Goal: Task Accomplishment & Management: Use online tool/utility

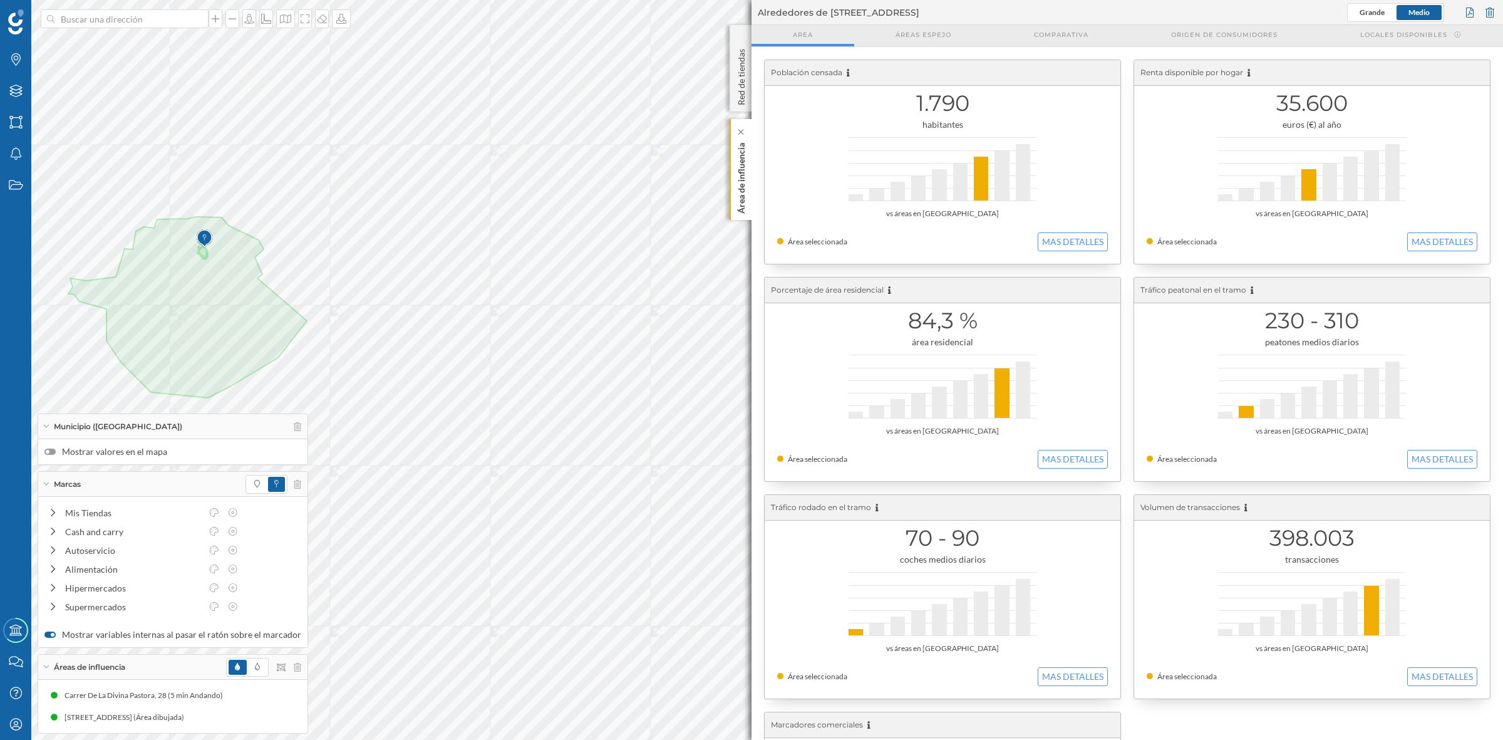
click at [747, 185] on p "Área de influencia" at bounding box center [741, 176] width 13 height 76
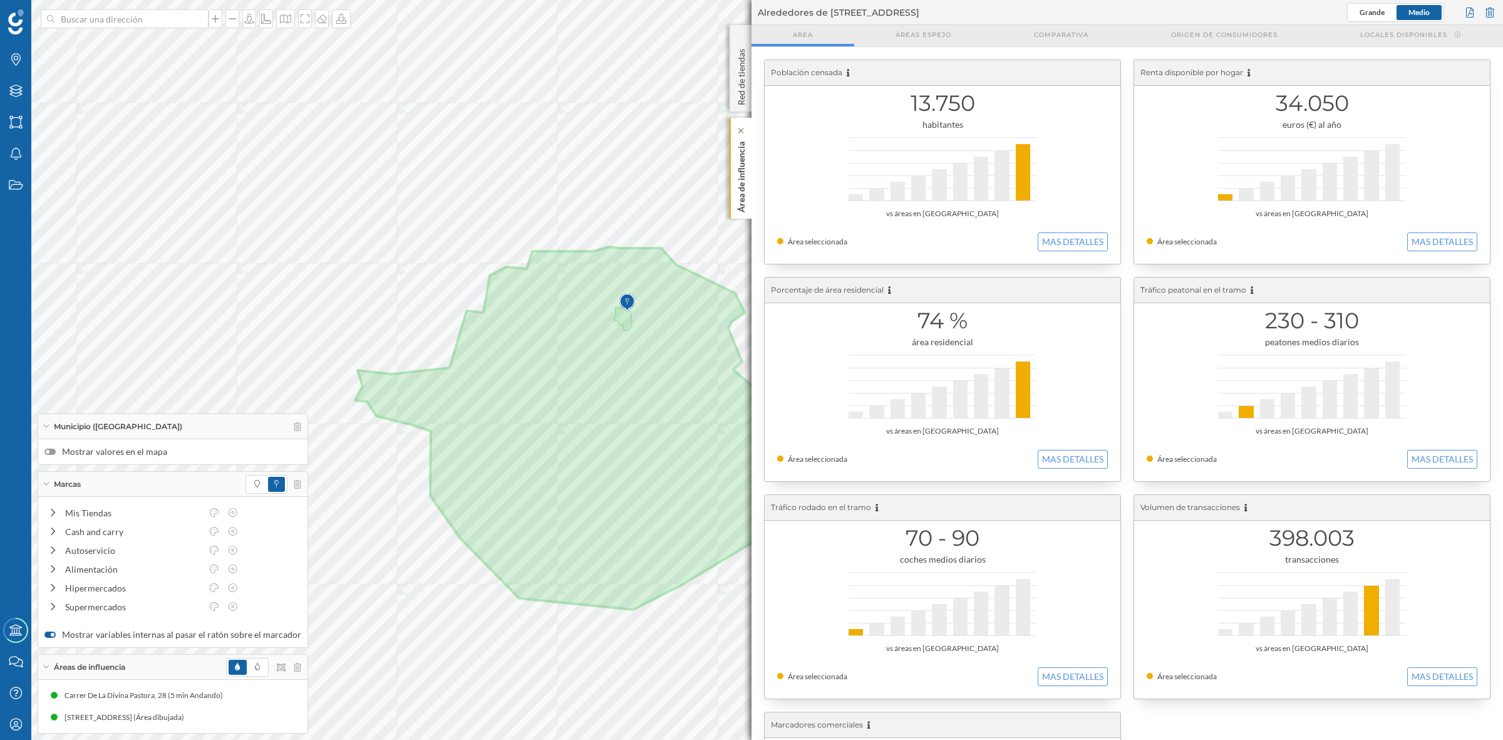
click at [740, 192] on p "Área de influencia" at bounding box center [741, 175] width 13 height 76
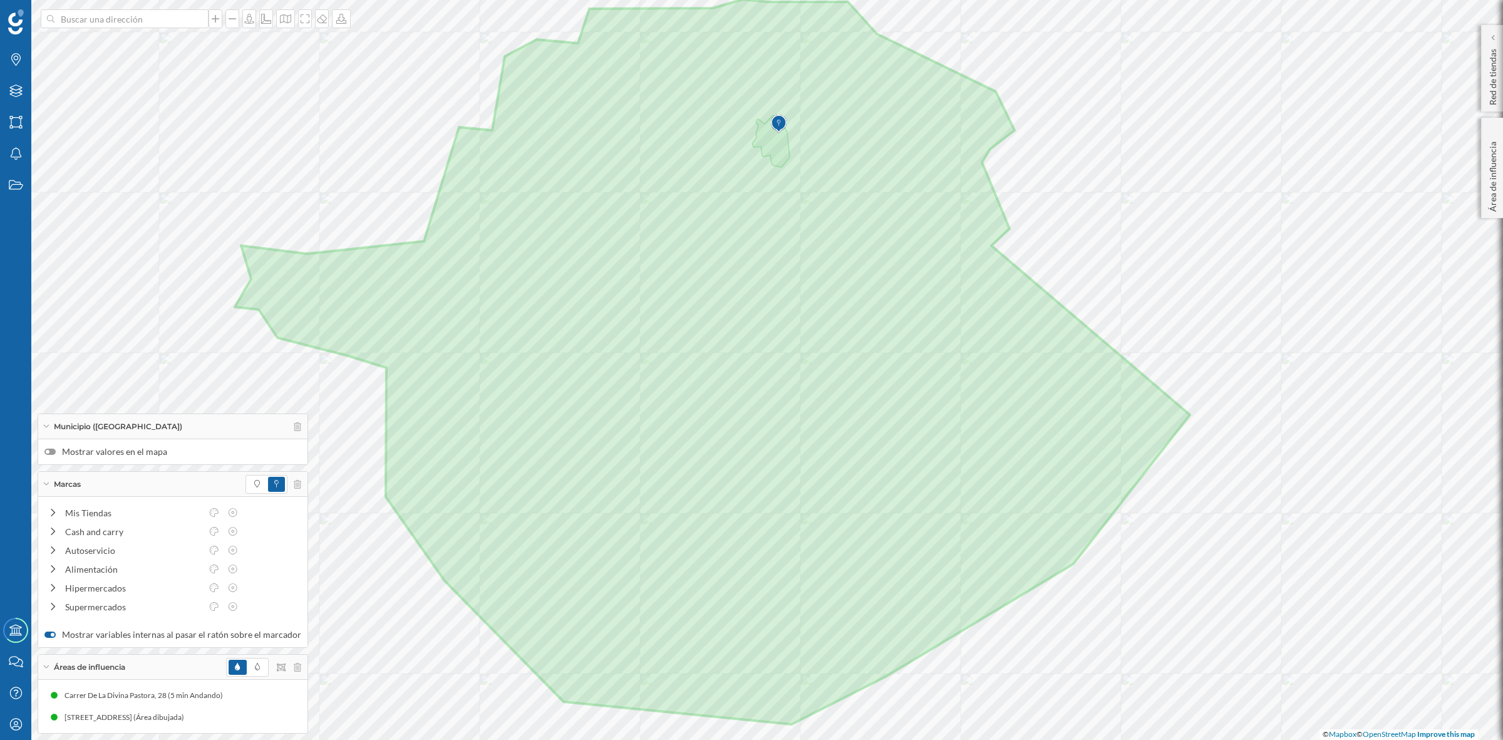
click at [51, 452] on div at bounding box center [49, 451] width 11 height 6
click at [0, 0] on input "Mostrar valores en el mapa" at bounding box center [0, 0] width 0 height 0
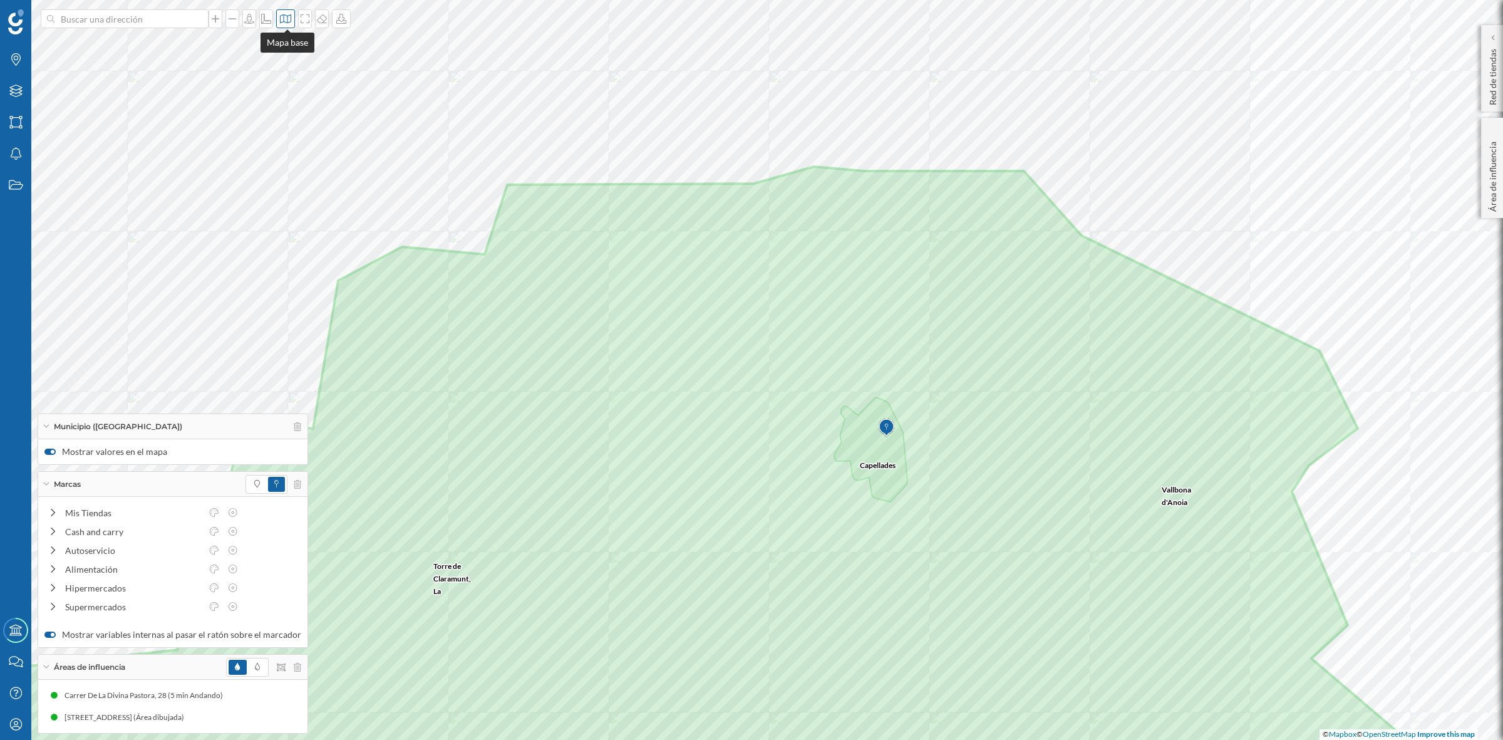
click at [291, 14] on icon at bounding box center [285, 18] width 11 height 9
click at [293, 187] on img at bounding box center [304, 176] width 38 height 44
click at [292, 17] on icon at bounding box center [285, 19] width 13 height 10
click at [299, 73] on img at bounding box center [304, 82] width 38 height 44
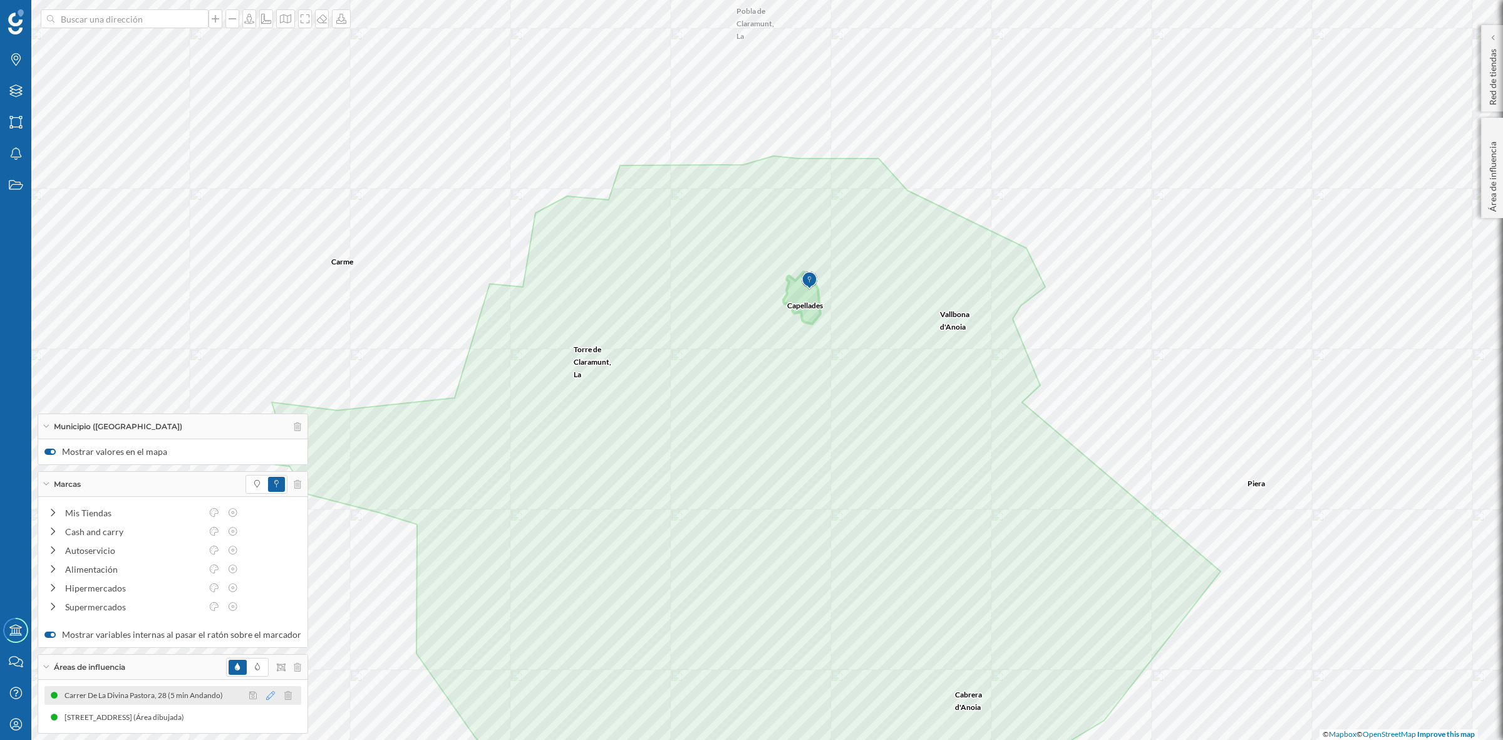
click at [266, 694] on icon at bounding box center [270, 695] width 9 height 9
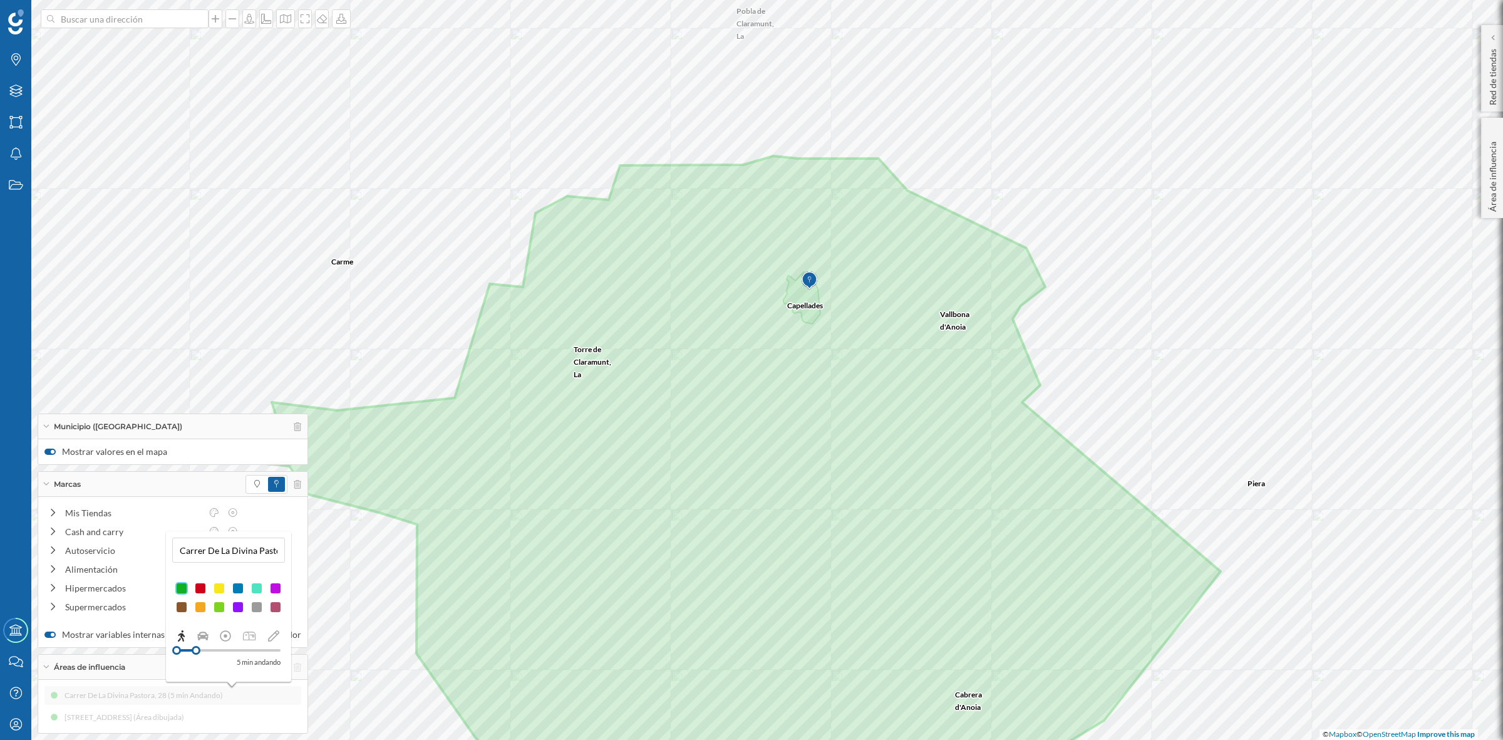
click at [236, 603] on div at bounding box center [238, 607] width 13 height 13
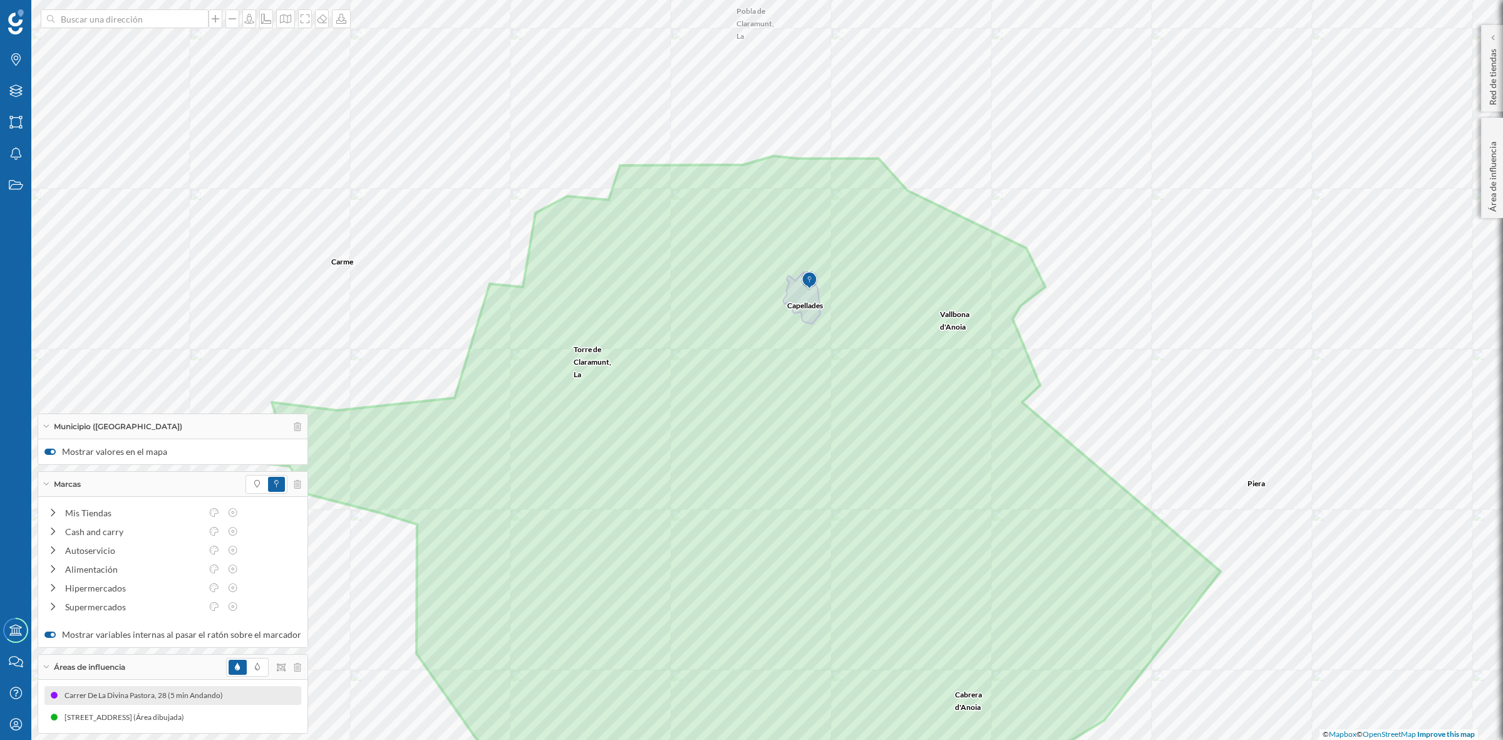
click at [41, 423] on div "Municipio ([GEOGRAPHIC_DATA])" at bounding box center [172, 426] width 269 height 25
click at [48, 480] on div "Marcas" at bounding box center [172, 484] width 269 height 25
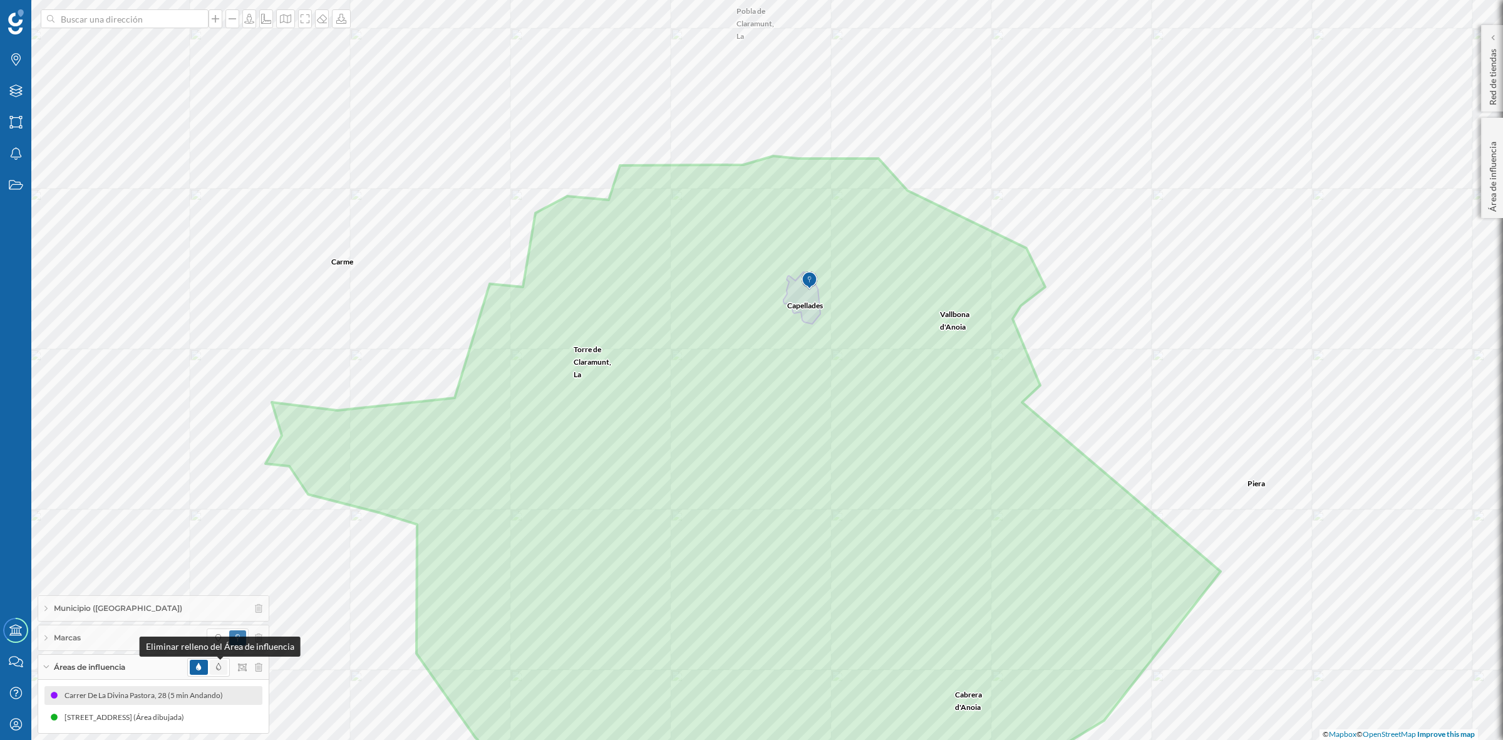
click at [216, 667] on icon at bounding box center [218, 667] width 5 height 8
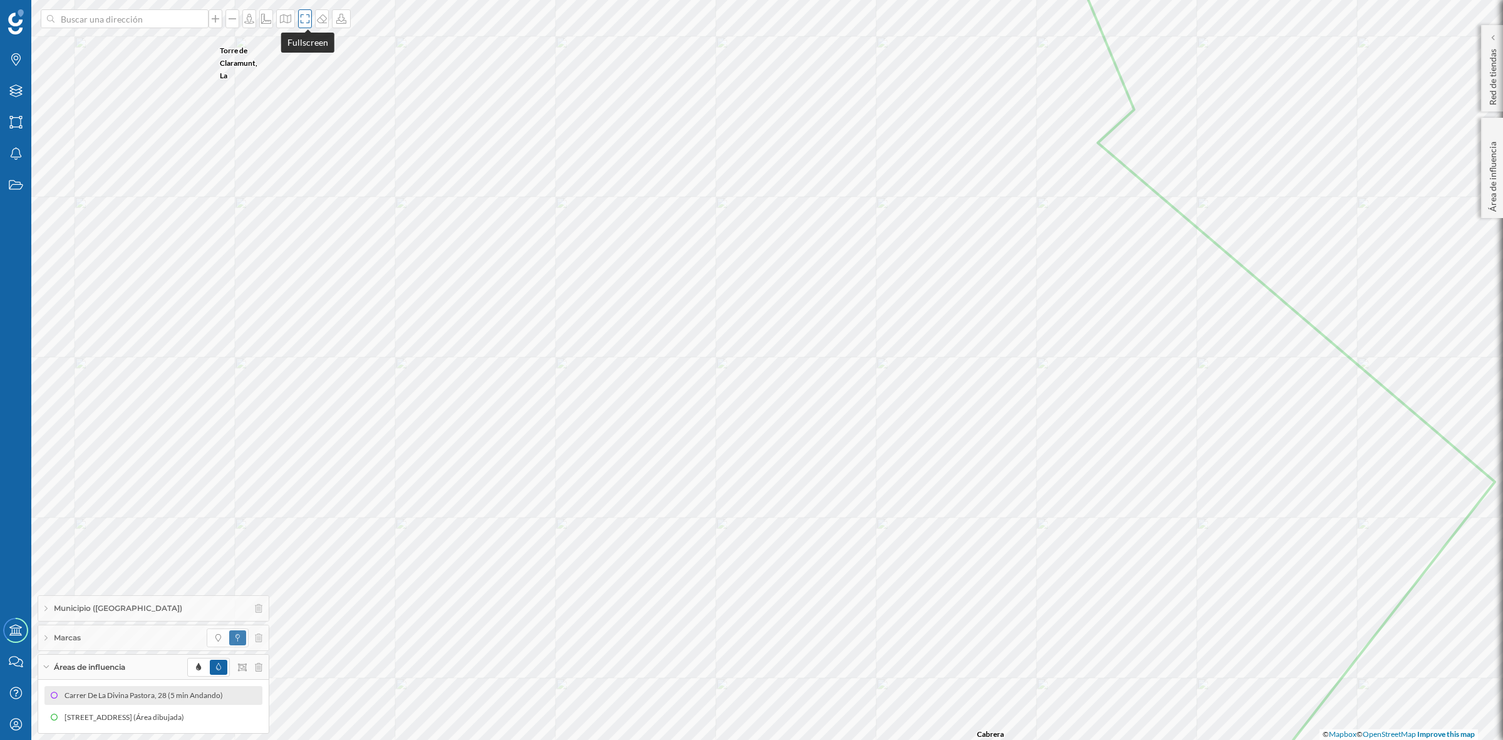
click at [299, 14] on div at bounding box center [305, 18] width 14 height 19
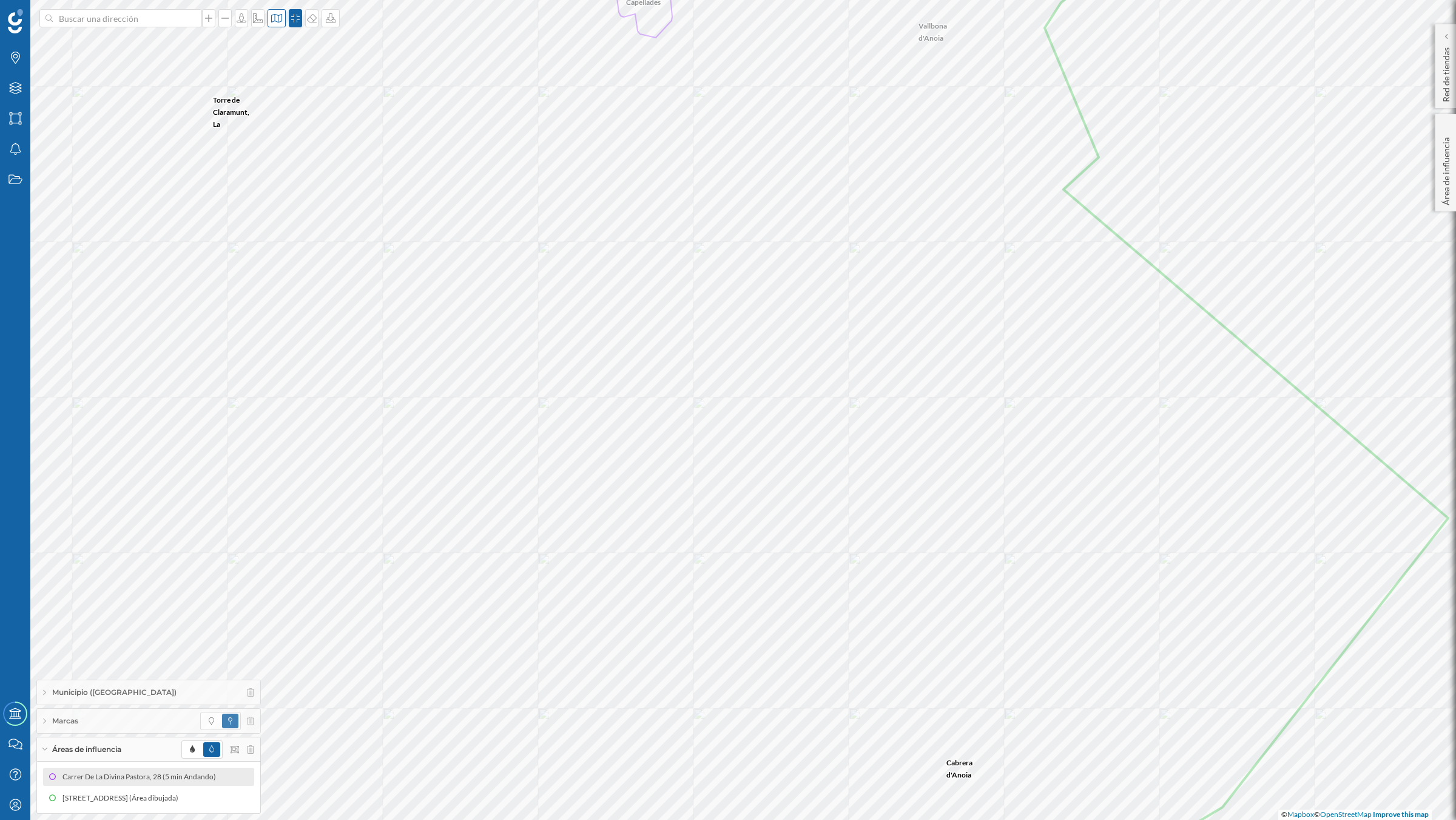
click at [279, 25] on div at bounding box center [276, 17] width 18 height 18
click at [301, 170] on img at bounding box center [294, 171] width 37 height 43
click at [277, 18] on icon at bounding box center [276, 18] width 13 height 10
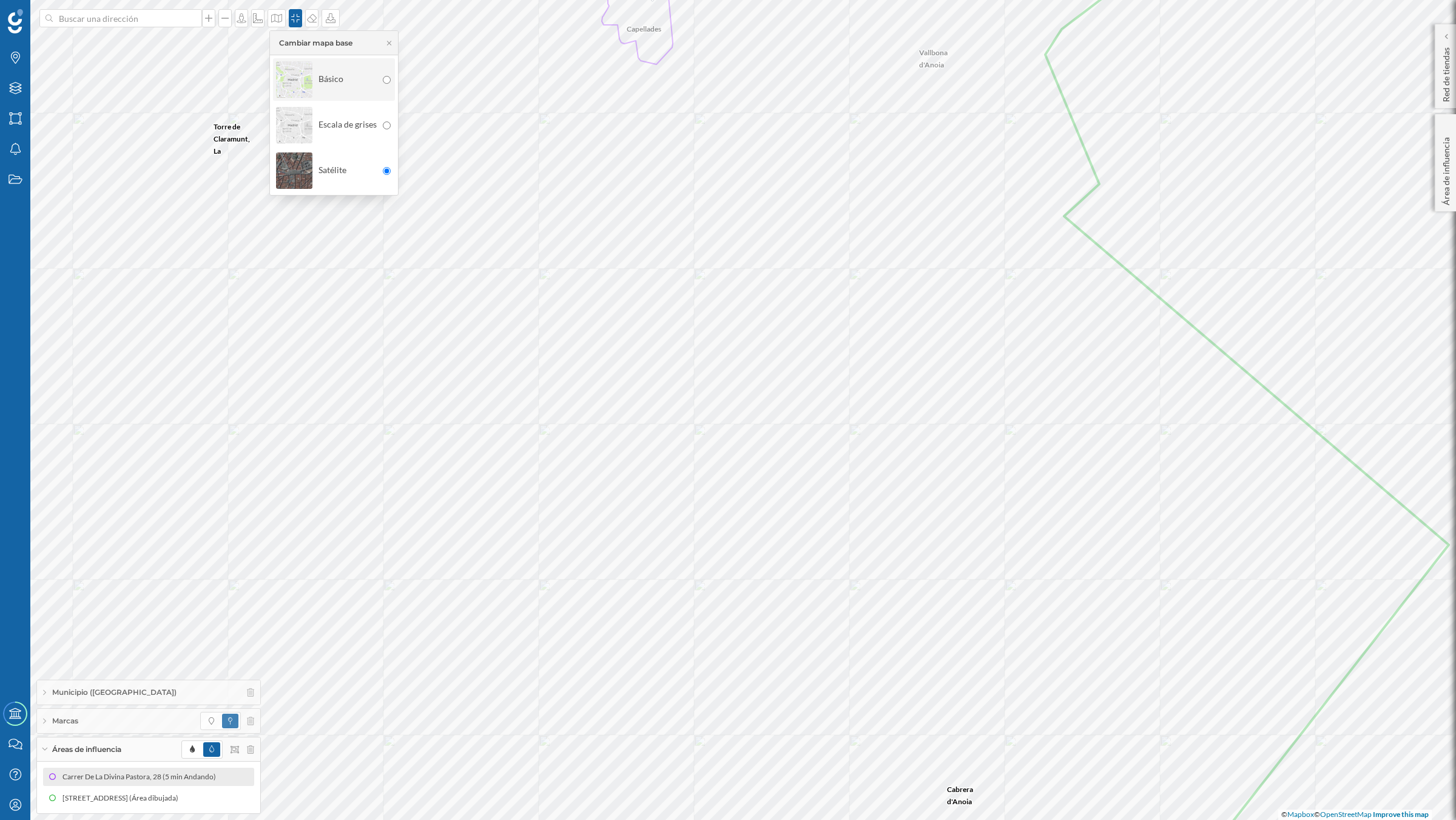
click at [287, 69] on img at bounding box center [294, 79] width 37 height 43
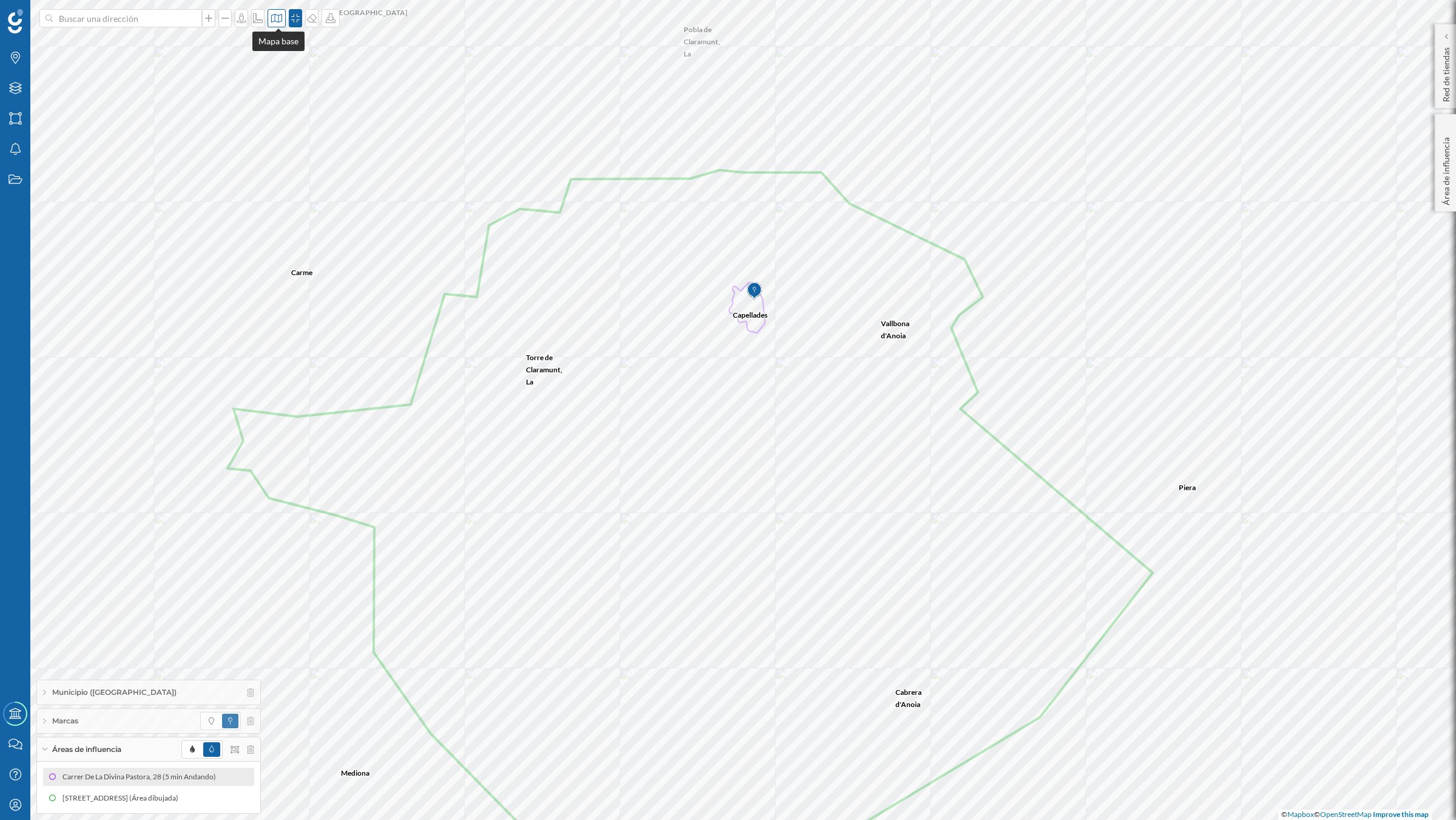
click at [277, 14] on icon at bounding box center [276, 17] width 11 height 9
click at [293, 170] on img at bounding box center [294, 171] width 37 height 43
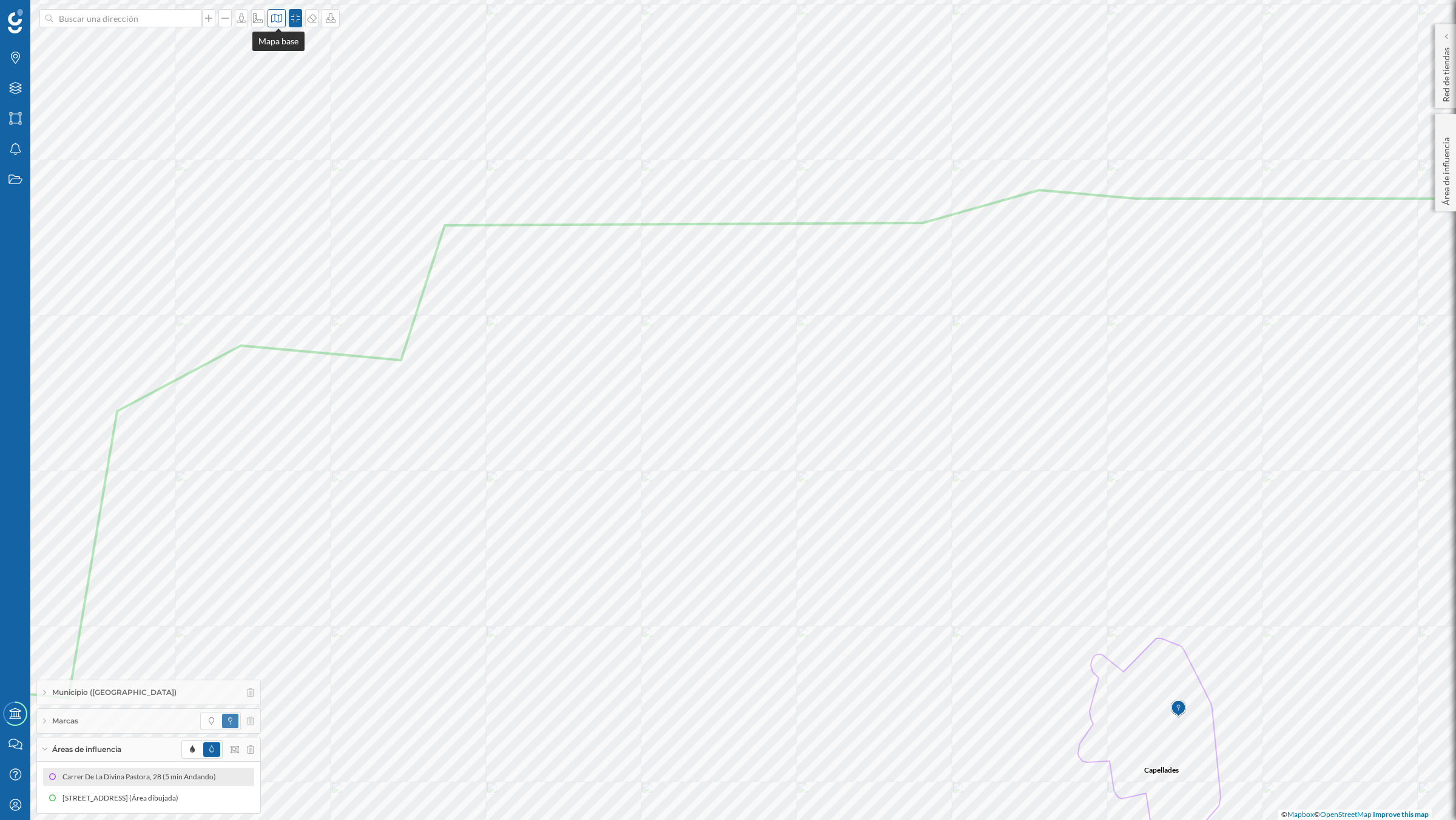
click at [277, 16] on icon at bounding box center [276, 17] width 11 height 9
click at [298, 80] on img at bounding box center [294, 79] width 37 height 43
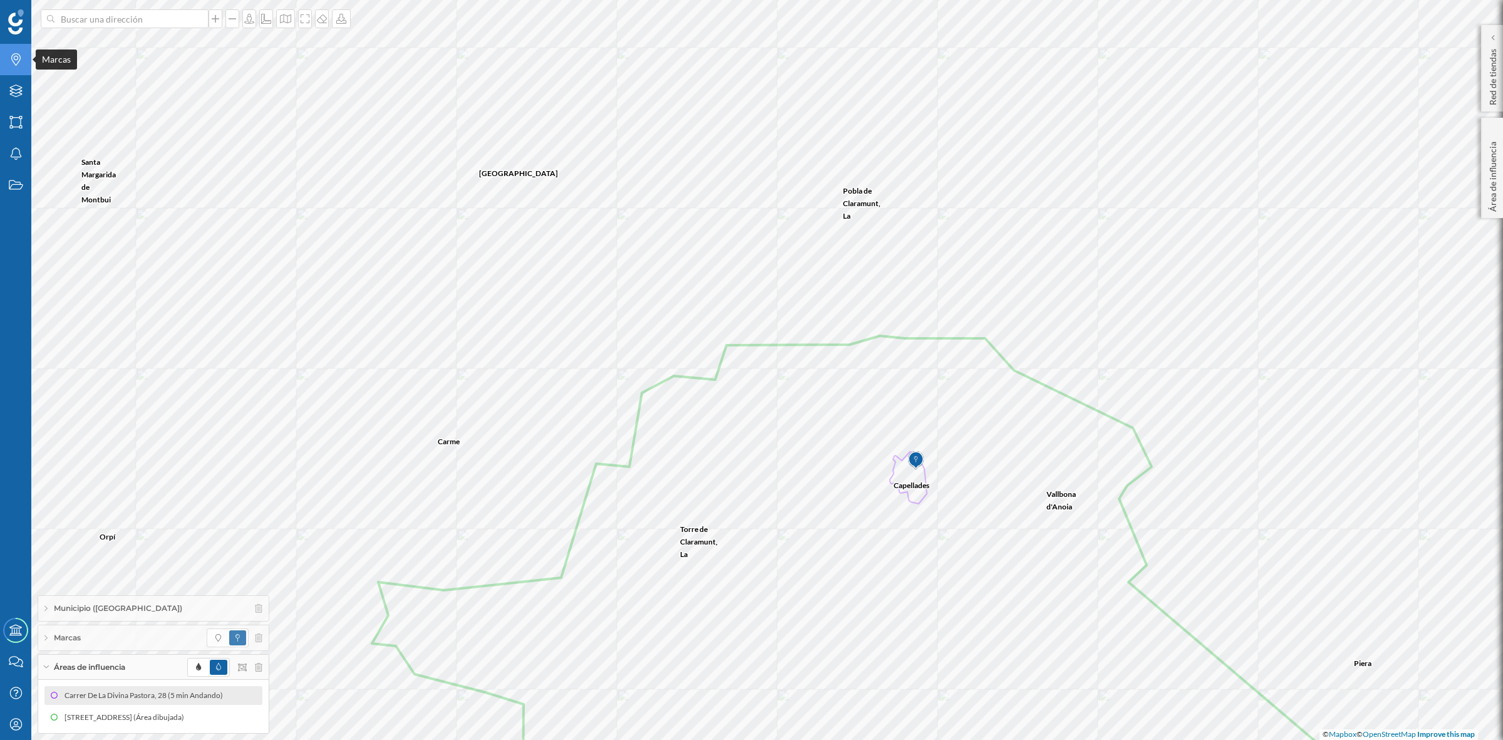
click at [11, 61] on icon "Marcas" at bounding box center [16, 59] width 16 height 13
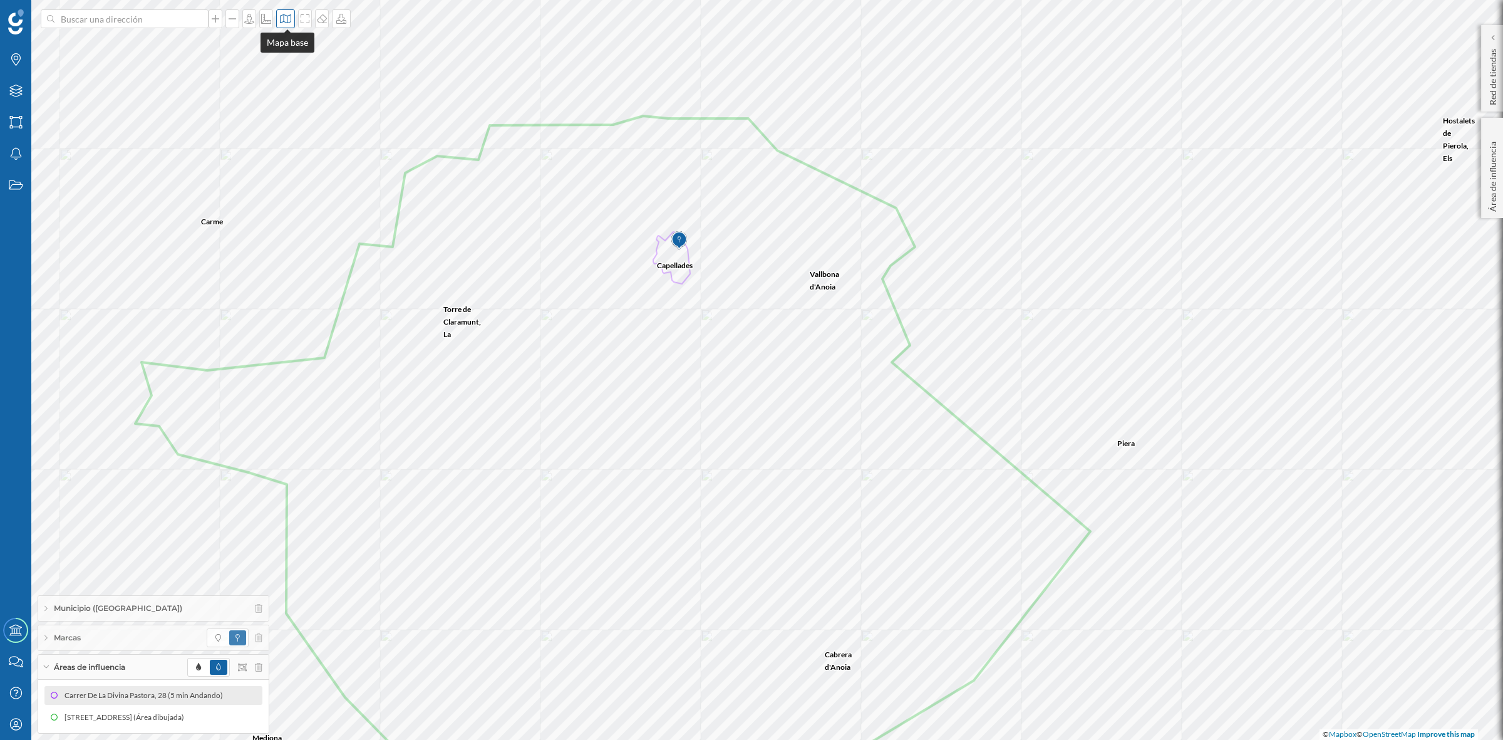
click at [287, 24] on div at bounding box center [285, 18] width 19 height 19
click at [311, 167] on img at bounding box center [304, 176] width 38 height 44
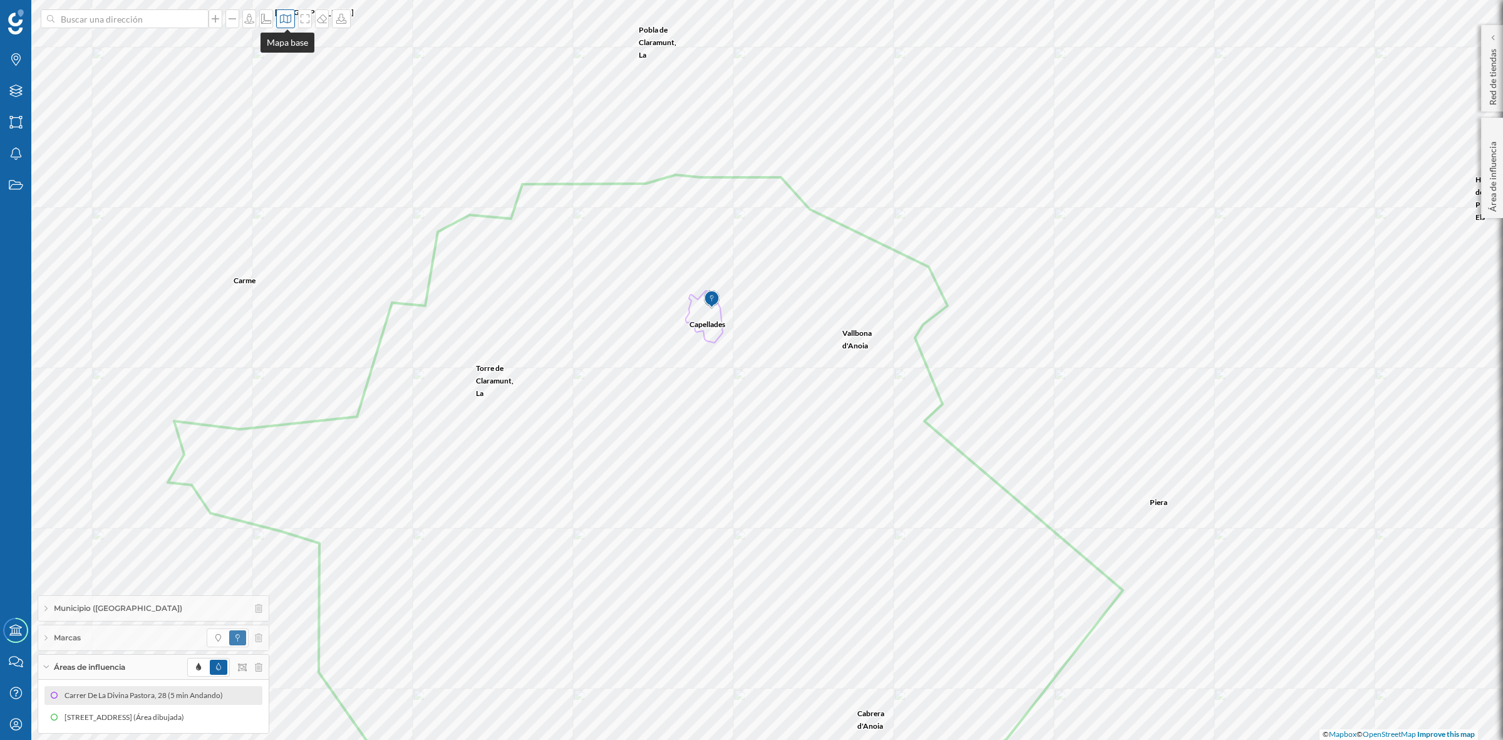
click at [288, 20] on icon at bounding box center [285, 19] width 13 height 10
click at [295, 82] on img at bounding box center [304, 82] width 38 height 44
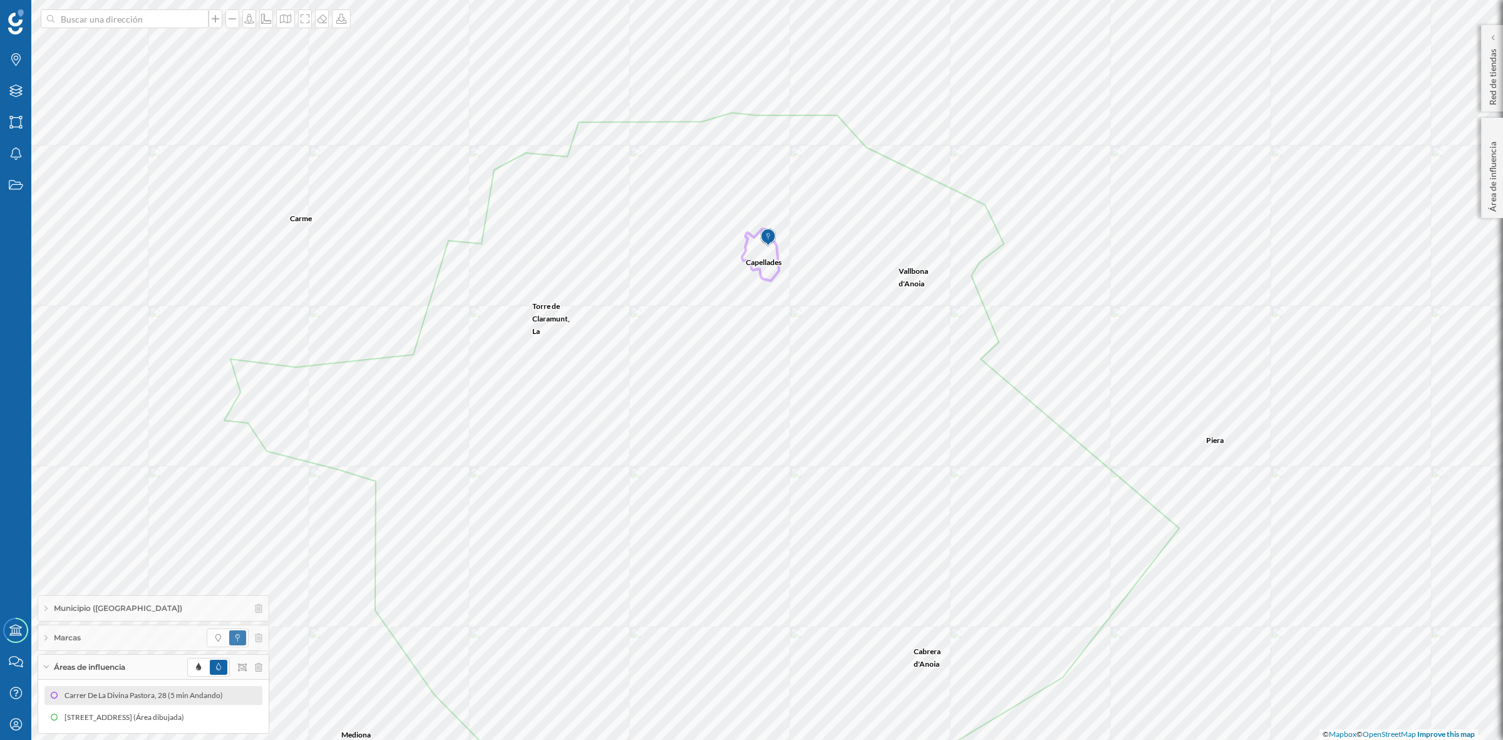
drag, startPoint x: 770, startPoint y: 226, endPoint x: 763, endPoint y: 367, distance: 141.1
click at [763, 250] on img at bounding box center [768, 237] width 16 height 25
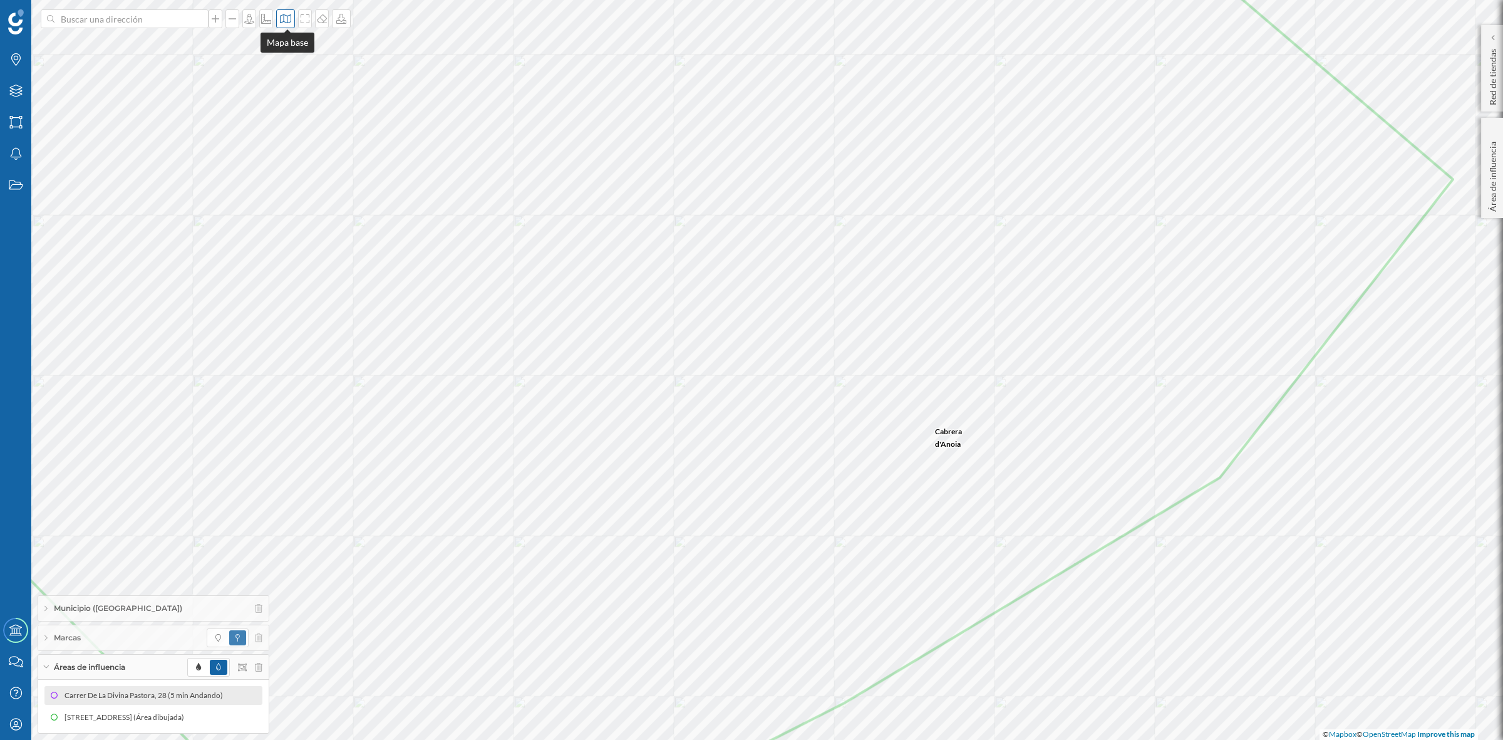
click at [291, 23] on icon at bounding box center [285, 19] width 13 height 10
click at [305, 172] on img at bounding box center [304, 176] width 38 height 44
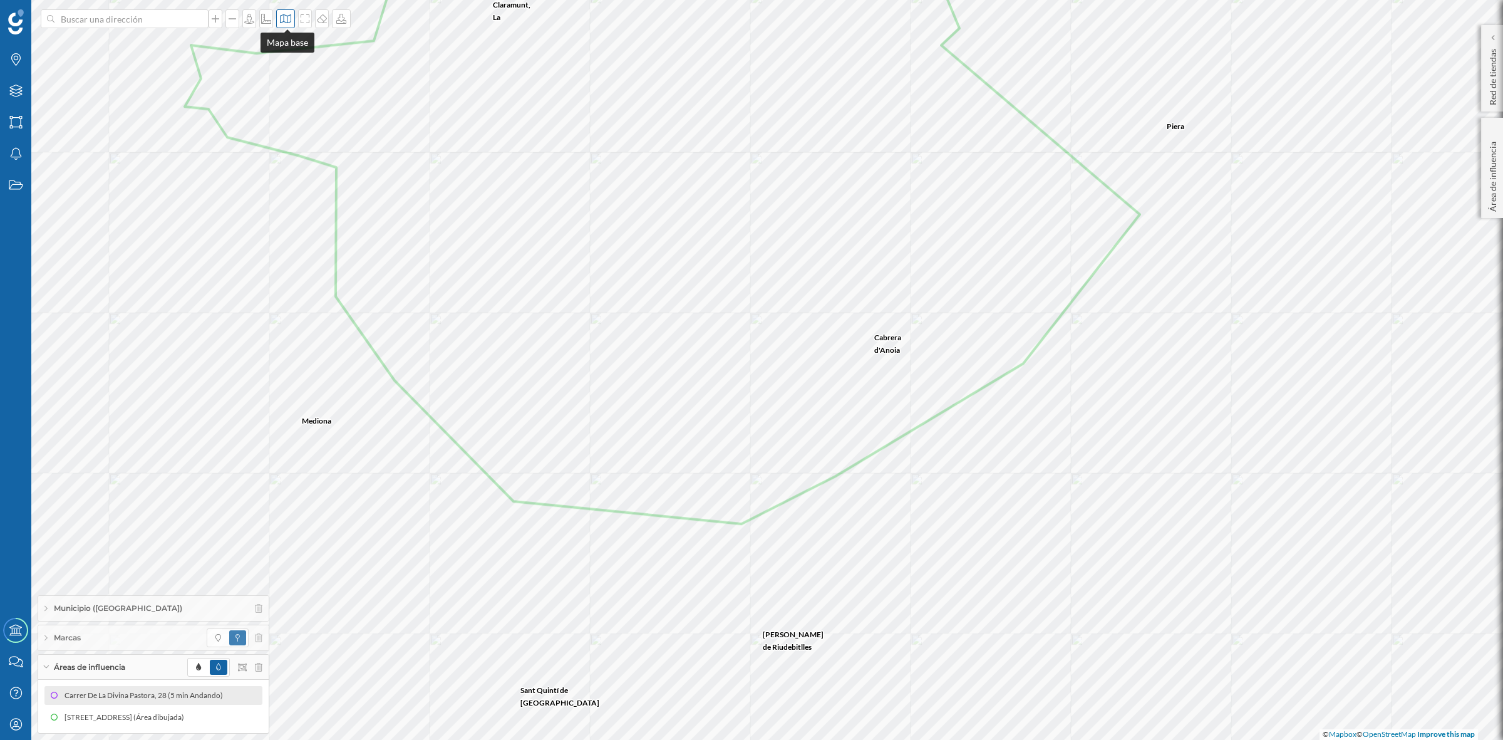
click at [283, 18] on icon at bounding box center [285, 19] width 13 height 10
click at [299, 90] on img at bounding box center [304, 82] width 38 height 44
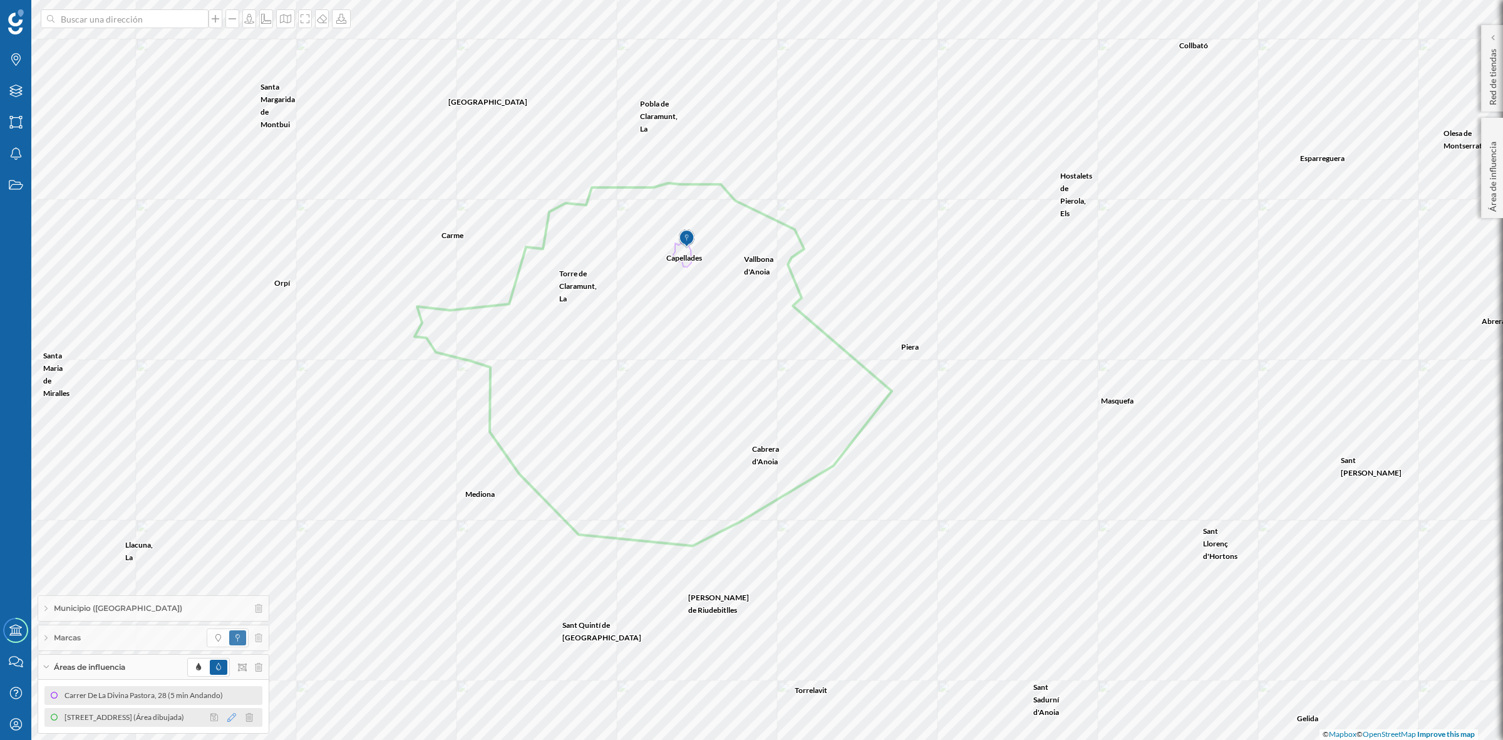
click at [232, 713] on icon at bounding box center [231, 717] width 9 height 9
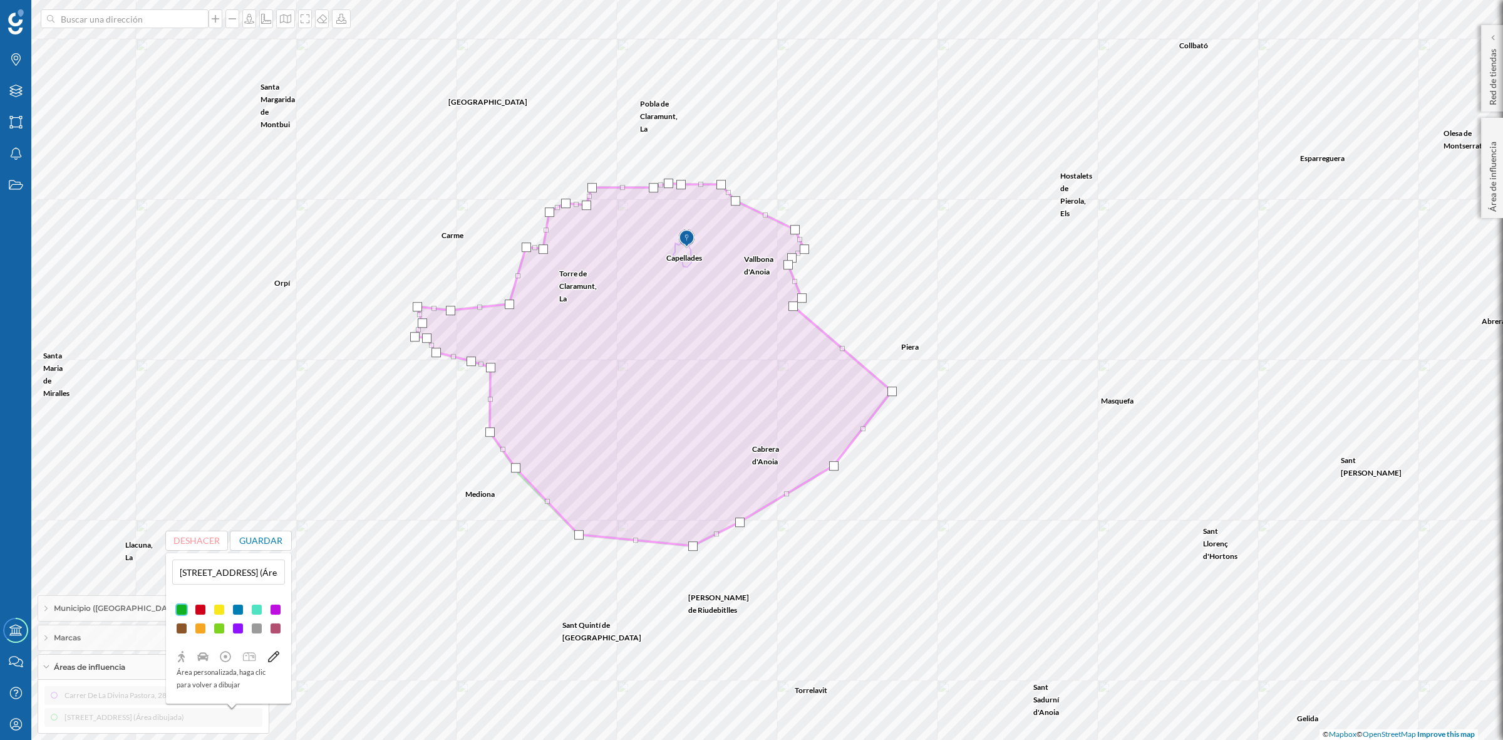
drag, startPoint x: 518, startPoint y: 474, endPoint x: 514, endPoint y: 467, distance: 7.3
click at [514, 467] on div at bounding box center [515, 467] width 9 height 9
drag, startPoint x: 692, startPoint y: 544, endPoint x: 685, endPoint y: 515, distance: 29.8
click at [685, 515] on div at bounding box center [685, 516] width 9 height 9
drag, startPoint x: 740, startPoint y: 523, endPoint x: 734, endPoint y: 502, distance: 21.6
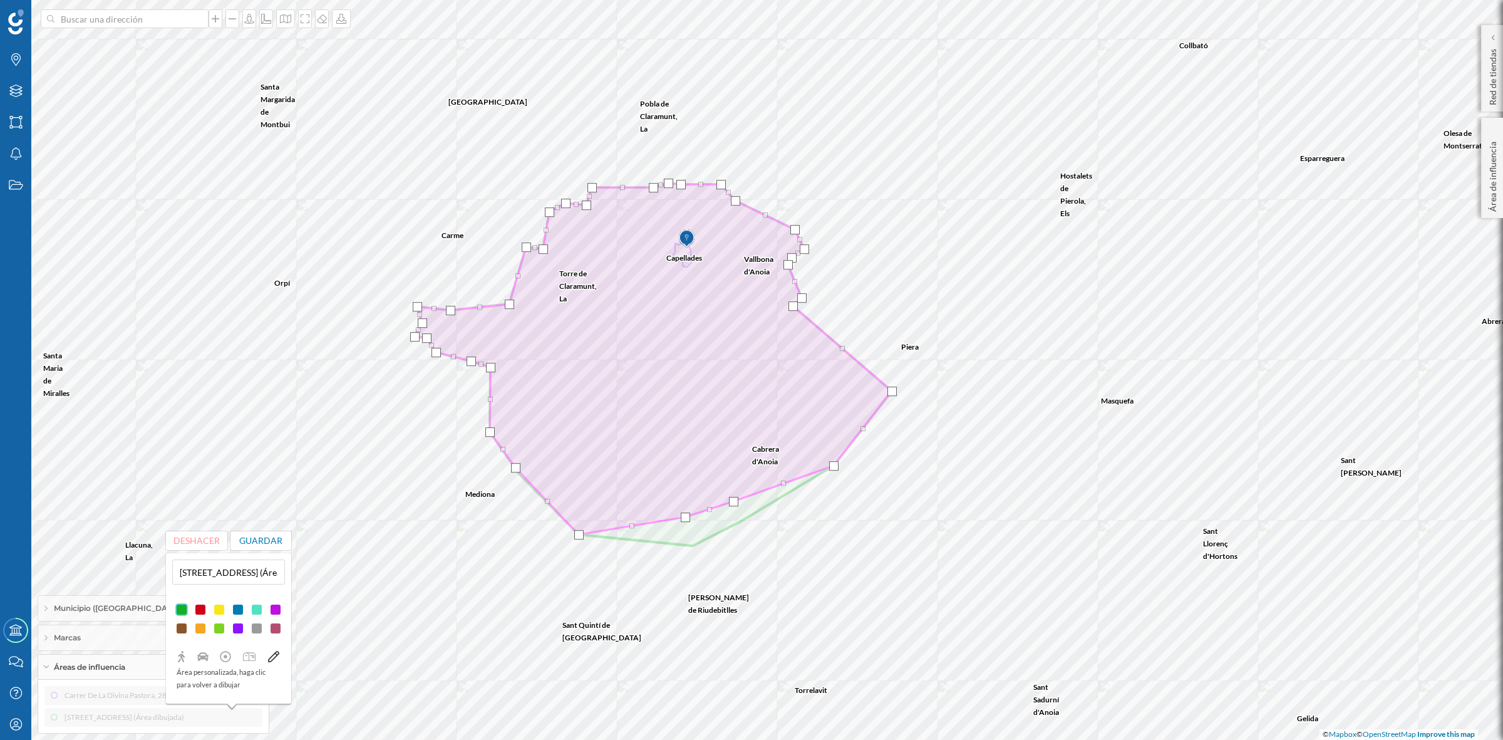
click at [734, 502] on div at bounding box center [733, 501] width 9 height 9
drag, startPoint x: 833, startPoint y: 460, endPoint x: 809, endPoint y: 447, distance: 28.0
click at [809, 447] on div at bounding box center [809, 451] width 9 height 9
click at [257, 533] on button "Guardar" at bounding box center [261, 540] width 61 height 19
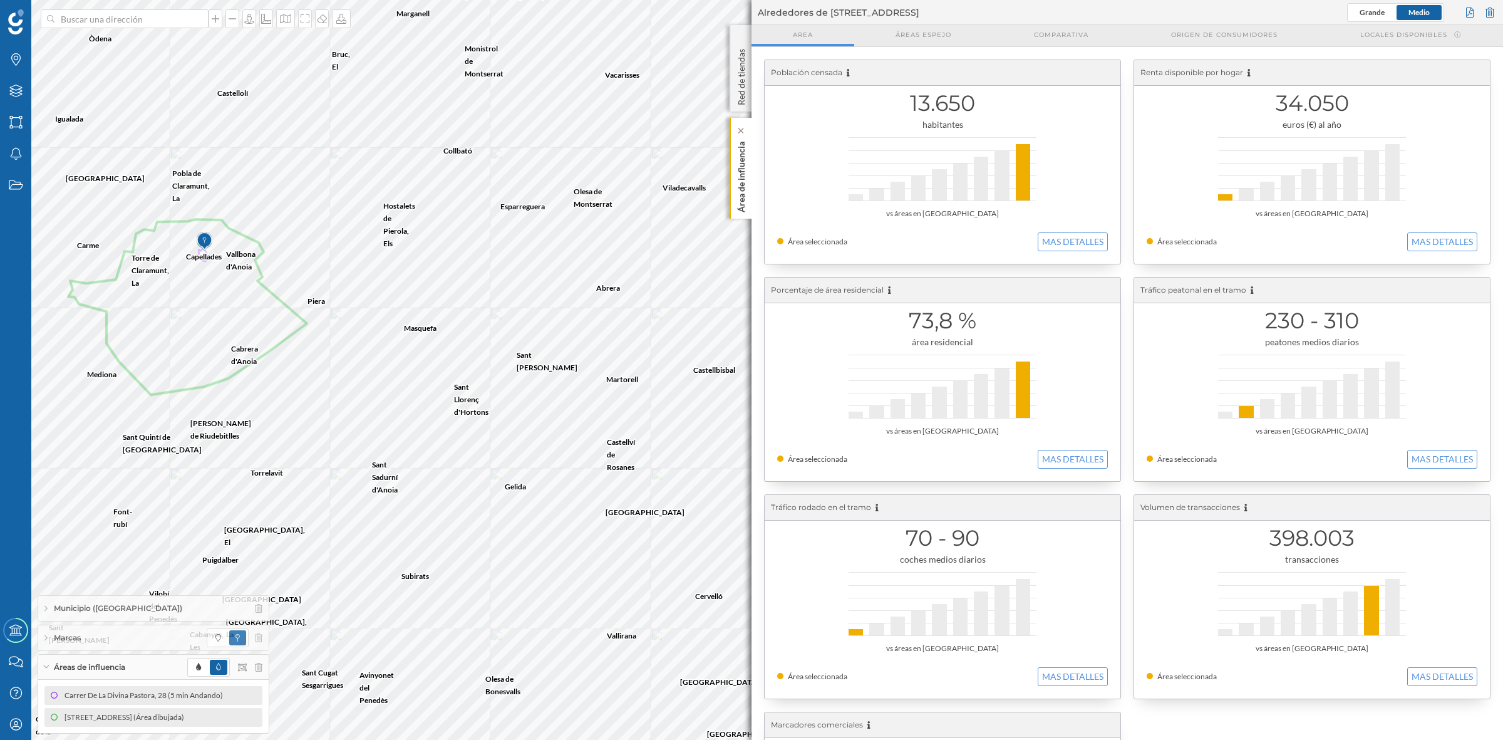
click at [743, 171] on p "Área de influencia" at bounding box center [741, 175] width 13 height 76
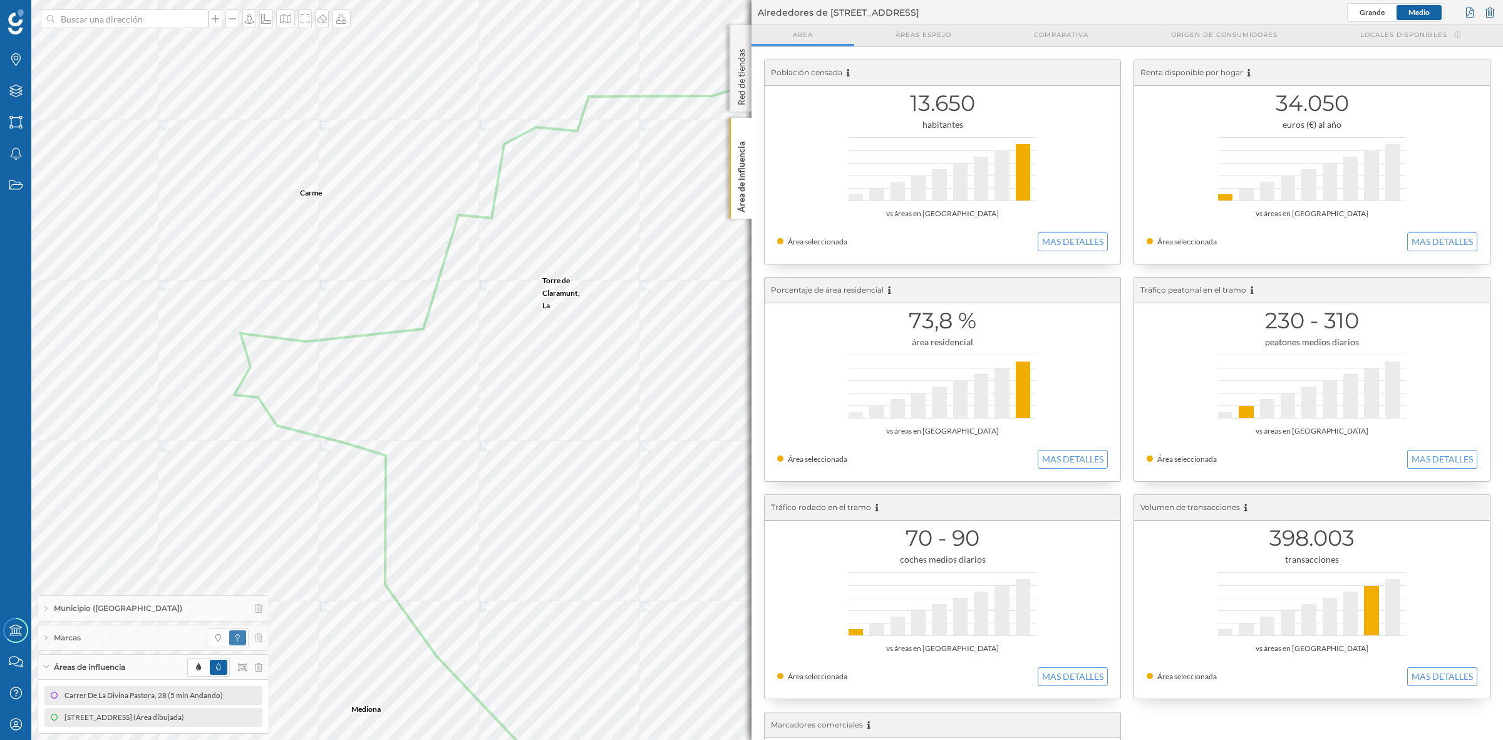
click at [753, 158] on div "Población censada 13.650 habitantes vs áreas en Capellades Área seleccionada MA…" at bounding box center [1128, 488] width 752 height 882
click at [750, 193] on div "Área de influencia" at bounding box center [741, 168] width 22 height 101
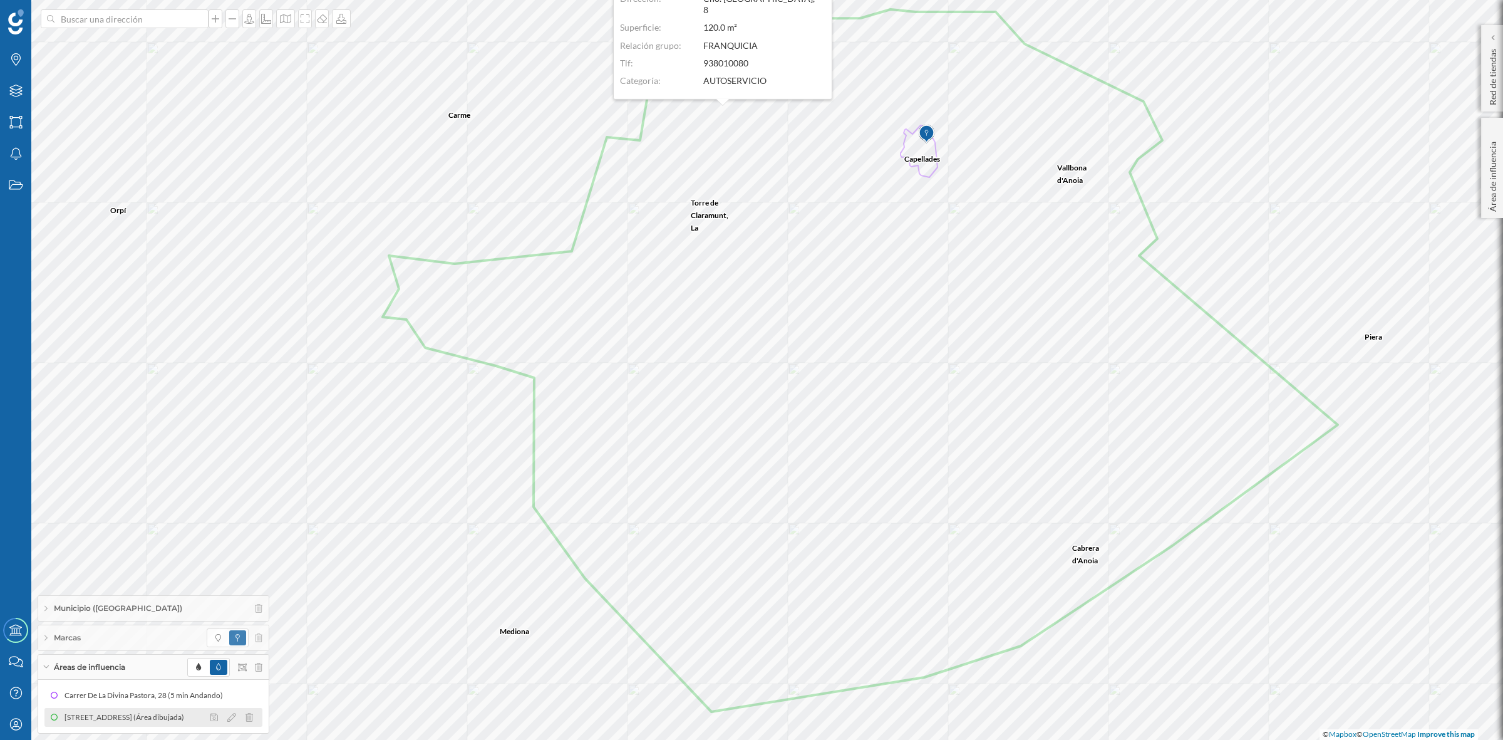
click at [226, 716] on div at bounding box center [235, 717] width 56 height 15
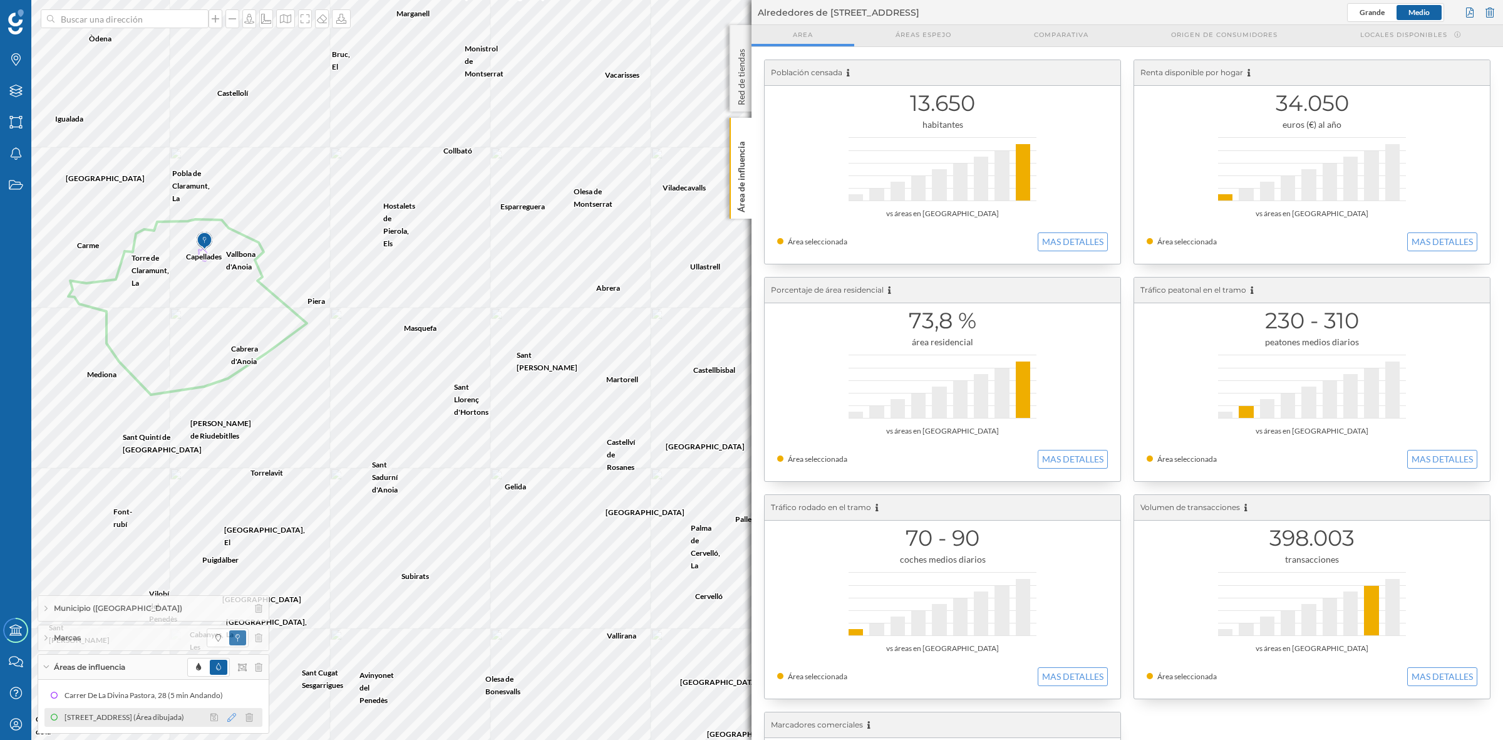
click at [227, 716] on icon at bounding box center [231, 717] width 9 height 9
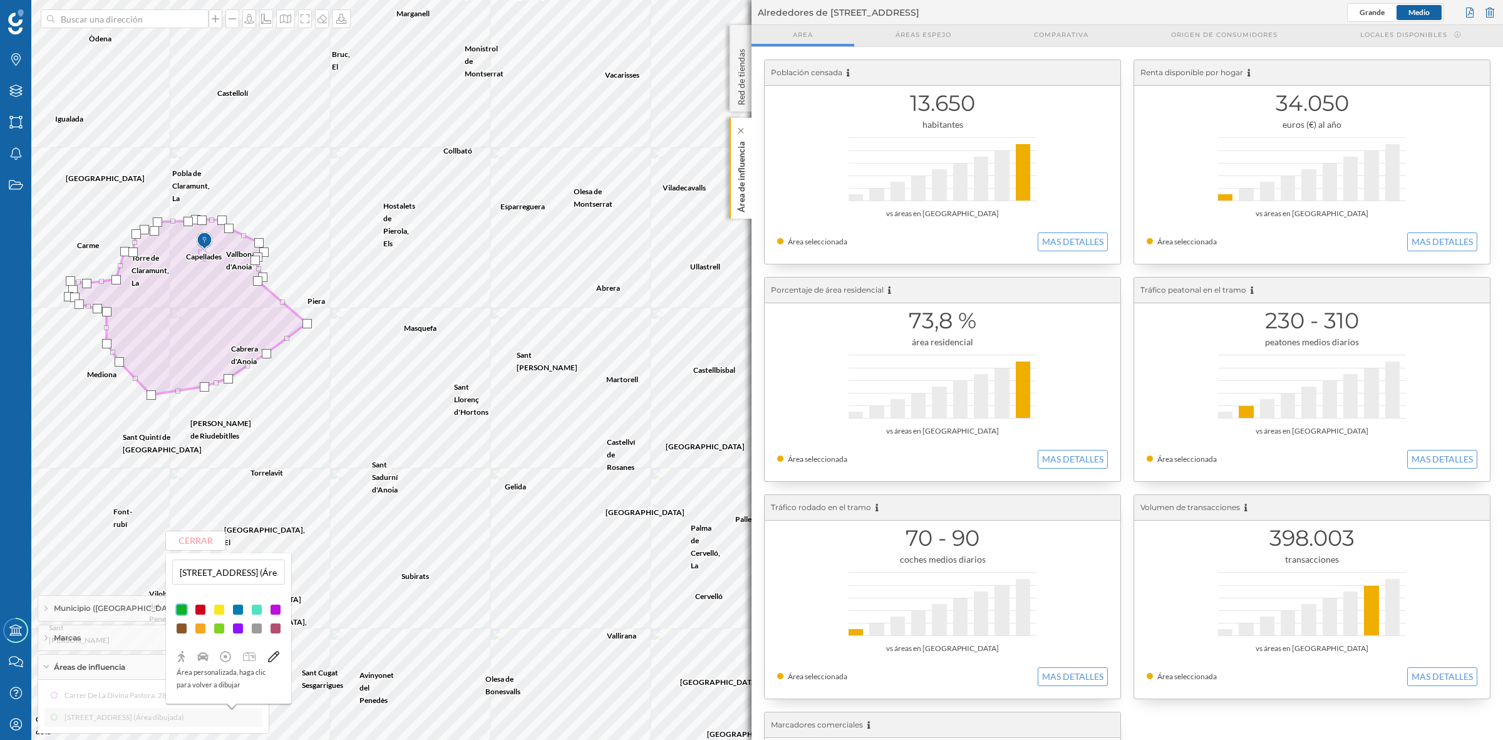
click at [740, 177] on p "Área de influencia" at bounding box center [741, 175] width 13 height 76
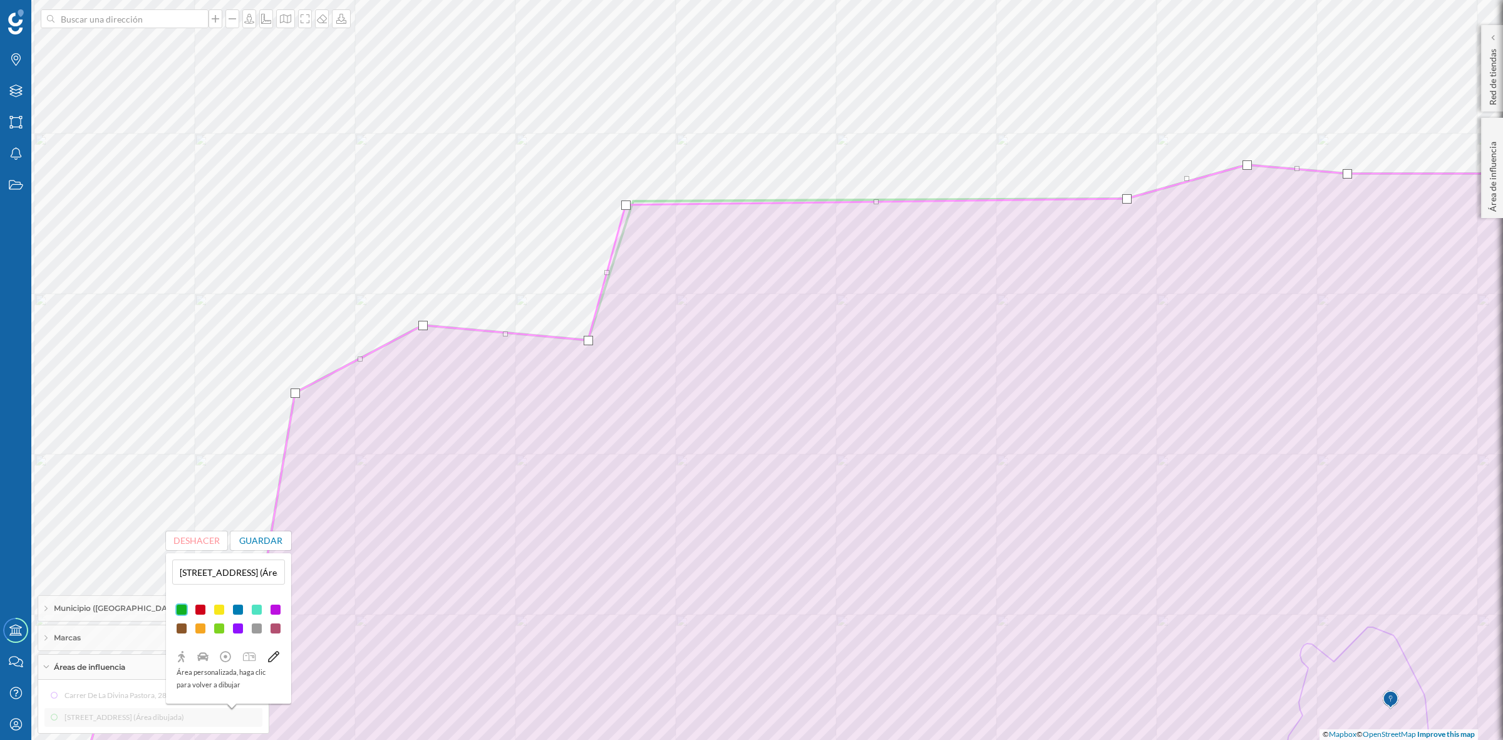
drag, startPoint x: 635, startPoint y: 199, endPoint x: 627, endPoint y: 202, distance: 8.4
click at [627, 202] on div at bounding box center [625, 204] width 9 height 9
drag, startPoint x: 876, startPoint y: 200, endPoint x: 643, endPoint y: 189, distance: 232.7
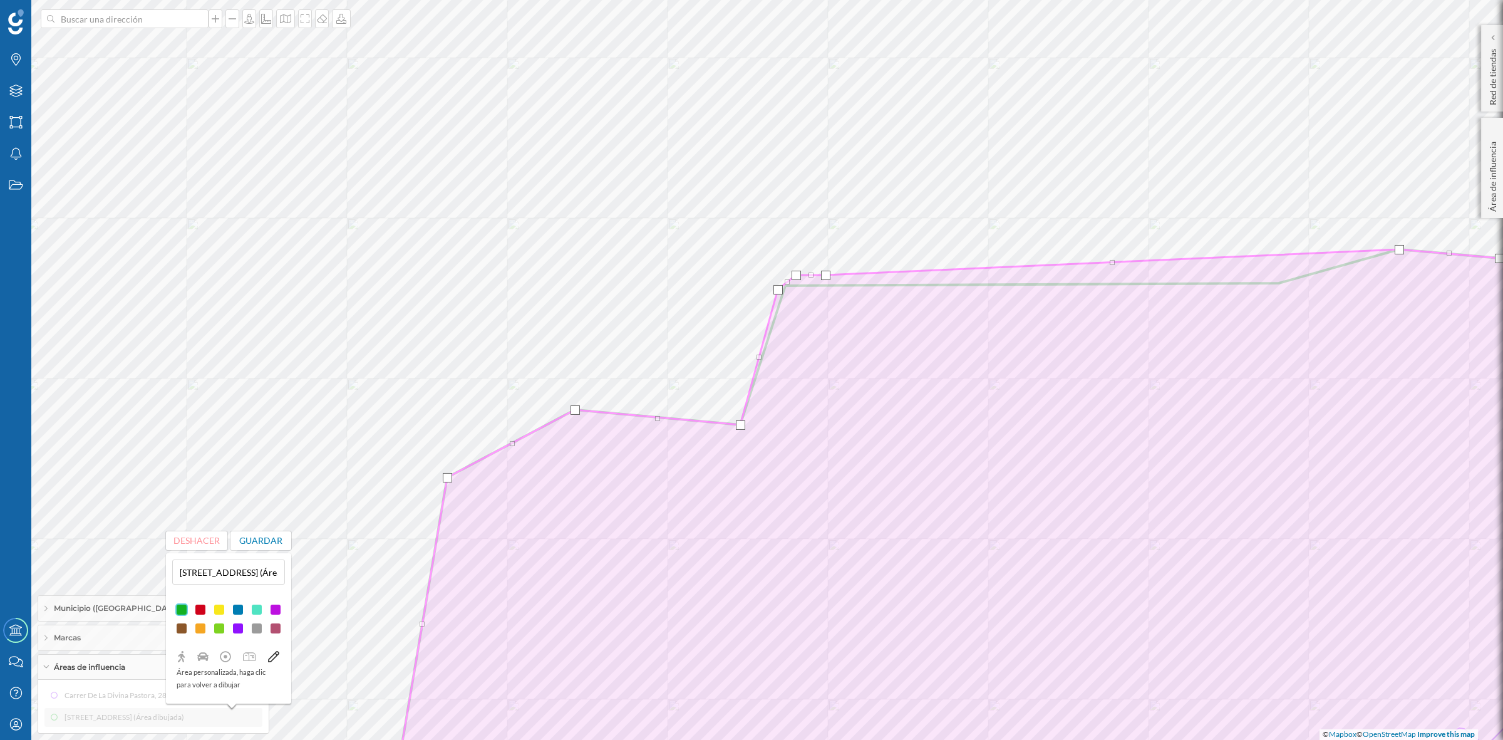
drag, startPoint x: 1278, startPoint y: 282, endPoint x: 825, endPoint y: 274, distance: 453.6
click at [825, 274] on div at bounding box center [825, 275] width 9 height 9
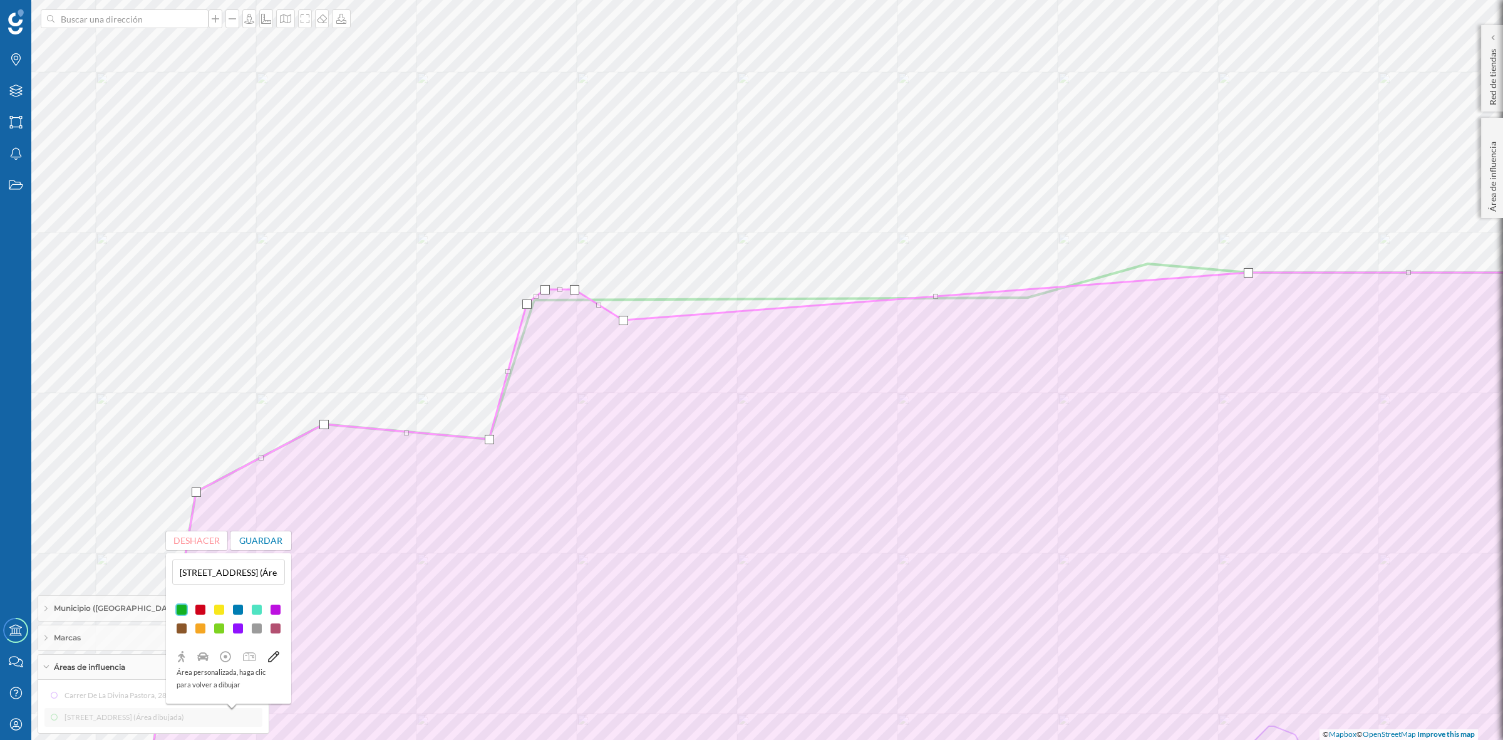
drag, startPoint x: 1147, startPoint y: 259, endPoint x: 622, endPoint y: 315, distance: 527.9
click at [622, 316] on div at bounding box center [623, 320] width 9 height 9
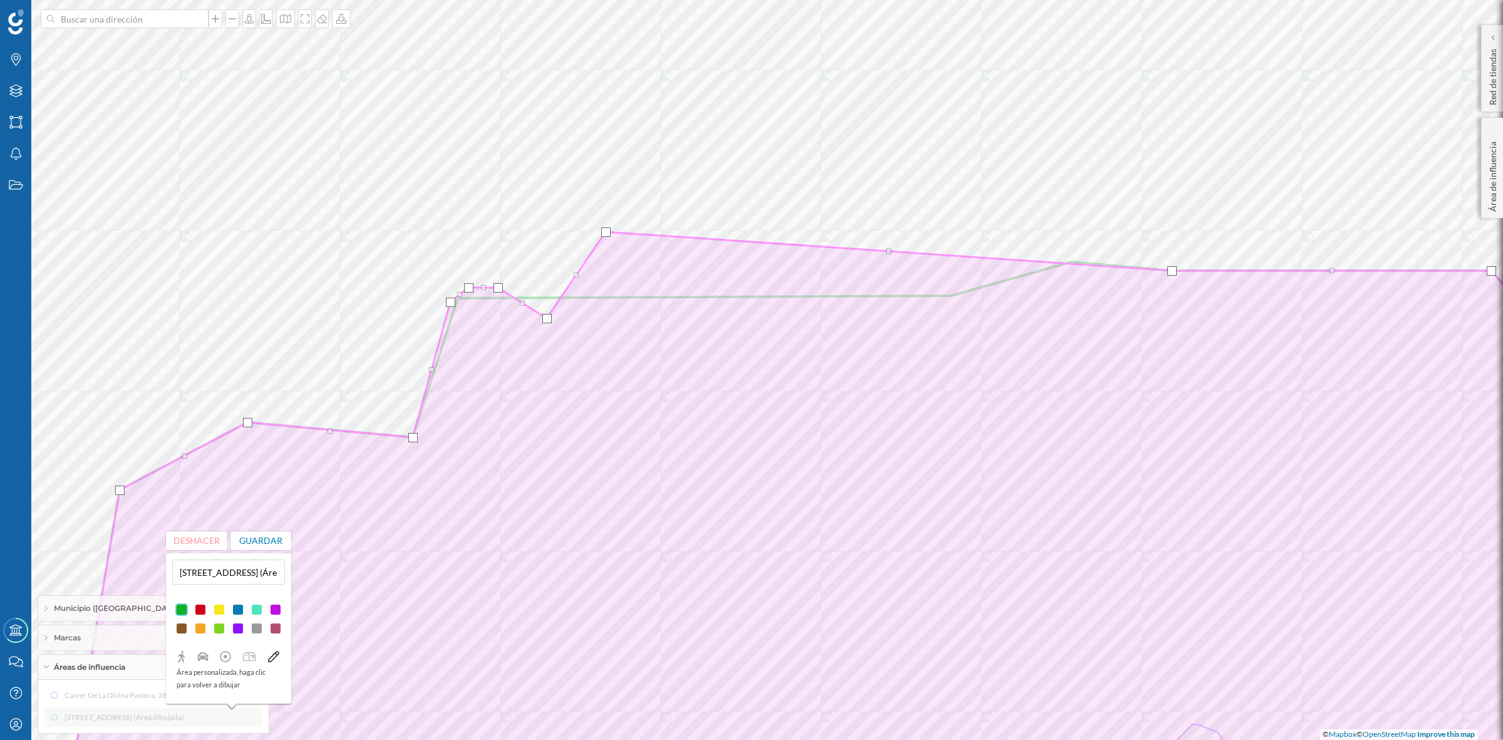
drag, startPoint x: 859, startPoint y: 294, endPoint x: 606, endPoint y: 232, distance: 261.3
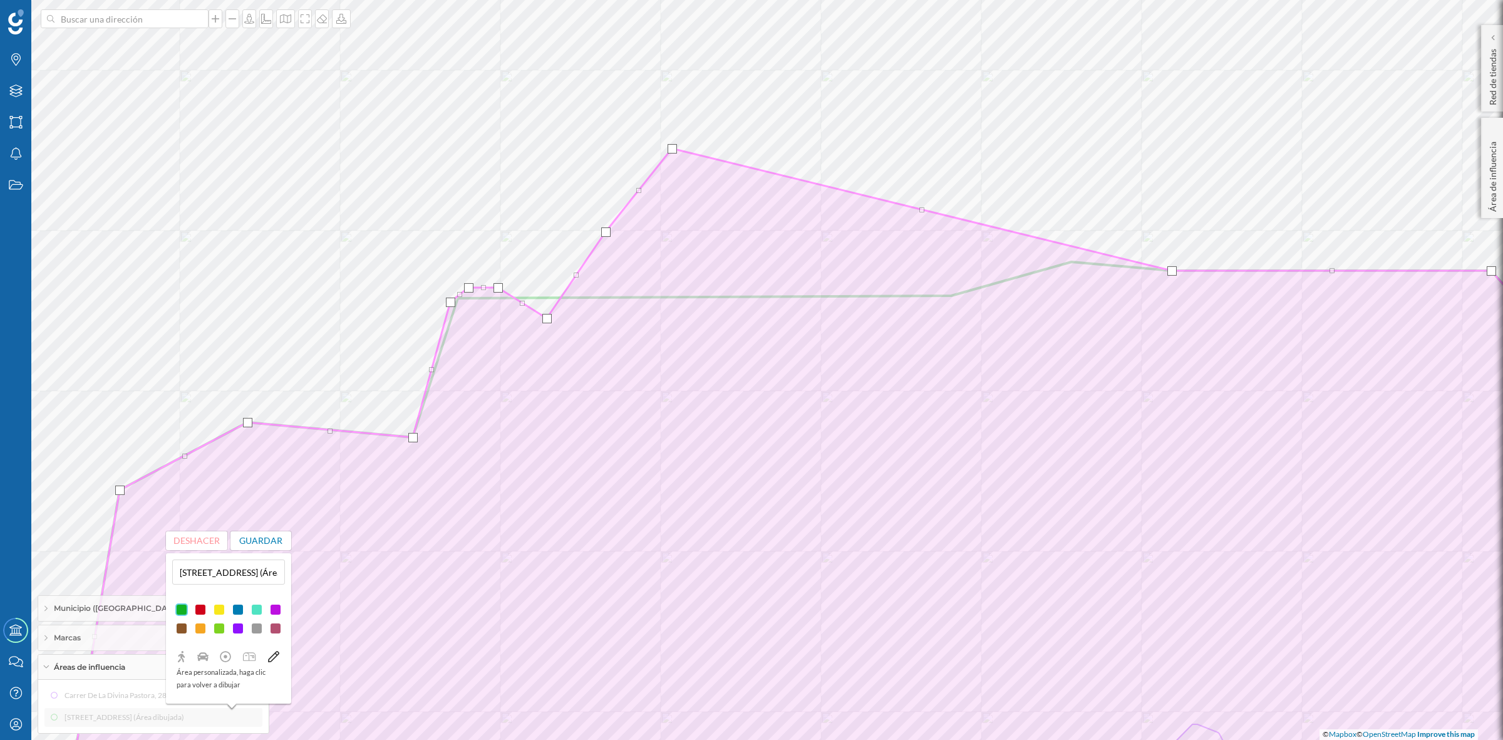
drag, startPoint x: 888, startPoint y: 251, endPoint x: 671, endPoint y: 148, distance: 239.8
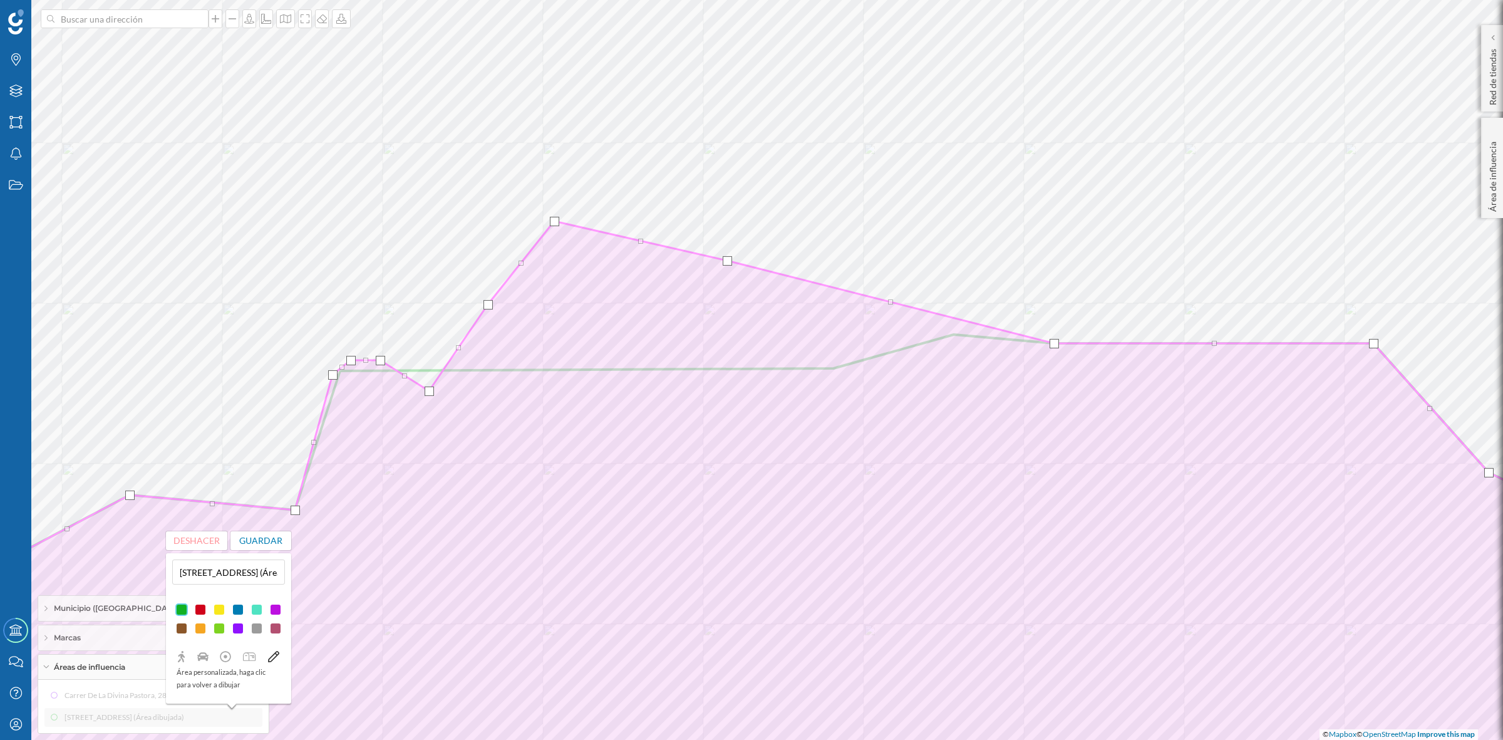
drag, startPoint x: 805, startPoint y: 282, endPoint x: 728, endPoint y: 261, distance: 80.1
drag, startPoint x: 891, startPoint y: 303, endPoint x: 790, endPoint y: 221, distance: 129.6
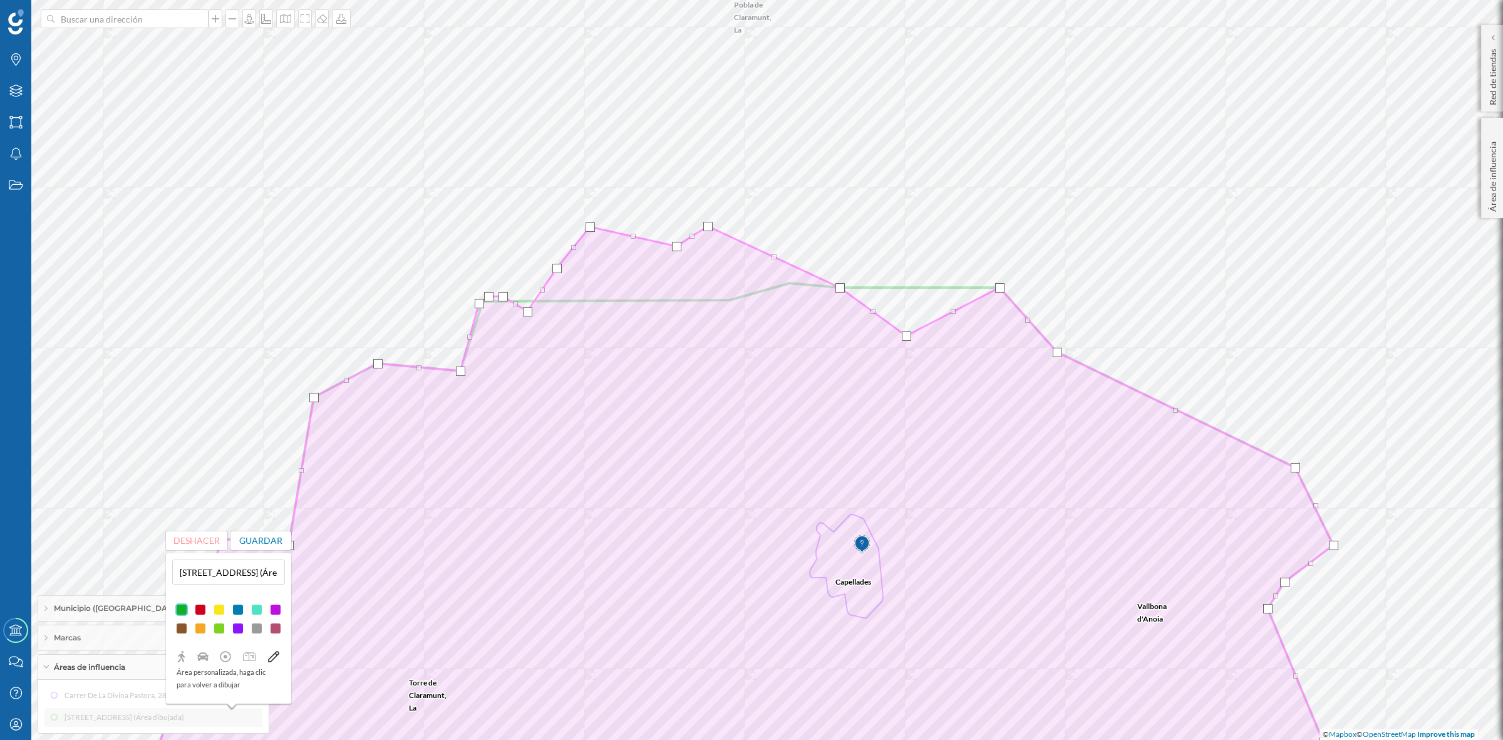
drag, startPoint x: 921, startPoint y: 286, endPoint x: 906, endPoint y: 333, distance: 49.7
drag, startPoint x: 997, startPoint y: 287, endPoint x: 966, endPoint y: 353, distance: 72.6
click at [966, 353] on div at bounding box center [969, 353] width 9 height 9
click at [1052, 355] on div at bounding box center [1052, 351] width 9 height 9
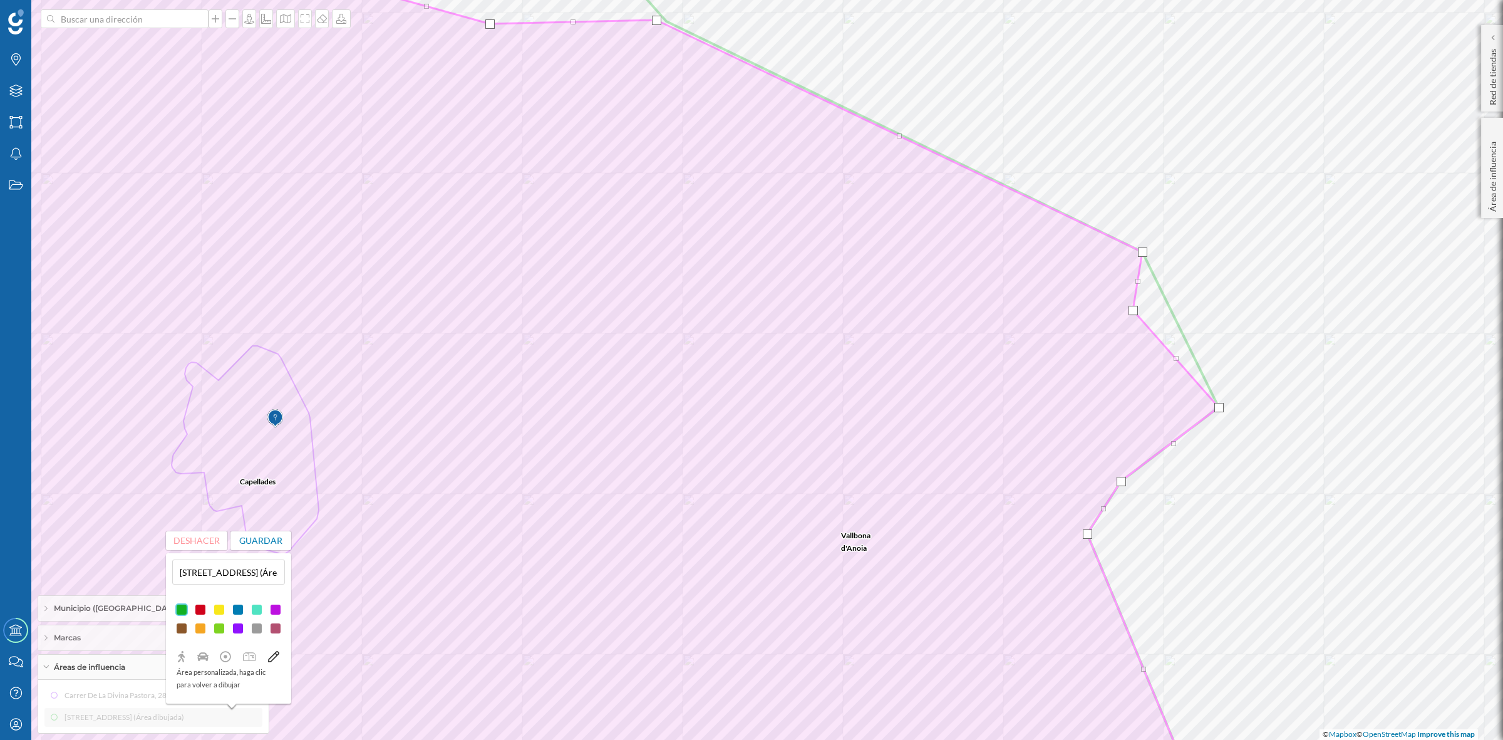
drag, startPoint x: 1184, startPoint y: 327, endPoint x: 1133, endPoint y: 310, distance: 54.7
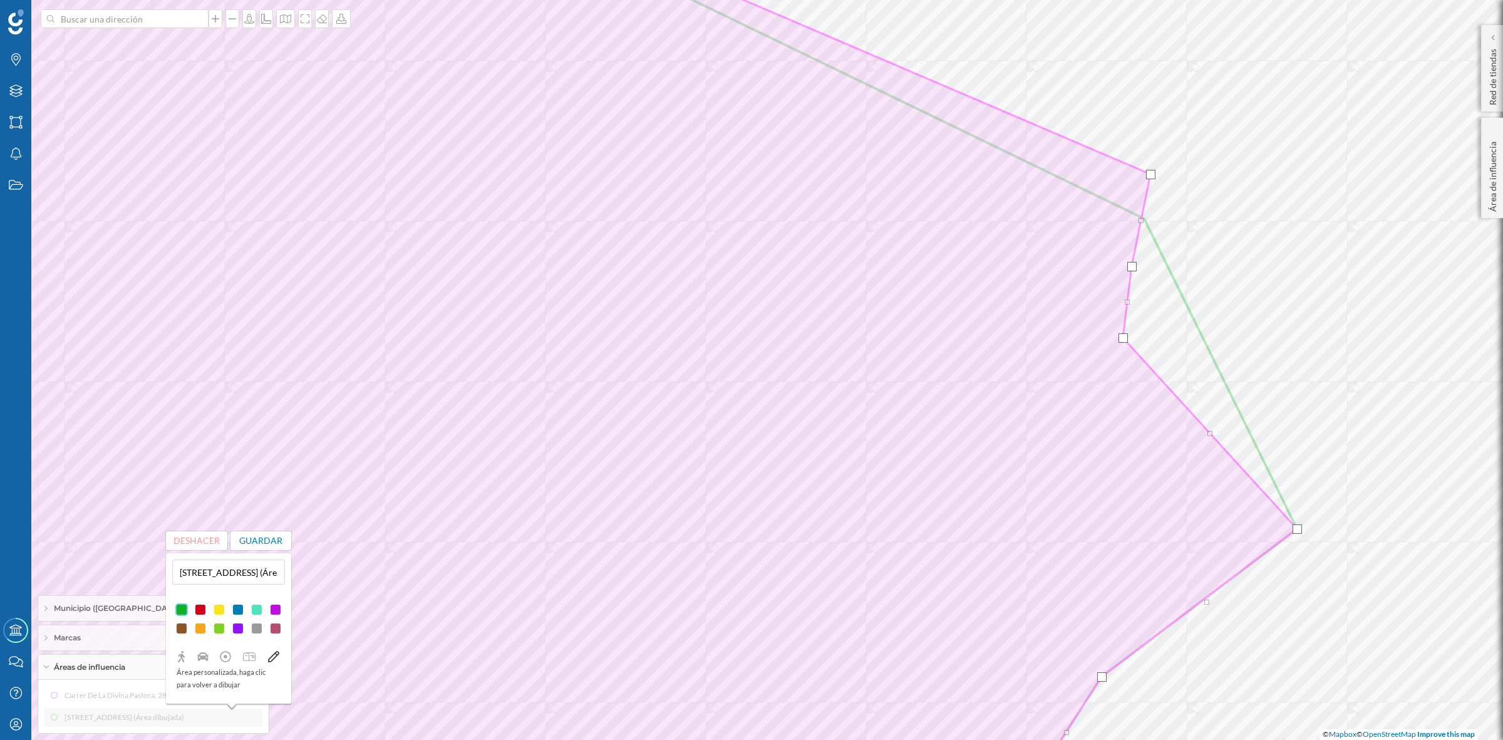
drag, startPoint x: 1146, startPoint y: 221, endPoint x: 1151, endPoint y: 177, distance: 44.8
click at [1151, 177] on div at bounding box center [1150, 174] width 9 height 9
drag, startPoint x: 1143, startPoint y: 218, endPoint x: 1218, endPoint y: 160, distance: 94.7
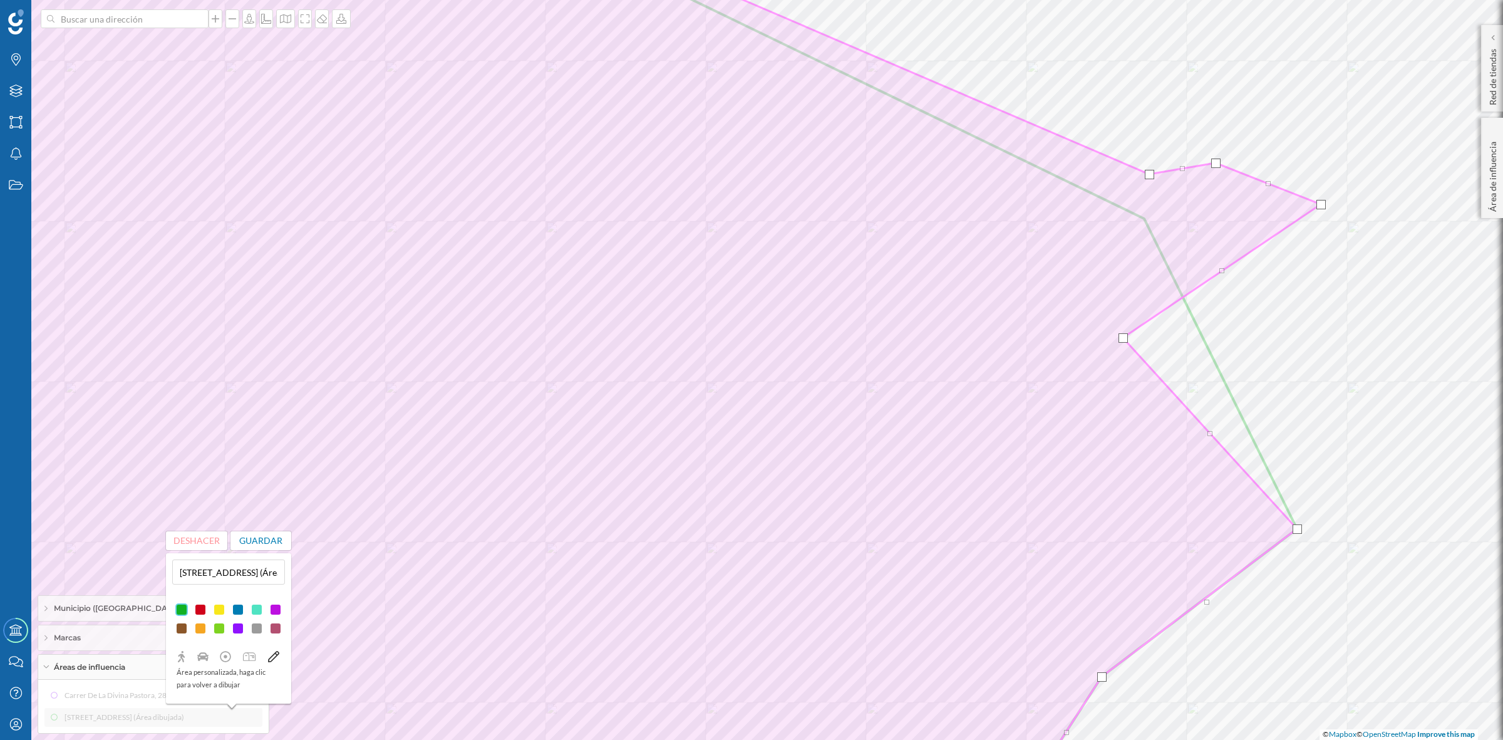
drag, startPoint x: 1134, startPoint y: 264, endPoint x: 1323, endPoint y: 202, distance: 199.1
click at [1323, 202] on div at bounding box center [1321, 204] width 9 height 9
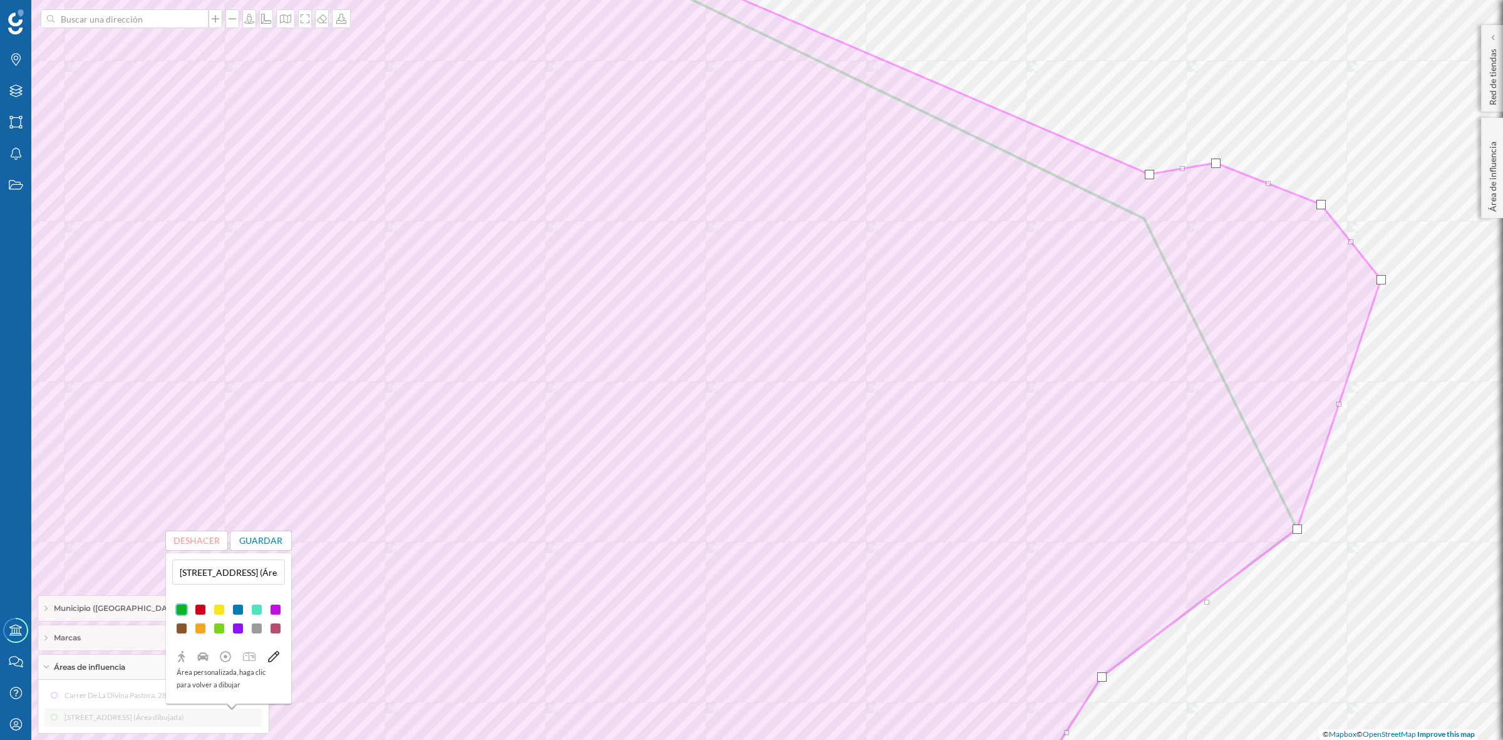
drag, startPoint x: 1122, startPoint y: 337, endPoint x: 1380, endPoint y: 279, distance: 264.6
click at [1380, 279] on div at bounding box center [1381, 279] width 9 height 9
drag, startPoint x: 1298, startPoint y: 528, endPoint x: 1395, endPoint y: 470, distance: 113.2
click at [1395, 470] on div at bounding box center [1394, 470] width 9 height 9
drag, startPoint x: 1248, startPoint y: 570, endPoint x: 1295, endPoint y: 496, distance: 87.9
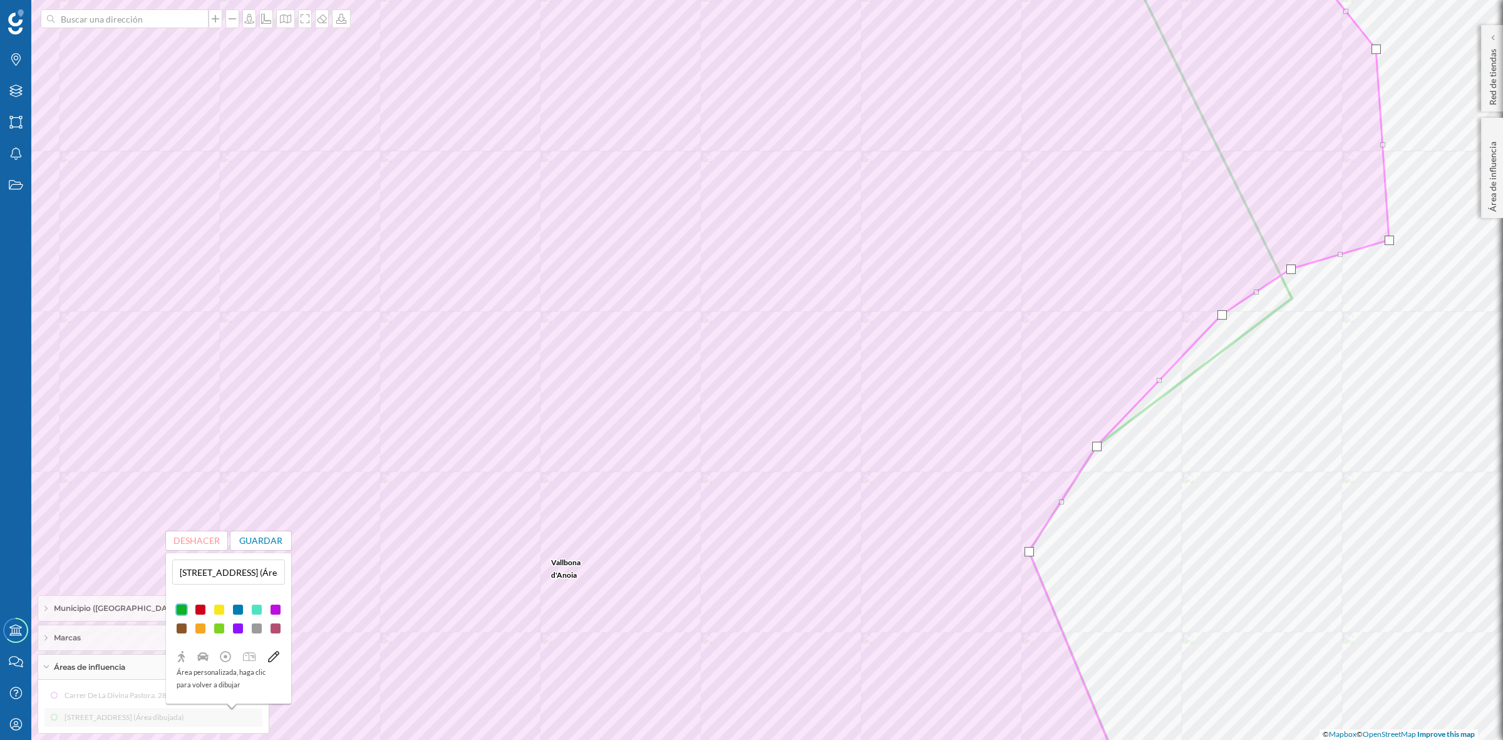
drag, startPoint x: 1194, startPoint y: 357, endPoint x: 1222, endPoint y: 314, distance: 51.1
drag, startPoint x: 1096, startPoint y: 445, endPoint x: 1187, endPoint y: 381, distance: 111.0
click at [1187, 381] on div at bounding box center [1187, 382] width 9 height 9
drag, startPoint x: 1109, startPoint y: 464, endPoint x: 1148, endPoint y: 415, distance: 62.8
drag, startPoint x: 1090, startPoint y: 487, endPoint x: 1126, endPoint y: 490, distance: 36.5
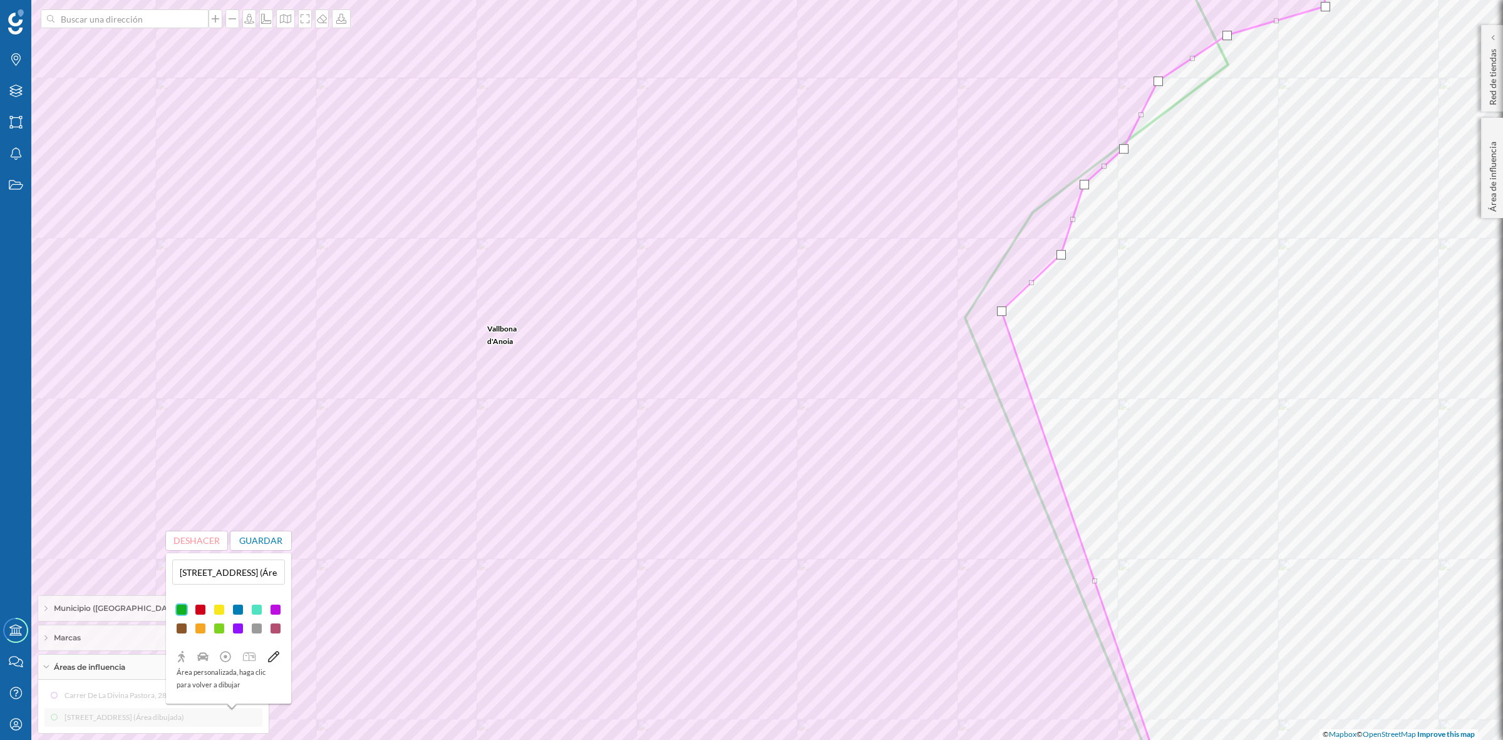
drag, startPoint x: 968, startPoint y: 321, endPoint x: 1004, endPoint y: 314, distance: 37.0
click at [1004, 314] on div at bounding box center [1001, 310] width 9 height 9
drag, startPoint x: 1094, startPoint y: 581, endPoint x: 974, endPoint y: 358, distance: 252.5
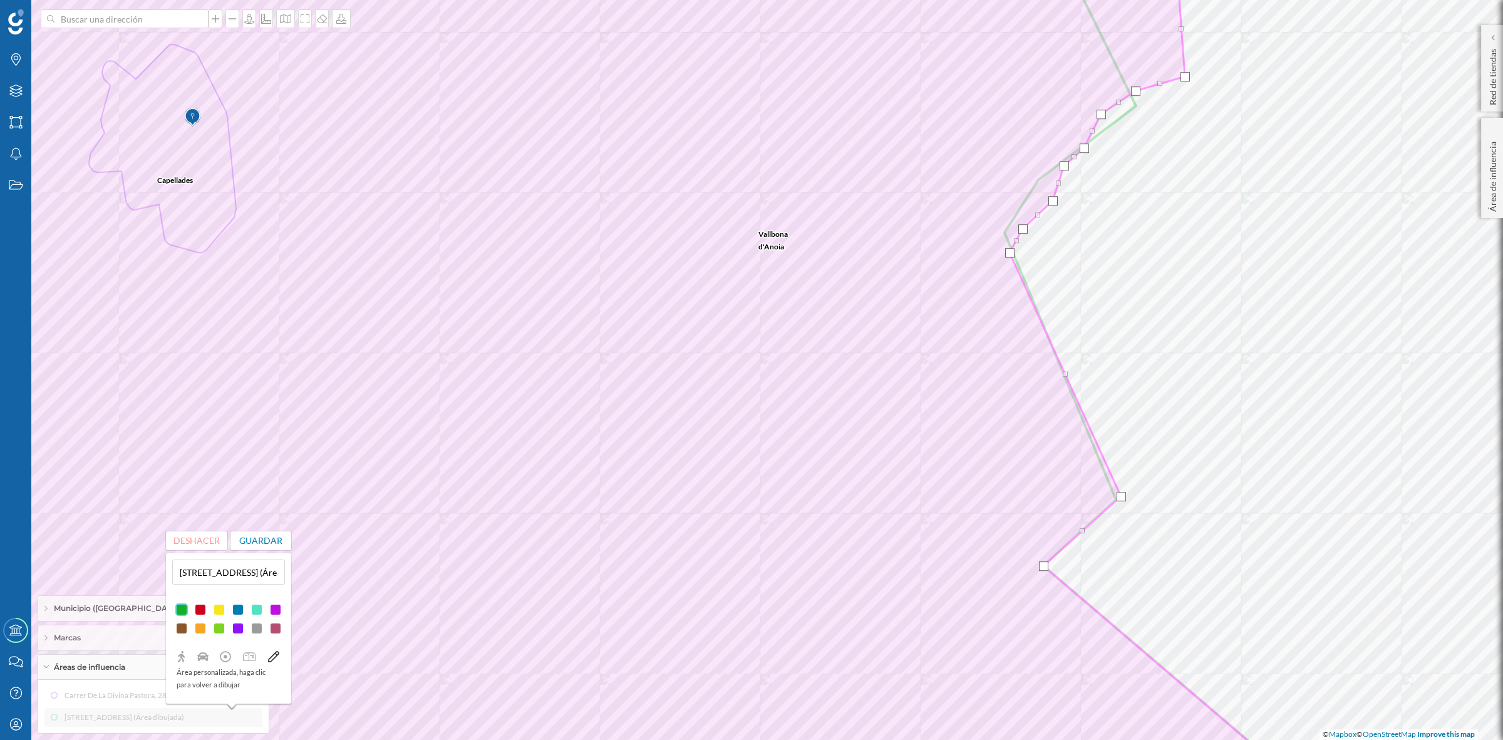
click at [1122, 493] on div at bounding box center [1121, 496] width 9 height 9
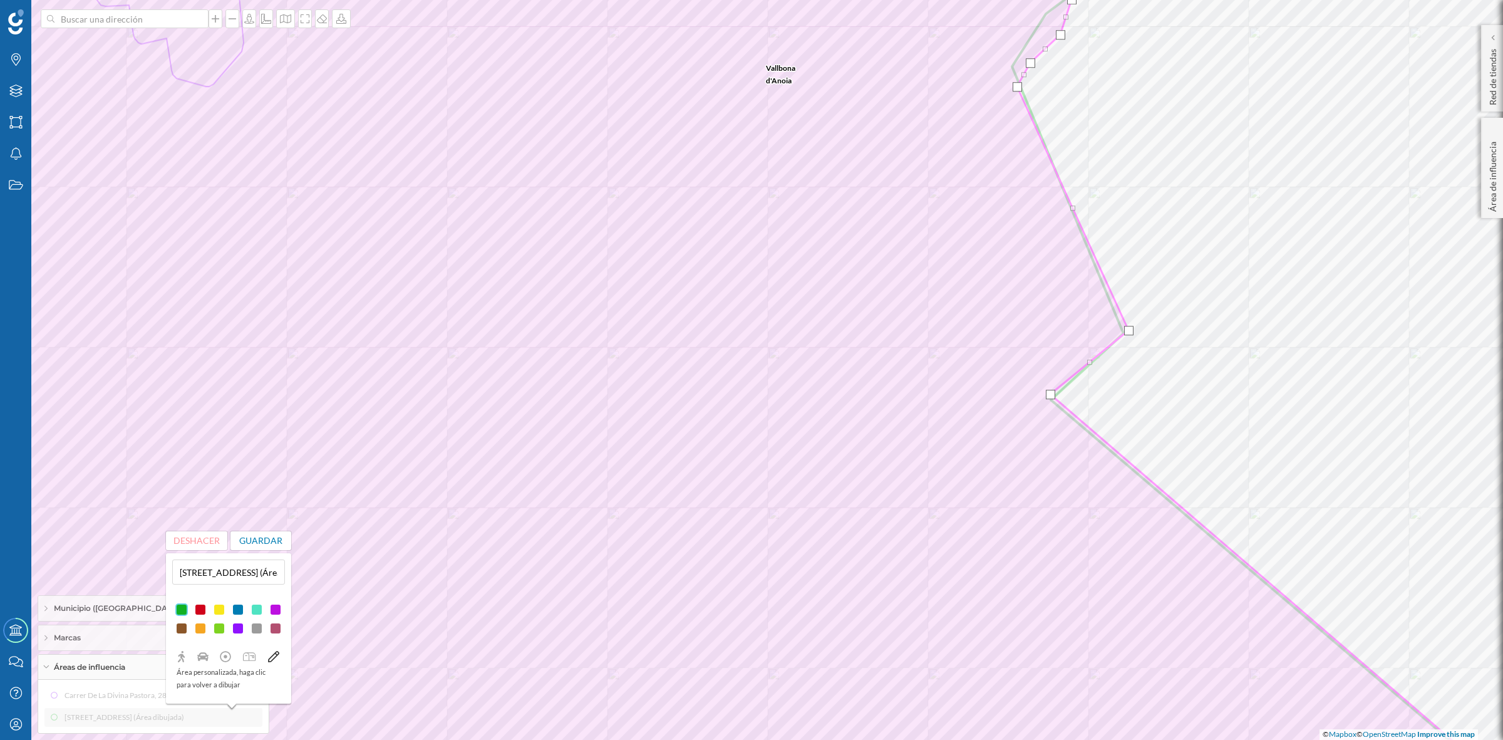
click at [1052, 396] on div at bounding box center [1050, 394] width 9 height 9
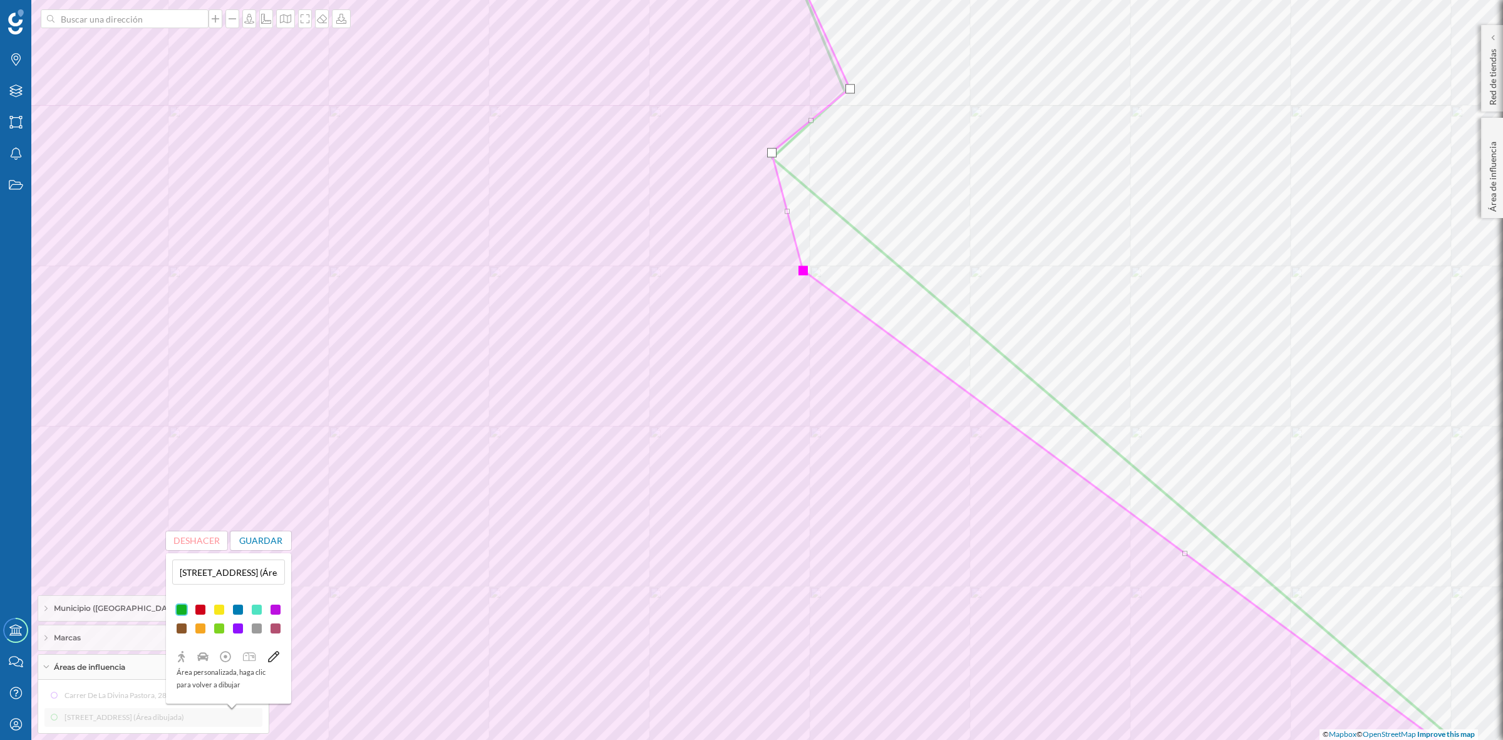
drag, startPoint x: 1169, startPoint y: 495, endPoint x: 802, endPoint y: 271, distance: 429.6
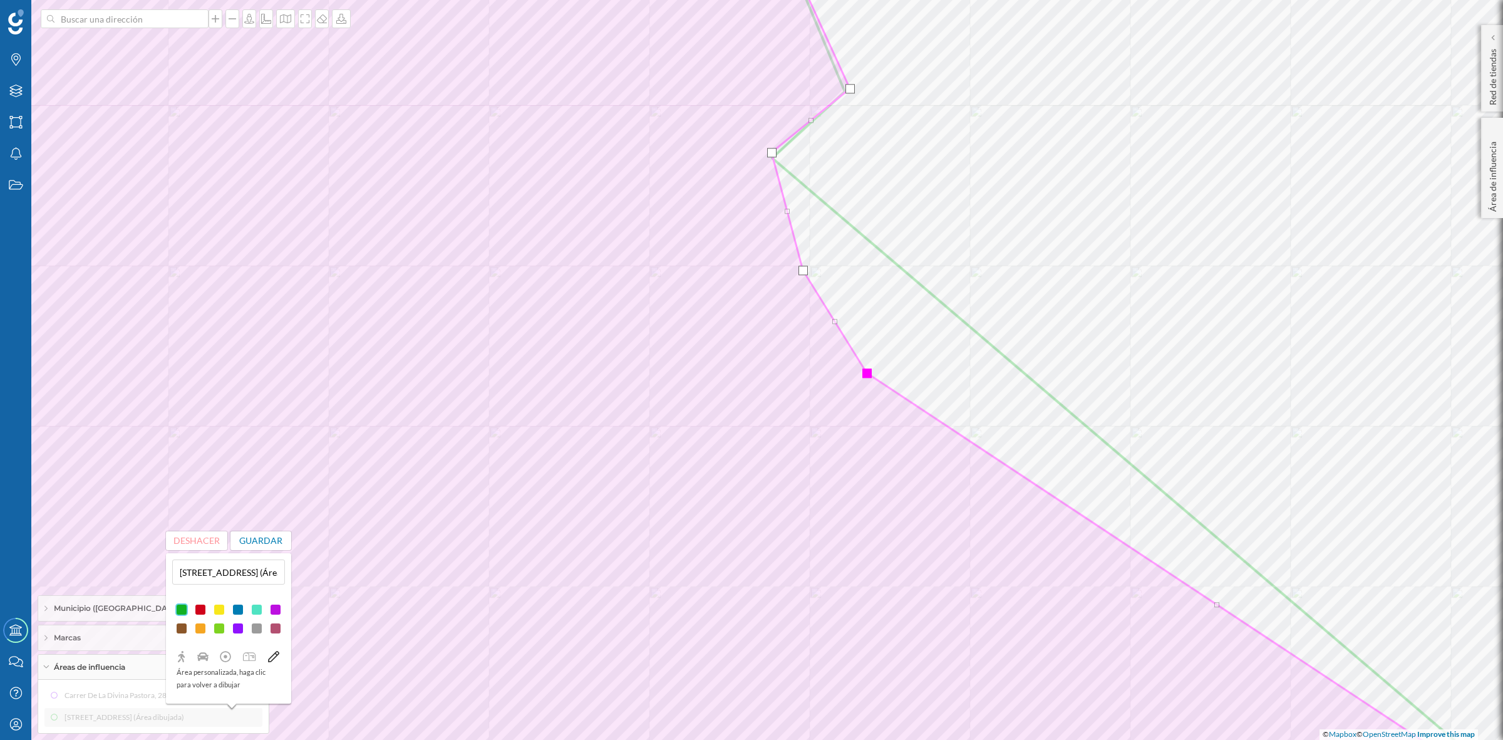
drag, startPoint x: 1186, startPoint y: 552, endPoint x: 868, endPoint y: 371, distance: 365.8
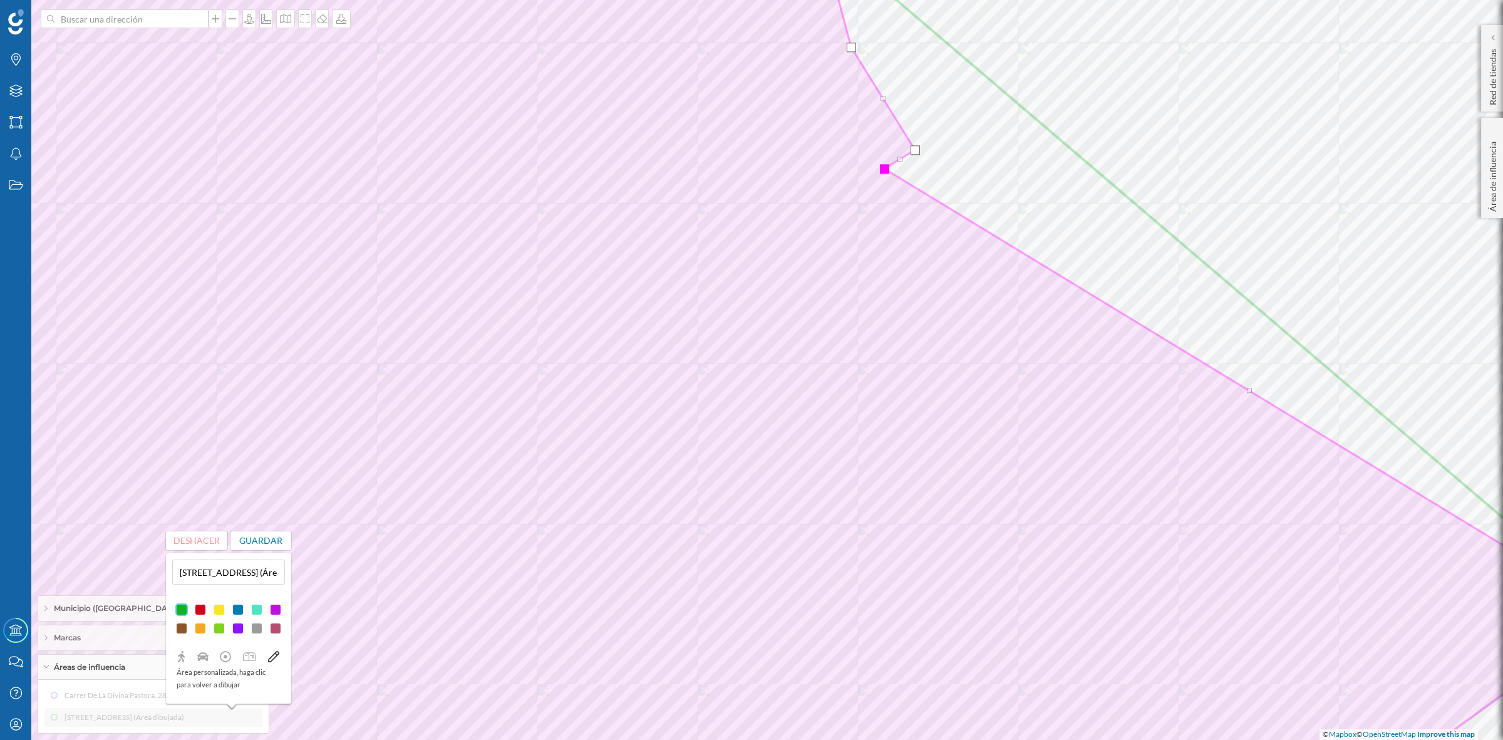
drag, startPoint x: 1266, startPoint y: 383, endPoint x: 885, endPoint y: 170, distance: 436.3
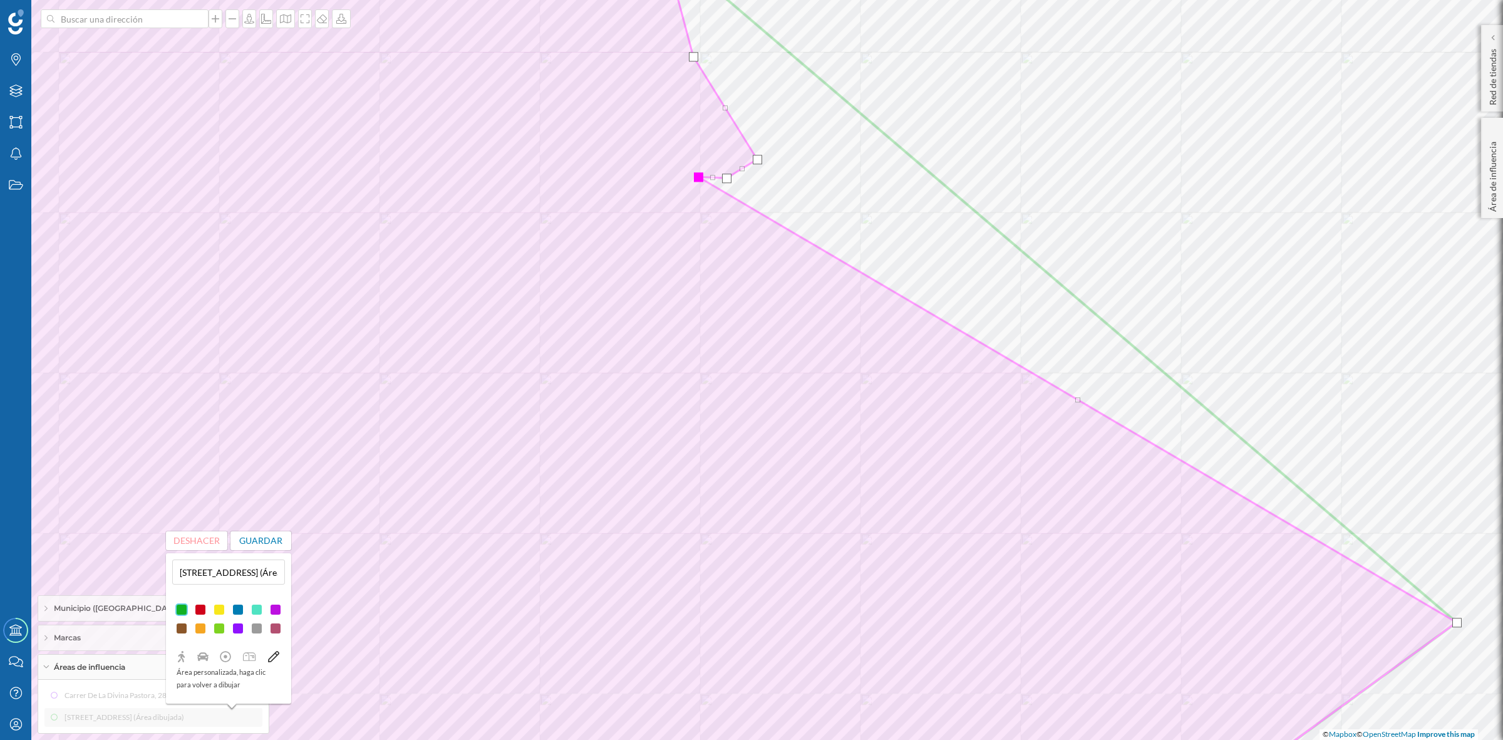
drag, startPoint x: 1090, startPoint y: 400, endPoint x: 697, endPoint y: 177, distance: 452.2
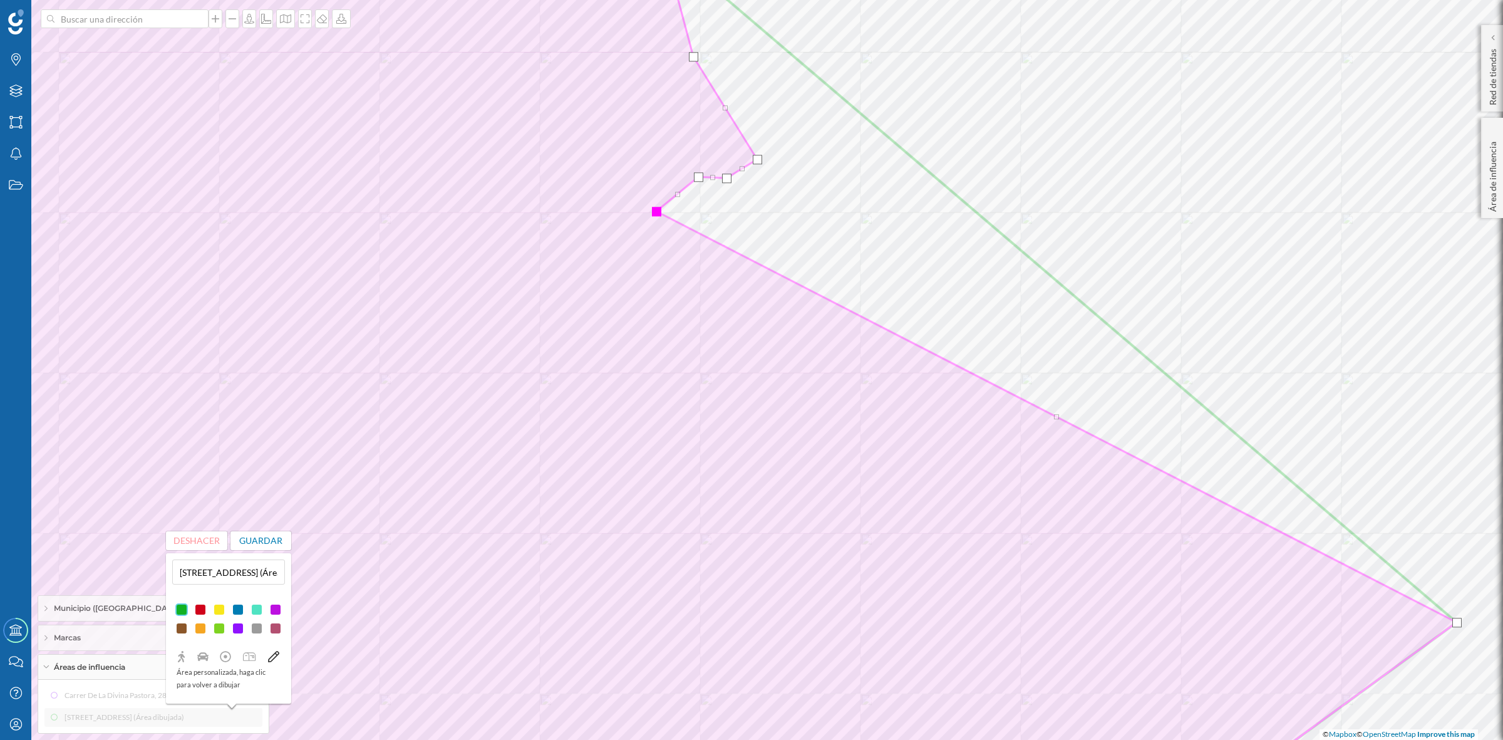
drag, startPoint x: 1081, startPoint y: 399, endPoint x: 659, endPoint y: 210, distance: 461.8
drag, startPoint x: 1055, startPoint y: 418, endPoint x: 650, endPoint y: 236, distance: 444.9
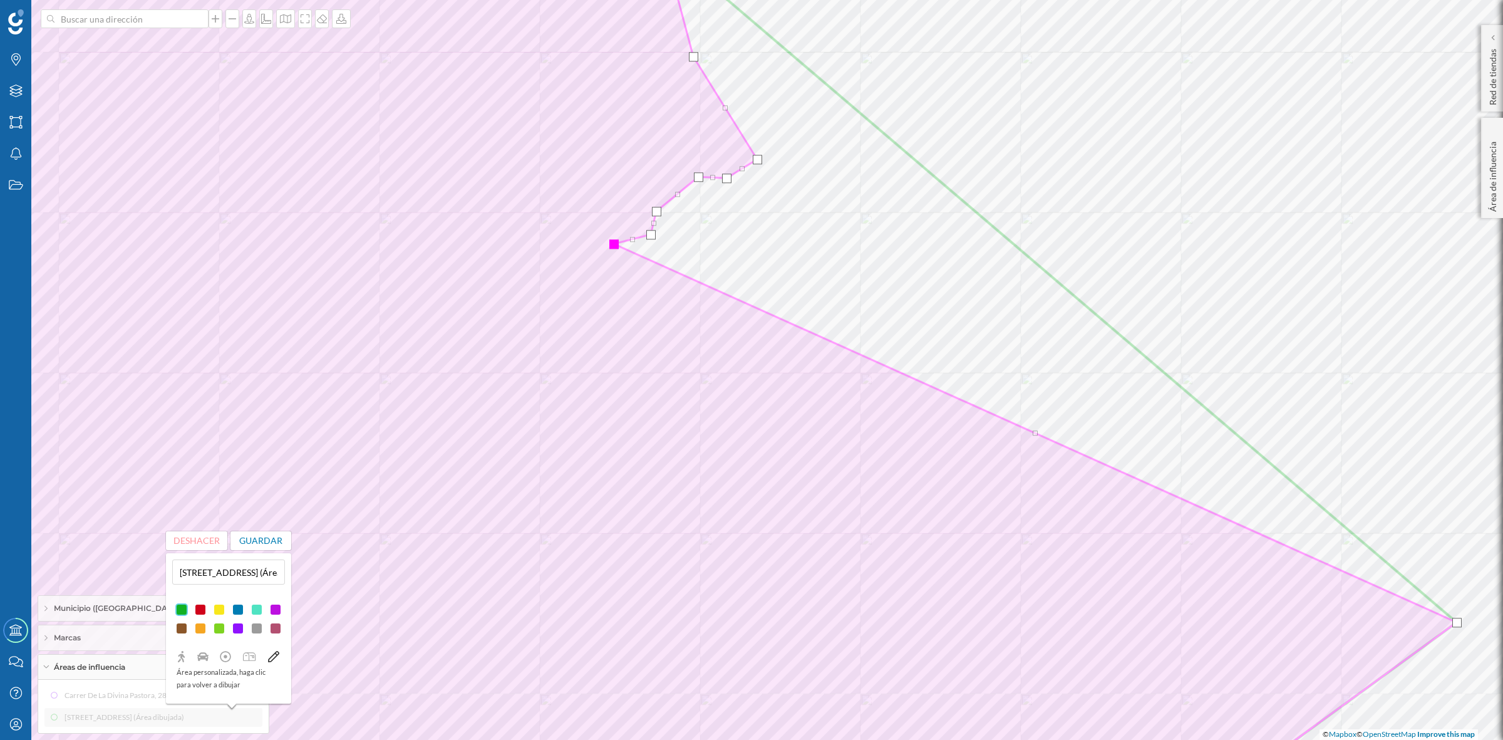
drag, startPoint x: 1053, startPoint y: 430, endPoint x: 613, endPoint y: 246, distance: 477.5
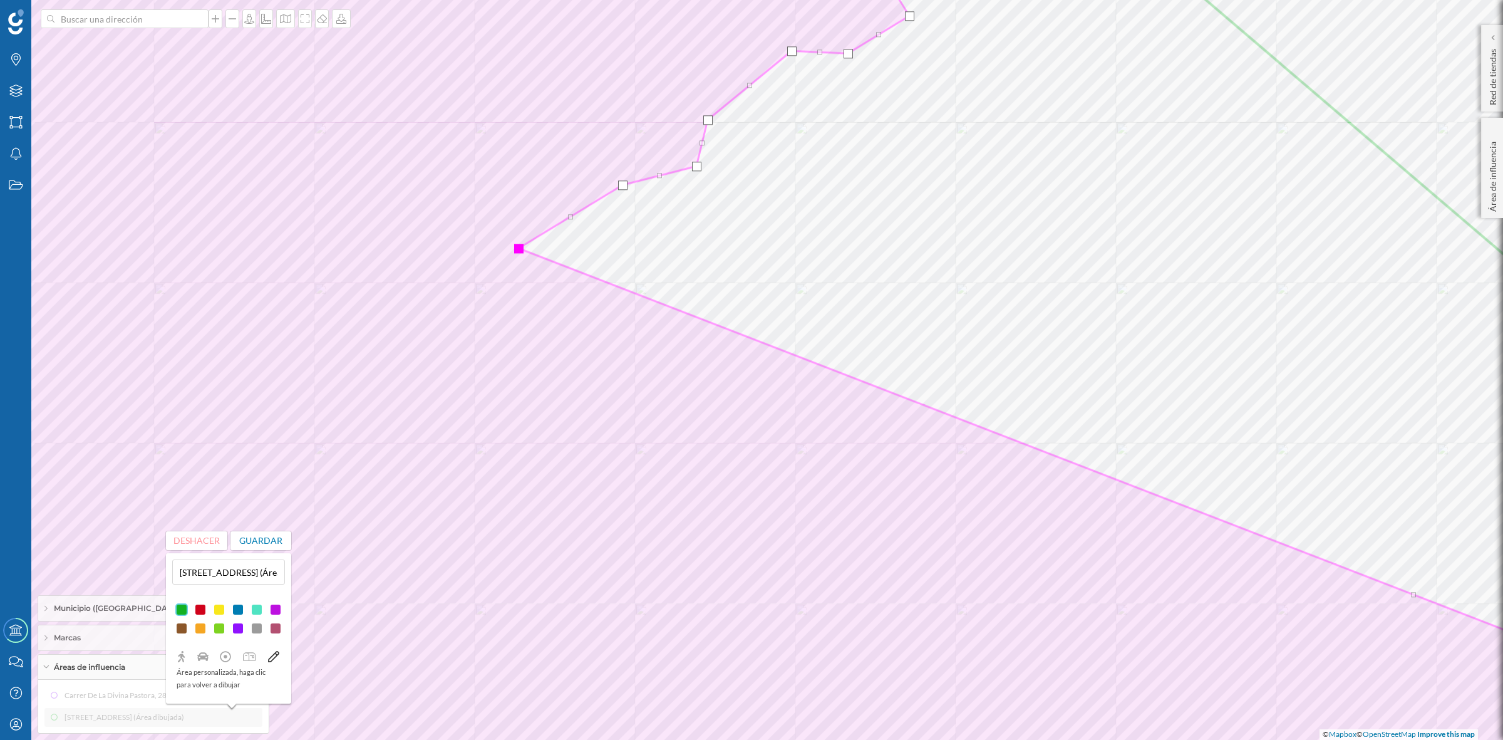
drag, startPoint x: 1466, startPoint y: 564, endPoint x: 519, endPoint y: 249, distance: 998.1
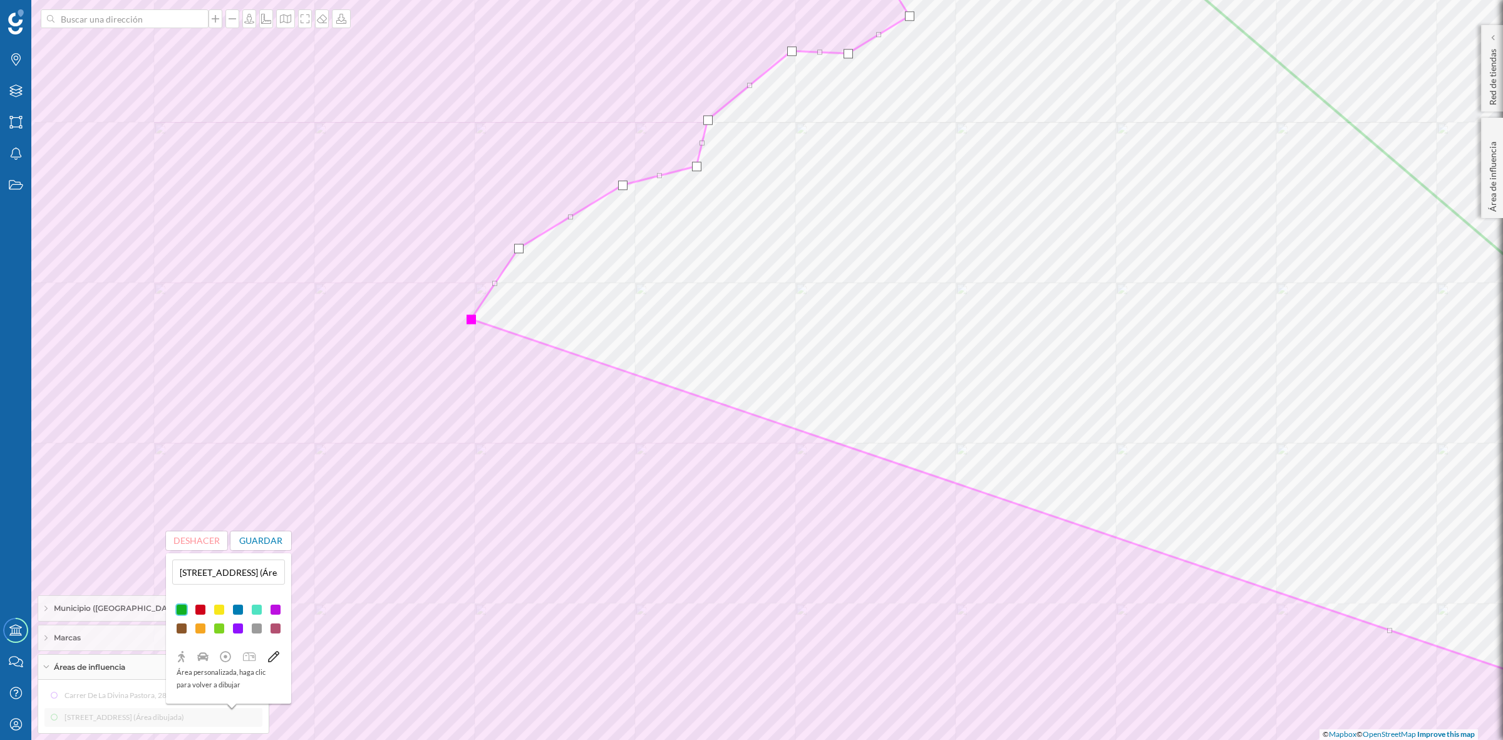
drag, startPoint x: 1414, startPoint y: 596, endPoint x: 471, endPoint y: 321, distance: 982.2
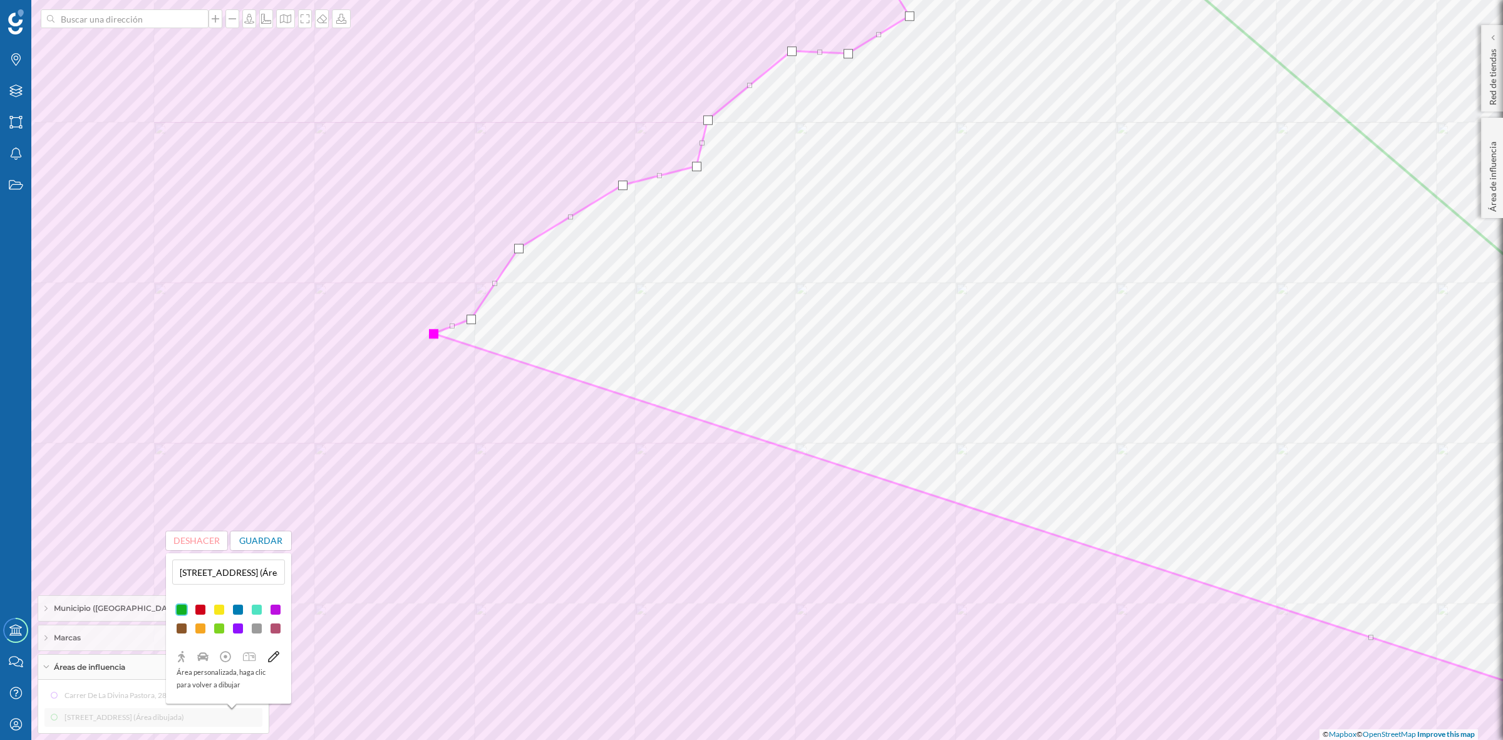
drag, startPoint x: 1389, startPoint y: 631, endPoint x: 432, endPoint y: 334, distance: 1001.5
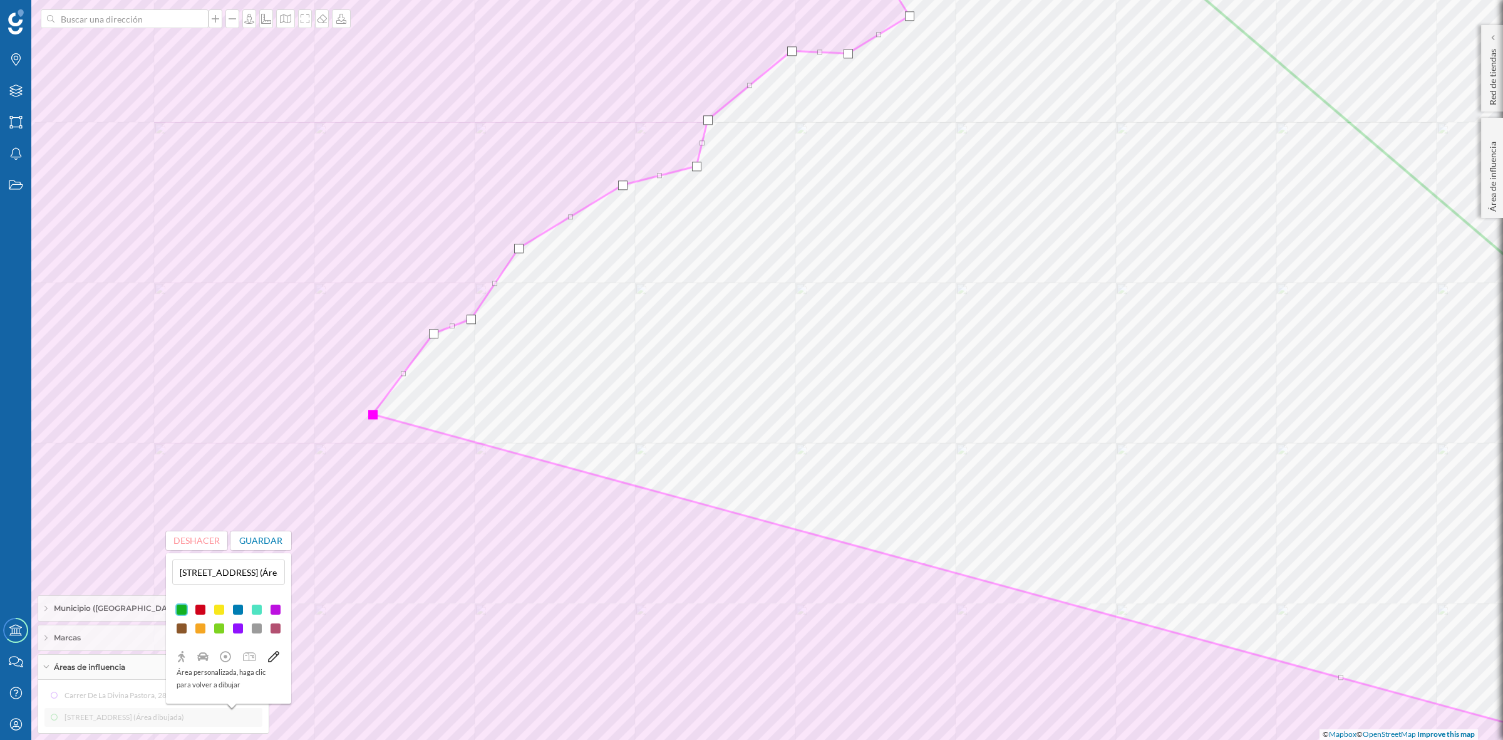
drag, startPoint x: 1370, startPoint y: 638, endPoint x: 371, endPoint y: 415, distance: 1023.1
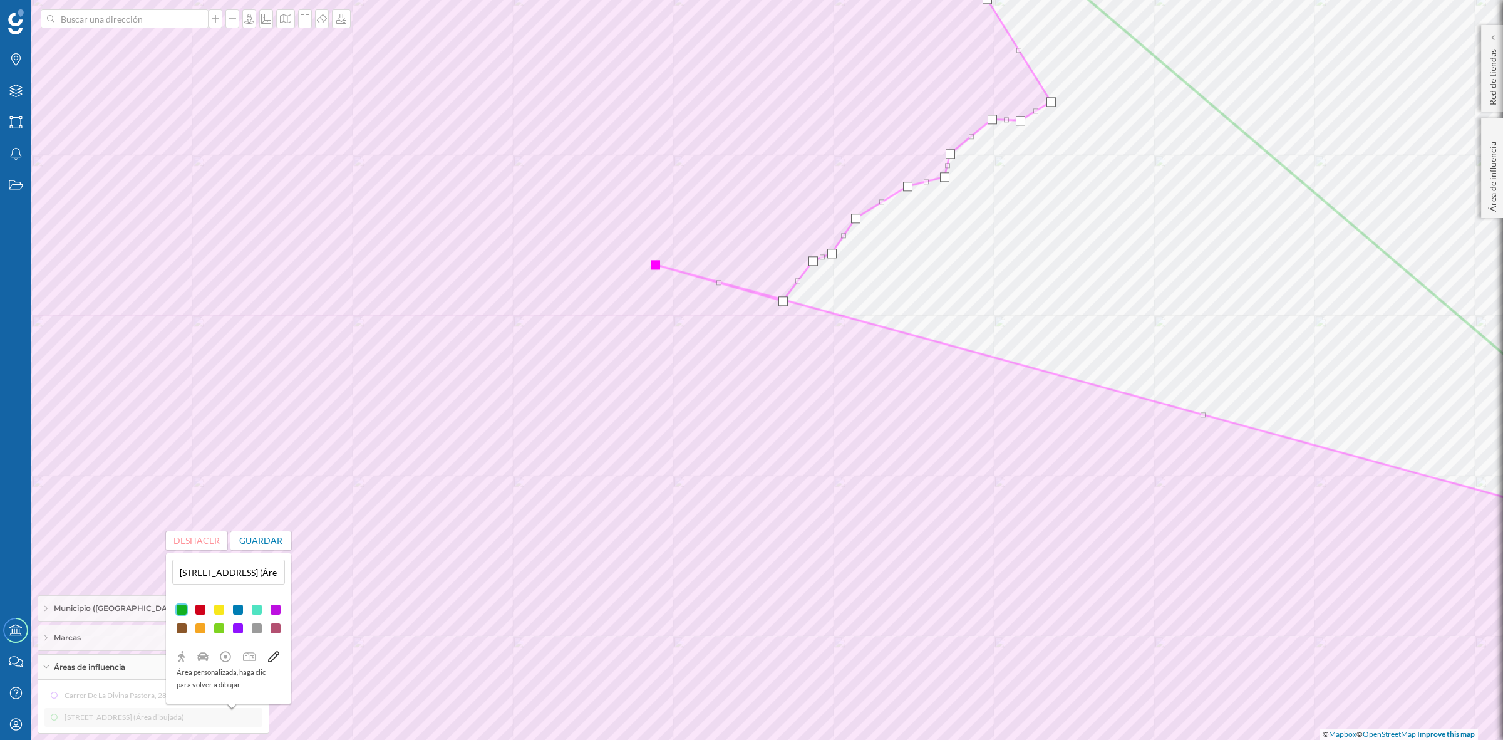
drag, startPoint x: 1266, startPoint y: 431, endPoint x: 655, endPoint y: 263, distance: 634.0
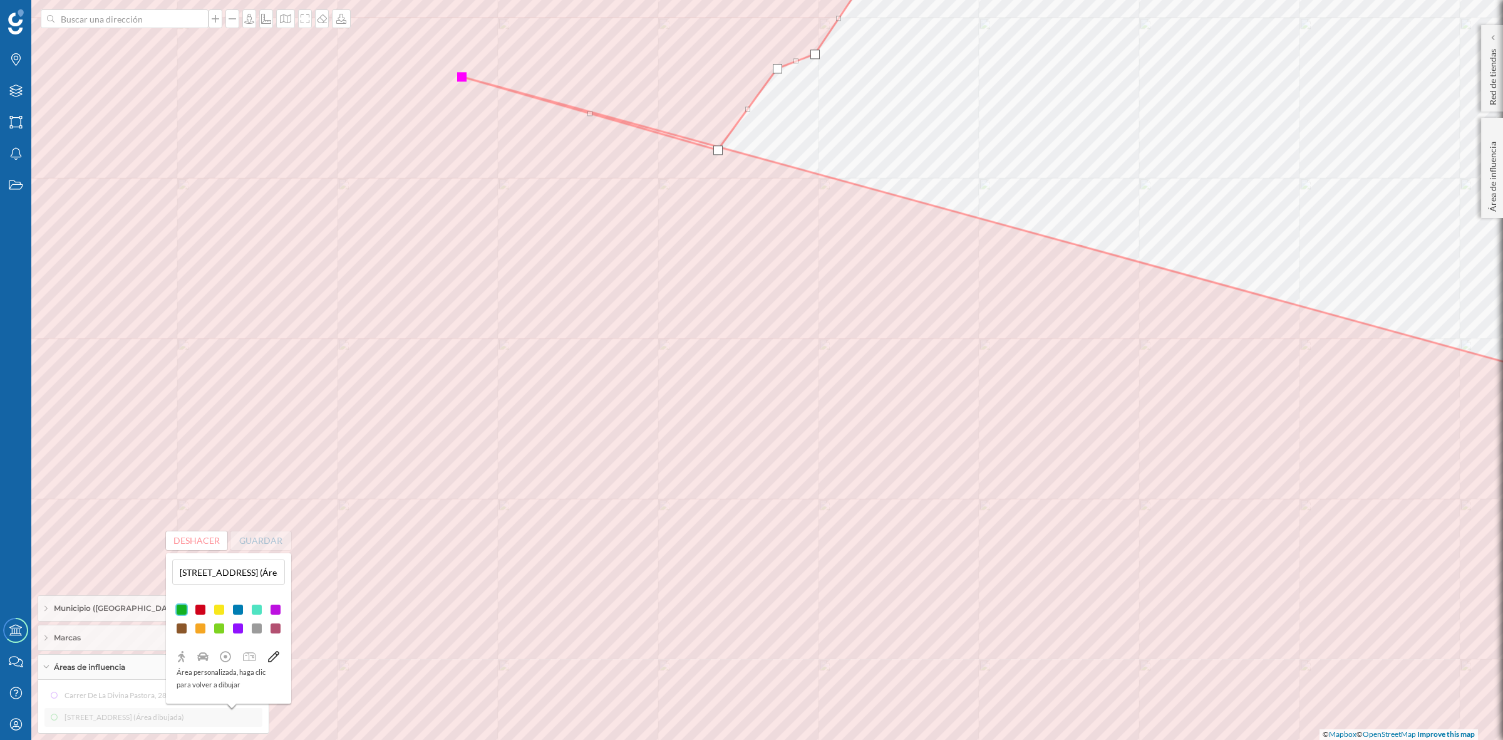
click at [718, 152] on div at bounding box center [717, 149] width 9 height 9
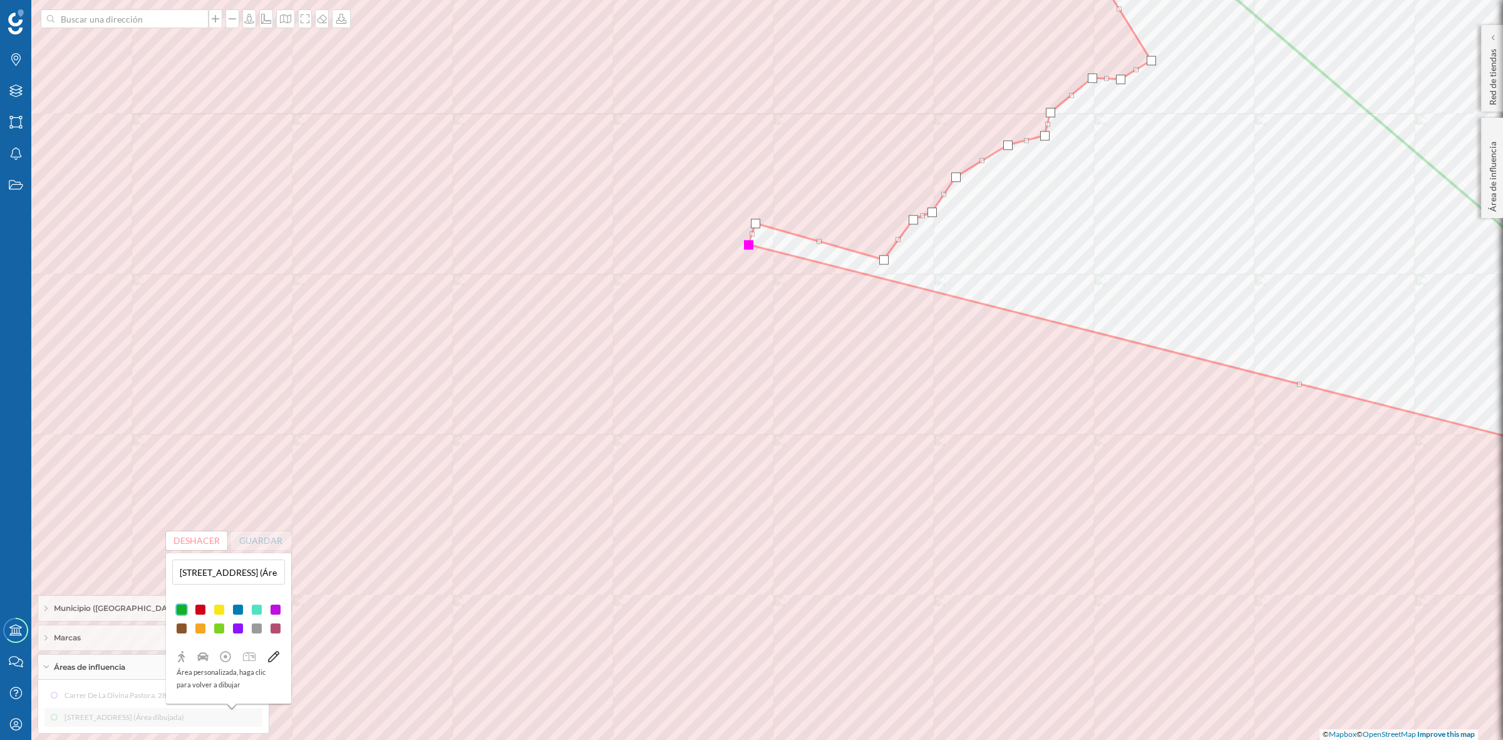
drag, startPoint x: 1302, startPoint y: 373, endPoint x: 747, endPoint y: 244, distance: 569.8
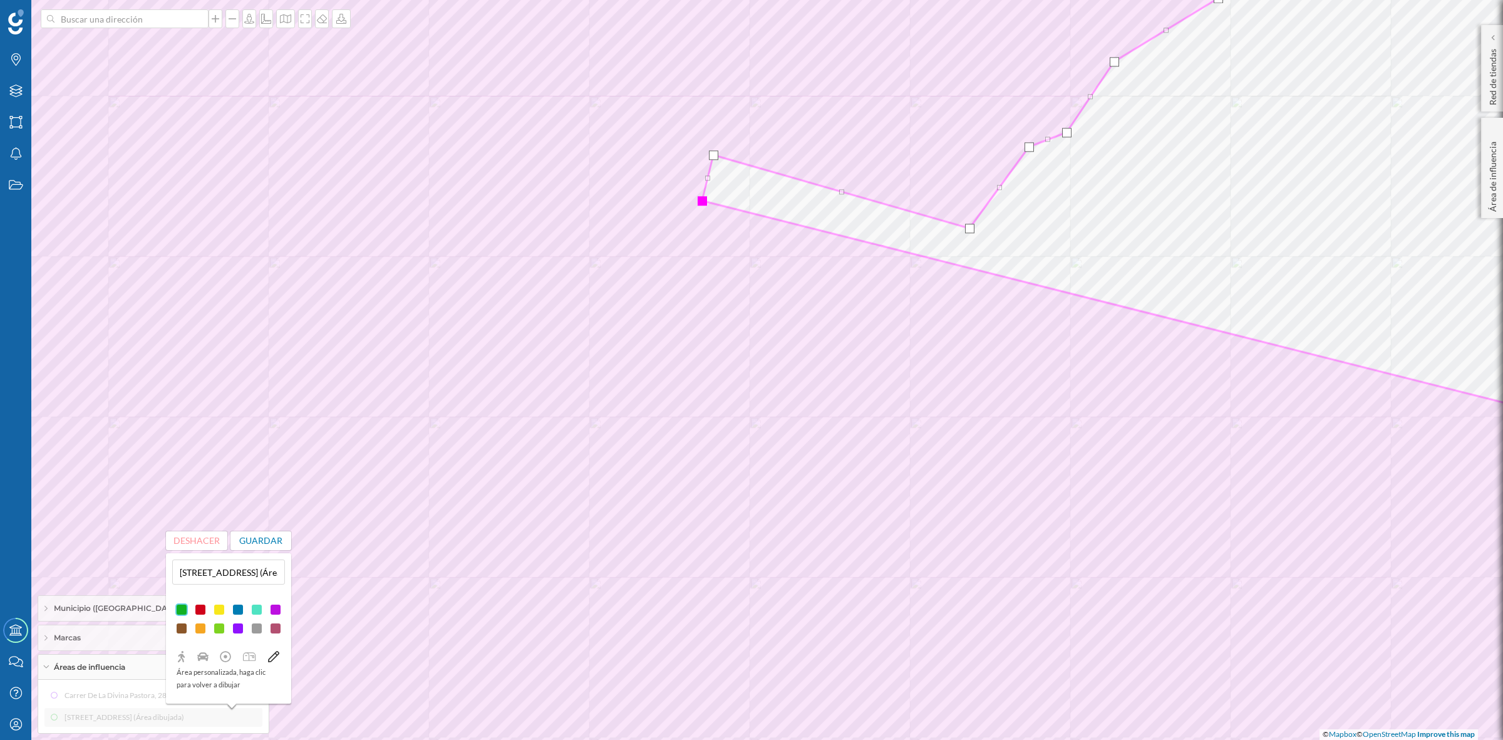
click at [705, 202] on div at bounding box center [702, 200] width 9 height 9
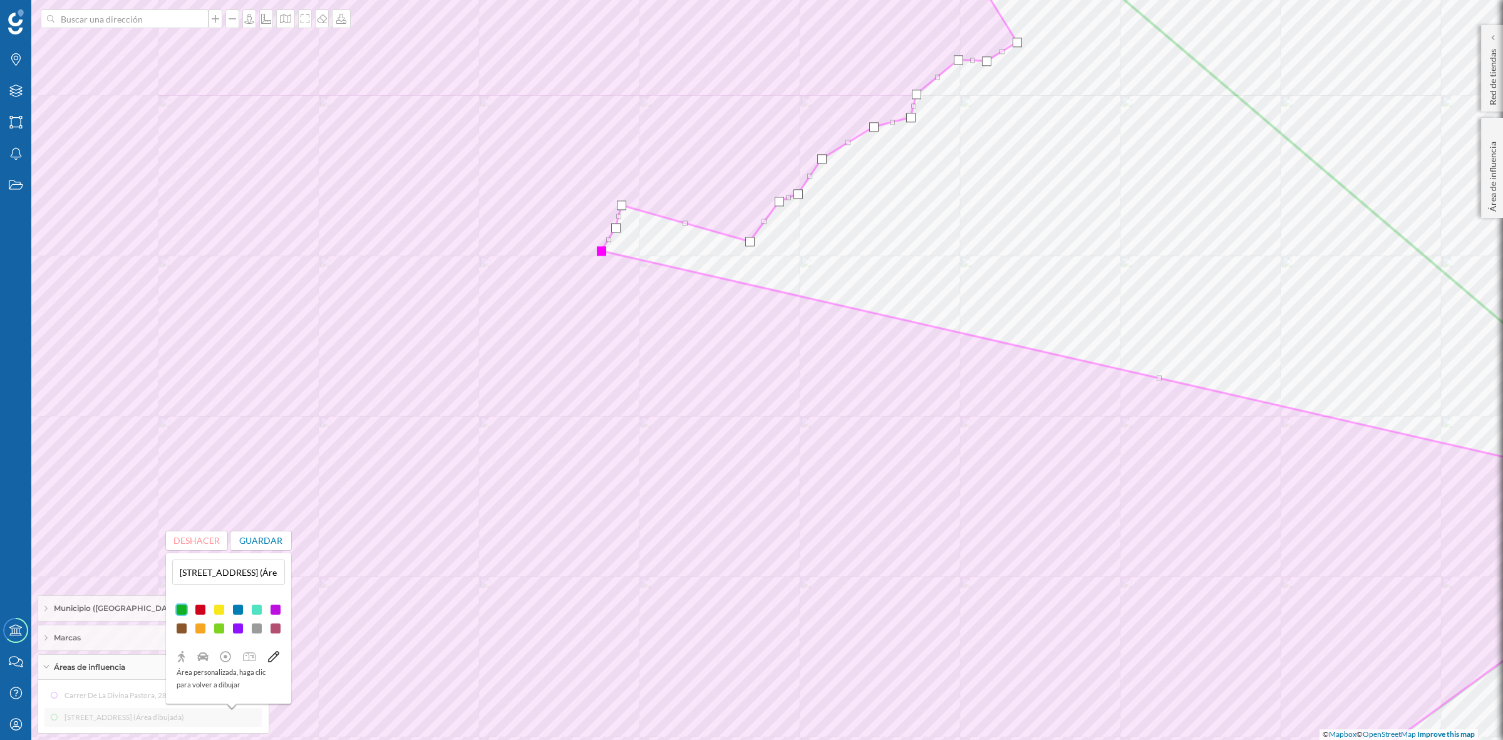
drag, startPoint x: 1164, startPoint y: 366, endPoint x: 599, endPoint y: 251, distance: 576.8
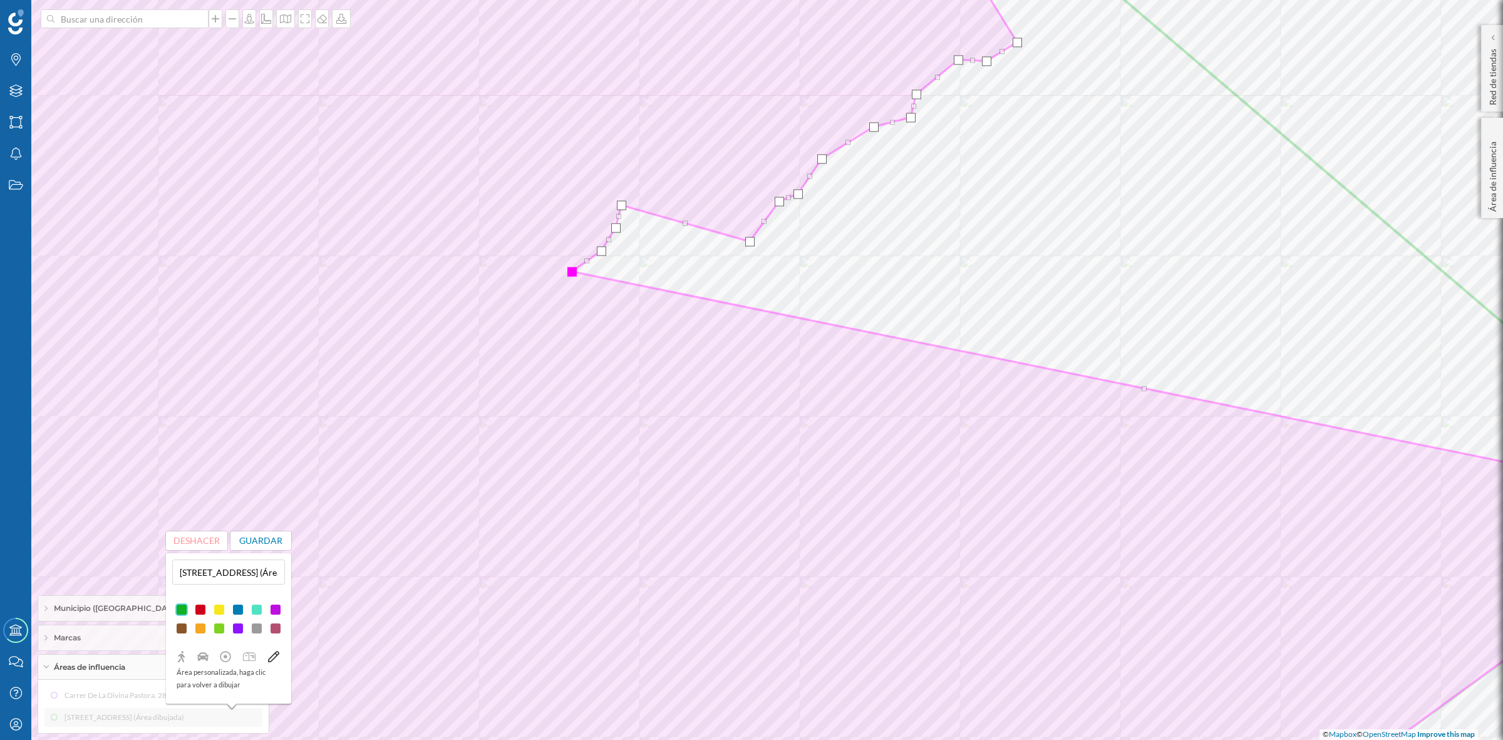
drag, startPoint x: 1161, startPoint y: 376, endPoint x: 573, endPoint y: 268, distance: 597.3
drag, startPoint x: 1145, startPoint y: 387, endPoint x: 550, endPoint y: 273, distance: 605.9
drag, startPoint x: 1134, startPoint y: 390, endPoint x: 521, endPoint y: 268, distance: 625.9
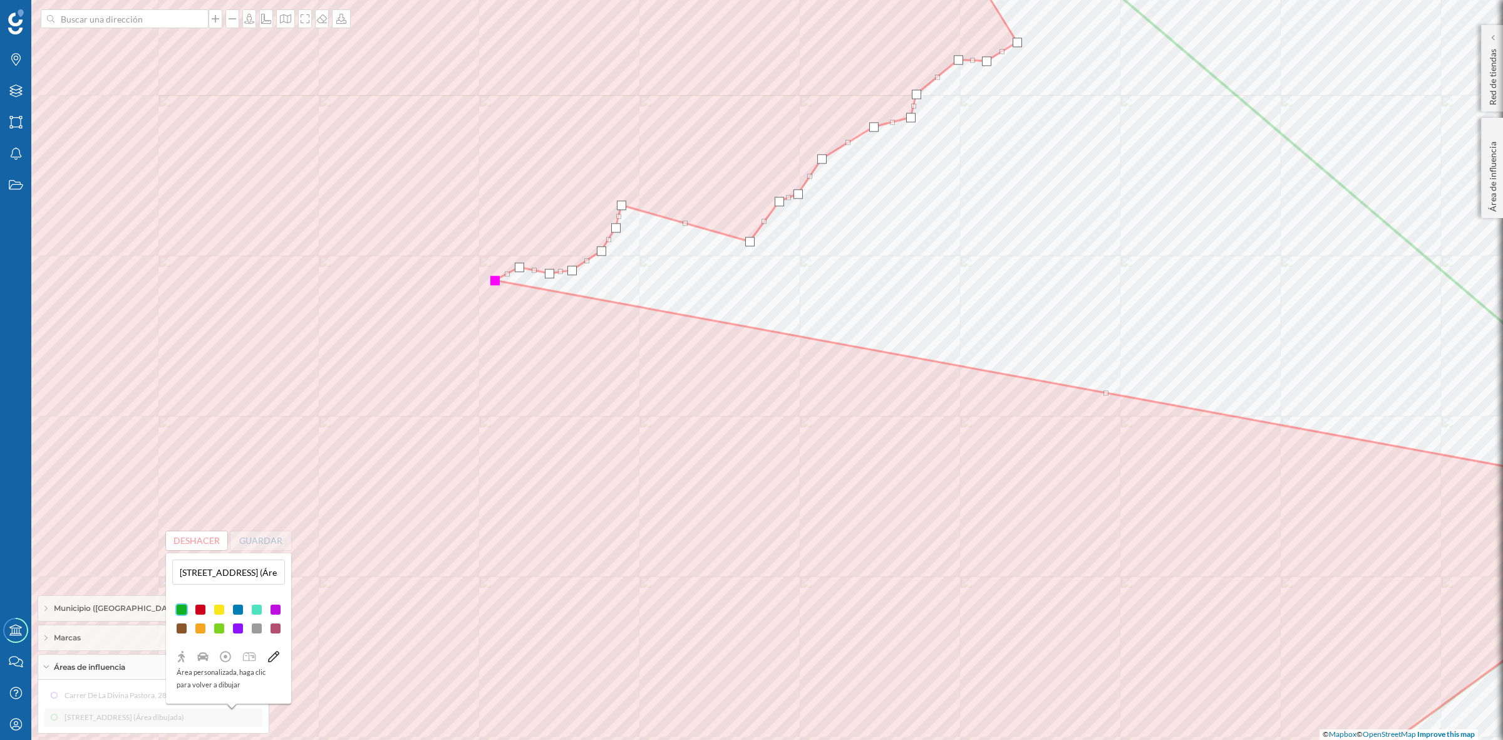
drag, startPoint x: 1119, startPoint y: 388, endPoint x: 496, endPoint y: 282, distance: 632.2
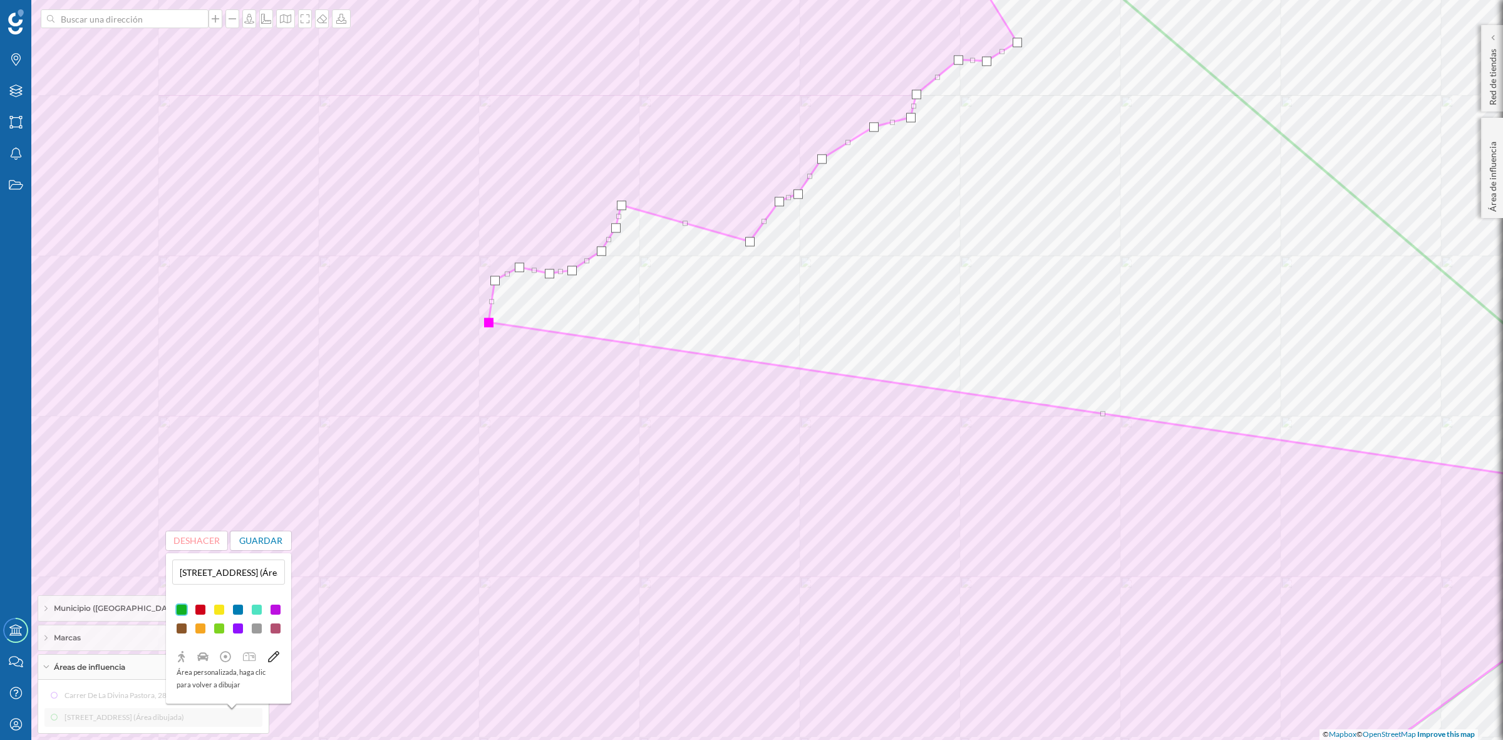
drag, startPoint x: 1107, startPoint y: 395, endPoint x: 490, endPoint y: 324, distance: 621.7
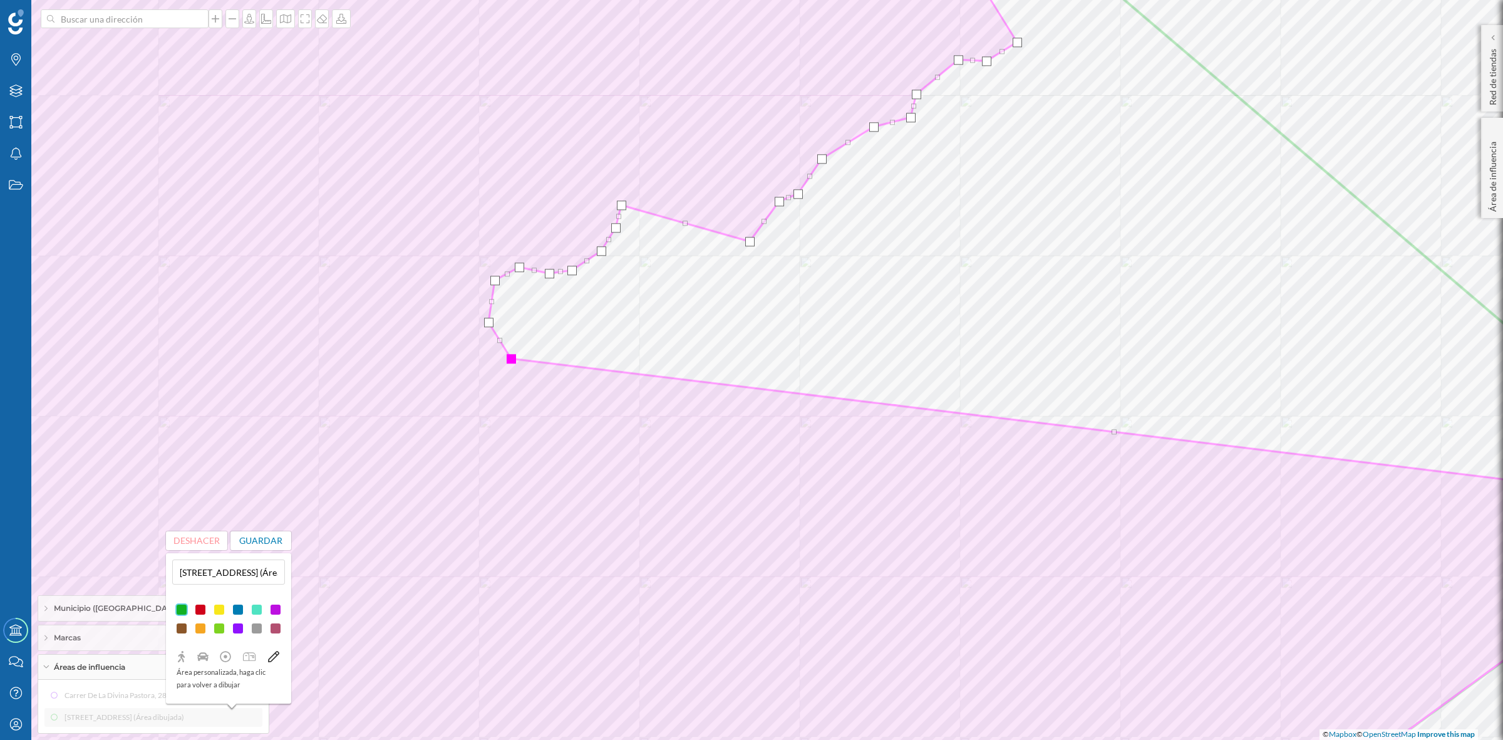
drag, startPoint x: 1101, startPoint y: 412, endPoint x: 509, endPoint y: 357, distance: 594.5
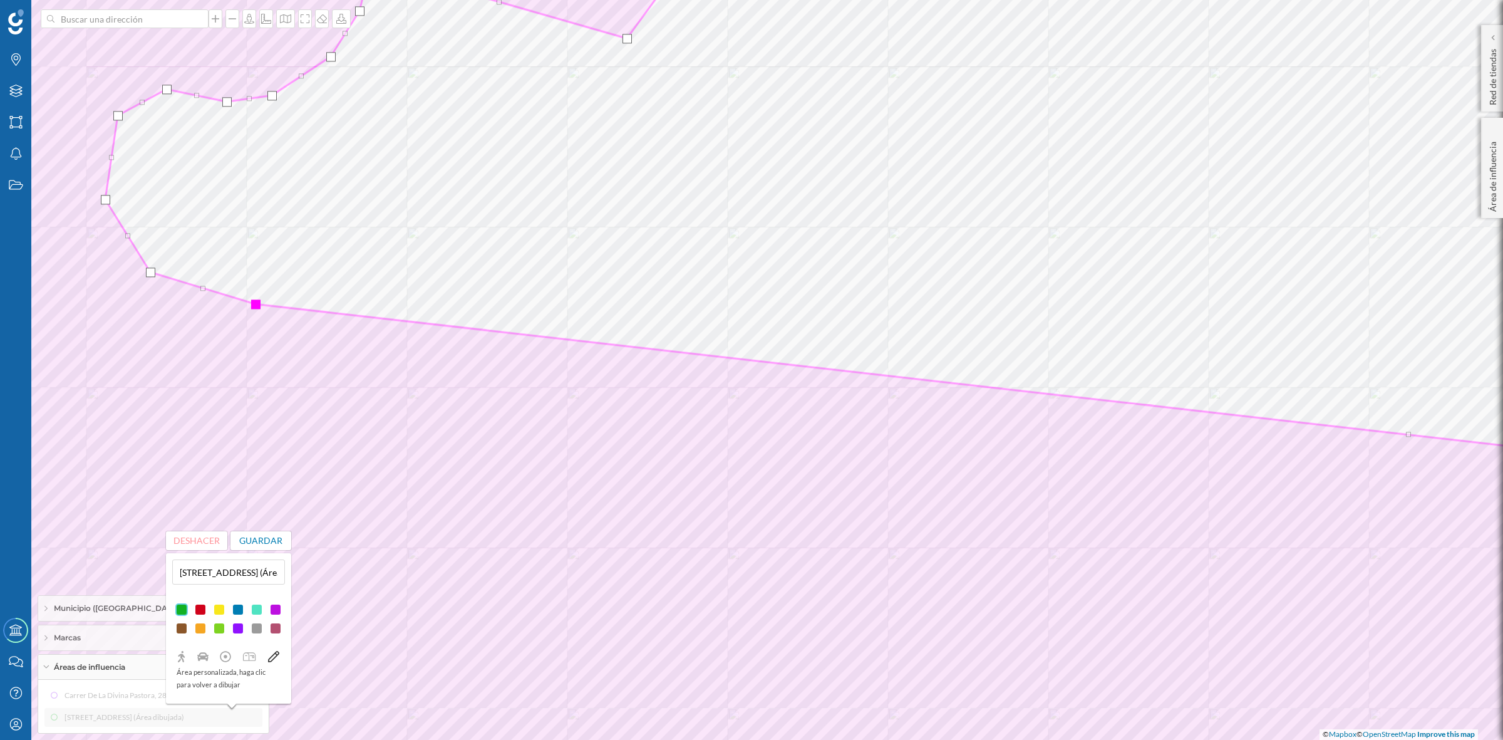
drag, startPoint x: 1356, startPoint y: 418, endPoint x: 256, endPoint y: 304, distance: 1106.5
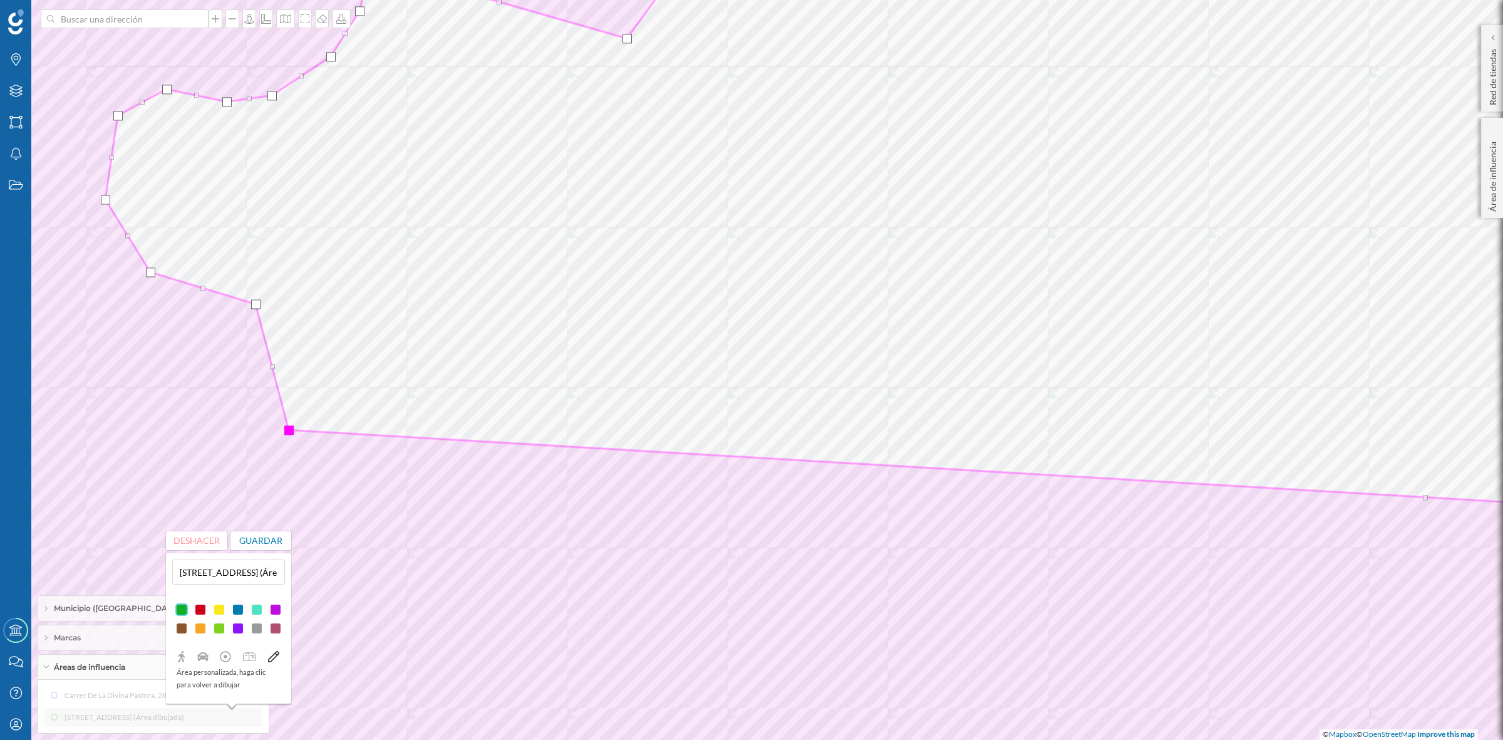
drag, startPoint x: 1408, startPoint y: 434, endPoint x: 288, endPoint y: 430, distance: 1120.0
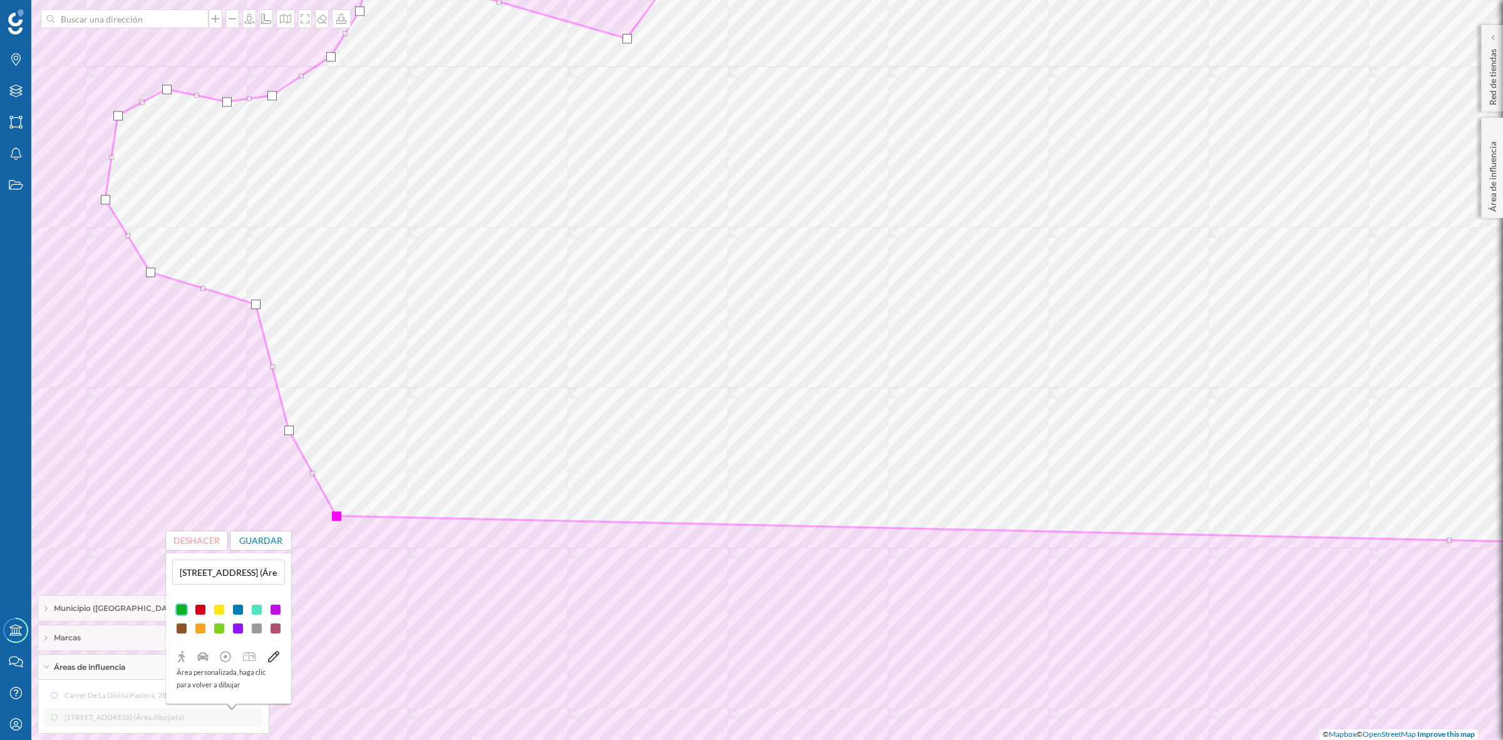
drag, startPoint x: 1425, startPoint y: 499, endPoint x: 336, endPoint y: 517, distance: 1088.8
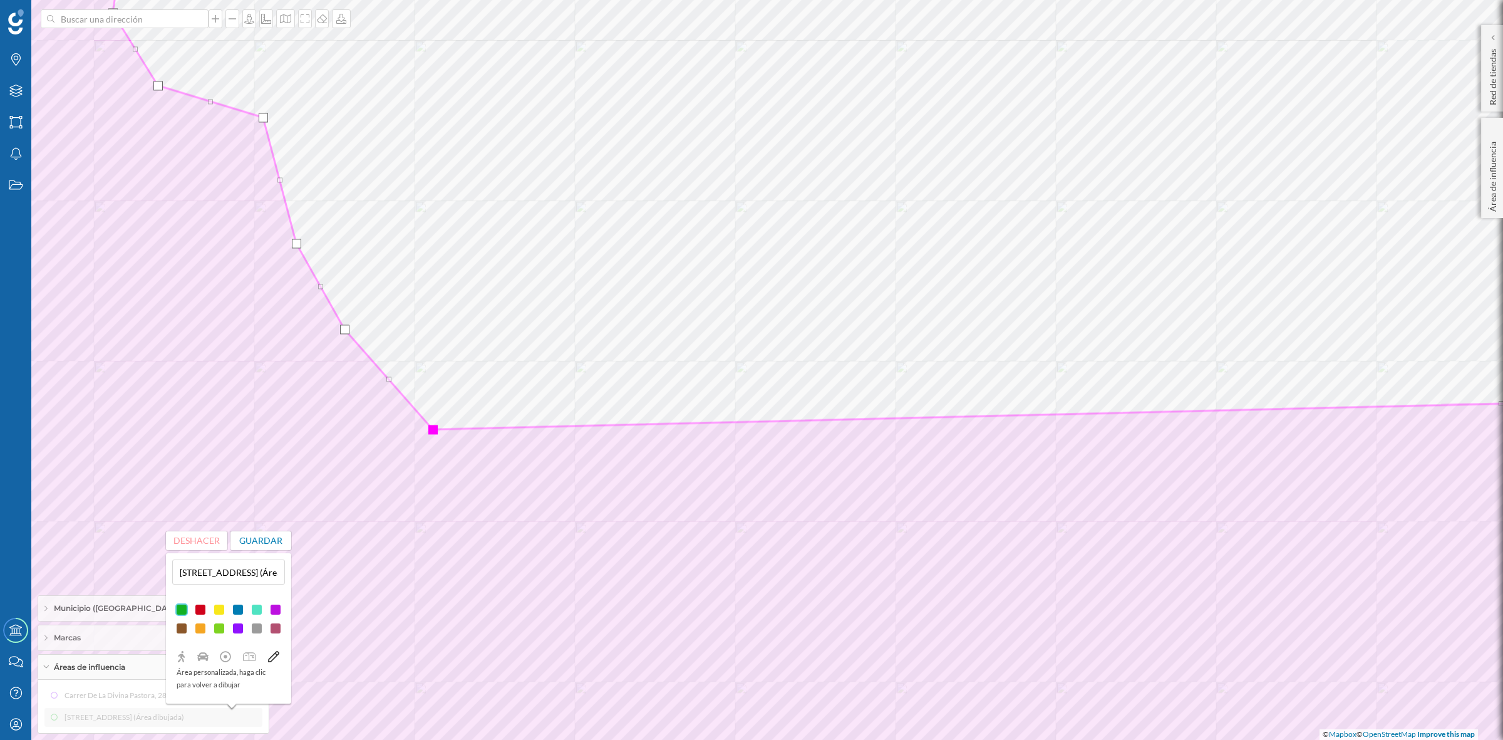
drag, startPoint x: 1458, startPoint y: 355, endPoint x: 433, endPoint y: 430, distance: 1026.9
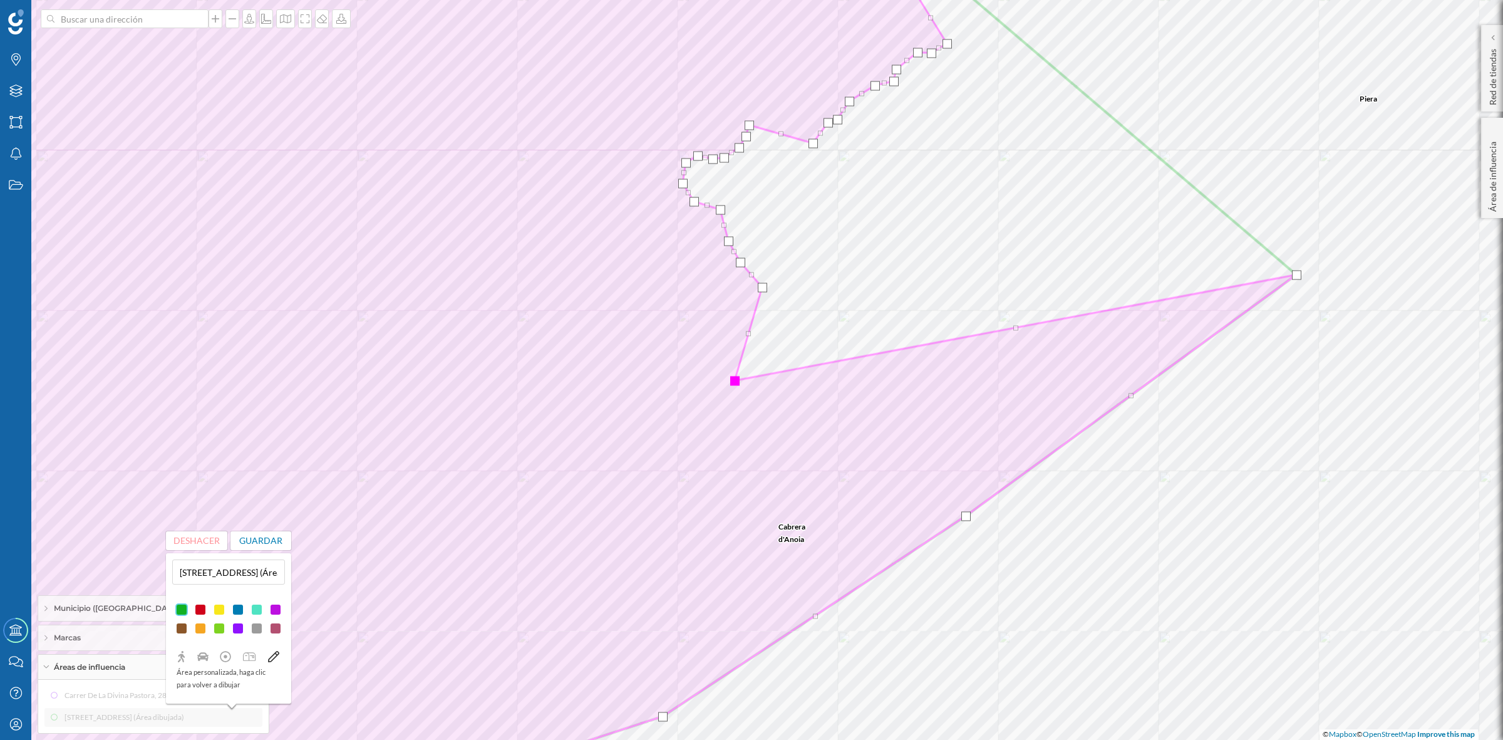
drag, startPoint x: 1028, startPoint y: 282, endPoint x: 733, endPoint y: 382, distance: 311.4
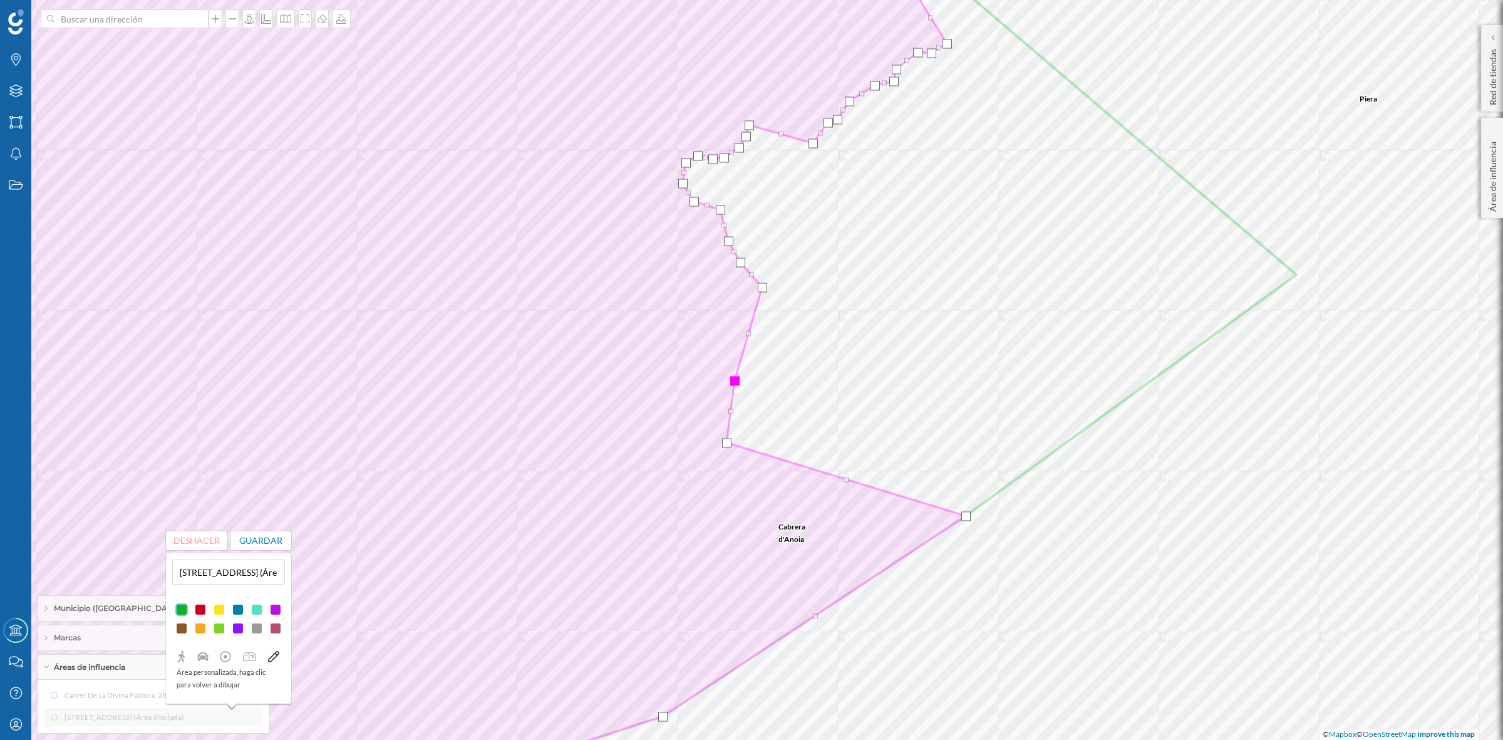
drag, startPoint x: 1292, startPoint y: 277, endPoint x: 722, endPoint y: 445, distance: 594.2
click at [722, 445] on div at bounding box center [726, 442] width 9 height 9
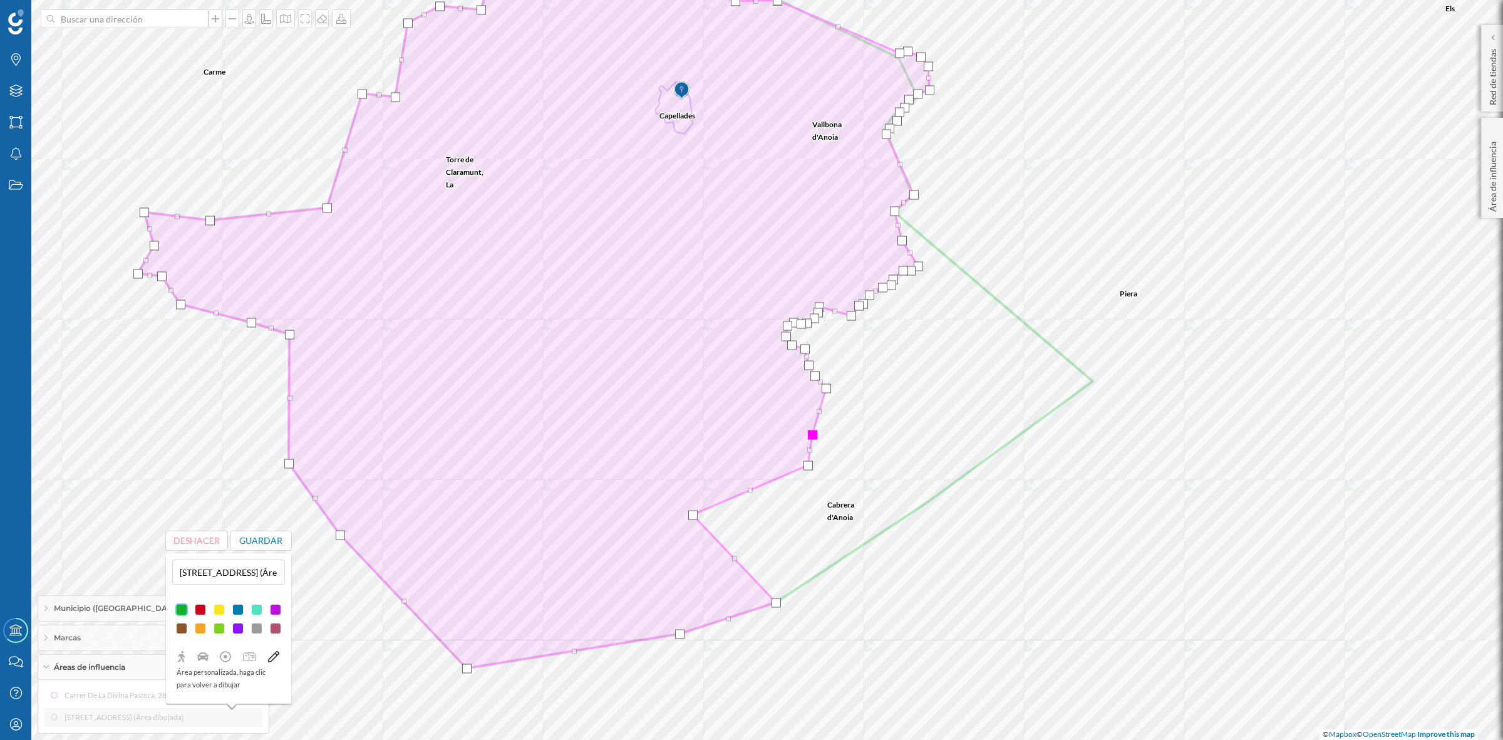
drag, startPoint x: 928, startPoint y: 500, endPoint x: 693, endPoint y: 512, distance: 235.2
click at [693, 512] on div at bounding box center [692, 515] width 9 height 9
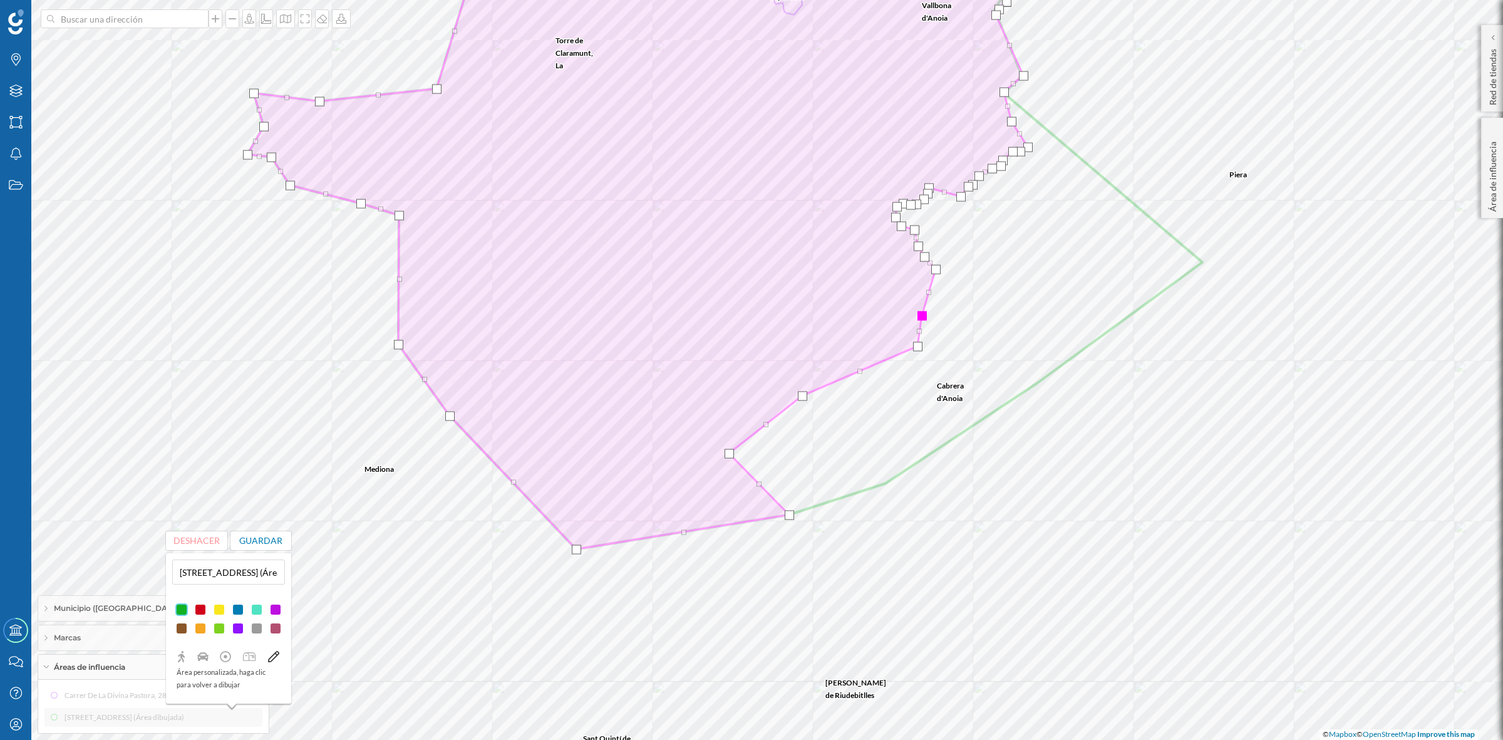
drag, startPoint x: 884, startPoint y: 485, endPoint x: 727, endPoint y: 455, distance: 159.5
click at [727, 455] on div at bounding box center [729, 453] width 9 height 9
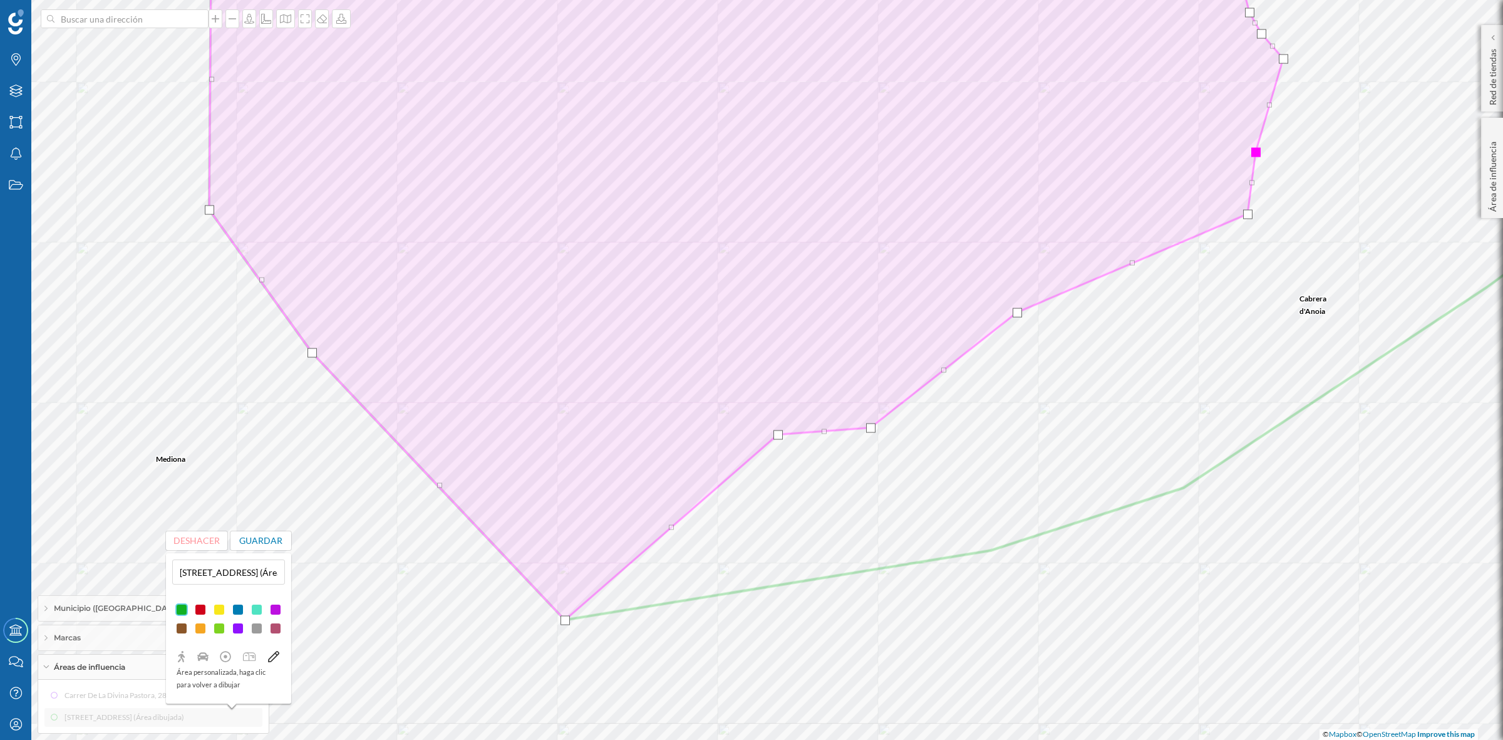
drag, startPoint x: 992, startPoint y: 550, endPoint x: 779, endPoint y: 434, distance: 242.5
click at [779, 434] on div at bounding box center [778, 434] width 9 height 9
drag, startPoint x: 780, startPoint y: 437, endPoint x: 775, endPoint y: 430, distance: 7.6
click at [775, 430] on div at bounding box center [773, 428] width 9 height 9
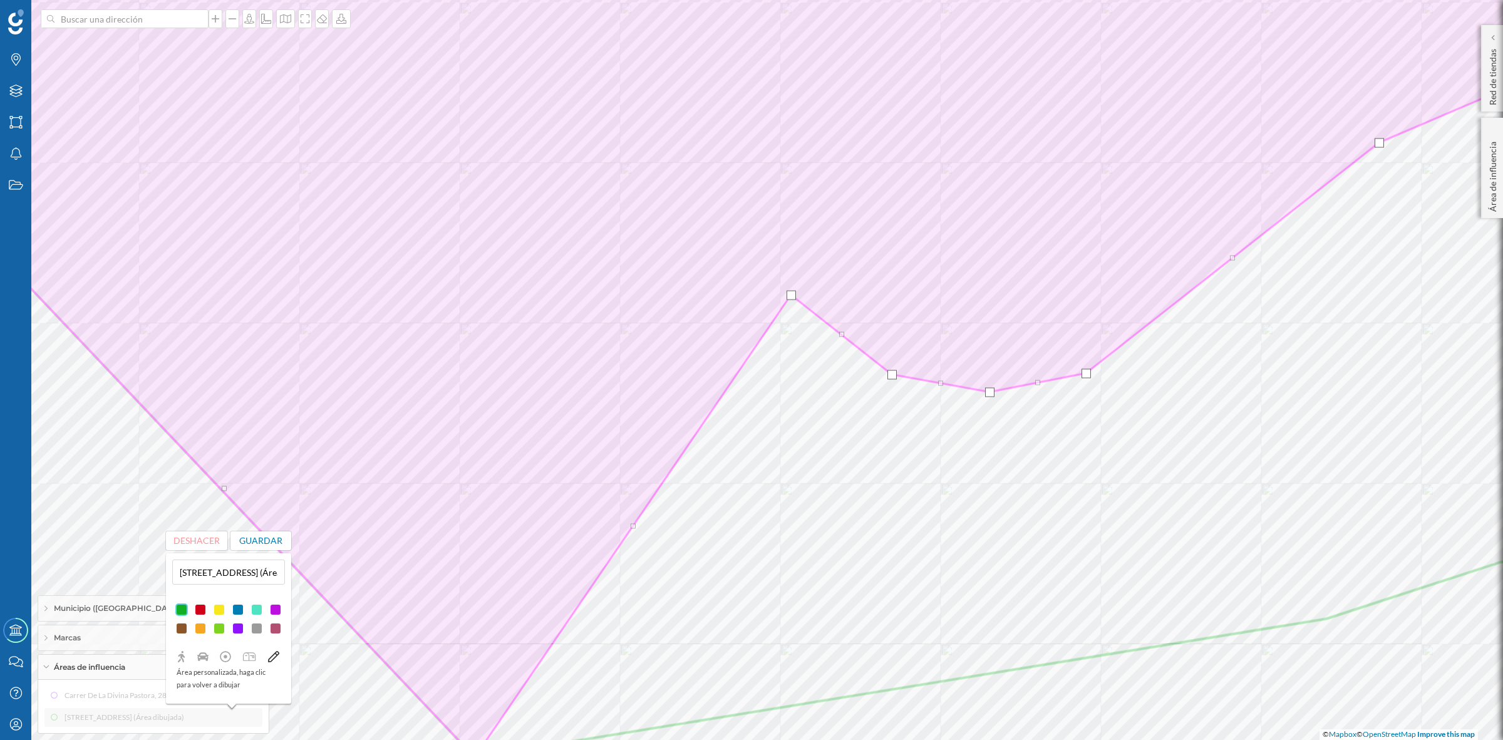
drag, startPoint x: 682, startPoint y: 567, endPoint x: 789, endPoint y: 296, distance: 291.8
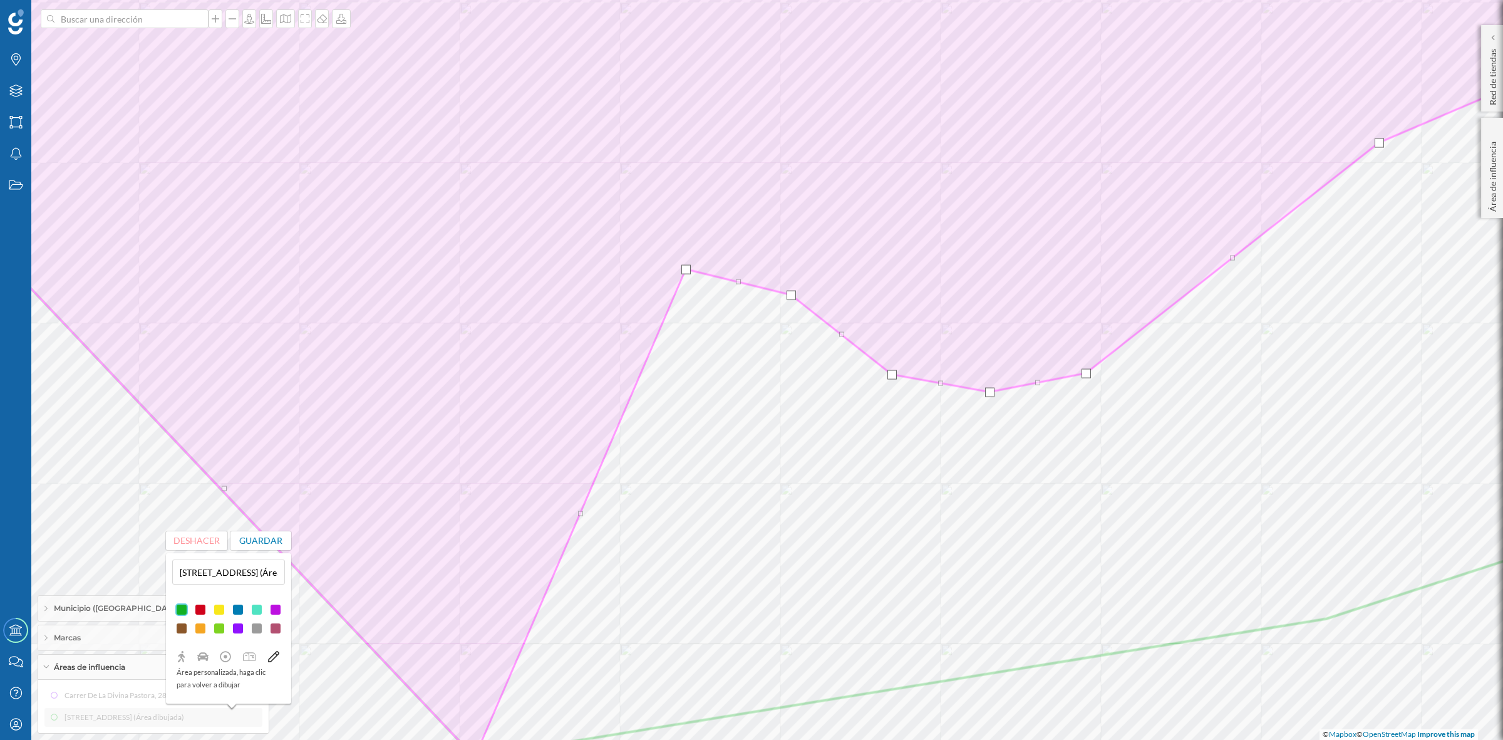
drag, startPoint x: 634, startPoint y: 524, endPoint x: 687, endPoint y: 267, distance: 262.2
drag, startPoint x: 740, startPoint y: 282, endPoint x: 732, endPoint y: 273, distance: 12.0
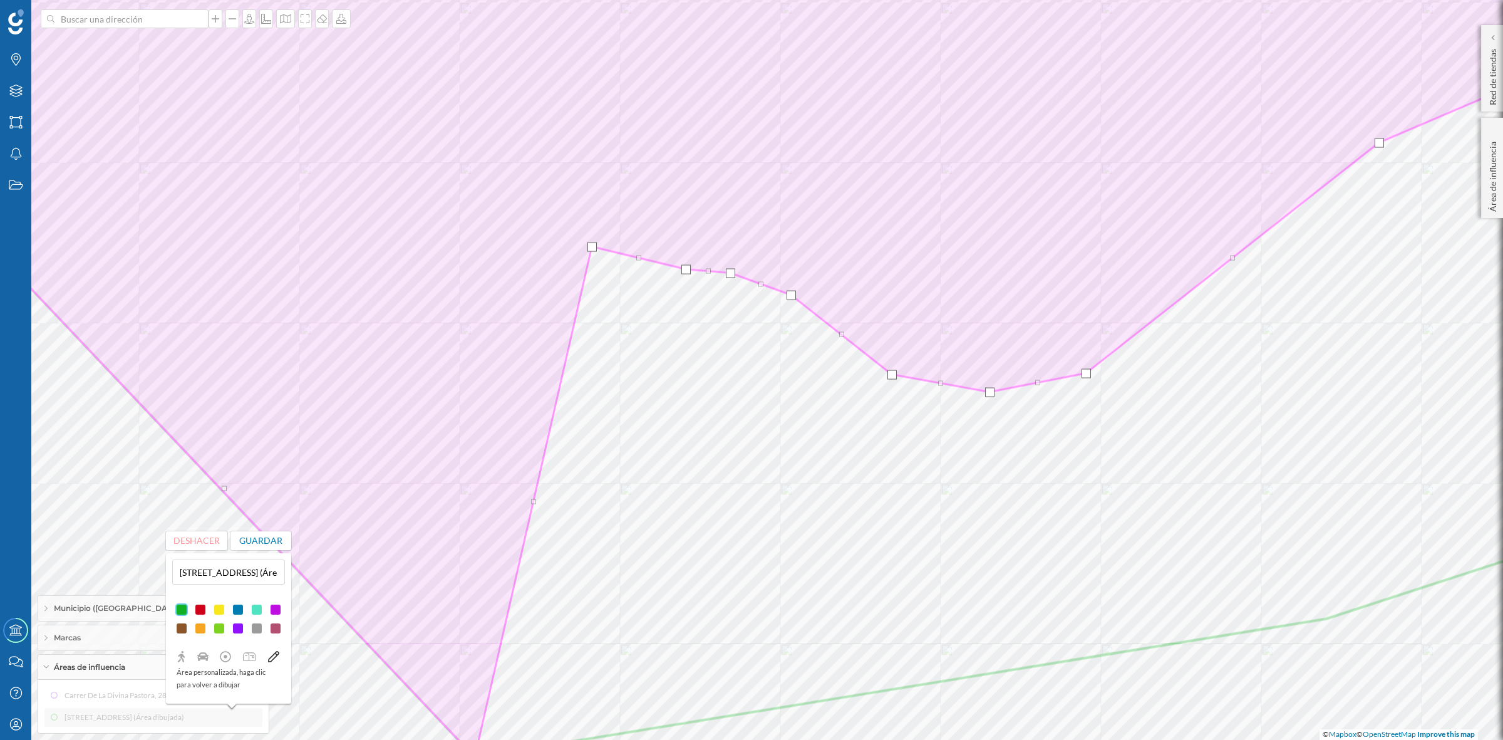
drag, startPoint x: 581, startPoint y: 512, endPoint x: 592, endPoint y: 246, distance: 267.1
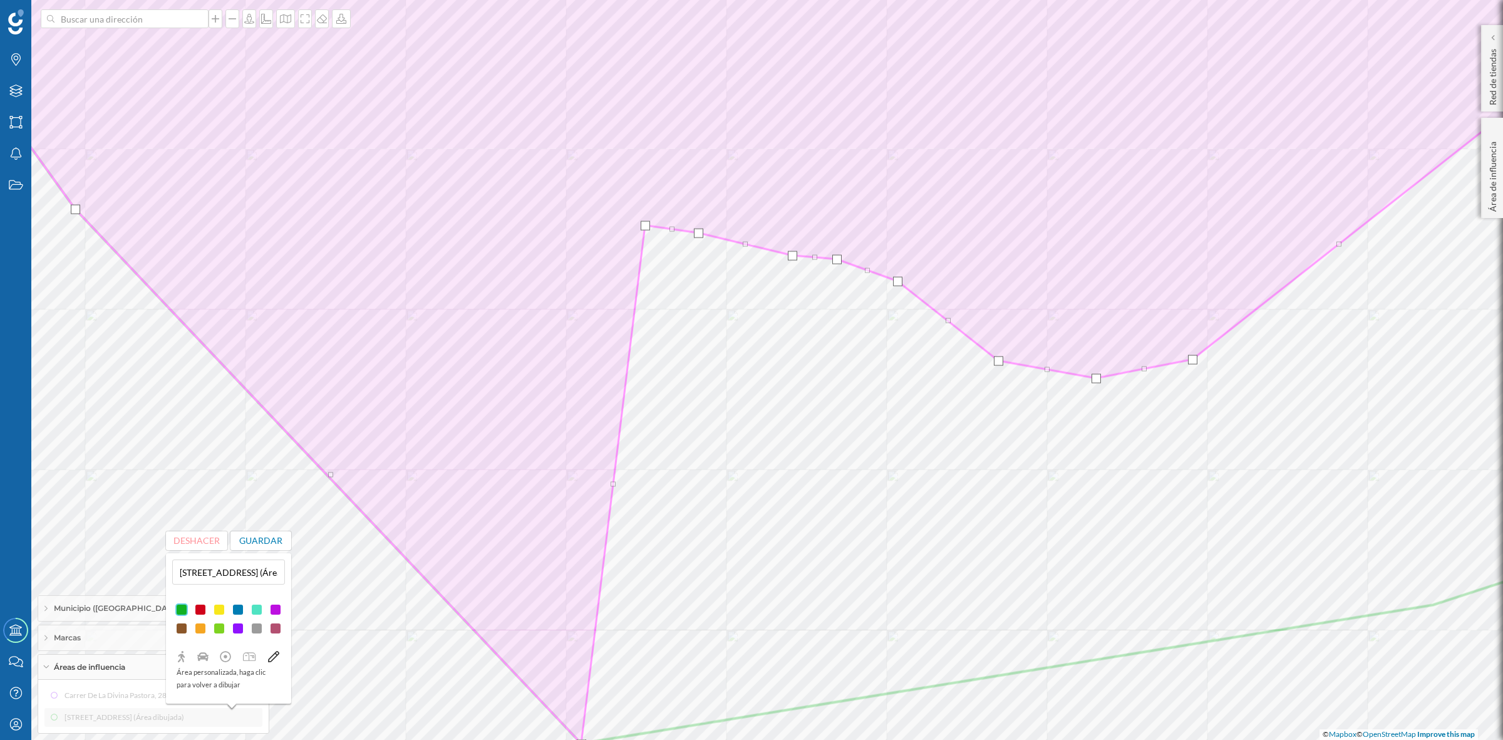
drag, startPoint x: 640, startPoint y: 489, endPoint x: 645, endPoint y: 226, distance: 262.5
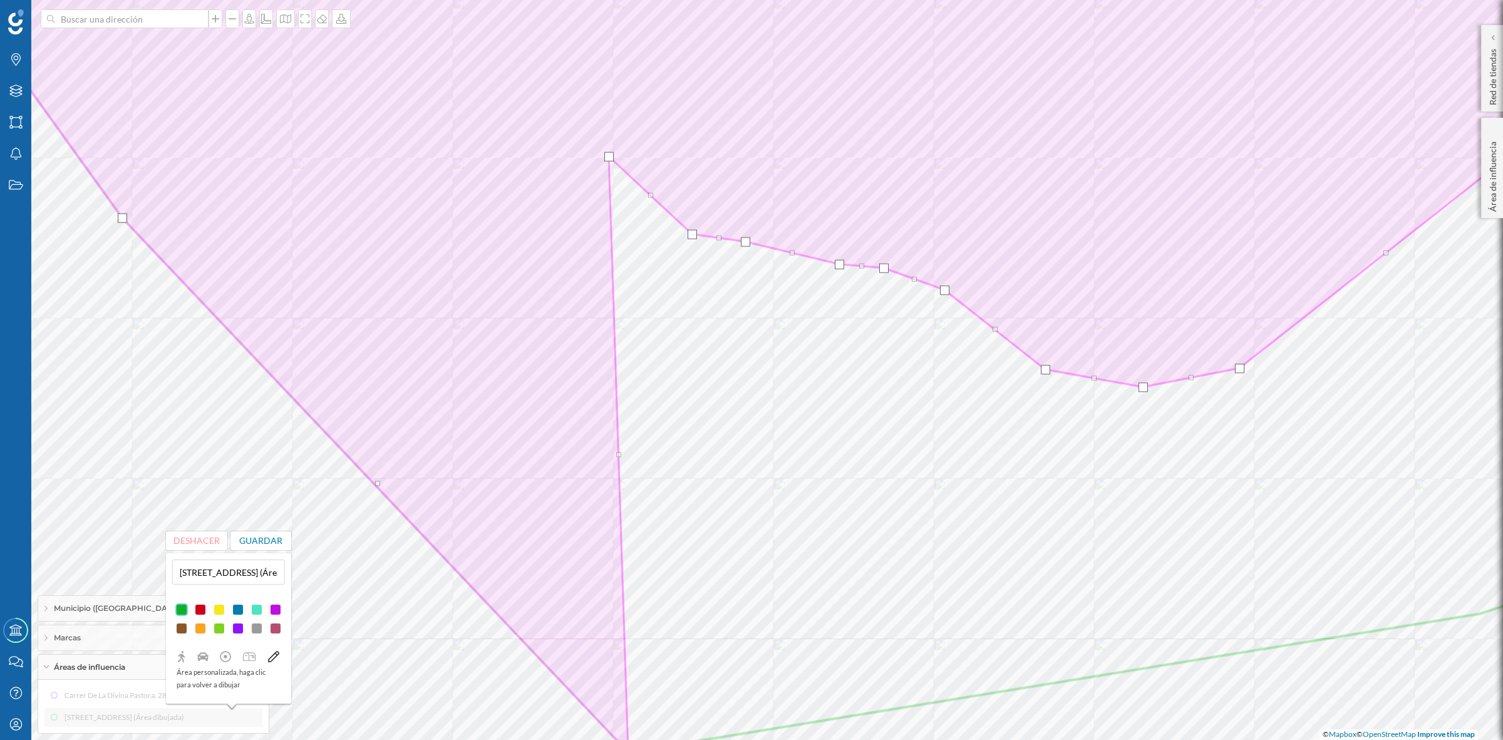
drag, startPoint x: 661, startPoint y: 493, endPoint x: 609, endPoint y: 157, distance: 340.3
drag, startPoint x: 650, startPoint y: 195, endPoint x: 690, endPoint y: 204, distance: 41.8
drag, startPoint x: 618, startPoint y: 456, endPoint x: 584, endPoint y: 157, distance: 301.2
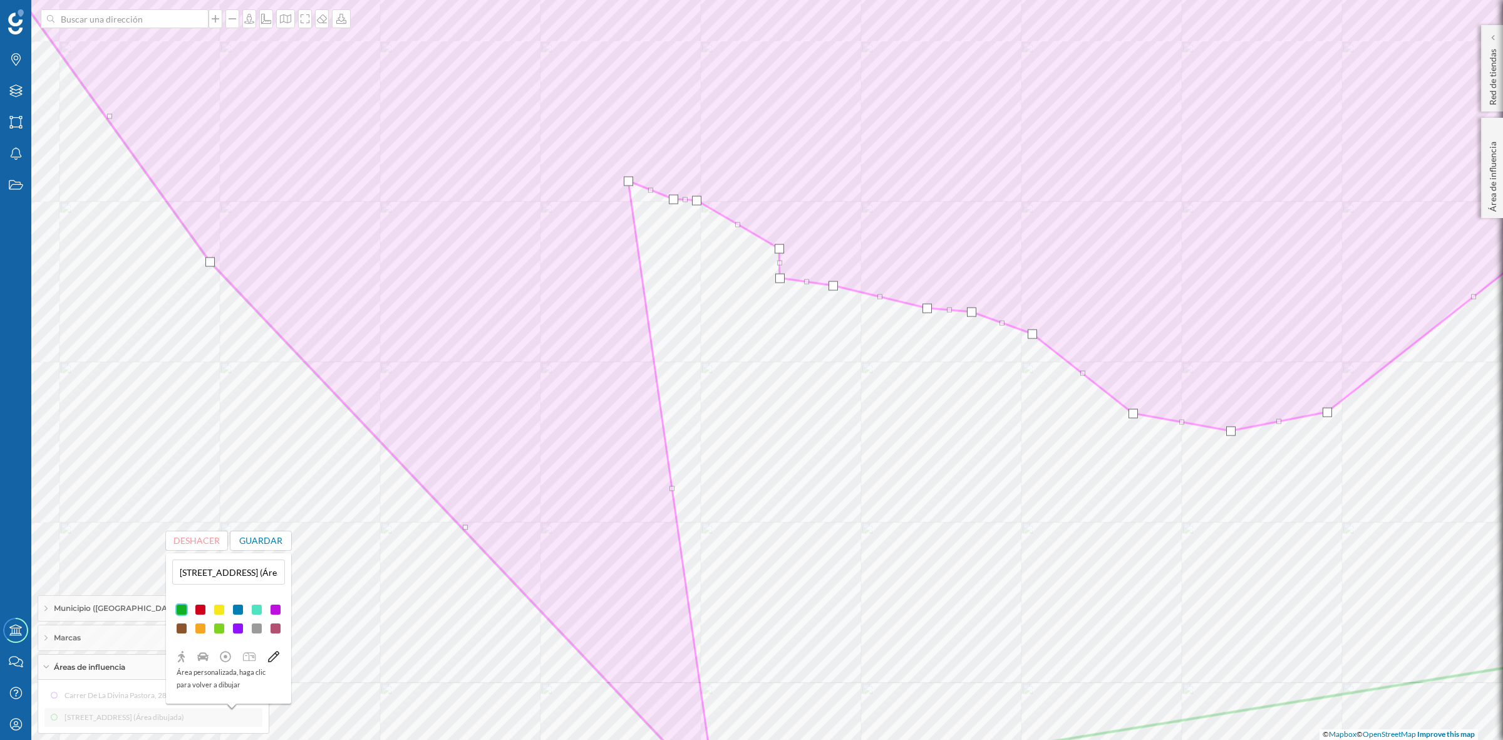
drag, startPoint x: 693, startPoint y: 496, endPoint x: 626, endPoint y: 179, distance: 323.8
drag, startPoint x: 672, startPoint y: 487, endPoint x: 616, endPoint y: 205, distance: 288.1
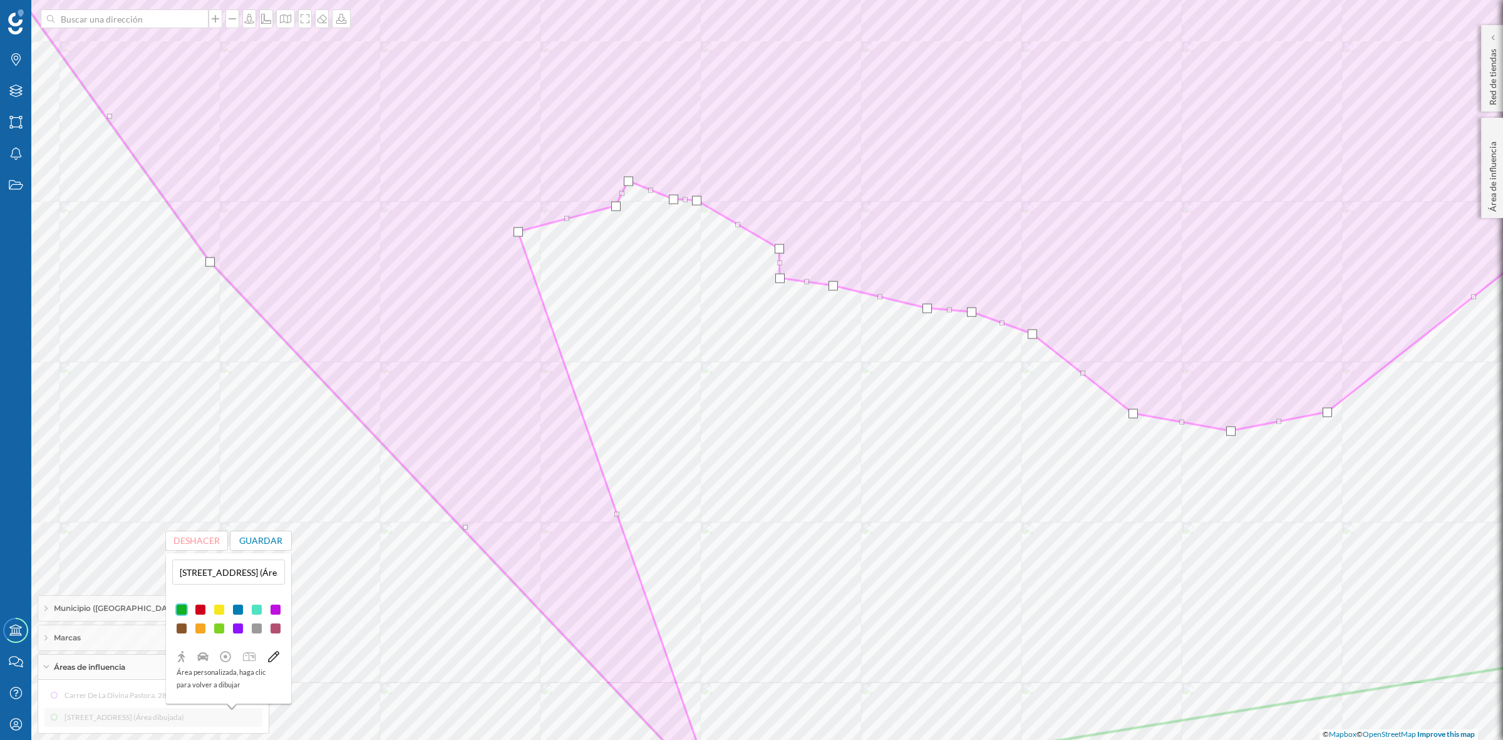
drag, startPoint x: 665, startPoint y: 500, endPoint x: 517, endPoint y: 231, distance: 307.2
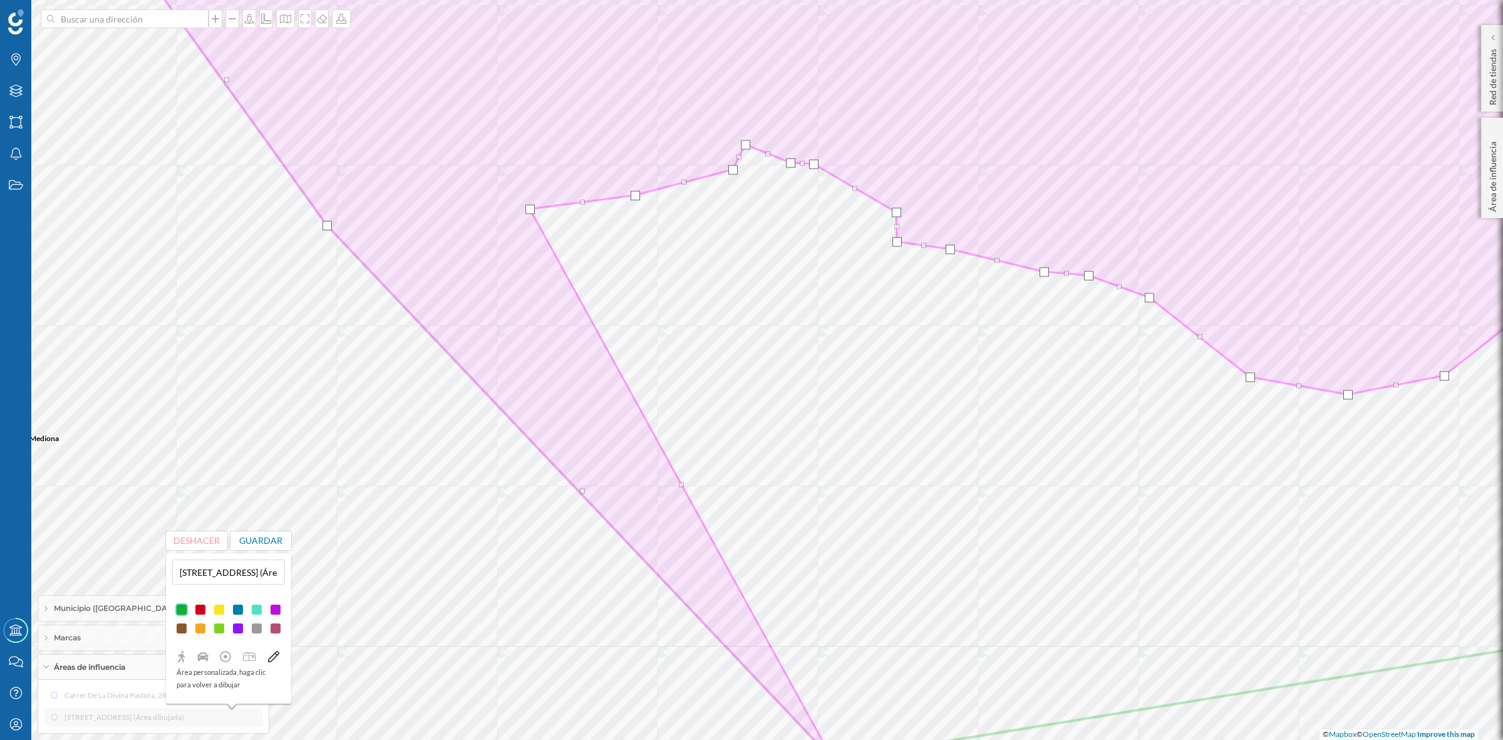
drag, startPoint x: 733, startPoint y: 479, endPoint x: 529, endPoint y: 210, distance: 337.5
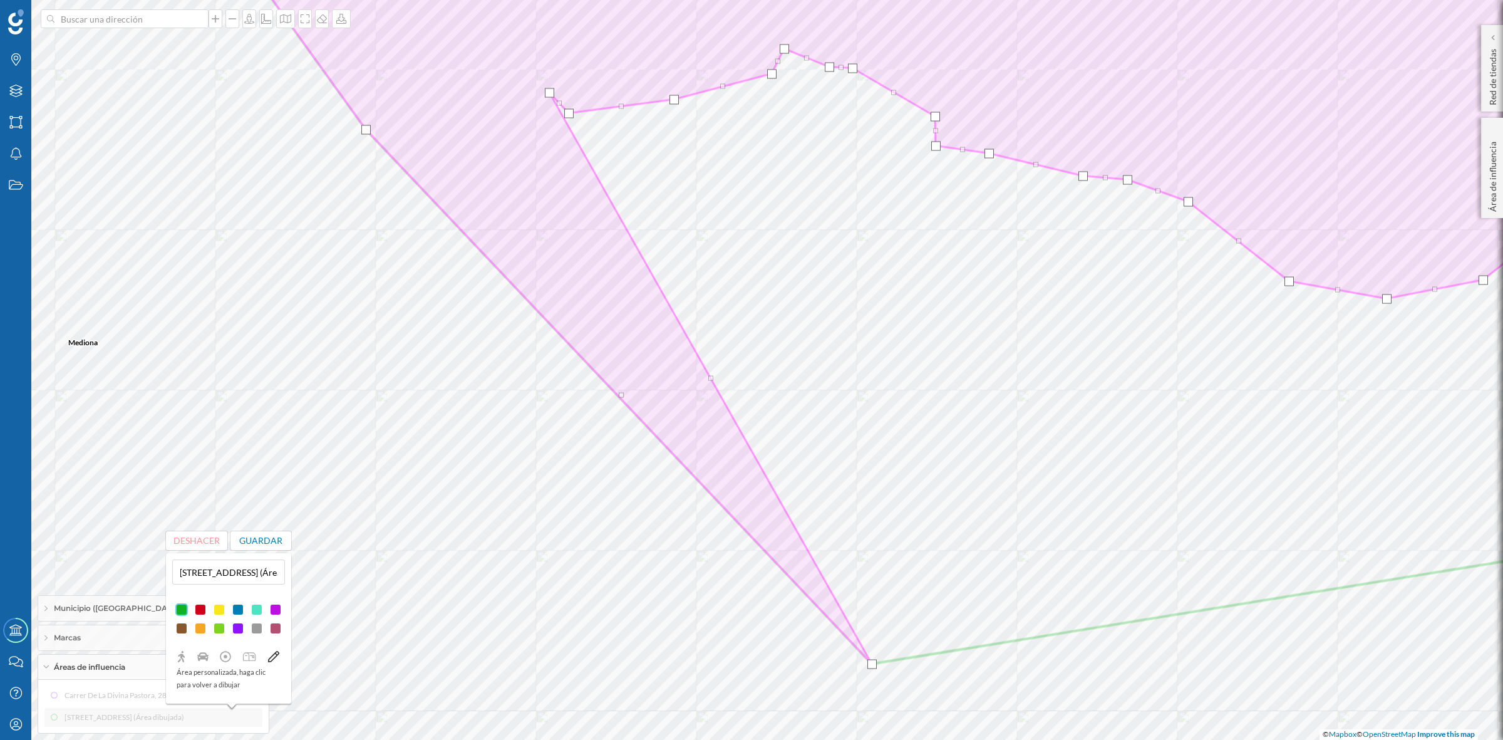
drag, startPoint x: 720, startPoint y: 389, endPoint x: 549, endPoint y: 93, distance: 342.1
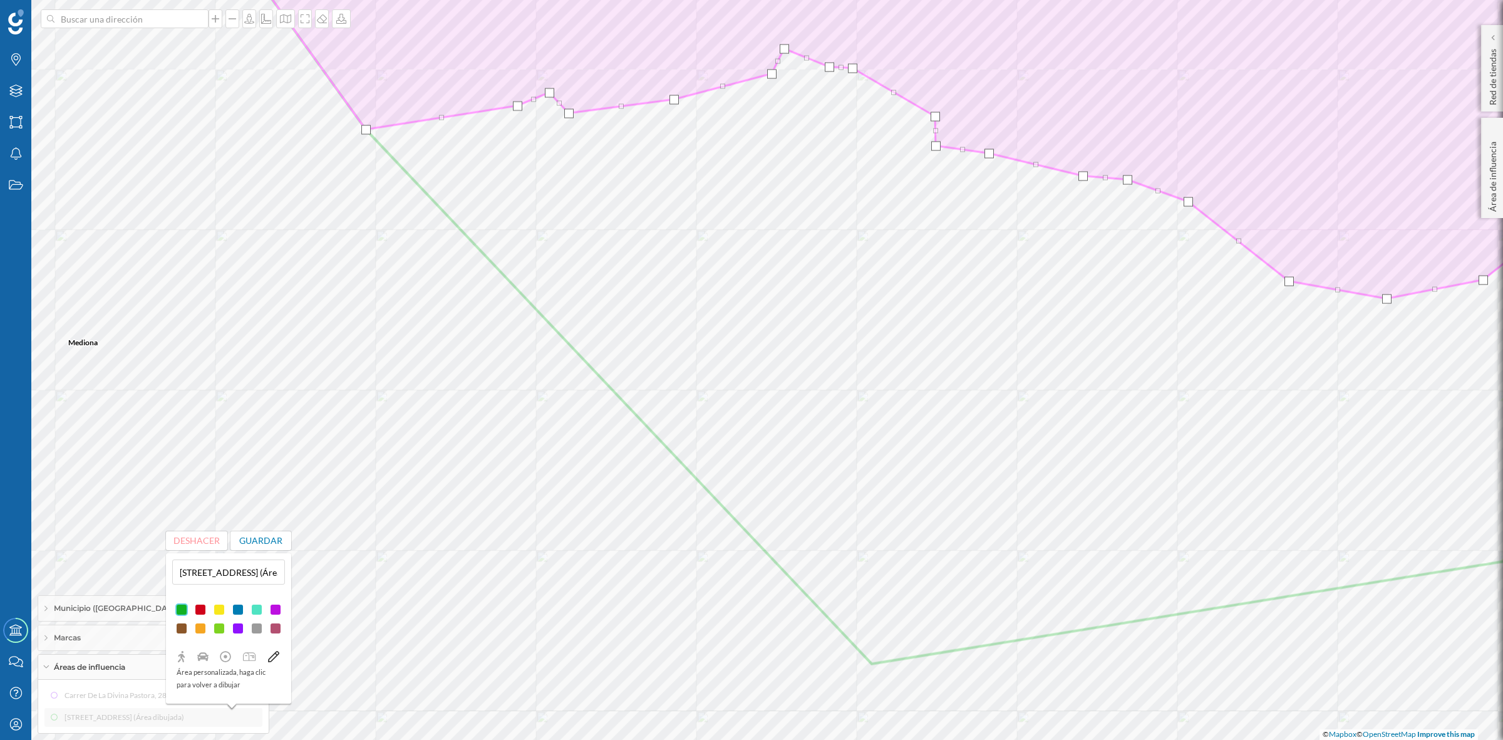
drag, startPoint x: 871, startPoint y: 668, endPoint x: 517, endPoint y: 108, distance: 661.9
click at [517, 108] on div at bounding box center [517, 105] width 9 height 9
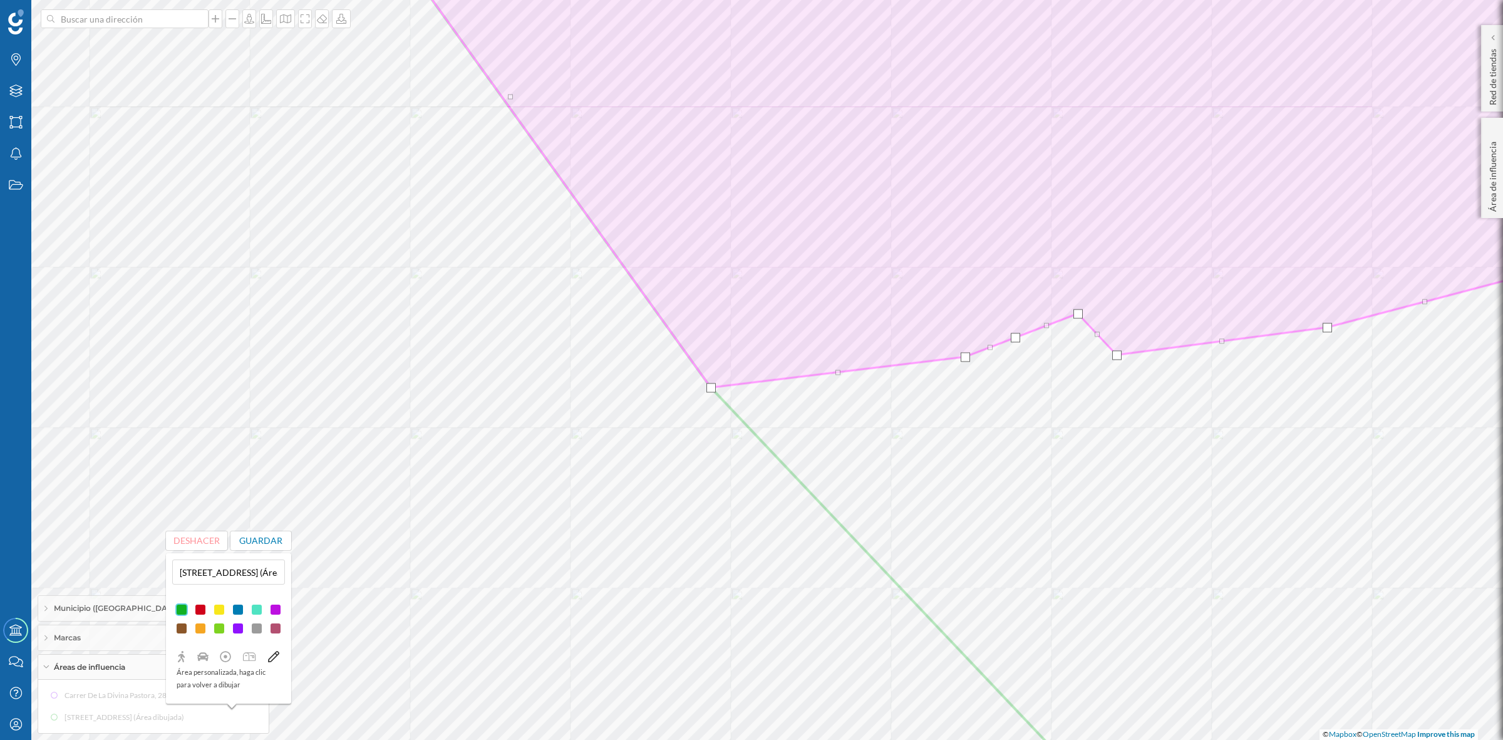
drag, startPoint x: 863, startPoint y: 364, endPoint x: 965, endPoint y: 358, distance: 102.3
drag, startPoint x: 837, startPoint y: 373, endPoint x: 909, endPoint y: 358, distance: 73.1
drag, startPoint x: 811, startPoint y: 370, endPoint x: 877, endPoint y: 304, distance: 93.0
drag, startPoint x: 794, startPoint y: 349, endPoint x: 819, endPoint y: 326, distance: 34.2
drag, startPoint x: 767, startPoint y: 355, endPoint x: 769, endPoint y: 310, distance: 45.1
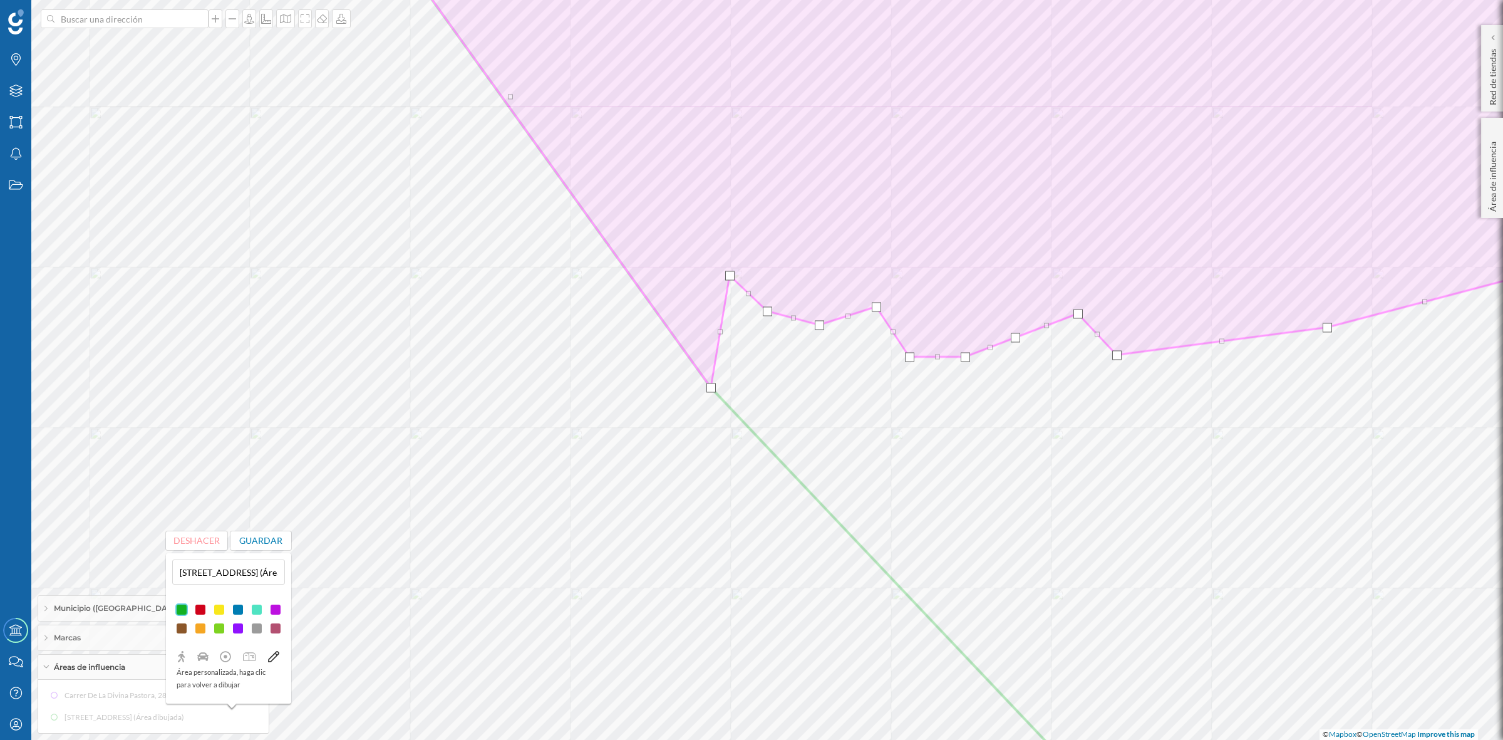
drag, startPoint x: 740, startPoint y: 351, endPoint x: 730, endPoint y: 277, distance: 74.5
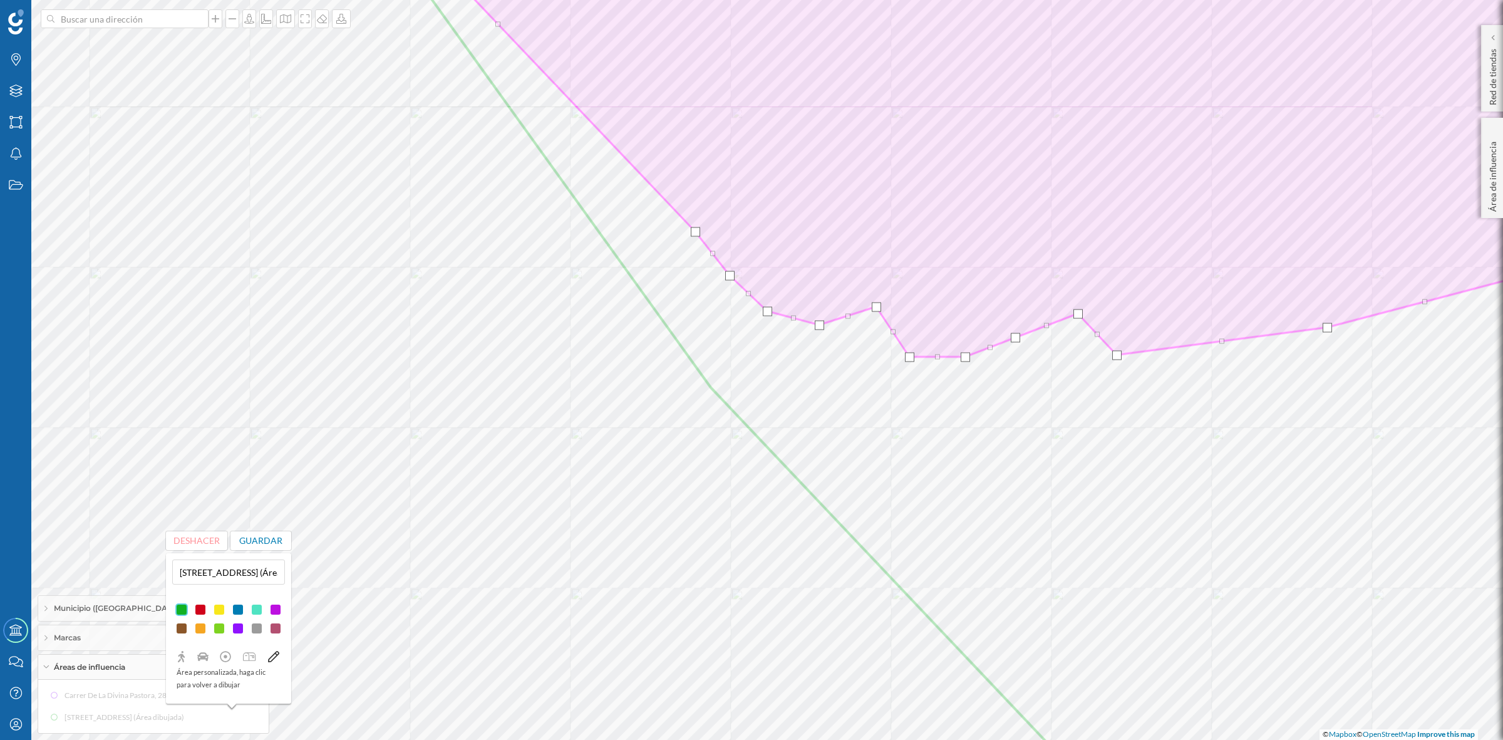
drag, startPoint x: 711, startPoint y: 386, endPoint x: 695, endPoint y: 231, distance: 156.8
click at [695, 231] on div at bounding box center [695, 231] width 9 height 9
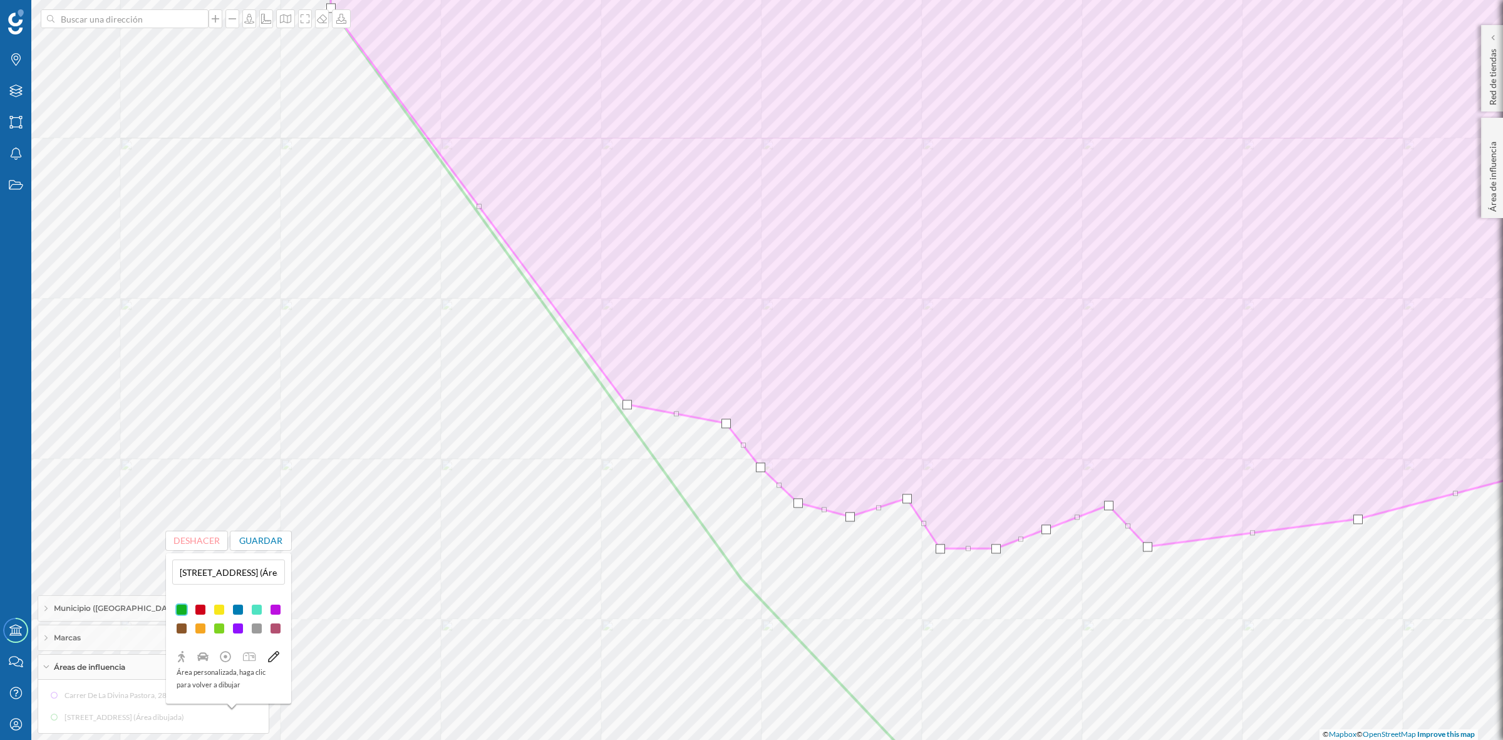
drag, startPoint x: 529, startPoint y: 217, endPoint x: 628, endPoint y: 405, distance: 212.6
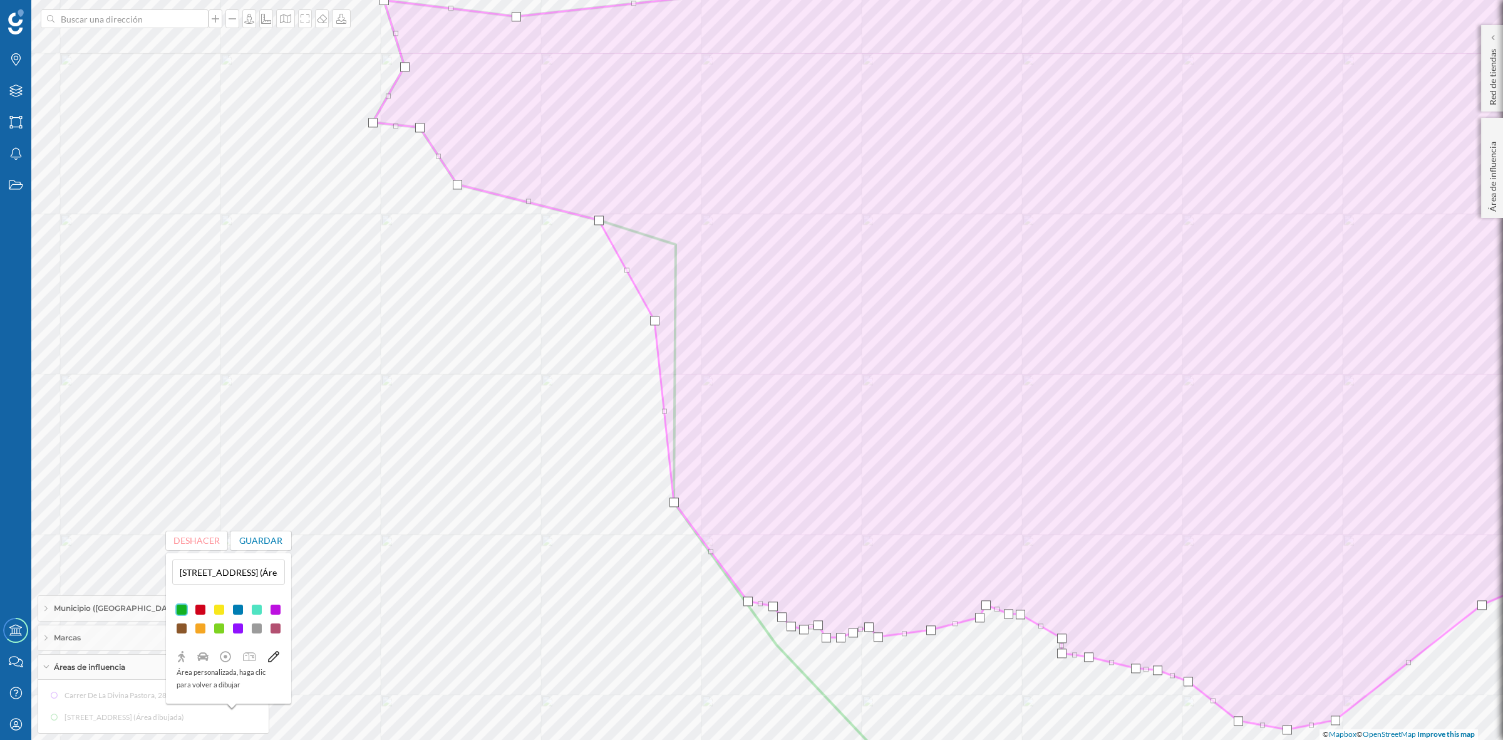
drag, startPoint x: 676, startPoint y: 245, endPoint x: 655, endPoint y: 321, distance: 78.7
click at [655, 321] on div at bounding box center [654, 320] width 9 height 9
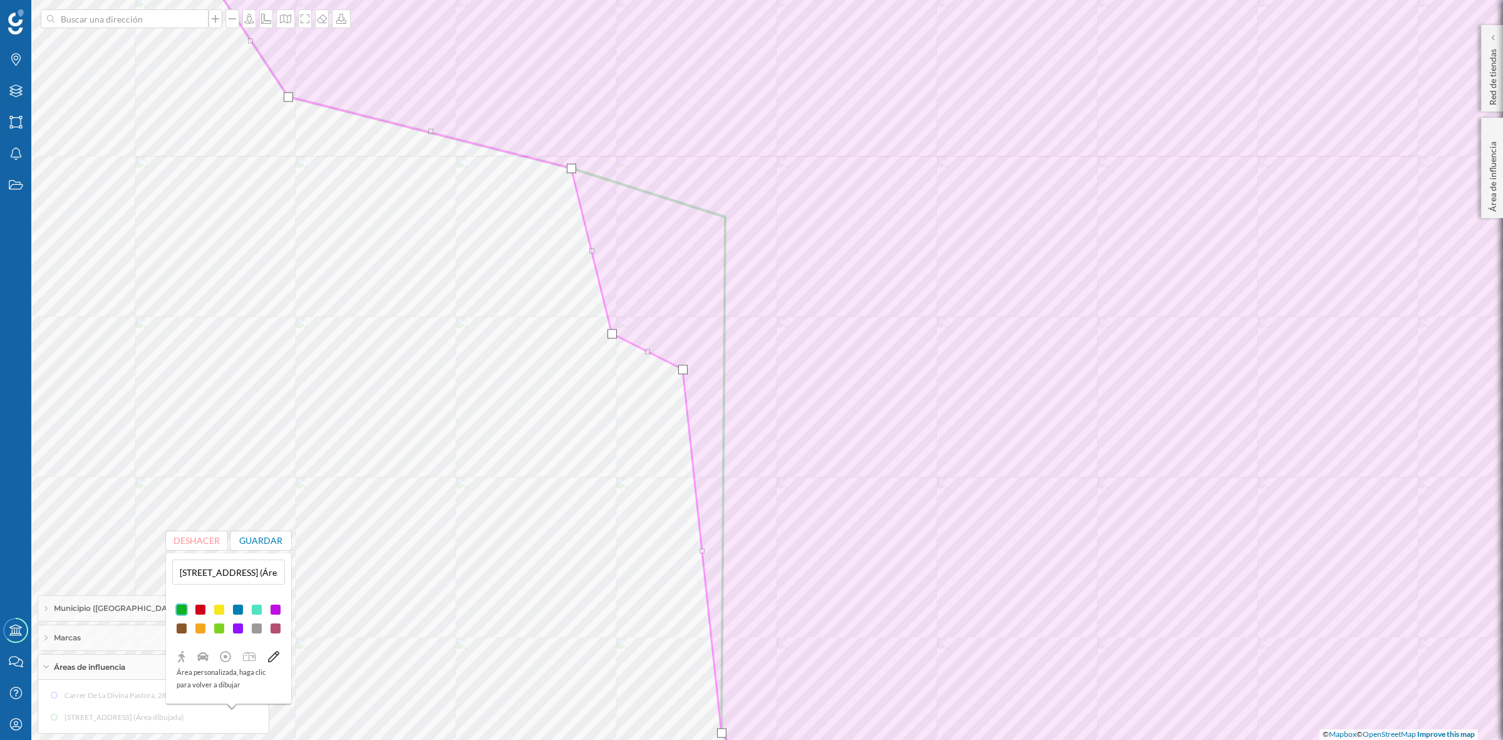
drag, startPoint x: 624, startPoint y: 267, endPoint x: 609, endPoint y: 332, distance: 66.2
drag, startPoint x: 592, startPoint y: 249, endPoint x: 568, endPoint y: 307, distance: 62.3
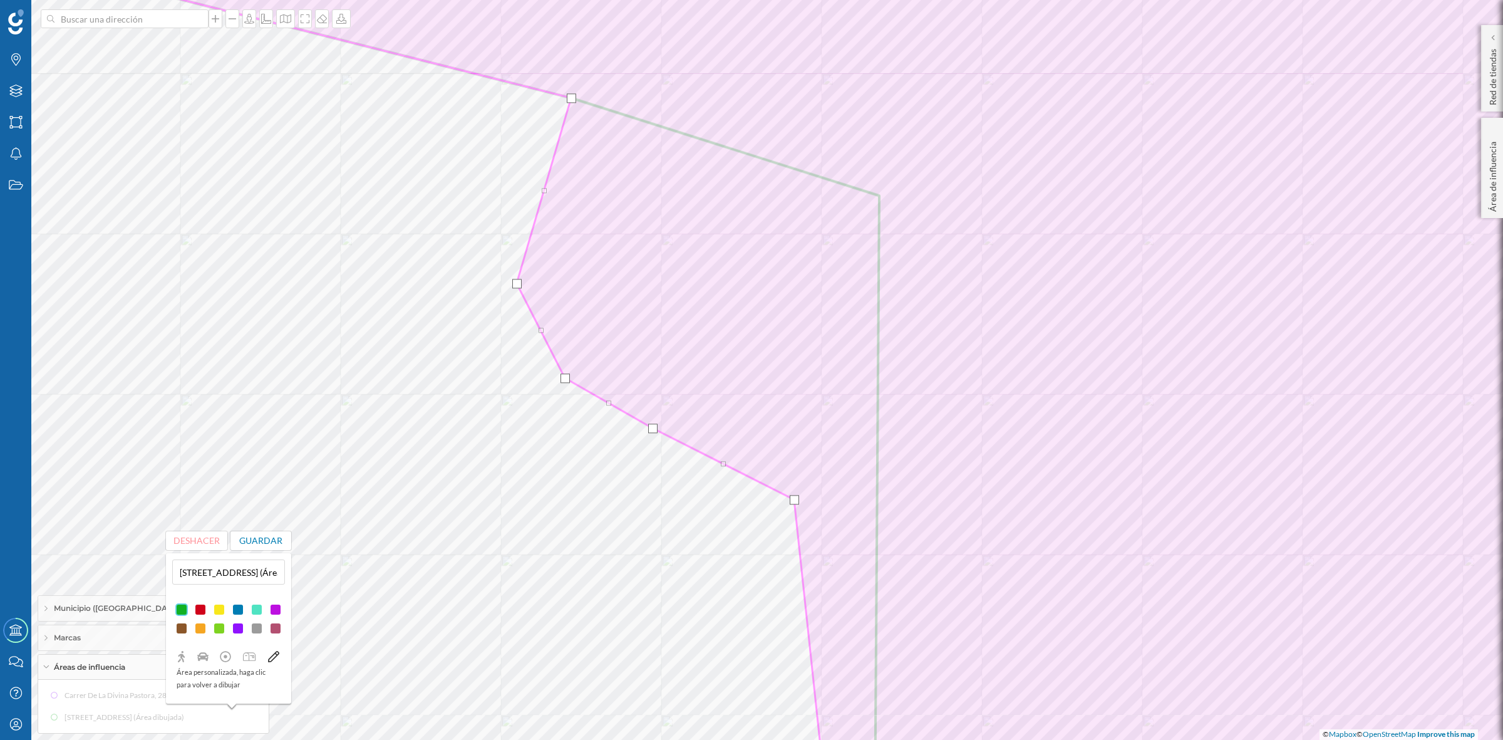
drag, startPoint x: 569, startPoint y: 238, endPoint x: 517, endPoint y: 286, distance: 70.5
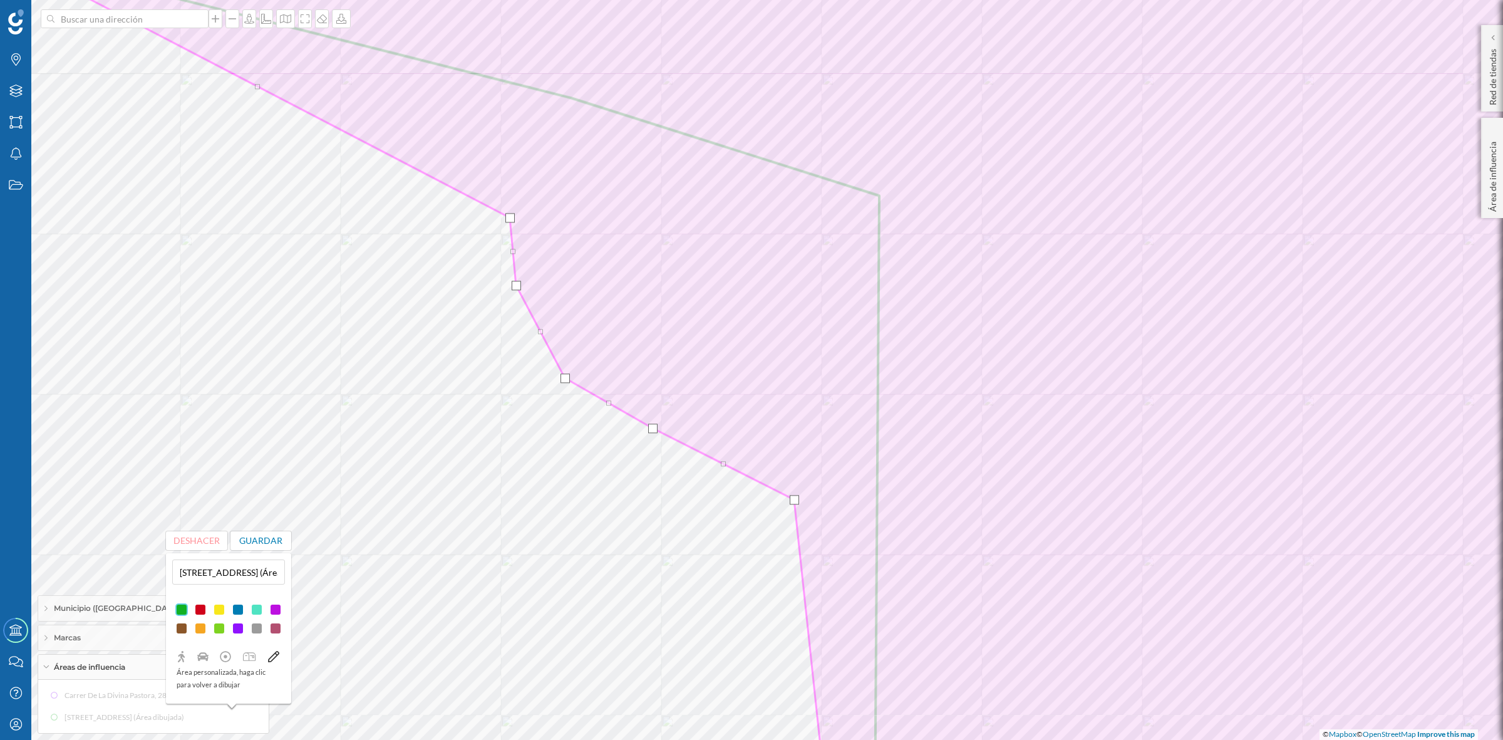
drag, startPoint x: 572, startPoint y: 98, endPoint x: 511, endPoint y: 218, distance: 134.5
click at [511, 218] on div at bounding box center [509, 217] width 9 height 9
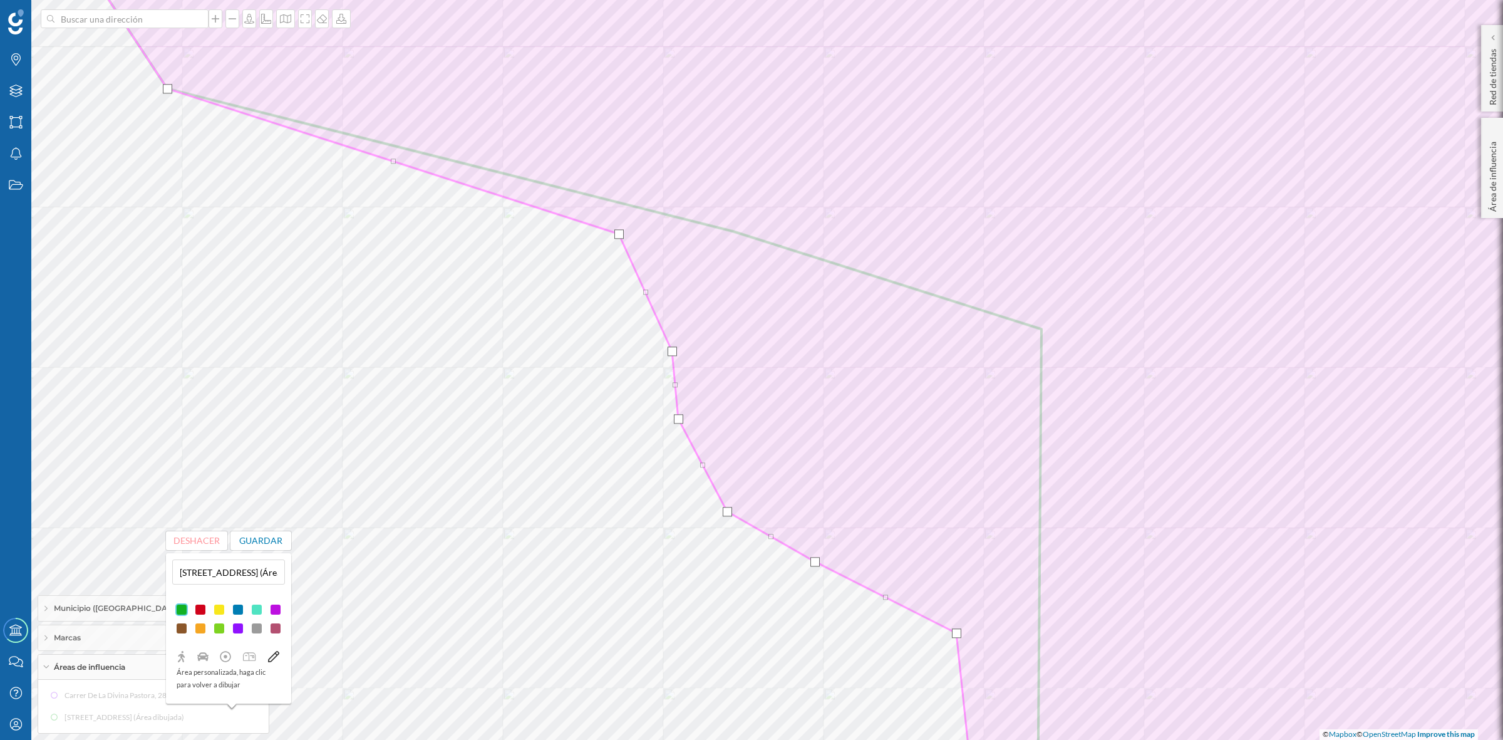
drag, startPoint x: 421, startPoint y: 222, endPoint x: 620, endPoint y: 236, distance: 199.7
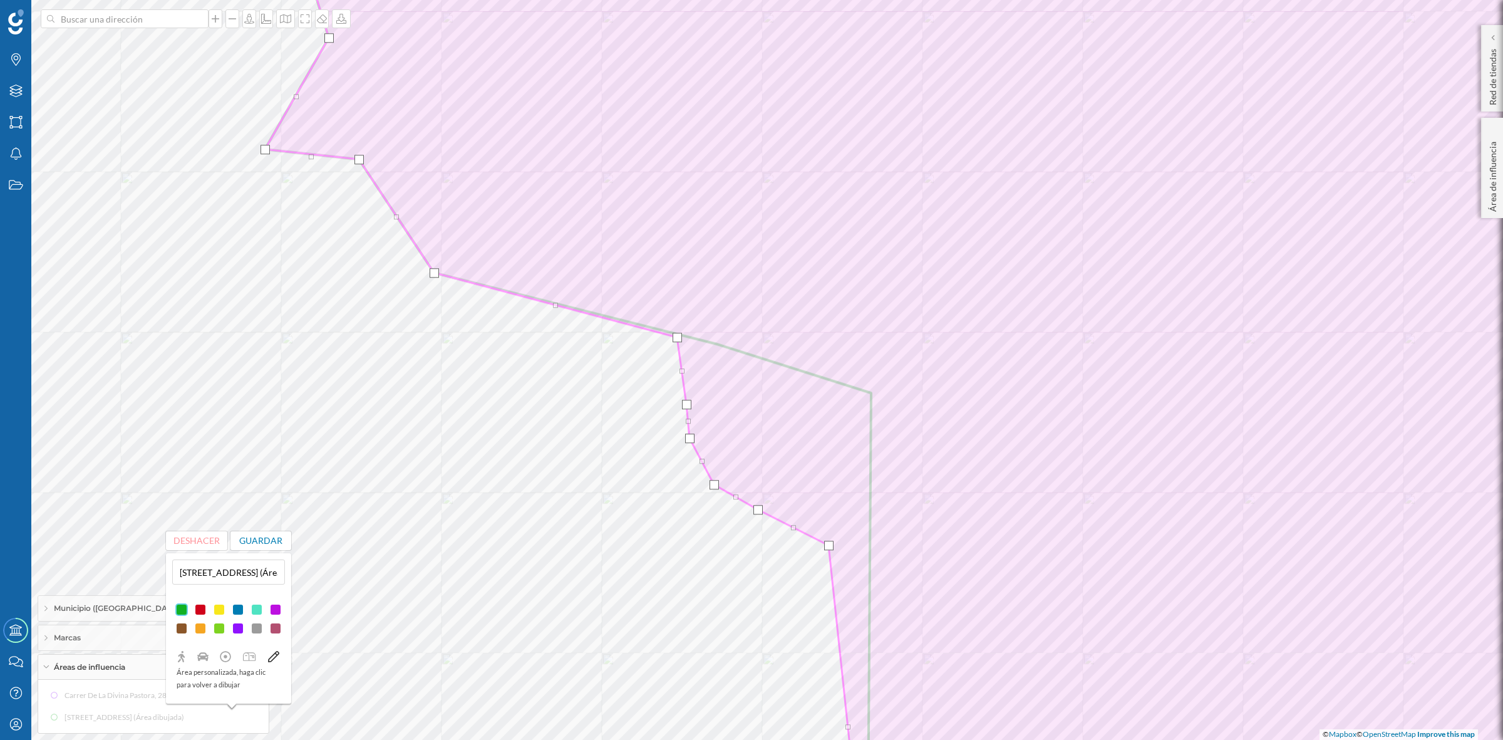
drag, startPoint x: 661, startPoint y: 348, endPoint x: 678, endPoint y: 340, distance: 19.6
click at [678, 340] on div at bounding box center [677, 337] width 9 height 9
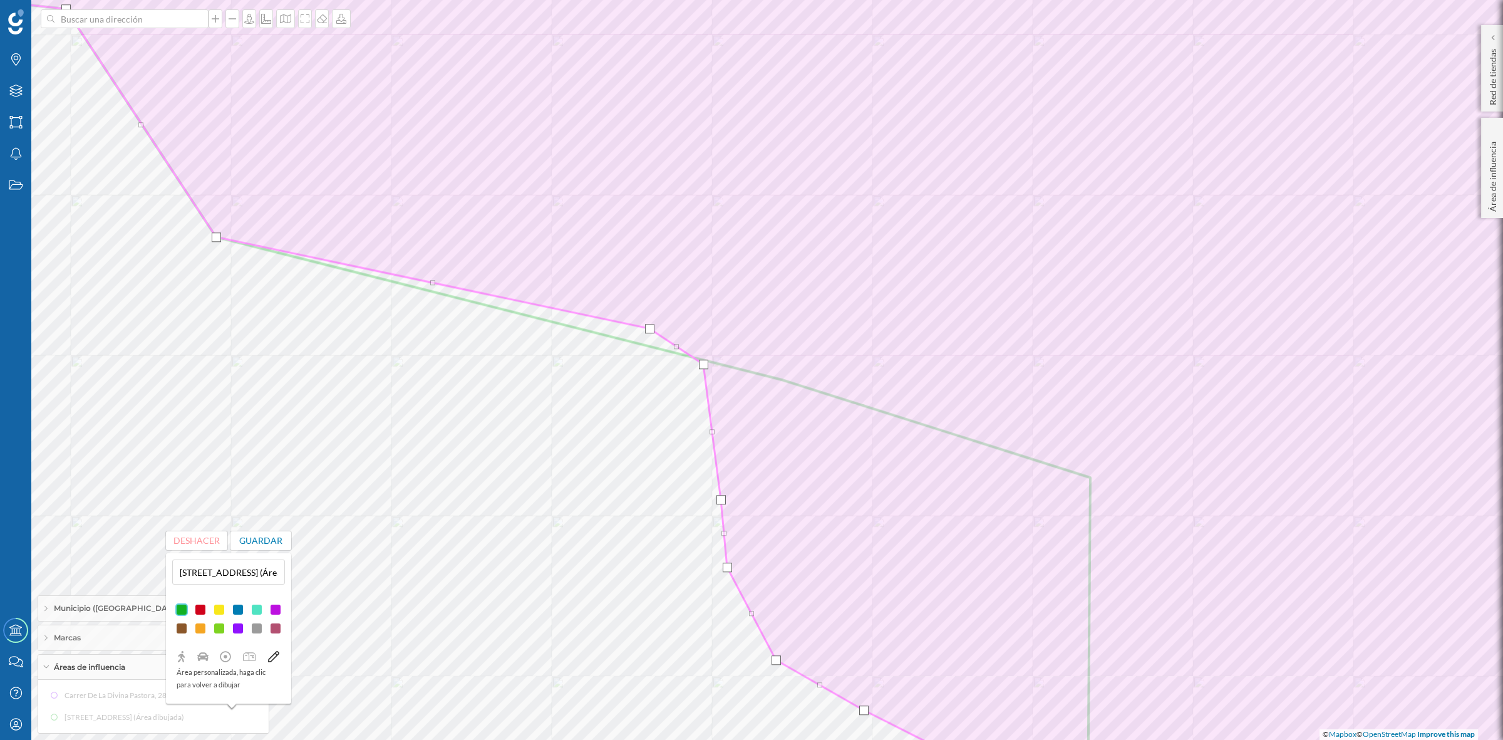
drag, startPoint x: 457, startPoint y: 301, endPoint x: 647, endPoint y: 329, distance: 191.9
drag, startPoint x: 433, startPoint y: 283, endPoint x: 445, endPoint y: 252, distance: 33.5
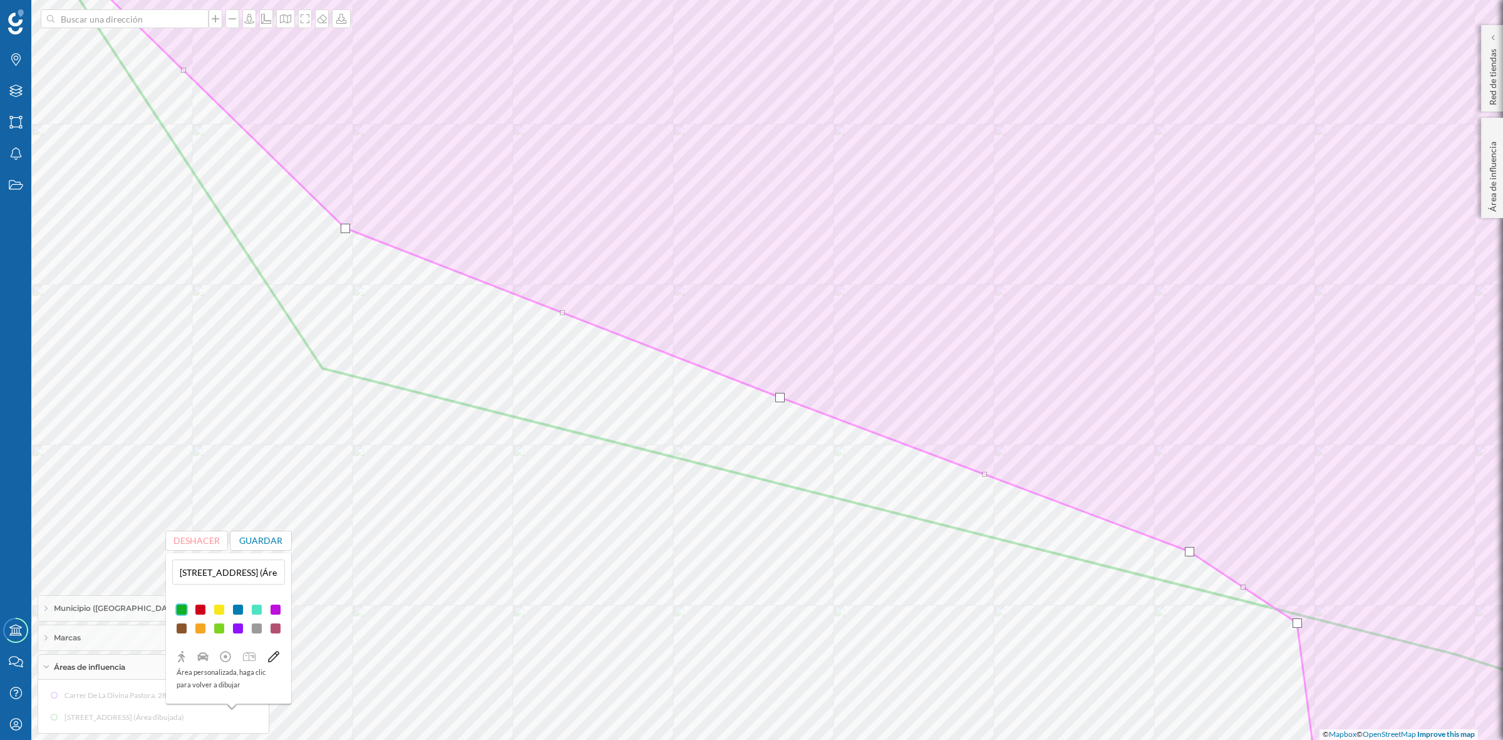
drag, startPoint x: 323, startPoint y: 366, endPoint x: 346, endPoint y: 226, distance: 142.3
click at [346, 226] on div at bounding box center [345, 228] width 9 height 9
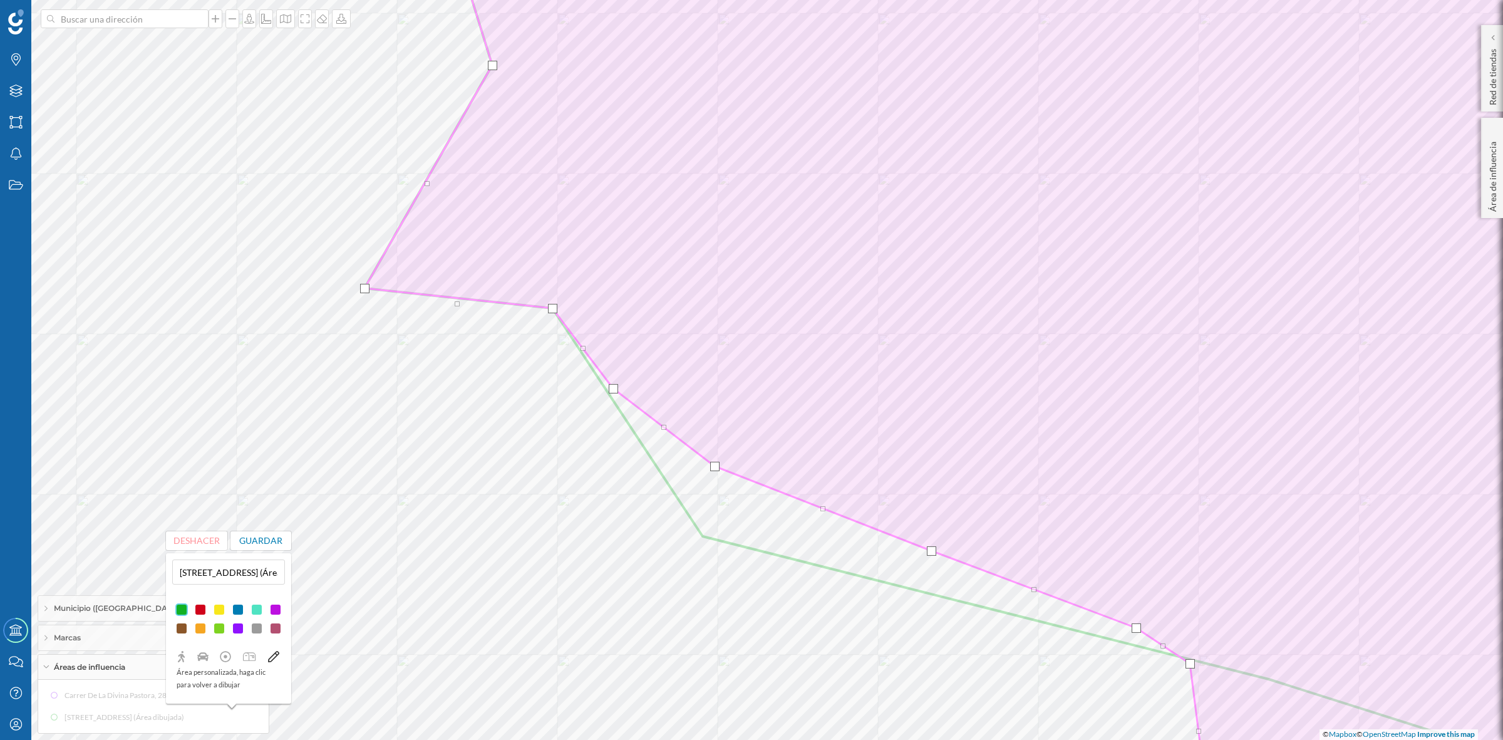
drag, startPoint x: 633, startPoint y: 384, endPoint x: 613, endPoint y: 385, distance: 20.7
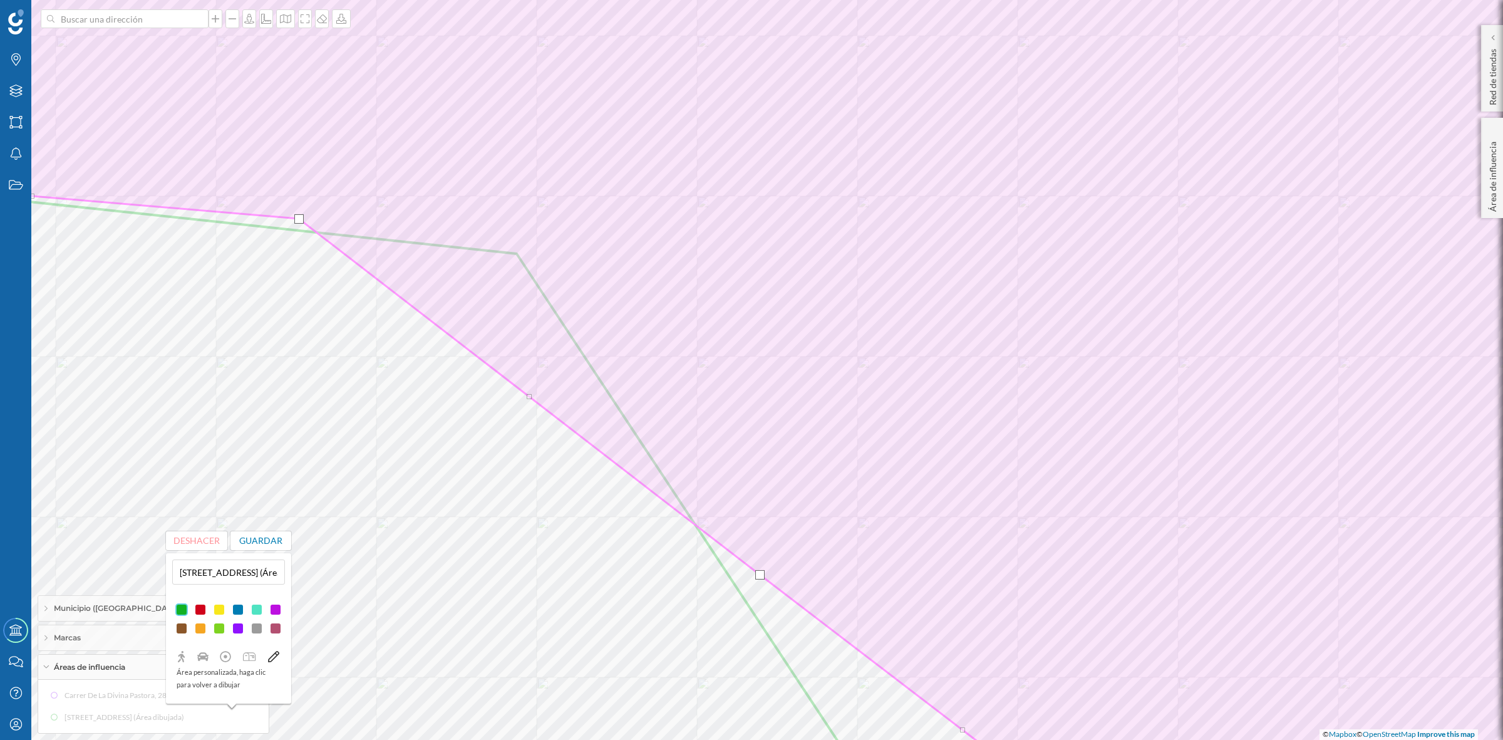
drag, startPoint x: 519, startPoint y: 255, endPoint x: 301, endPoint y: 220, distance: 220.8
click at [301, 220] on div at bounding box center [298, 218] width 9 height 9
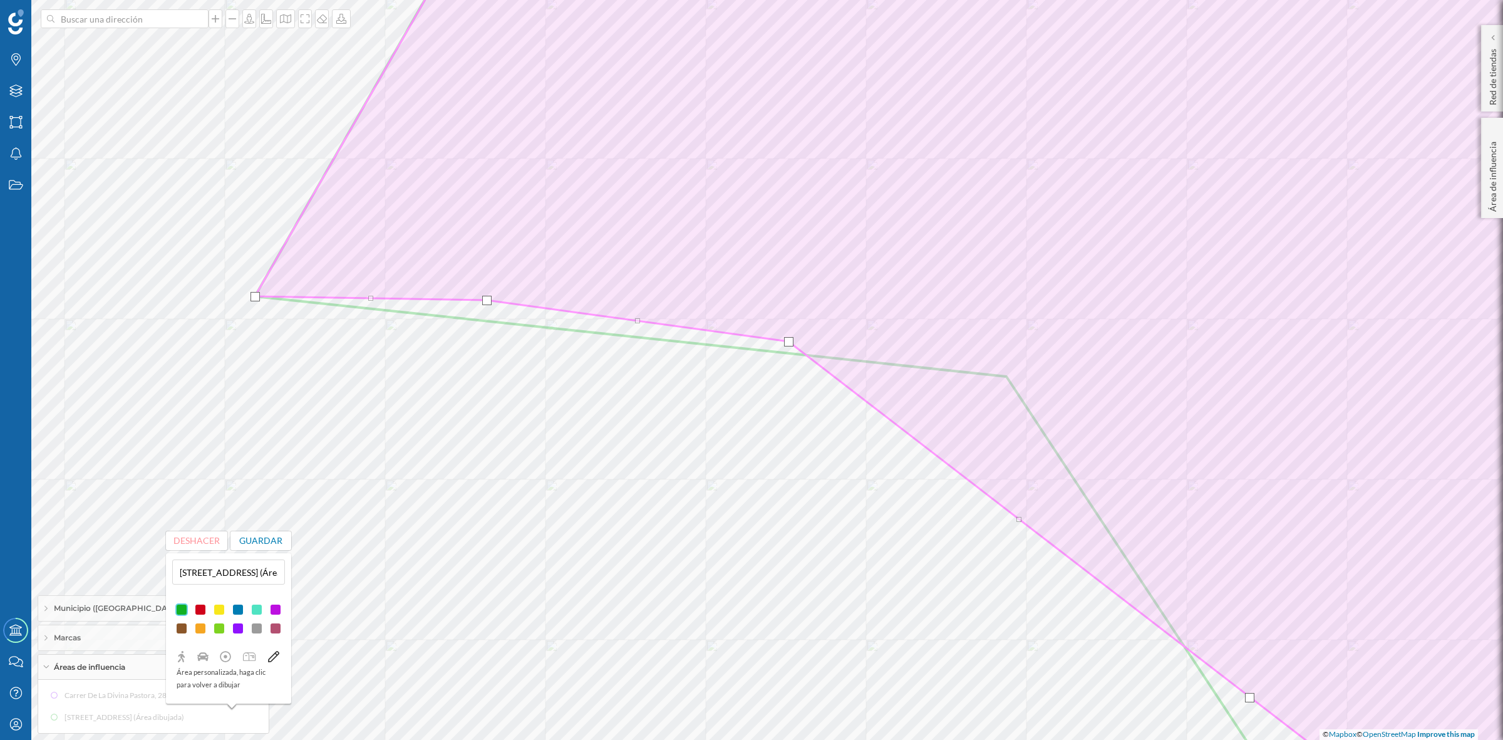
drag, startPoint x: 522, startPoint y: 320, endPoint x: 487, endPoint y: 301, distance: 39.8
drag, startPoint x: 254, startPoint y: 299, endPoint x: 298, endPoint y: 307, distance: 44.5
click at [298, 307] on div at bounding box center [298, 303] width 9 height 9
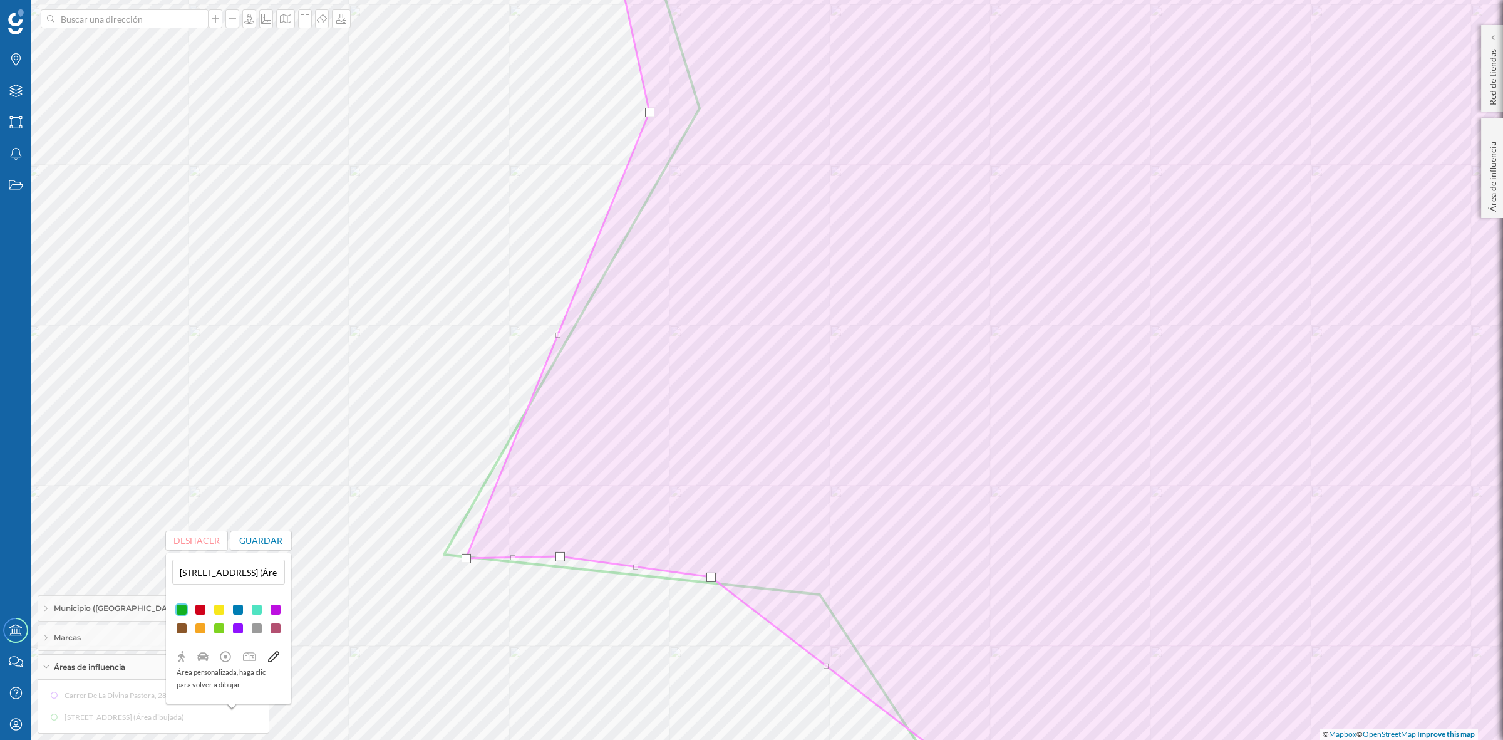
drag, startPoint x: 700, startPoint y: 108, endPoint x: 650, endPoint y: 111, distance: 50.3
click at [650, 111] on div at bounding box center [649, 112] width 9 height 9
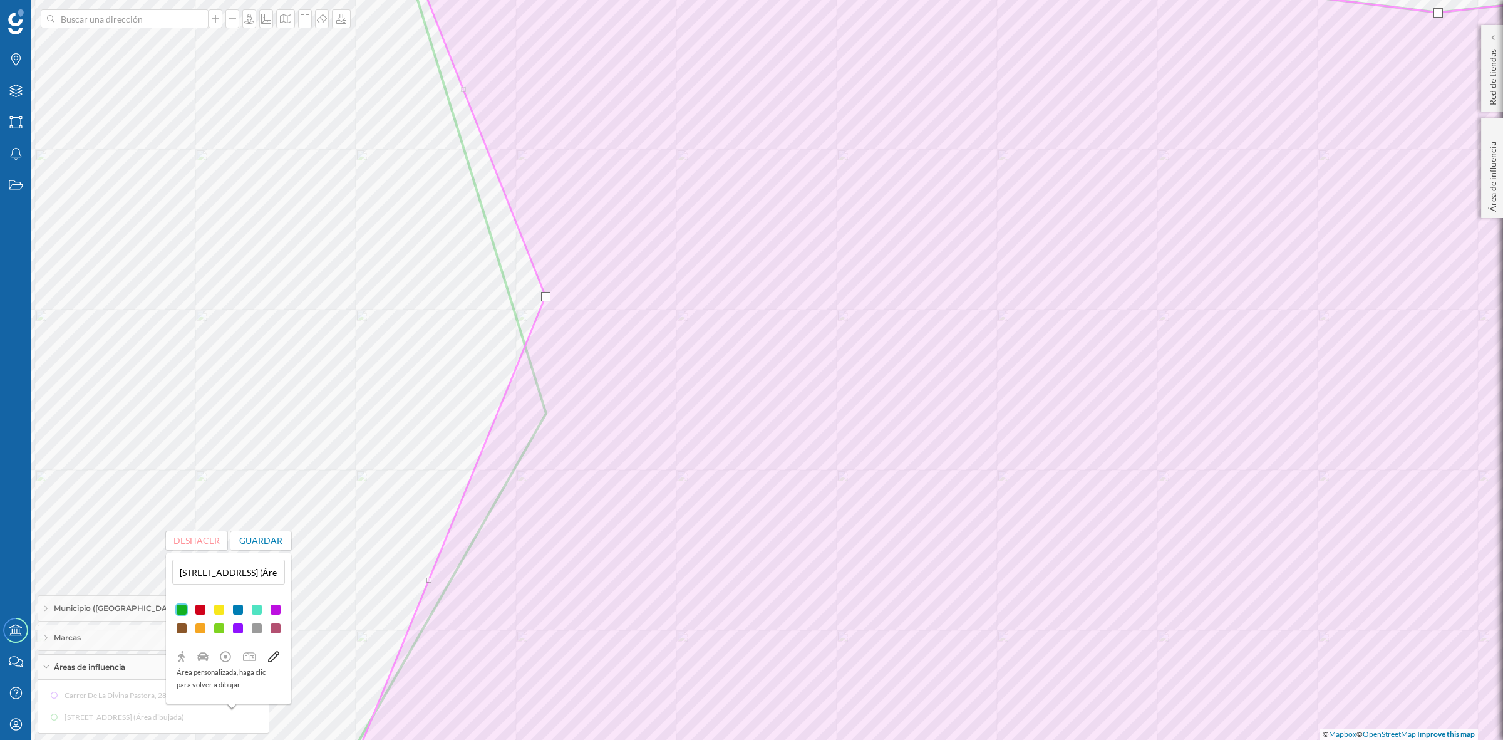
drag, startPoint x: 496, startPoint y: 417, endPoint x: 546, endPoint y: 296, distance: 130.6
click at [546, 296] on div at bounding box center [545, 296] width 9 height 9
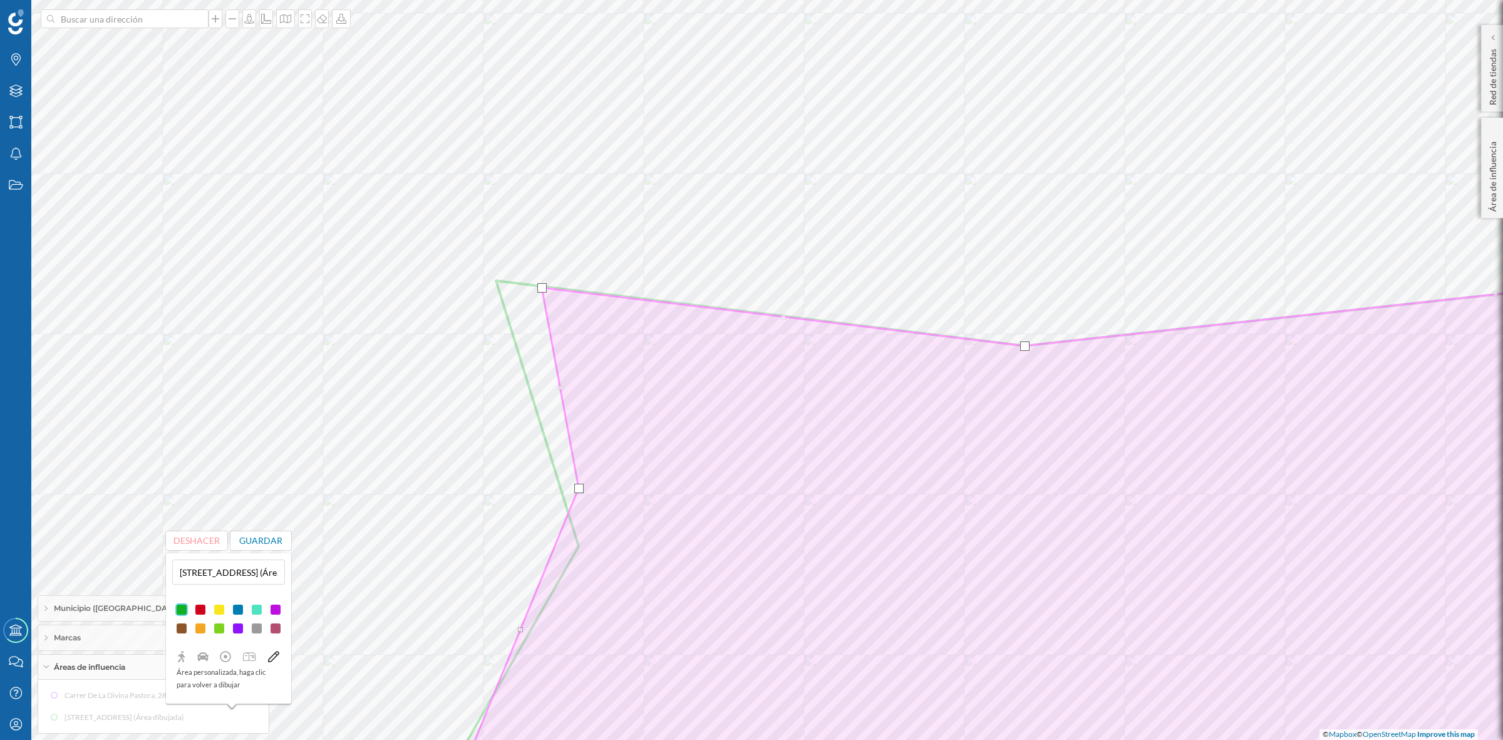
drag, startPoint x: 497, startPoint y: 276, endPoint x: 537, endPoint y: 289, distance: 43.0
click at [542, 283] on div at bounding box center [541, 287] width 9 height 9
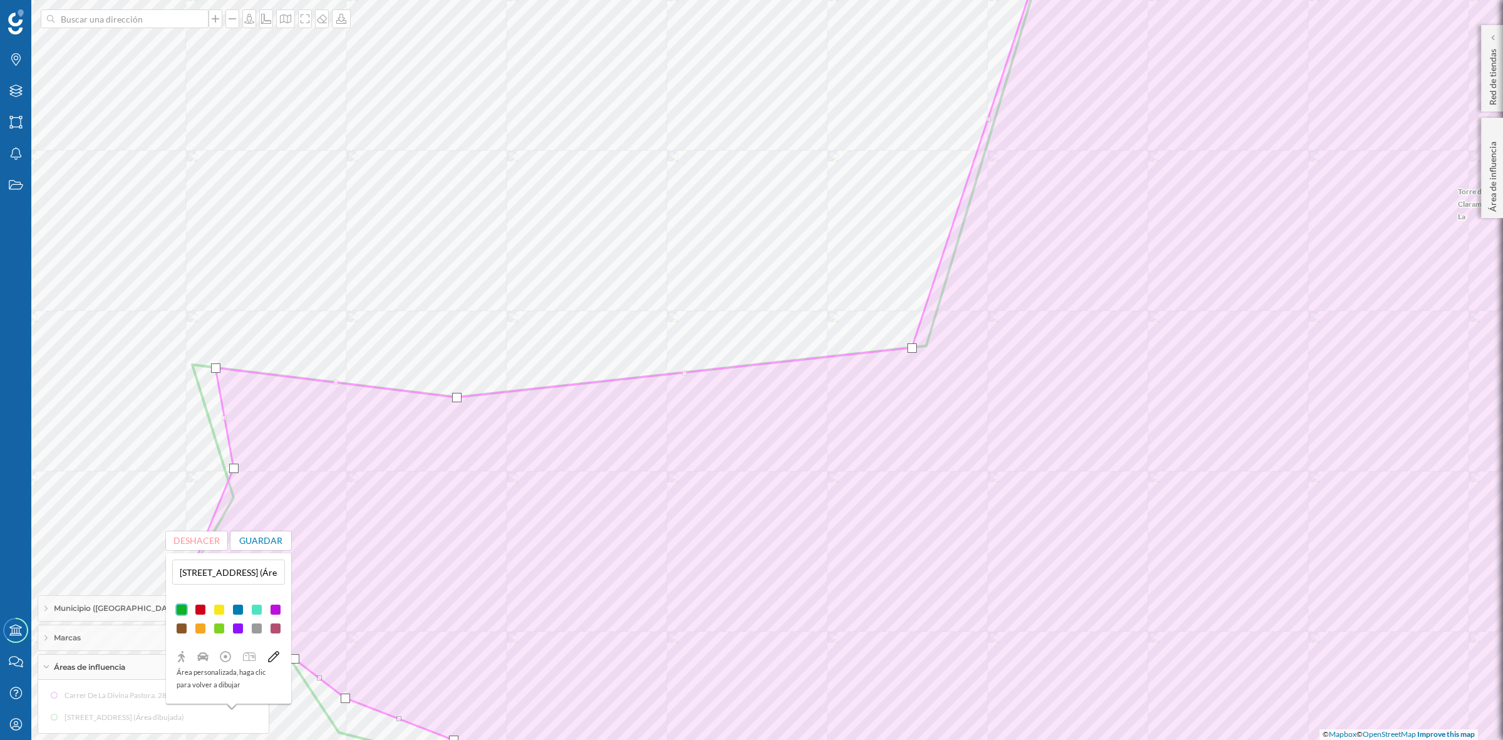
drag, startPoint x: 926, startPoint y: 348, endPoint x: 911, endPoint y: 350, distance: 14.5
click at [911, 350] on div at bounding box center [912, 347] width 9 height 9
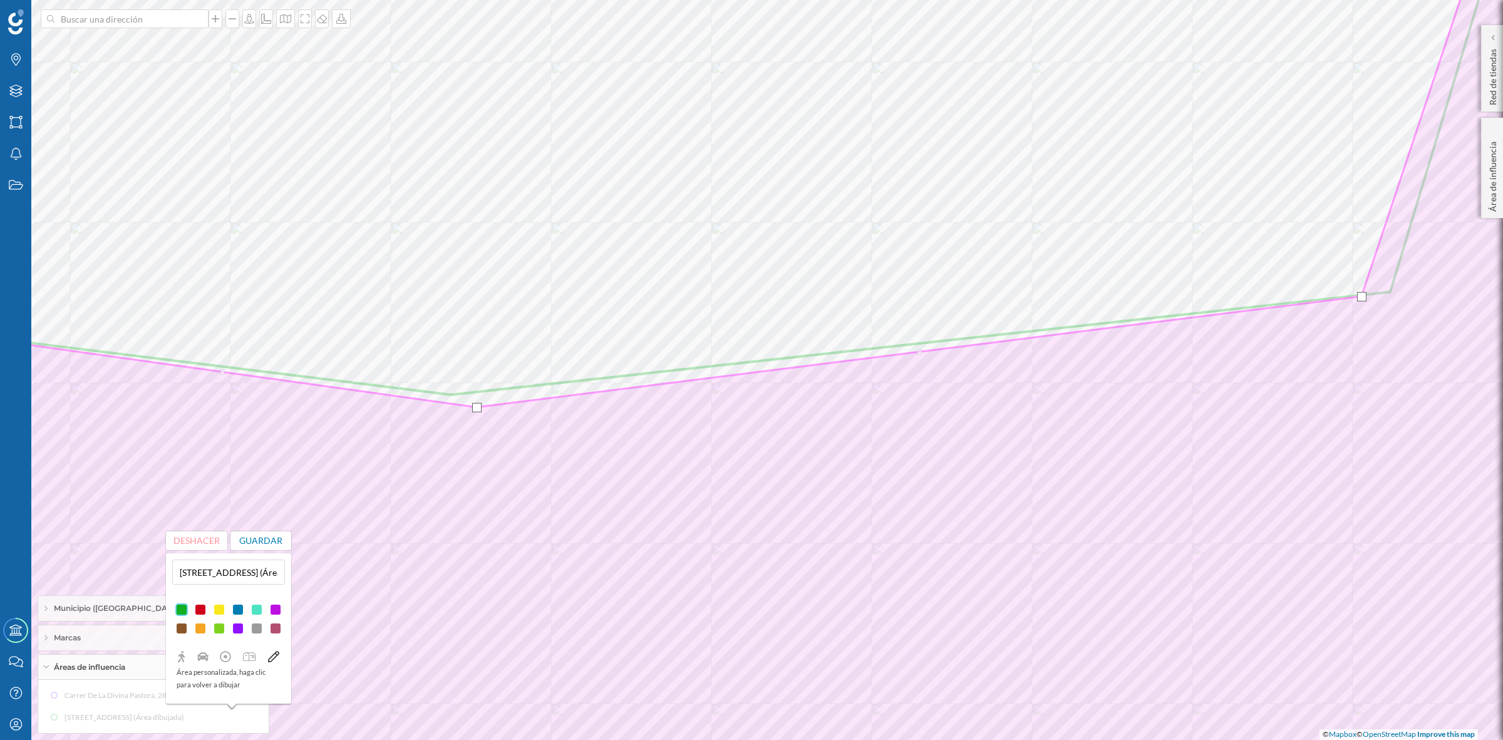
drag, startPoint x: 452, startPoint y: 393, endPoint x: 478, endPoint y: 406, distance: 28.6
click at [478, 406] on div at bounding box center [476, 407] width 9 height 9
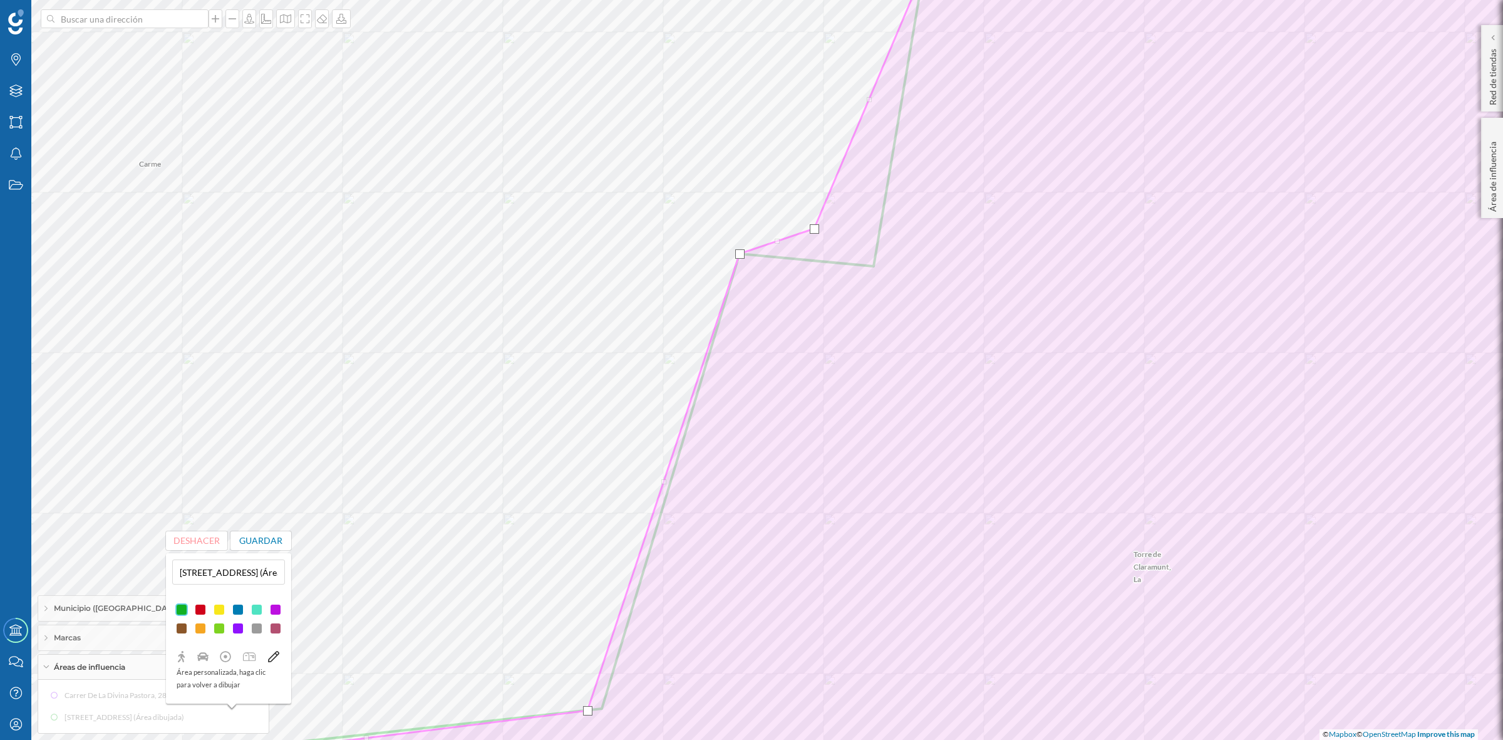
drag, startPoint x: 874, startPoint y: 267, endPoint x: 814, endPoint y: 230, distance: 70.4
click at [814, 230] on div at bounding box center [814, 228] width 9 height 9
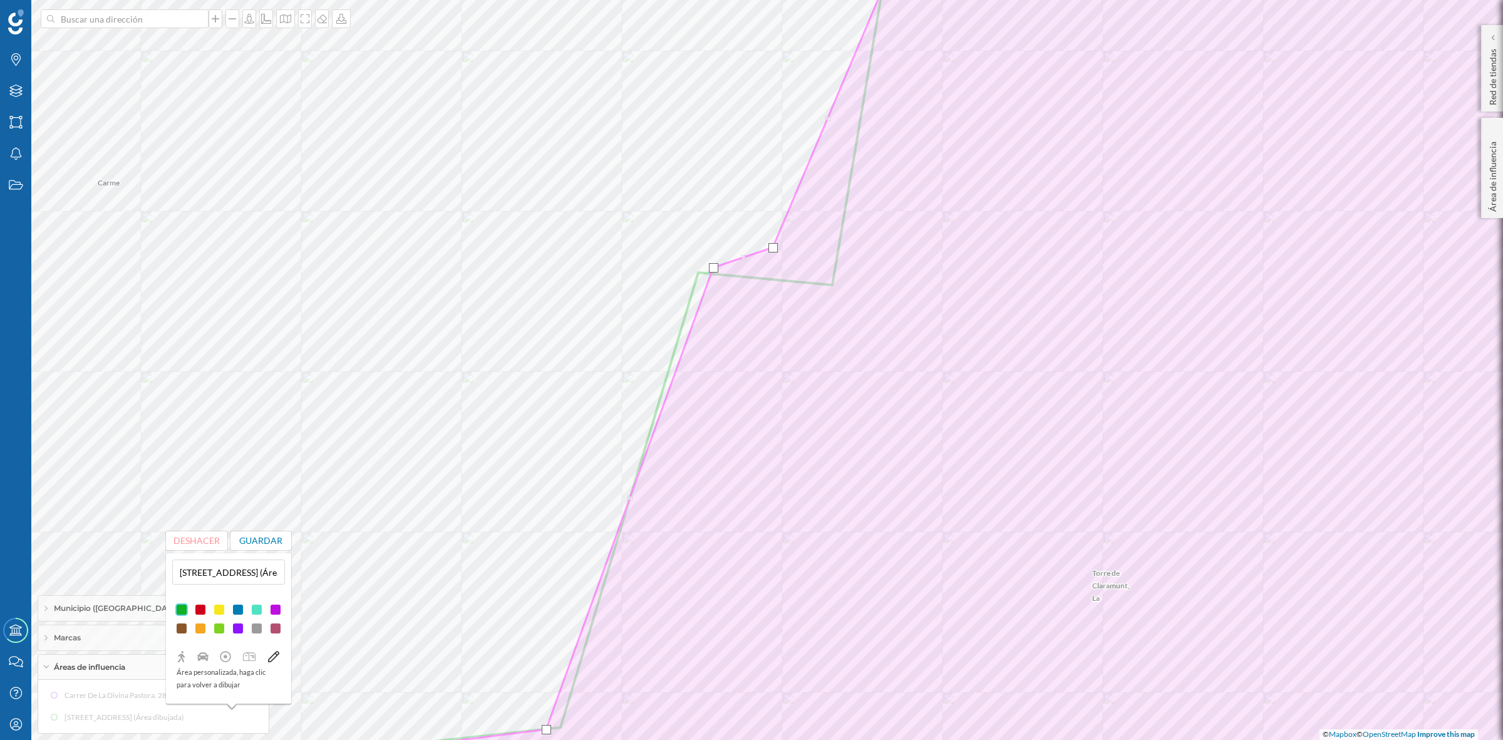
drag, startPoint x: 700, startPoint y: 276, endPoint x: 715, endPoint y: 271, distance: 15.8
click at [715, 271] on div at bounding box center [713, 267] width 9 height 9
click at [771, 249] on div at bounding box center [769, 251] width 9 height 9
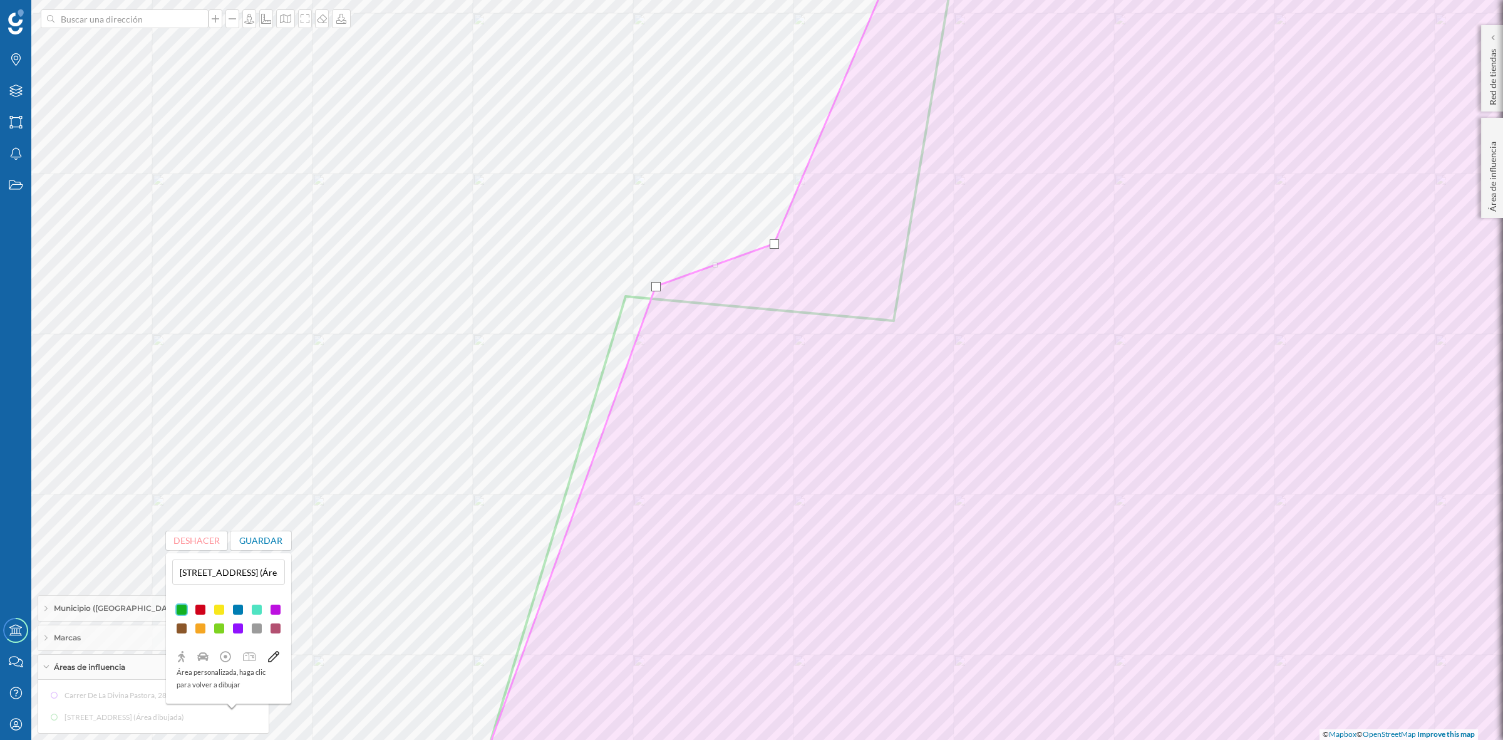
drag, startPoint x: 766, startPoint y: 256, endPoint x: 772, endPoint y: 244, distance: 12.6
click at [772, 244] on div at bounding box center [774, 243] width 9 height 9
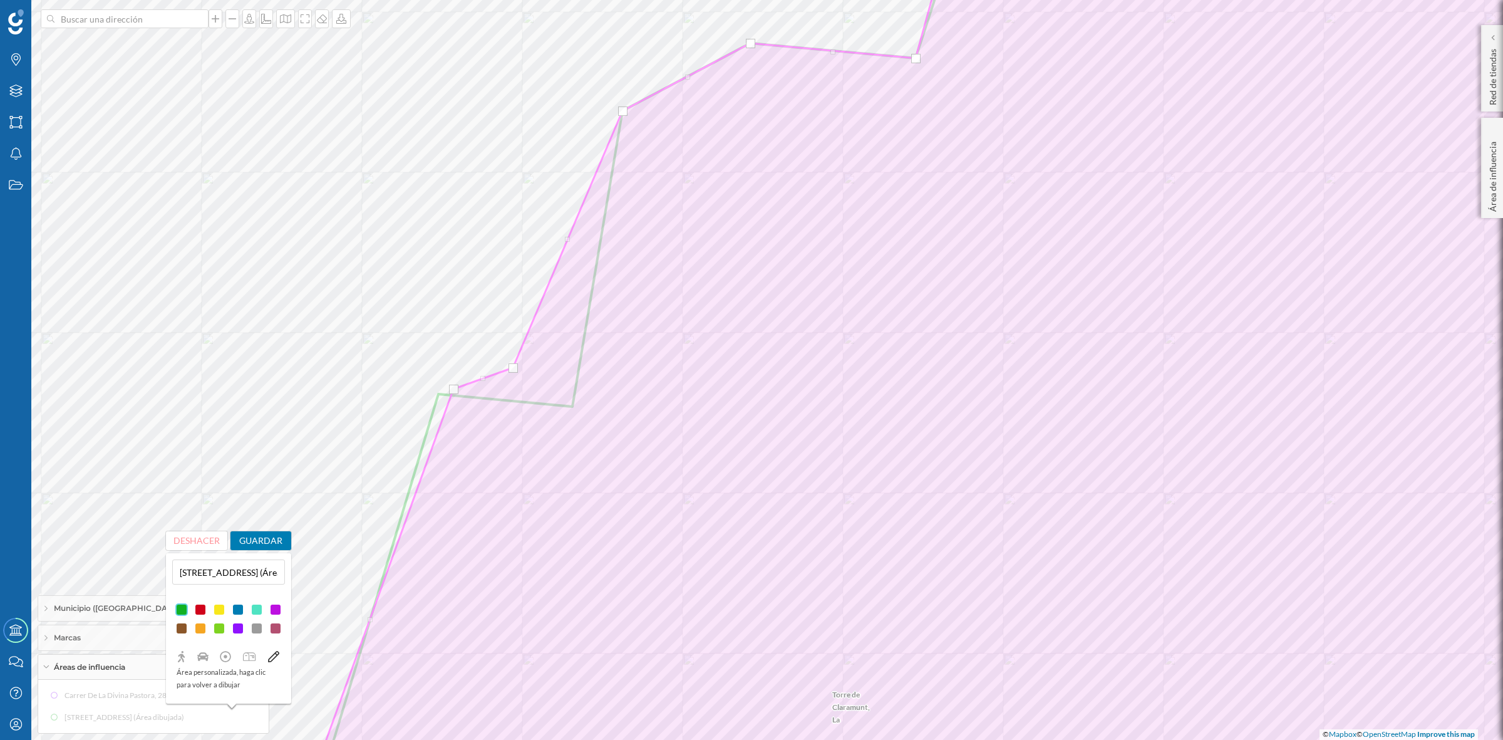
click at [267, 531] on button "Guardar" at bounding box center [261, 540] width 61 height 19
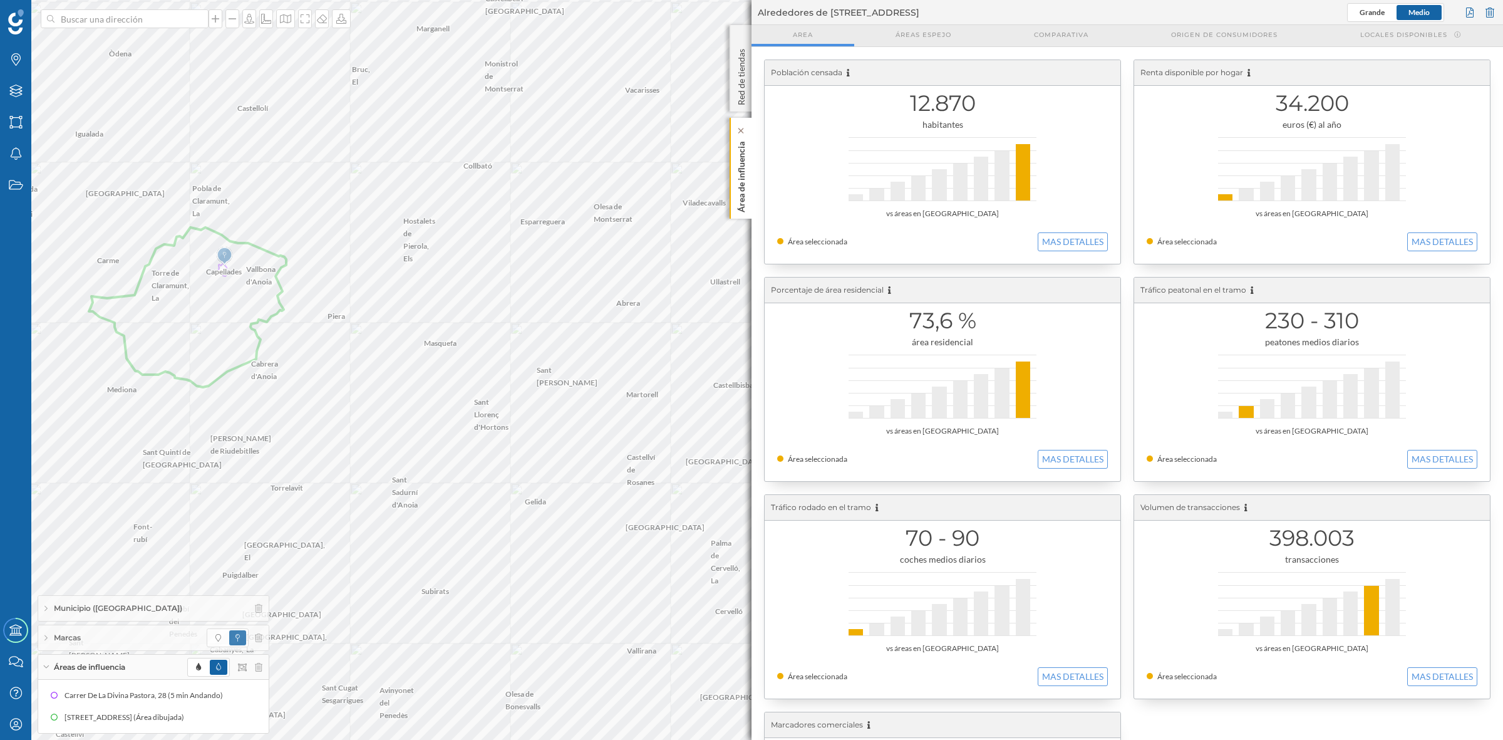
click at [741, 189] on p "Área de influencia" at bounding box center [741, 175] width 13 height 76
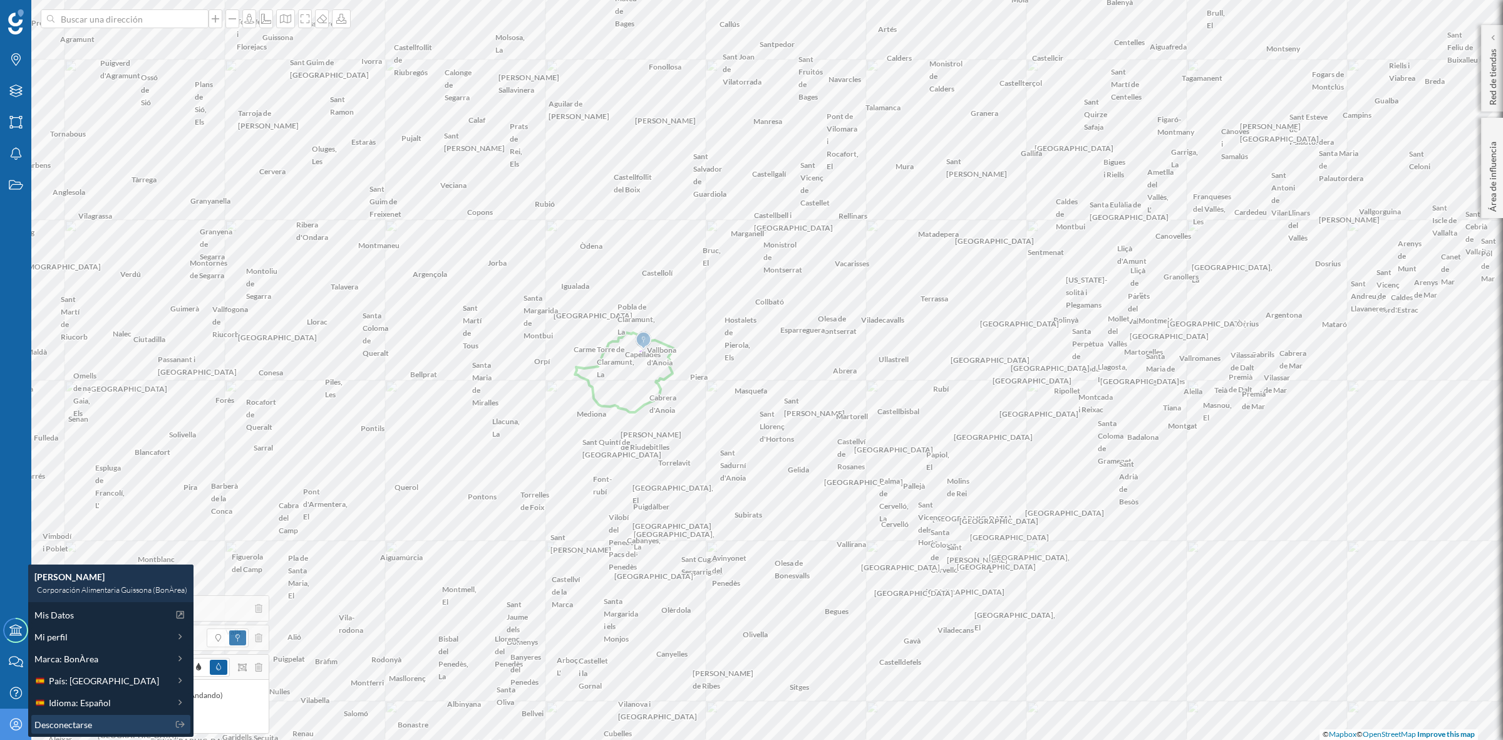
click at [52, 720] on span "Desconectarse" at bounding box center [63, 724] width 58 height 13
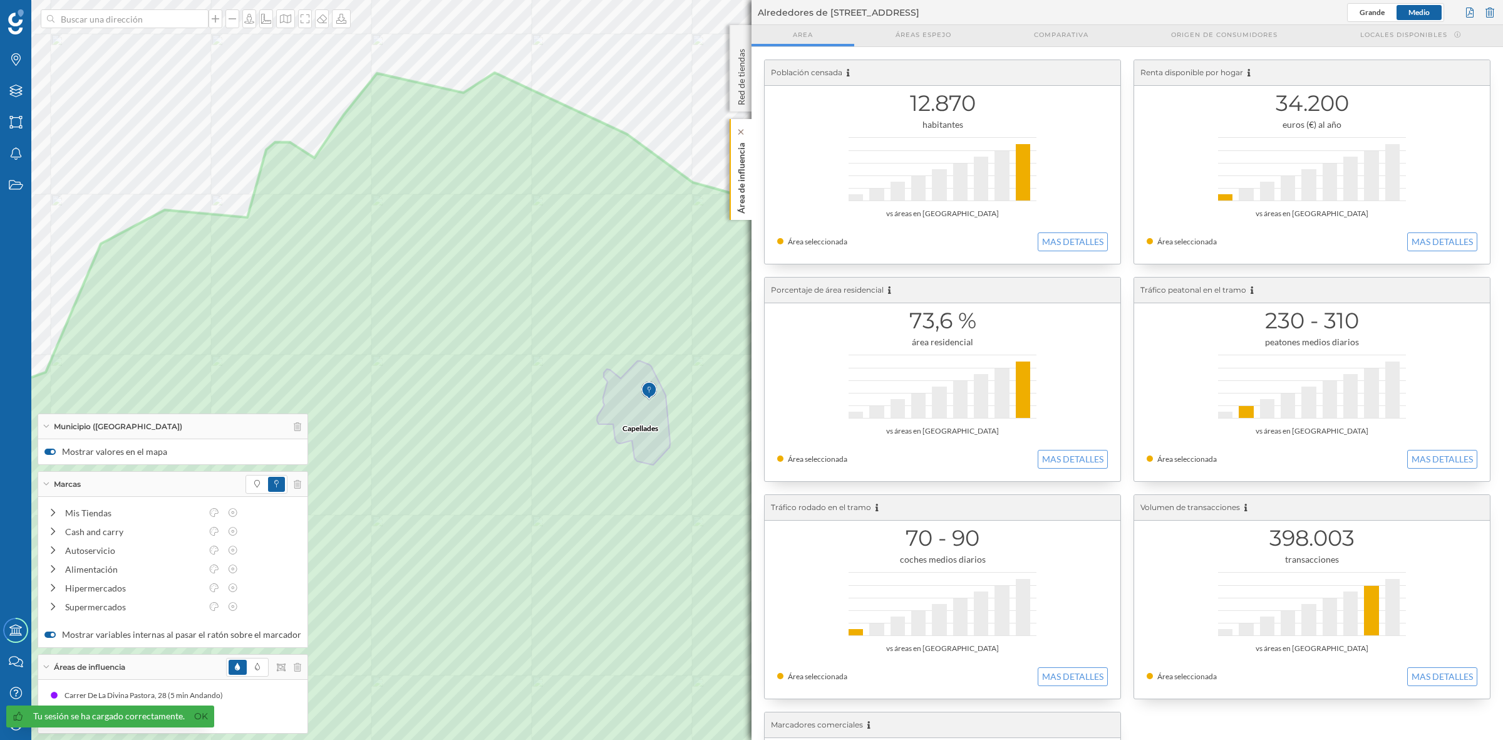
click at [738, 177] on p "Área de influencia" at bounding box center [741, 176] width 13 height 76
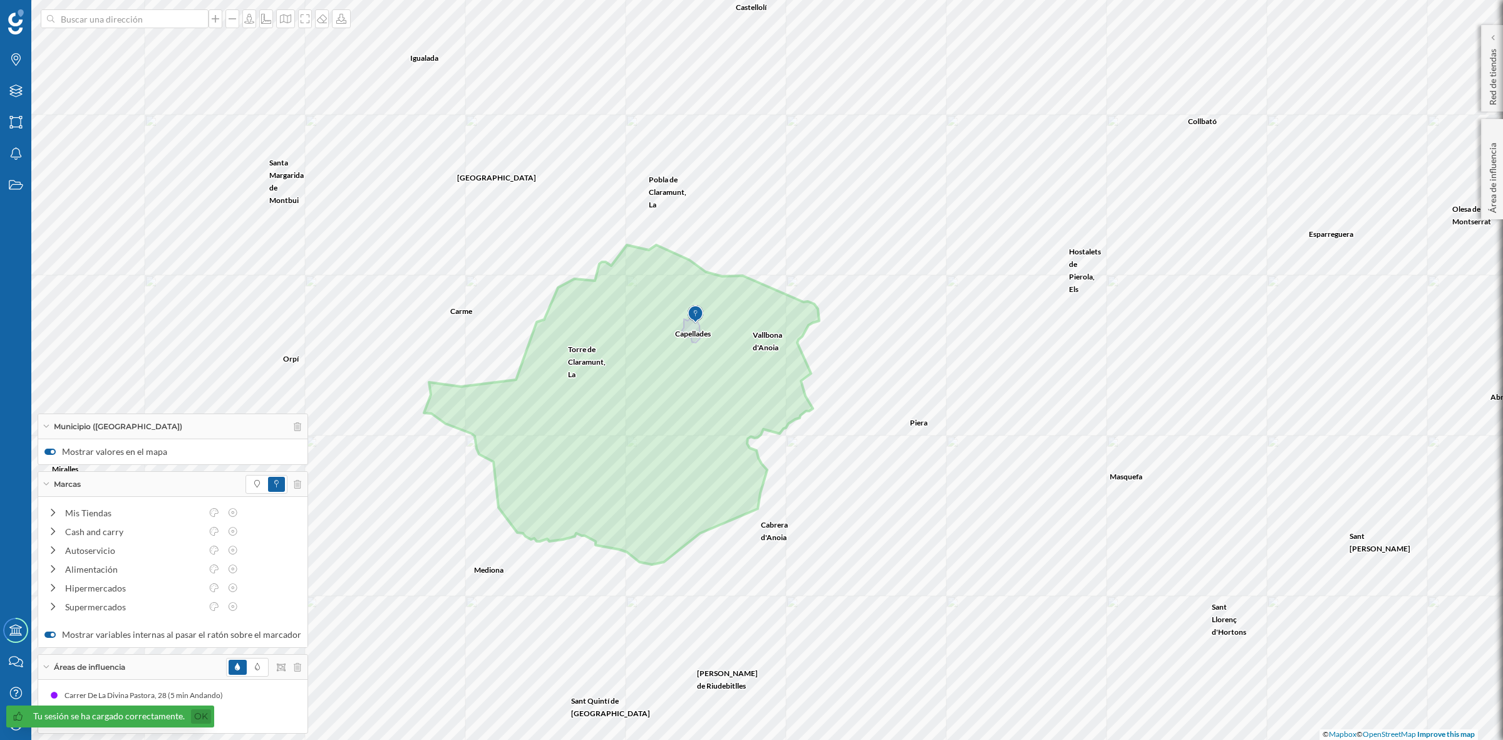
click at [204, 719] on link "Ok" at bounding box center [201, 716] width 20 height 14
click at [266, 713] on icon at bounding box center [270, 717] width 9 height 9
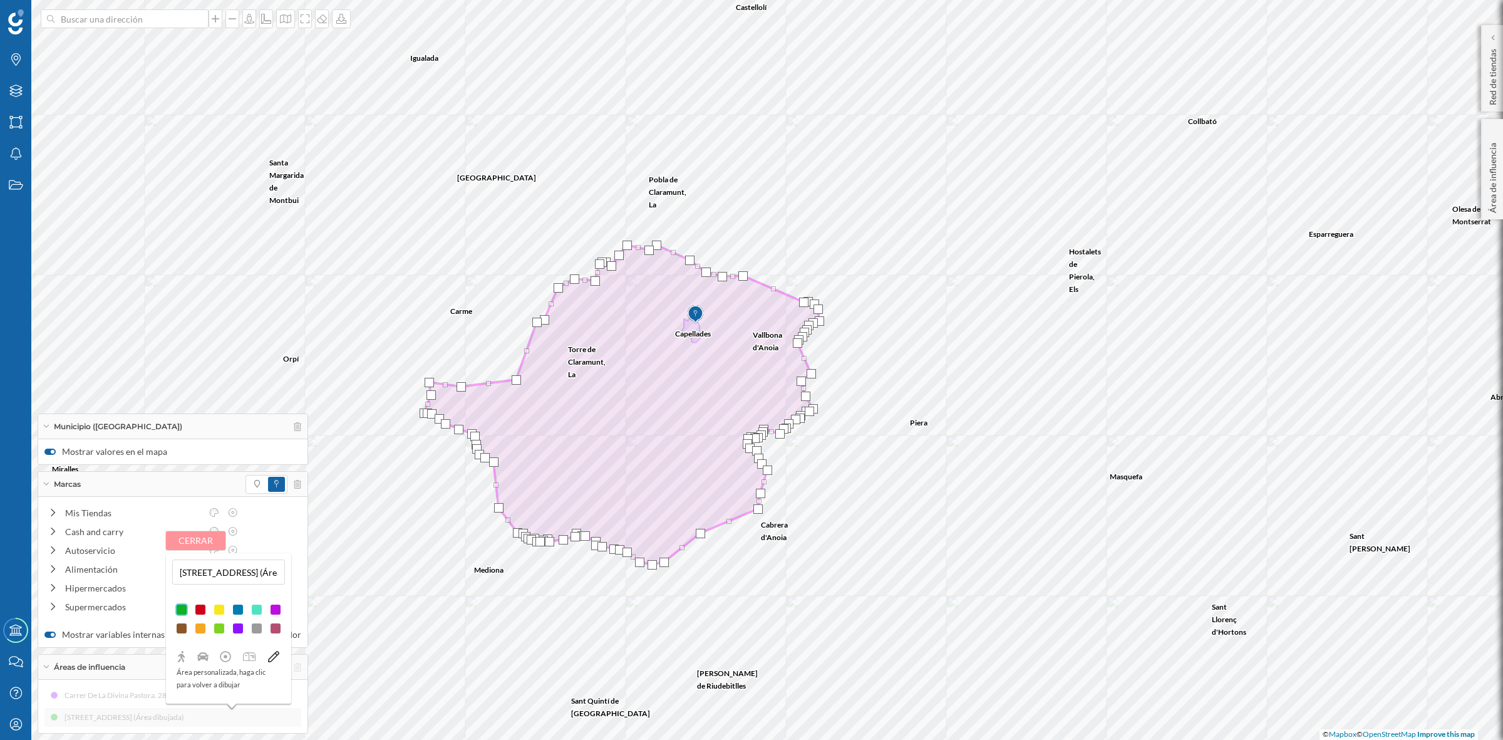
click at [180, 544] on button "Cerrar" at bounding box center [196, 540] width 60 height 19
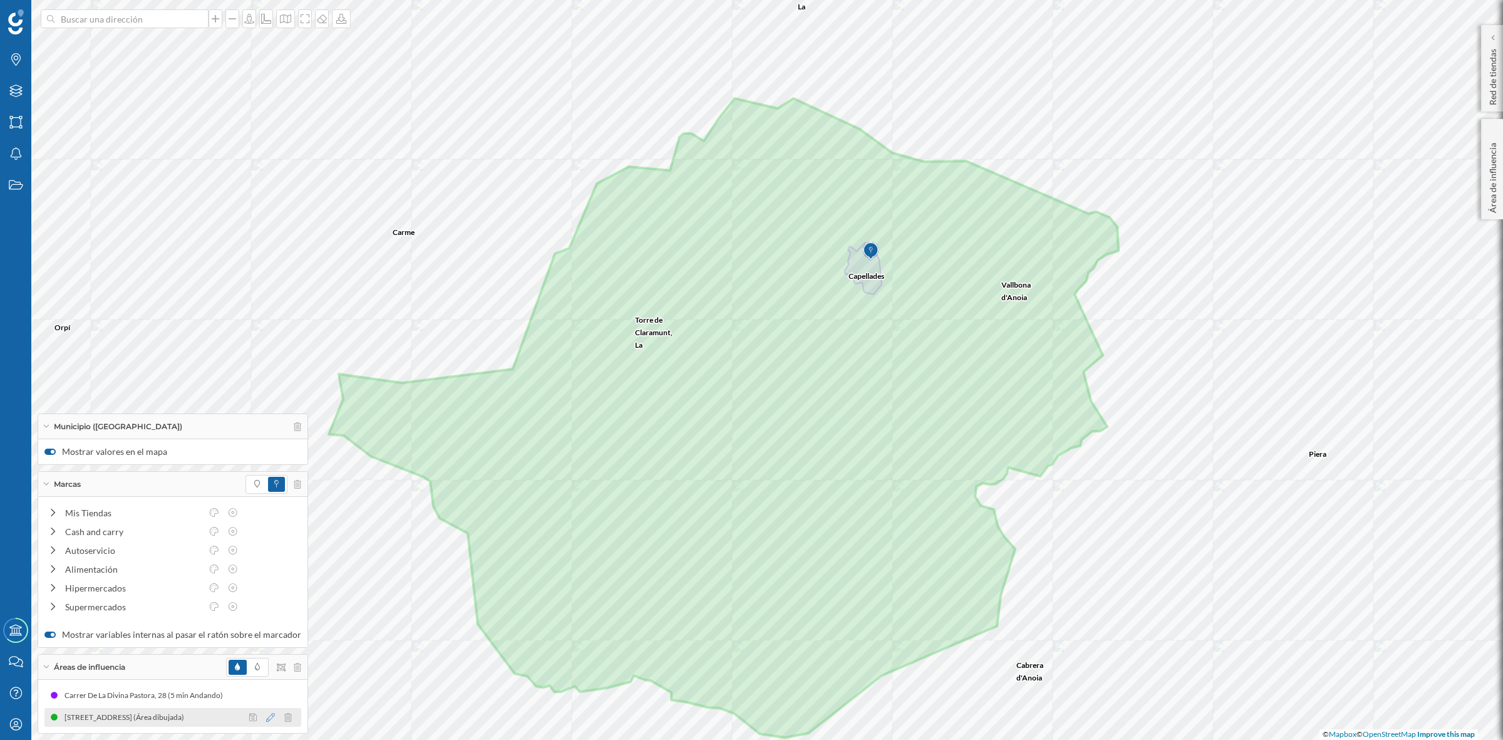
click at [266, 716] on icon at bounding box center [270, 717] width 9 height 9
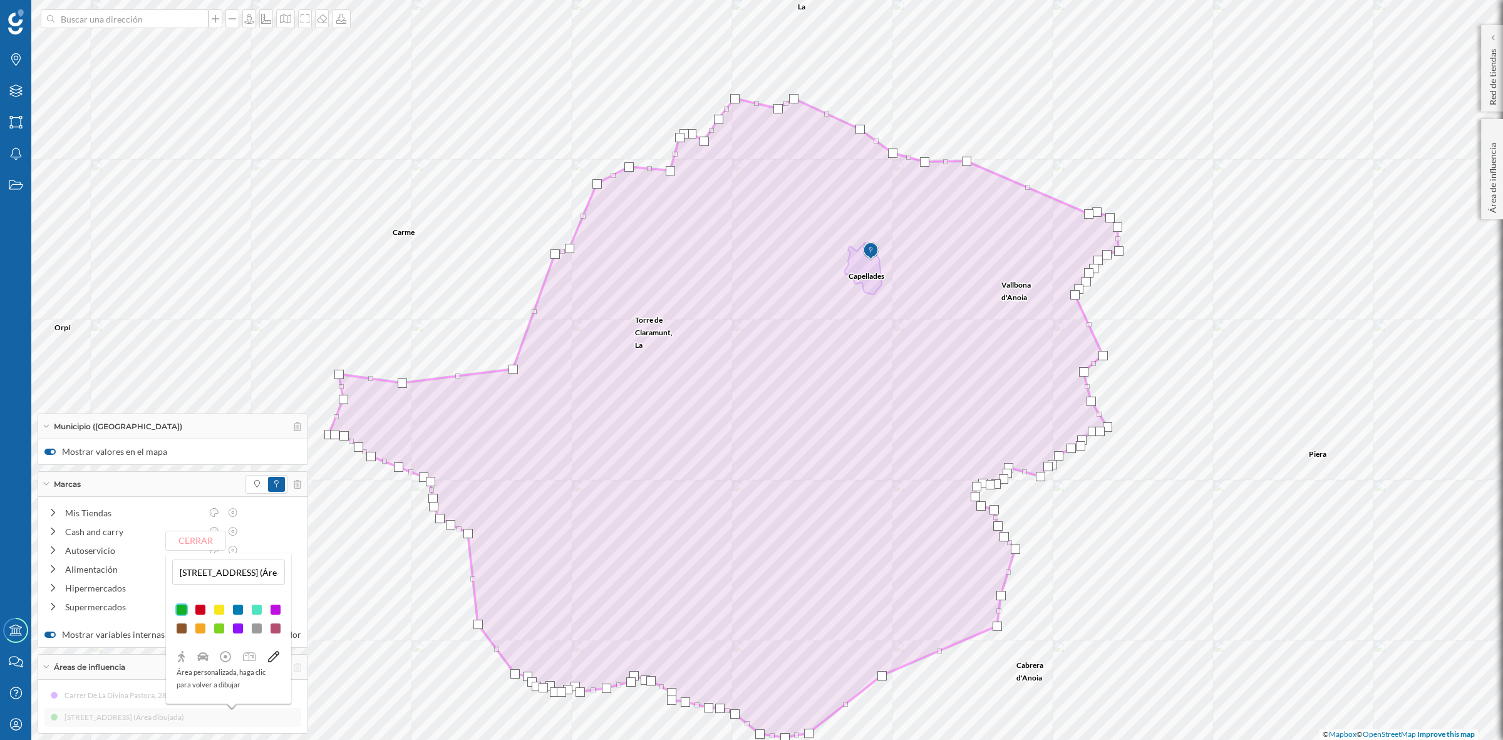
click at [514, 366] on div at bounding box center [513, 369] width 9 height 9
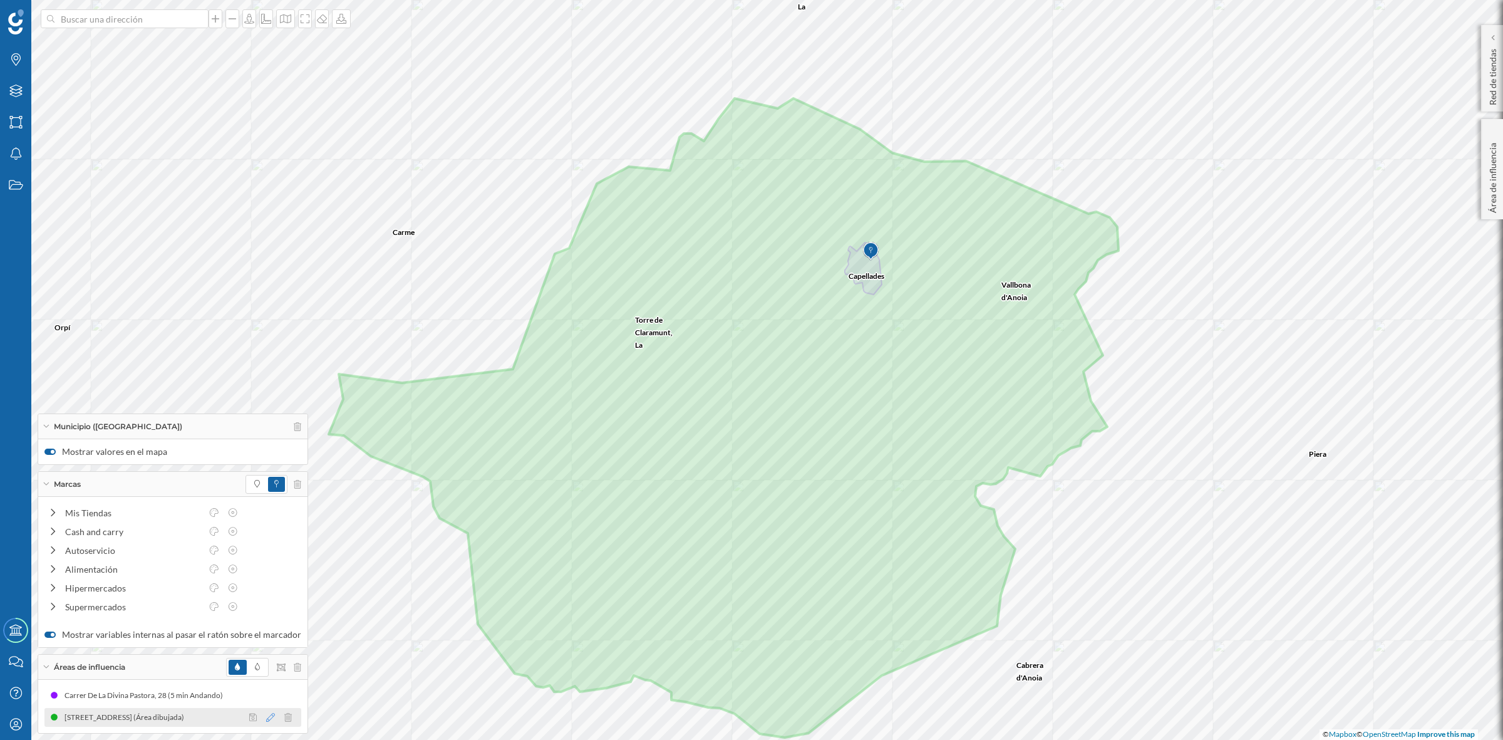
click at [266, 717] on icon at bounding box center [270, 717] width 9 height 9
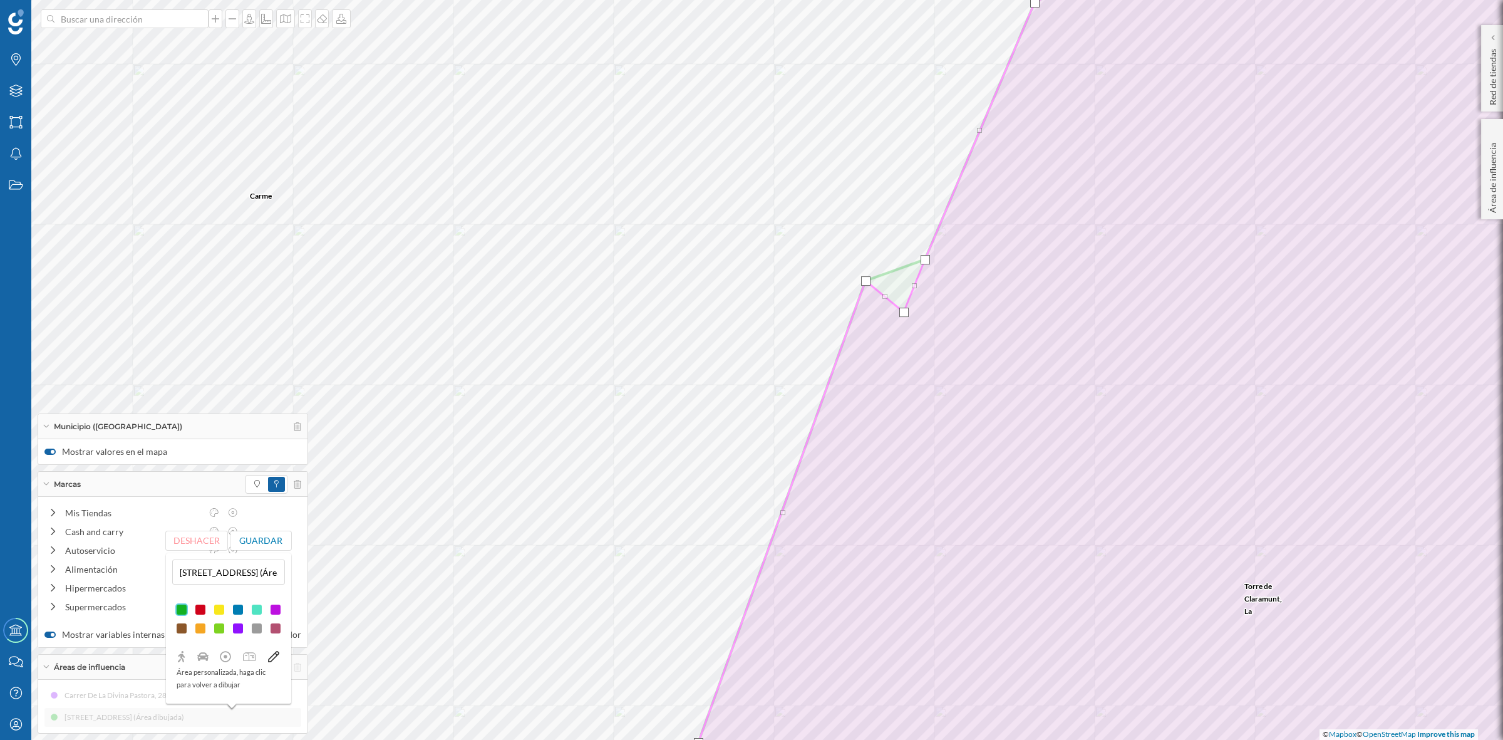
drag, startPoint x: 897, startPoint y: 269, endPoint x: 905, endPoint y: 311, distance: 42.1
drag, startPoint x: 915, startPoint y: 287, endPoint x: 925, endPoint y: 304, distance: 19.3
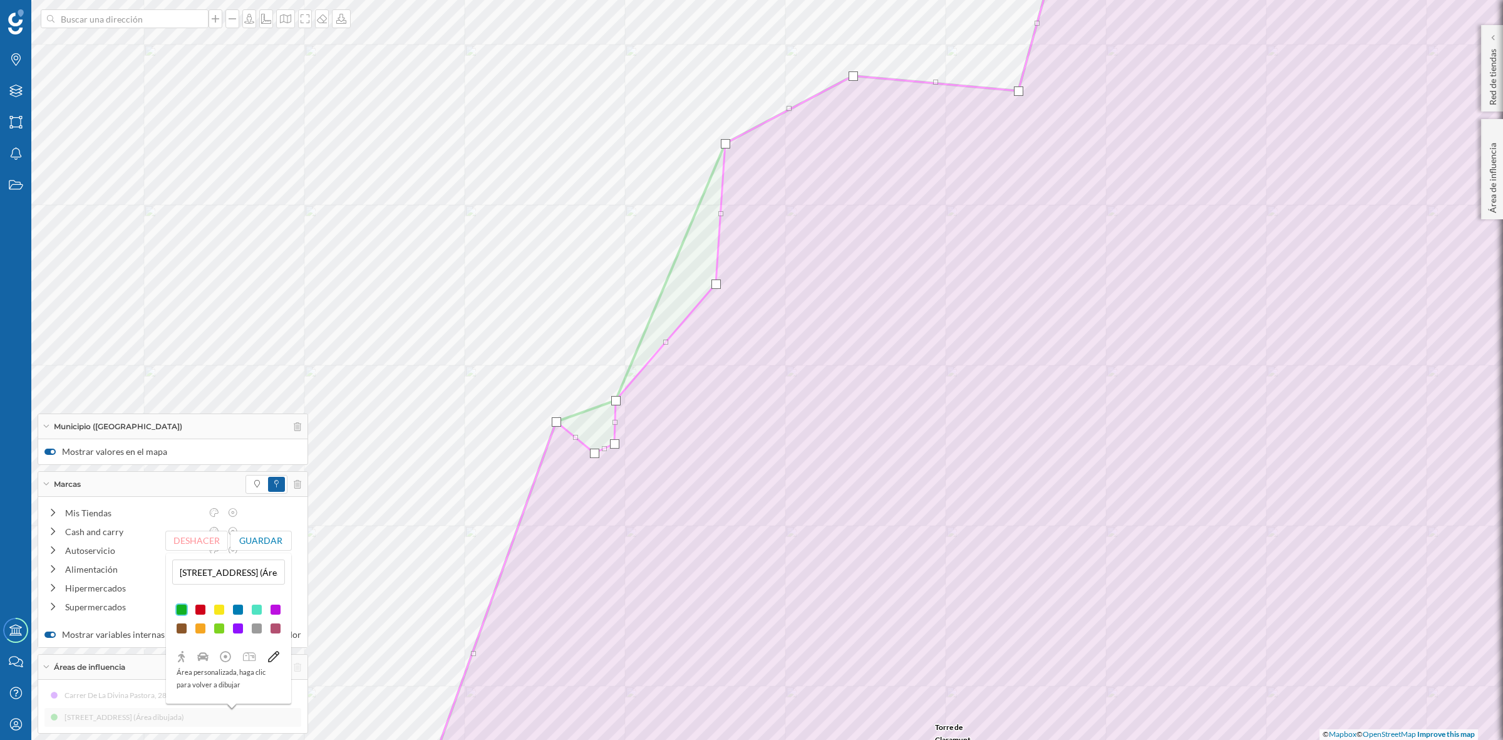
drag, startPoint x: 670, startPoint y: 272, endPoint x: 716, endPoint y: 285, distance: 47.4
drag, startPoint x: 725, startPoint y: 145, endPoint x: 765, endPoint y: 192, distance: 61.4
click at [765, 192] on div at bounding box center [764, 190] width 9 height 9
drag, startPoint x: 811, startPoint y: 132, endPoint x: 737, endPoint y: 143, distance: 74.8
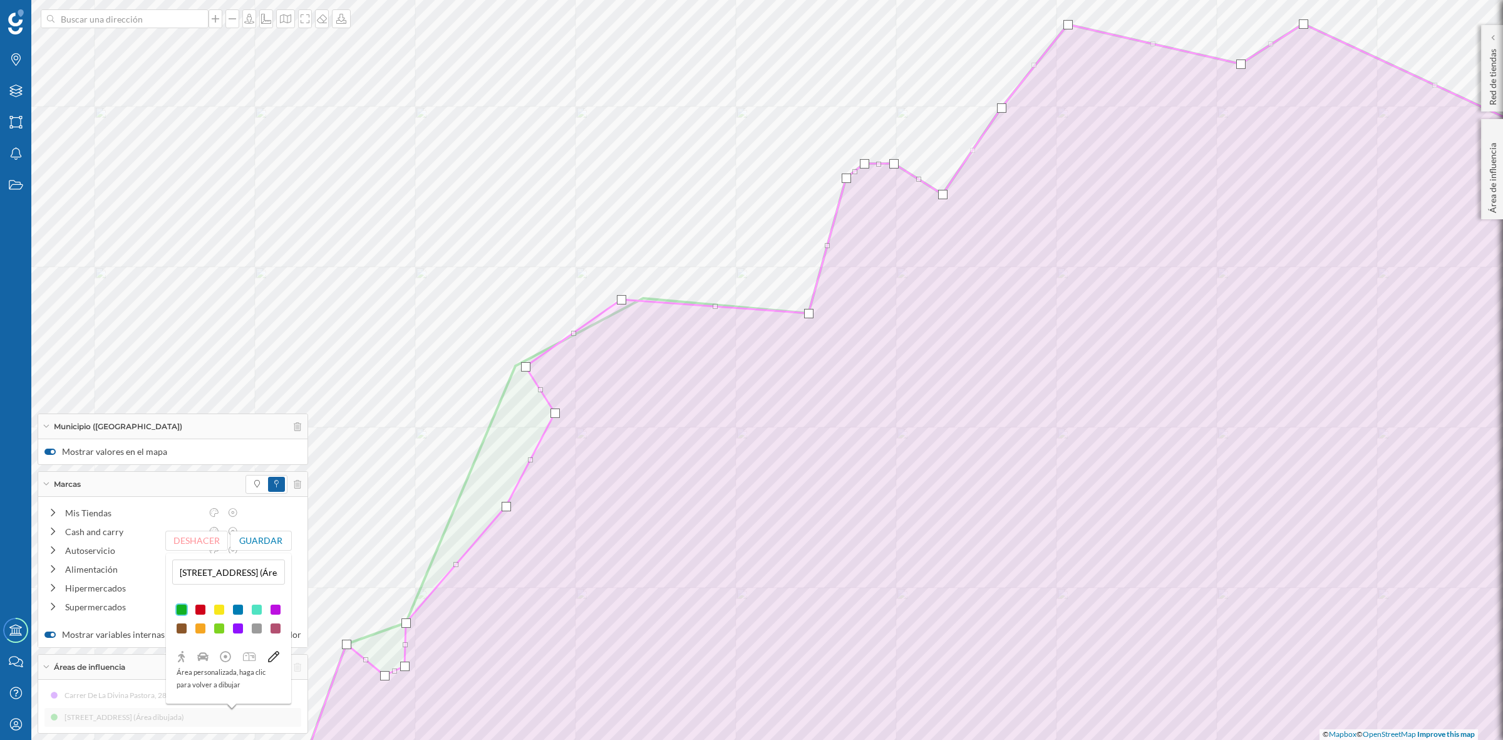
drag, startPoint x: 643, startPoint y: 295, endPoint x: 621, endPoint y: 296, distance: 22.0
click at [621, 296] on div at bounding box center [621, 299] width 9 height 9
drag, startPoint x: 810, startPoint y: 314, endPoint x: 794, endPoint y: 257, distance: 59.1
click at [794, 257] on div at bounding box center [793, 256] width 9 height 9
drag, startPoint x: 707, startPoint y: 277, endPoint x: 691, endPoint y: 276, distance: 15.7
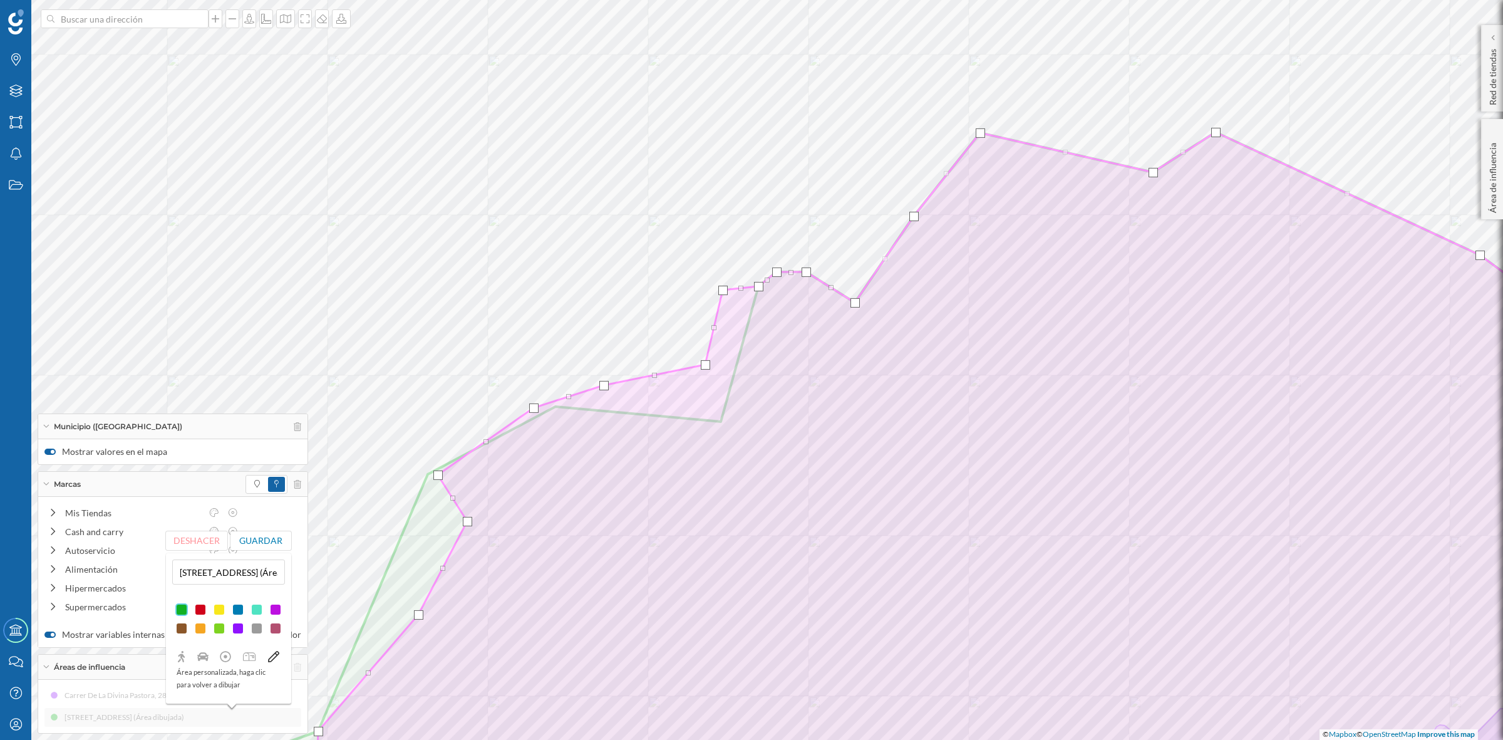
drag, startPoint x: 732, startPoint y: 324, endPoint x: 722, endPoint y: 289, distance: 36.9
drag, startPoint x: 759, startPoint y: 284, endPoint x: 750, endPoint y: 257, distance: 28.1
click at [750, 257] on div at bounding box center [749, 260] width 9 height 9
drag, startPoint x: 779, startPoint y: 273, endPoint x: 786, endPoint y: 224, distance: 49.4
click at [786, 224] on div at bounding box center [784, 223] width 9 height 9
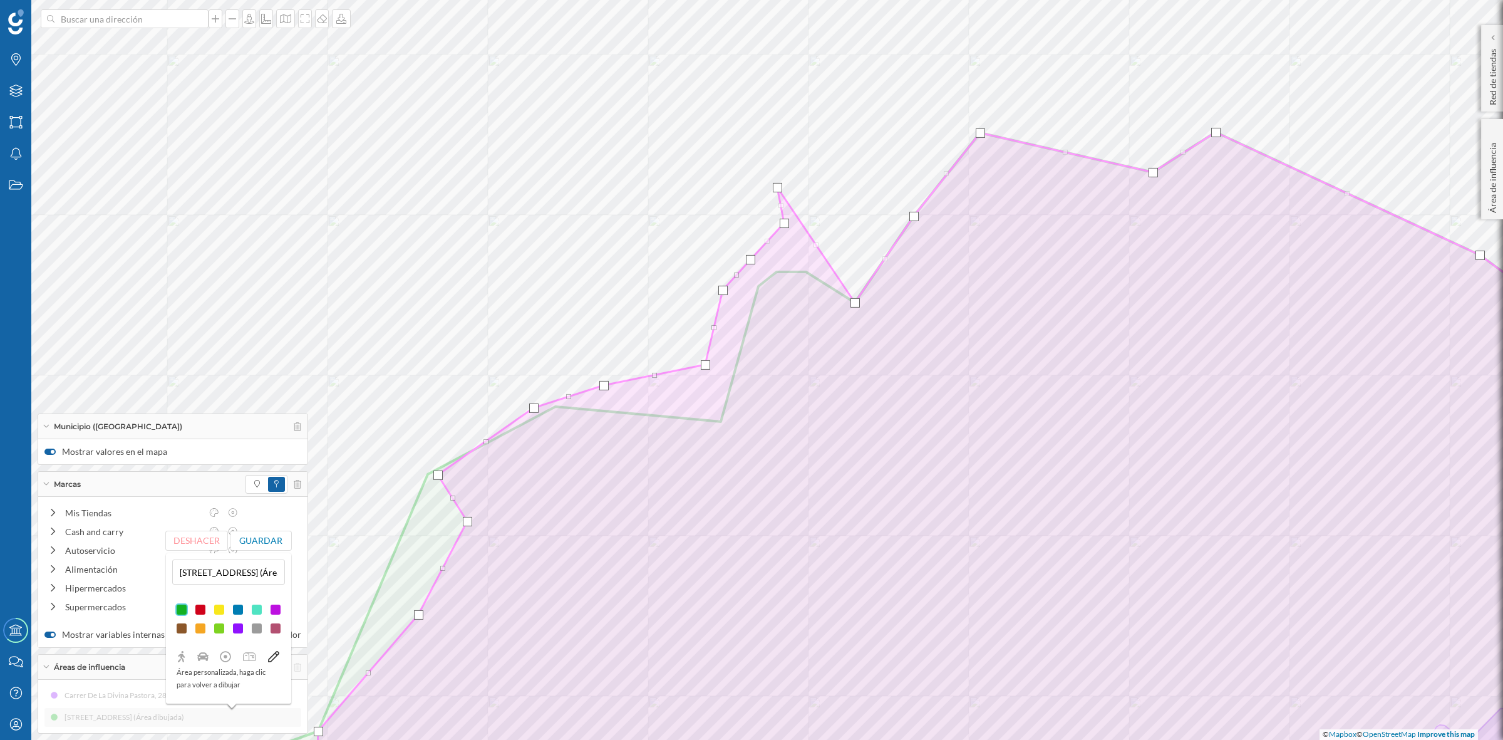
drag, startPoint x: 809, startPoint y: 274, endPoint x: 780, endPoint y: 189, distance: 89.3
click at [780, 189] on div at bounding box center [777, 187] width 9 height 9
drag, startPoint x: 856, startPoint y: 304, endPoint x: 836, endPoint y: 142, distance: 162.8
click at [836, 142] on div at bounding box center [835, 141] width 9 height 9
drag, startPoint x: 916, startPoint y: 215, endPoint x: 893, endPoint y: 138, distance: 80.5
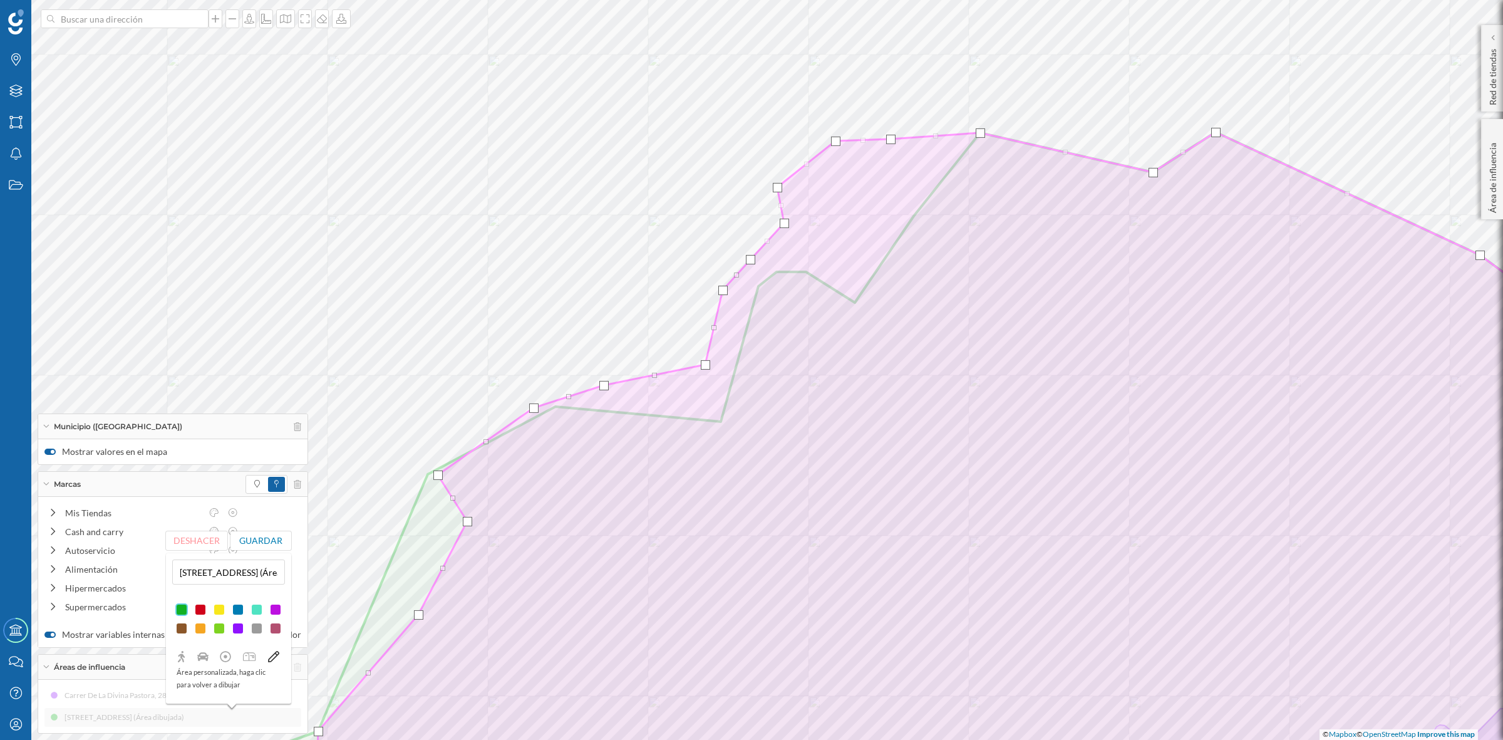
click at [893, 138] on div at bounding box center [890, 139] width 9 height 9
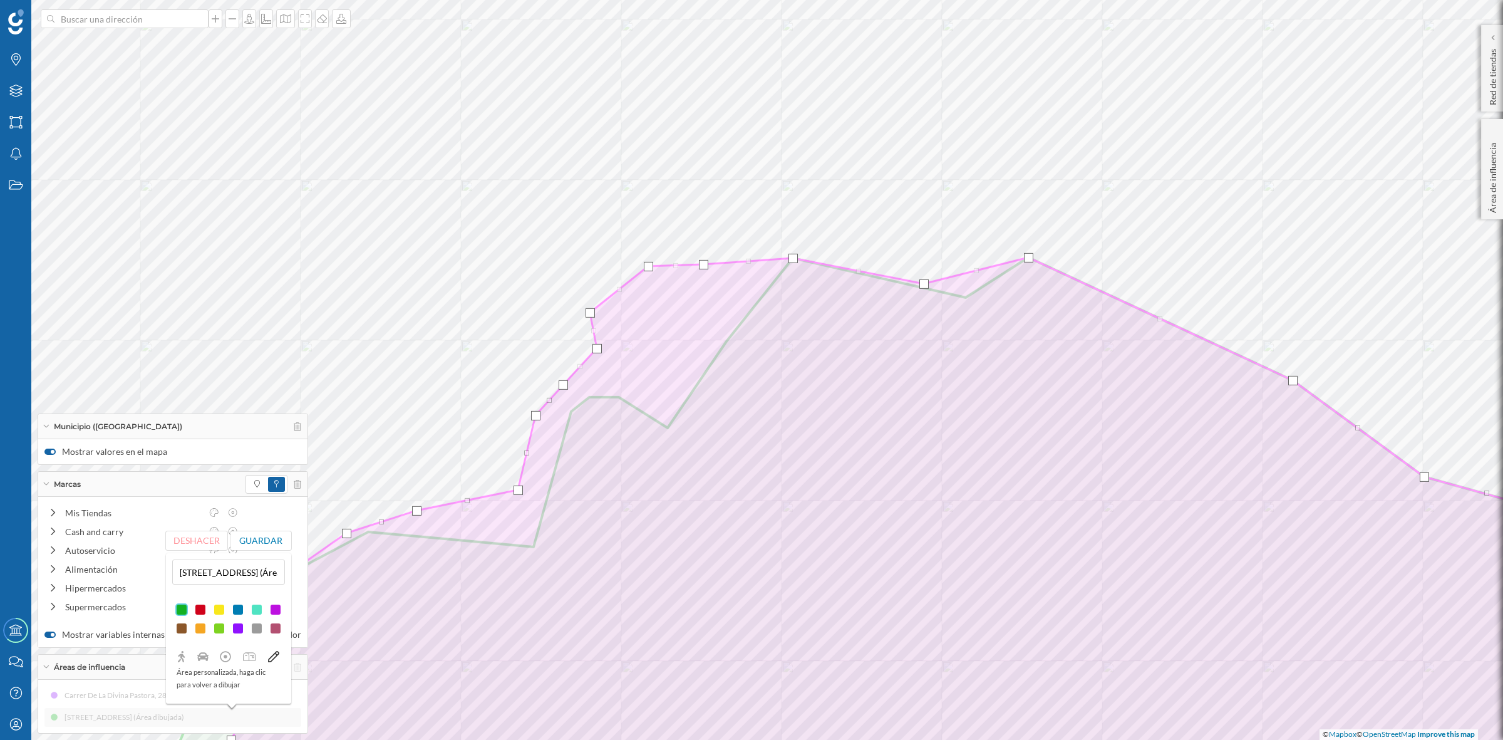
drag, startPoint x: 968, startPoint y: 299, endPoint x: 926, endPoint y: 285, distance: 44.2
click at [926, 285] on div at bounding box center [924, 283] width 9 height 9
click at [1034, 254] on div at bounding box center [1033, 257] width 9 height 9
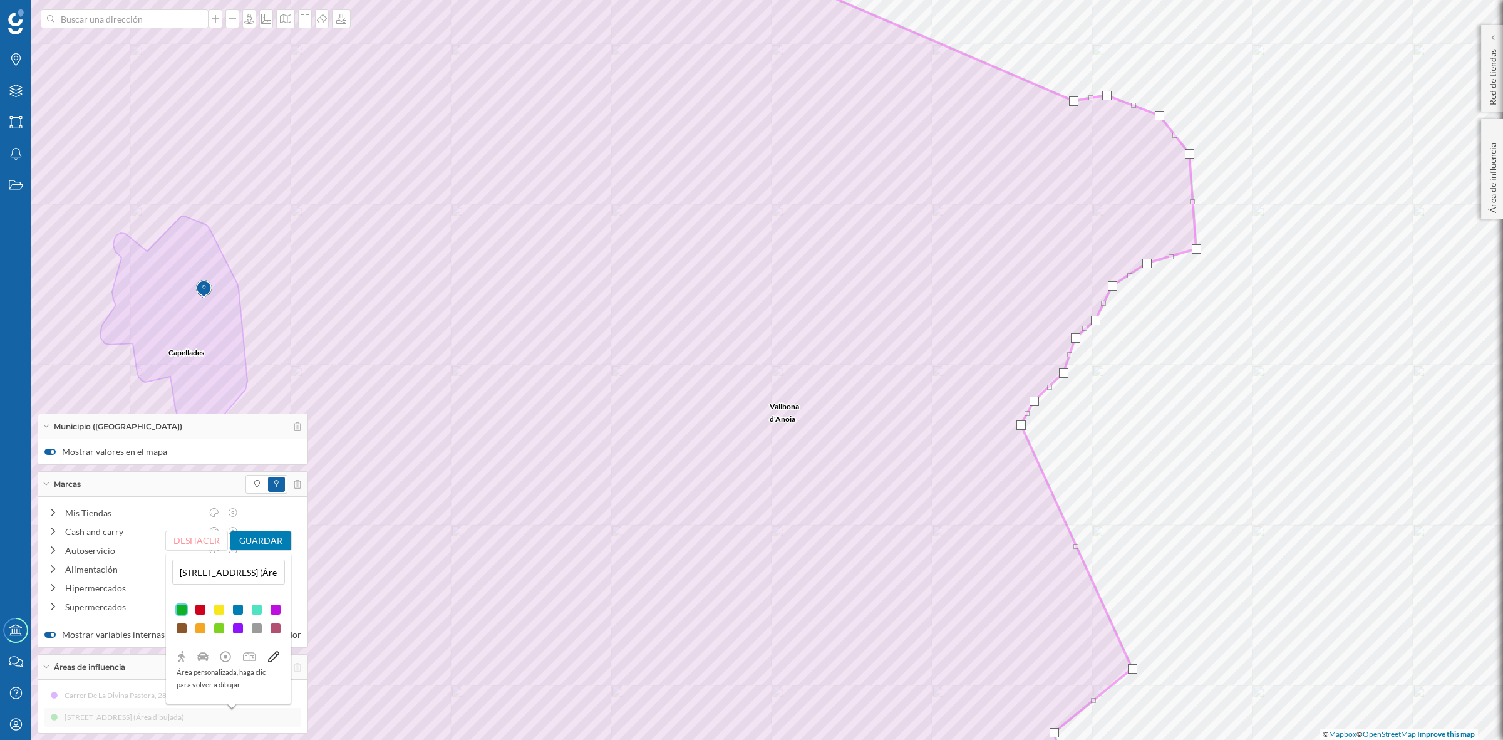
click at [271, 544] on button "Guardar" at bounding box center [261, 540] width 61 height 19
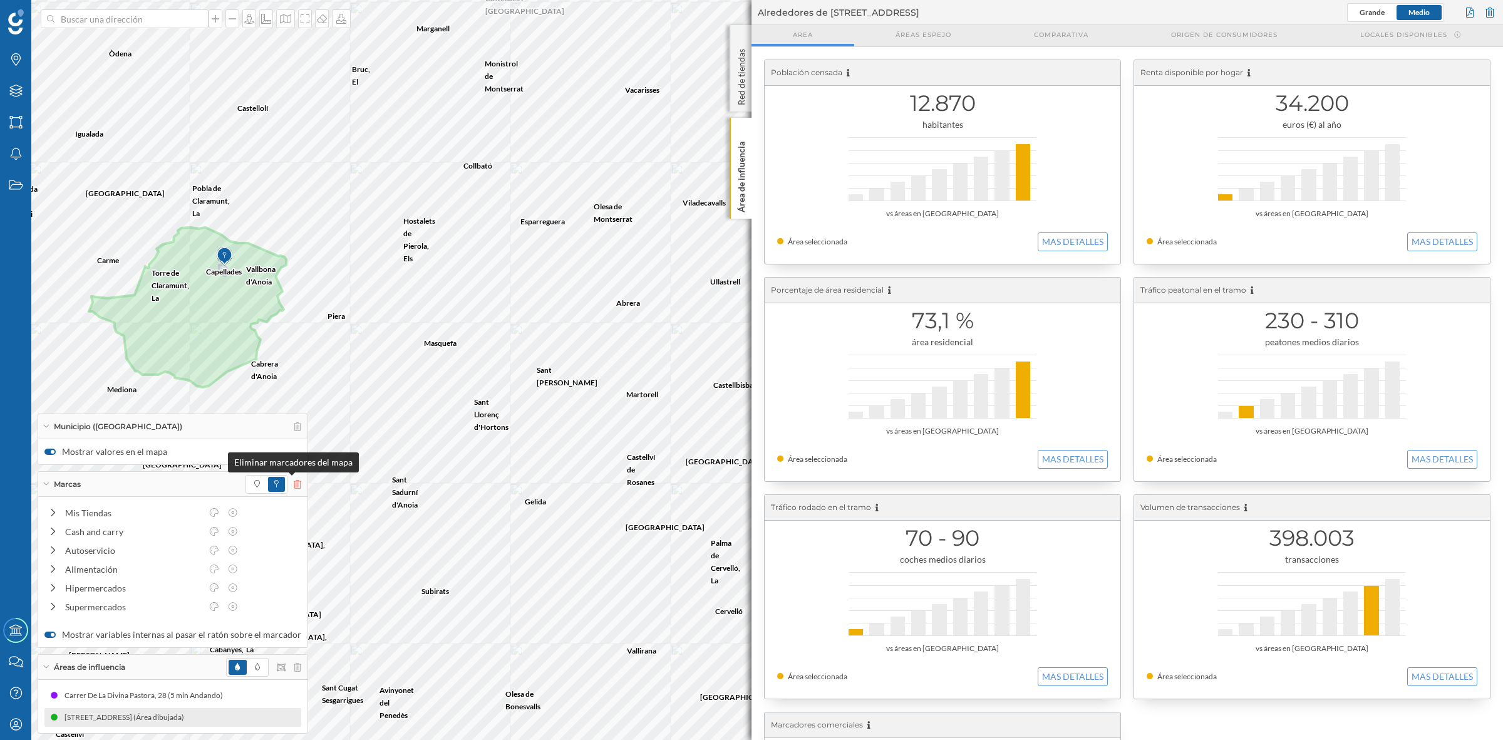
click at [294, 480] on icon at bounding box center [298, 484] width 8 height 9
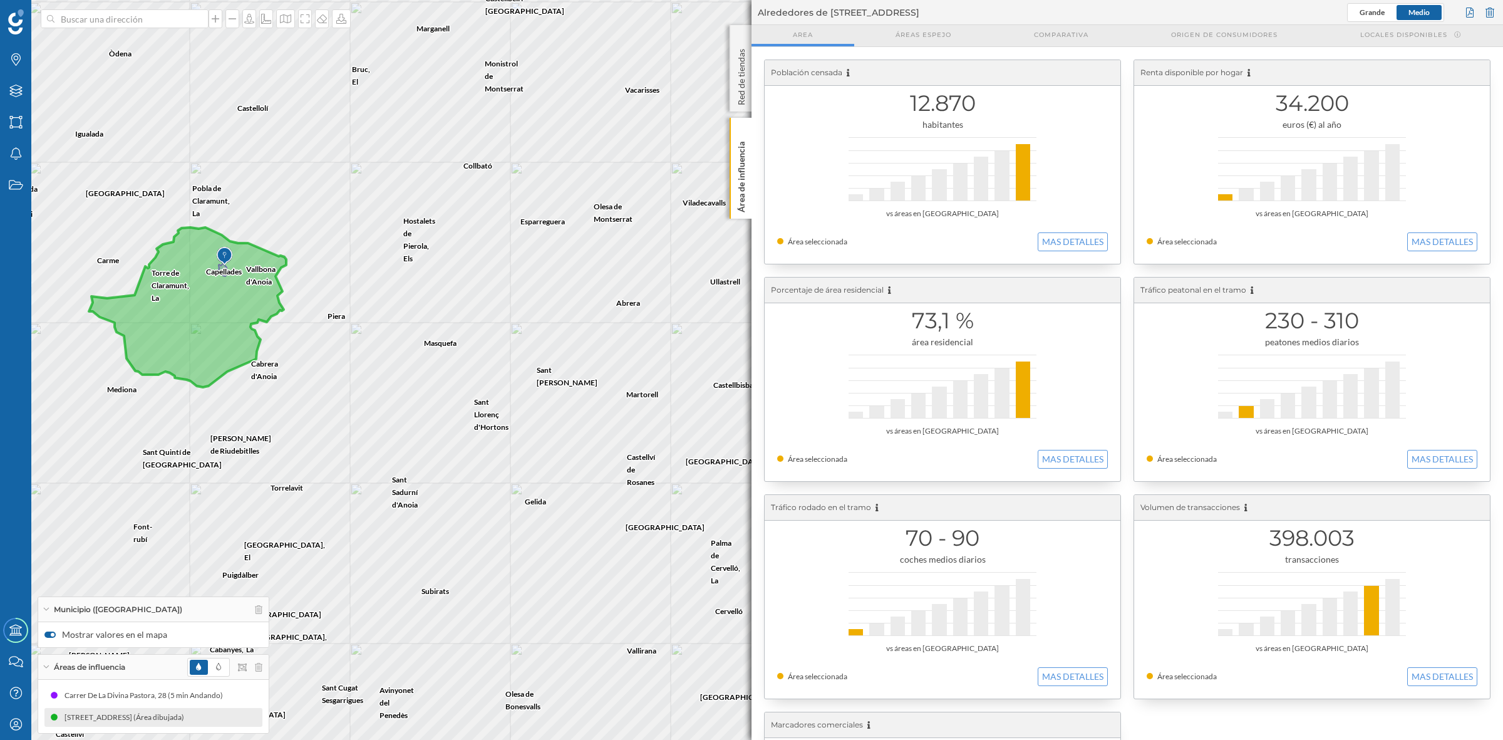
click at [258, 603] on div "Municipio (Capas)" at bounding box center [153, 609] width 231 height 25
click at [261, 633] on icon at bounding box center [259, 637] width 8 height 9
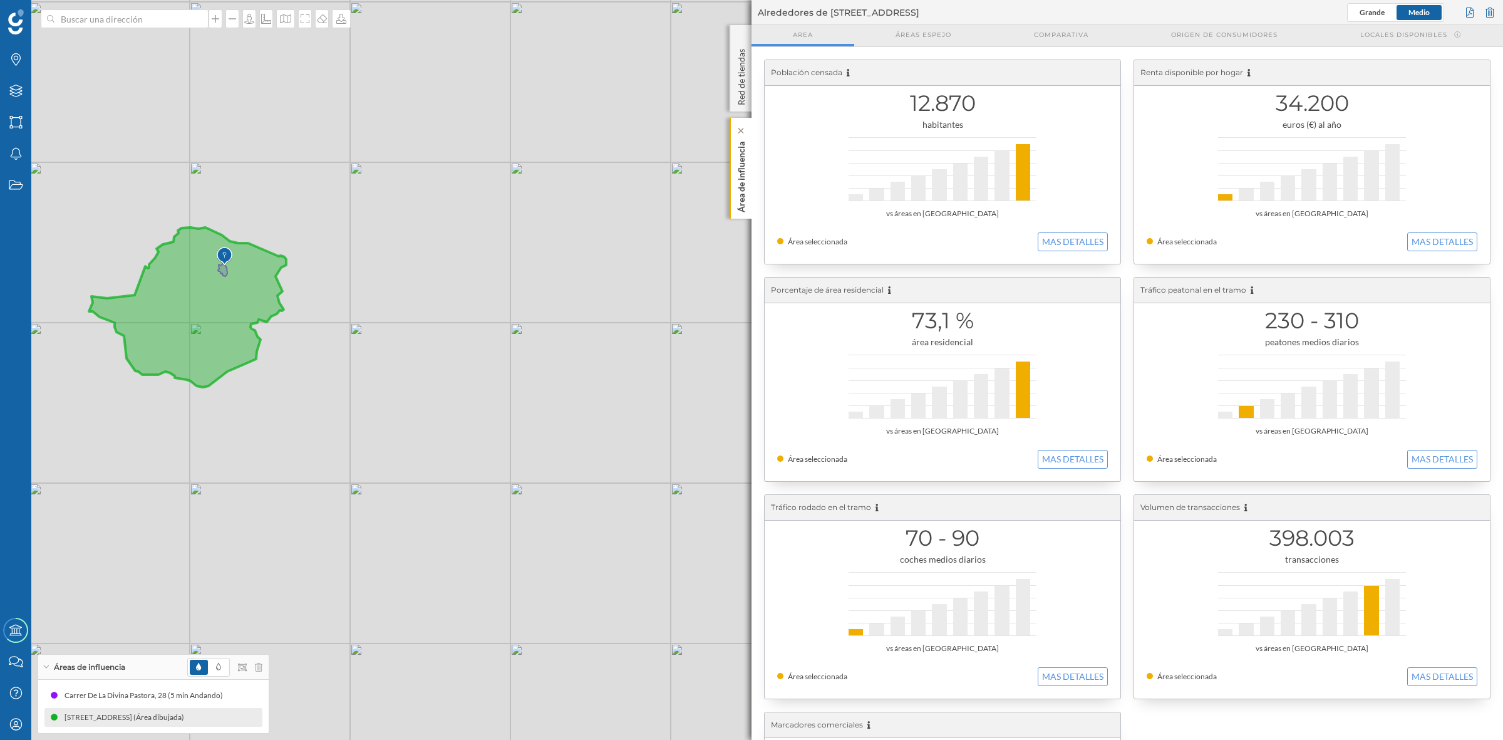
click at [743, 180] on p "Área de influencia" at bounding box center [741, 175] width 13 height 76
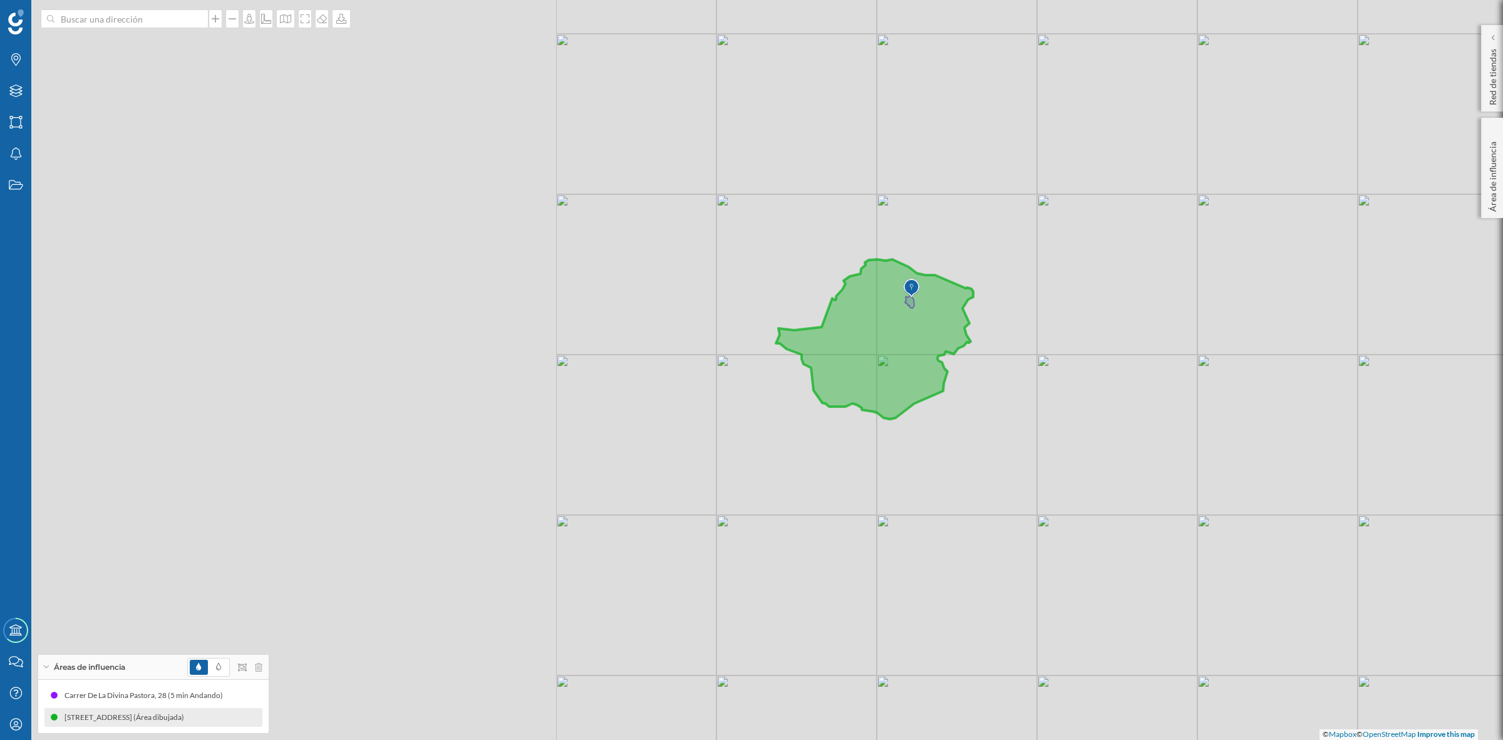
drag, startPoint x: 708, startPoint y: 324, endPoint x: 1396, endPoint y: 356, distance: 687.9
click at [1396, 356] on div "© Mapbox © OpenStreetMap Improve this map" at bounding box center [751, 370] width 1503 height 740
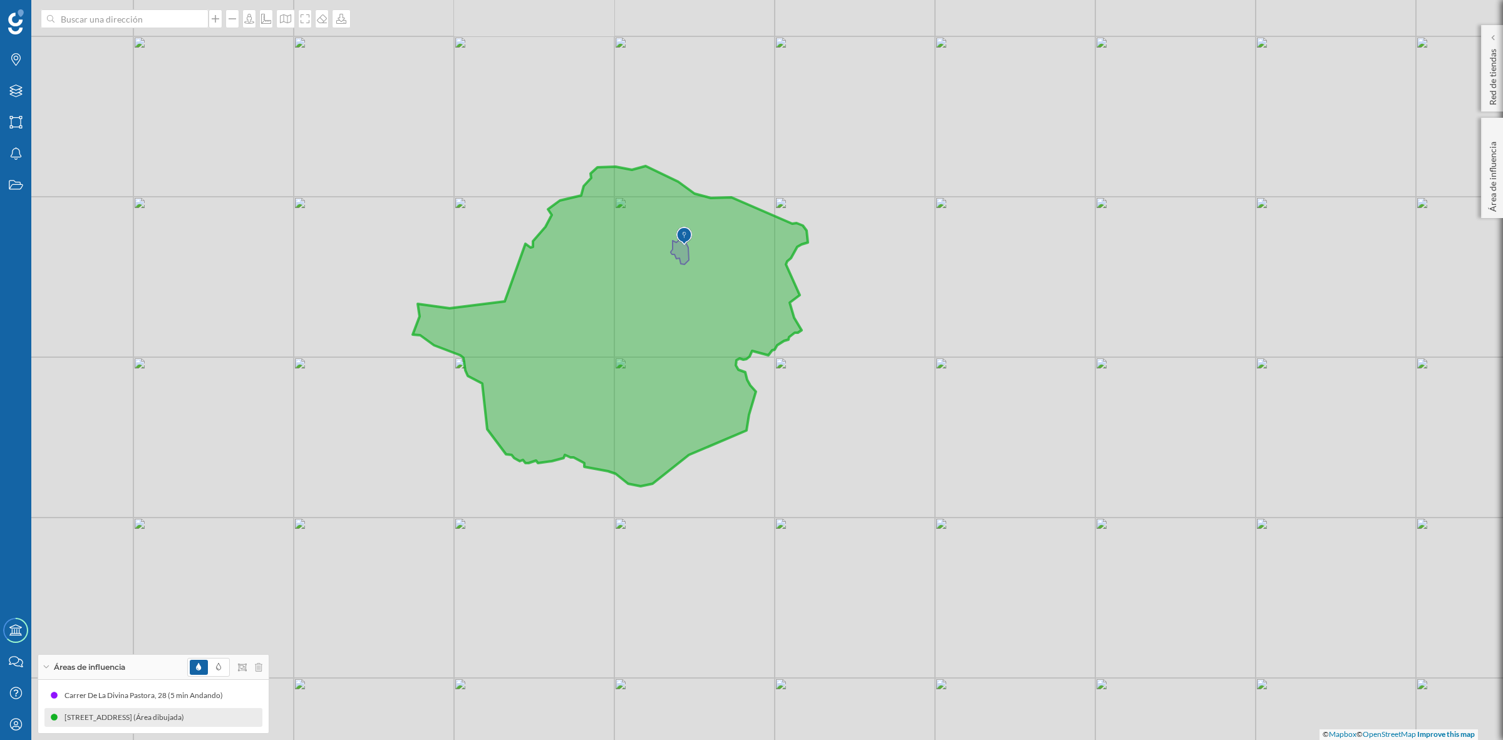
drag, startPoint x: 994, startPoint y: 492, endPoint x: 1052, endPoint y: 507, distance: 60.3
click at [1052, 507] on div "© Mapbox © OpenStreetMap Improve this map" at bounding box center [751, 370] width 1503 height 740
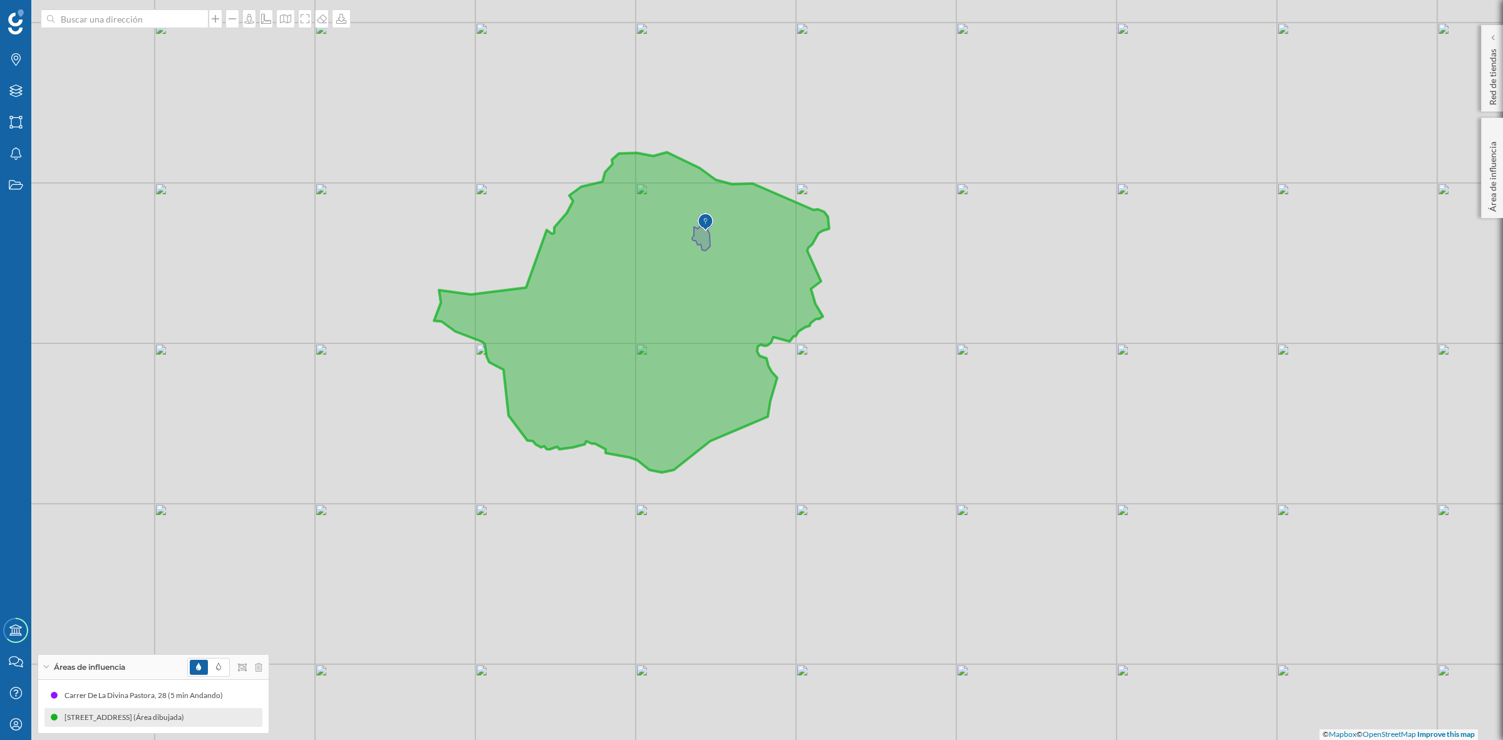
drag, startPoint x: 1038, startPoint y: 451, endPoint x: 1062, endPoint y: 436, distance: 28.2
click at [1062, 436] on div "© Mapbox © OpenStreetMap Improve this map" at bounding box center [751, 370] width 1503 height 740
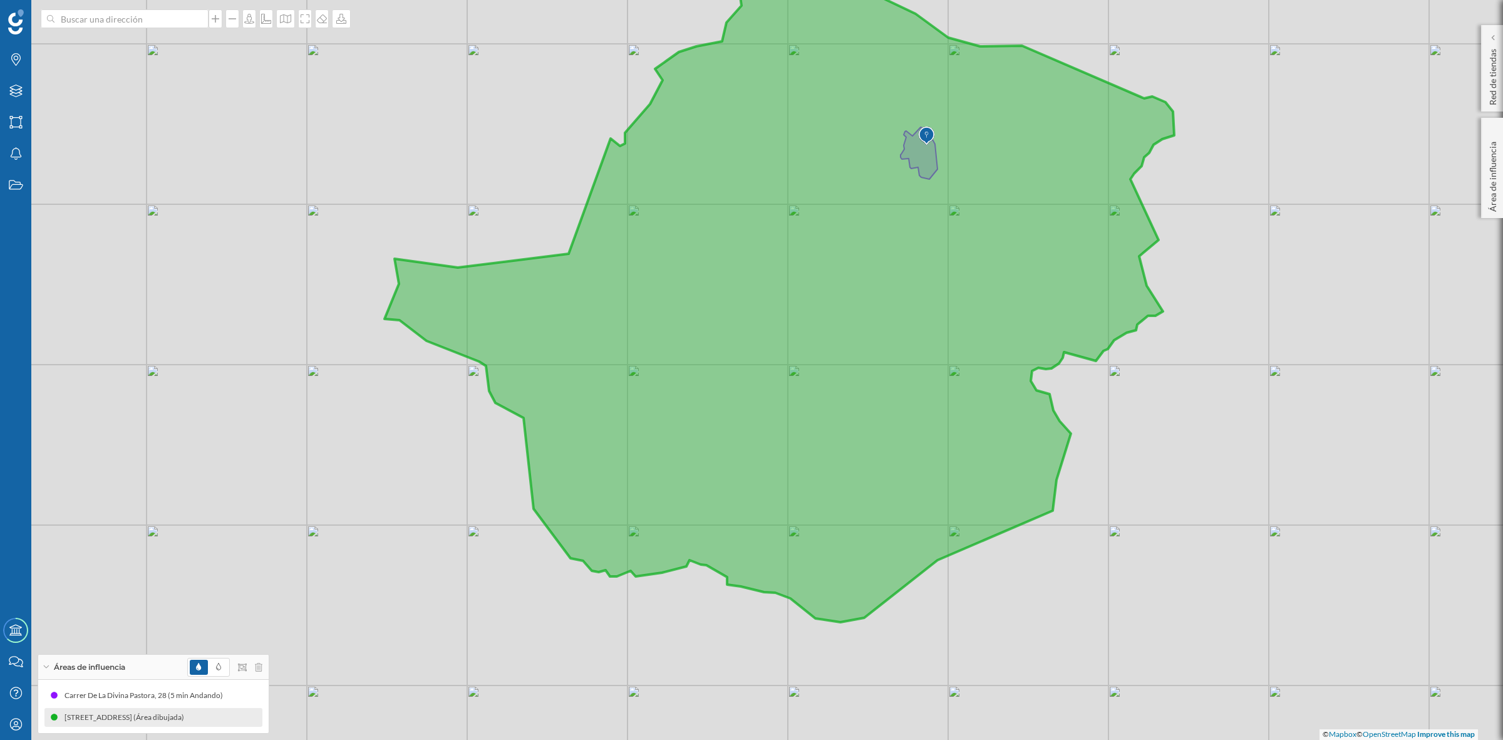
drag, startPoint x: 956, startPoint y: 365, endPoint x: 1448, endPoint y: 408, distance: 493.6
click at [1448, 408] on div "© Mapbox © OpenStreetMap Improve this map" at bounding box center [751, 370] width 1503 height 740
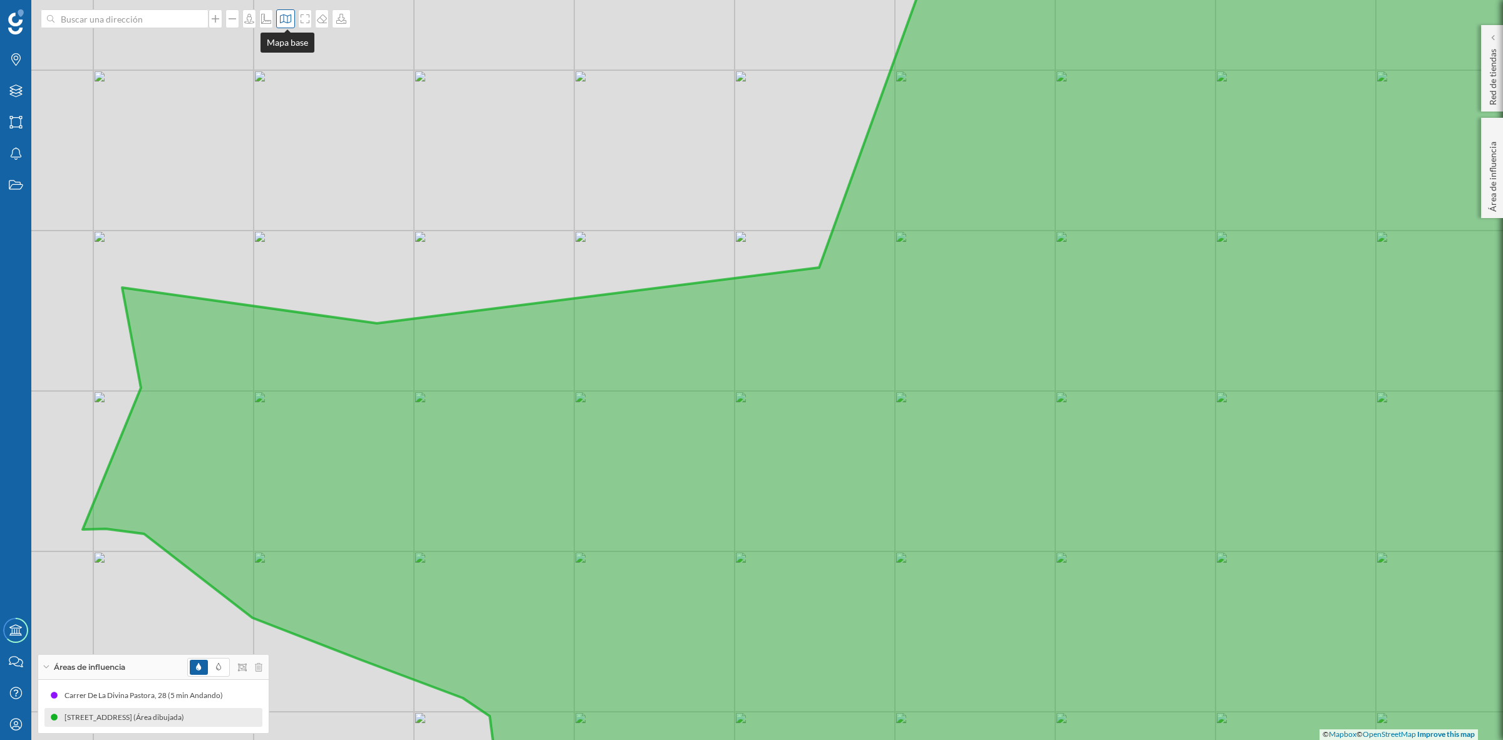
click at [284, 21] on icon at bounding box center [285, 19] width 13 height 10
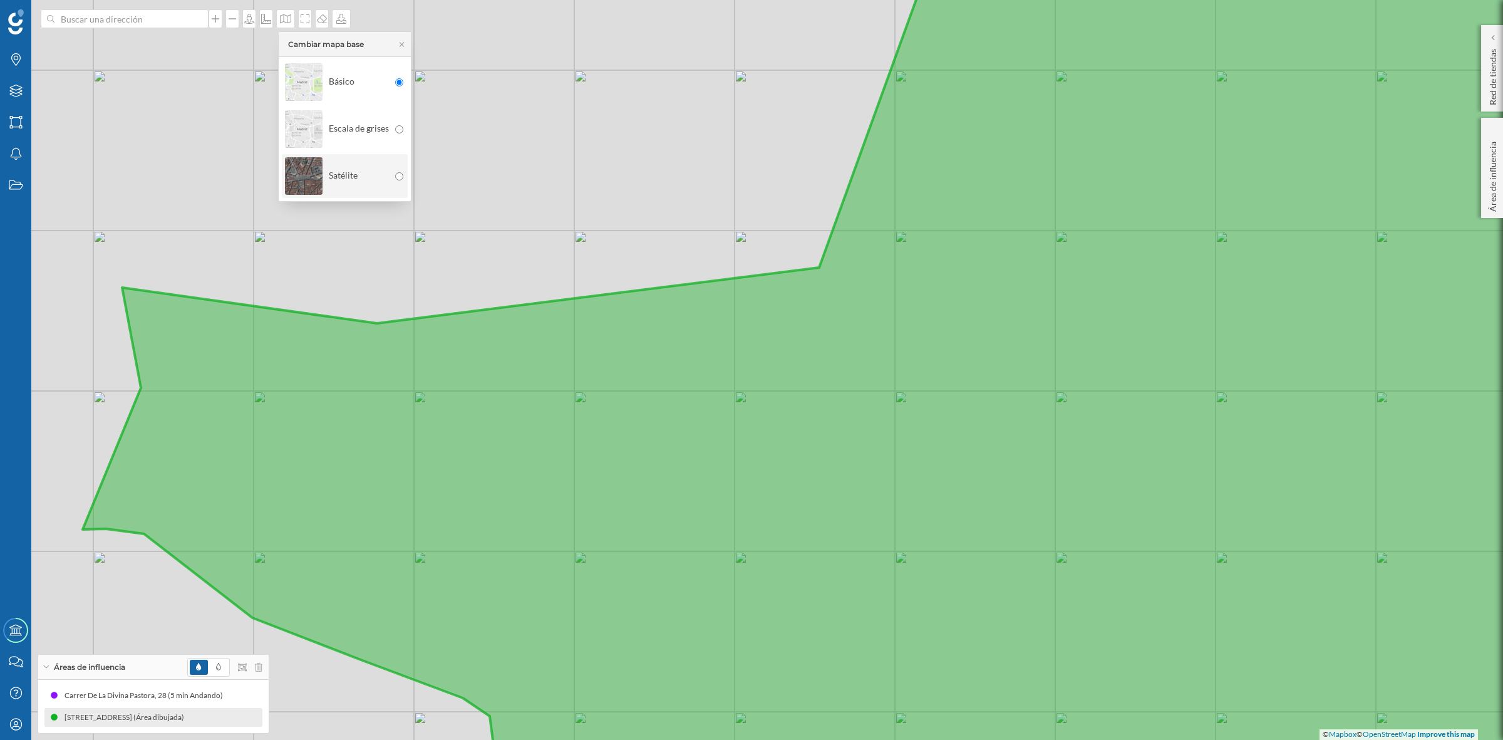
click at [302, 173] on img at bounding box center [304, 176] width 38 height 44
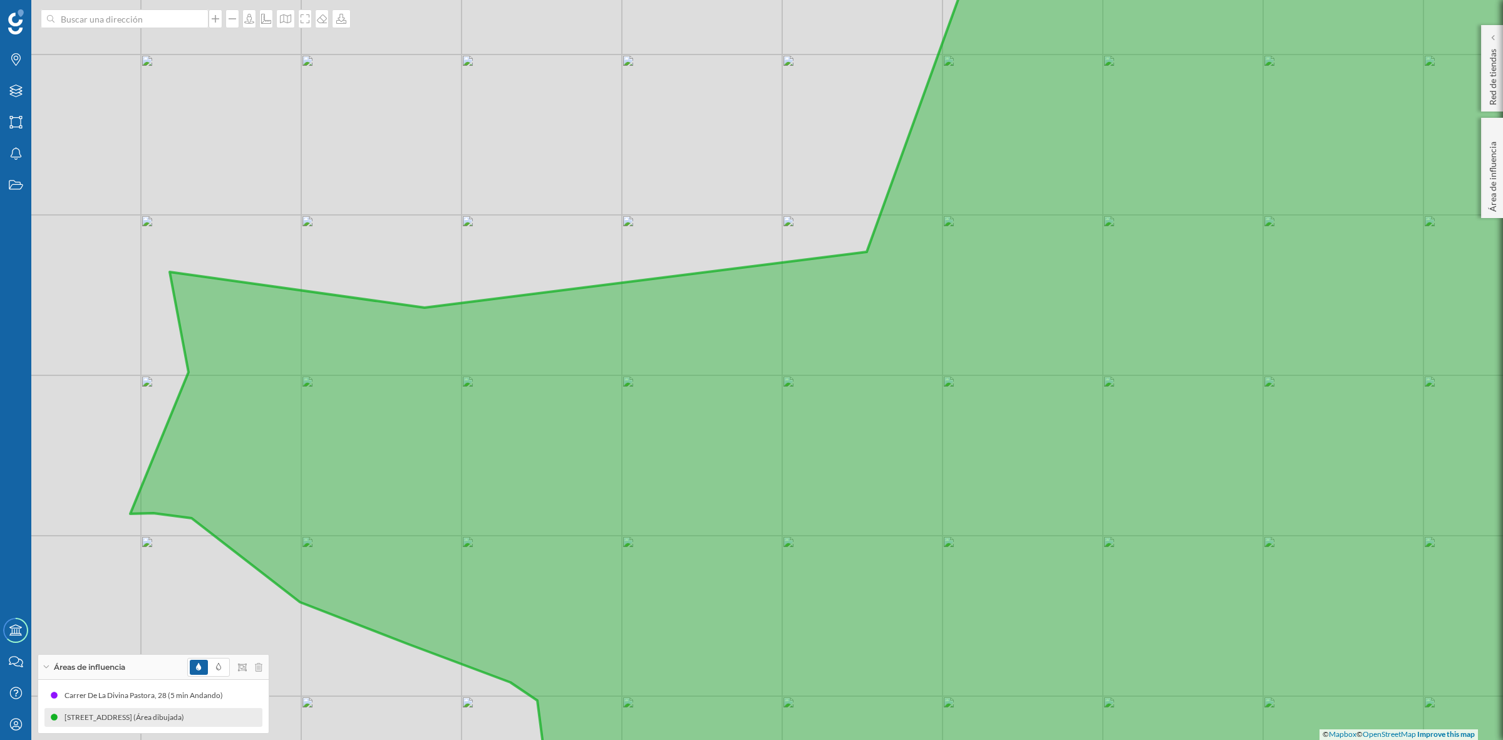
drag, startPoint x: 386, startPoint y: 415, endPoint x: 433, endPoint y: 400, distance: 50.1
click at [433, 400] on icon at bounding box center [916, 354] width 1573 height 893
click at [233, 713] on icon at bounding box center [231, 717] width 9 height 9
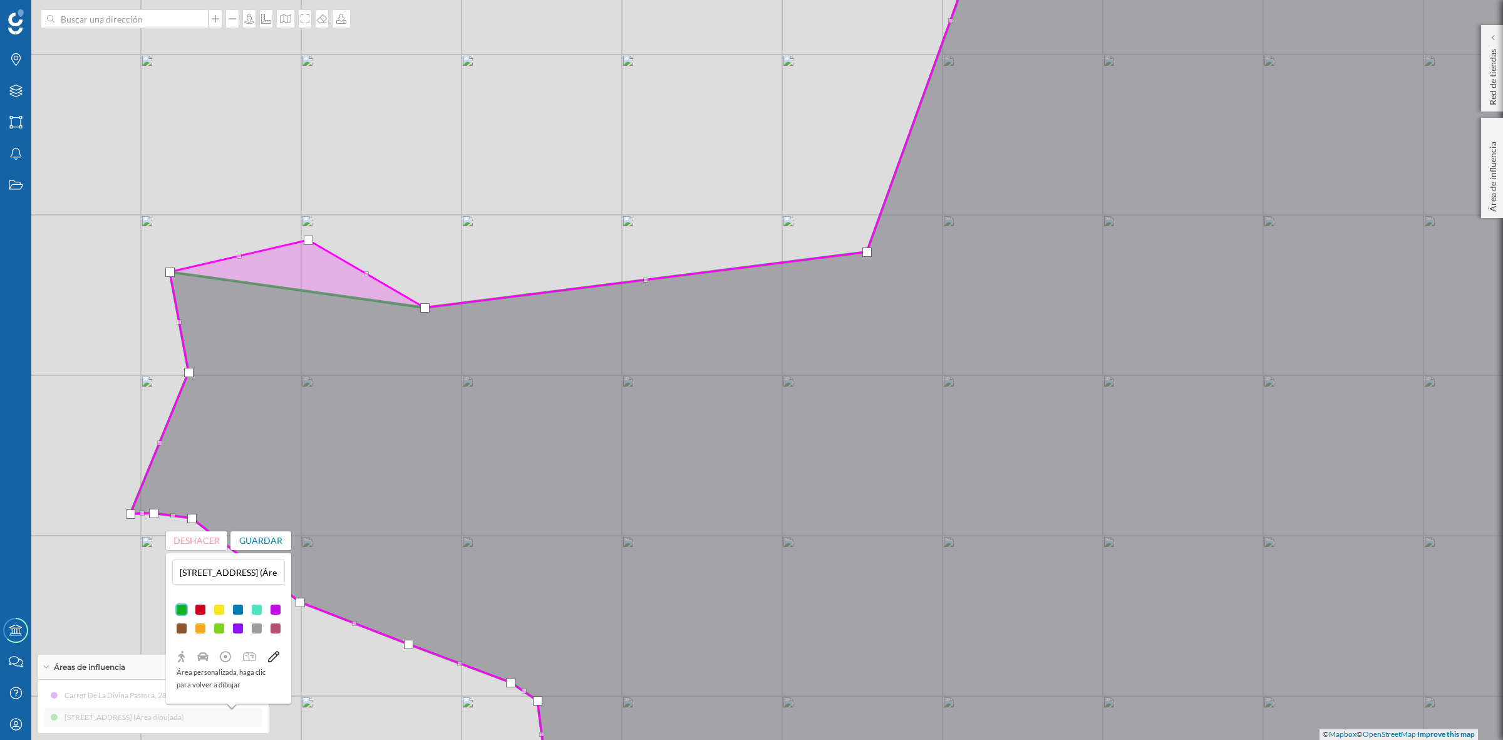
drag, startPoint x: 296, startPoint y: 289, endPoint x: 307, endPoint y: 239, distance: 51.2
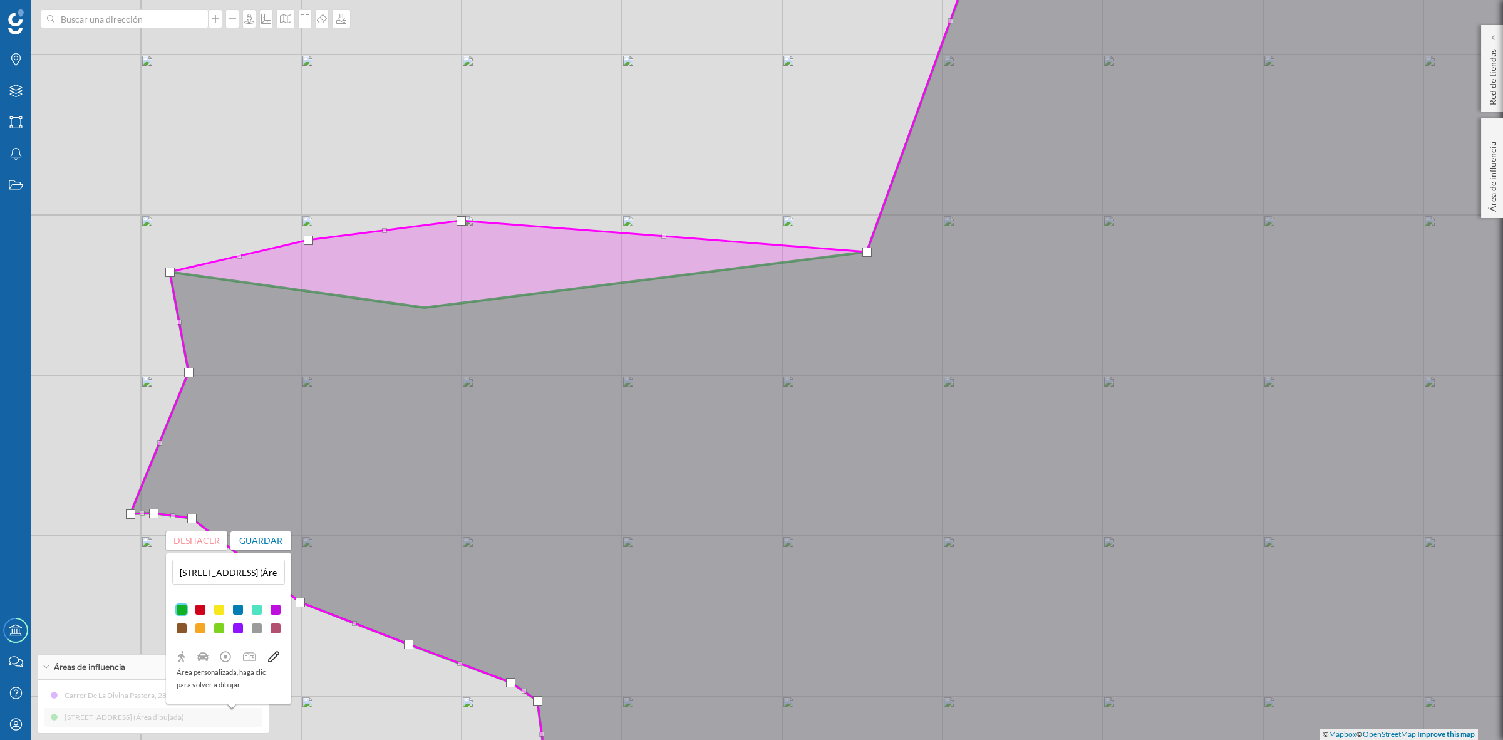
drag, startPoint x: 426, startPoint y: 307, endPoint x: 462, endPoint y: 220, distance: 94.3
click at [462, 220] on div at bounding box center [461, 220] width 9 height 9
drag, startPoint x: 458, startPoint y: 217, endPoint x: 458, endPoint y: 244, distance: 26.9
click at [458, 244] on div at bounding box center [461, 247] width 9 height 9
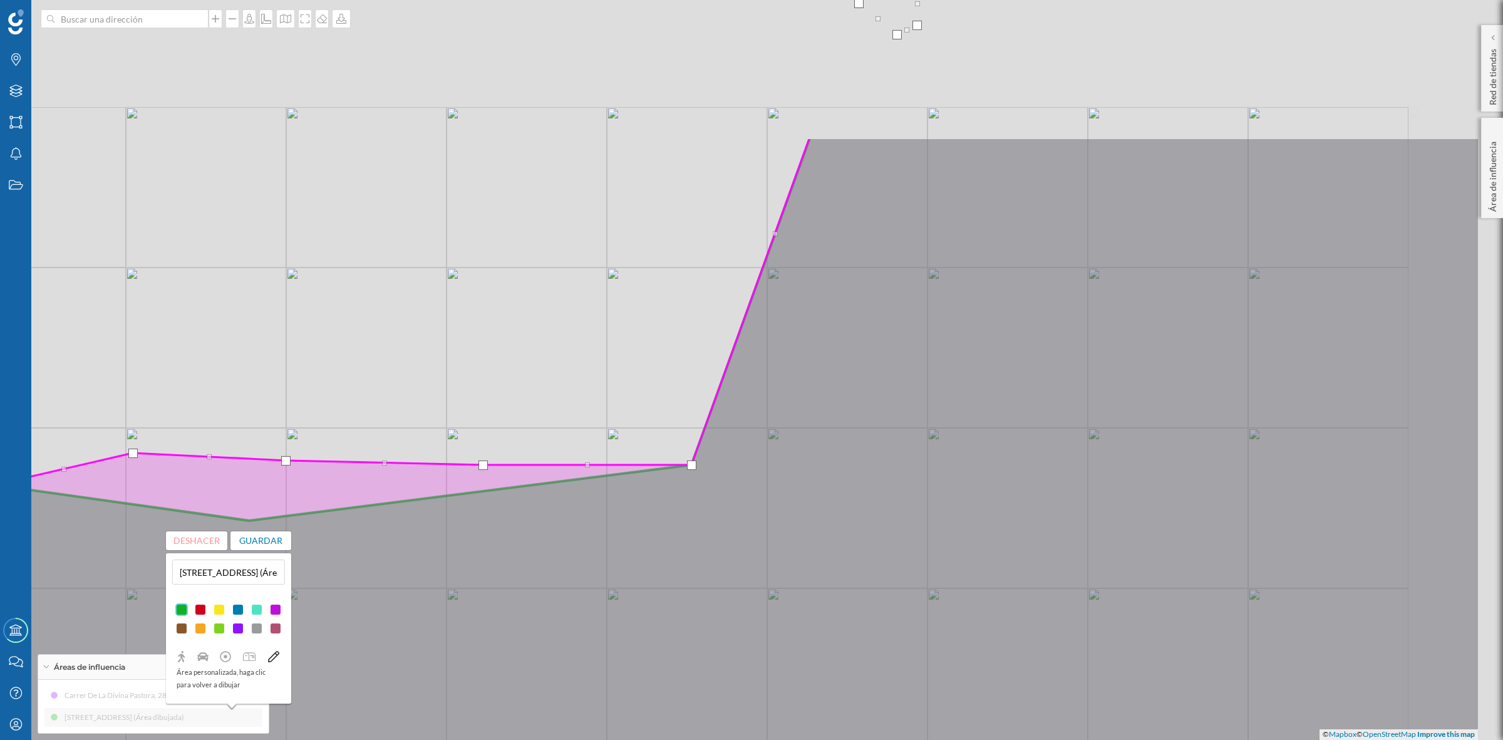
drag, startPoint x: 1112, startPoint y: 282, endPoint x: 931, endPoint y: 509, distance: 290.1
click at [931, 509] on icon at bounding box center [717, 582] width 1525 height 891
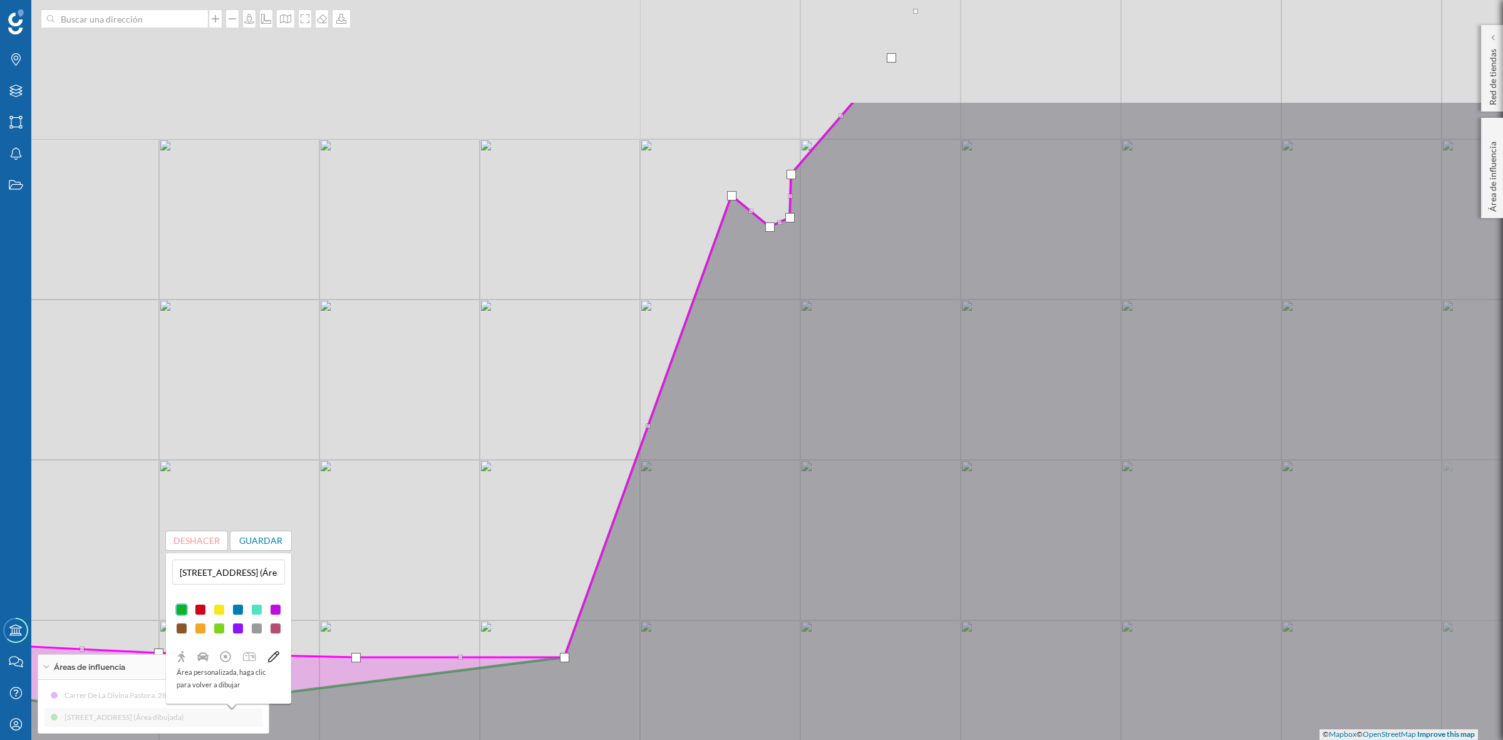
drag, startPoint x: 898, startPoint y: 271, endPoint x: 800, endPoint y: 381, distance: 146.8
click at [801, 379] on icon at bounding box center [681, 546] width 1707 height 891
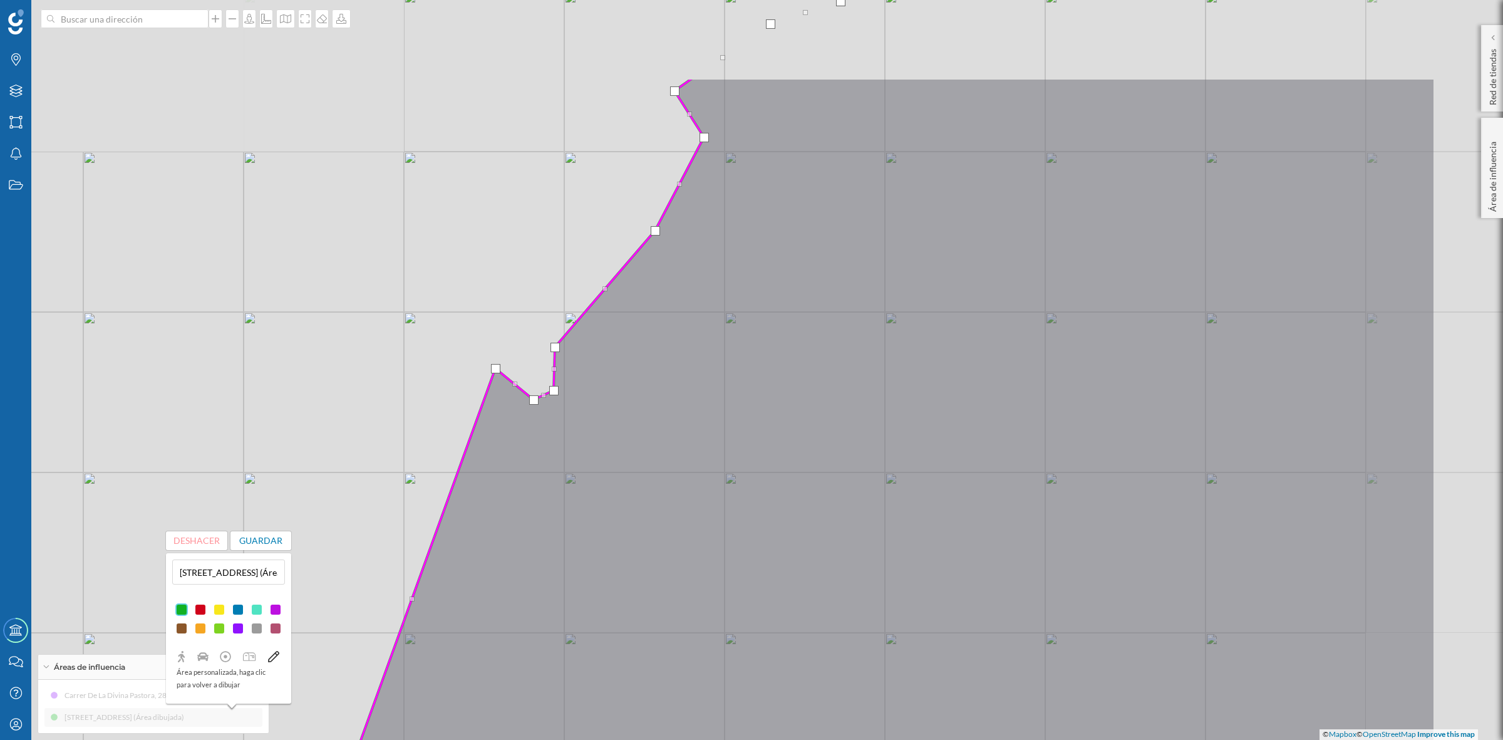
drag, startPoint x: 1019, startPoint y: 289, endPoint x: 893, endPoint y: 365, distance: 147.0
click at [893, 365] on icon at bounding box center [533, 523] width 1805 height 891
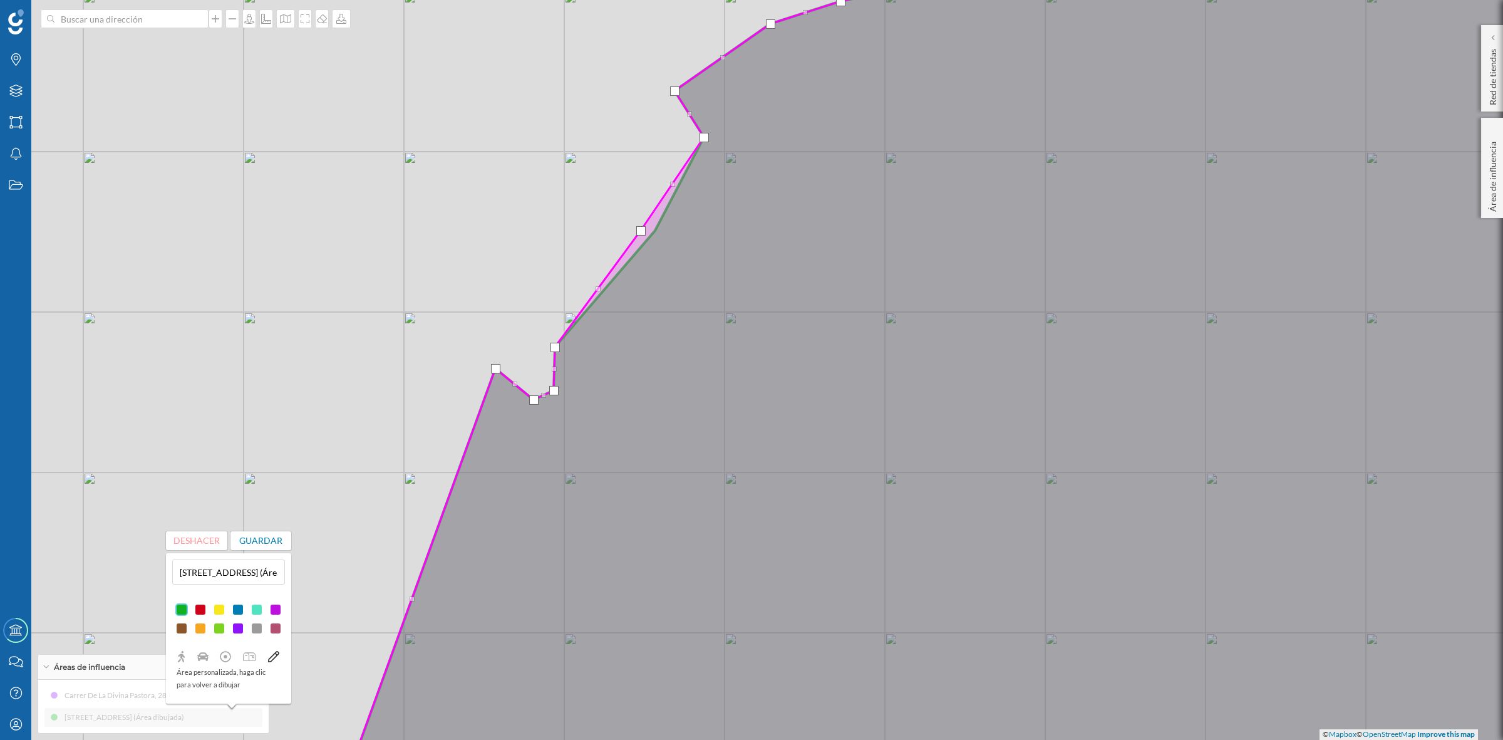
drag, startPoint x: 655, startPoint y: 225, endPoint x: 641, endPoint y: 225, distance: 14.4
click at [641, 226] on div at bounding box center [640, 230] width 9 height 9
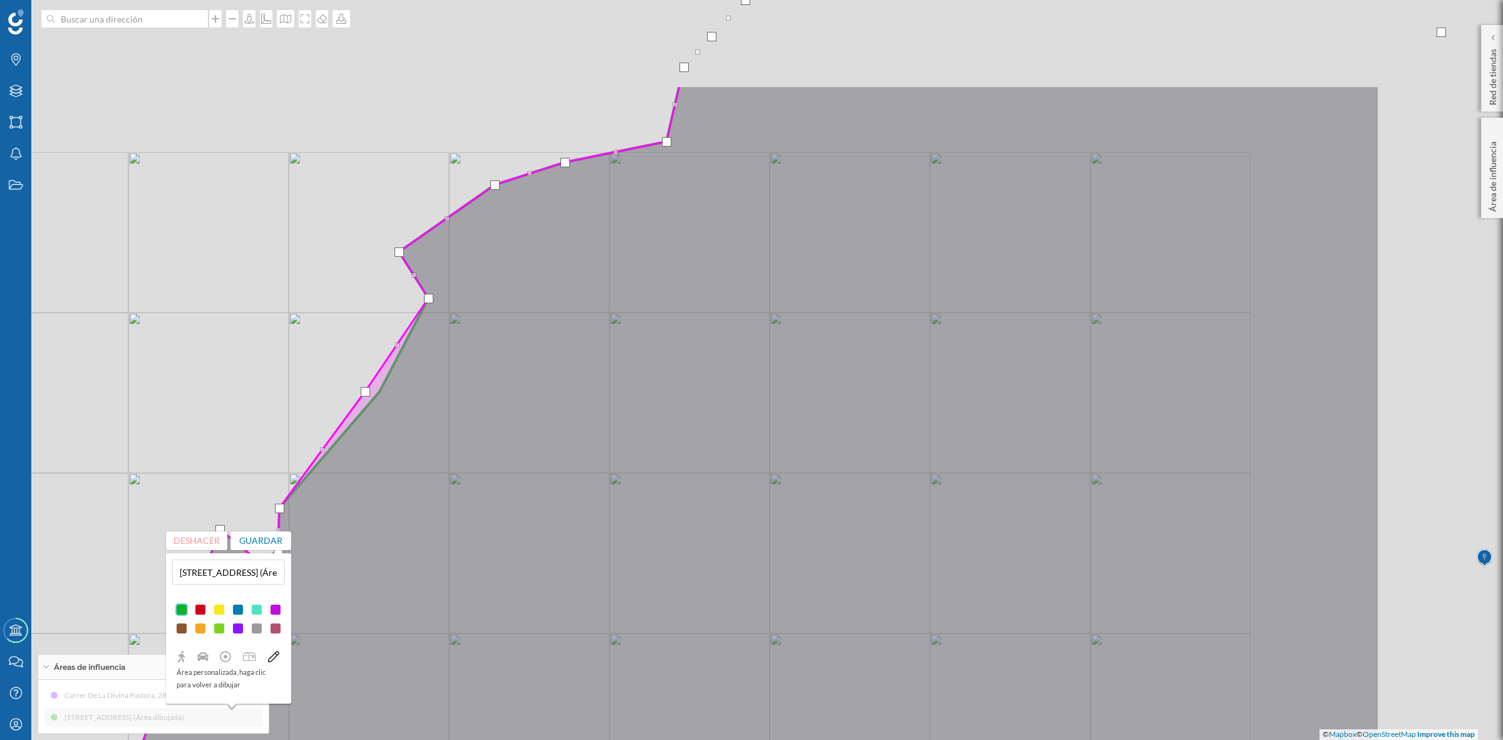
drag, startPoint x: 853, startPoint y: 282, endPoint x: 559, endPoint y: 458, distance: 342.5
click at [559, 458] on icon at bounding box center [719, 530] width 1322 height 891
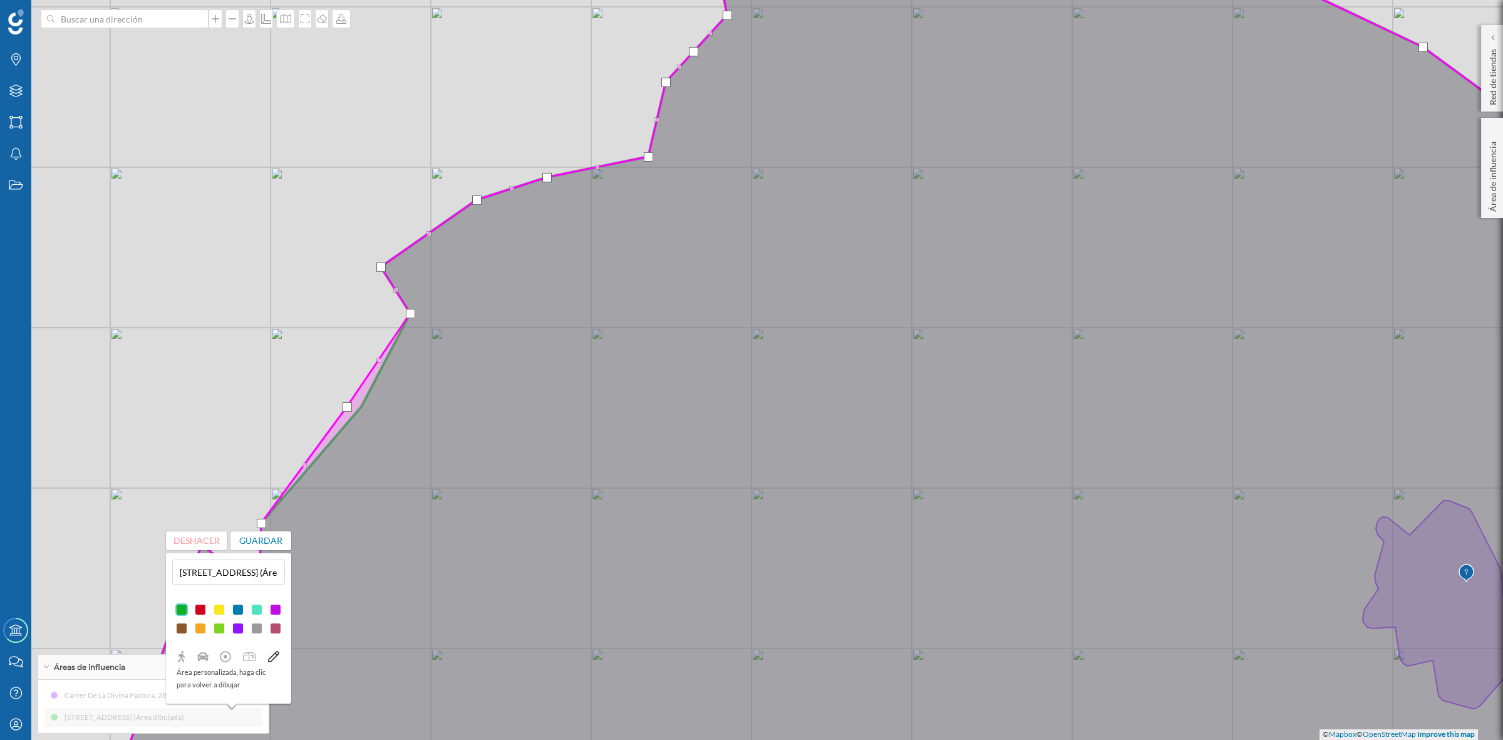
drag, startPoint x: 943, startPoint y: 343, endPoint x: 711, endPoint y: 505, distance: 282.5
click at [711, 505] on icon at bounding box center [879, 369] width 1552 height 891
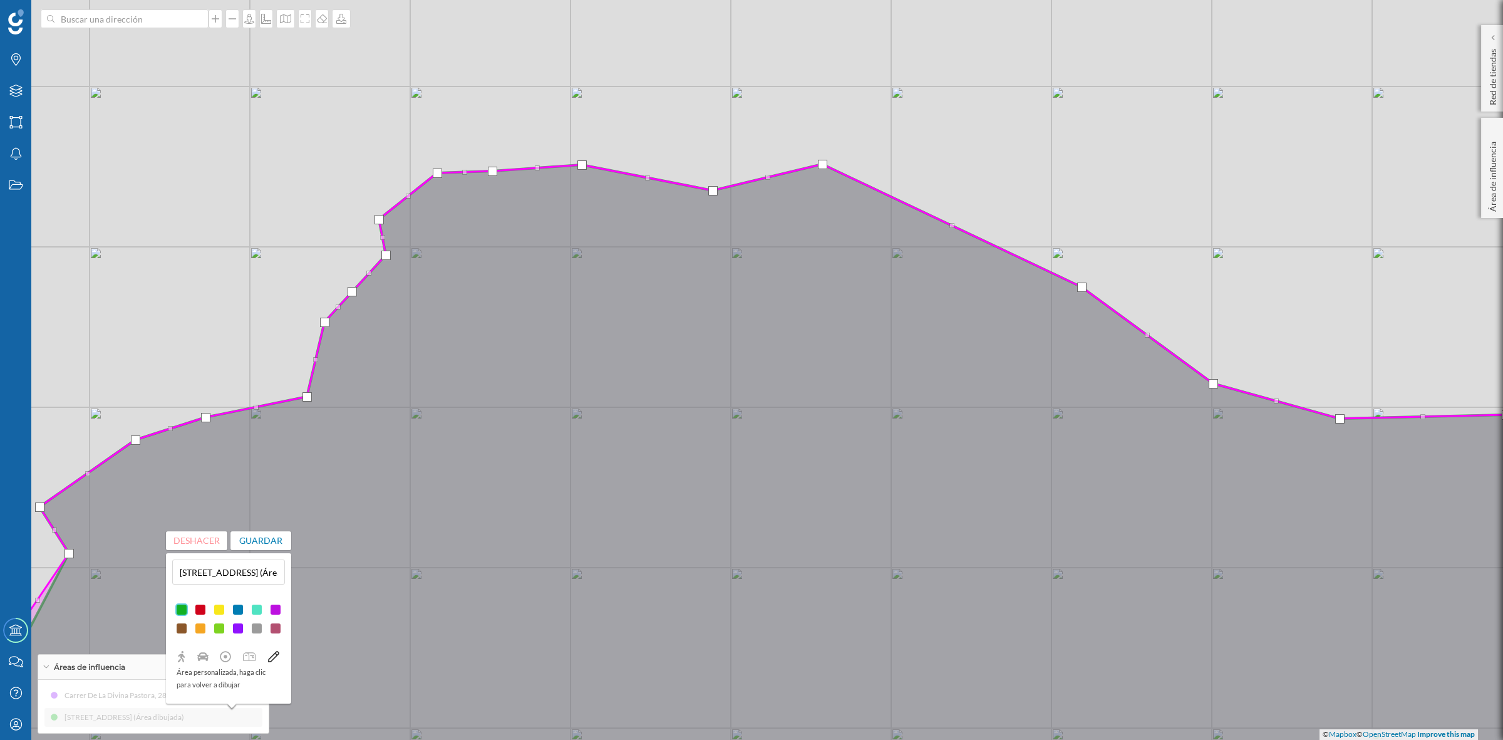
drag, startPoint x: 962, startPoint y: 231, endPoint x: 868, endPoint y: 276, distance: 105.1
click at [884, 274] on icon at bounding box center [684, 528] width 1726 height 729
click at [825, 165] on div at bounding box center [823, 166] width 9 height 9
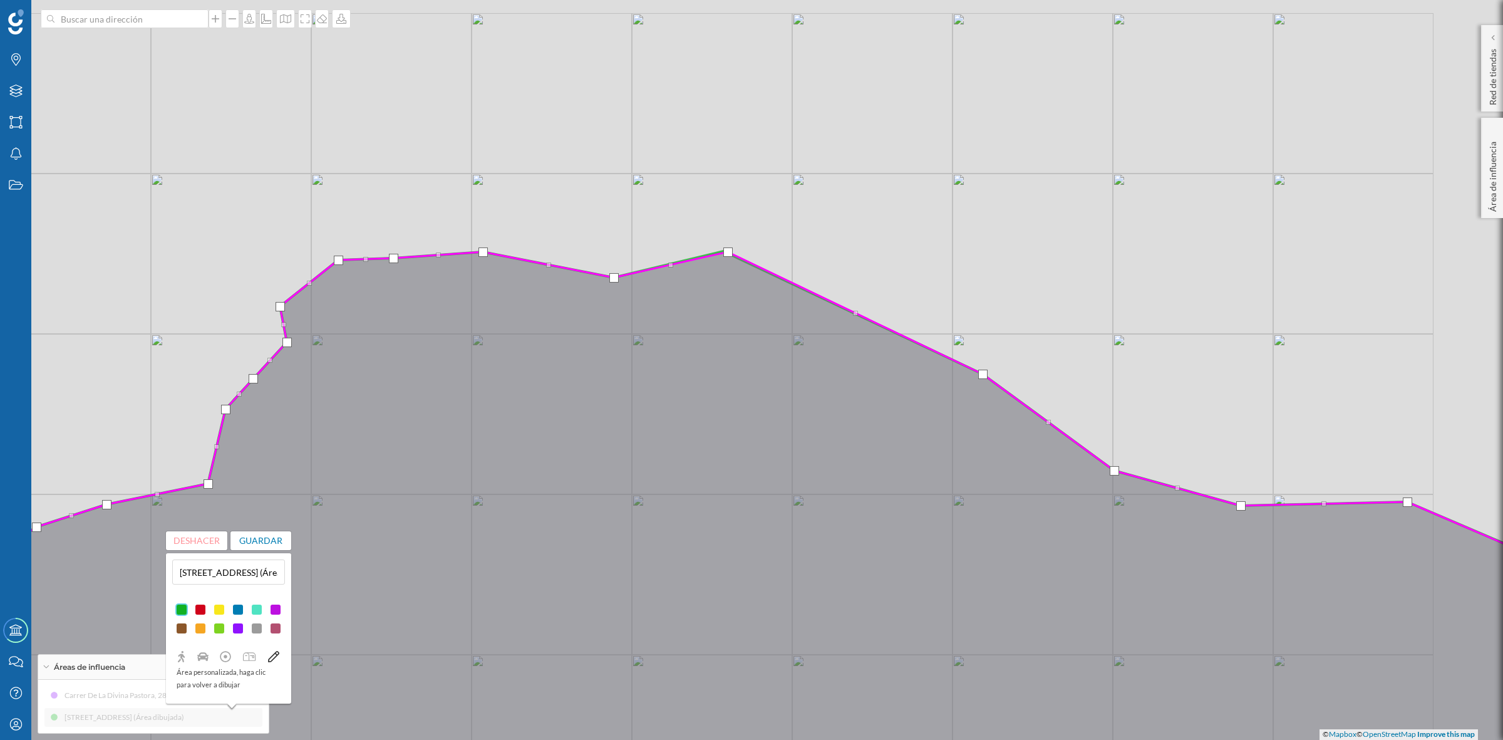
drag, startPoint x: 915, startPoint y: 413, endPoint x: 819, endPoint y: 505, distance: 132.9
click at [819, 505] on icon at bounding box center [657, 577] width 1808 height 650
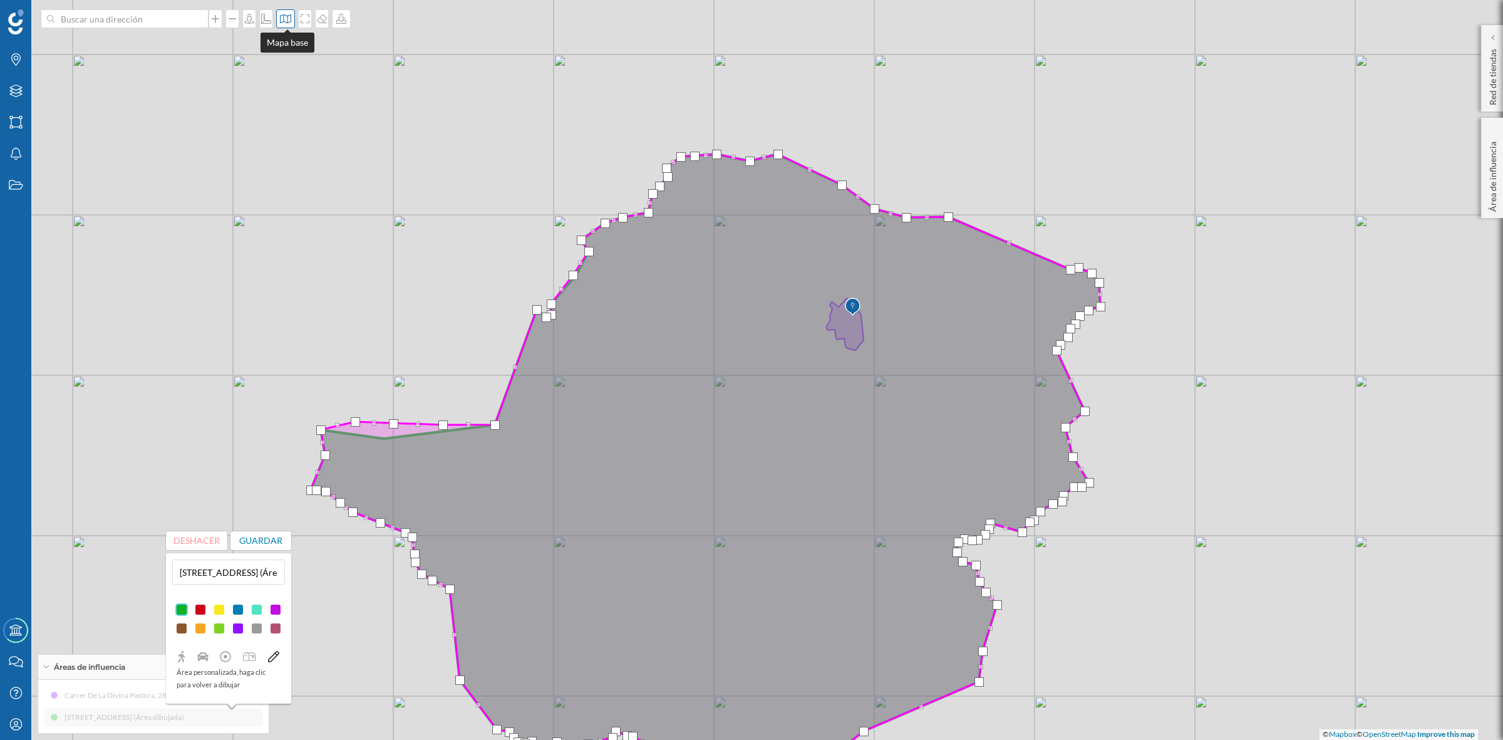
click at [288, 23] on icon at bounding box center [285, 19] width 13 height 10
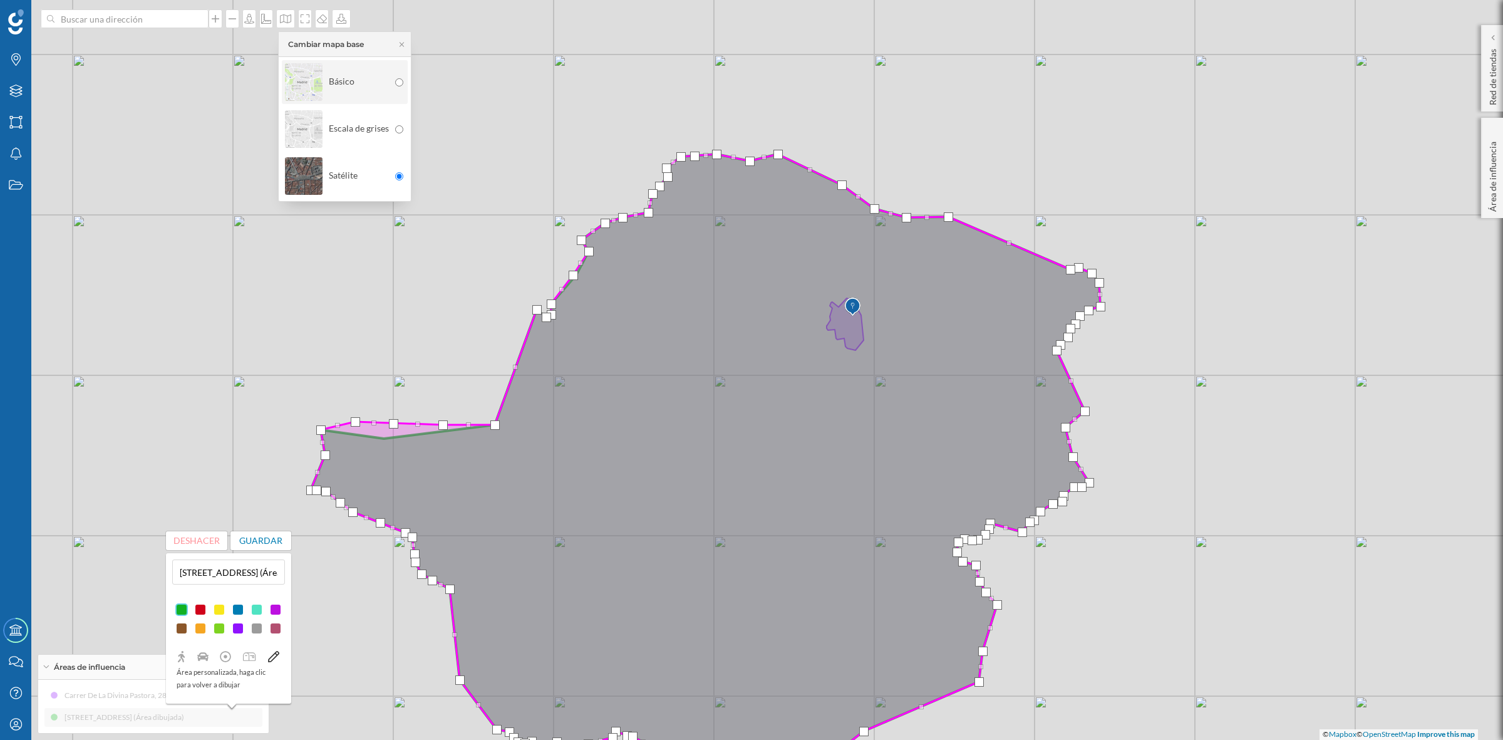
click at [288, 73] on img at bounding box center [304, 82] width 38 height 44
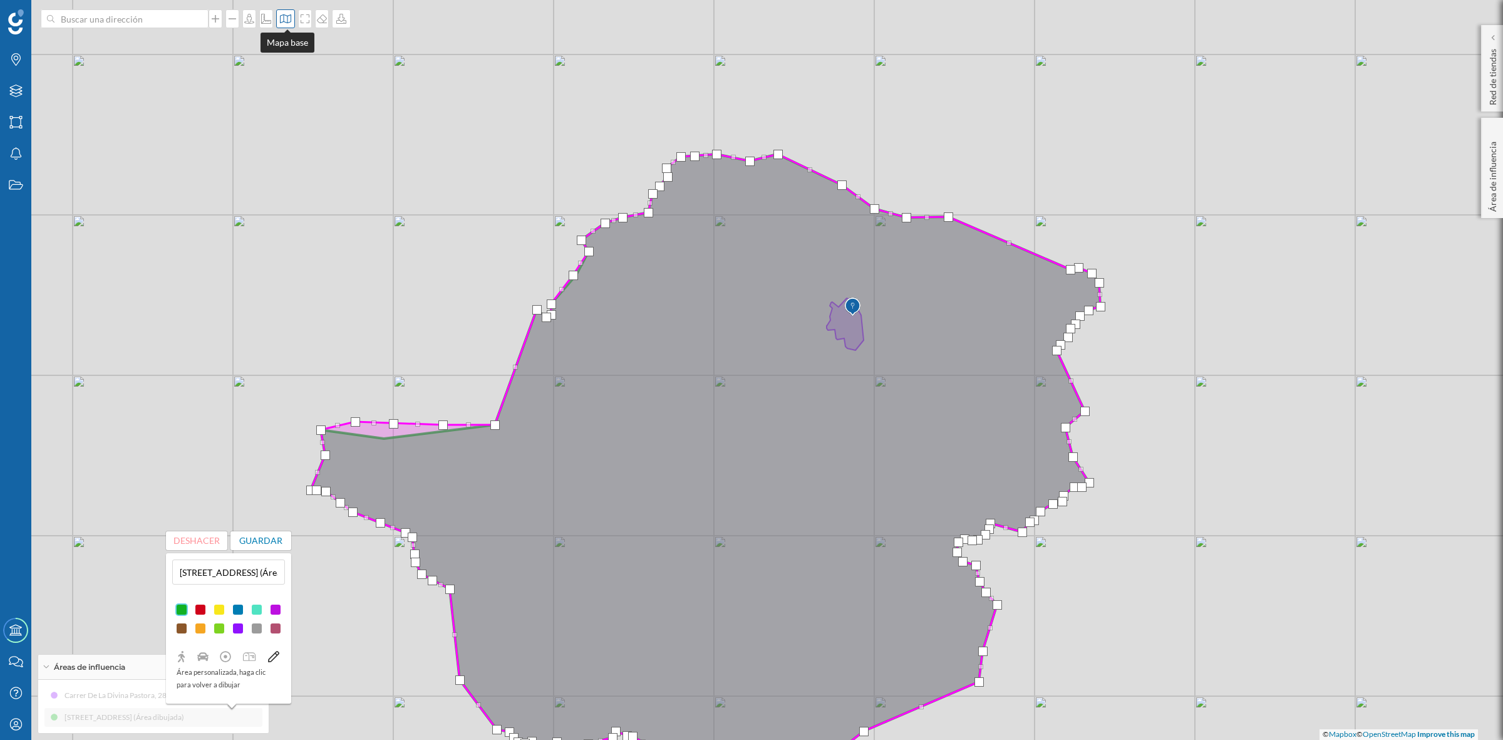
click at [286, 21] on icon at bounding box center [285, 18] width 11 height 9
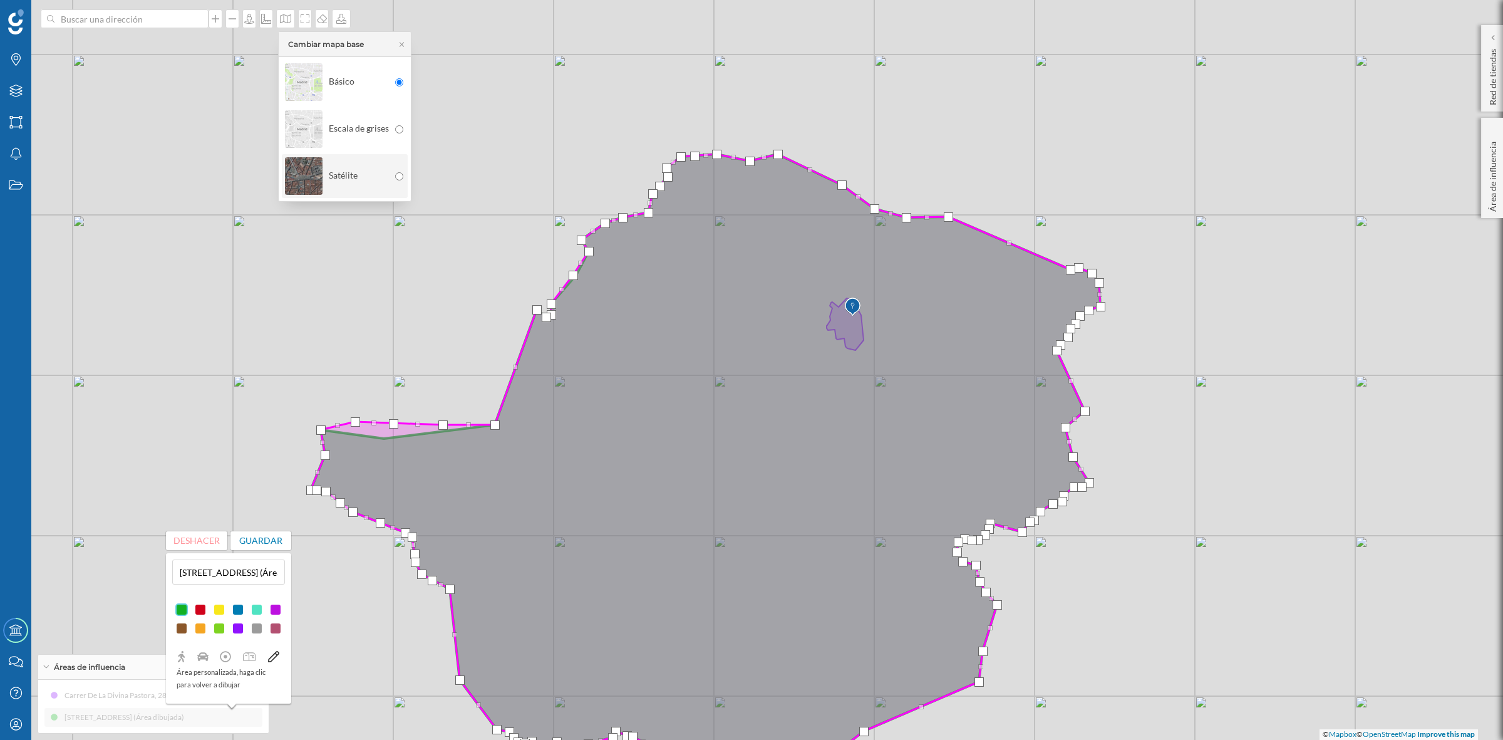
click at [306, 172] on img at bounding box center [304, 176] width 38 height 44
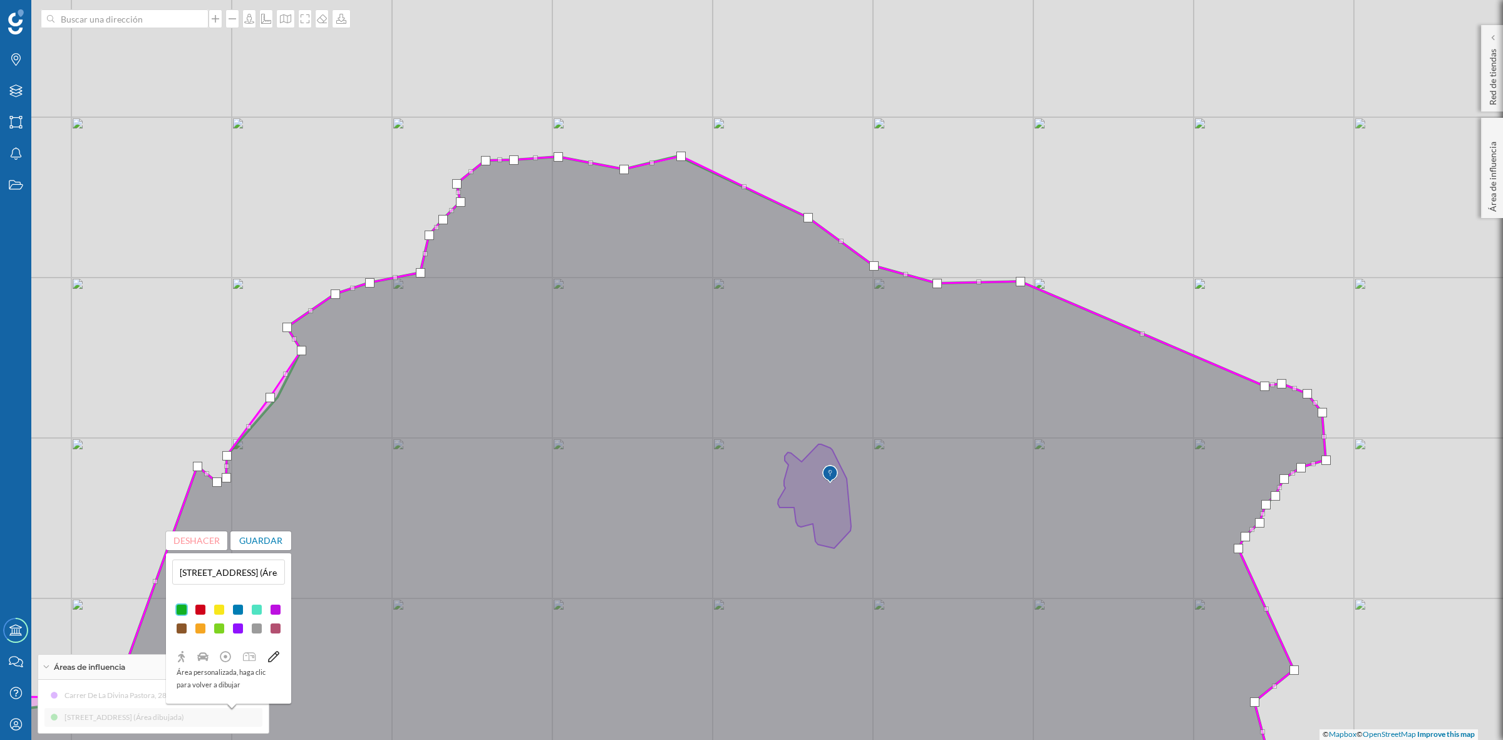
drag, startPoint x: 858, startPoint y: 205, endPoint x: 636, endPoint y: 258, distance: 228.0
click at [636, 258] on icon at bounding box center [535, 510] width 1581 height 709
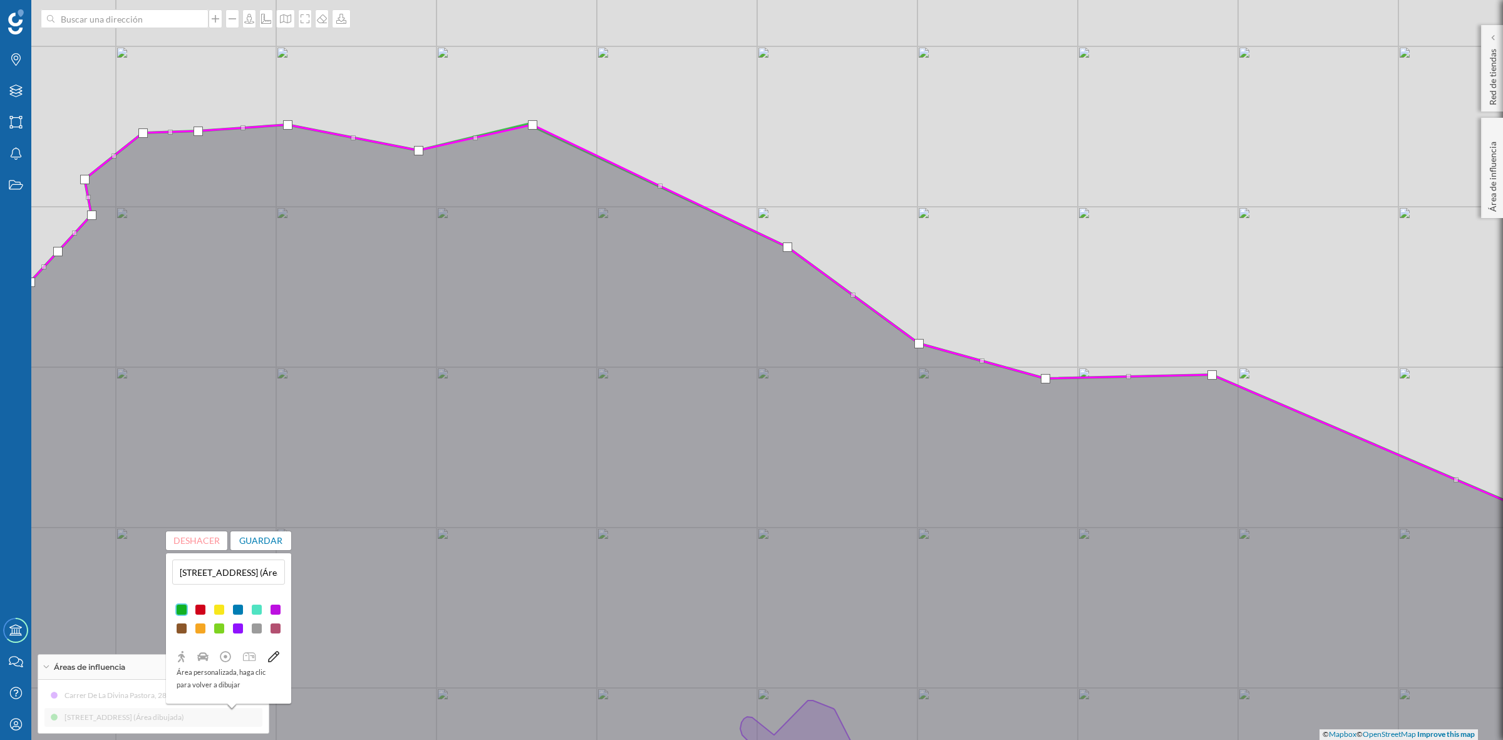
drag, startPoint x: 695, startPoint y: 235, endPoint x: 659, endPoint y: 246, distance: 38.0
click at [659, 246] on icon at bounding box center [687, 483] width 1808 height 716
drag, startPoint x: 784, startPoint y: 242, endPoint x: 784, endPoint y: 193, distance: 48.9
click at [784, 194] on div at bounding box center [788, 198] width 9 height 9
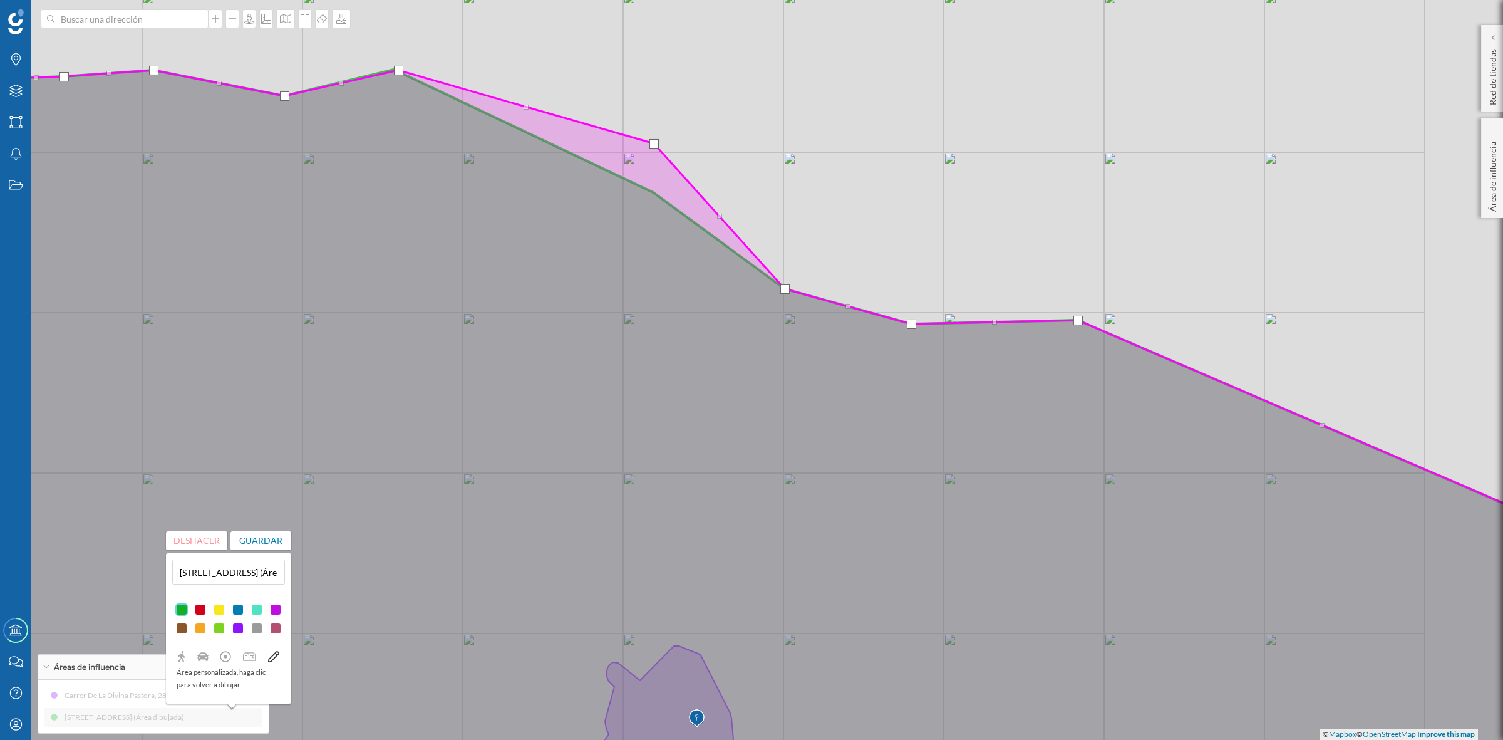
drag, startPoint x: 871, startPoint y: 397, endPoint x: 737, endPoint y: 342, distance: 144.7
click at [737, 342] on icon at bounding box center [618, 415] width 1808 height 691
drag, startPoint x: 784, startPoint y: 290, endPoint x: 772, endPoint y: 292, distance: 12.0
click at [772, 292] on div at bounding box center [773, 290] width 9 height 9
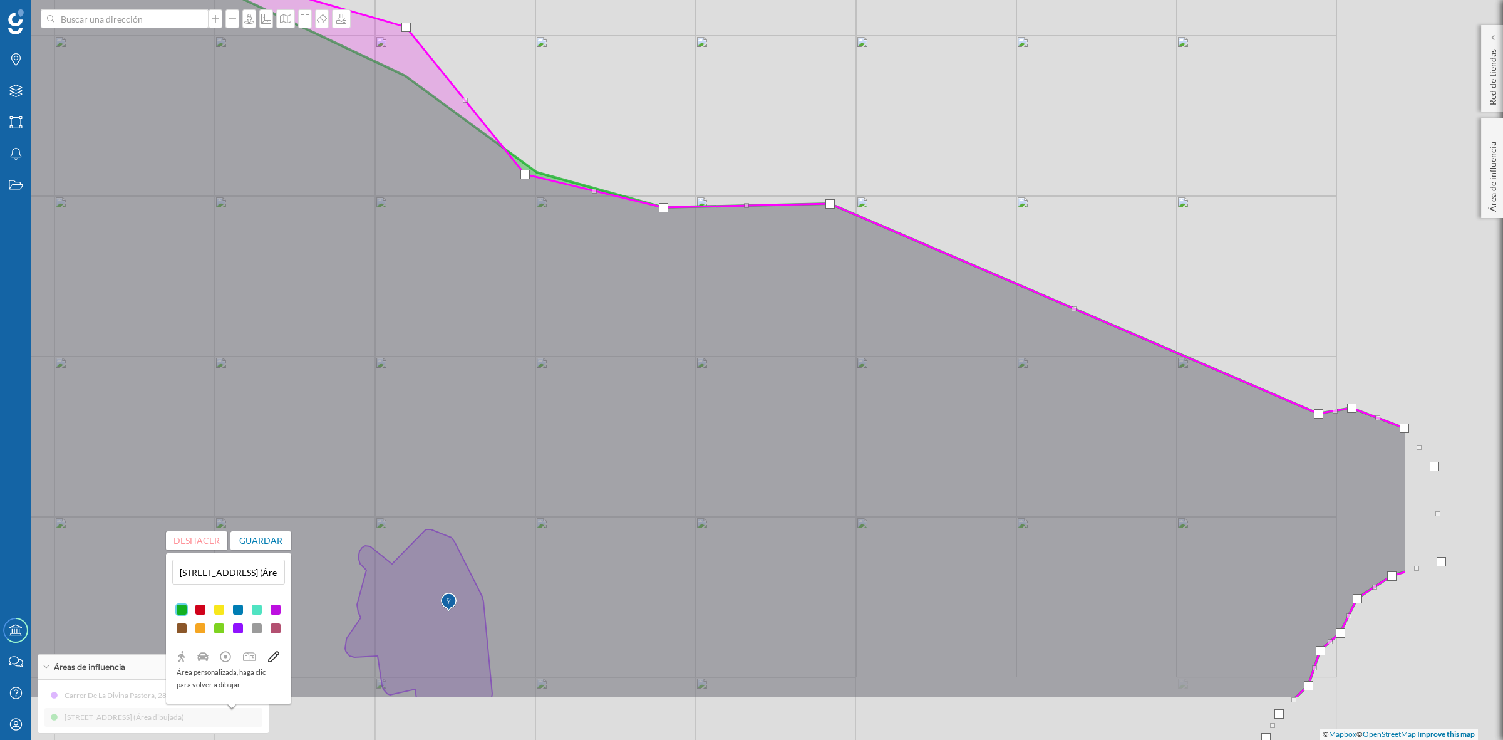
drag, startPoint x: 797, startPoint y: 382, endPoint x: 618, endPoint y: 295, distance: 198.6
click at [618, 295] on icon at bounding box center [504, 326] width 1808 height 745
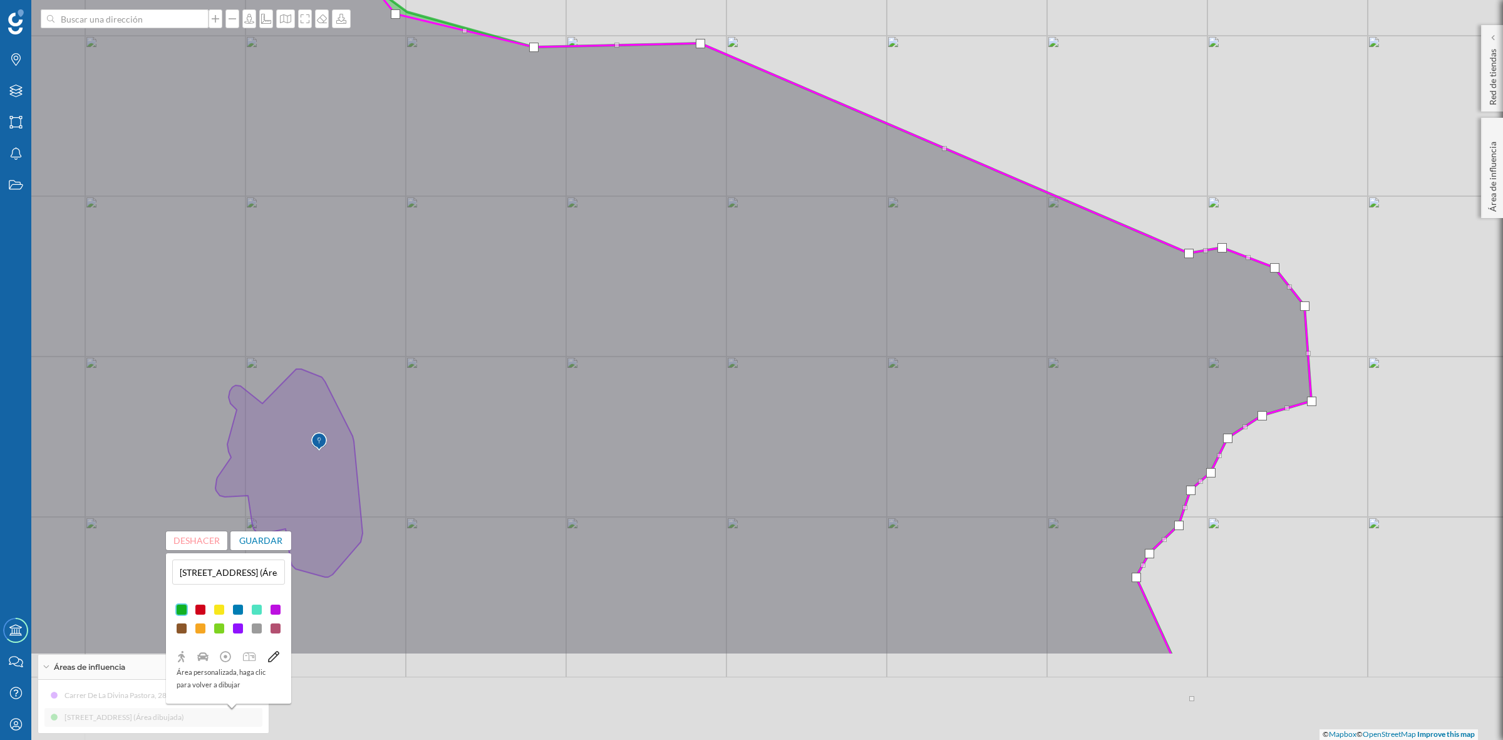
drag, startPoint x: 765, startPoint y: 324, endPoint x: 619, endPoint y: 129, distance: 243.4
click at [619, 129] on icon at bounding box center [515, 224] width 1594 height 862
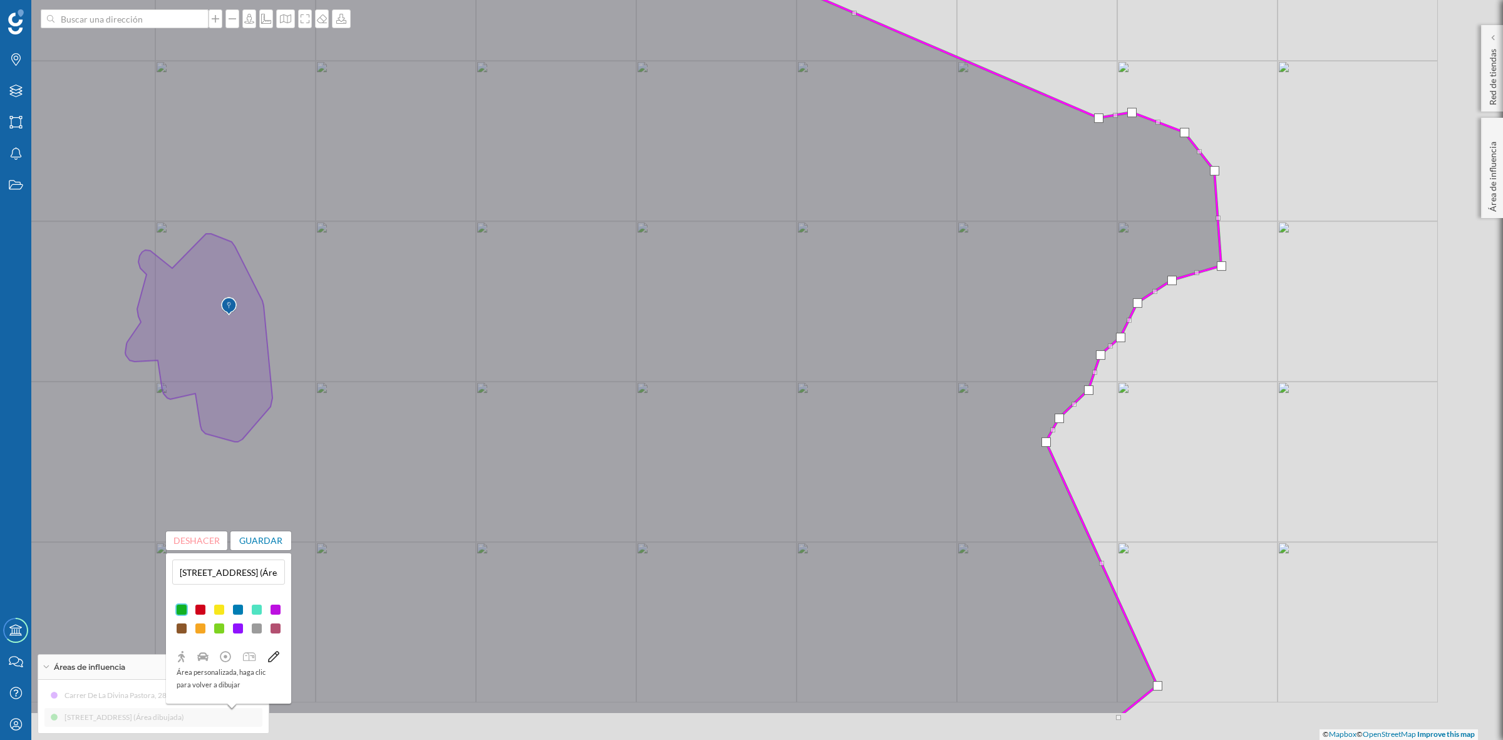
drag, startPoint x: 930, startPoint y: 267, endPoint x: 844, endPoint y: 143, distance: 151.2
click at [844, 143] on icon at bounding box center [496, 268] width 1450 height 891
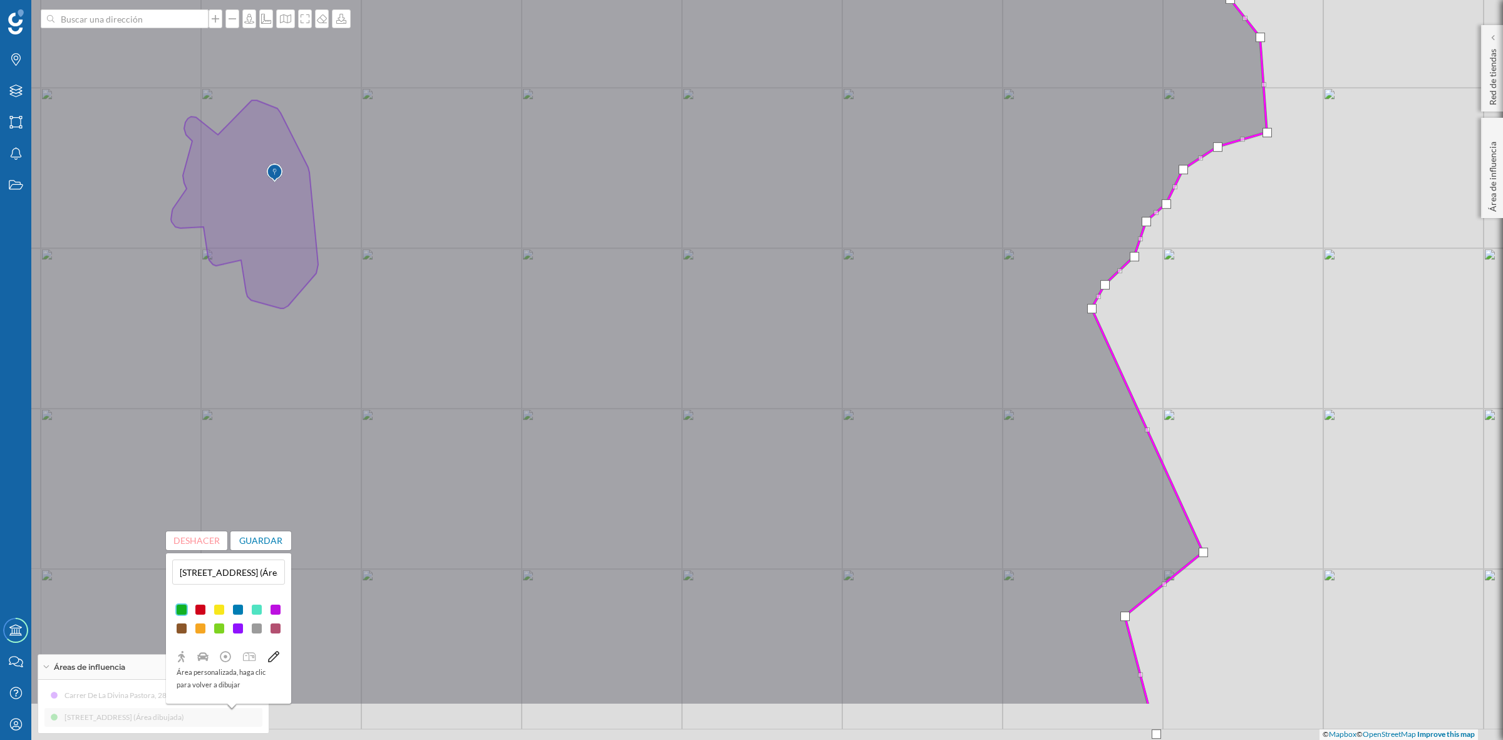
drag, startPoint x: 975, startPoint y: 283, endPoint x: 1047, endPoint y: 146, distance: 154.9
click at [1047, 146] on icon at bounding box center [586, 259] width 1364 height 891
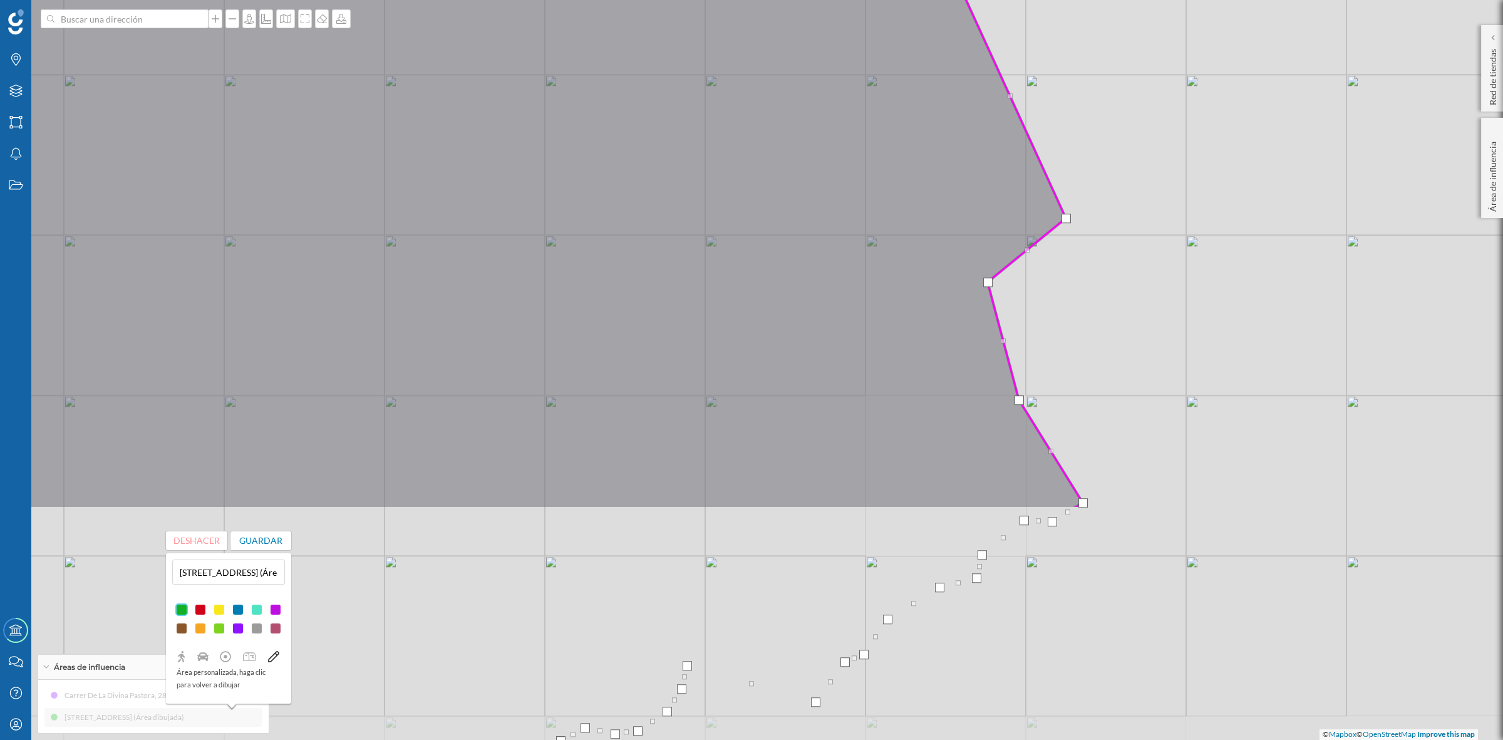
drag, startPoint x: 1077, startPoint y: 404, endPoint x: 924, endPoint y: 96, distance: 344.3
click at [924, 96] on icon at bounding box center [412, 62] width 1436 height 891
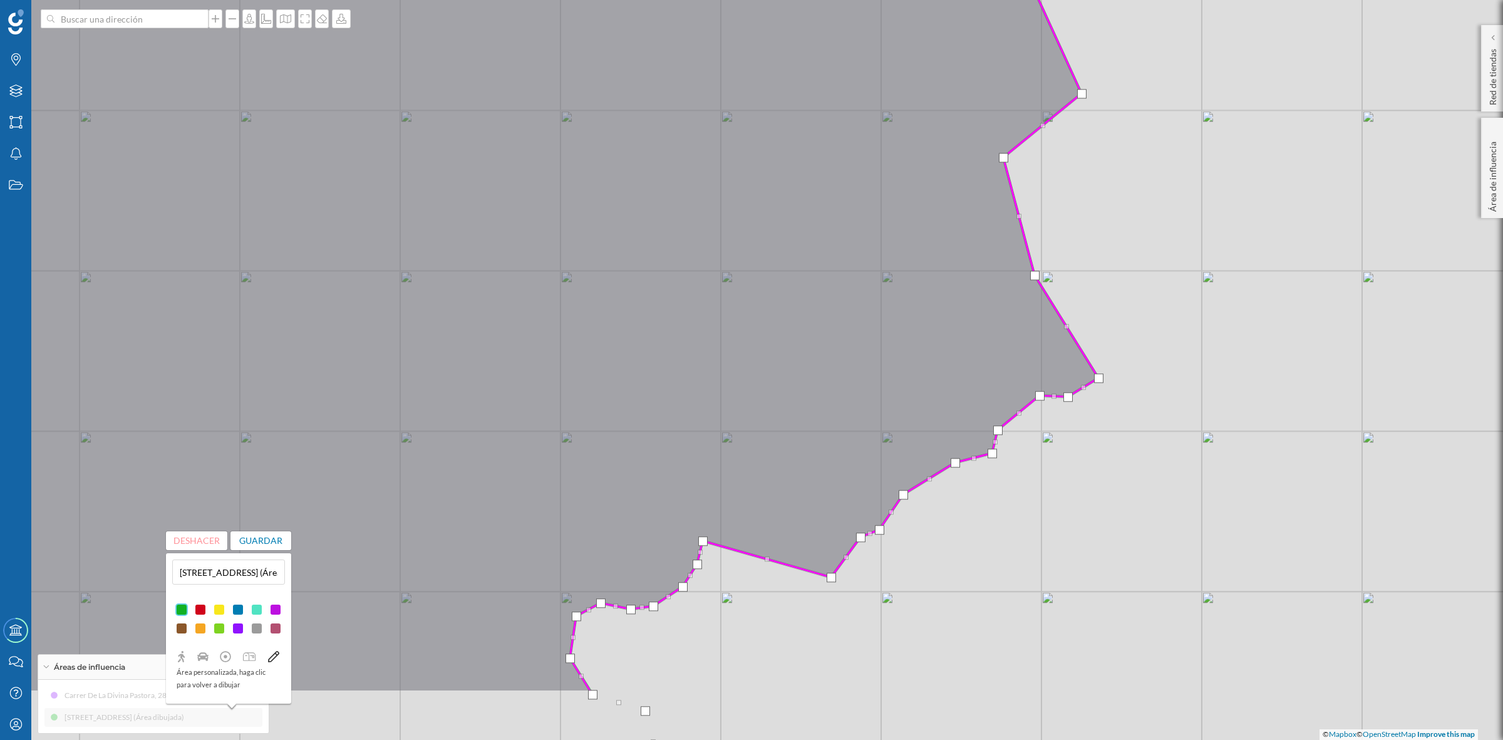
drag, startPoint x: 1084, startPoint y: 296, endPoint x: 1106, endPoint y: 155, distance: 142.5
click at [1106, 155] on div "© Mapbox © OpenStreetMap Improve this map" at bounding box center [751, 370] width 1503 height 740
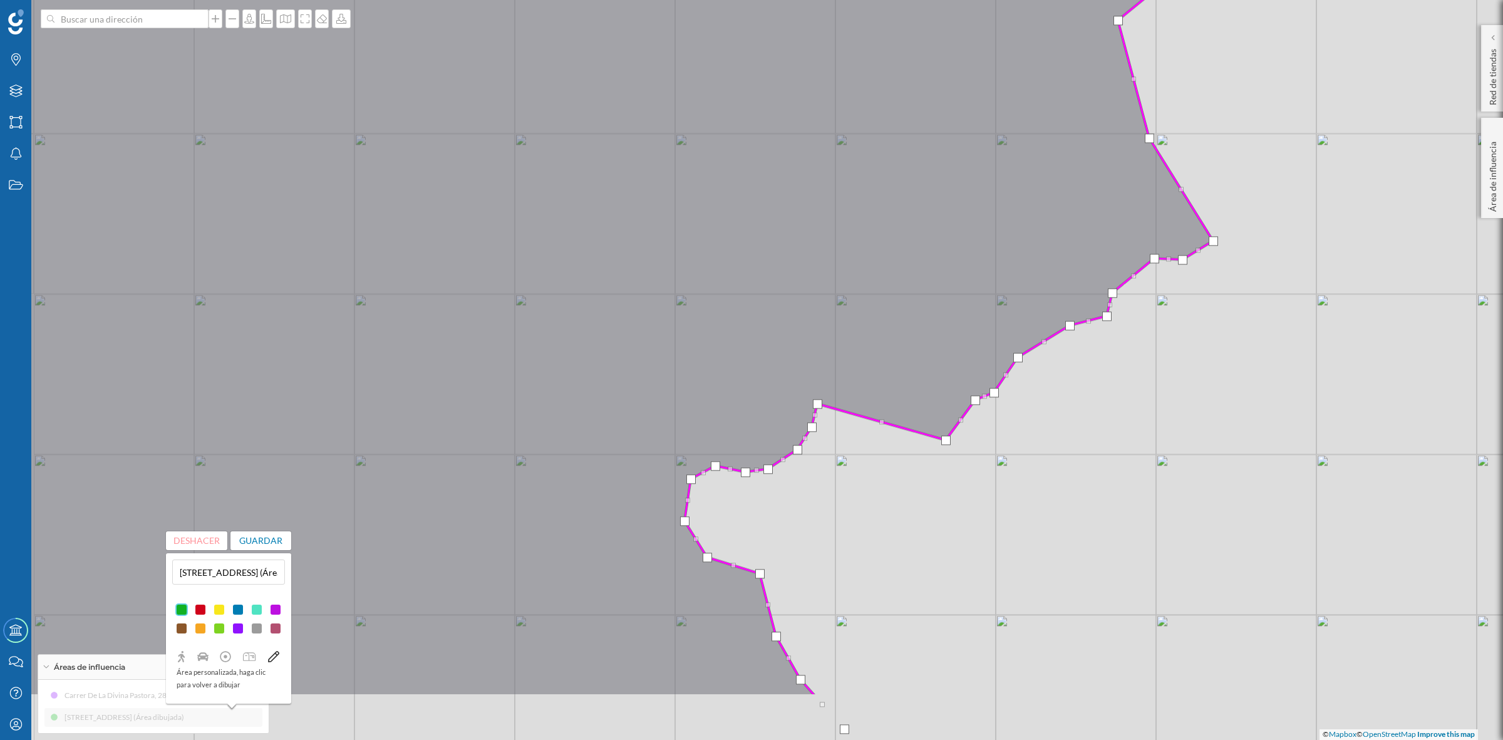
drag, startPoint x: 1038, startPoint y: 519, endPoint x: 1147, endPoint y: 399, distance: 161.8
click at [1147, 399] on div "© Mapbox © OpenStreetMap Improve this map" at bounding box center [751, 370] width 1503 height 740
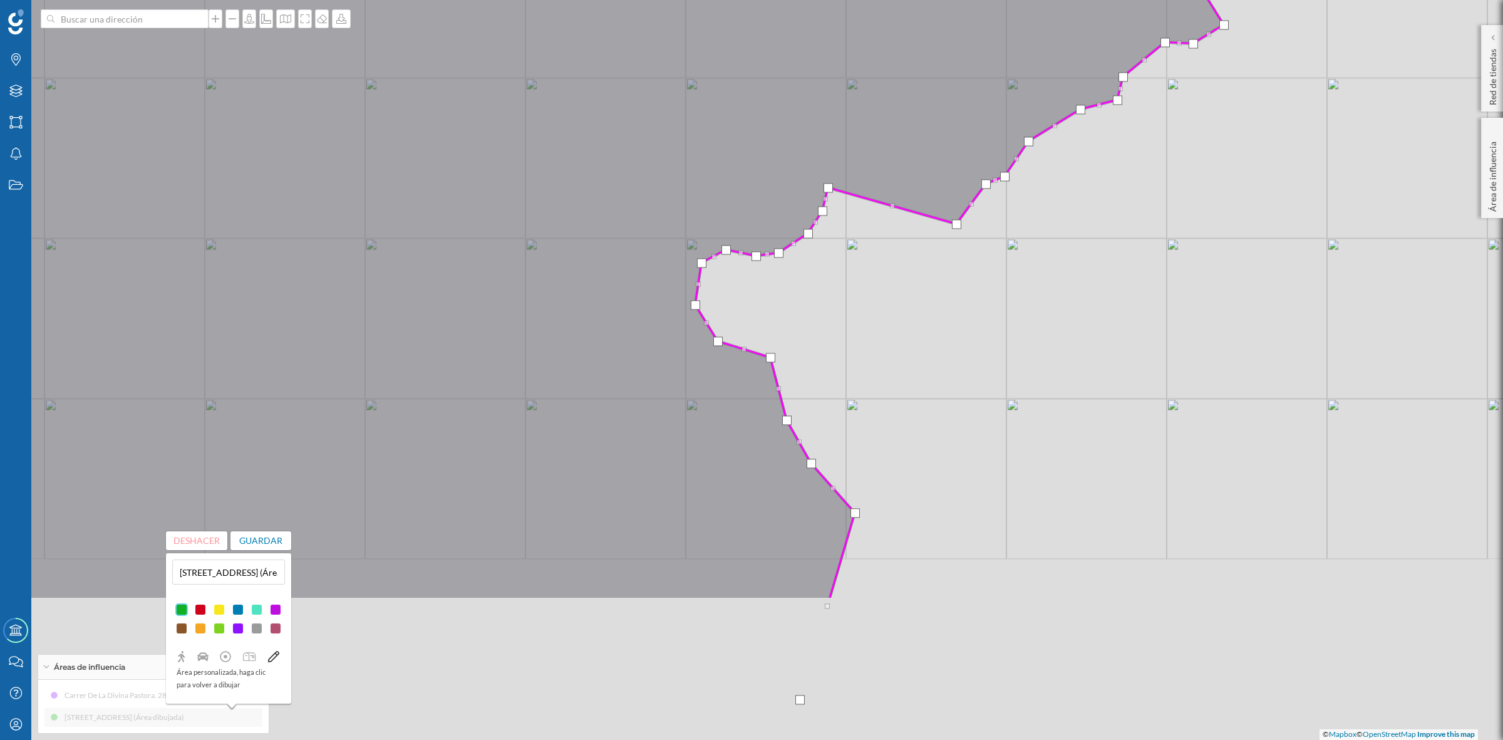
drag, startPoint x: 842, startPoint y: 581, endPoint x: 865, endPoint y: 299, distance: 282.8
click at [857, 299] on div "© Mapbox © OpenStreetMap Improve this map" at bounding box center [751, 370] width 1503 height 740
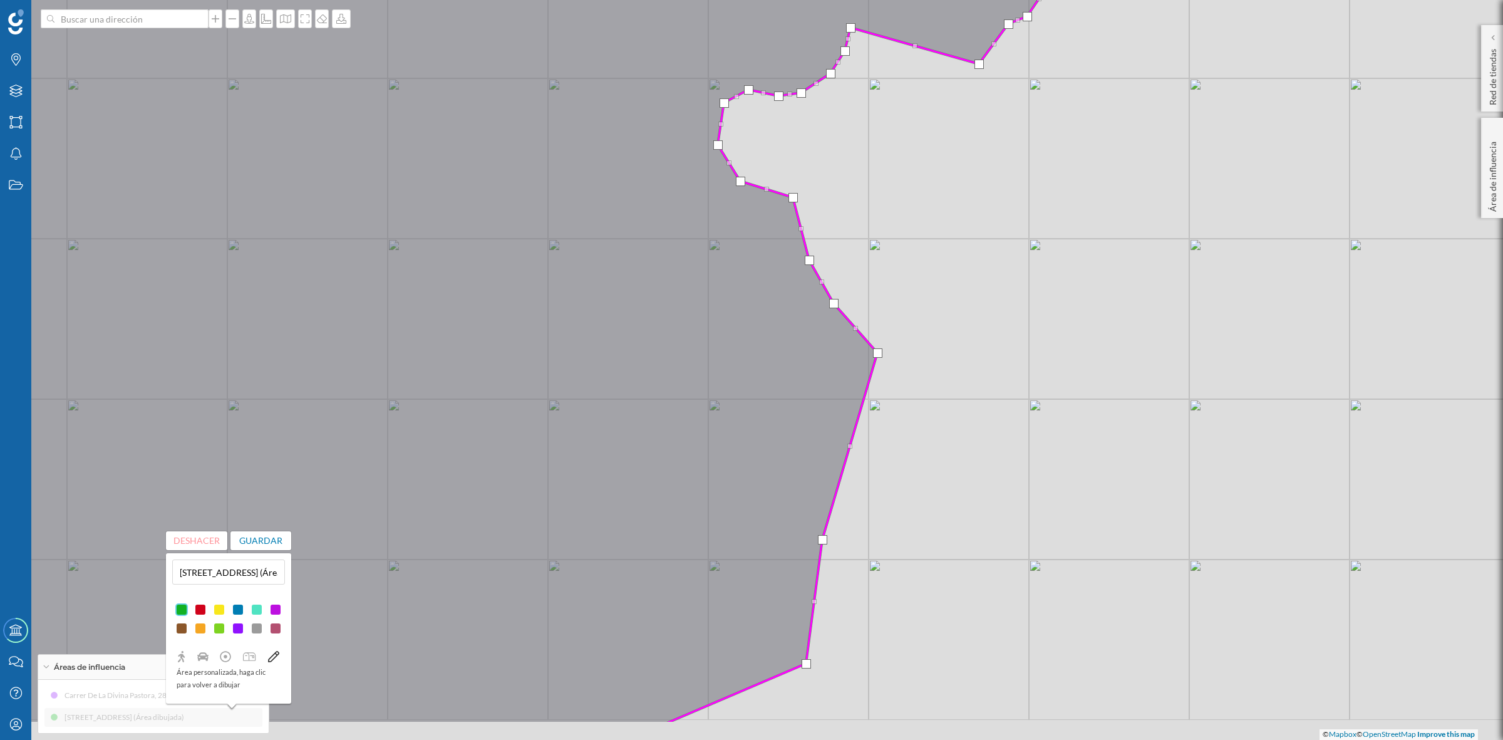
drag, startPoint x: 853, startPoint y: 390, endPoint x: 879, endPoint y: 218, distance: 174.2
click at [878, 223] on div "© Mapbox © OpenStreetMap Improve this map" at bounding box center [751, 370] width 1503 height 740
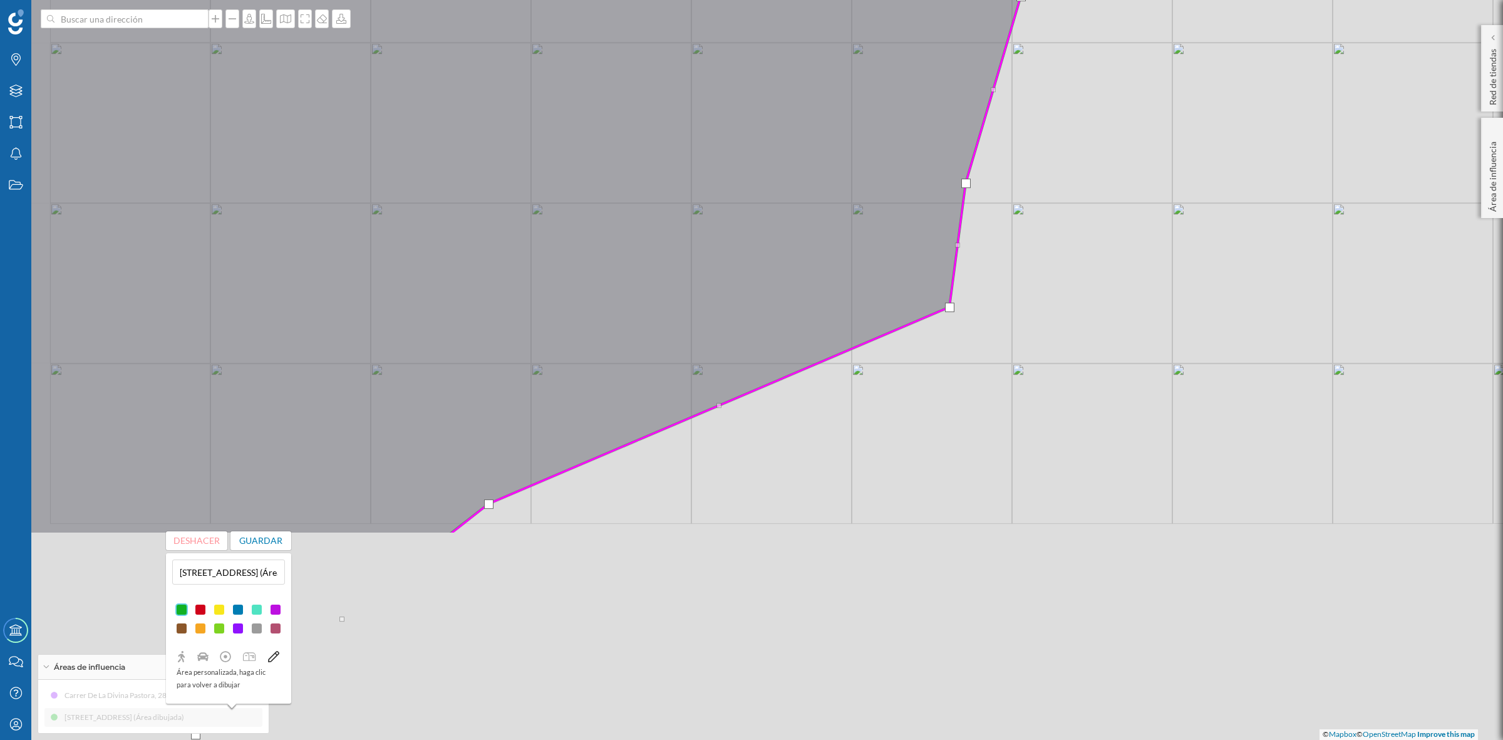
drag, startPoint x: 884, startPoint y: 554, endPoint x: 1024, endPoint y: 267, distance: 319.1
click at [1024, 267] on div "© Mapbox © OpenStreetMap Improve this map" at bounding box center [751, 370] width 1503 height 740
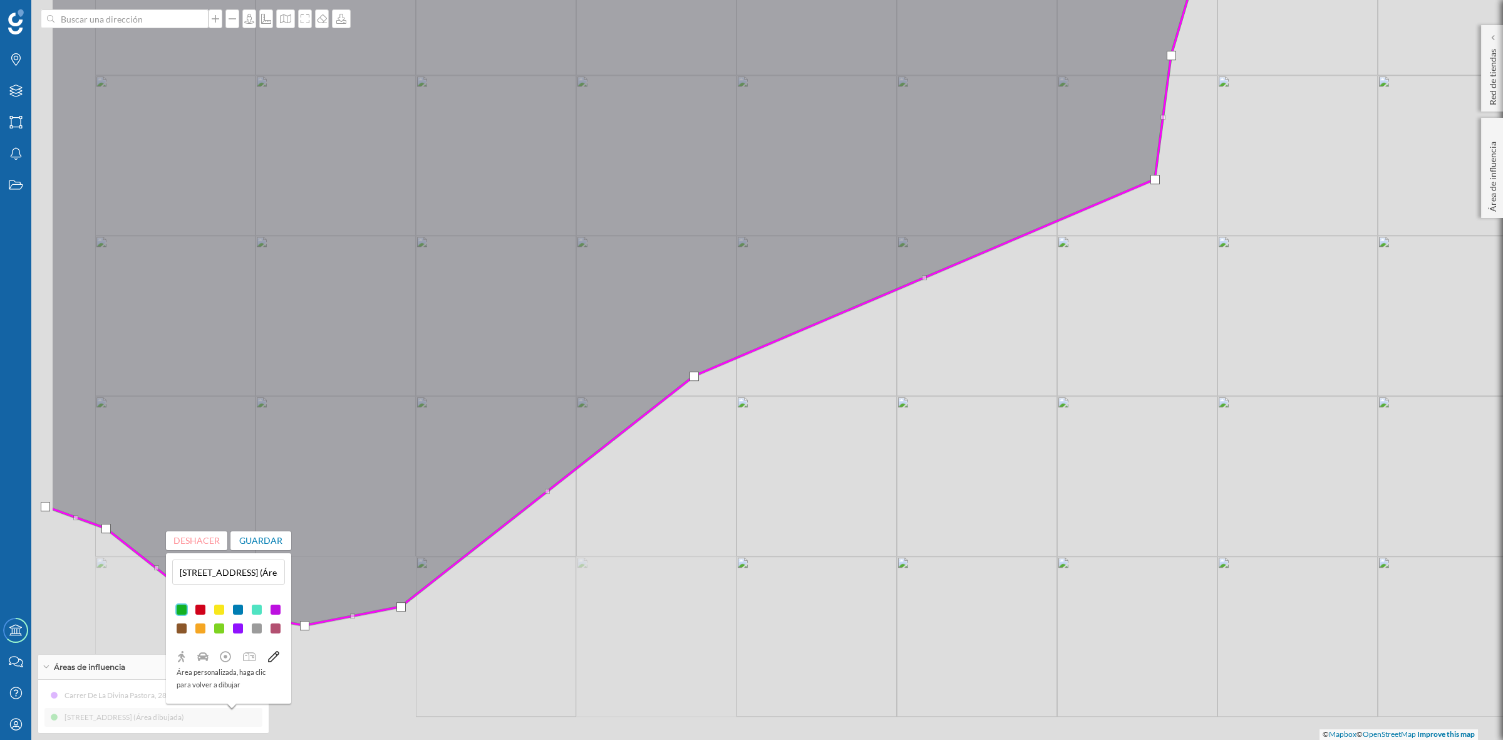
drag, startPoint x: 715, startPoint y: 517, endPoint x: 955, endPoint y: 425, distance: 257.0
click at [1006, 365] on div "© Mapbox © OpenStreetMap Improve this map" at bounding box center [751, 370] width 1503 height 740
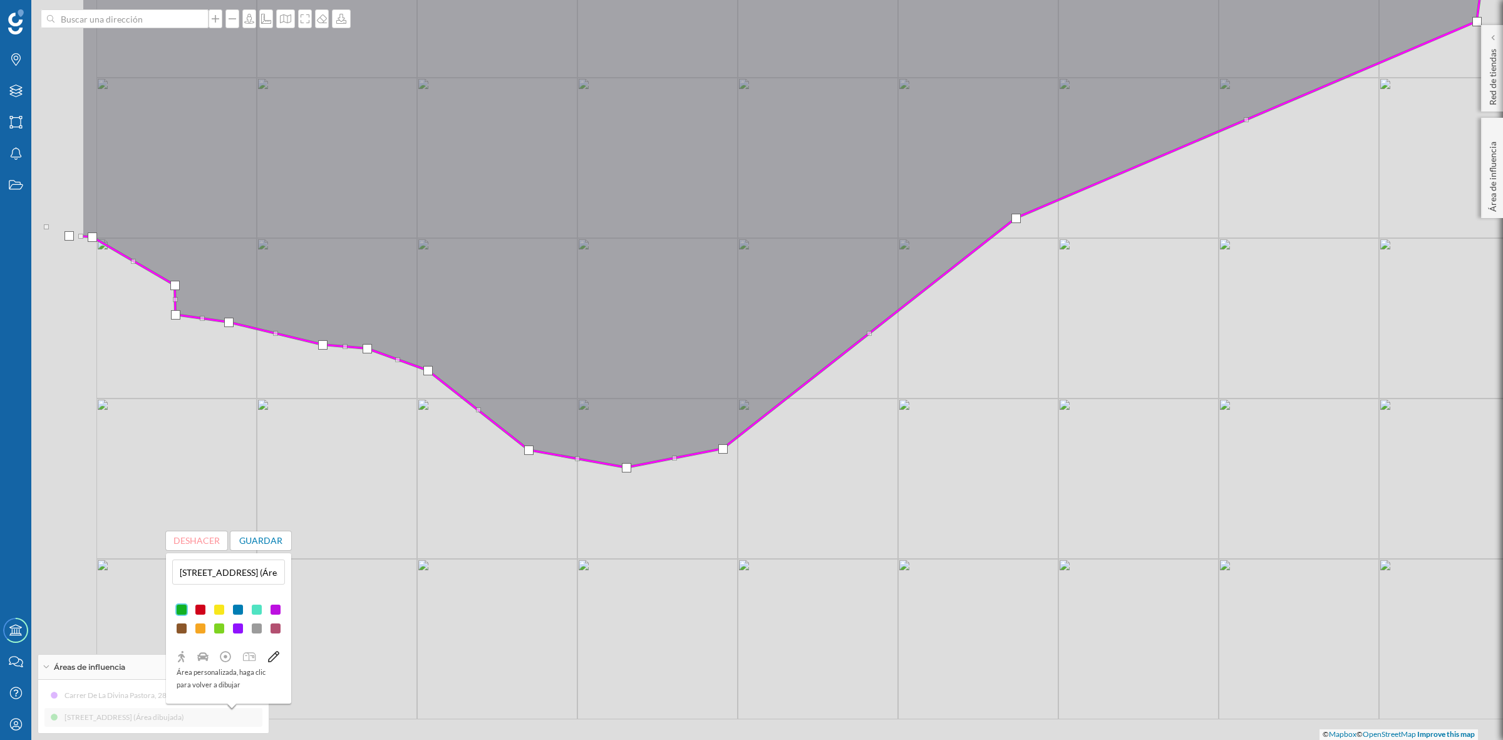
drag, startPoint x: 700, startPoint y: 495, endPoint x: 933, endPoint y: 367, distance: 266.3
click at [933, 367] on div "© Mapbox © OpenStreetMap Improve this map" at bounding box center [751, 370] width 1503 height 740
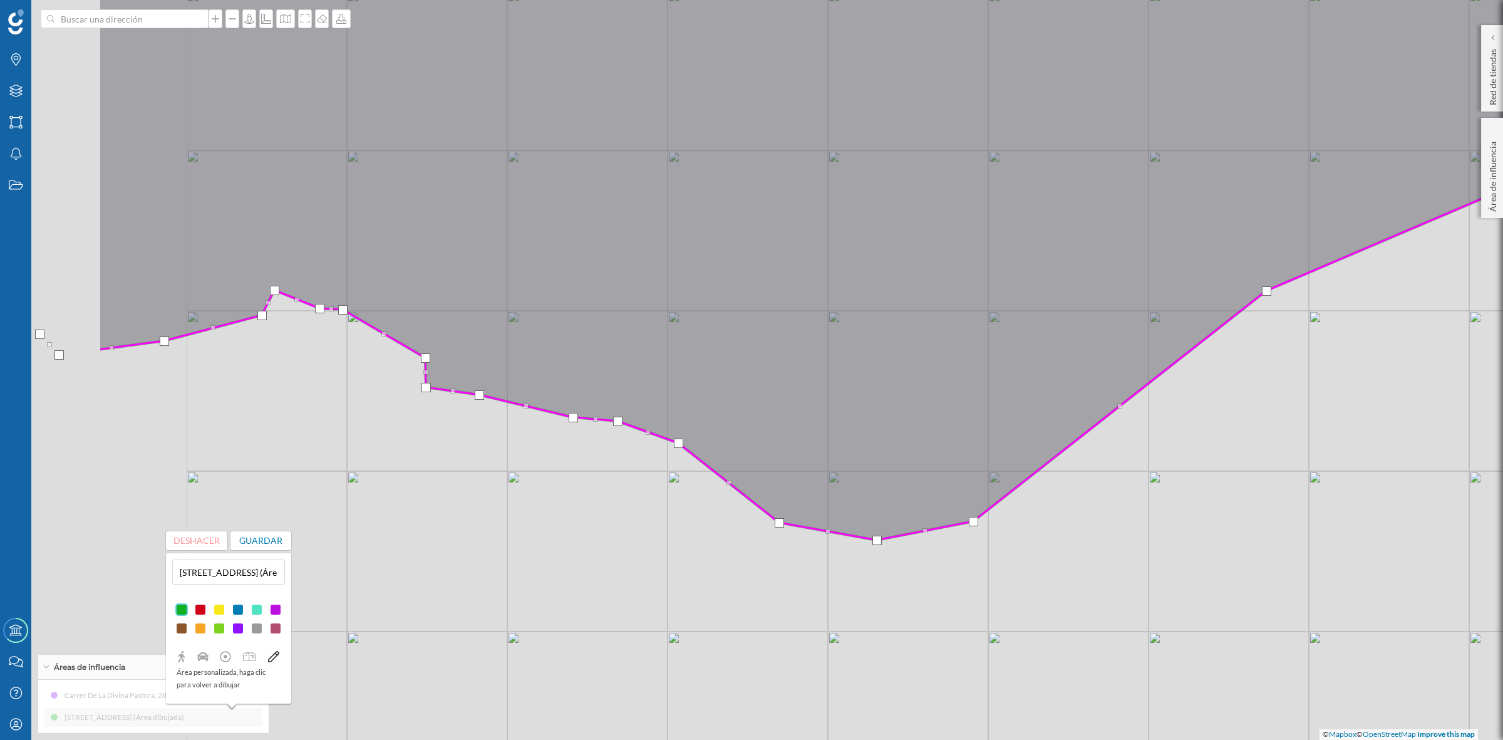
drag, startPoint x: 390, startPoint y: 456, endPoint x: 628, endPoint y: 526, distance: 248.1
click at [628, 526] on div "© Mapbox © OpenStreetMap Improve this map" at bounding box center [751, 370] width 1503 height 740
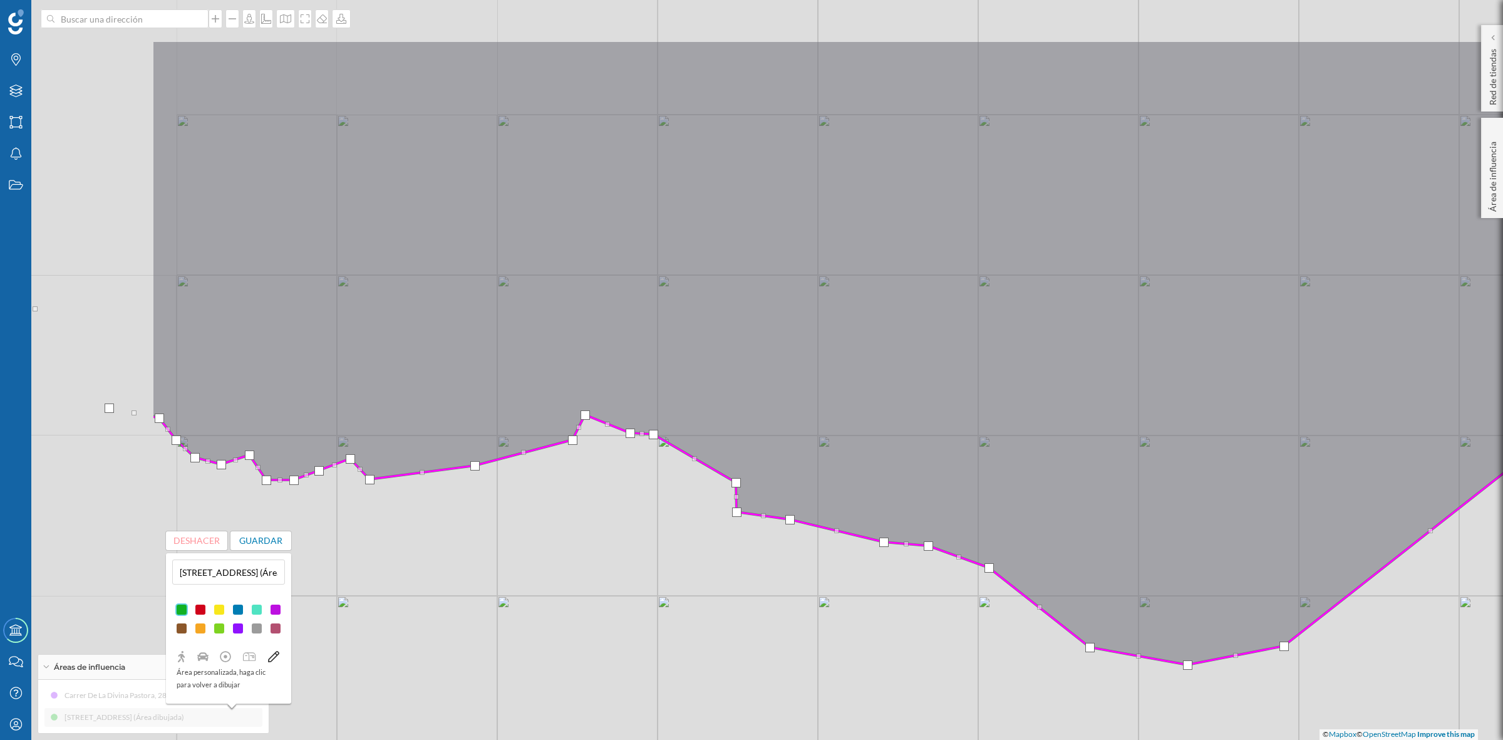
drag, startPoint x: 296, startPoint y: 411, endPoint x: 599, endPoint y: 527, distance: 325.1
click at [599, 527] on div "© Mapbox © OpenStreetMap Improve this map" at bounding box center [751, 370] width 1503 height 740
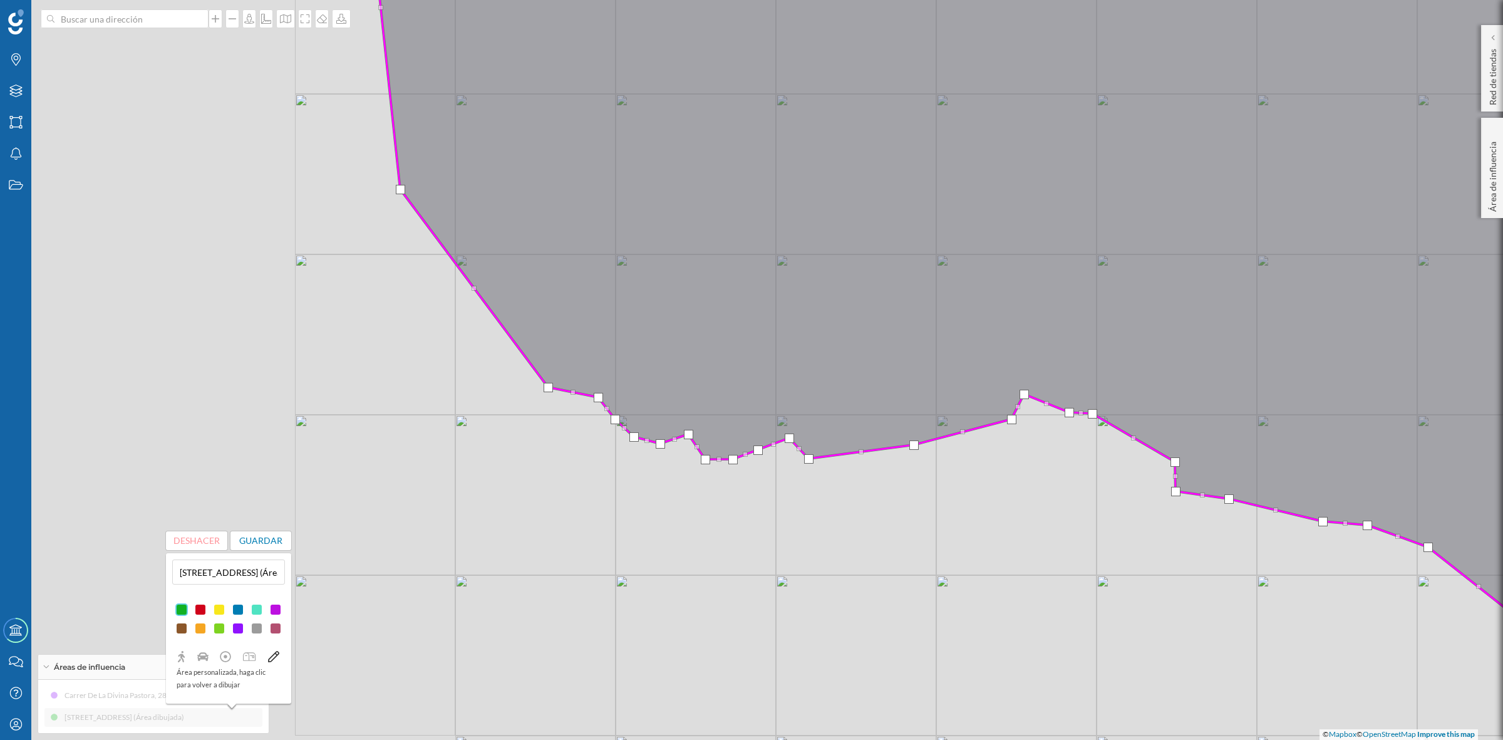
drag, startPoint x: 434, startPoint y: 558, endPoint x: 866, endPoint y: 537, distance: 432.7
click at [866, 537] on div "© Mapbox © OpenStreetMap Improve this map" at bounding box center [751, 370] width 1503 height 740
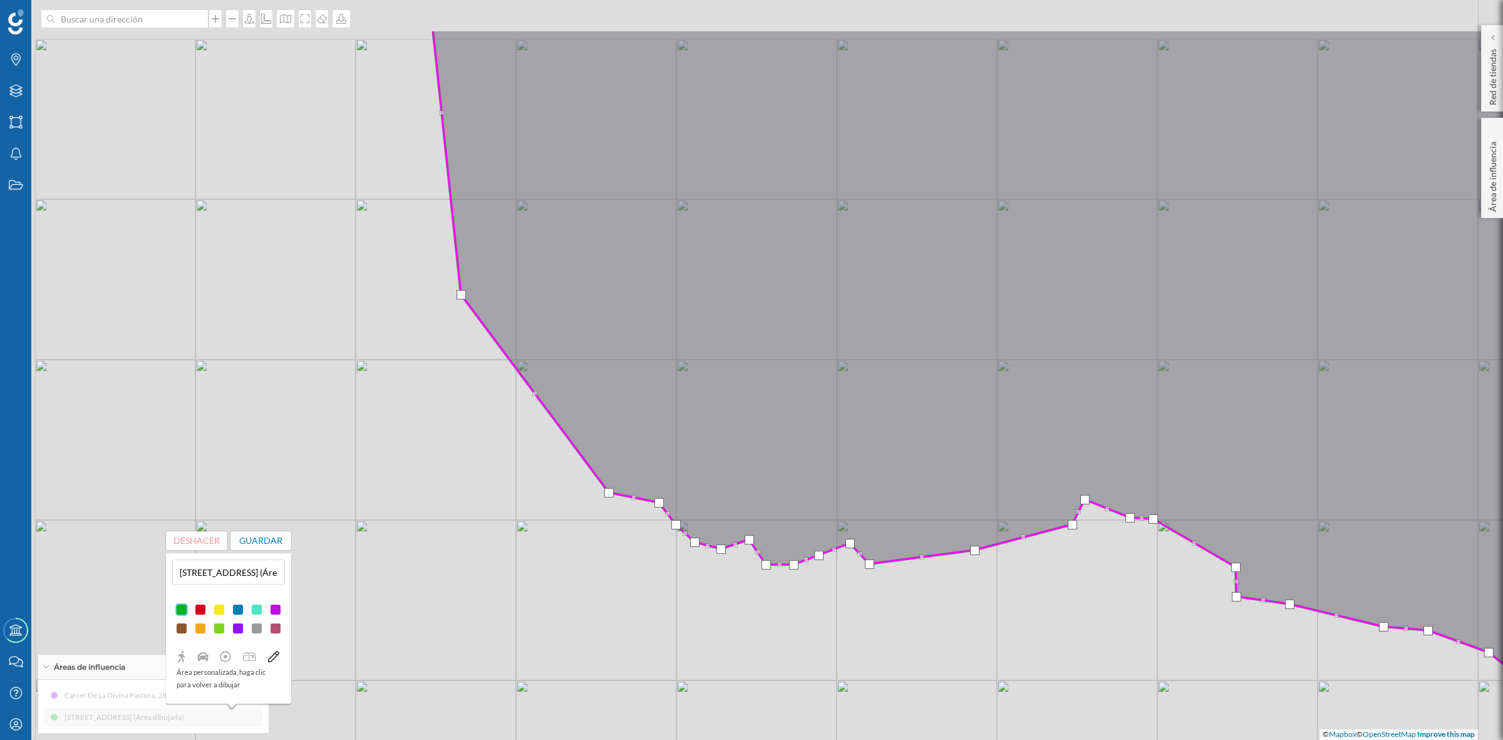
drag, startPoint x: 414, startPoint y: 379, endPoint x: 502, endPoint y: 568, distance: 208.5
click at [502, 568] on div "© Mapbox © OpenStreetMap Improve this map" at bounding box center [751, 370] width 1503 height 740
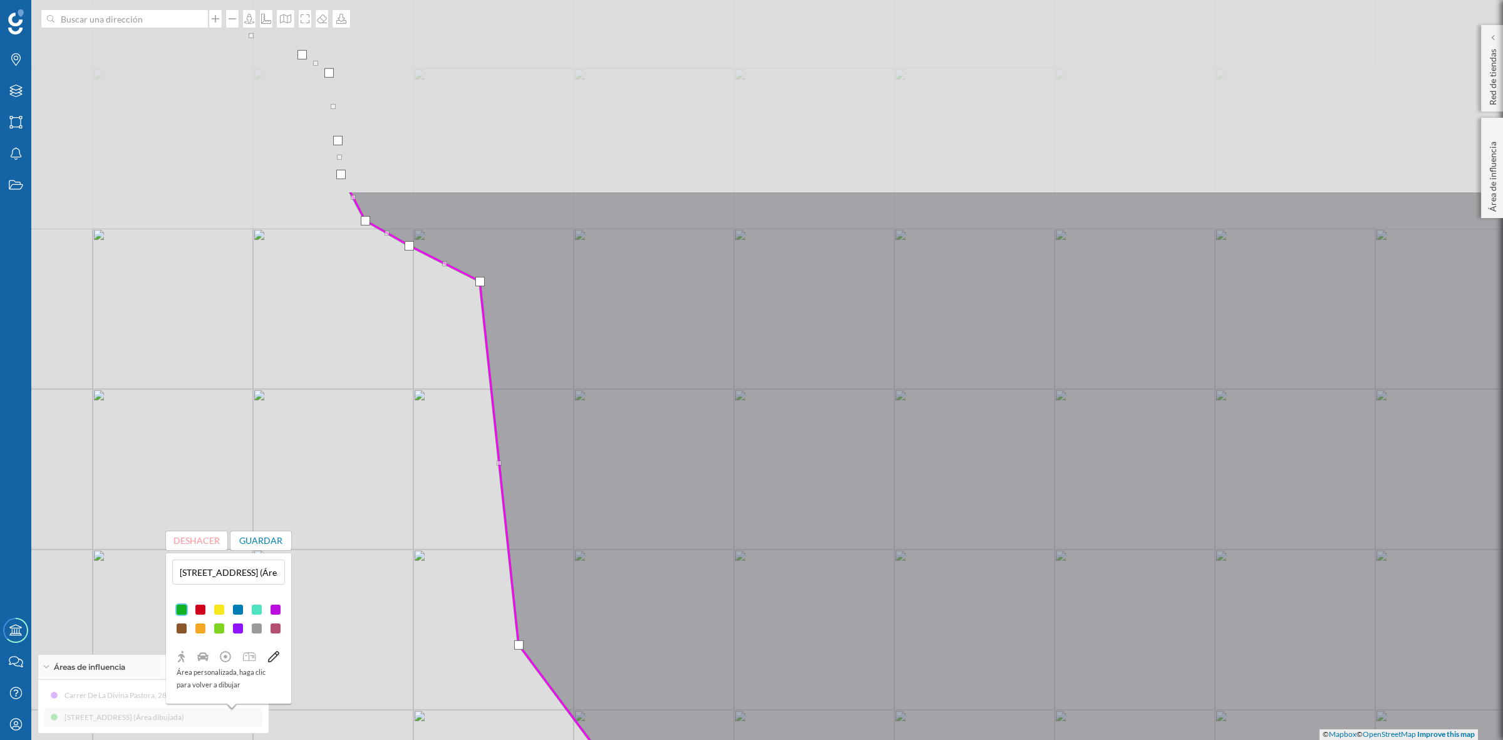
drag, startPoint x: 398, startPoint y: 204, endPoint x: 429, endPoint y: 474, distance: 271.7
click at [429, 474] on div "© Mapbox © OpenStreetMap Improve this map" at bounding box center [751, 370] width 1503 height 740
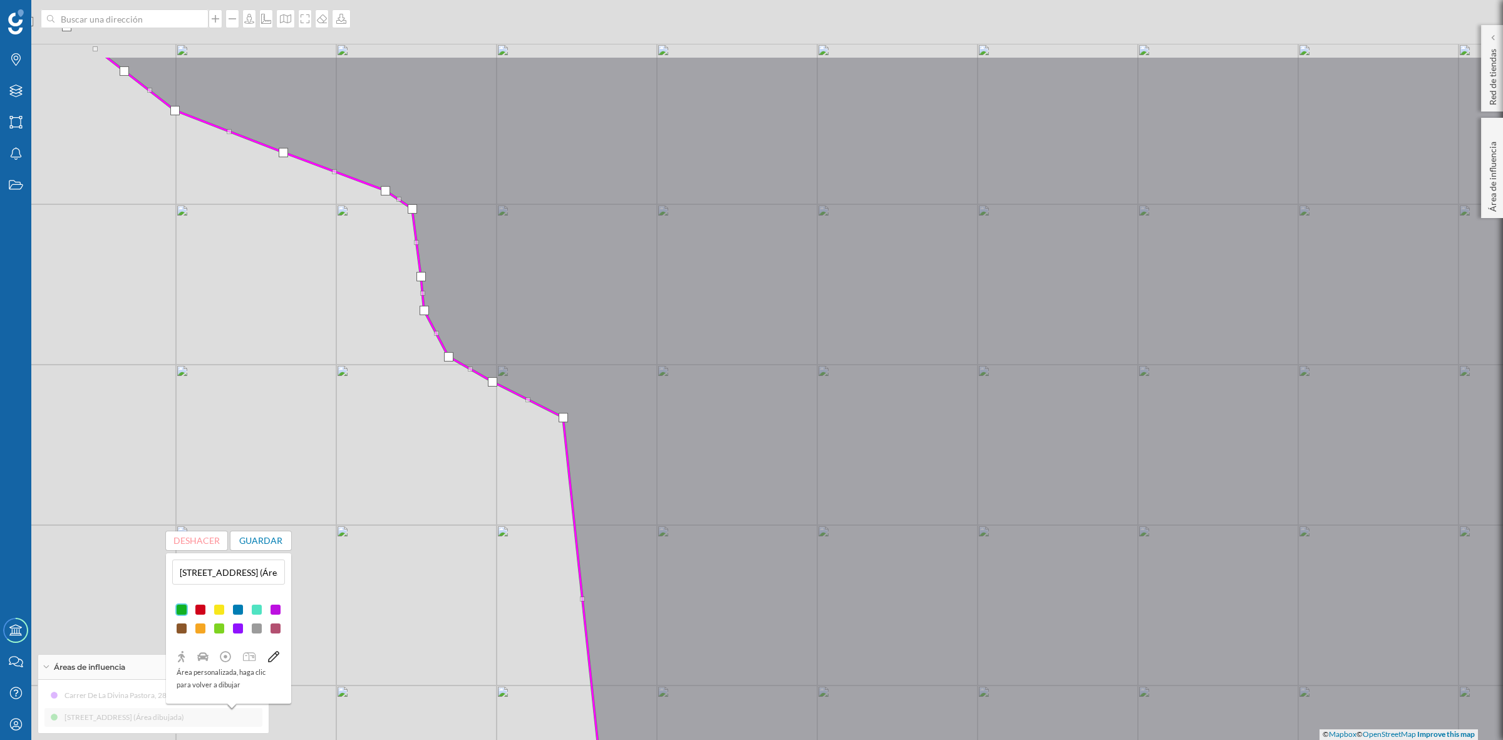
drag, startPoint x: 348, startPoint y: 268, endPoint x: 470, endPoint y: 456, distance: 224.1
click at [470, 456] on div "© Mapbox © OpenStreetMap Improve this map" at bounding box center [751, 370] width 1503 height 740
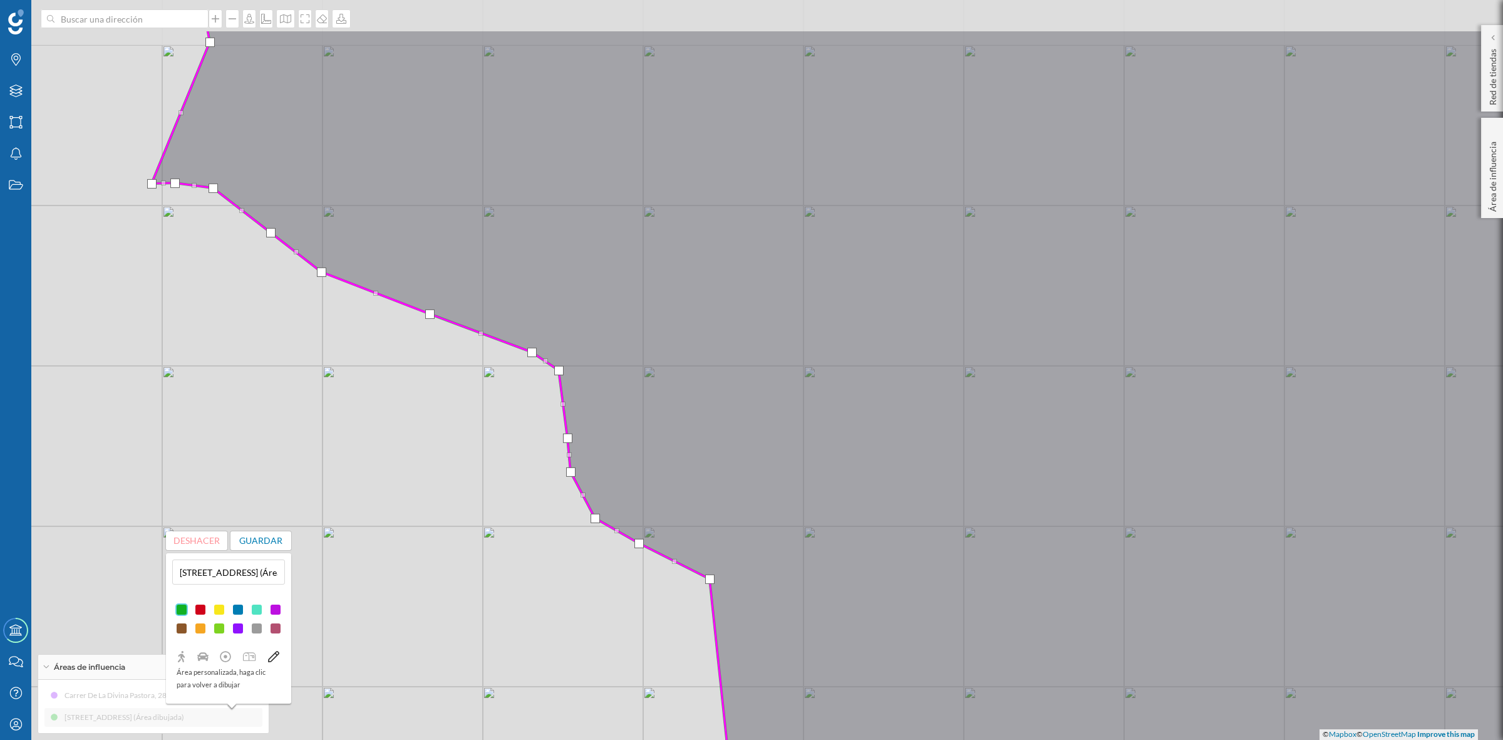
drag, startPoint x: 380, startPoint y: 368, endPoint x: 487, endPoint y: 473, distance: 150.6
click at [487, 473] on div "© Mapbox © OpenStreetMap Improve this map" at bounding box center [751, 370] width 1503 height 740
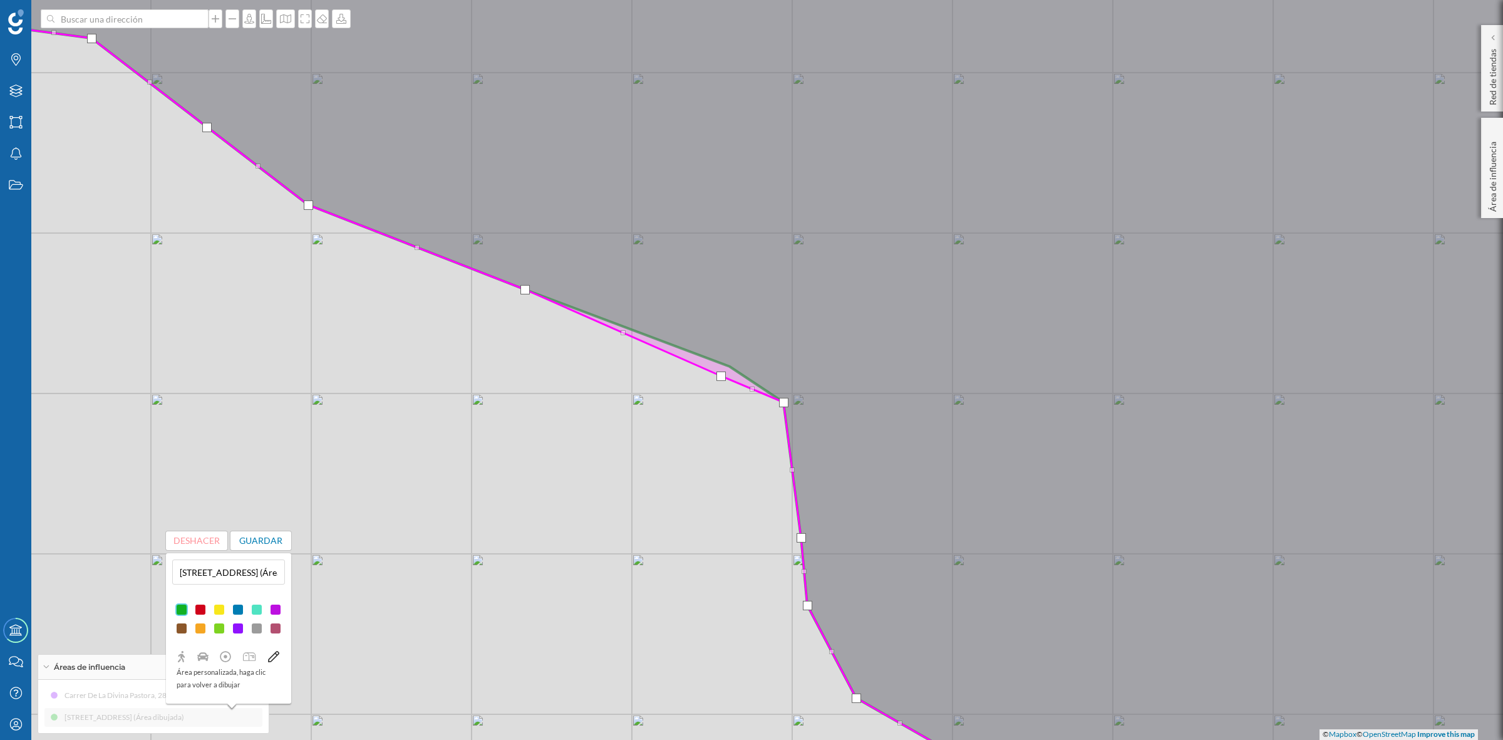
drag, startPoint x: 727, startPoint y: 364, endPoint x: 718, endPoint y: 373, distance: 12.9
click at [718, 373] on div at bounding box center [721, 375] width 9 height 9
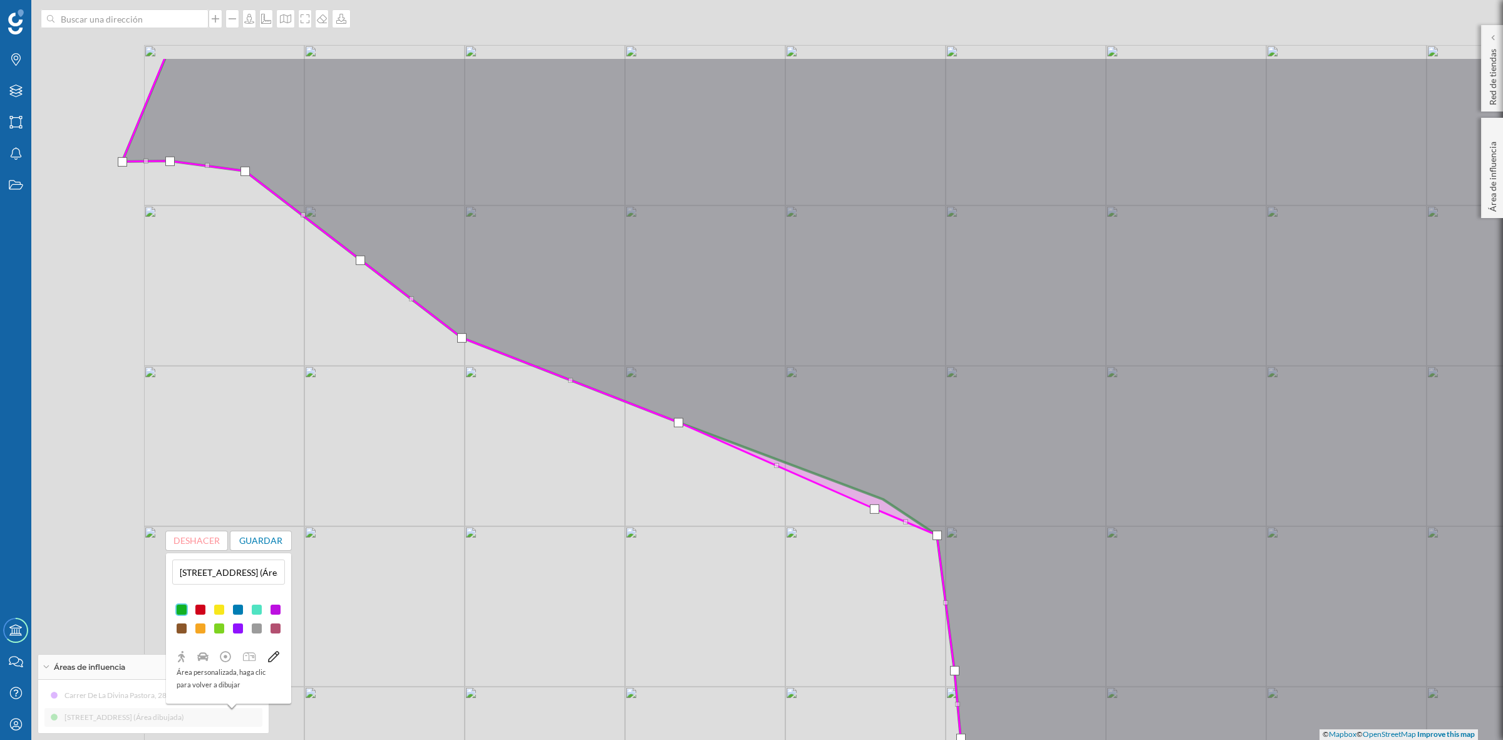
drag, startPoint x: 311, startPoint y: 335, endPoint x: 423, endPoint y: 412, distance: 136.6
click at [423, 412] on div "© Mapbox © OpenStreetMap Improve this map" at bounding box center [751, 370] width 1503 height 740
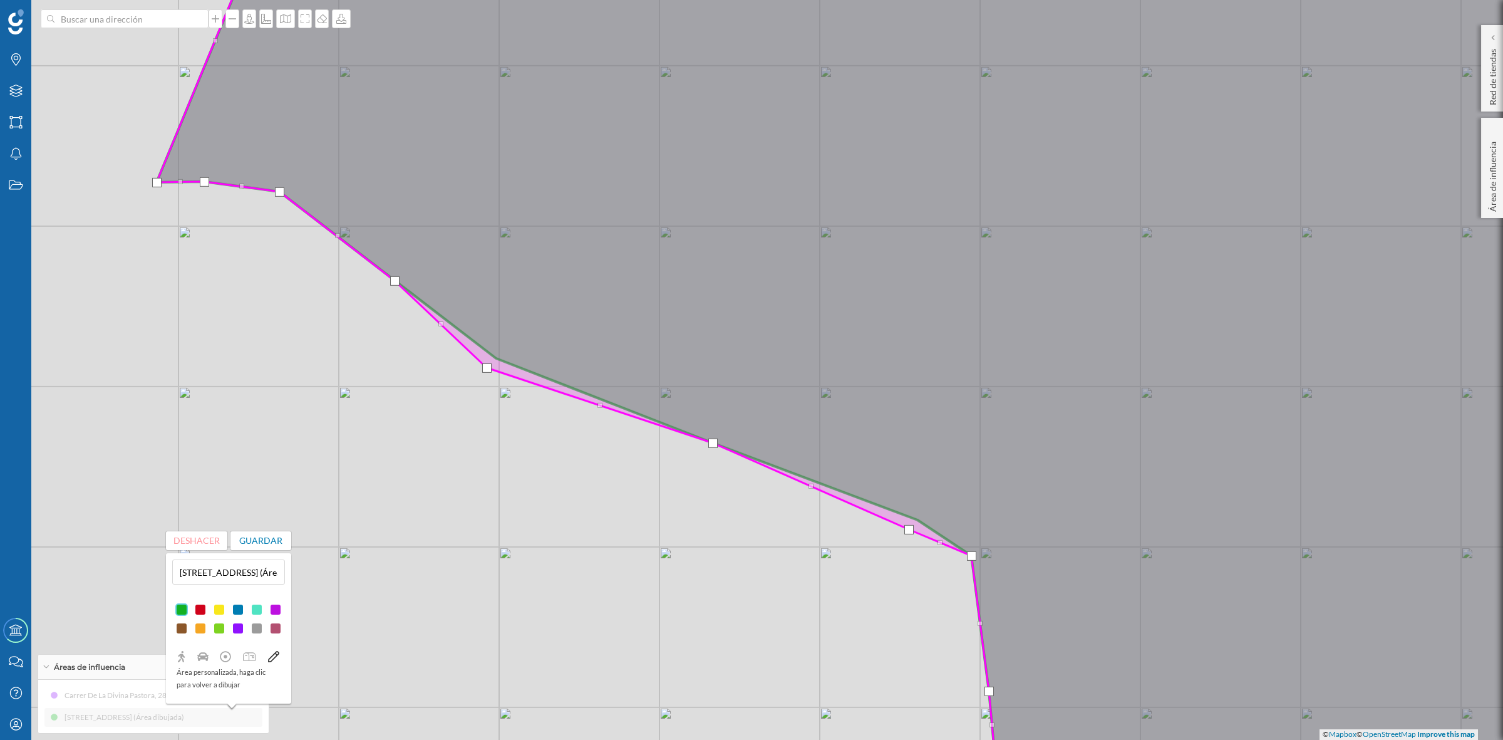
drag, startPoint x: 497, startPoint y: 359, endPoint x: 487, endPoint y: 370, distance: 14.6
click at [487, 370] on div at bounding box center [486, 367] width 9 height 9
drag, startPoint x: 396, startPoint y: 279, endPoint x: 389, endPoint y: 288, distance: 11.7
click at [389, 288] on div at bounding box center [387, 290] width 9 height 9
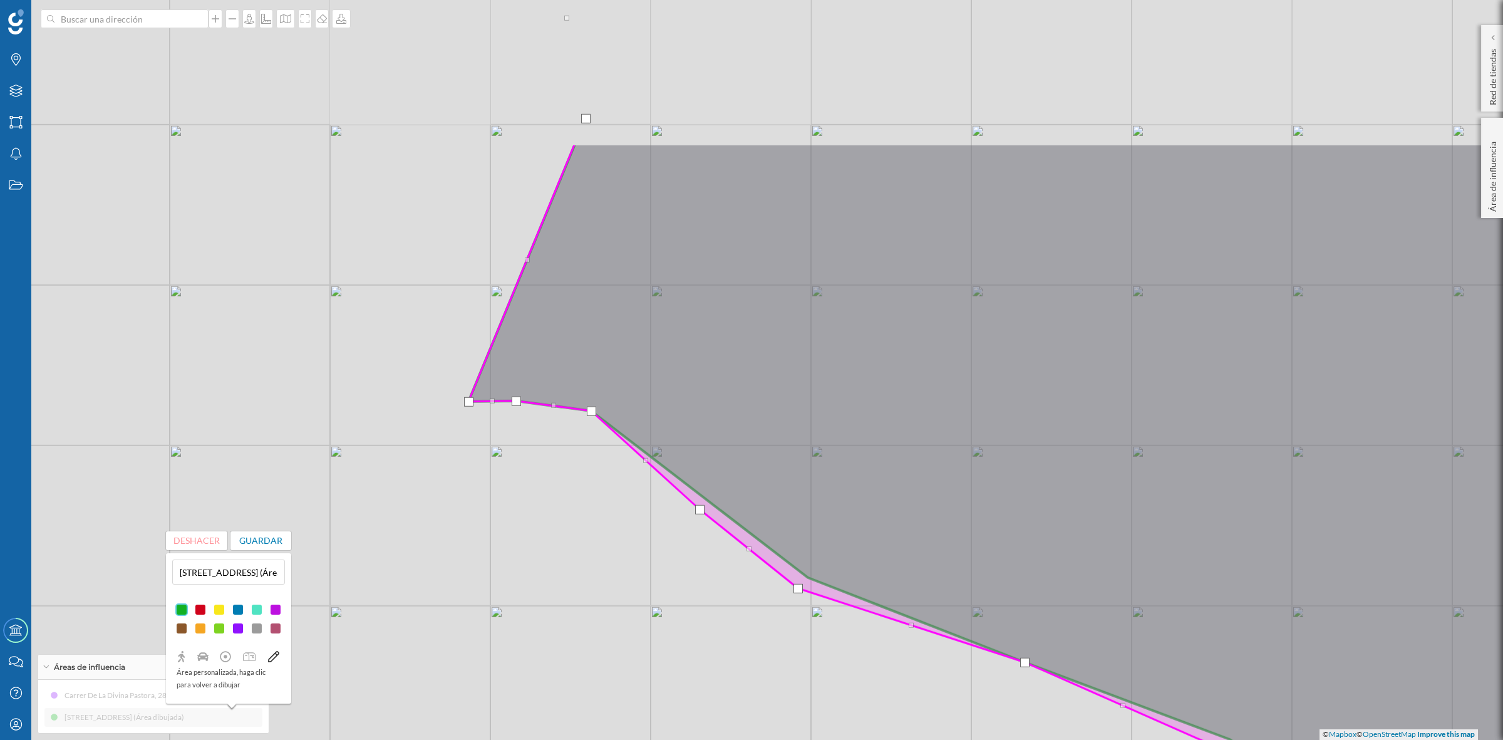
drag, startPoint x: 279, startPoint y: 299, endPoint x: 584, endPoint y: 516, distance: 374.2
click at [584, 516] on div "© Mapbox © OpenStreetMap Improve this map" at bounding box center [751, 370] width 1503 height 740
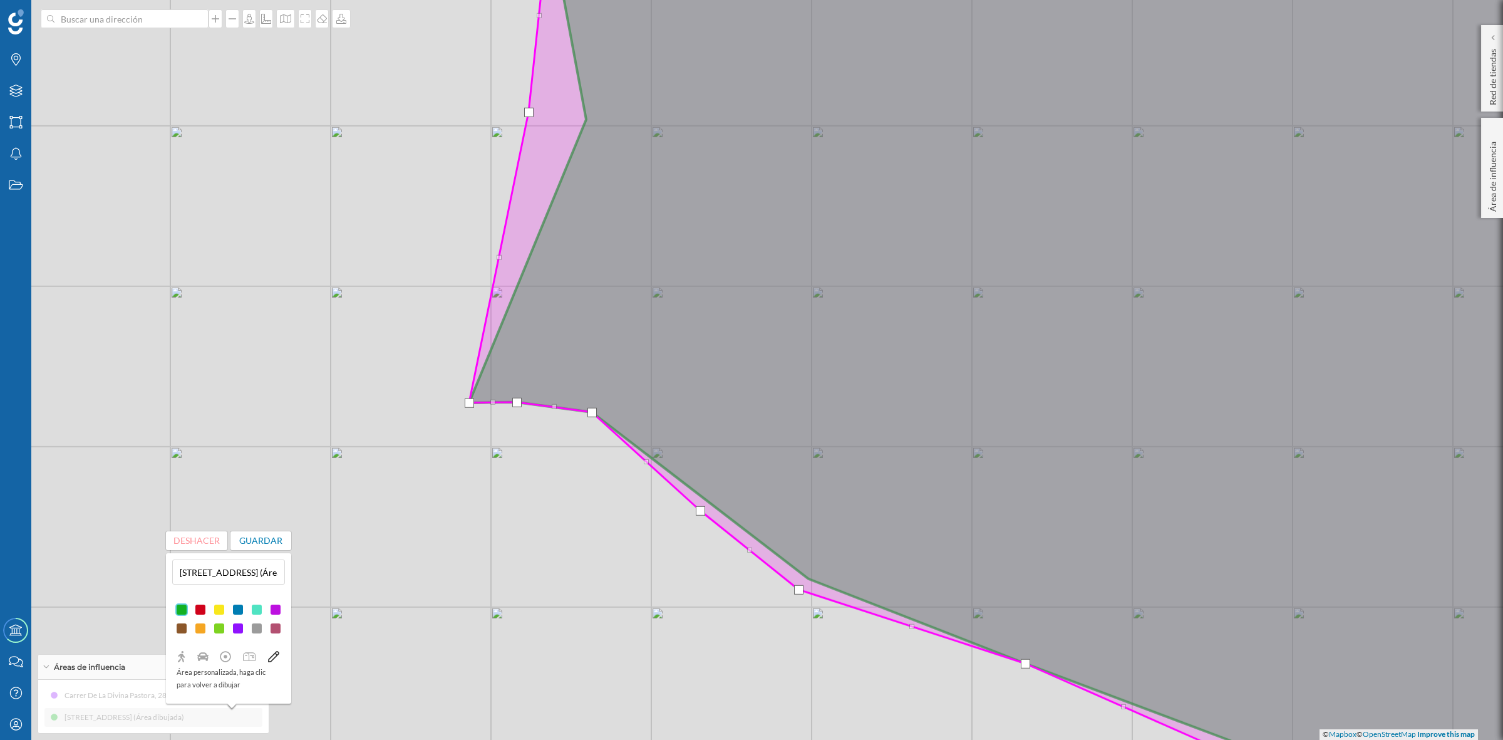
drag, startPoint x: 587, startPoint y: 118, endPoint x: 529, endPoint y: 110, distance: 58.1
click at [529, 110] on div at bounding box center [528, 112] width 9 height 9
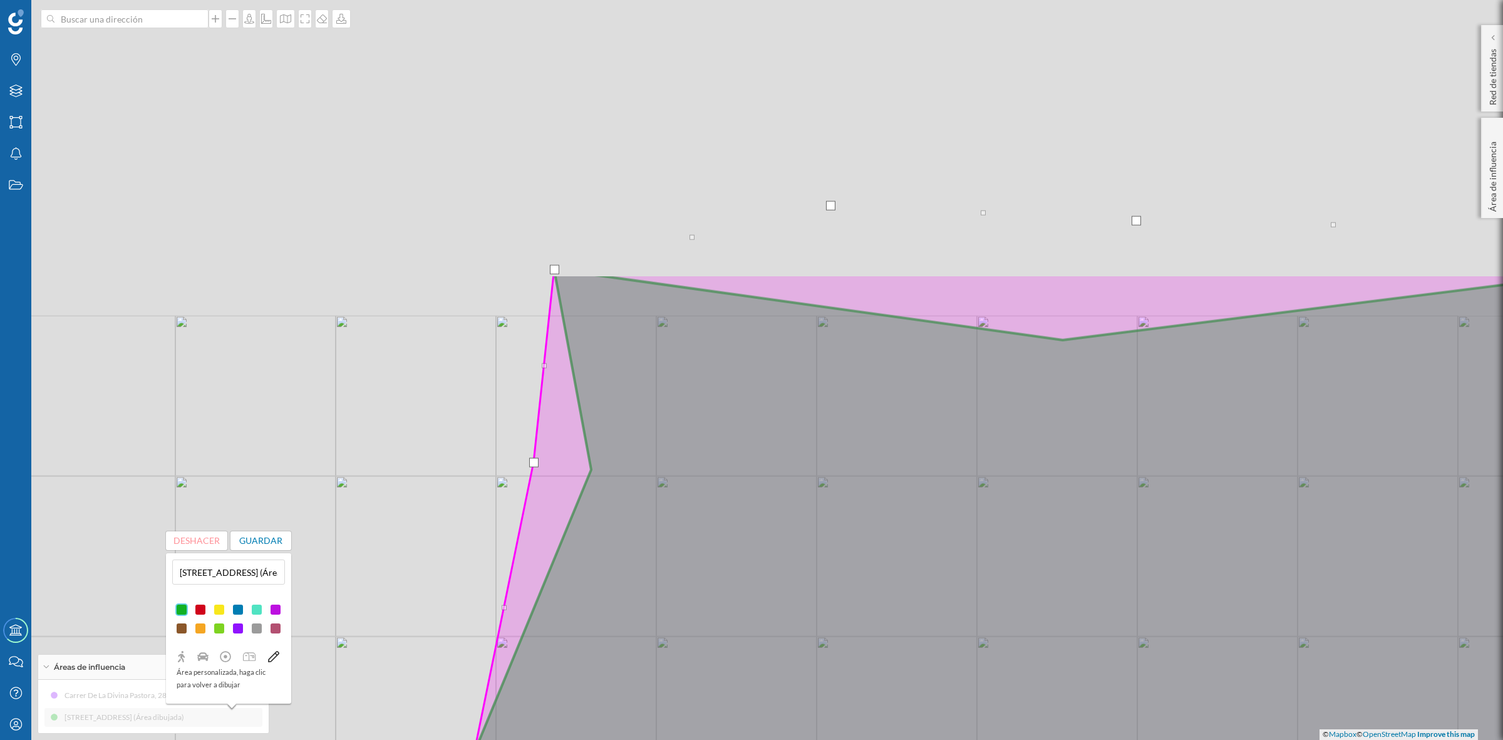
drag
click at [733, 612] on icon at bounding box center [1067, 719] width 1186 height 891
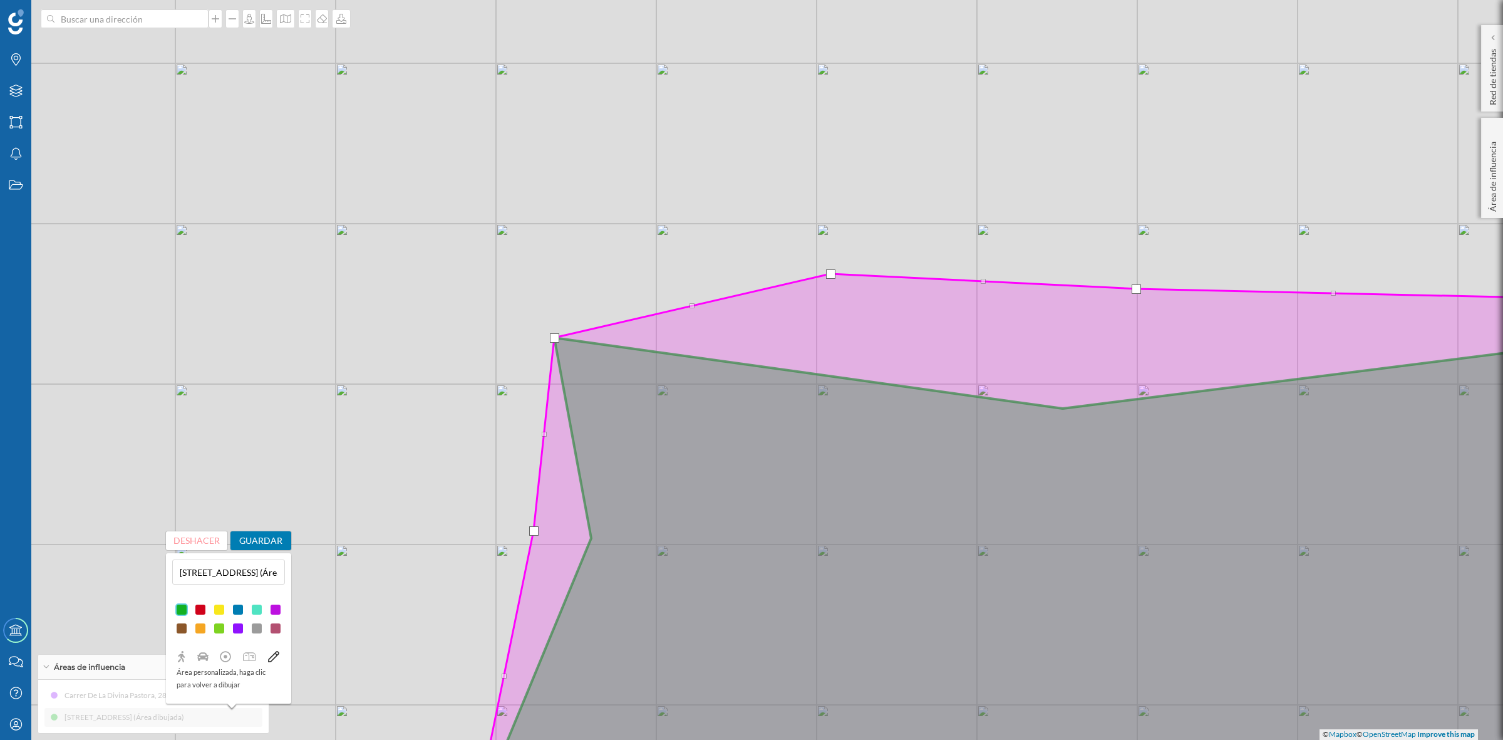
click at [251, 539] on button "Guardar" at bounding box center [261, 540] width 61 height 19
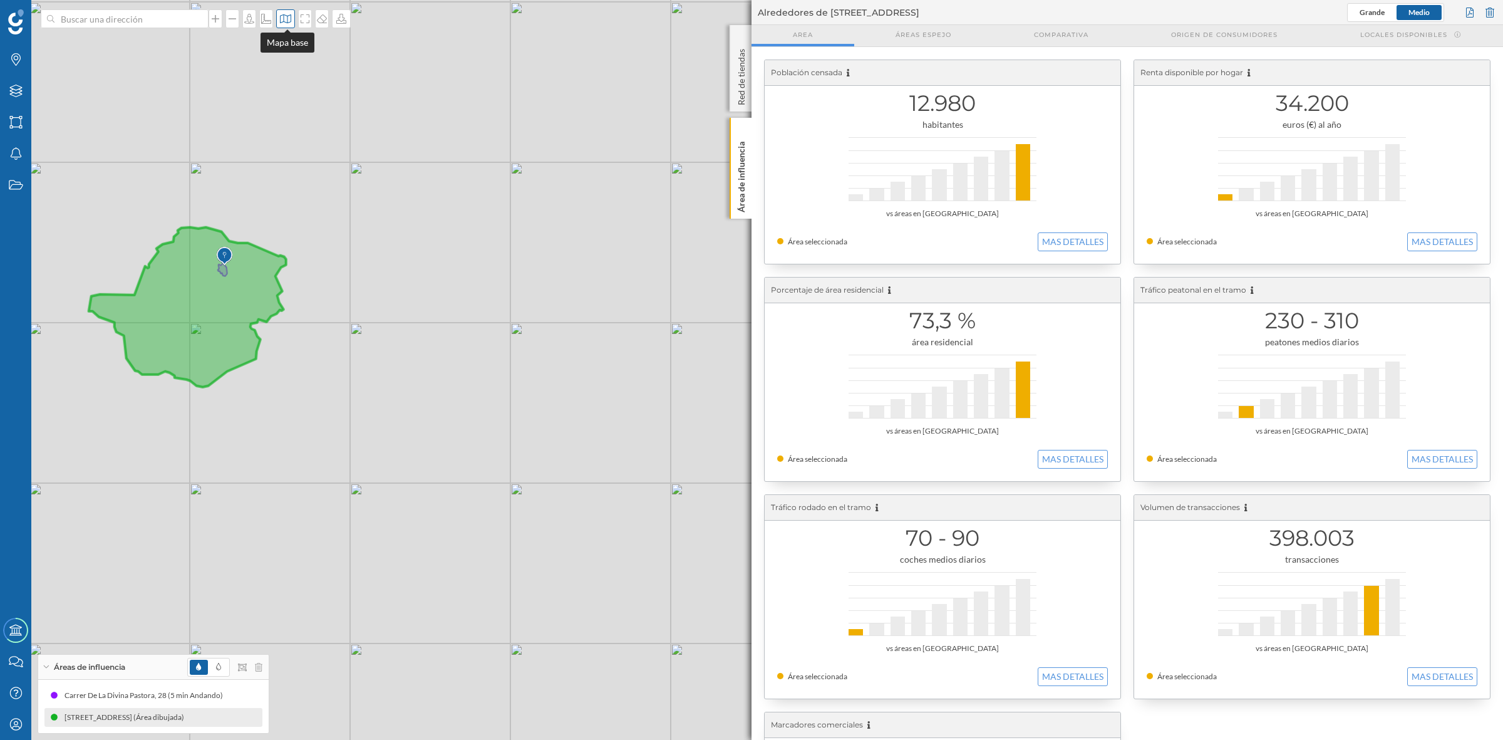
click at [288, 24] on div at bounding box center [285, 18] width 19 height 19
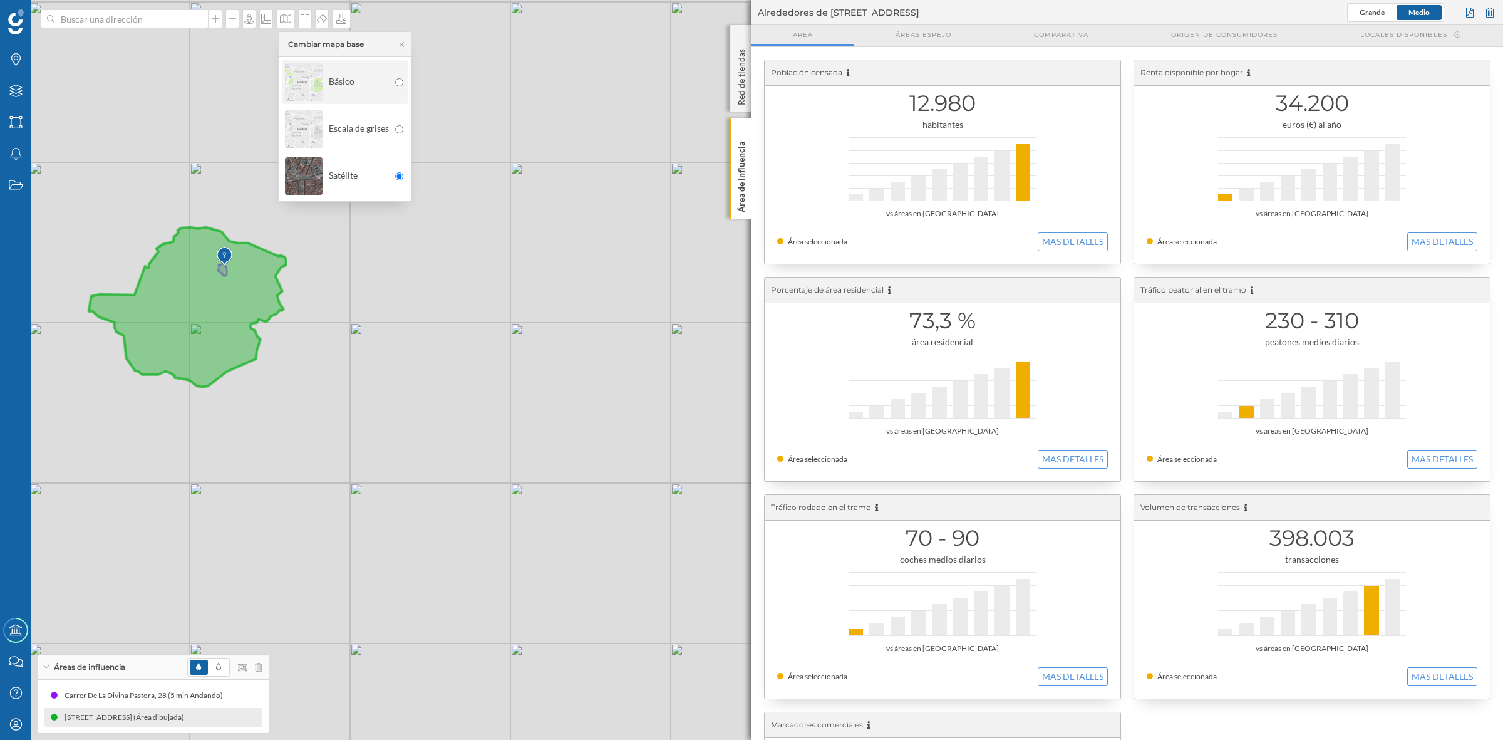
click at [321, 76] on img at bounding box center [304, 82] width 38 height 44
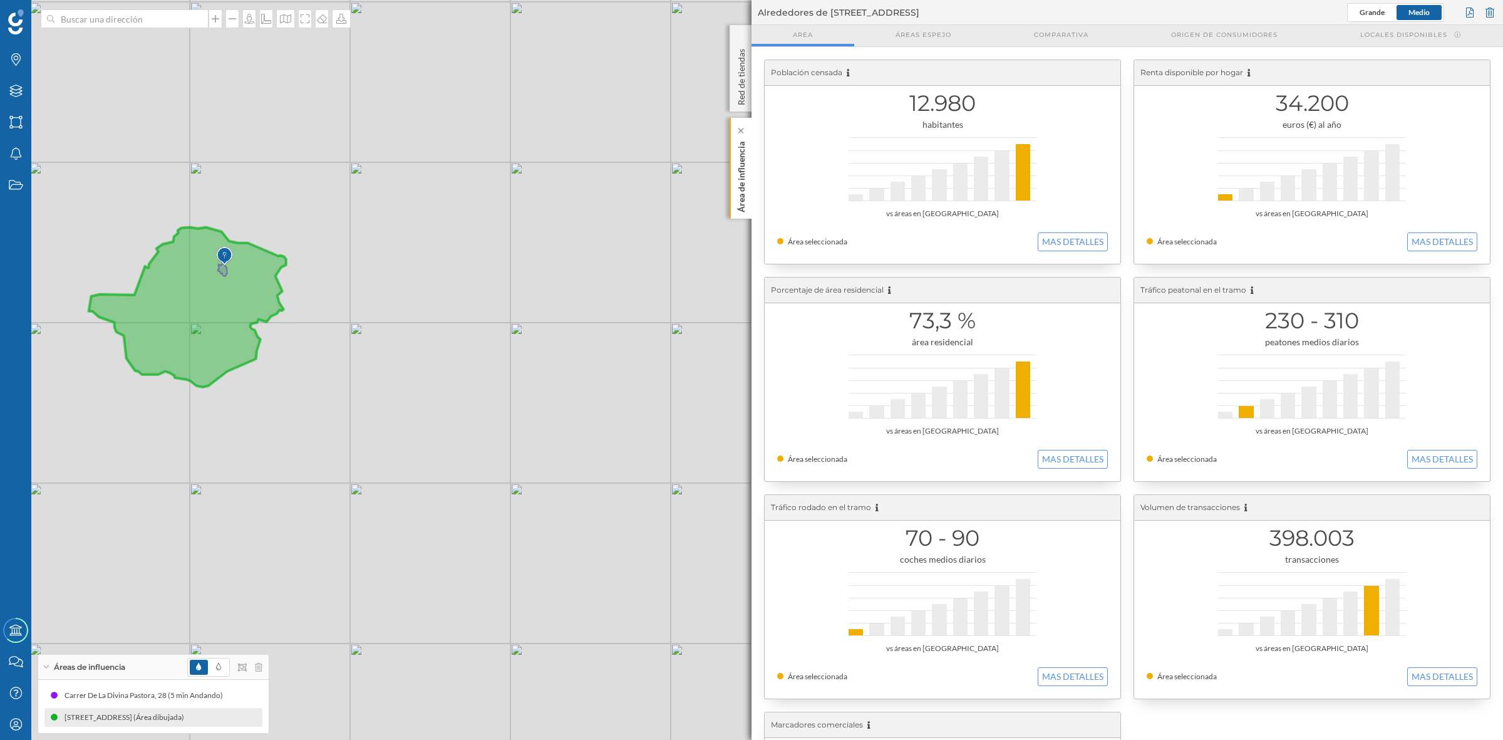
click at [744, 194] on p "Área de influencia" at bounding box center [741, 175] width 13 height 76
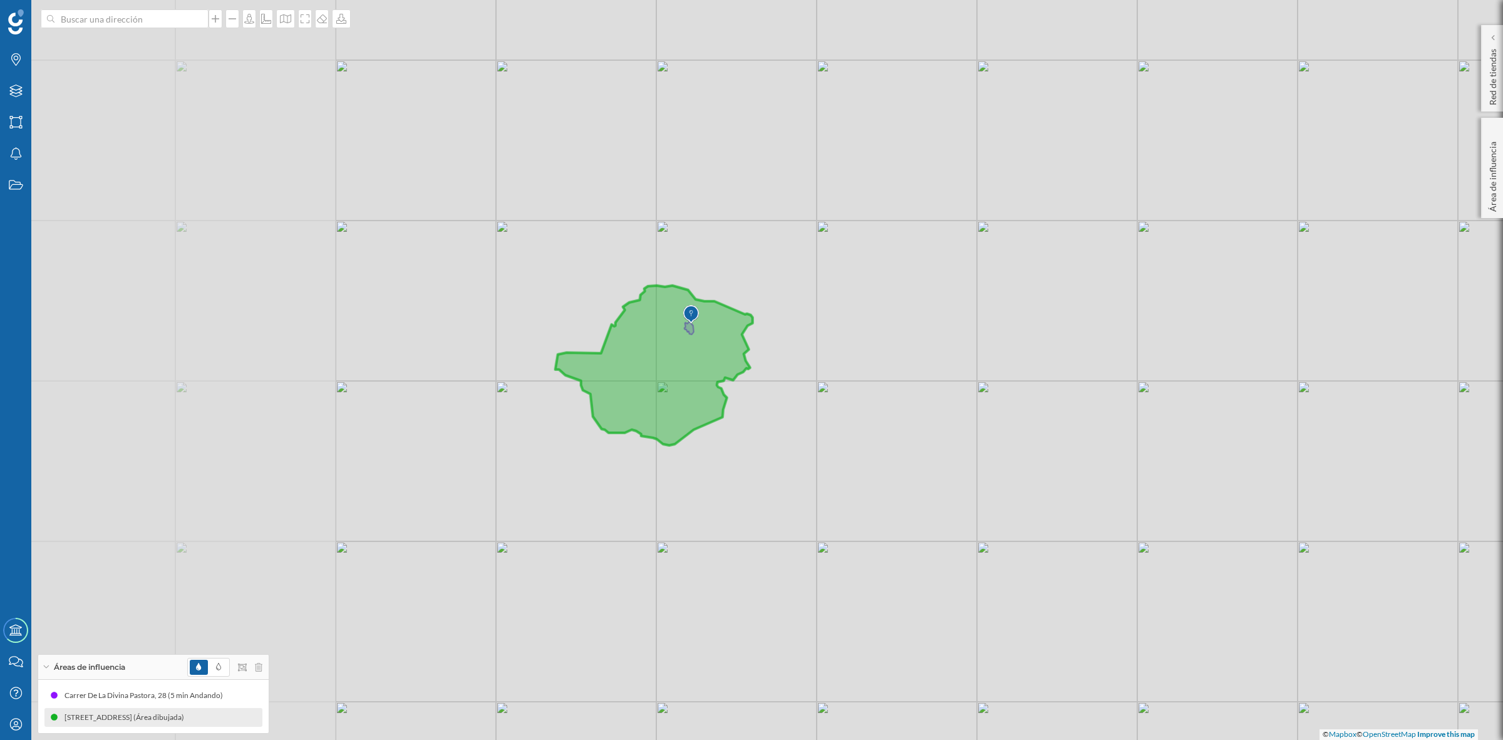
drag, startPoint x: 668, startPoint y: 387, endPoint x: 1137, endPoint y: 445, distance: 472.1
click at [1137, 445] on div "© Mapbox © OpenStreetMap Improve this map" at bounding box center [751, 370] width 1503 height 740
click at [217, 664] on icon at bounding box center [218, 667] width 5 height 8
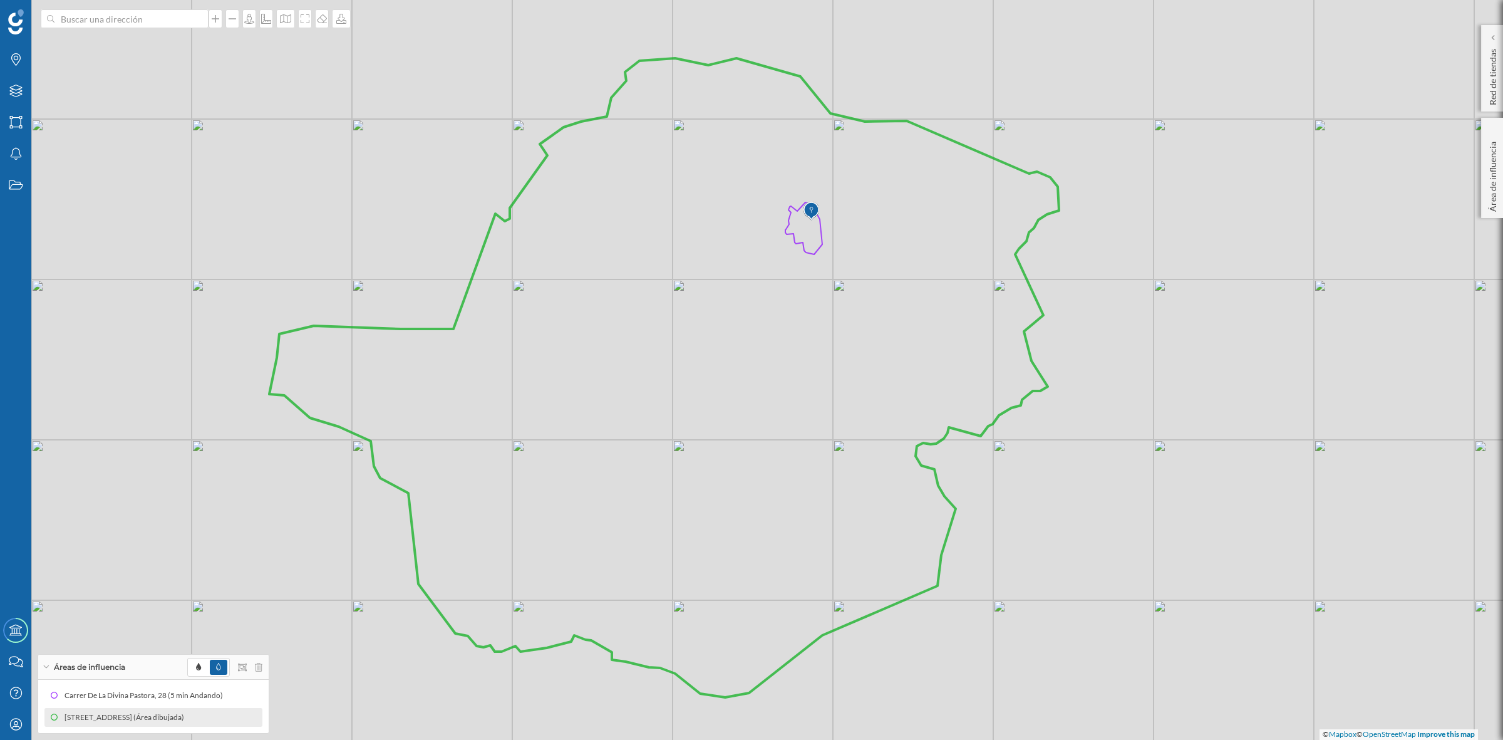
drag, startPoint x: 765, startPoint y: 353, endPoint x: 803, endPoint y: 340, distance: 40.4
click at [803, 340] on icon at bounding box center [664, 377] width 790 height 639
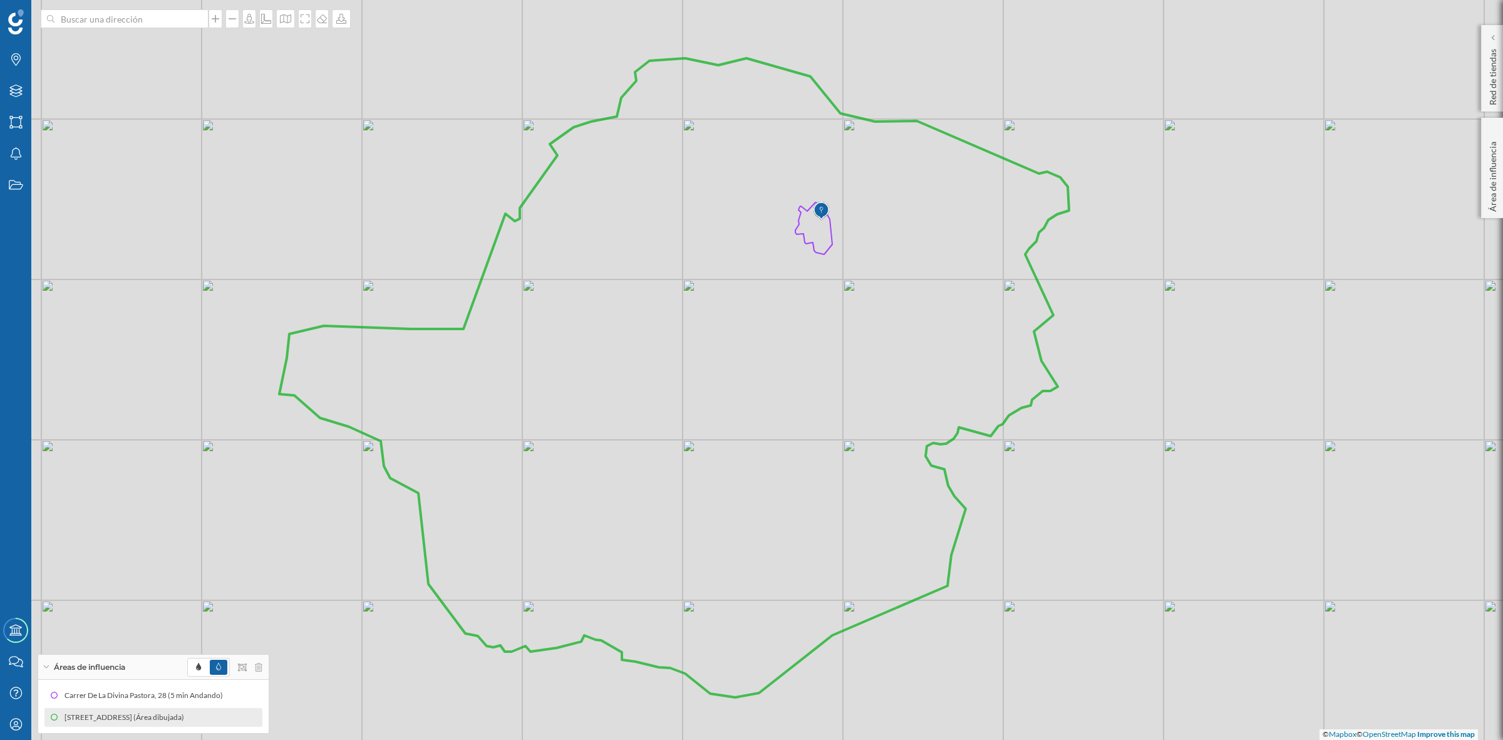
drag, startPoint x: 618, startPoint y: 371, endPoint x: 628, endPoint y: 371, distance: 10.0
click at [628, 371] on icon at bounding box center [674, 377] width 790 height 639
click at [304, 23] on icon at bounding box center [305, 19] width 13 height 10
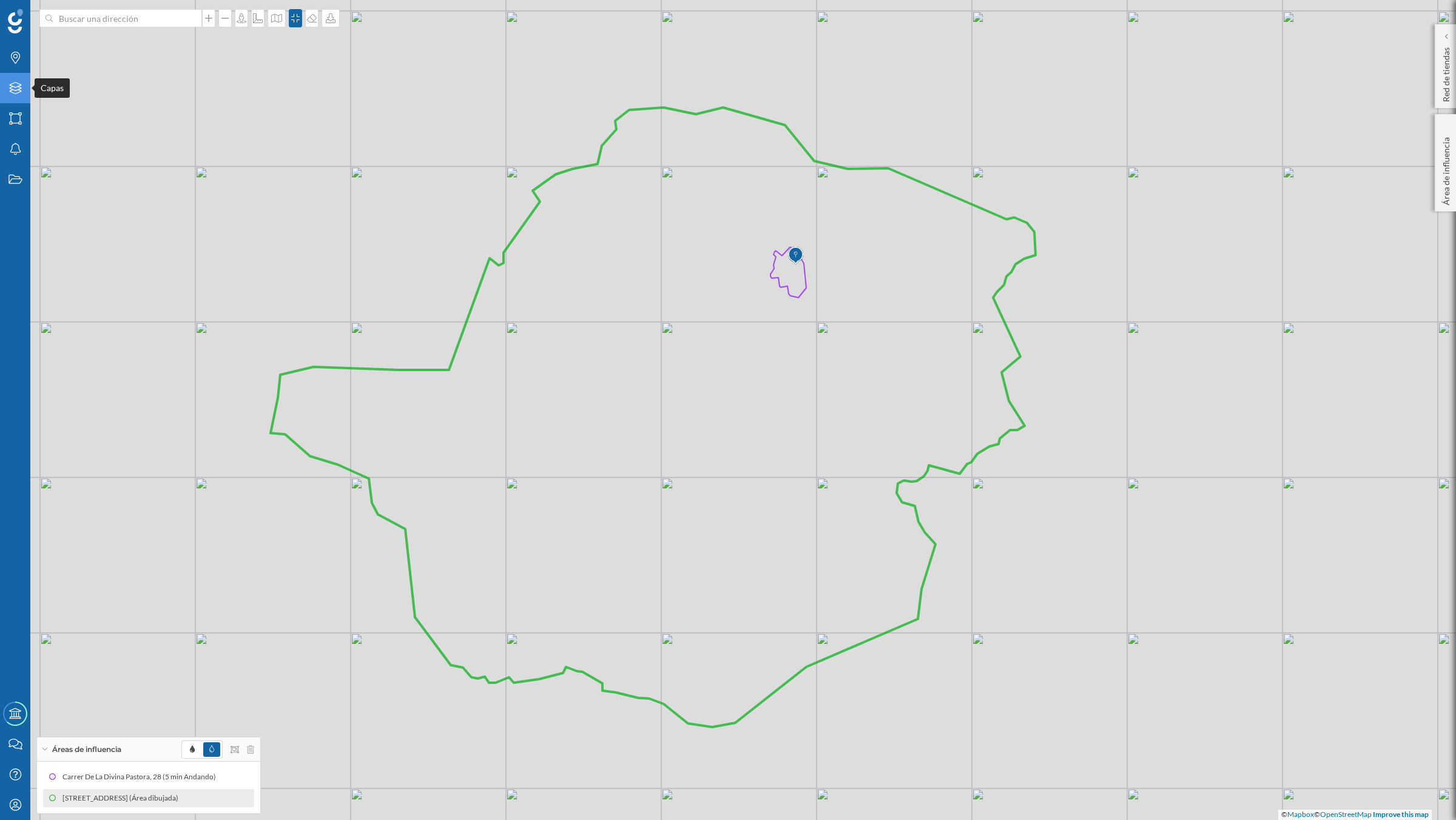
click at [23, 92] on div "Capas" at bounding box center [15, 87] width 30 height 30
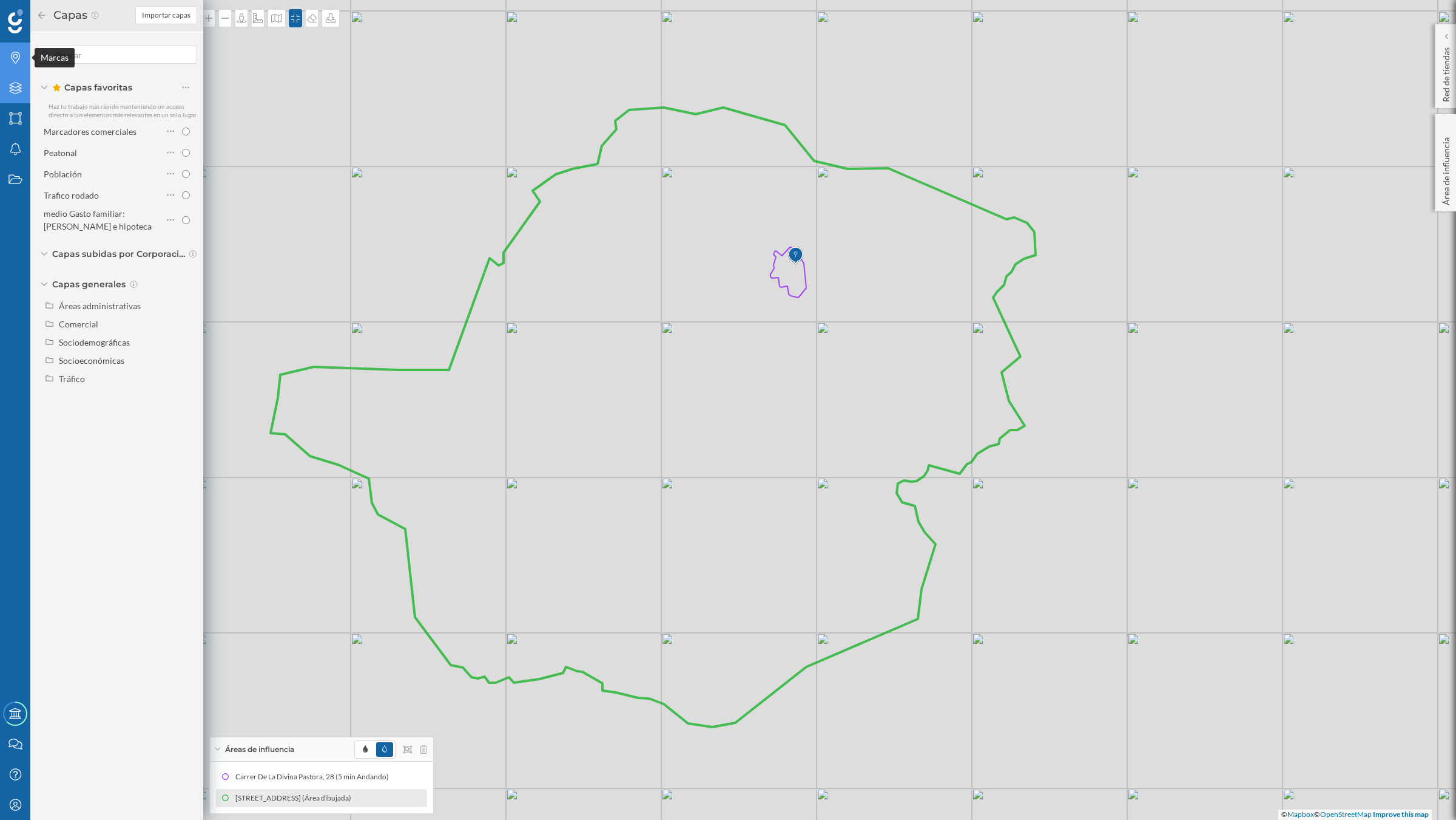
click at [11, 53] on icon at bounding box center [15, 57] width 9 height 13
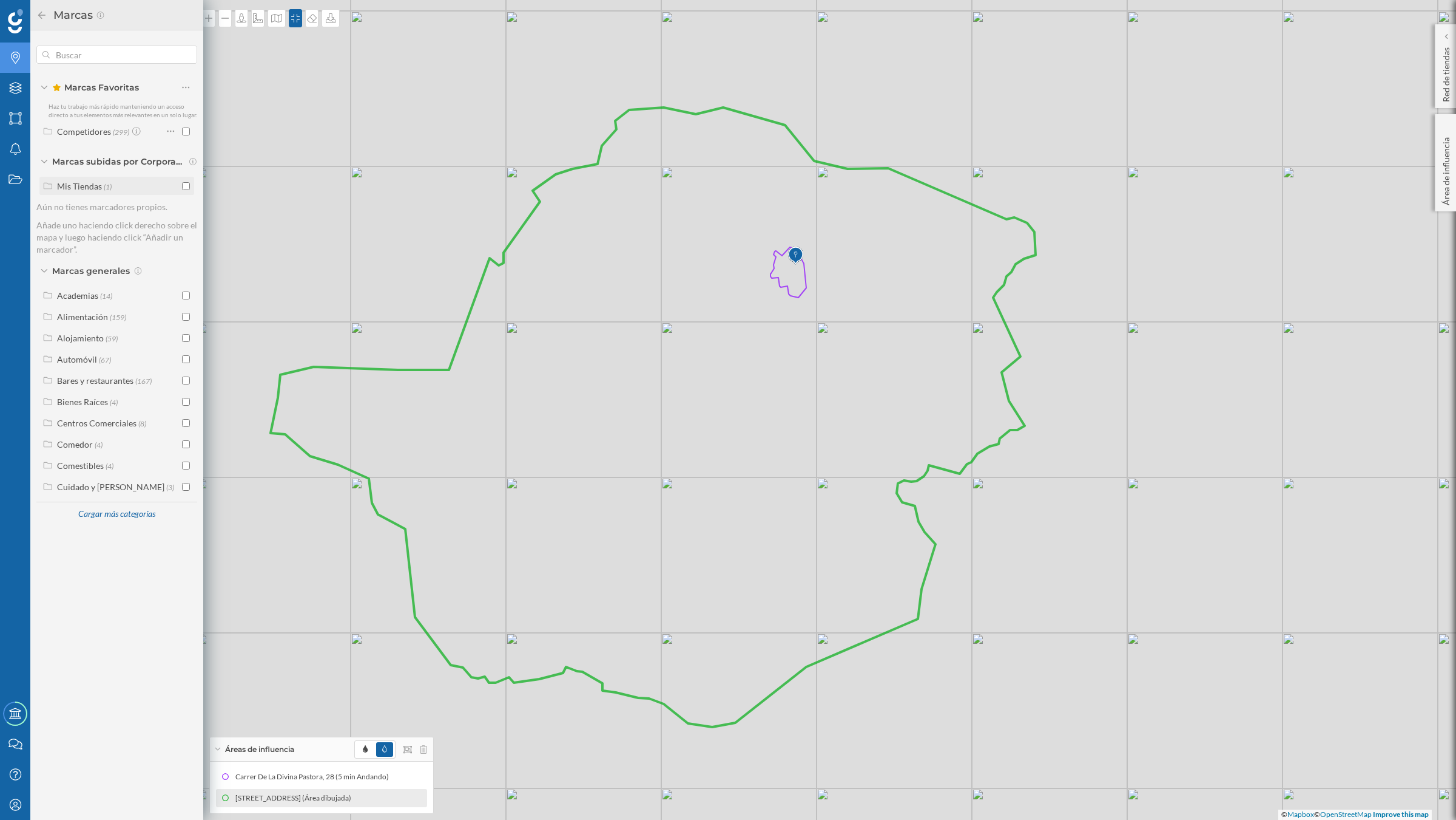
click at [184, 186] on input "checkbox" at bounding box center [186, 186] width 8 height 8
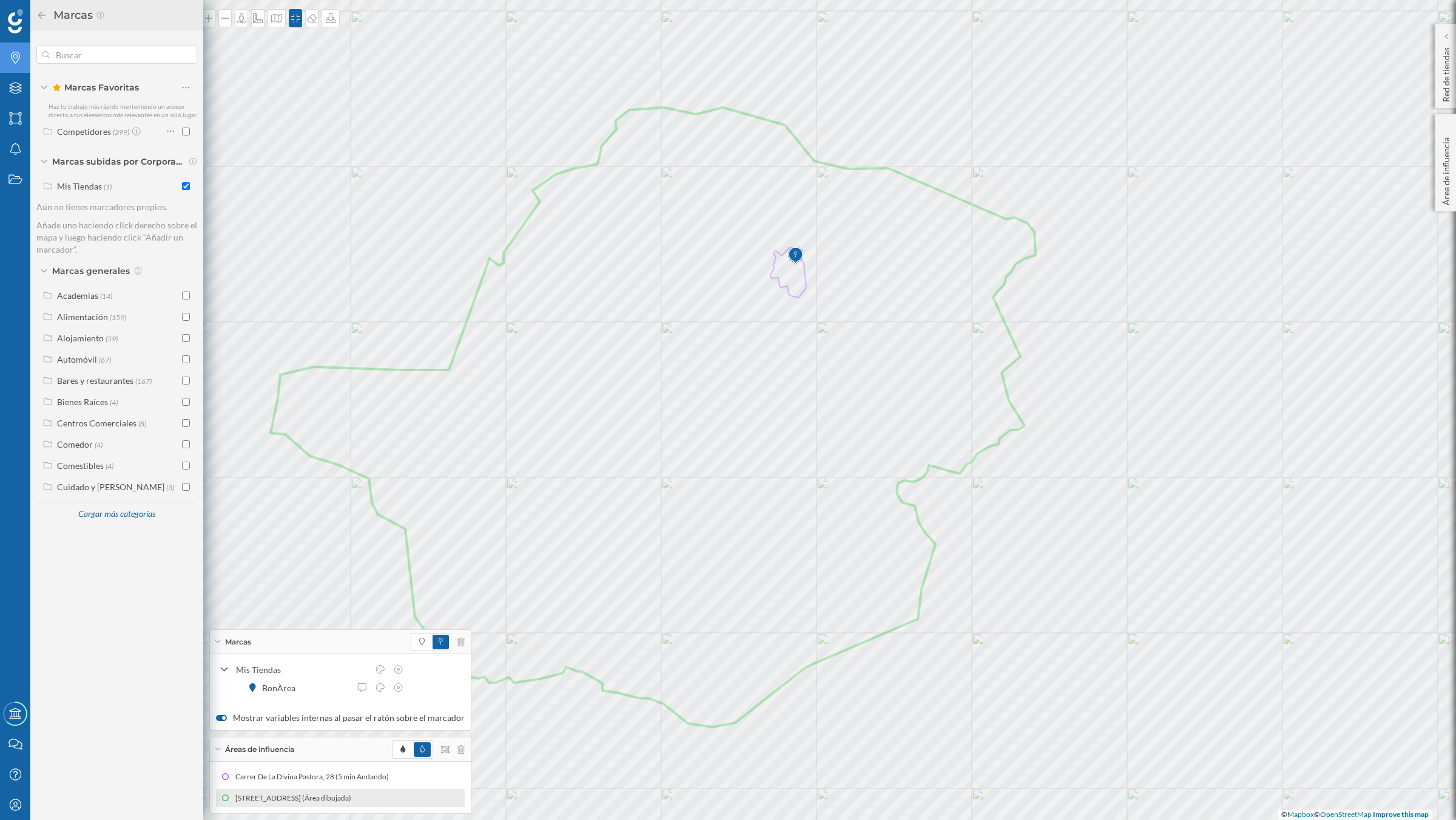
click at [40, 11] on icon at bounding box center [42, 15] width 11 height 9
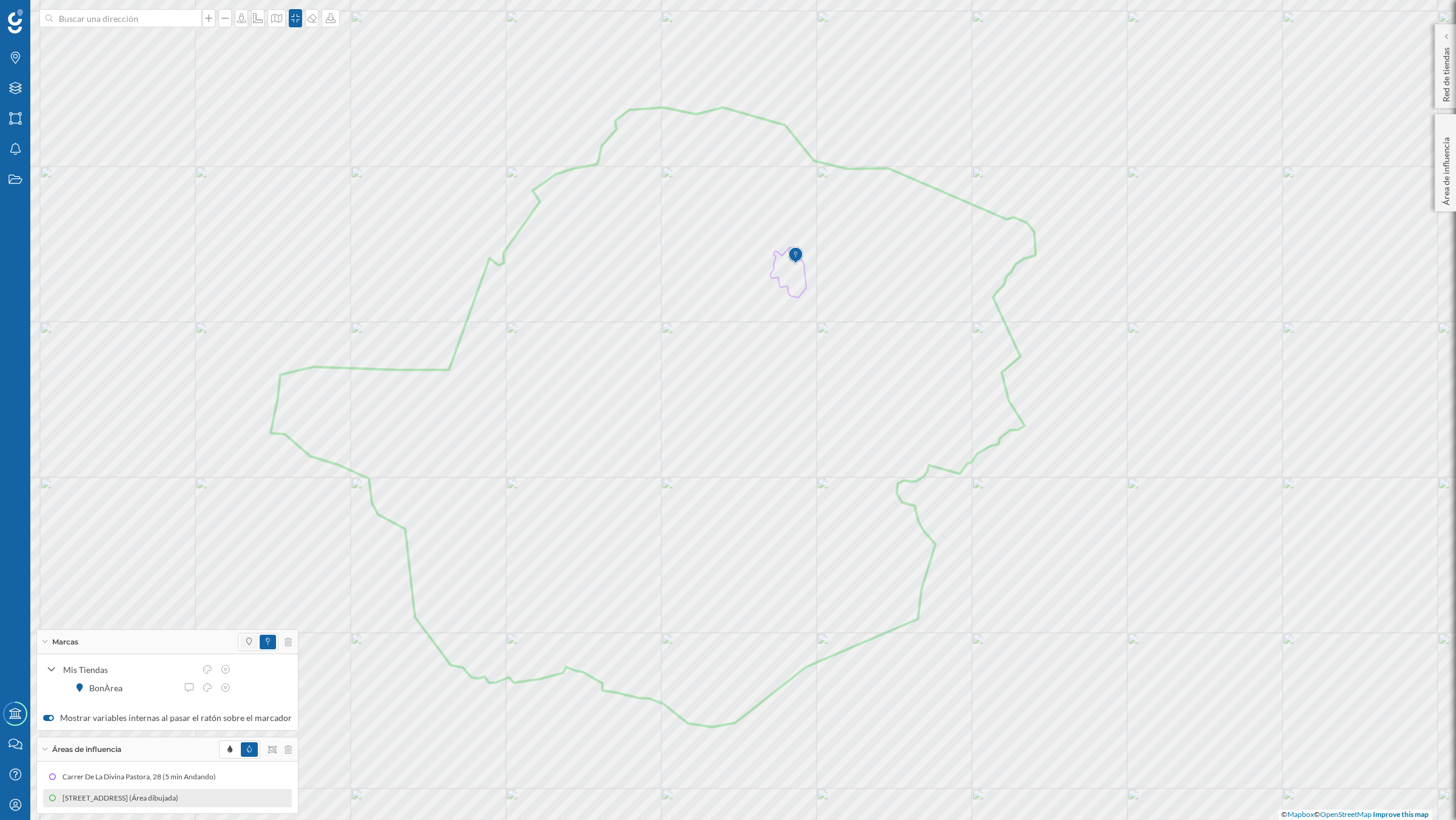
click at [251, 638] on span at bounding box center [249, 642] width 17 height 15
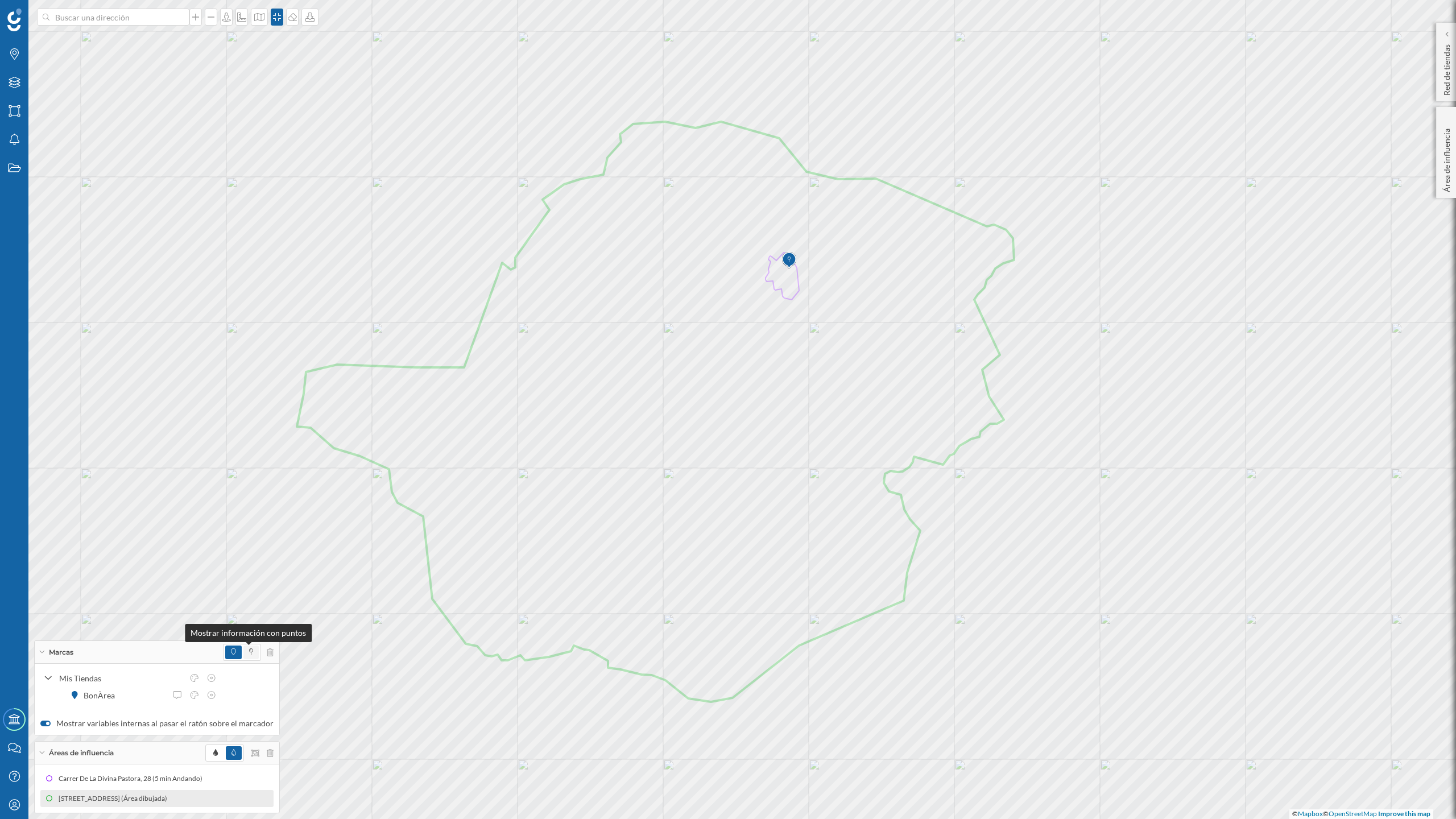
click at [249, 648] on icon at bounding box center [251, 652] width 4 height 7
click at [307, 15] on icon at bounding box center [310, 17] width 12 height 9
click at [346, 83] on div "Descargar sin leyenda" at bounding box center [345, 83] width 80 height 12
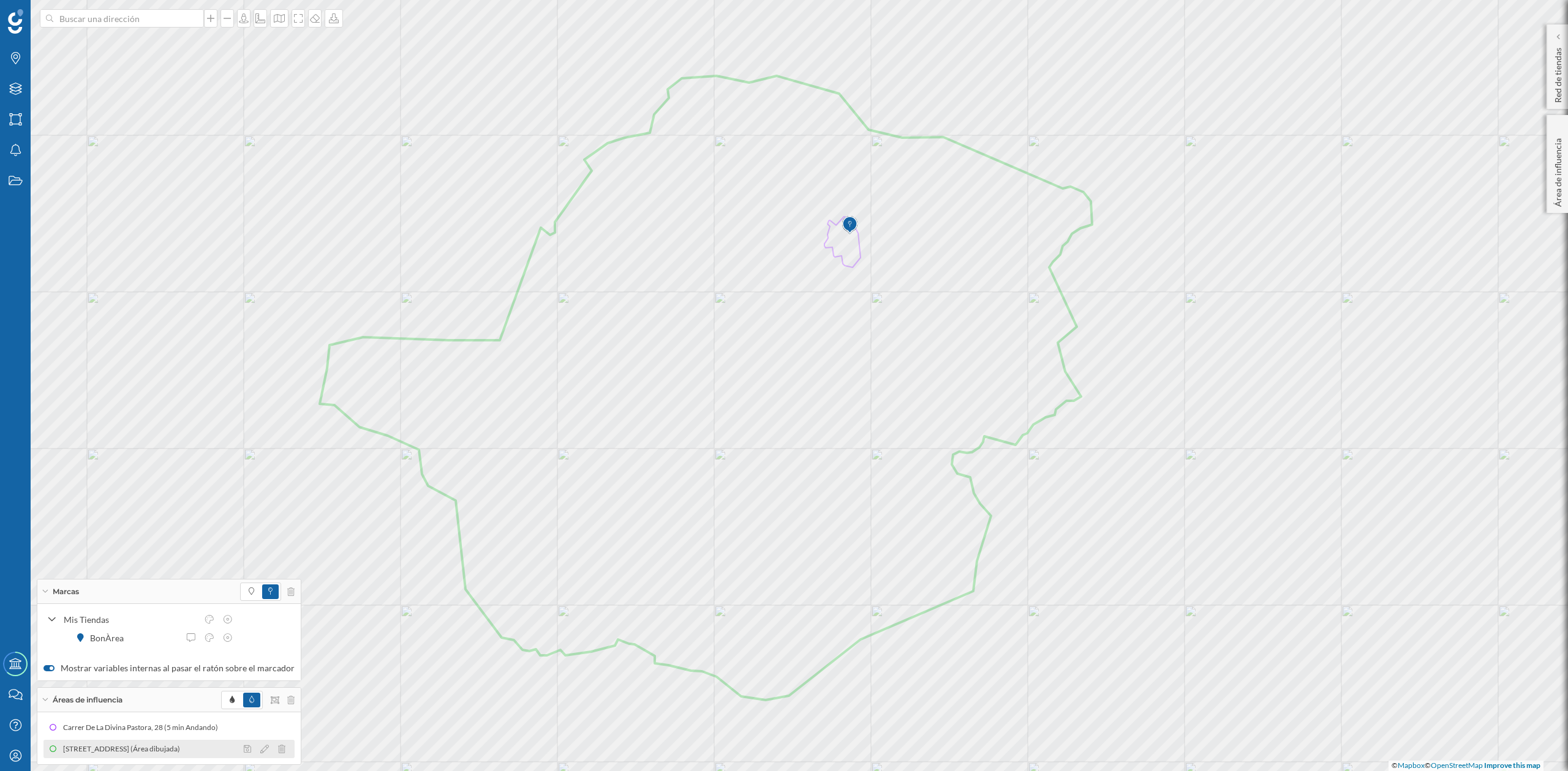
click at [186, 722] on div "[STREET_ADDRESS][PERSON_NAME] (Área dibujada)" at bounding box center [125, 749] width 123 height 13
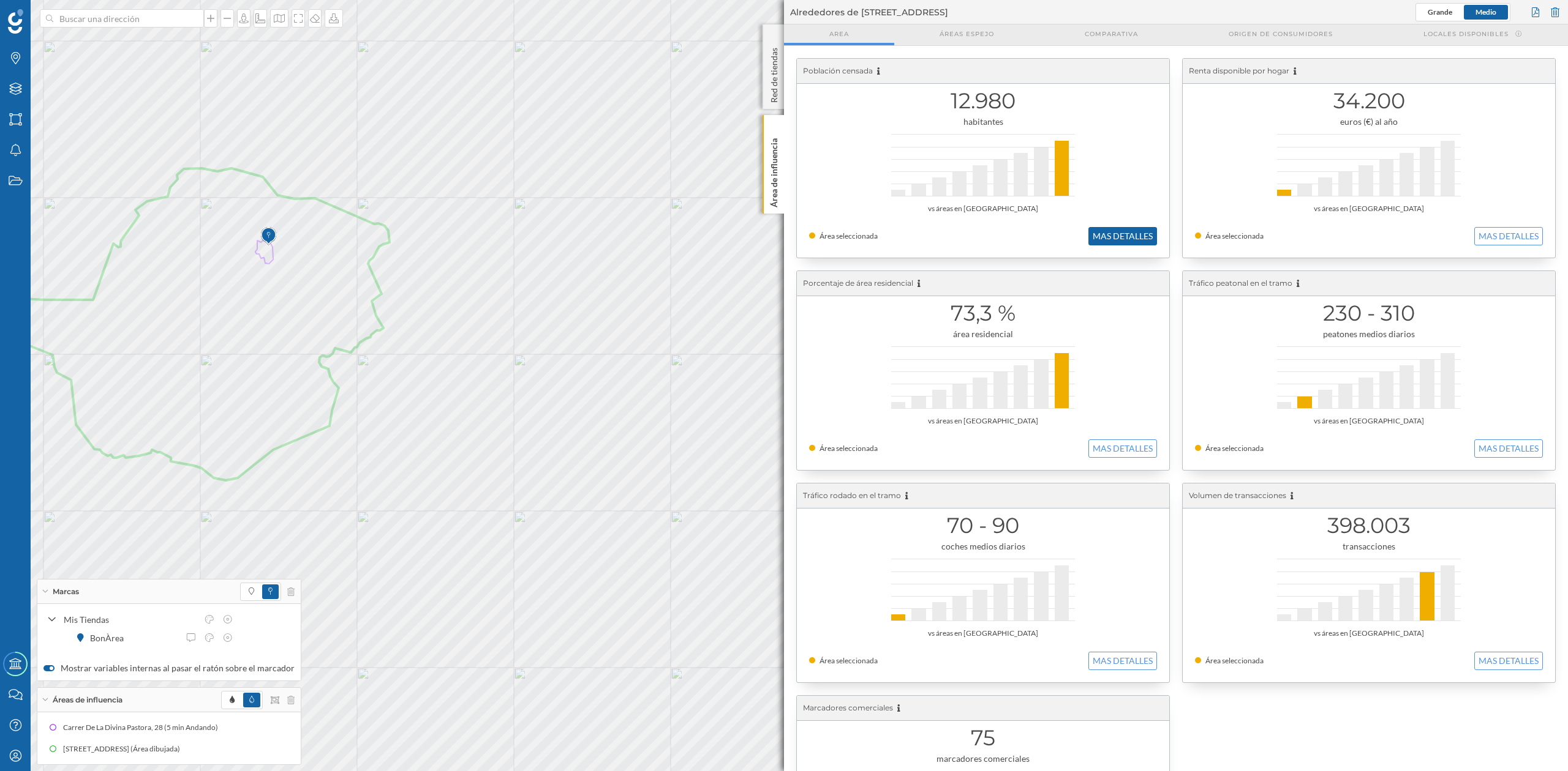
click at [1125, 233] on button "MAS DETALLES" at bounding box center [1122, 236] width 68 height 19
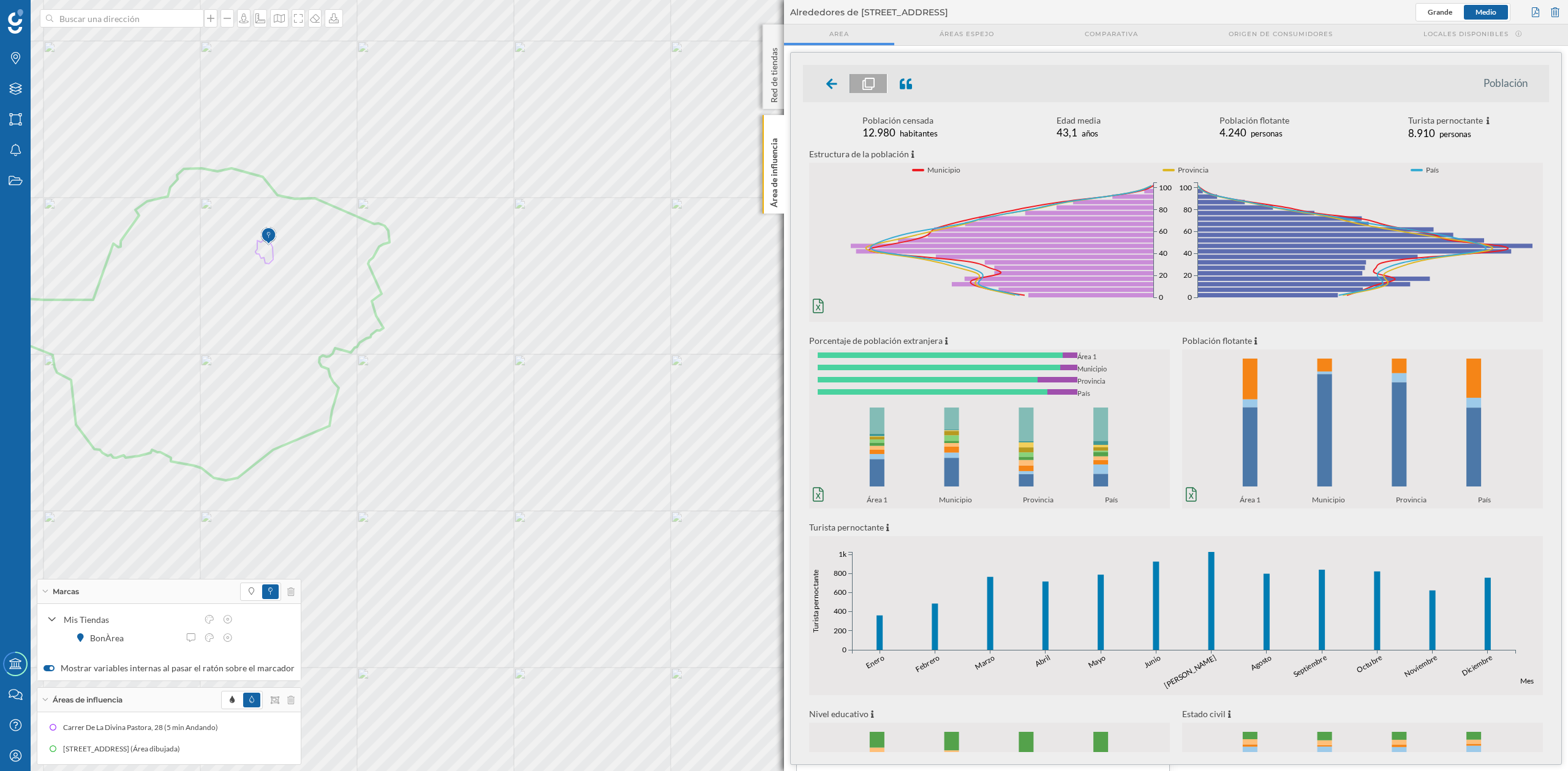
click at [868, 474] on icon "0% 20% 40% 60% 80% 100% Área 1 Municipio Provincia País 0% 20% 40% 60% 80% 100%…" at bounding box center [988, 453] width 361 height 104
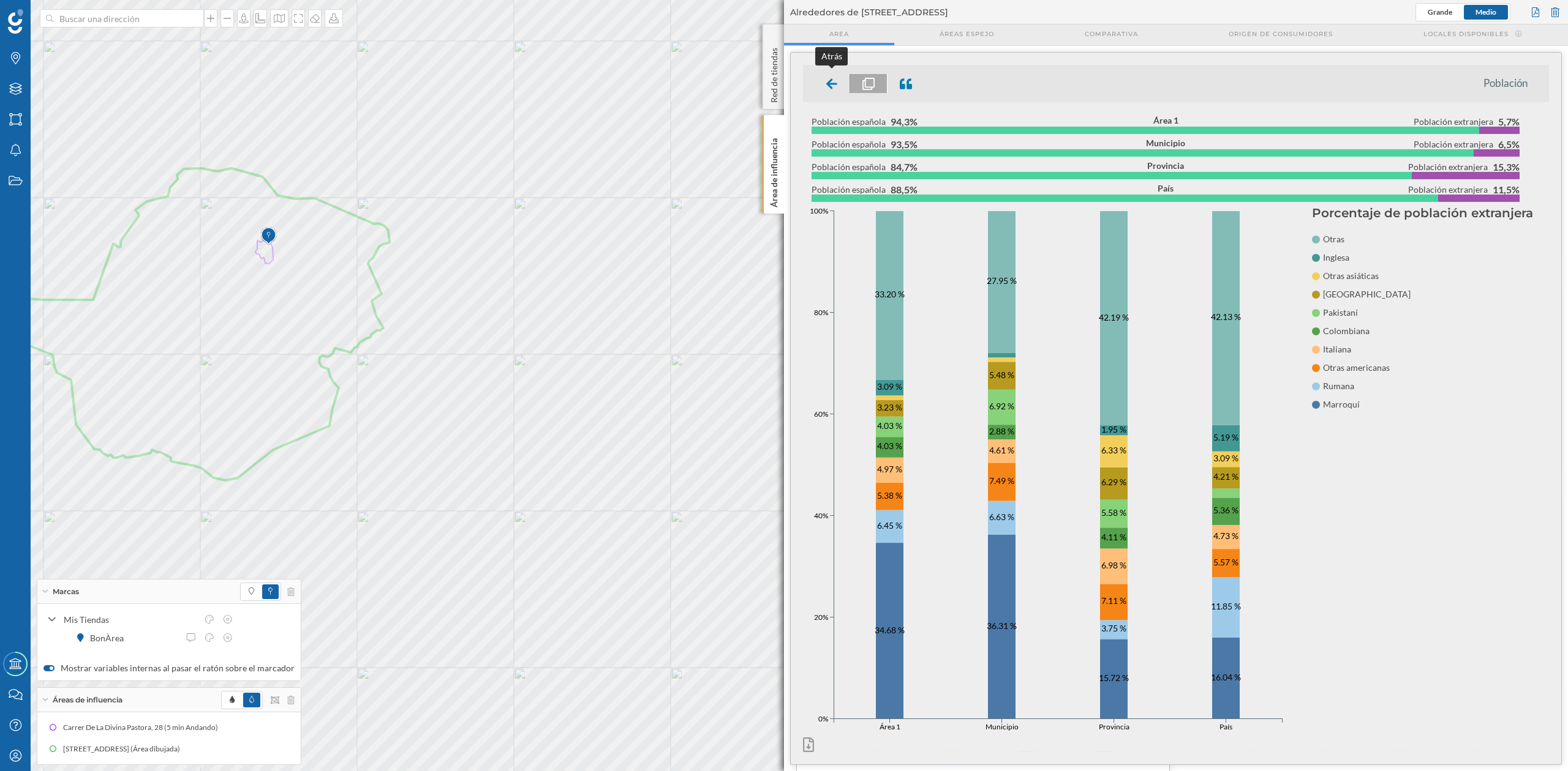
click at [828, 89] on icon at bounding box center [831, 84] width 11 height 13
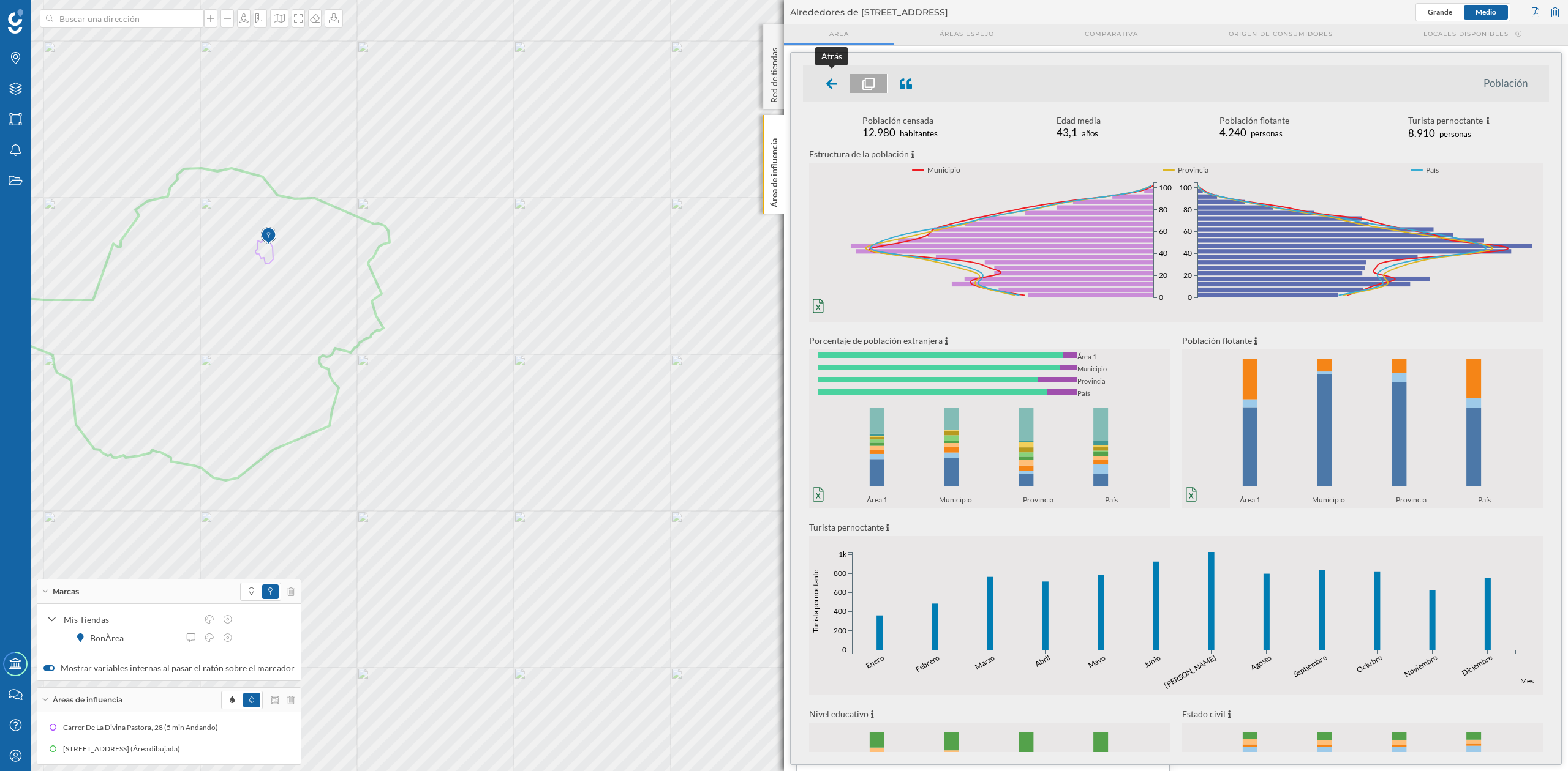
click at [828, 81] on icon at bounding box center [831, 83] width 11 height 11
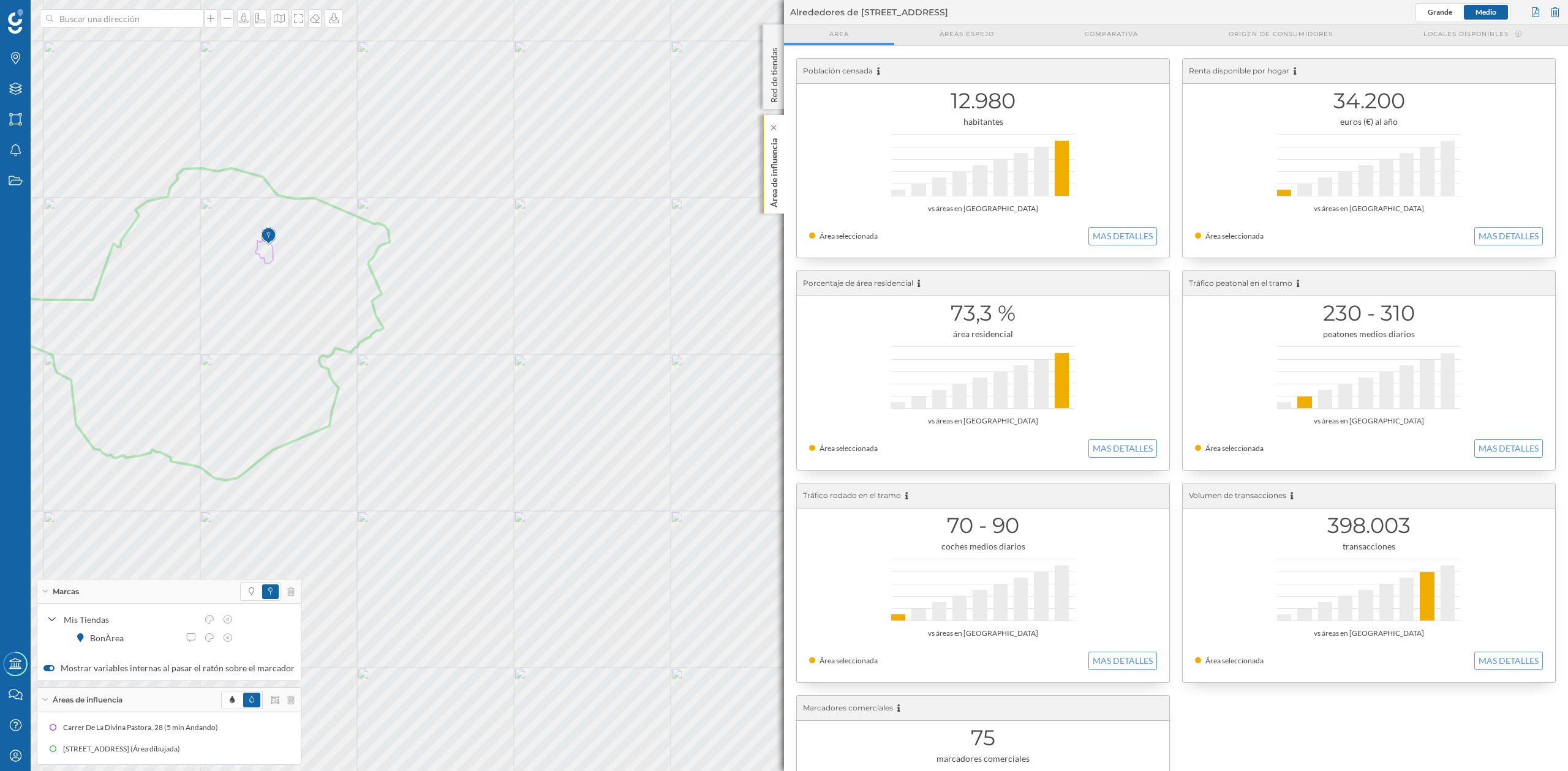
click at [772, 168] on p "Área de influencia" at bounding box center [773, 171] width 13 height 74
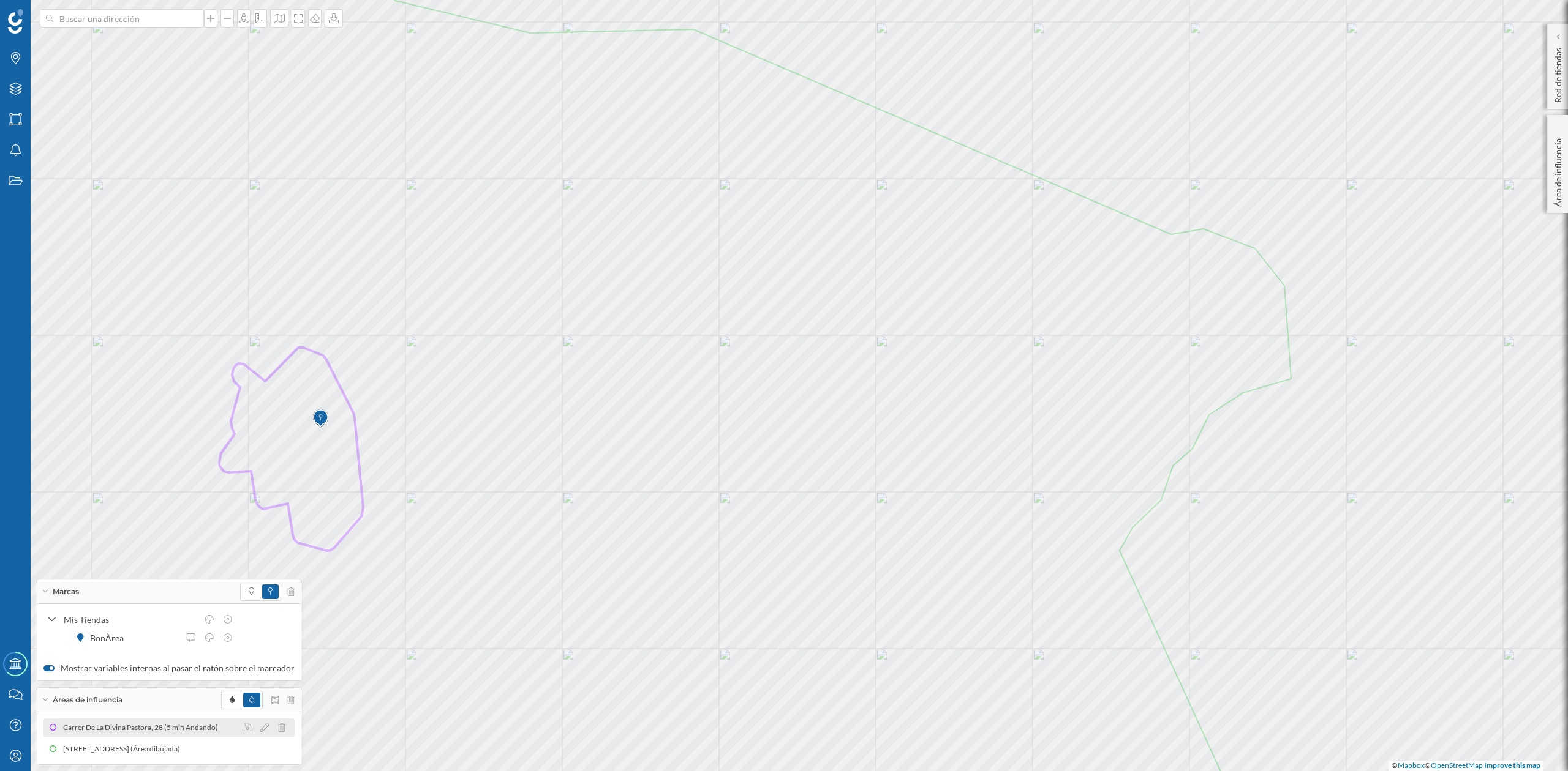
click at [190, 722] on div "Carrer De La Divina Pastora, 28 (5 min Andando)" at bounding box center [144, 728] width 161 height 13
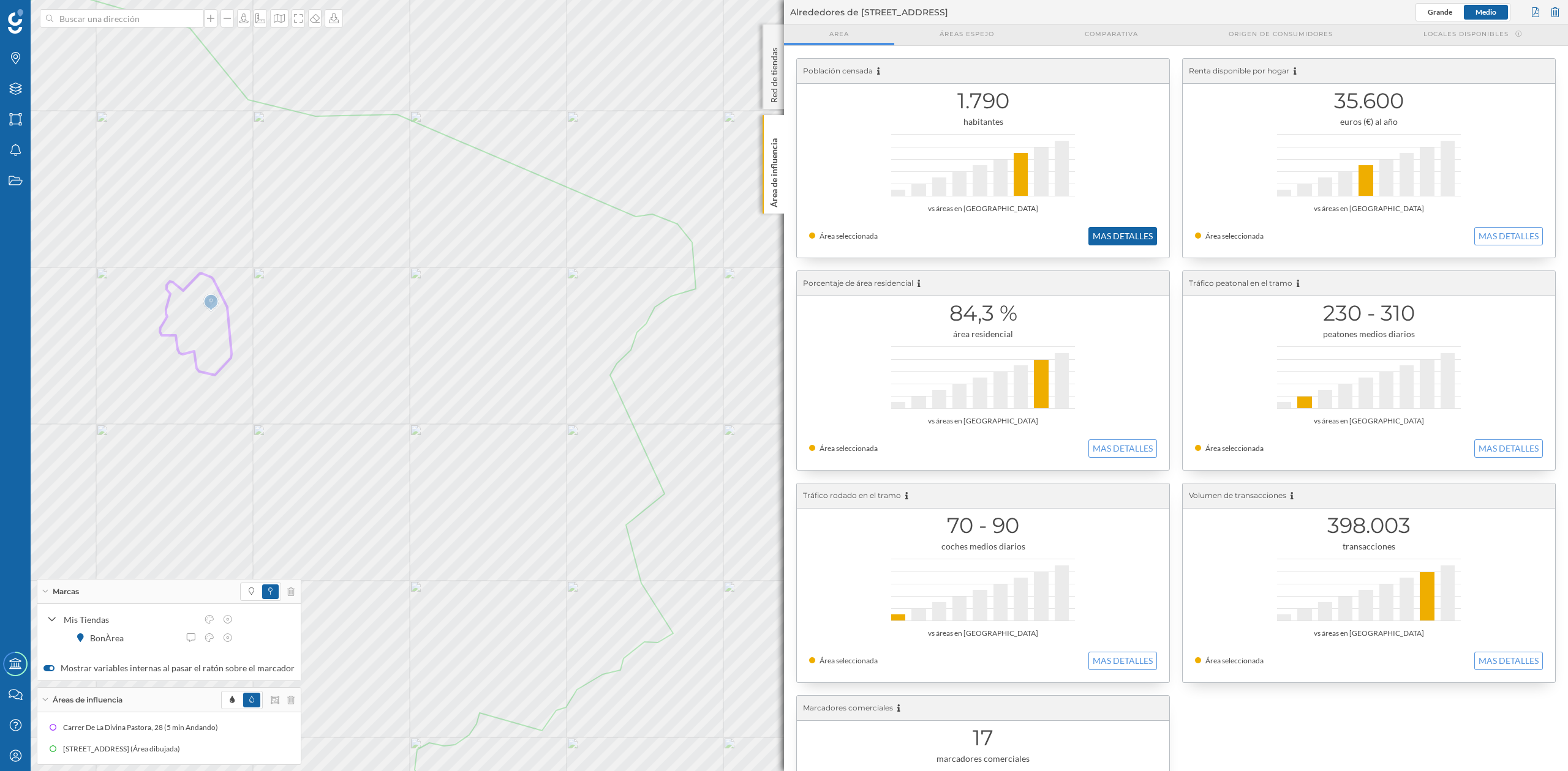
click at [1123, 229] on button "MAS DETALLES" at bounding box center [1122, 236] width 68 height 19
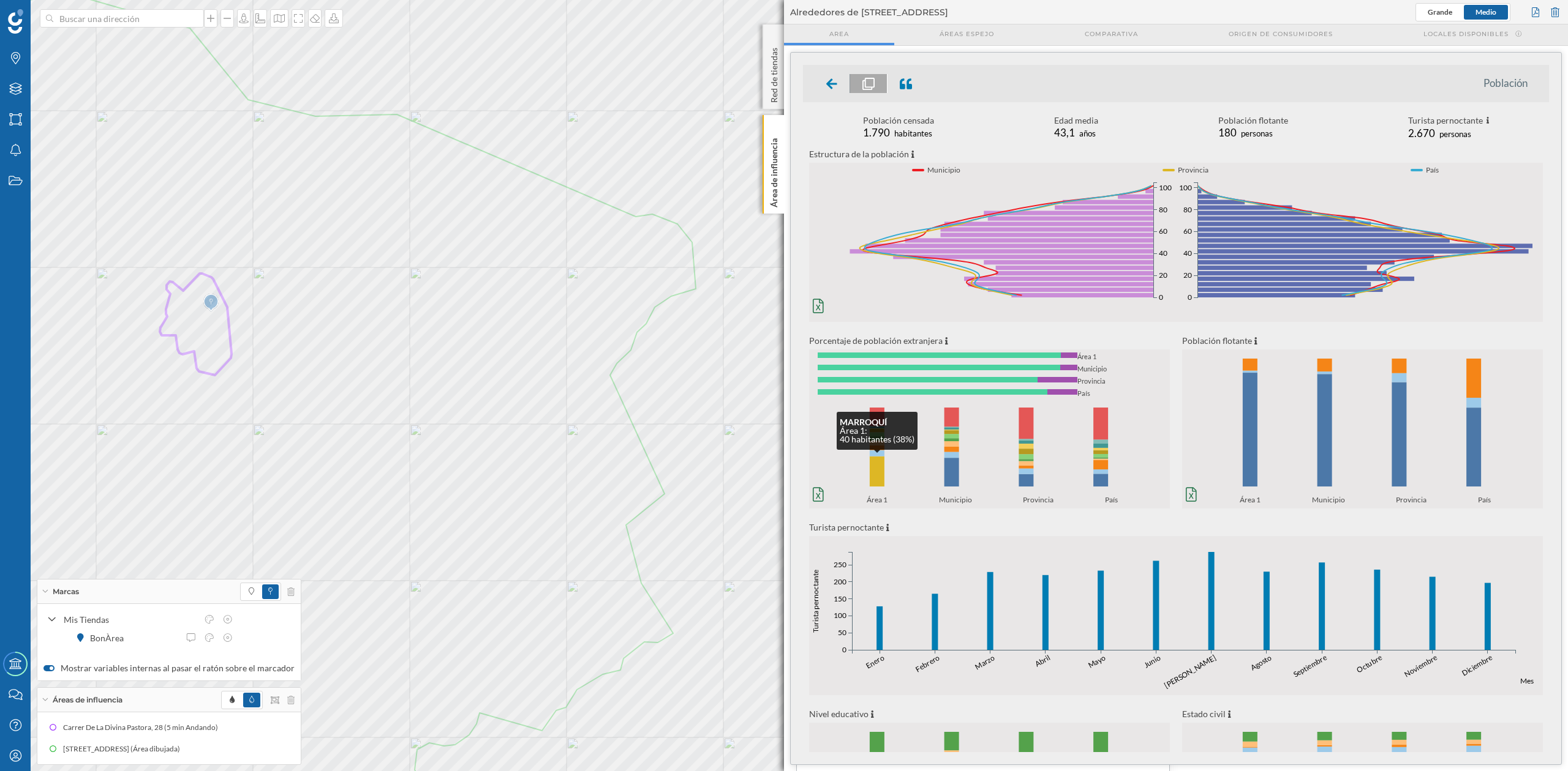
click at [870, 468] on rect at bounding box center [876, 471] width 15 height 30
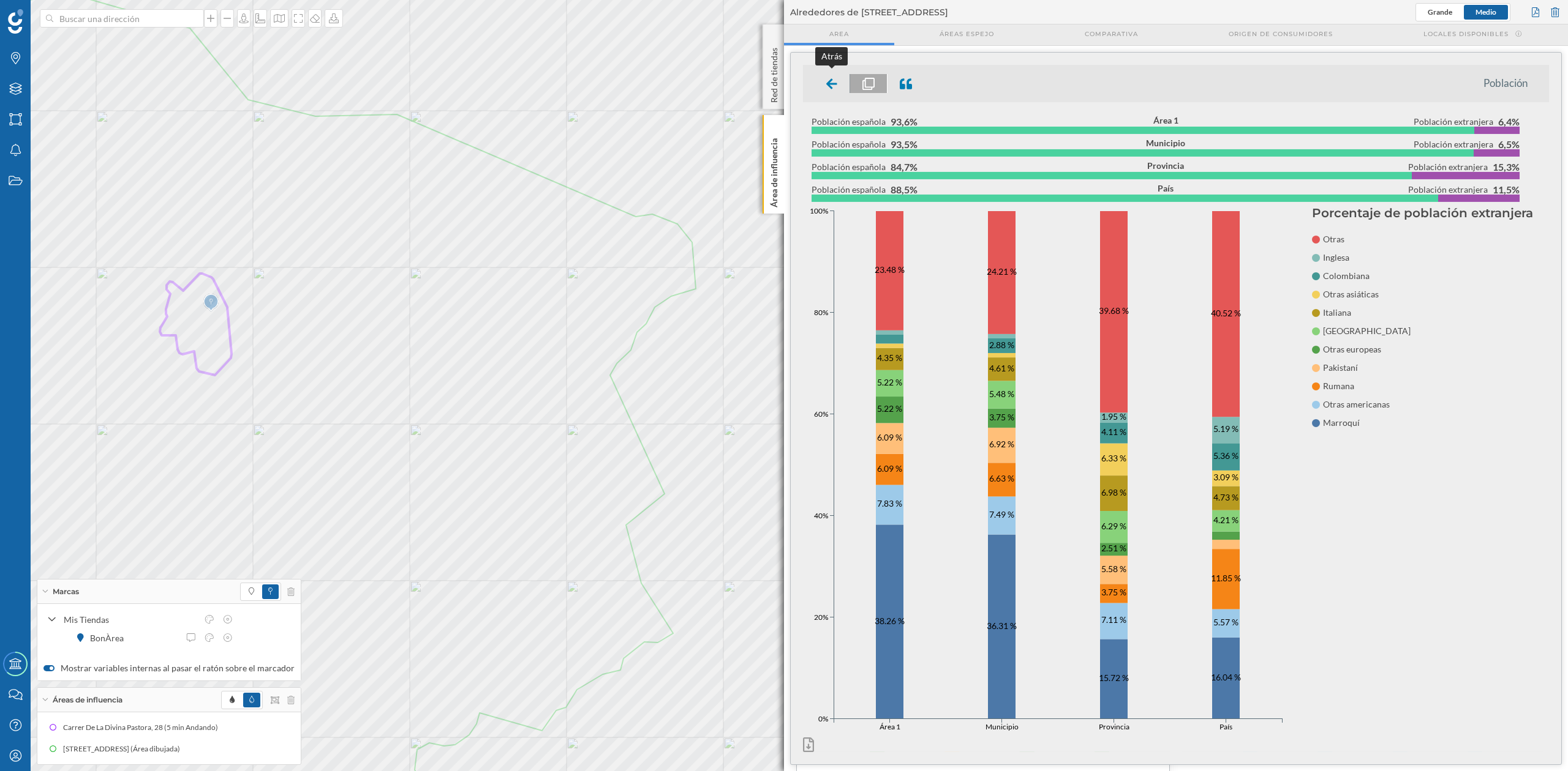
click at [832, 73] on ul "Población" at bounding box center [1175, 83] width 746 height 37
click at [831, 84] on icon at bounding box center [831, 84] width 11 height 13
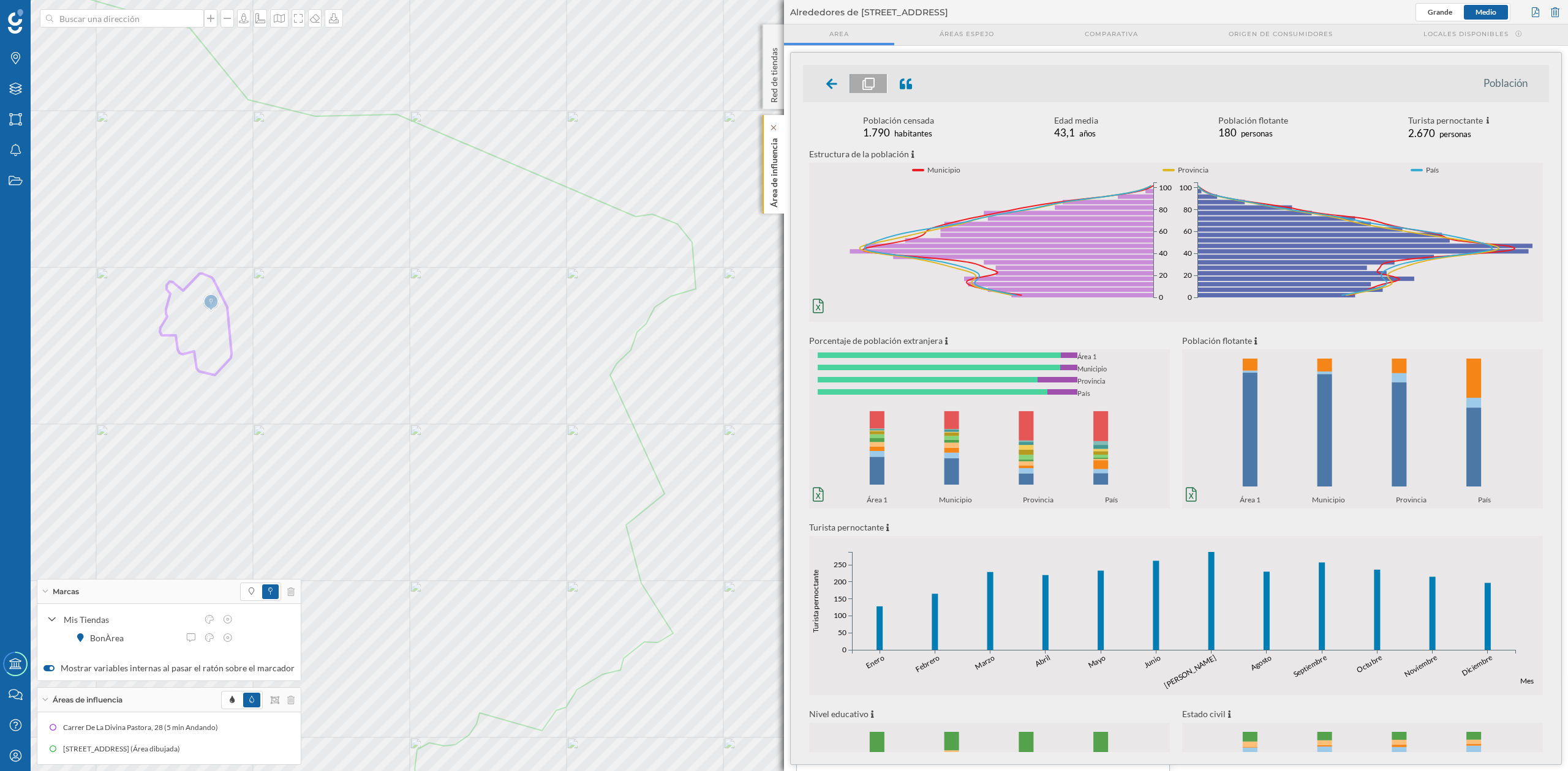
click at [777, 181] on p "Área de influencia" at bounding box center [773, 171] width 13 height 74
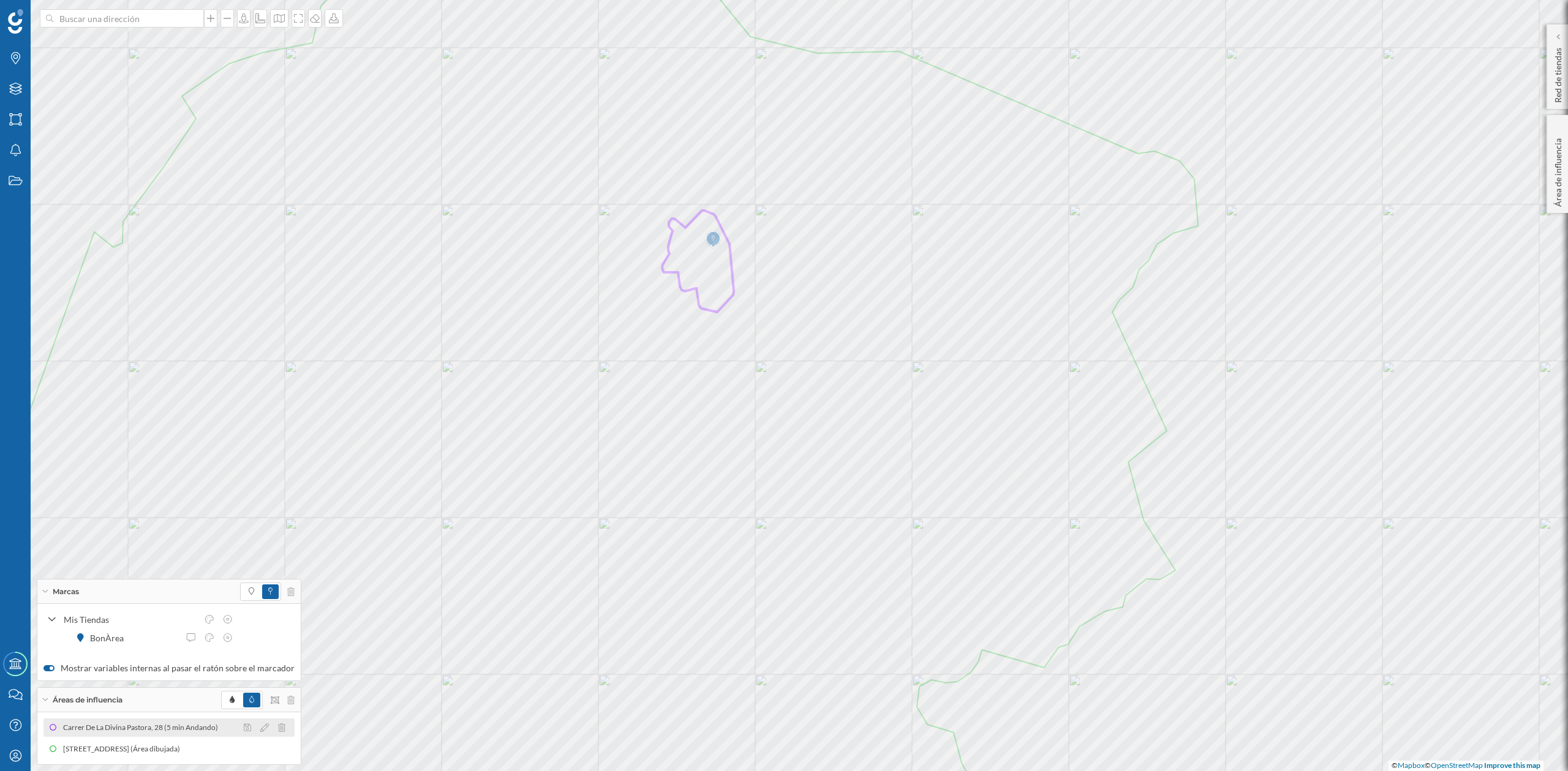
click at [176, 722] on div "Carrer De La Divina Pastora, 28 (5 min Andando)" at bounding box center [144, 728] width 161 height 13
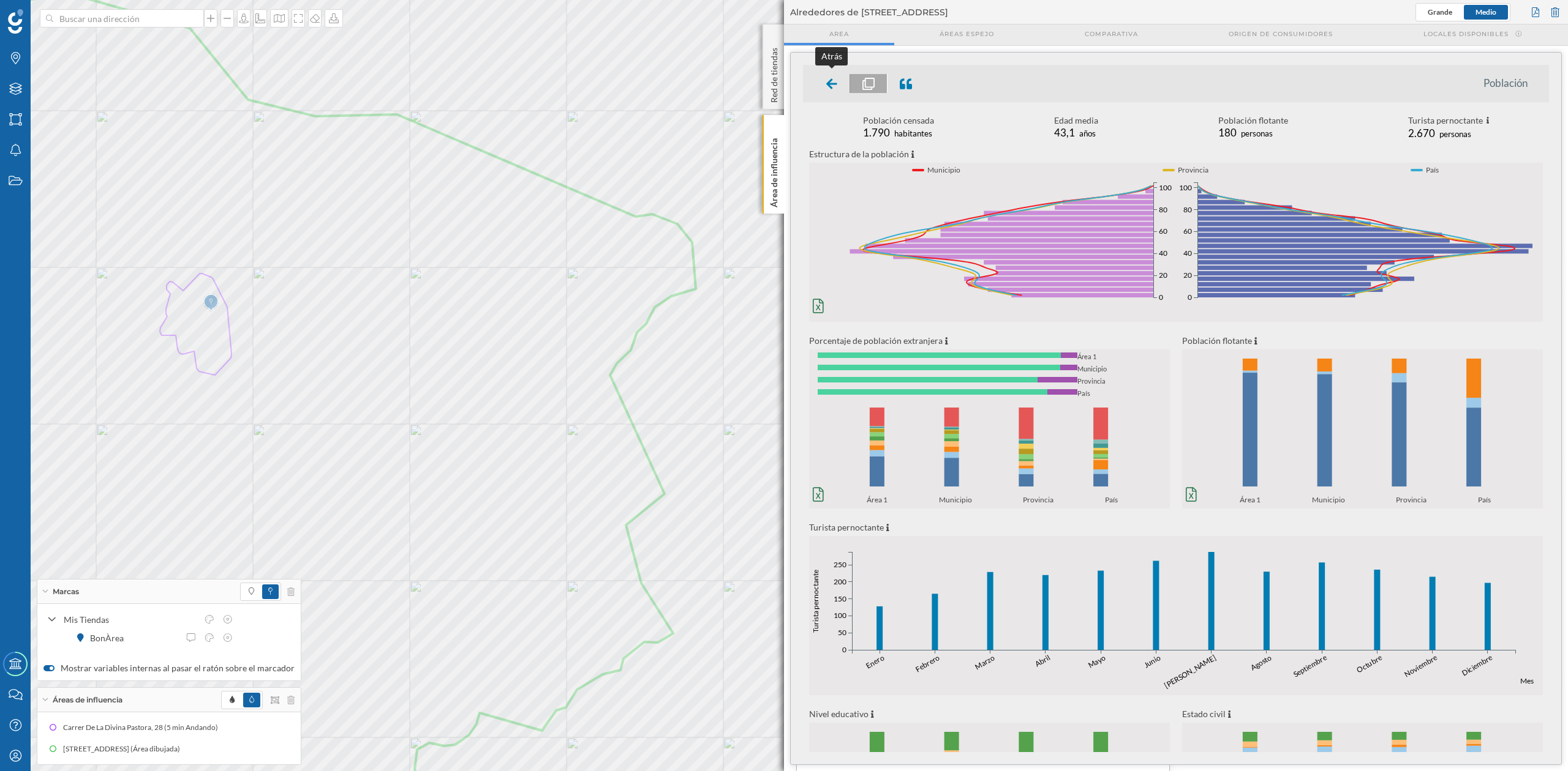
click at [836, 84] on icon at bounding box center [831, 84] width 11 height 13
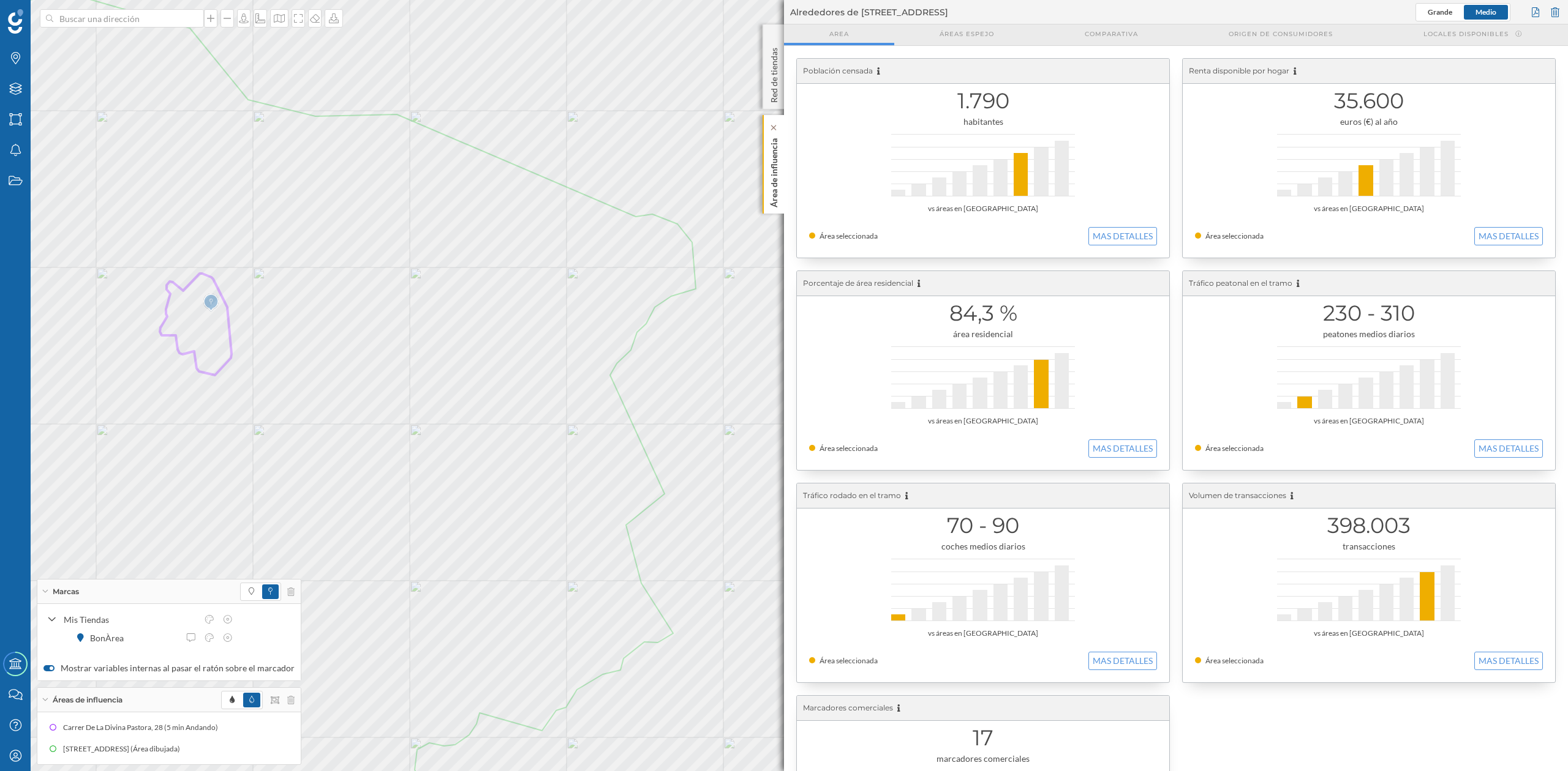
click at [774, 205] on p "Área de influencia" at bounding box center [773, 171] width 13 height 74
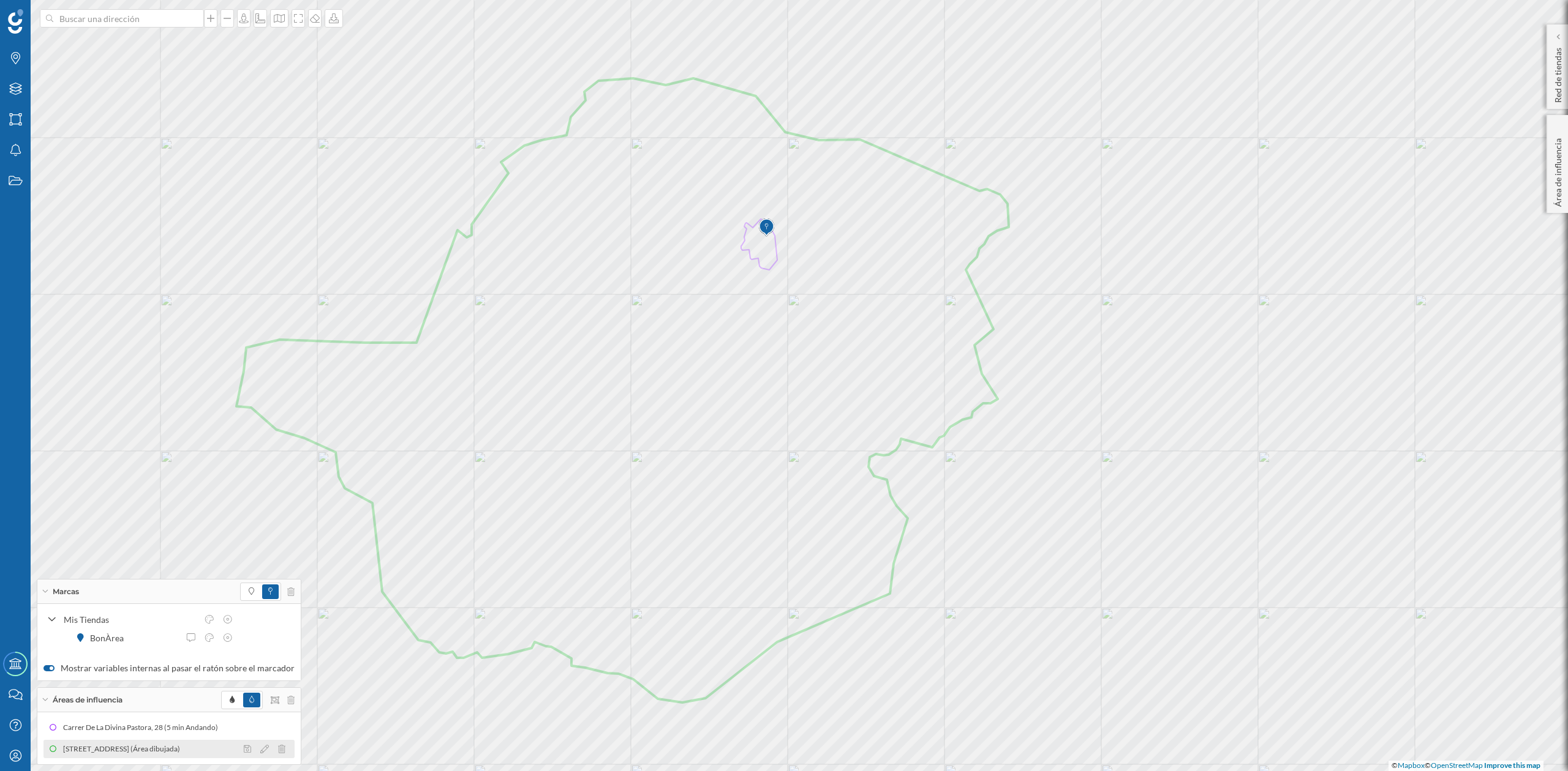
click at [89, 722] on div "[STREET_ADDRESS][PERSON_NAME] (Área dibujada)" at bounding box center [125, 749] width 123 height 13
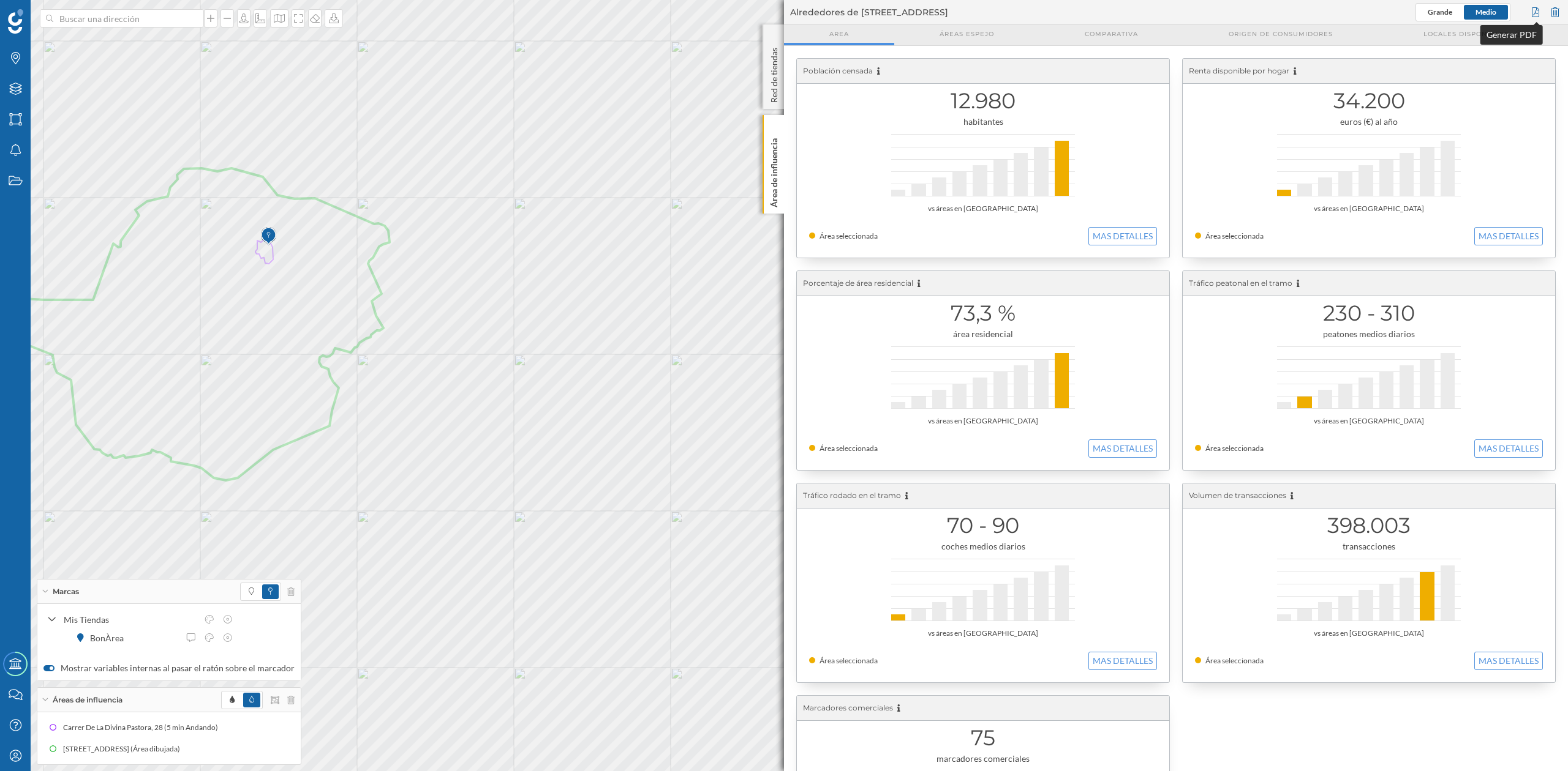
click at [1469, 11] on div at bounding box center [1535, 12] width 14 height 19
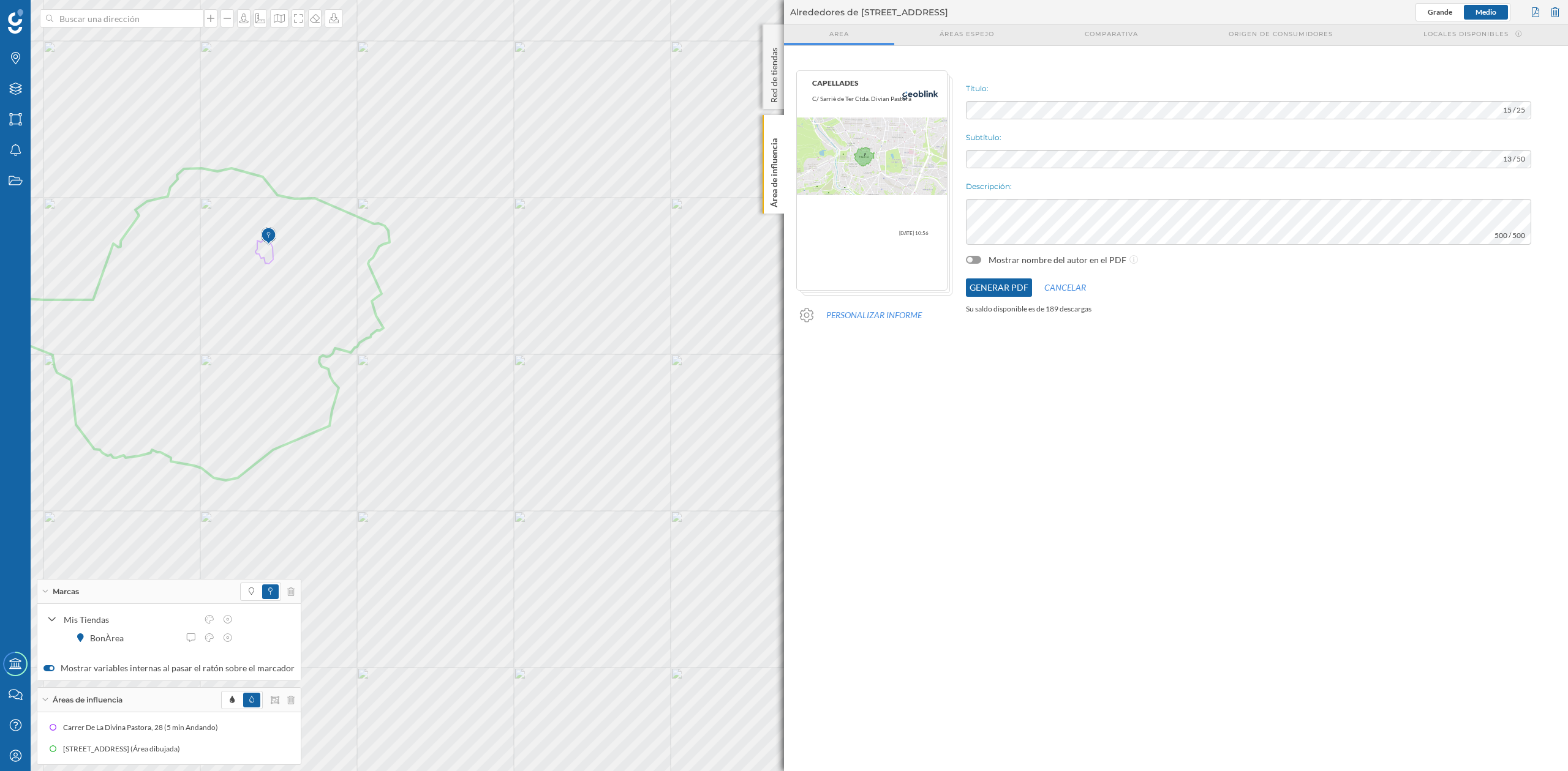
click at [1017, 289] on button "Generar PDF" at bounding box center [999, 287] width 66 height 19
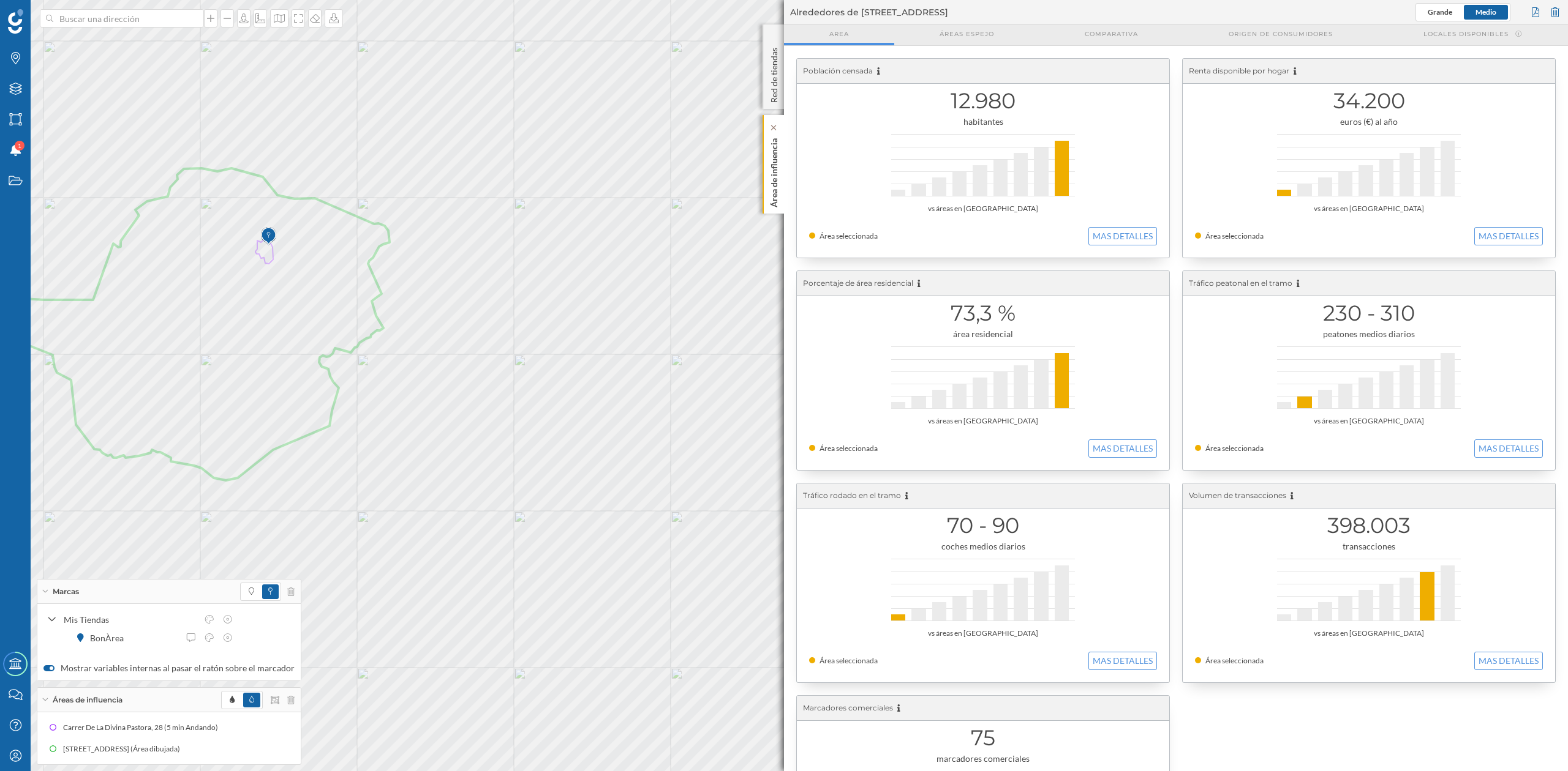
click at [780, 167] on div "Área de influencia" at bounding box center [773, 164] width 22 height 99
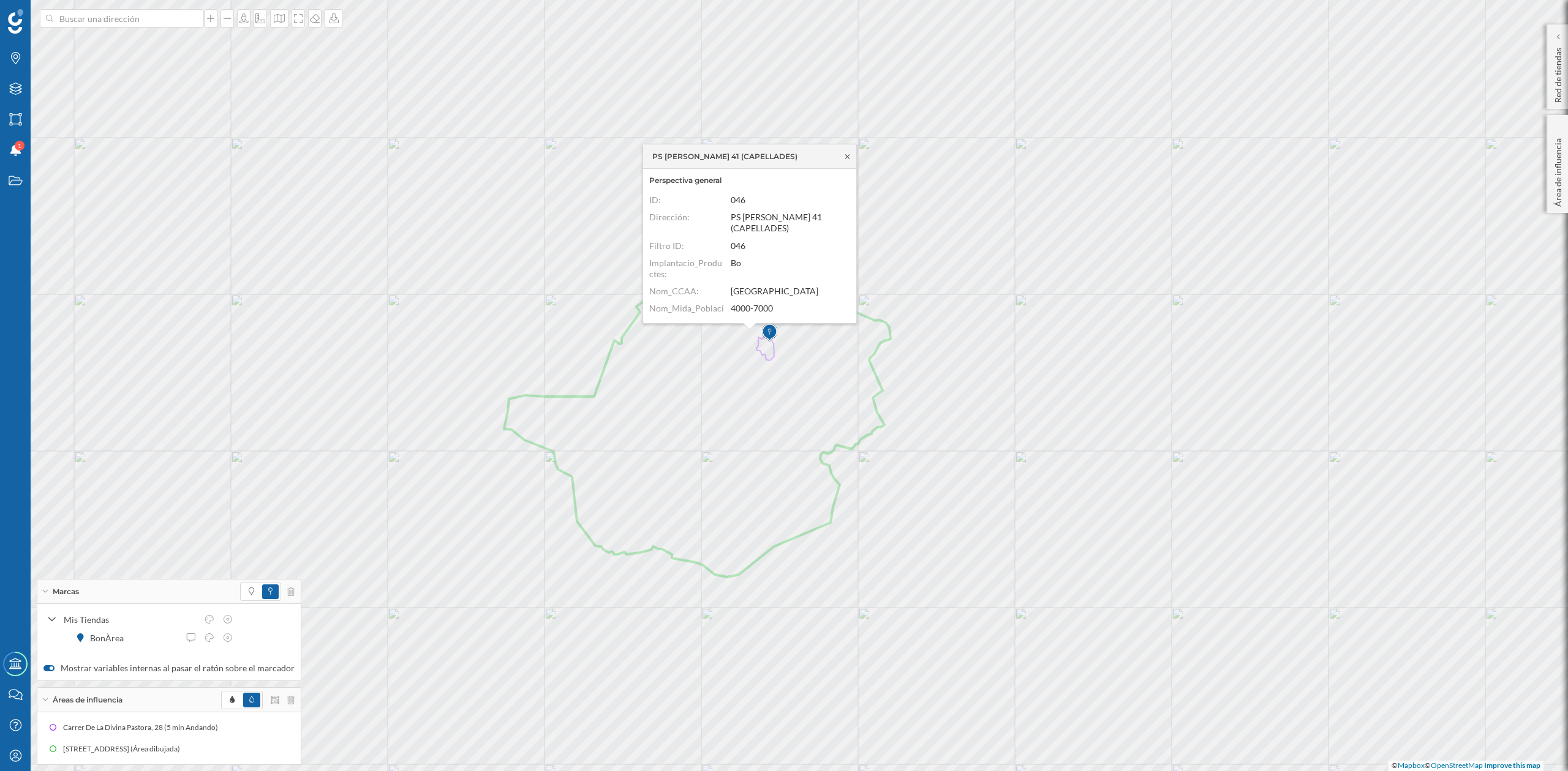
click at [847, 154] on icon at bounding box center [847, 157] width 9 height 8
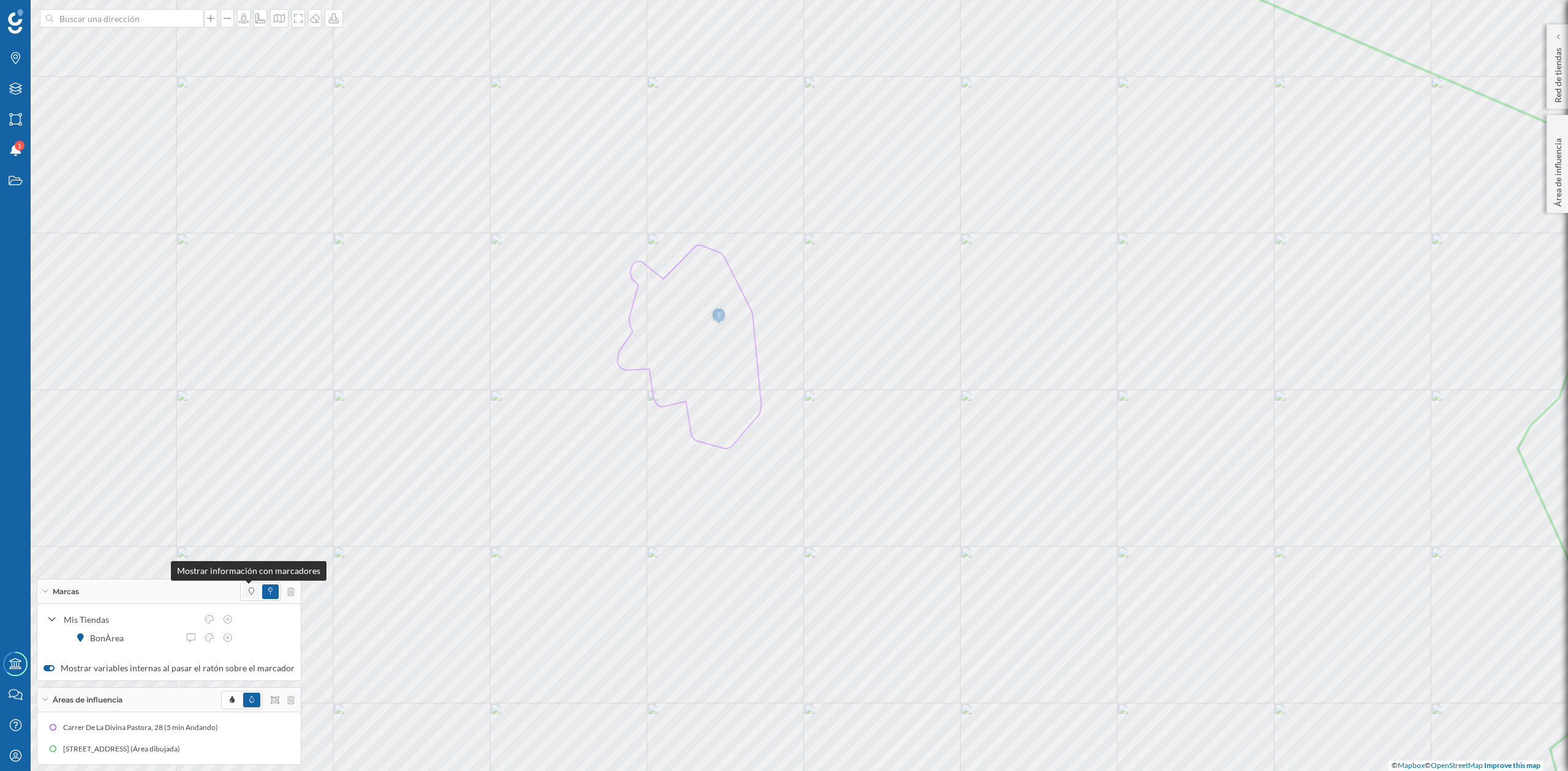
click at [248, 587] on icon at bounding box center [251, 591] width 6 height 8
click at [268, 593] on icon at bounding box center [270, 591] width 4 height 8
click at [231, 696] on span at bounding box center [233, 700] width 18 height 15
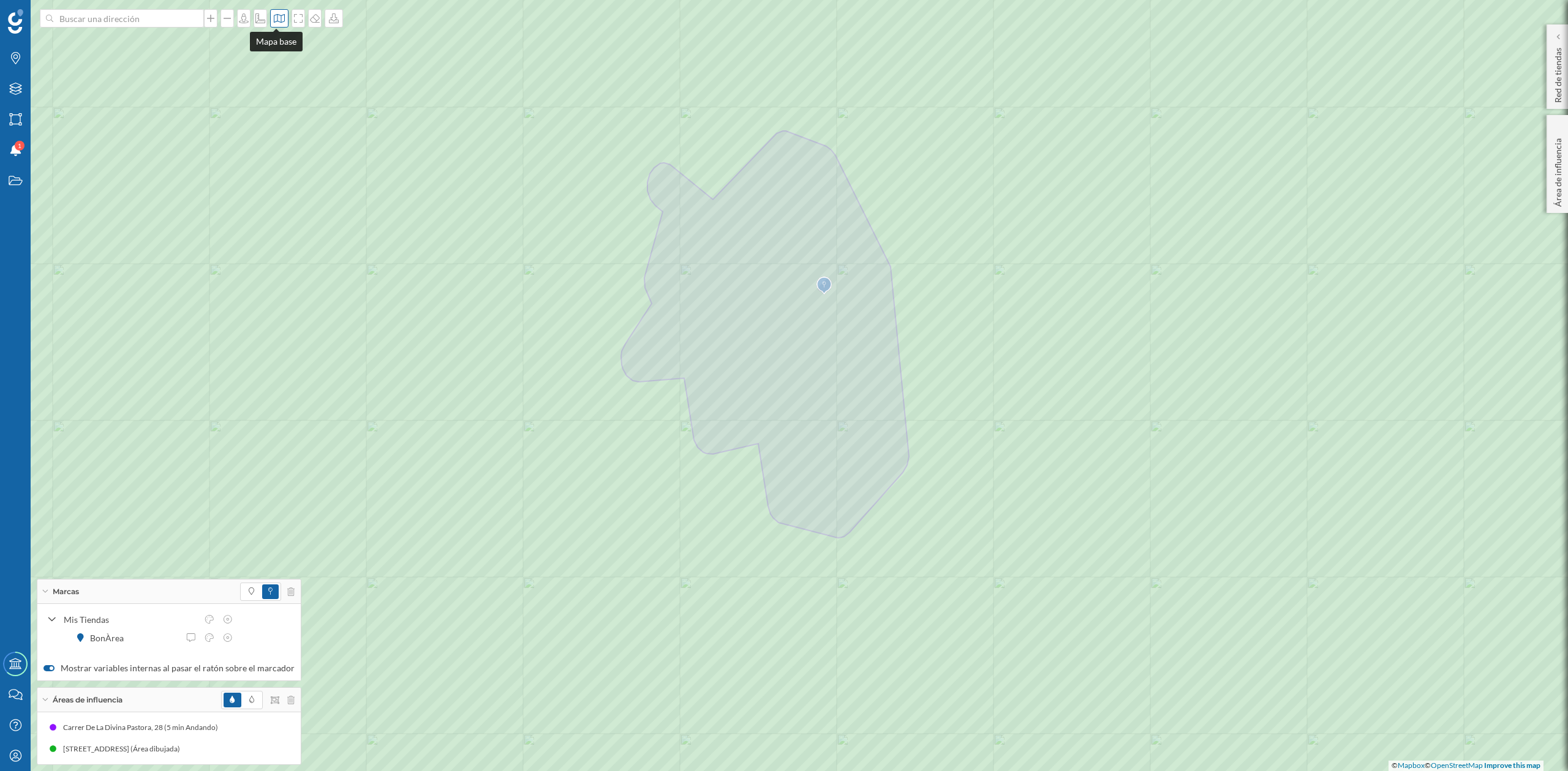
click at [275, 24] on div at bounding box center [279, 18] width 19 height 19
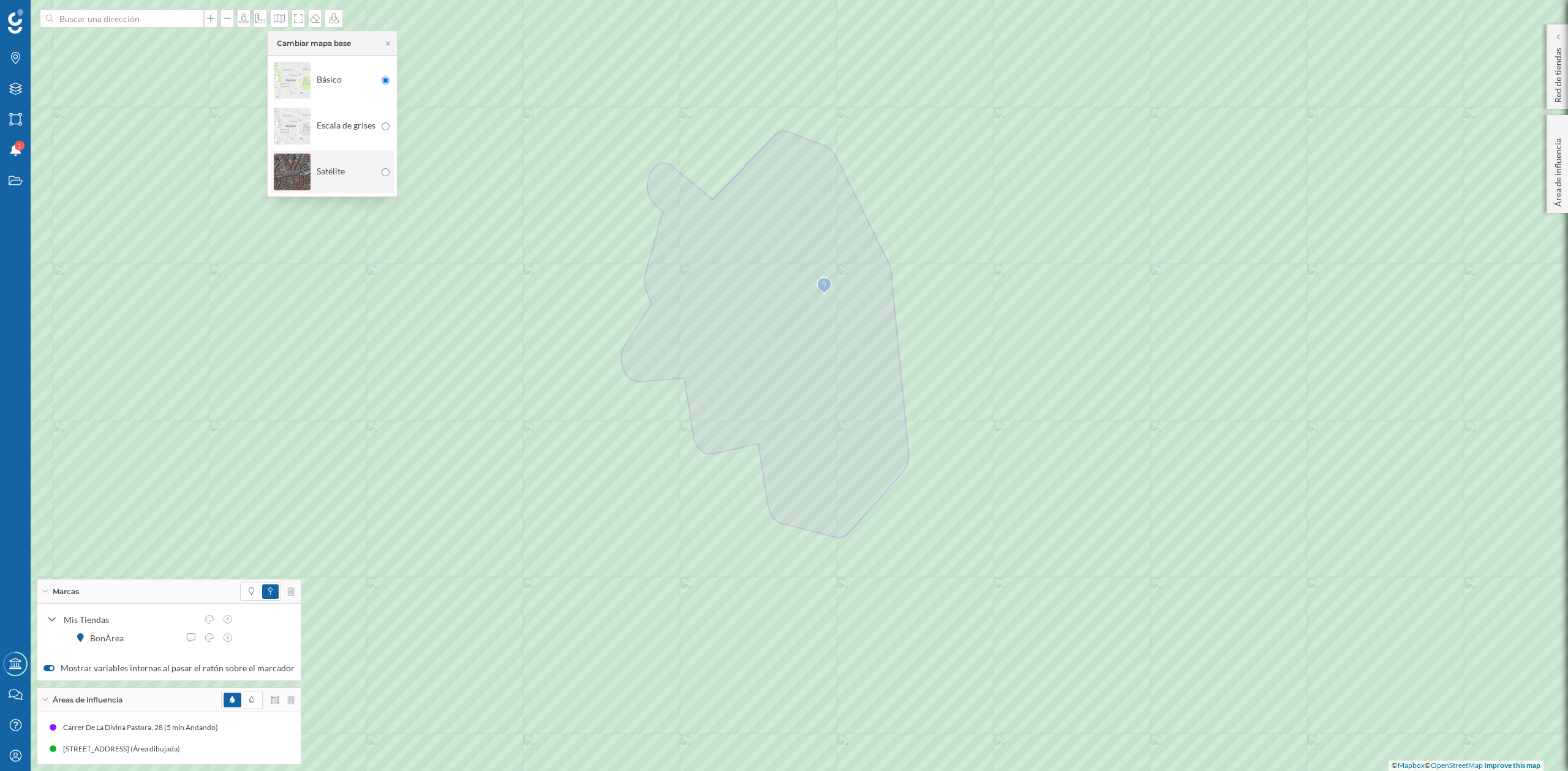
click at [291, 166] on img at bounding box center [292, 172] width 37 height 43
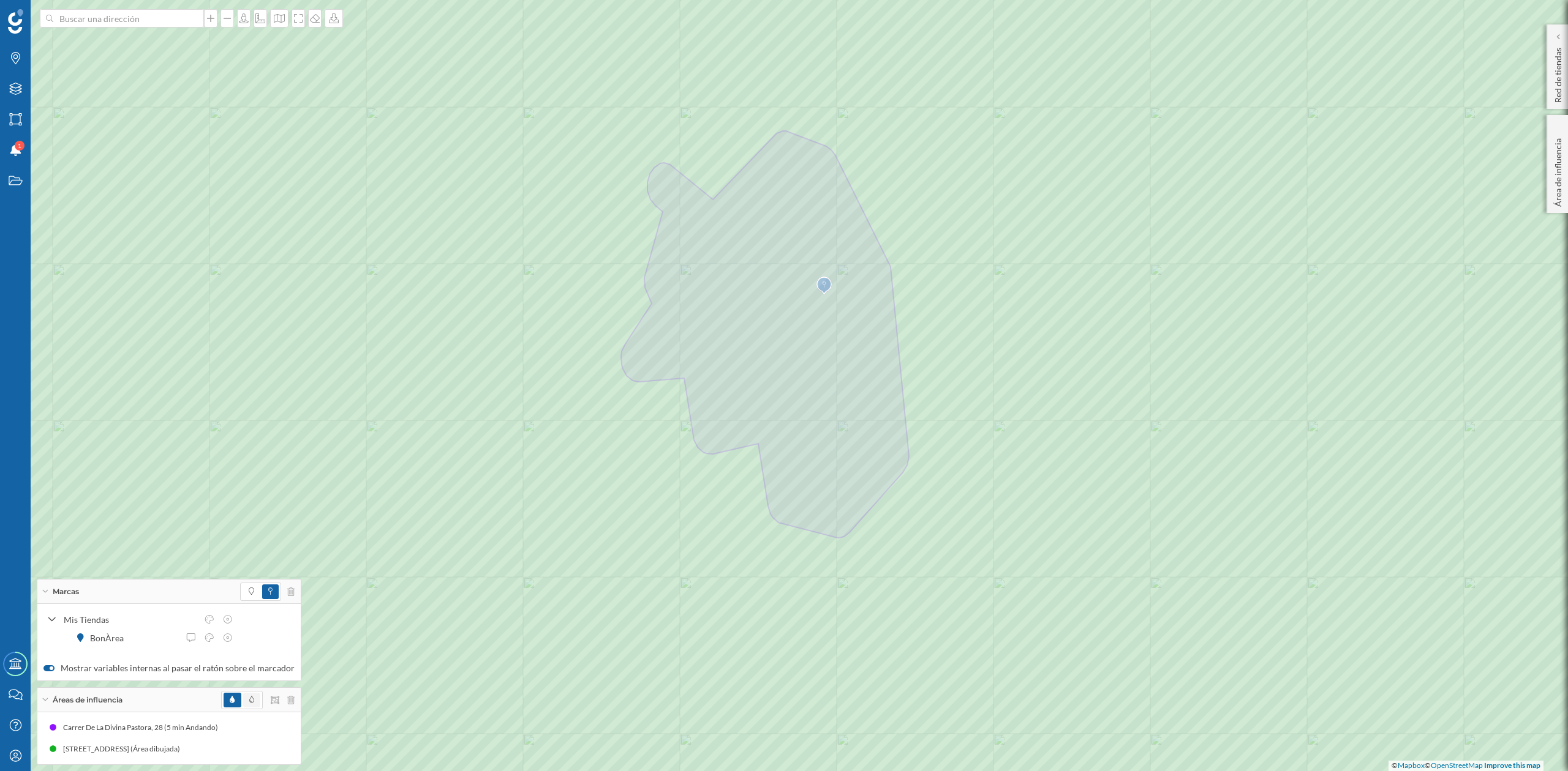
click at [248, 699] on span at bounding box center [252, 700] width 18 height 15
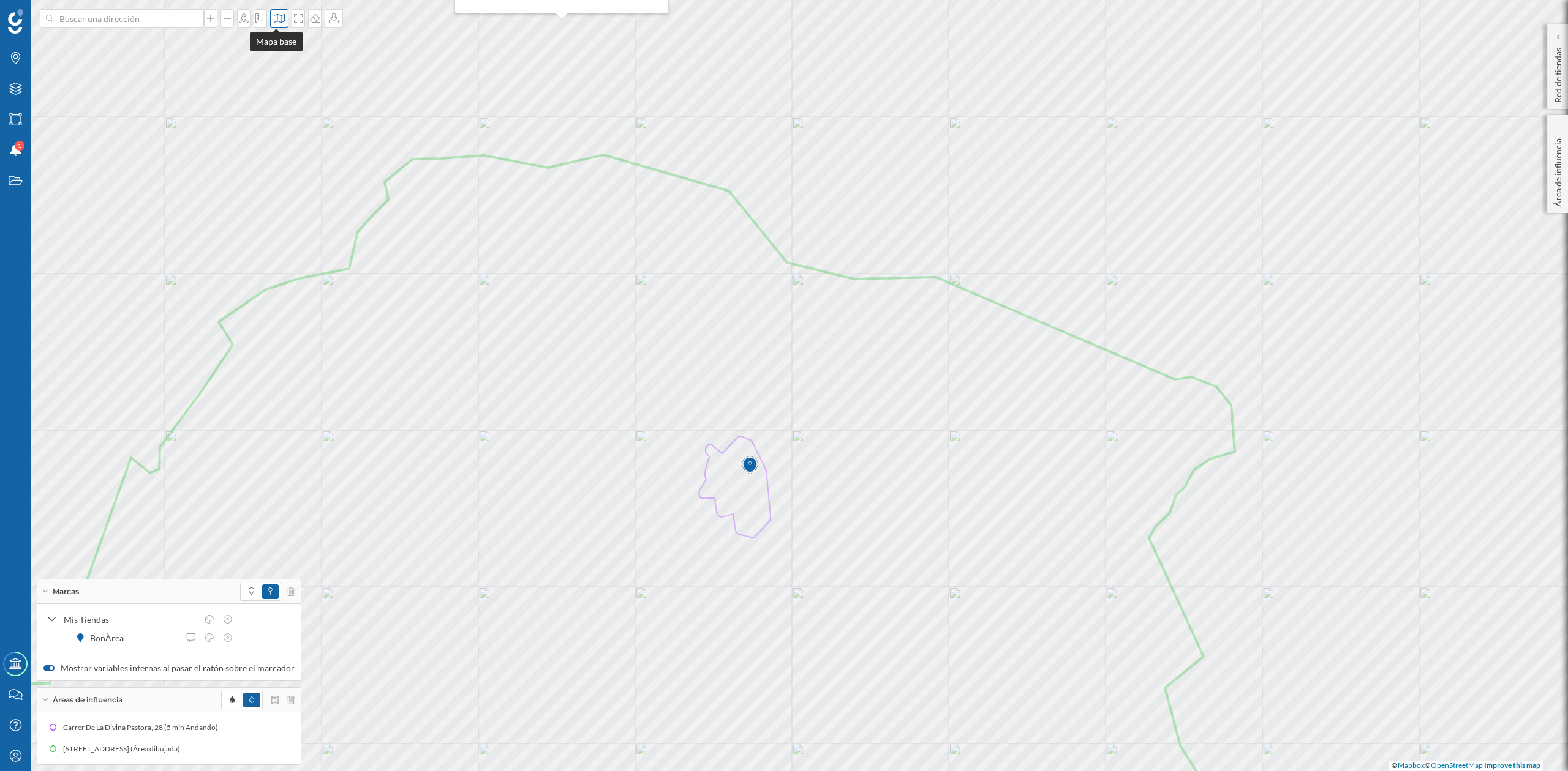
click at [270, 23] on div at bounding box center [279, 18] width 19 height 19
click at [283, 89] on img at bounding box center [292, 80] width 37 height 43
click at [273, 18] on icon at bounding box center [279, 19] width 13 height 10
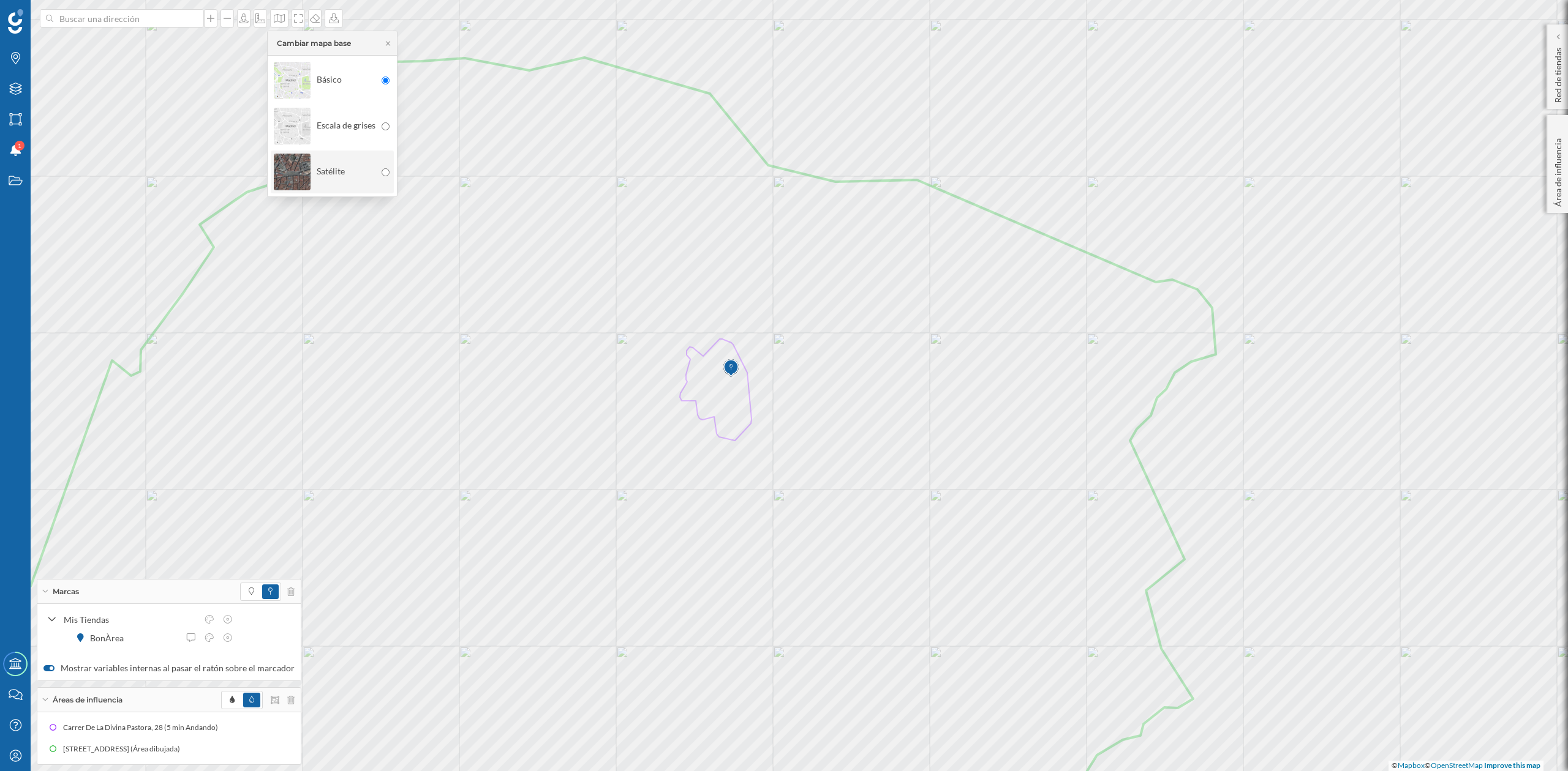
click at [292, 170] on img at bounding box center [292, 172] width 37 height 43
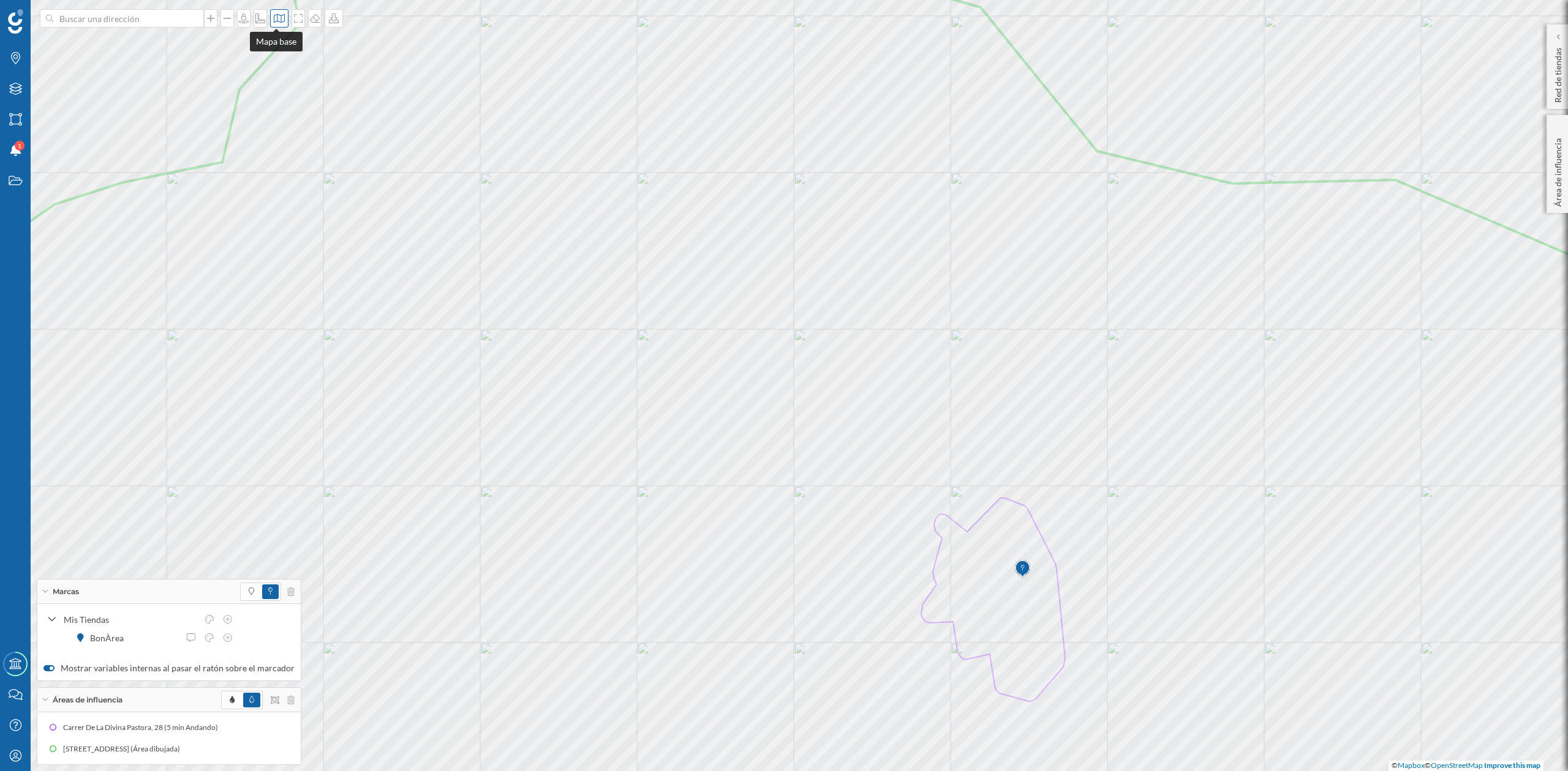
click at [273, 23] on div at bounding box center [279, 18] width 19 height 19
click at [292, 64] on img at bounding box center [292, 80] width 37 height 43
click at [278, 25] on div at bounding box center [279, 18] width 19 height 19
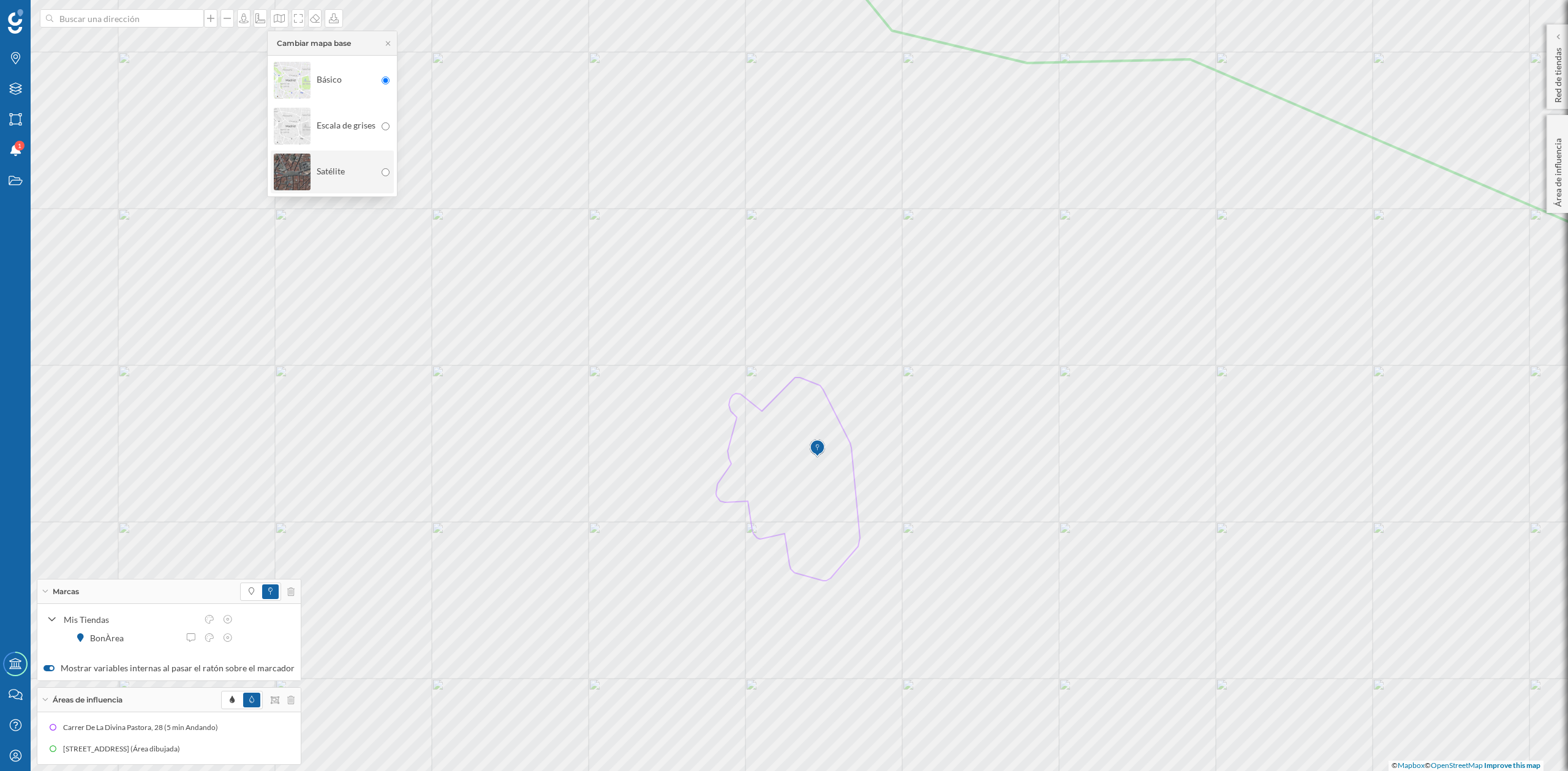
click at [304, 182] on img at bounding box center [292, 172] width 37 height 43
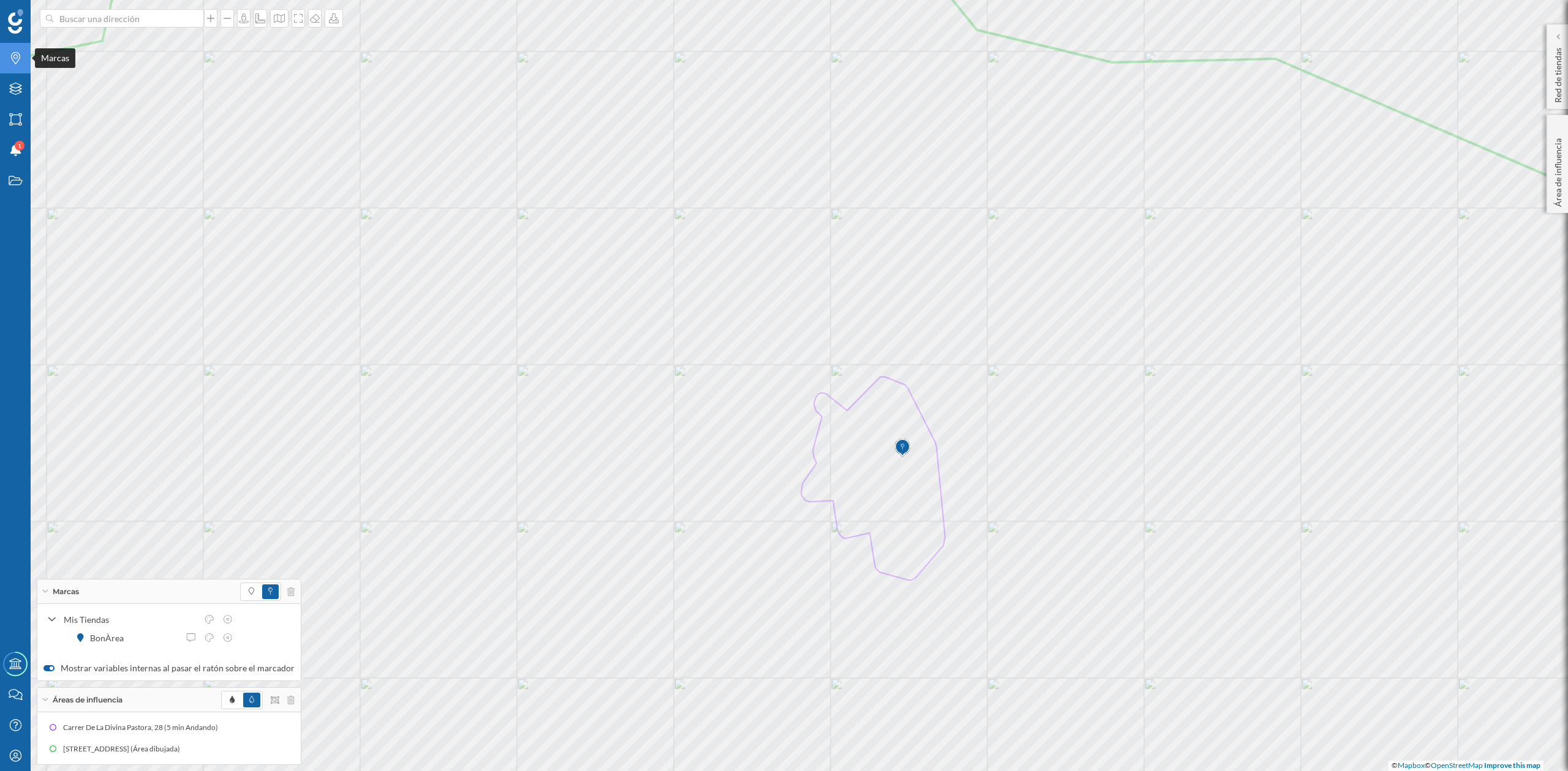
click at [13, 62] on icon "Marcas" at bounding box center [16, 58] width 16 height 13
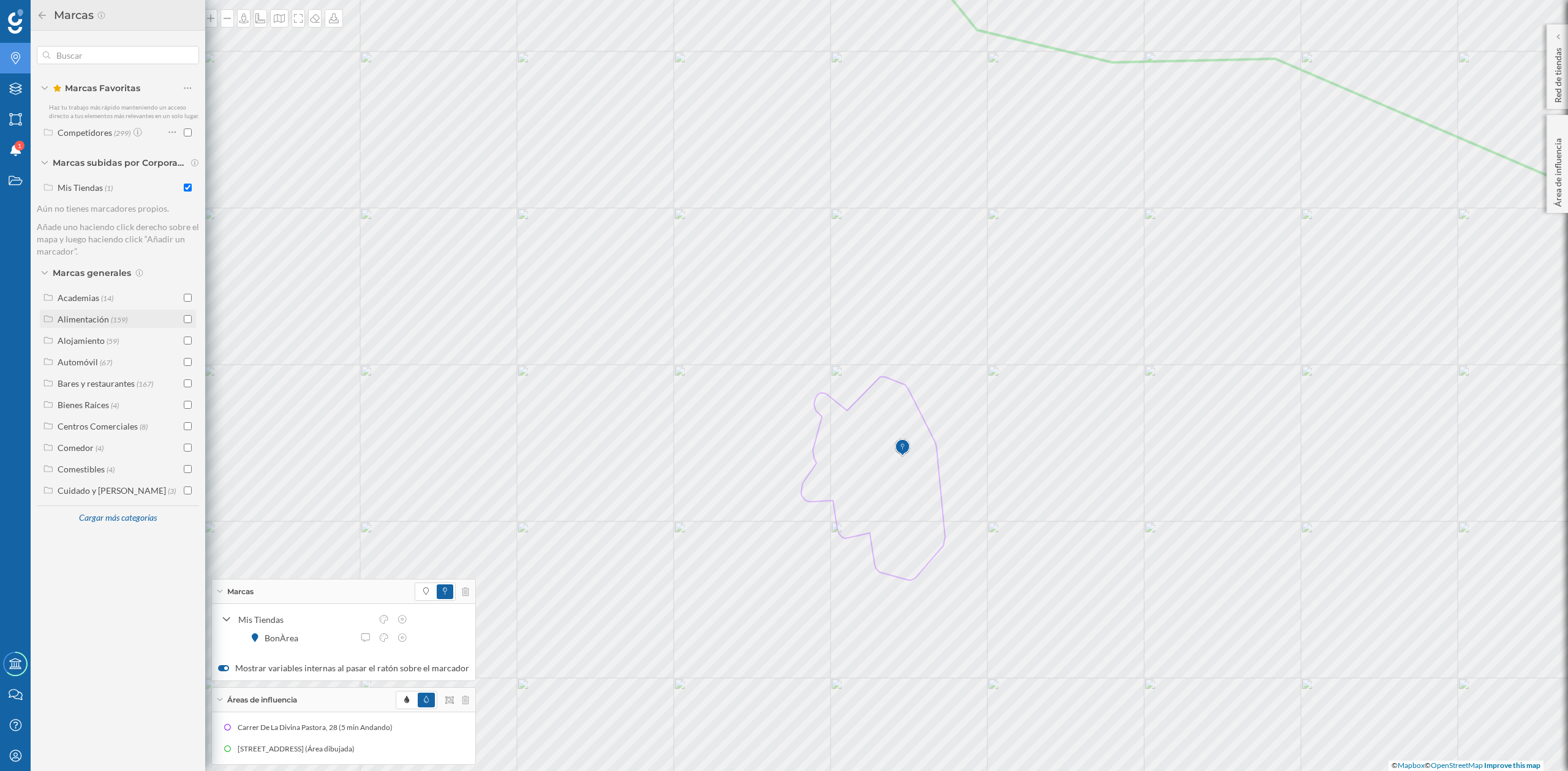
click at [189, 316] on input "checkbox" at bounding box center [188, 320] width 8 height 8
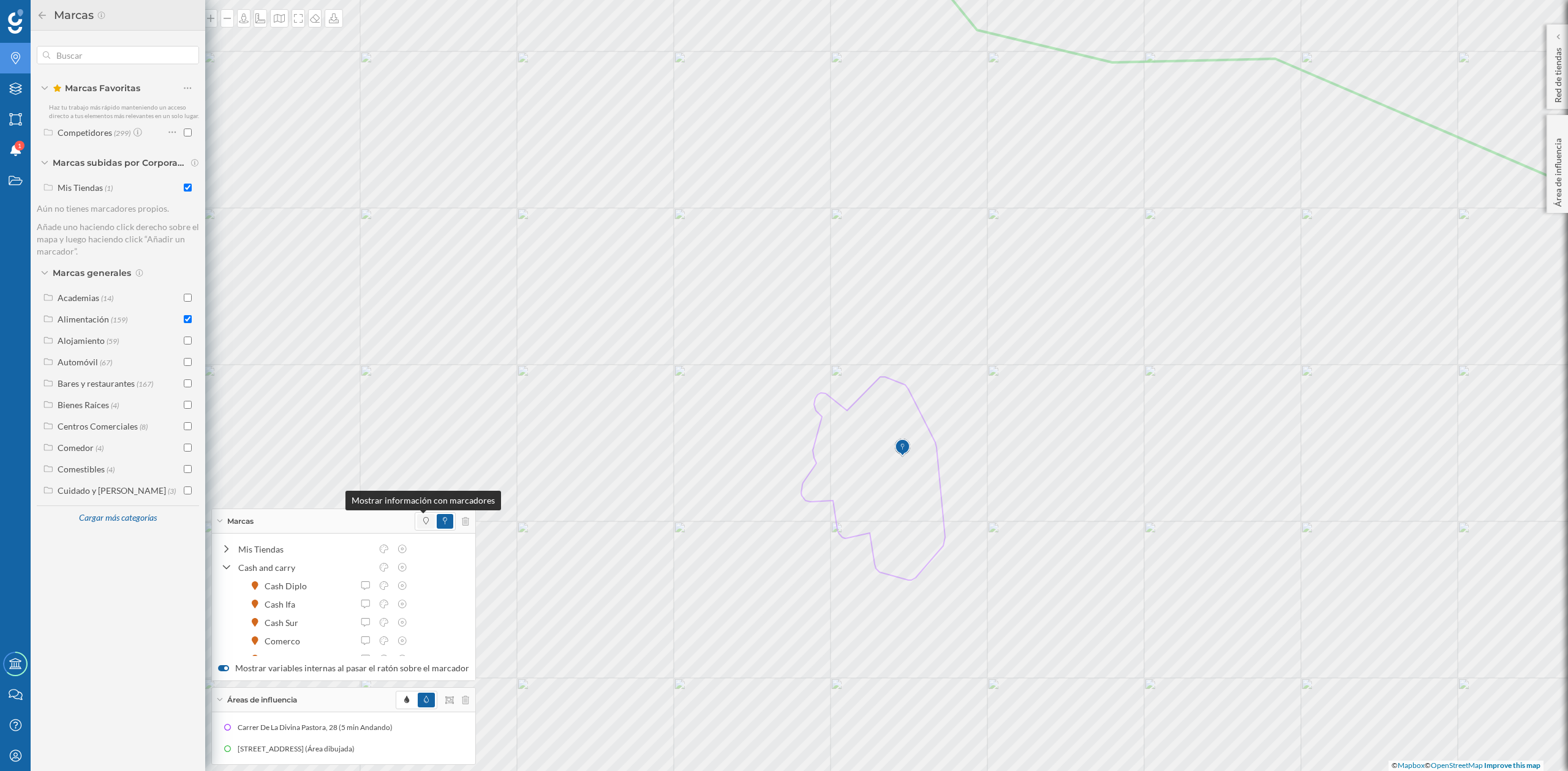
click at [423, 519] on icon at bounding box center [426, 521] width 6 height 8
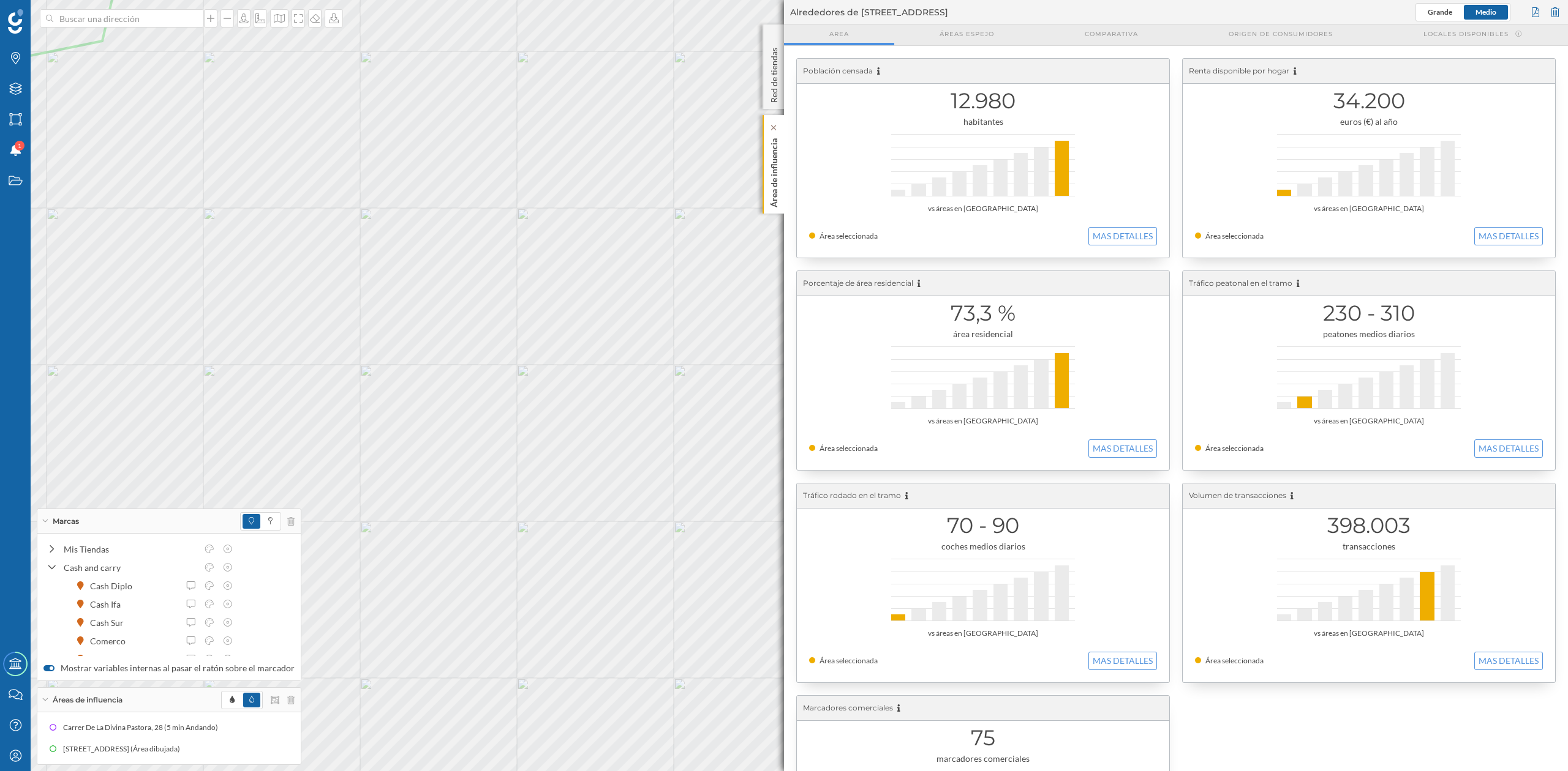
click at [767, 175] on p "Área de influencia" at bounding box center [773, 171] width 13 height 74
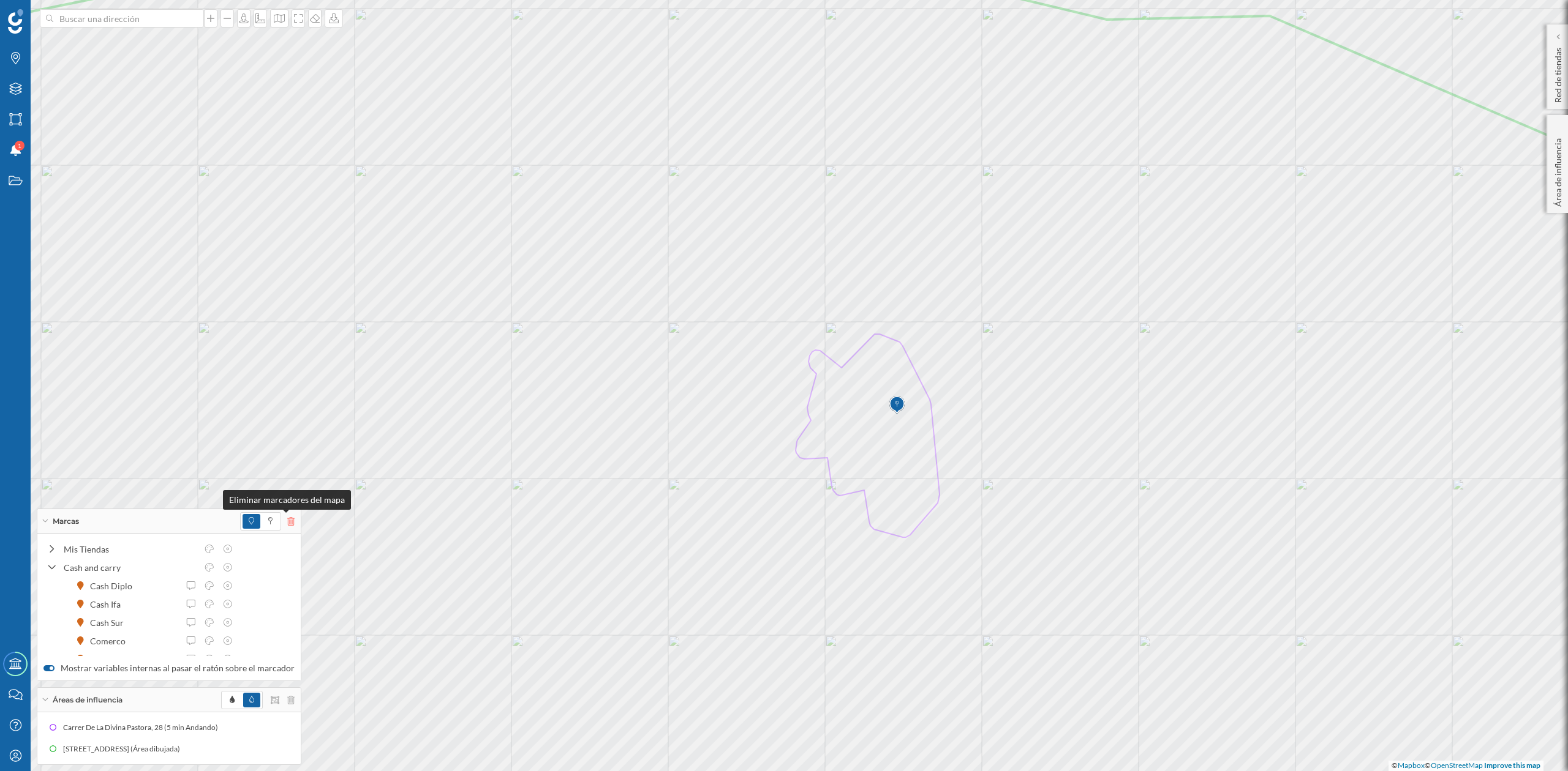
click at [287, 522] on icon at bounding box center [291, 521] width 8 height 9
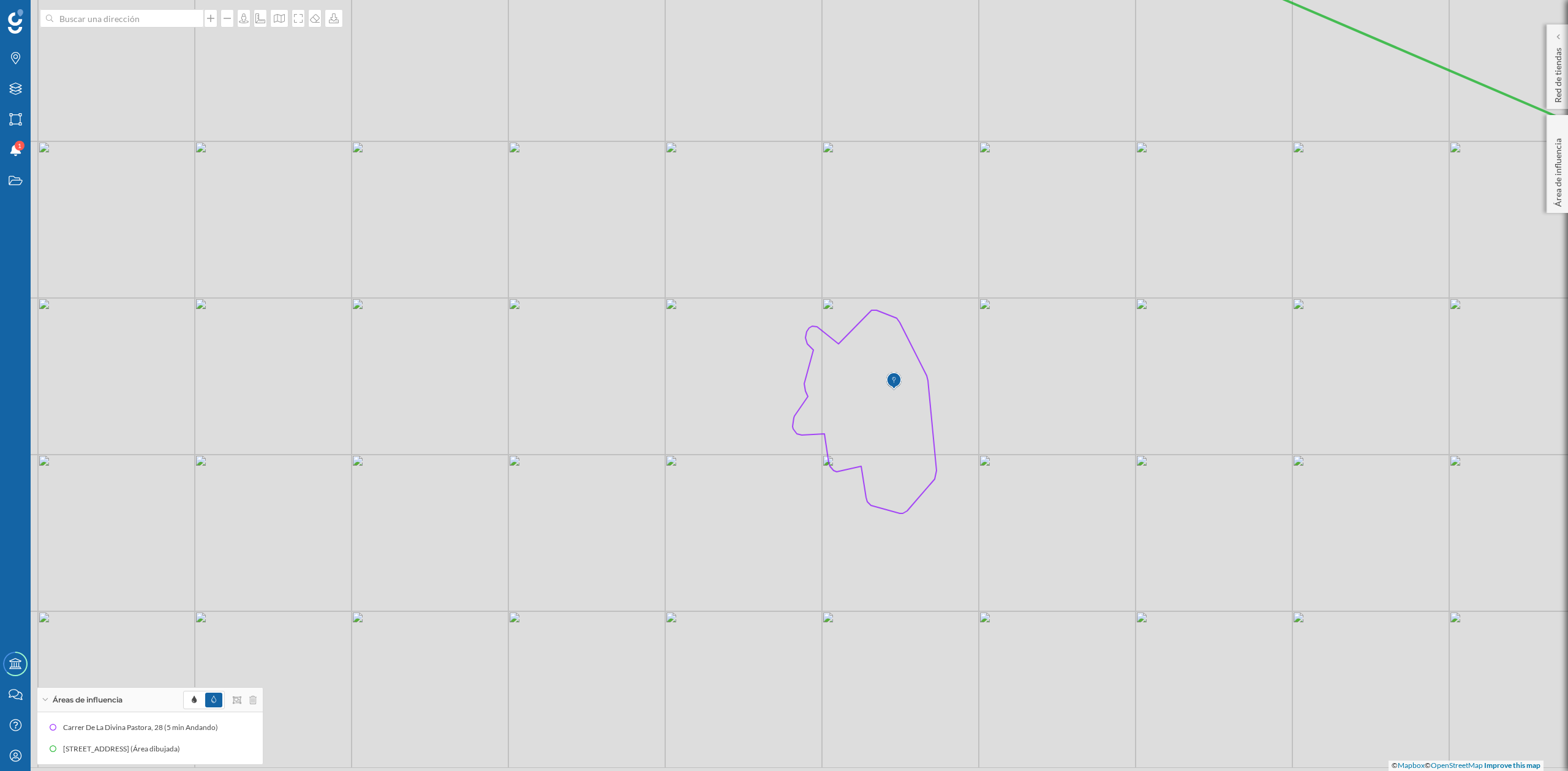
drag, startPoint x: 1006, startPoint y: 534, endPoint x: 1000, endPoint y: 503, distance: 31.6
click at [1000, 503] on icon at bounding box center [780, 362] width 1886 height 930
drag, startPoint x: 1007, startPoint y: 447, endPoint x: 992, endPoint y: 449, distance: 15.1
click at [992, 449] on icon at bounding box center [768, 387] width 1886 height 930
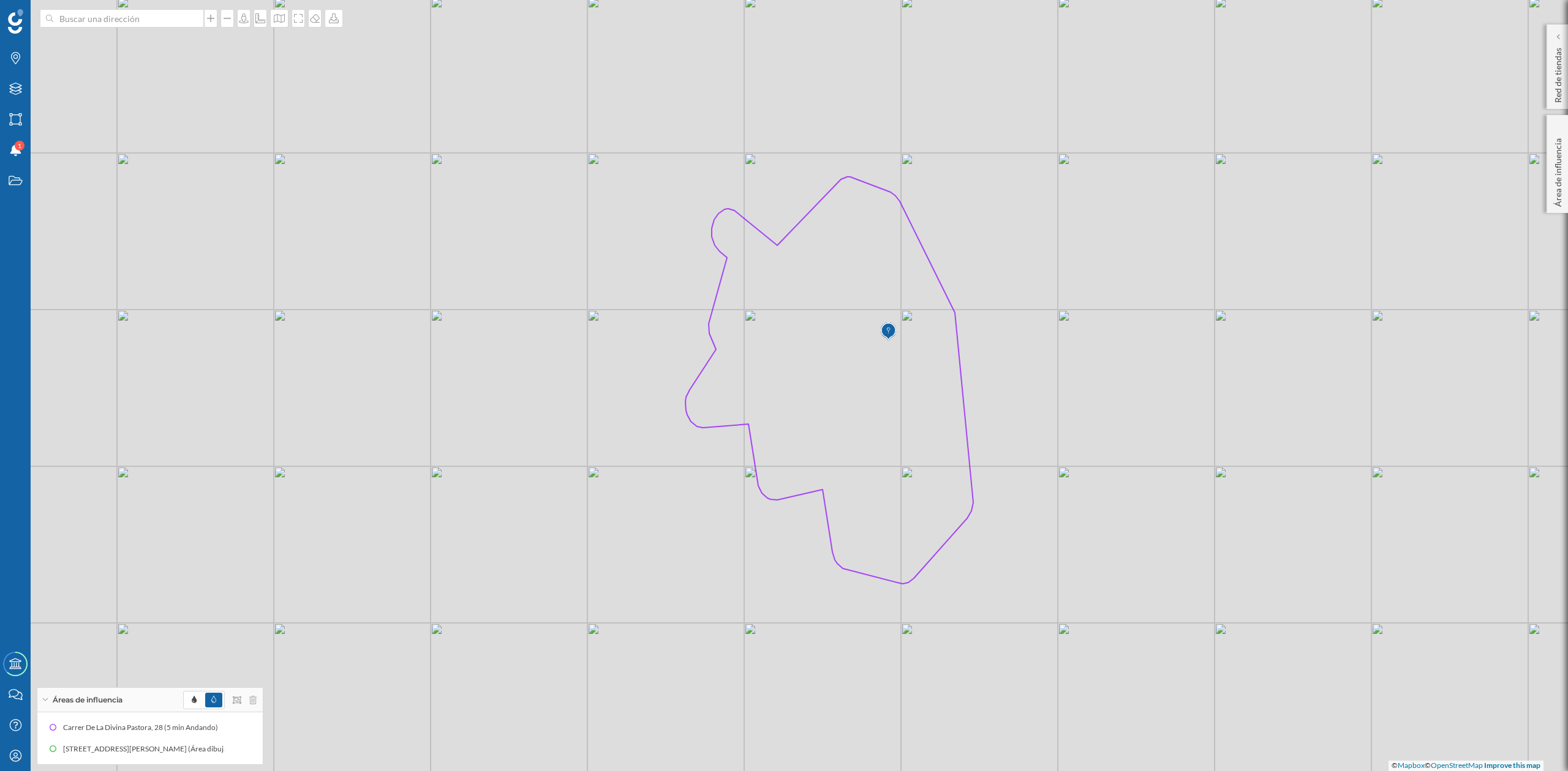
click at [1130, 417] on icon at bounding box center [900, 378] width 1886 height 930
click at [19, 62] on icon "Marcas" at bounding box center [16, 58] width 16 height 13
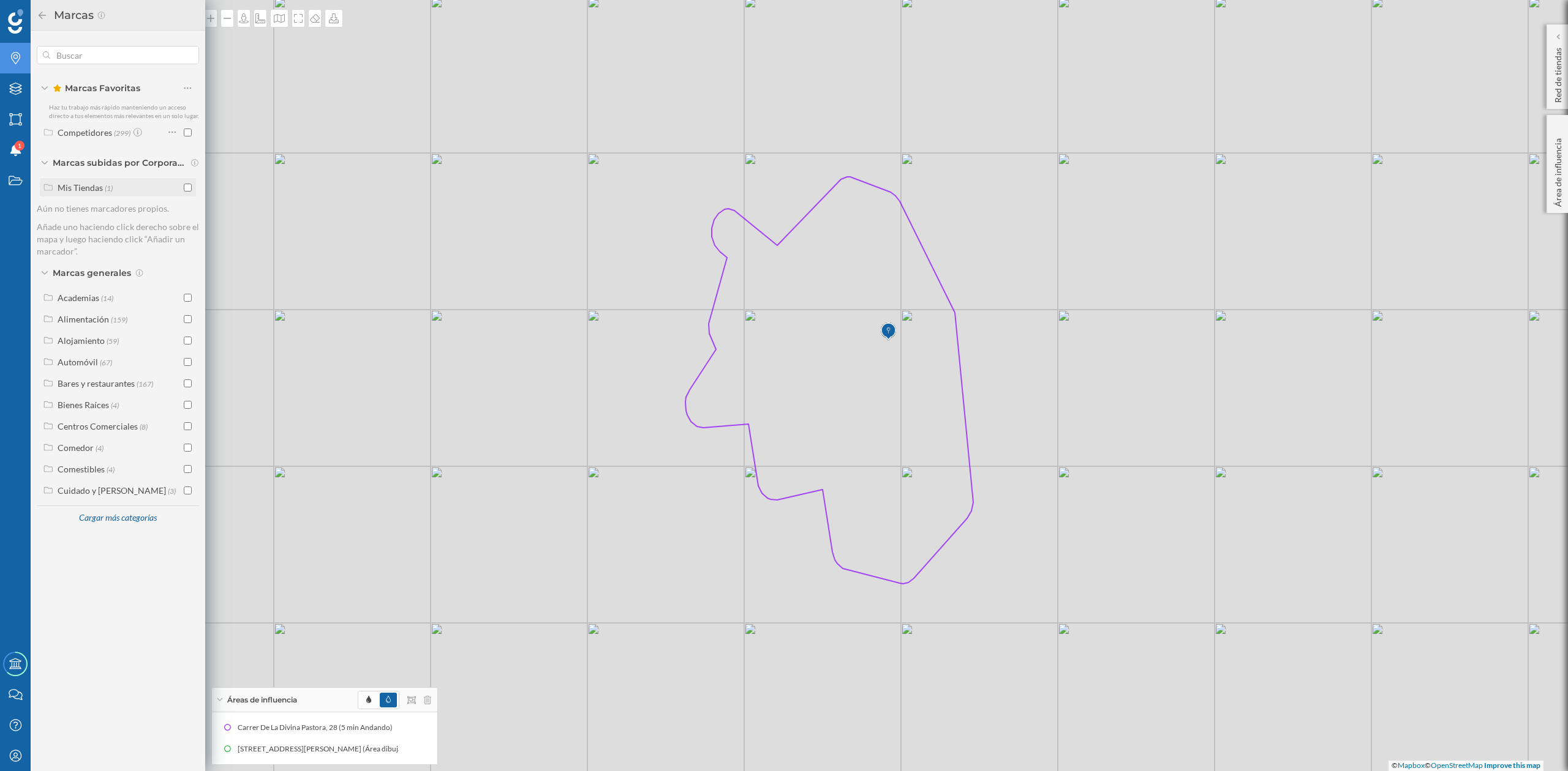
click at [188, 188] on input "checkbox" at bounding box center [188, 188] width 8 height 8
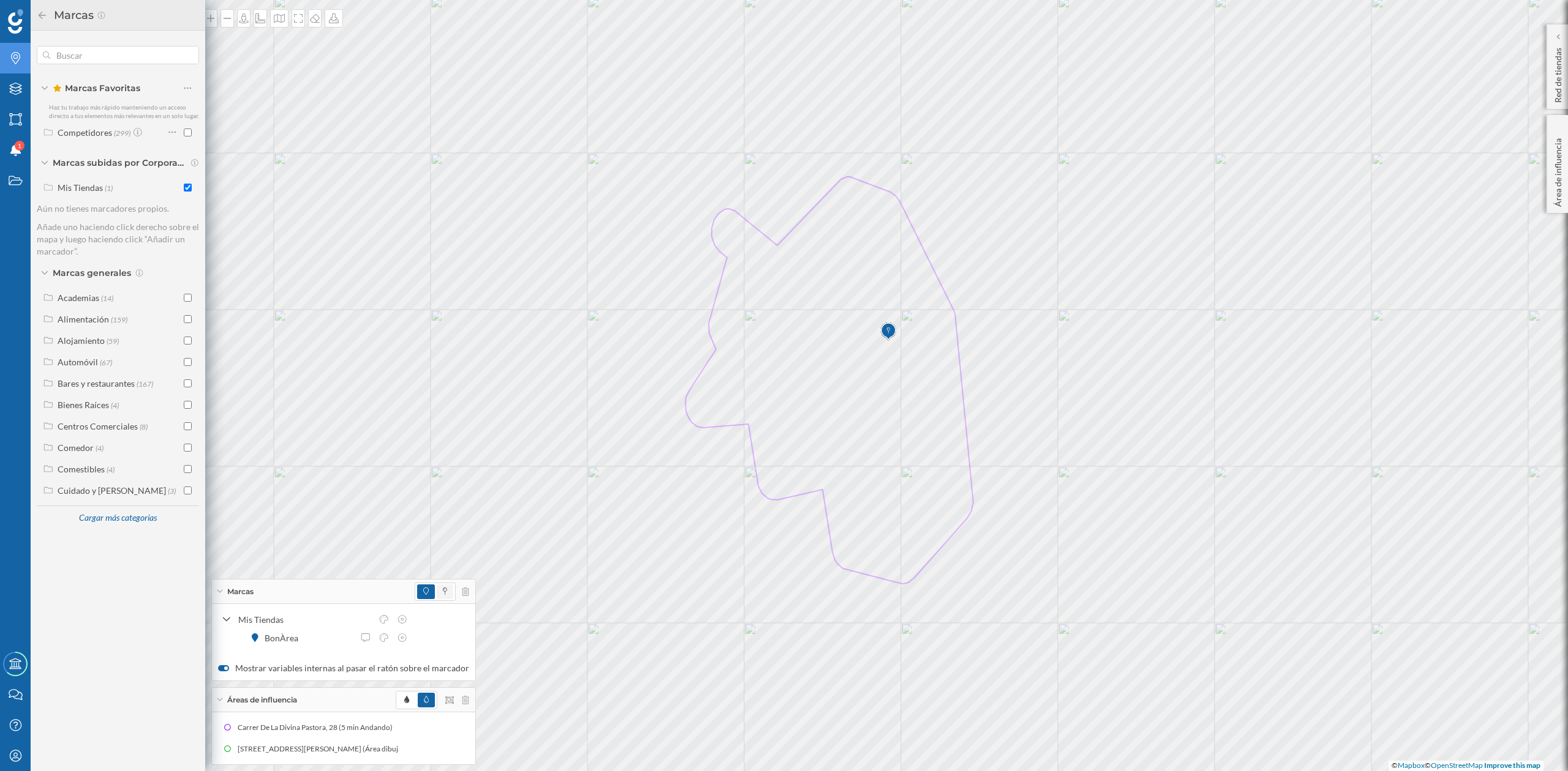
click at [442, 590] on span at bounding box center [445, 591] width 17 height 15
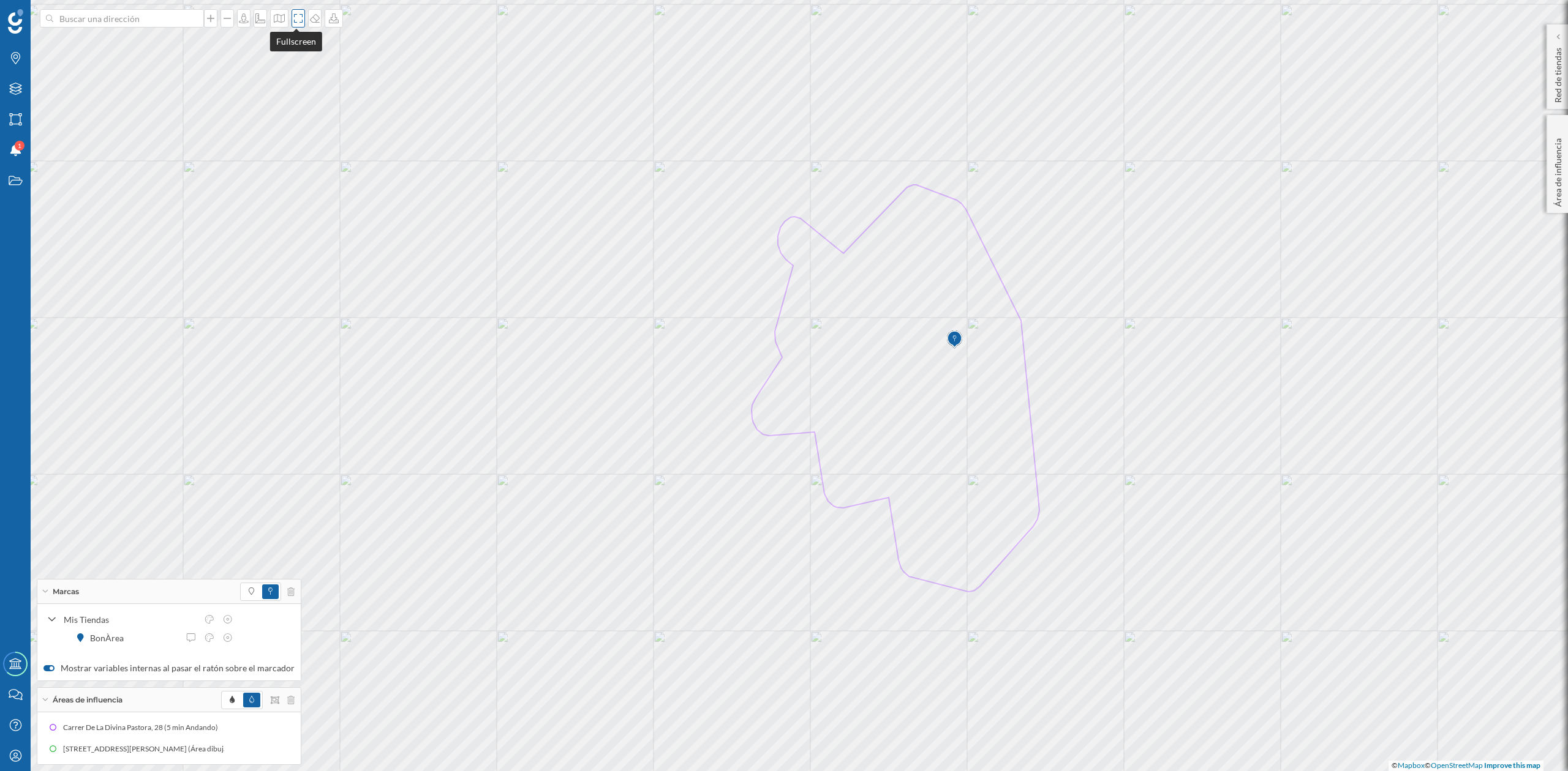
click at [297, 18] on icon at bounding box center [298, 19] width 13 height 10
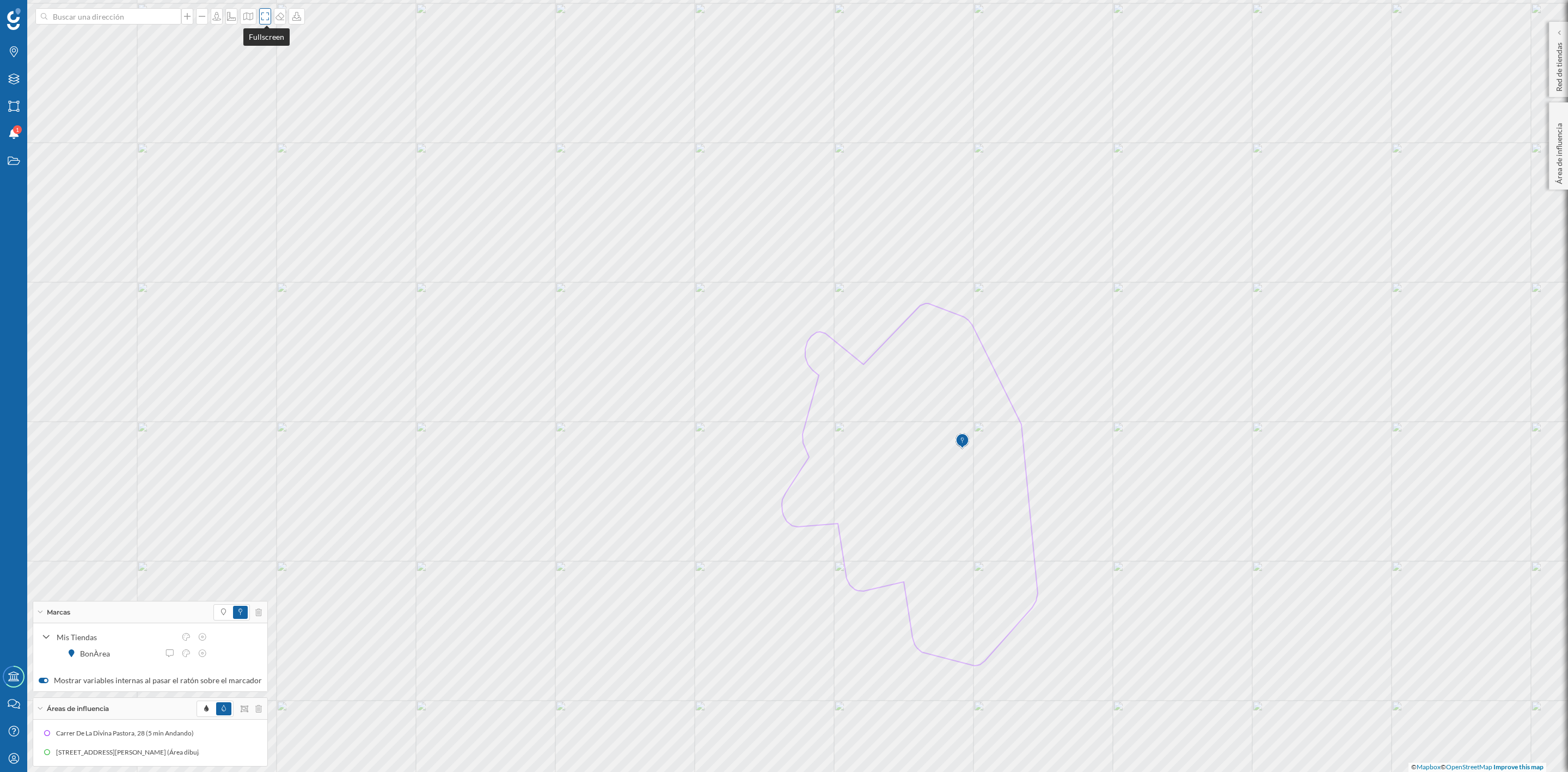
click at [263, 16] on icon at bounding box center [265, 17] width 11 height 9
click at [245, 14] on icon at bounding box center [248, 17] width 11 height 9
click at [260, 83] on img at bounding box center [263, 71] width 33 height 38
click at [9, 81] on icon "Capas" at bounding box center [14, 79] width 14 height 11
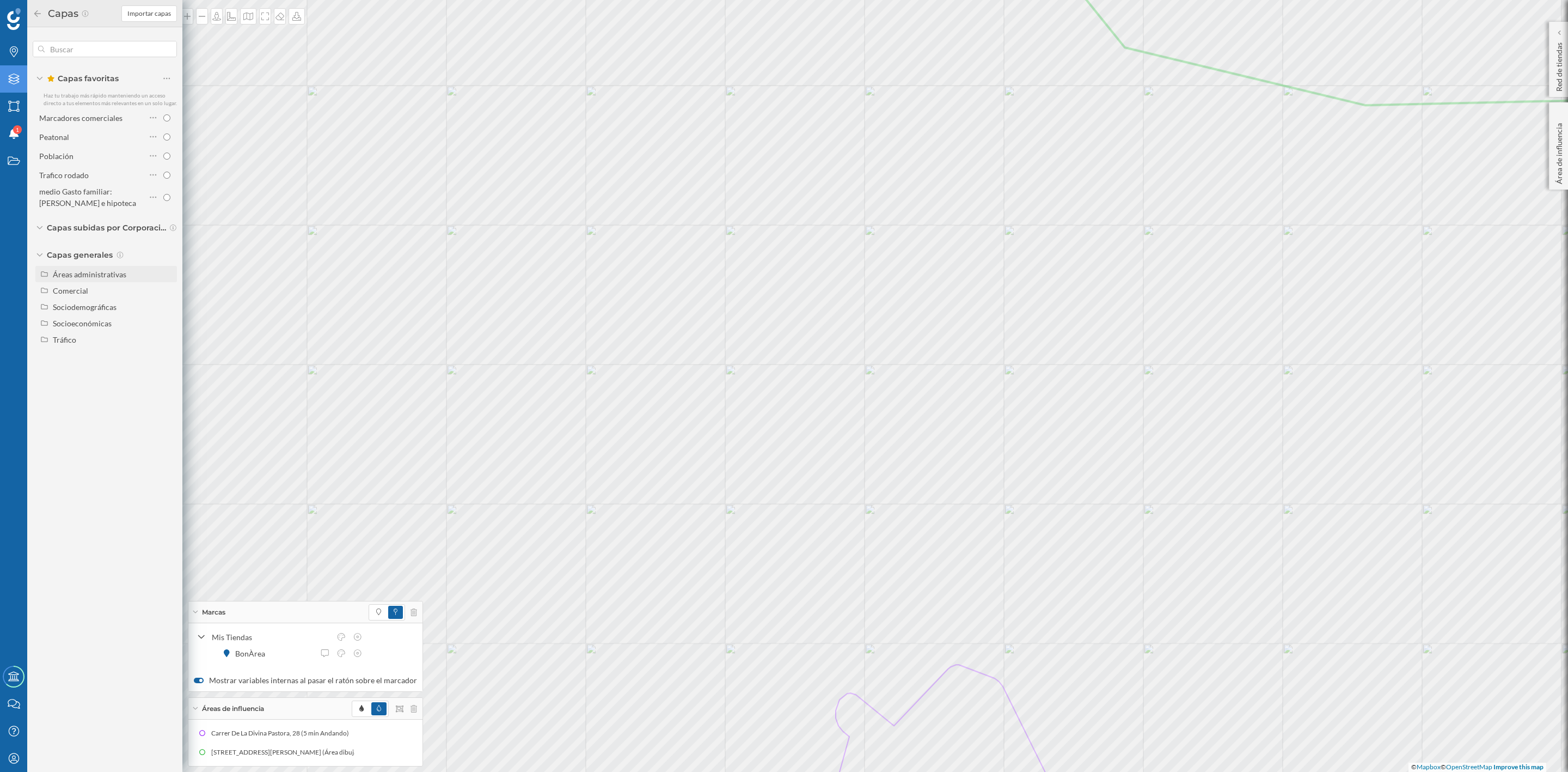
click at [95, 267] on div "Áreas administrativas" at bounding box center [106, 274] width 142 height 17
click at [169, 355] on input "Sección censal" at bounding box center [169, 356] width 7 height 7
radio input "true"
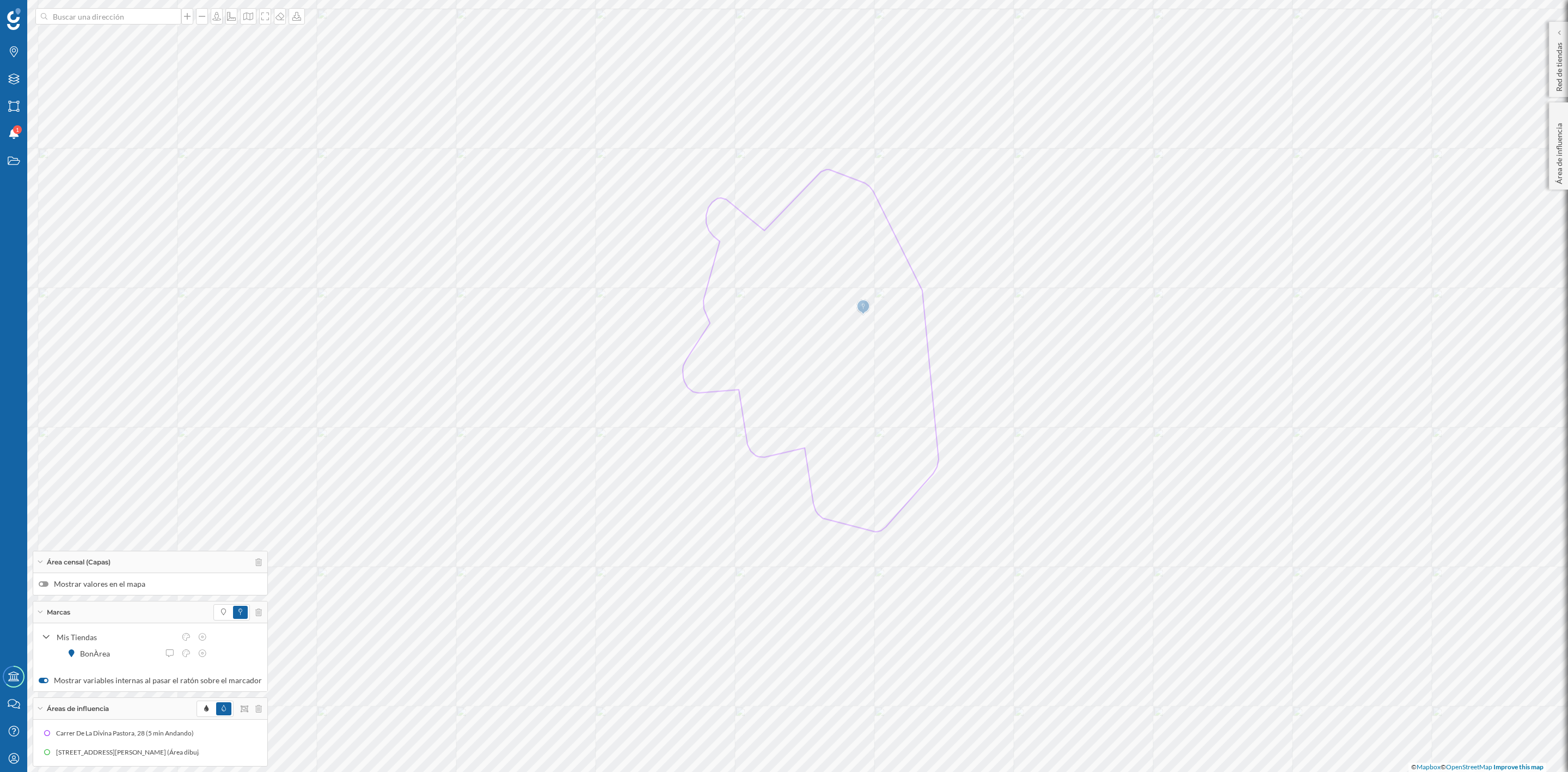
click at [43, 585] on label "Mostrar valores en el mapa" at bounding box center [149, 583] width 223 height 11
click at [0, 0] on input "Mostrar valores en el mapa" at bounding box center [0, 0] width 0 height 0
click at [263, 21] on div at bounding box center [265, 16] width 12 height 17
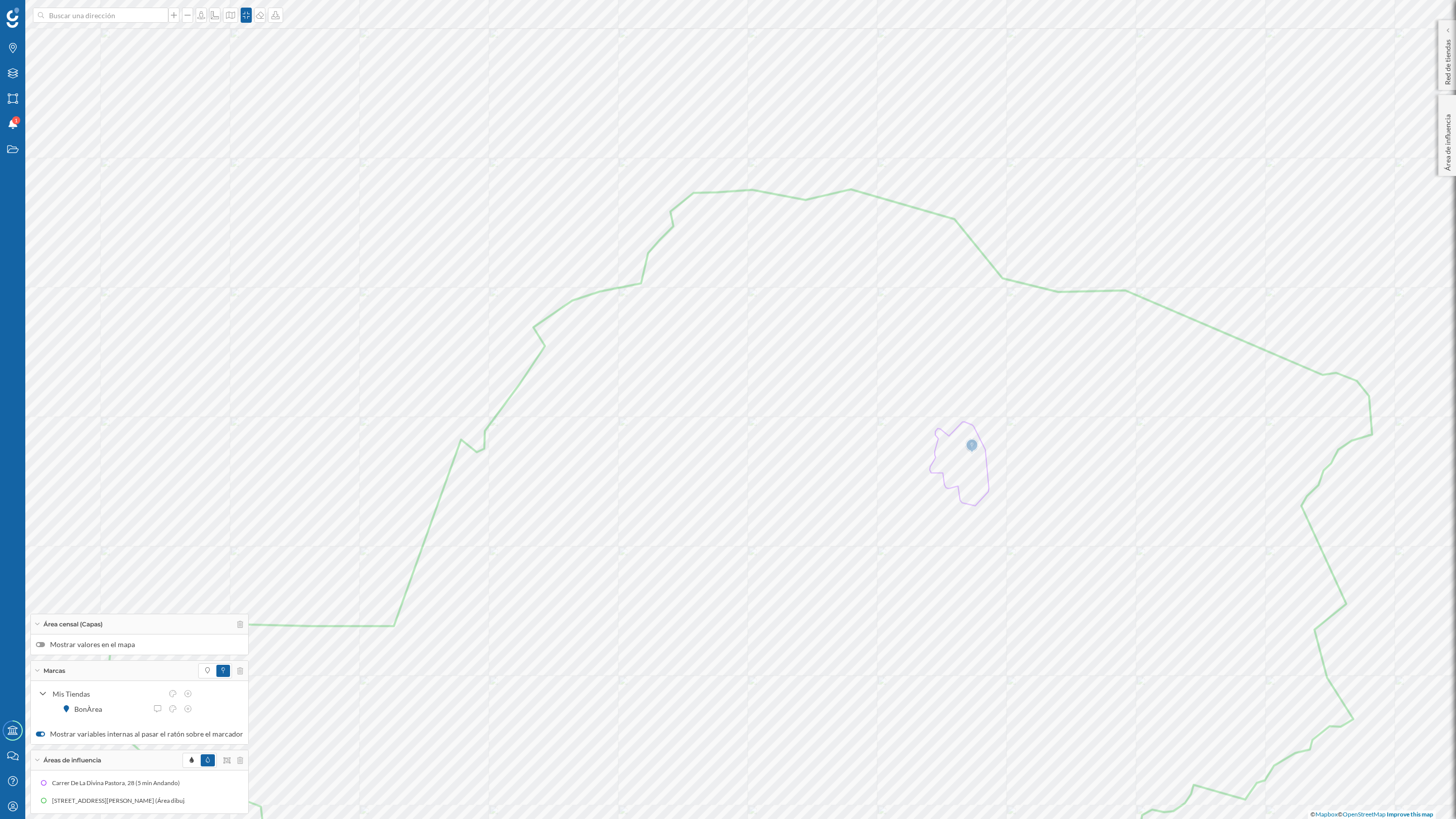
click at [45, 637] on label "Mostrar valores en el mapa" at bounding box center [139, 644] width 207 height 10
click at [0, 0] on input "Mostrar valores en el mapa" at bounding box center [0, 0] width 0 height 0
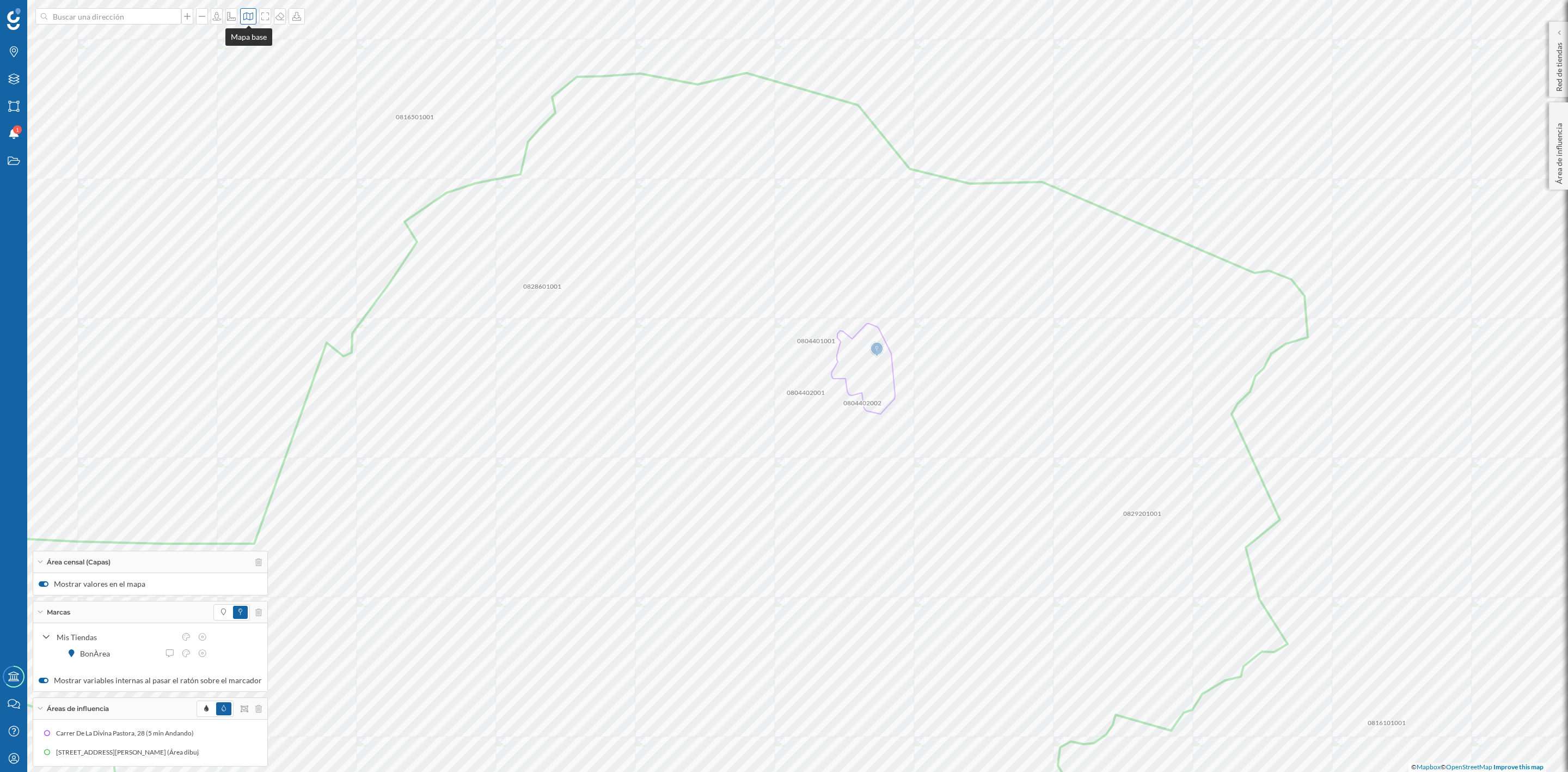
click at [247, 15] on icon at bounding box center [248, 17] width 11 height 9
click at [265, 156] on img at bounding box center [263, 153] width 33 height 38
click at [256, 565] on div "Área censal (Capas)" at bounding box center [149, 562] width 234 height 22
click at [252, 581] on div "Área censal (Capas)" at bounding box center [149, 586] width 234 height 22
click at [256, 559] on icon at bounding box center [259, 562] width 7 height 8
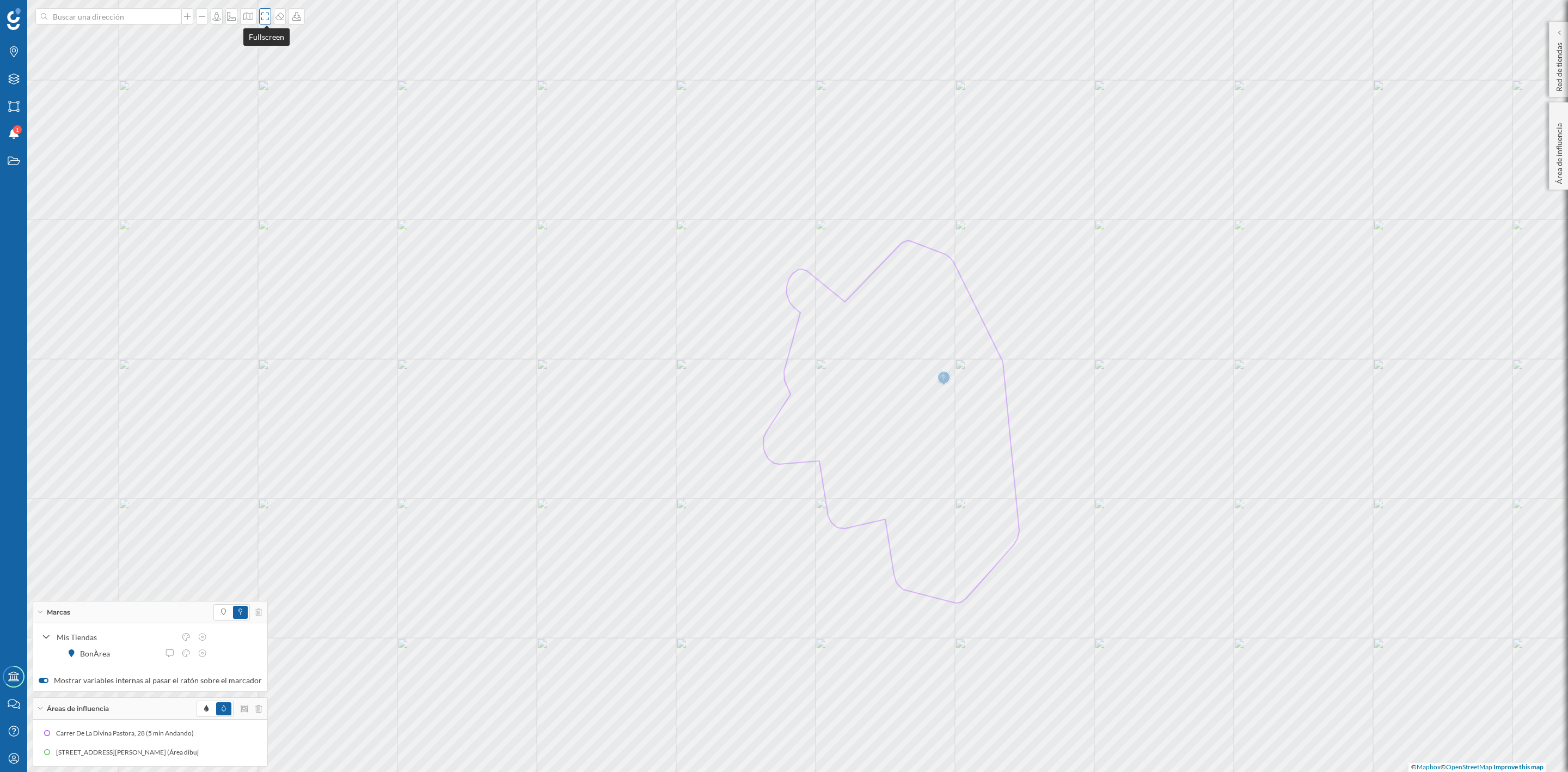
click at [263, 10] on div at bounding box center [265, 16] width 12 height 17
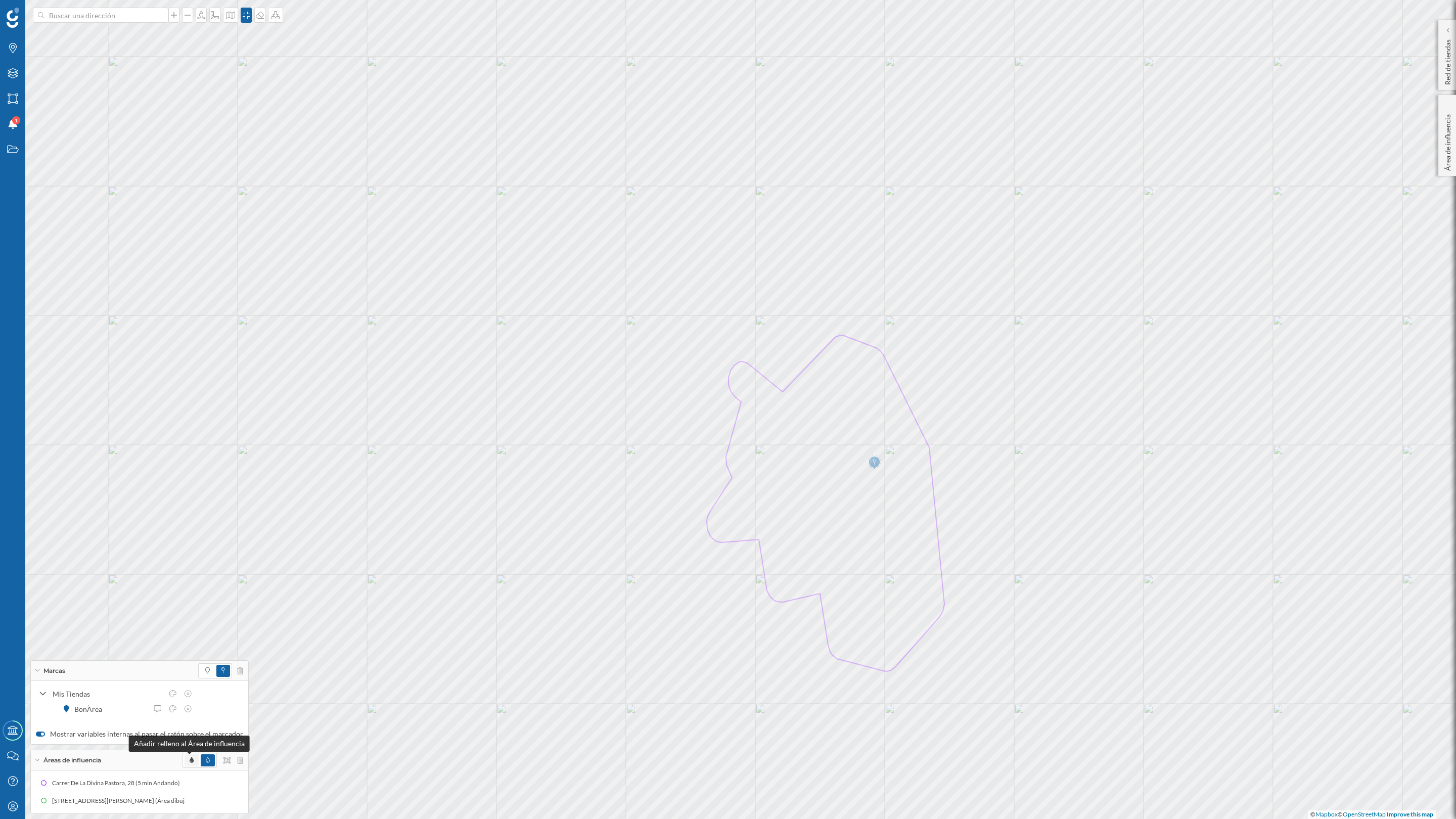
click at [190, 637] on icon at bounding box center [191, 760] width 4 height 6
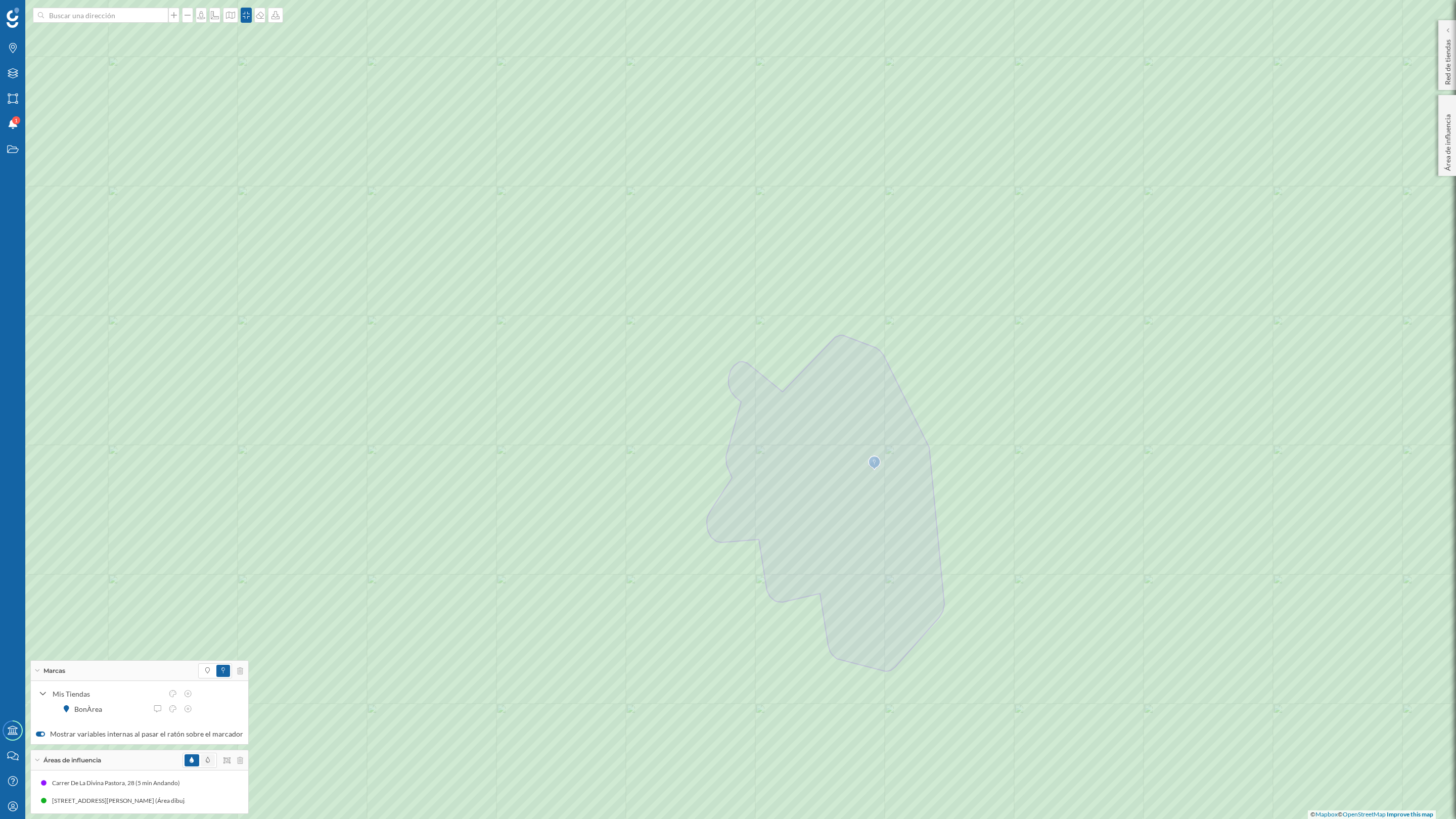
click at [201, 637] on span at bounding box center [208, 760] width 15 height 12
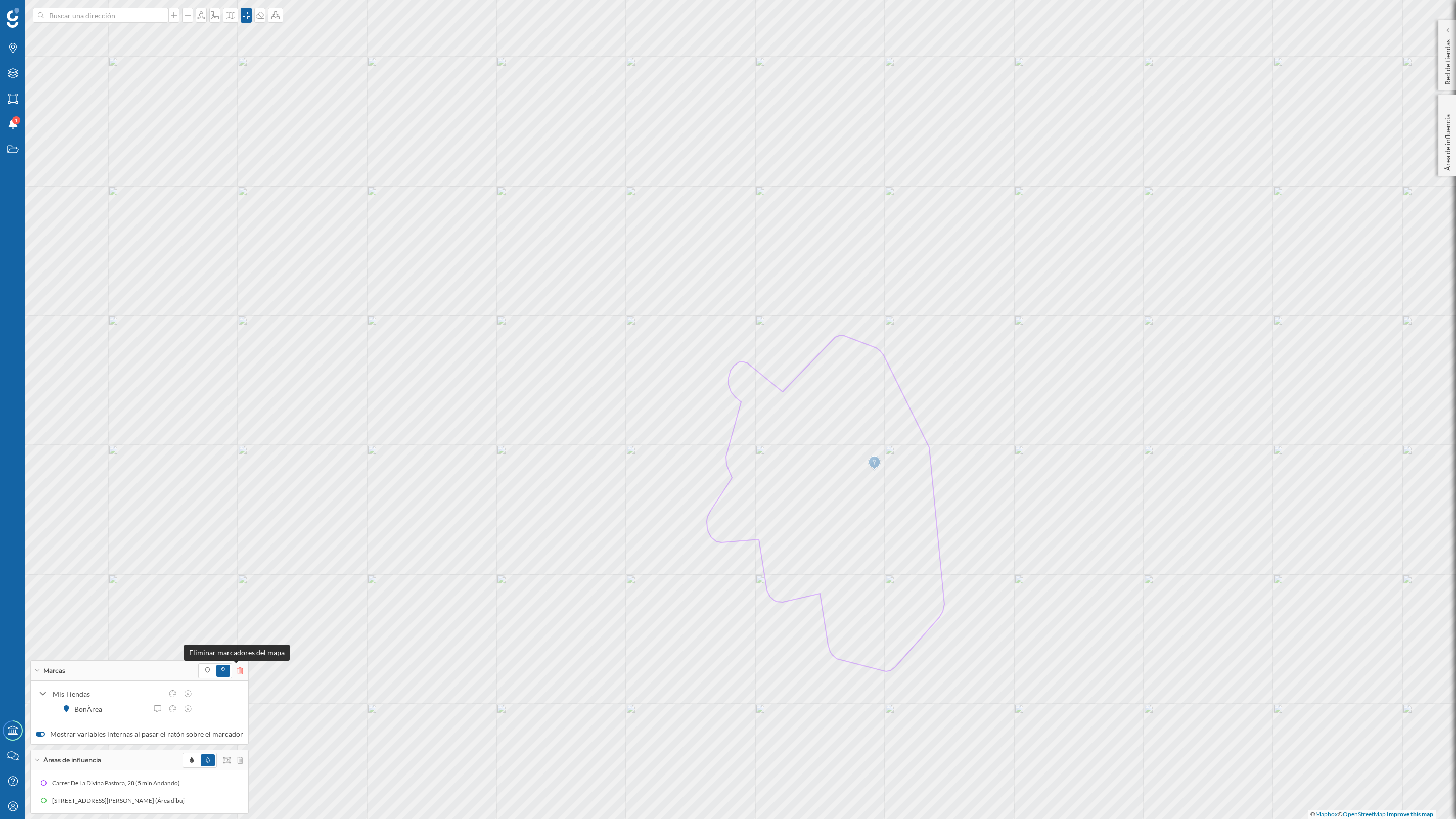
click at [237, 637] on icon at bounding box center [241, 671] width 6 height 7
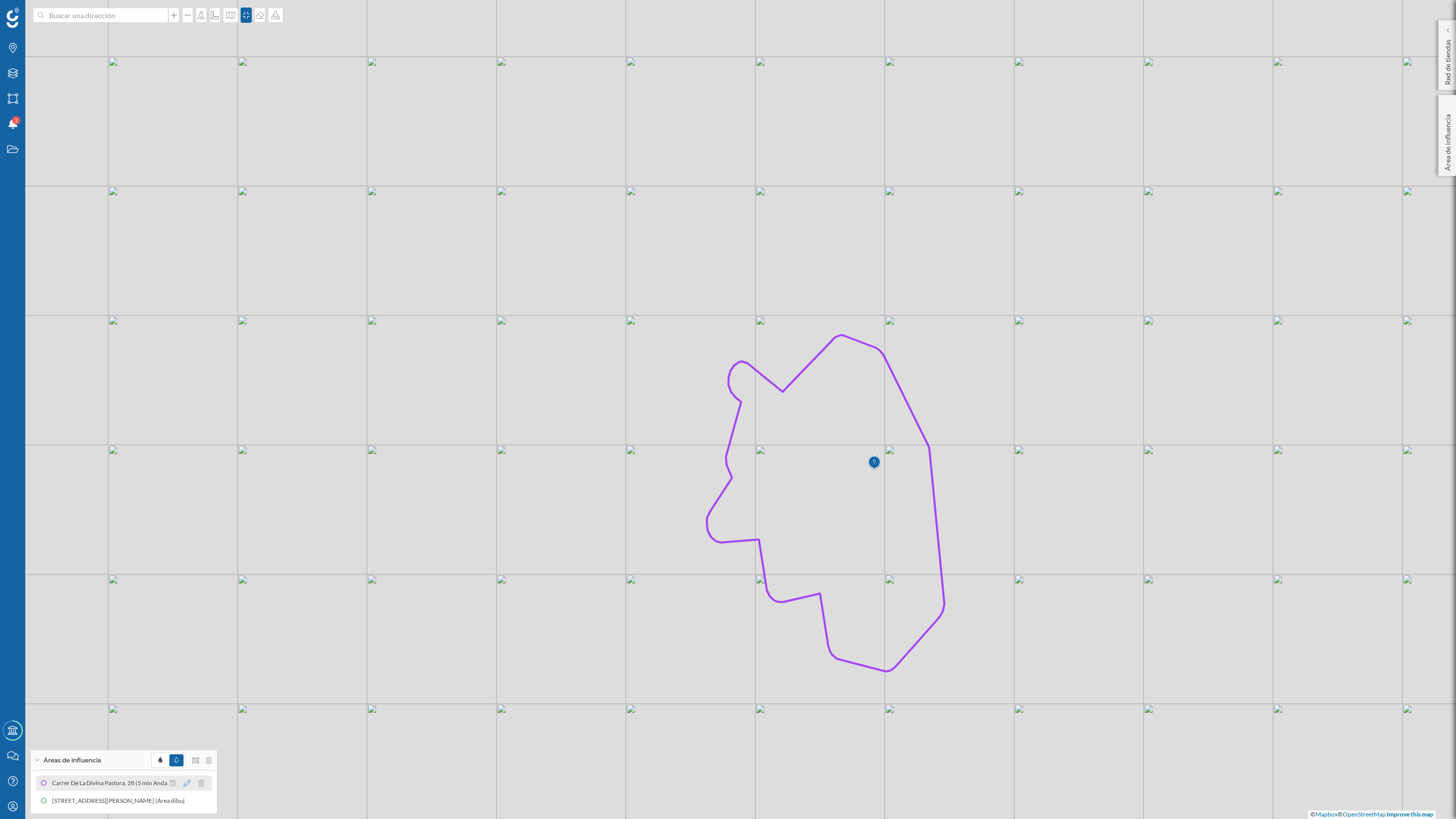
click at [184, 637] on icon at bounding box center [186, 783] width 7 height 7
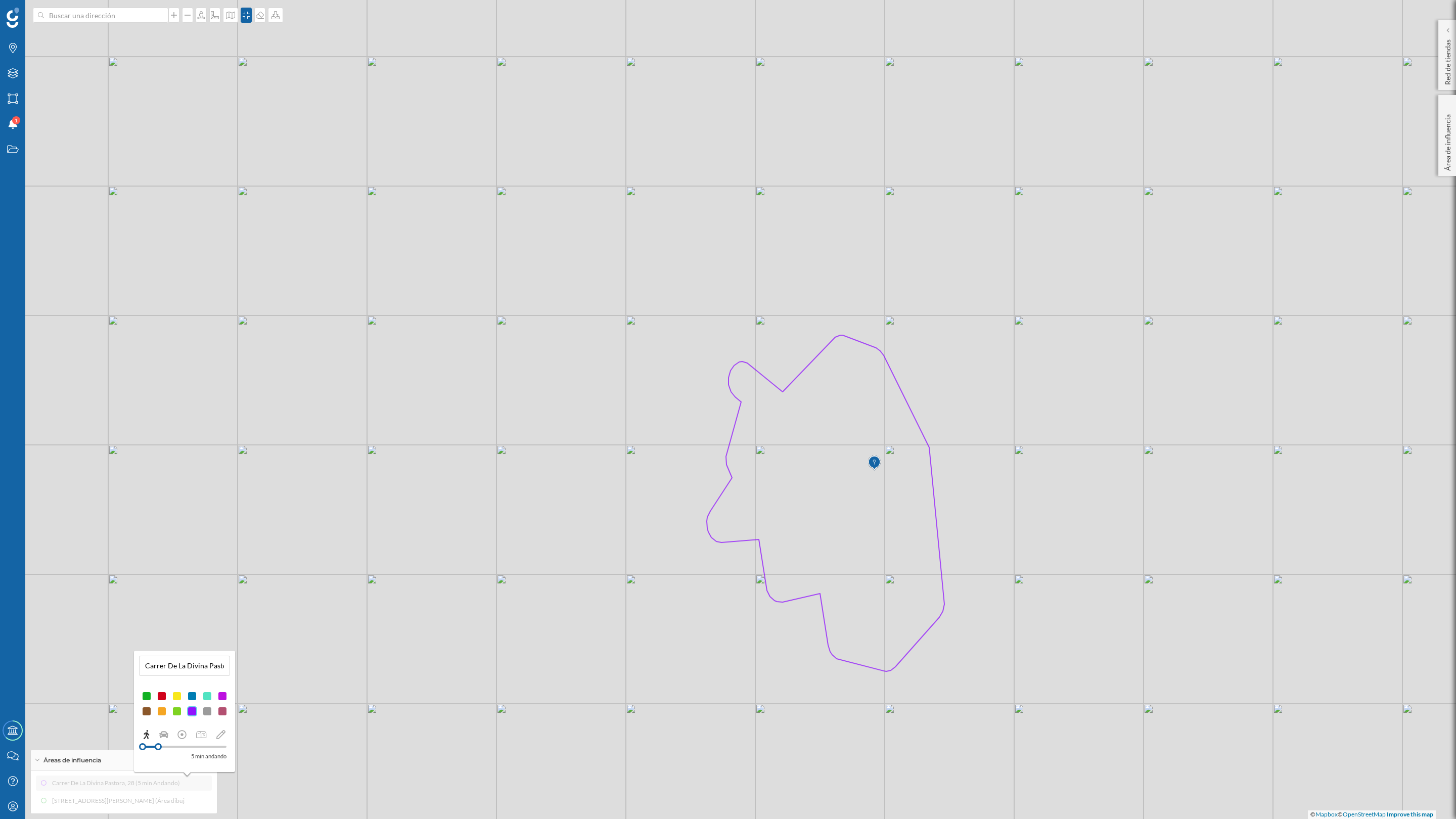
click at [178, 637] on div at bounding box center [177, 696] width 10 height 10
click at [207, 637] on div at bounding box center [207, 696] width 10 height 10
click at [191, 637] on div at bounding box center [192, 711] width 10 height 10
click at [161, 637] on div at bounding box center [161, 696] width 10 height 10
click at [174, 637] on div at bounding box center [177, 696] width 10 height 10
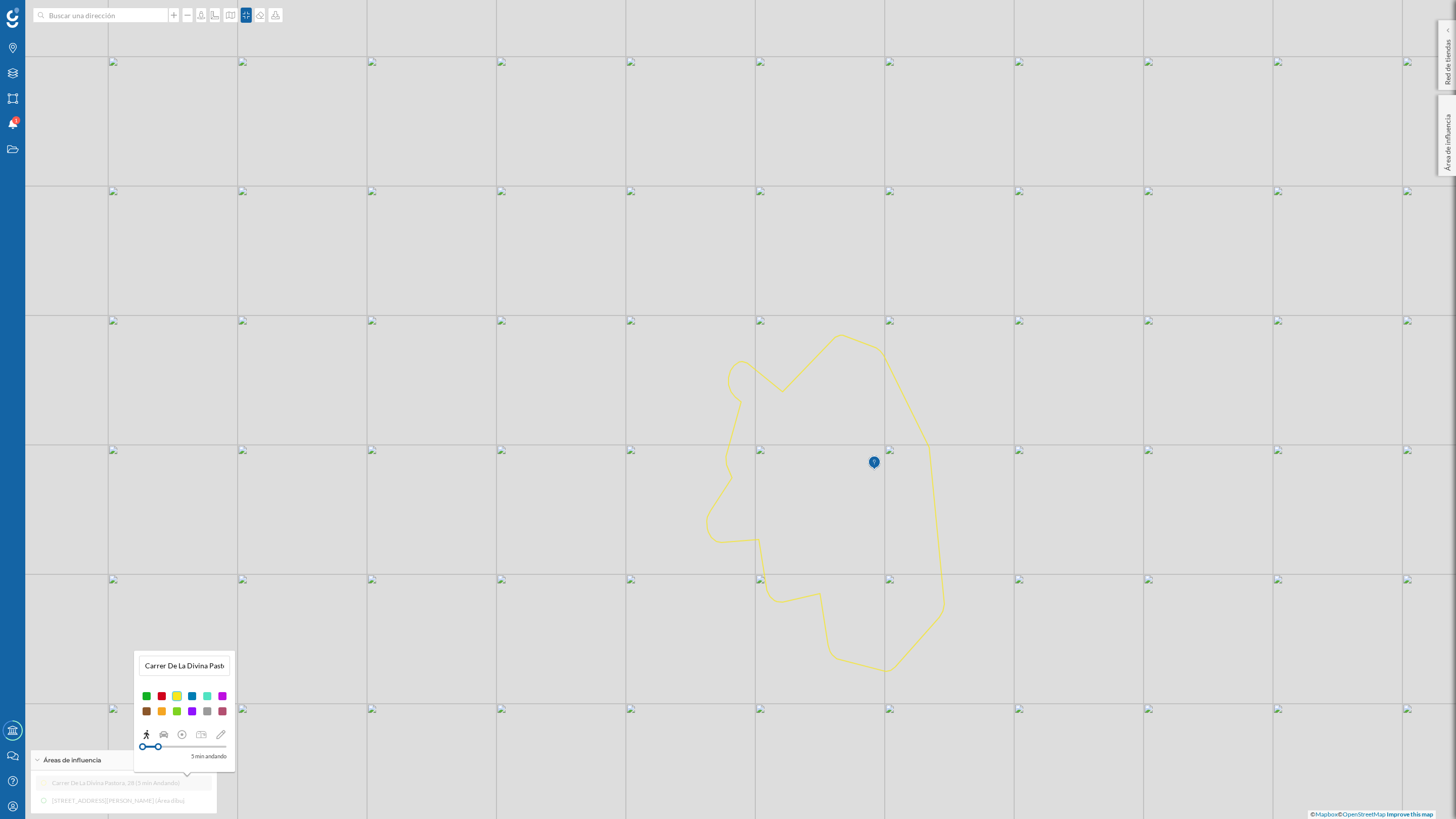
click at [144, 637] on div at bounding box center [146, 696] width 10 height 10
click at [178, 637] on div at bounding box center [177, 711] width 10 height 10
click at [176, 637] on div at bounding box center [177, 696] width 10 height 10
click at [279, 15] on icon at bounding box center [275, 15] width 8 height 8
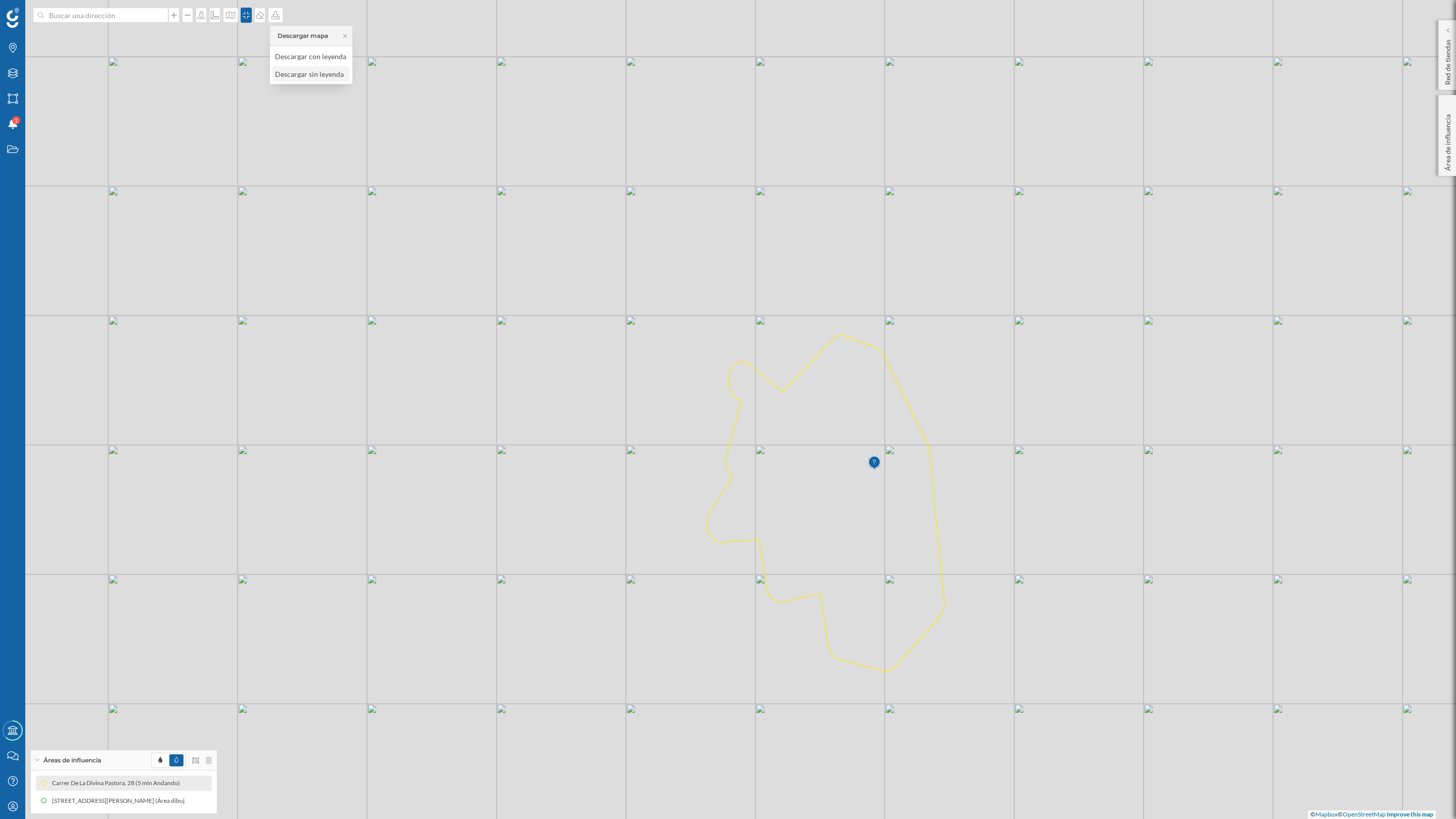
click at [284, 70] on div "Descargar sin leyenda" at bounding box center [311, 73] width 71 height 10
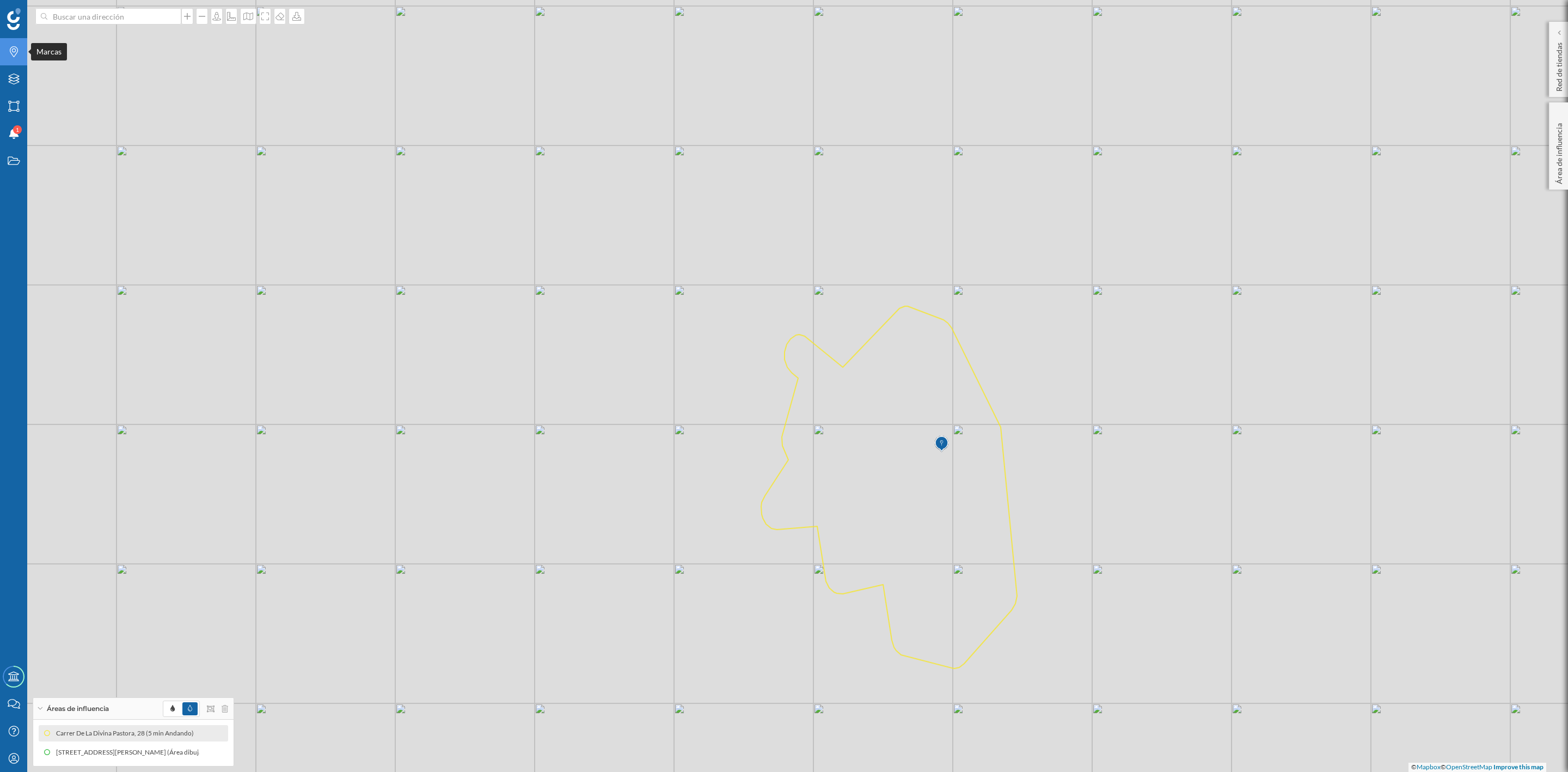
click at [9, 59] on div "Marcas" at bounding box center [13, 51] width 27 height 27
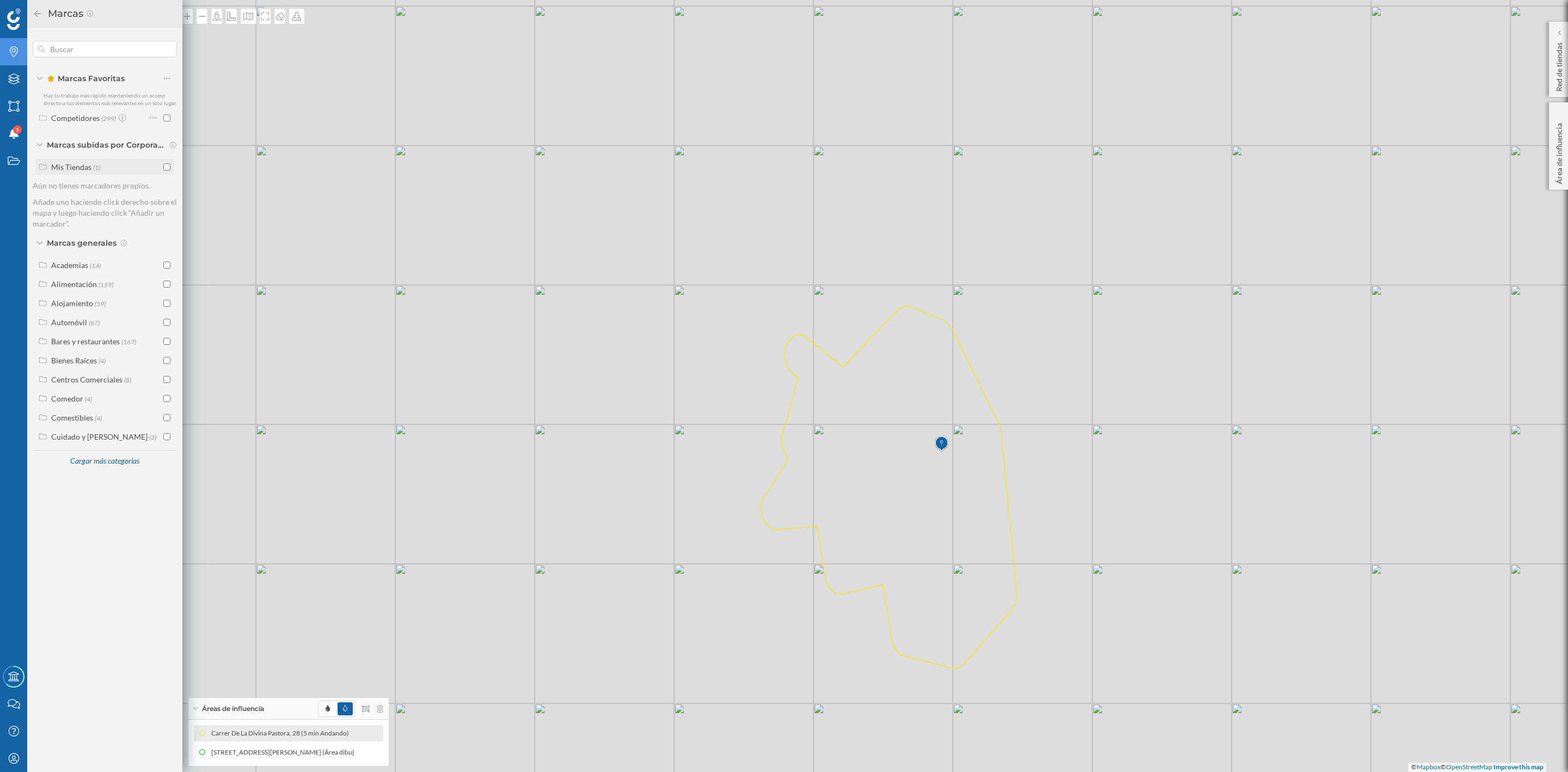
click at [167, 167] on input "checkbox" at bounding box center [167, 167] width 7 height 7
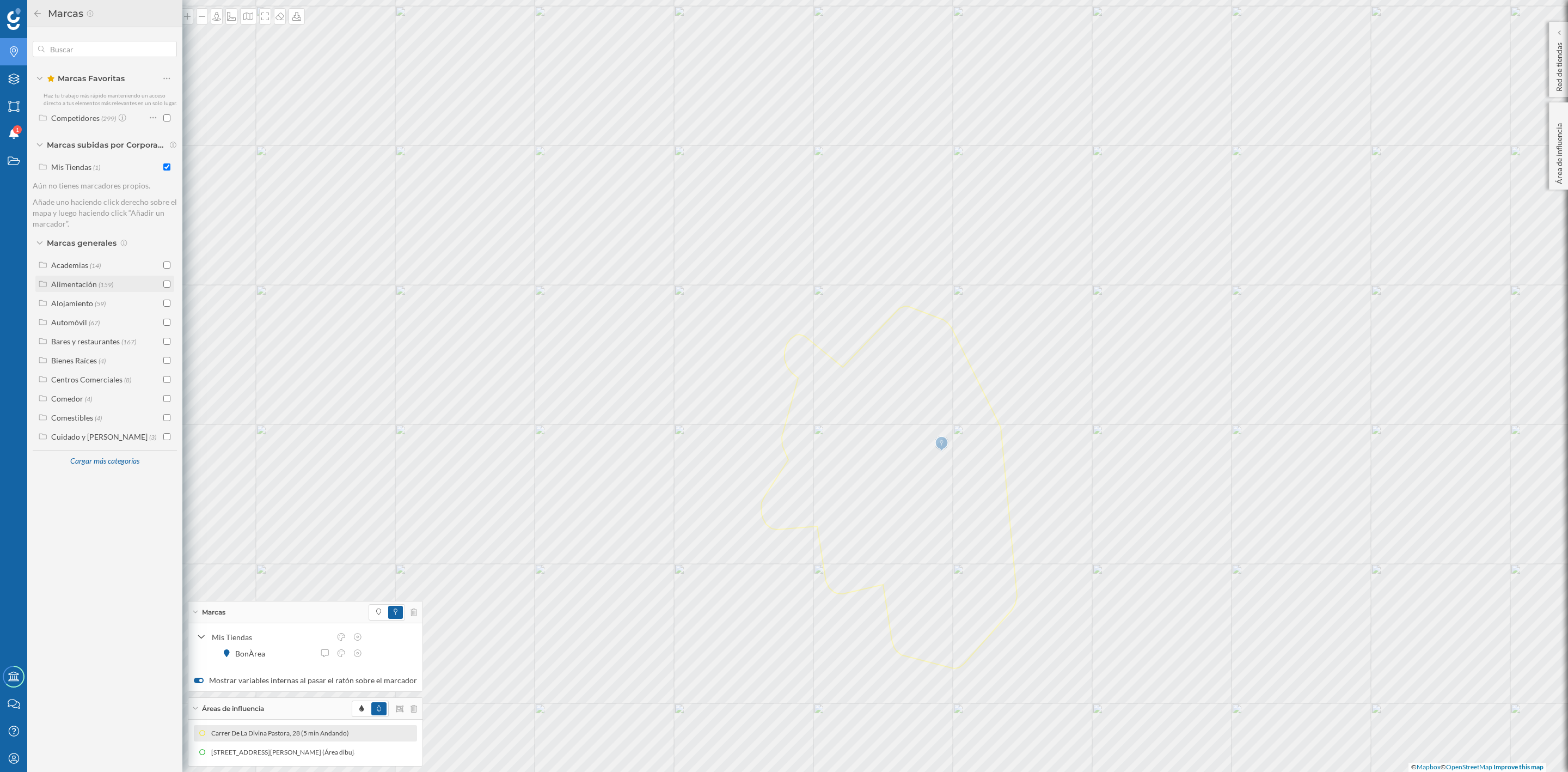
click at [165, 283] on input "checkbox" at bounding box center [167, 284] width 7 height 7
click at [371, 555] on span at bounding box center [379, 549] width 16 height 13
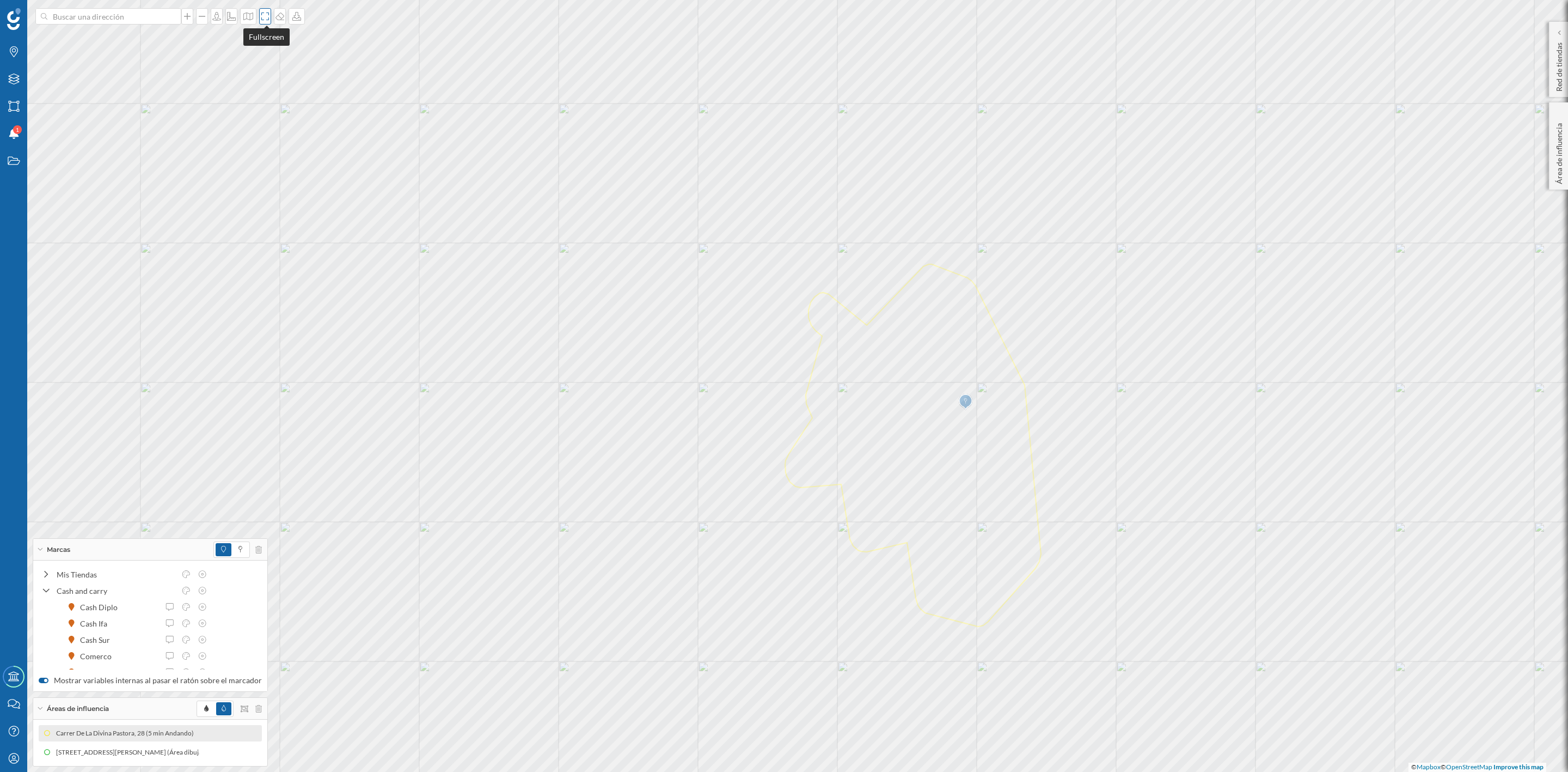
click at [264, 20] on icon at bounding box center [265, 17] width 11 height 9
